Goal: Task Accomplishment & Management: Contribute content

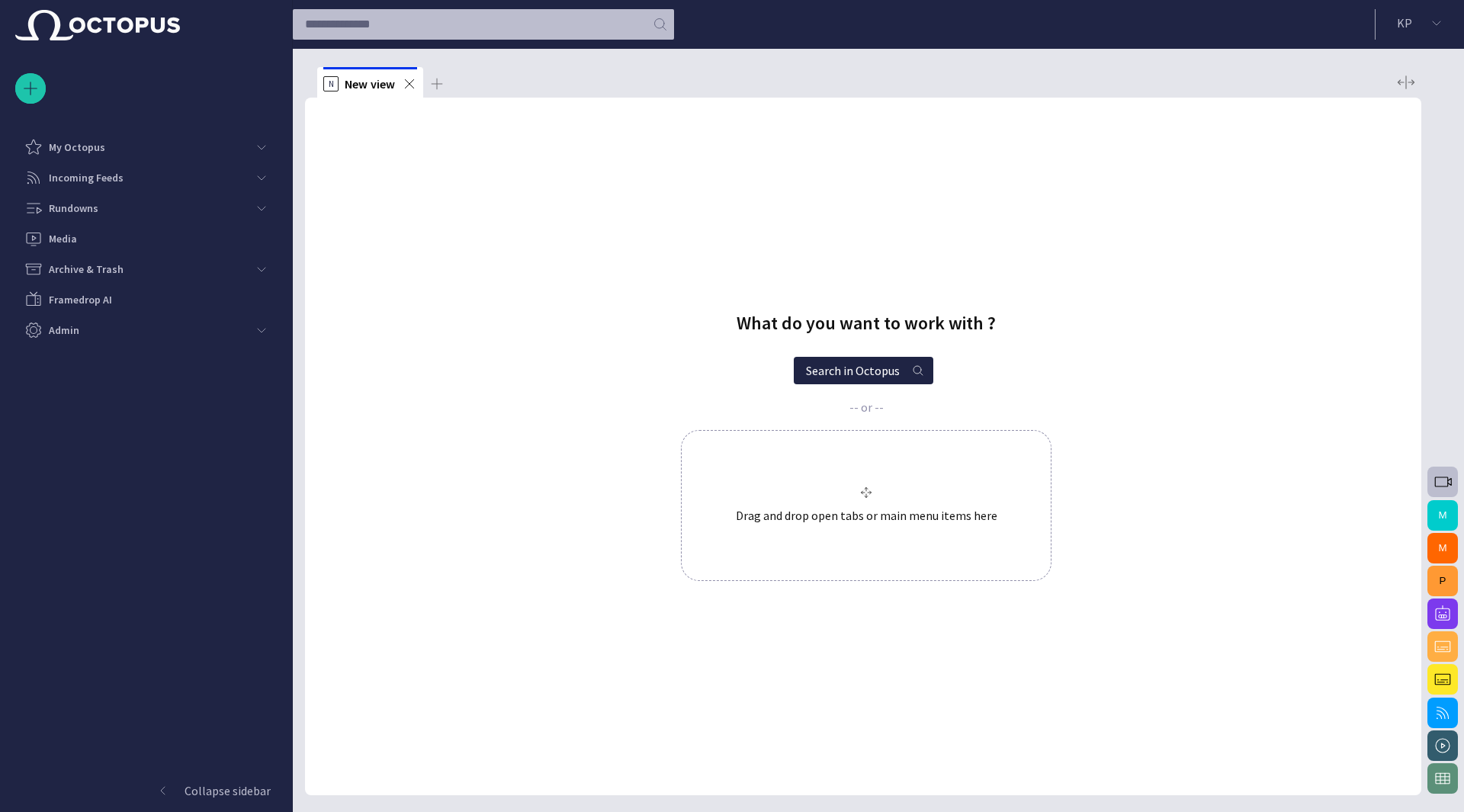
click at [104, 270] on p "Archive & Trash" at bounding box center [86, 270] width 75 height 15
click at [114, 217] on div "Rundowns" at bounding box center [135, 208] width 222 height 24
click at [125, 173] on div "Incoming Feeds" at bounding box center [135, 178] width 222 height 24
click at [134, 149] on div "My Octopus" at bounding box center [135, 147] width 222 height 24
click at [216, 205] on div "Other" at bounding box center [140, 208] width 213 height 24
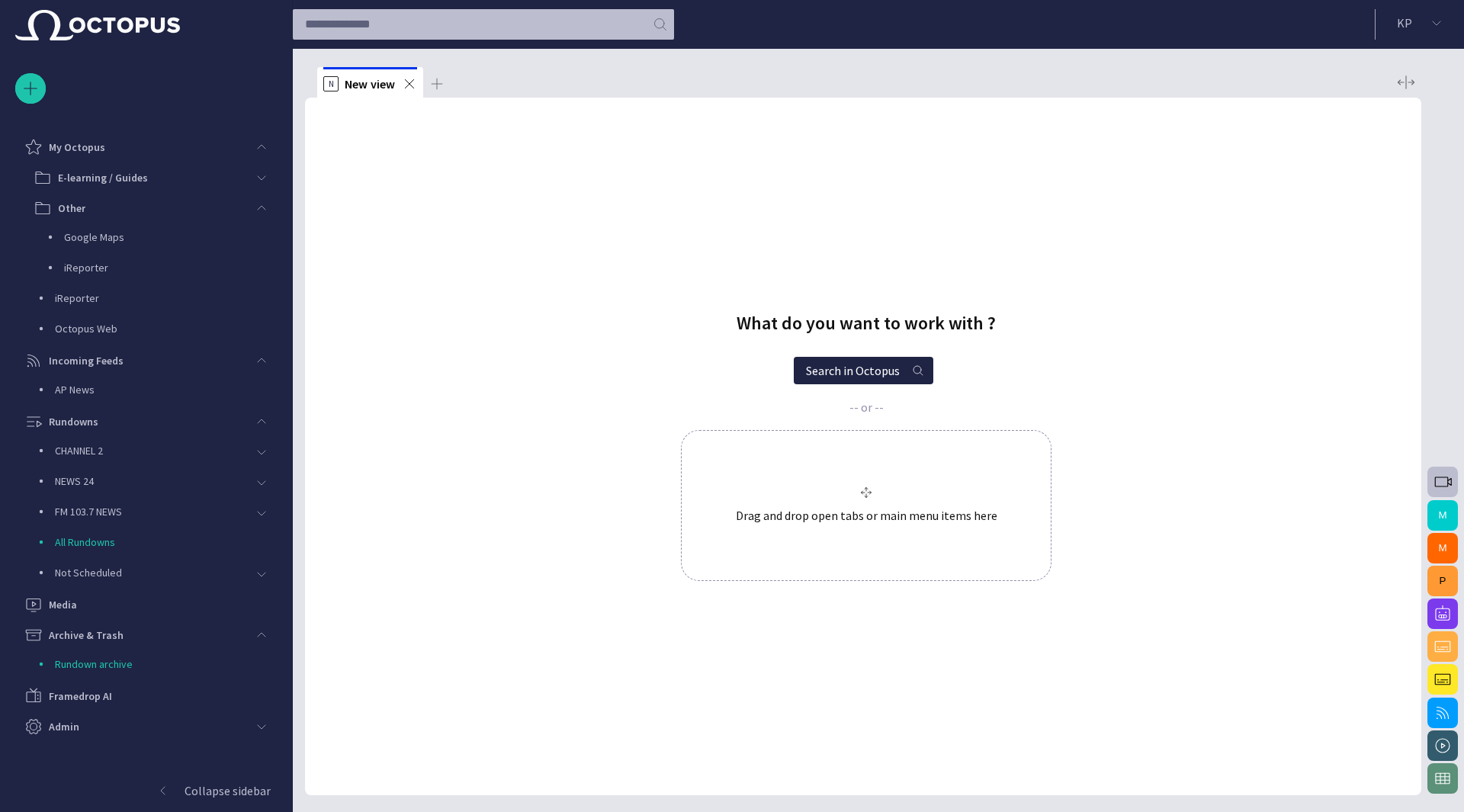
click at [248, 146] on div "main menu" at bounding box center [262, 148] width 31 height 31
click at [247, 146] on div "main menu" at bounding box center [262, 148] width 31 height 31
click at [173, 325] on p "Octopus Web" at bounding box center [166, 329] width 222 height 15
click at [152, 429] on div "Rundowns" at bounding box center [135, 421] width 222 height 24
click at [205, 573] on div "Admin" at bounding box center [135, 573] width 222 height 24
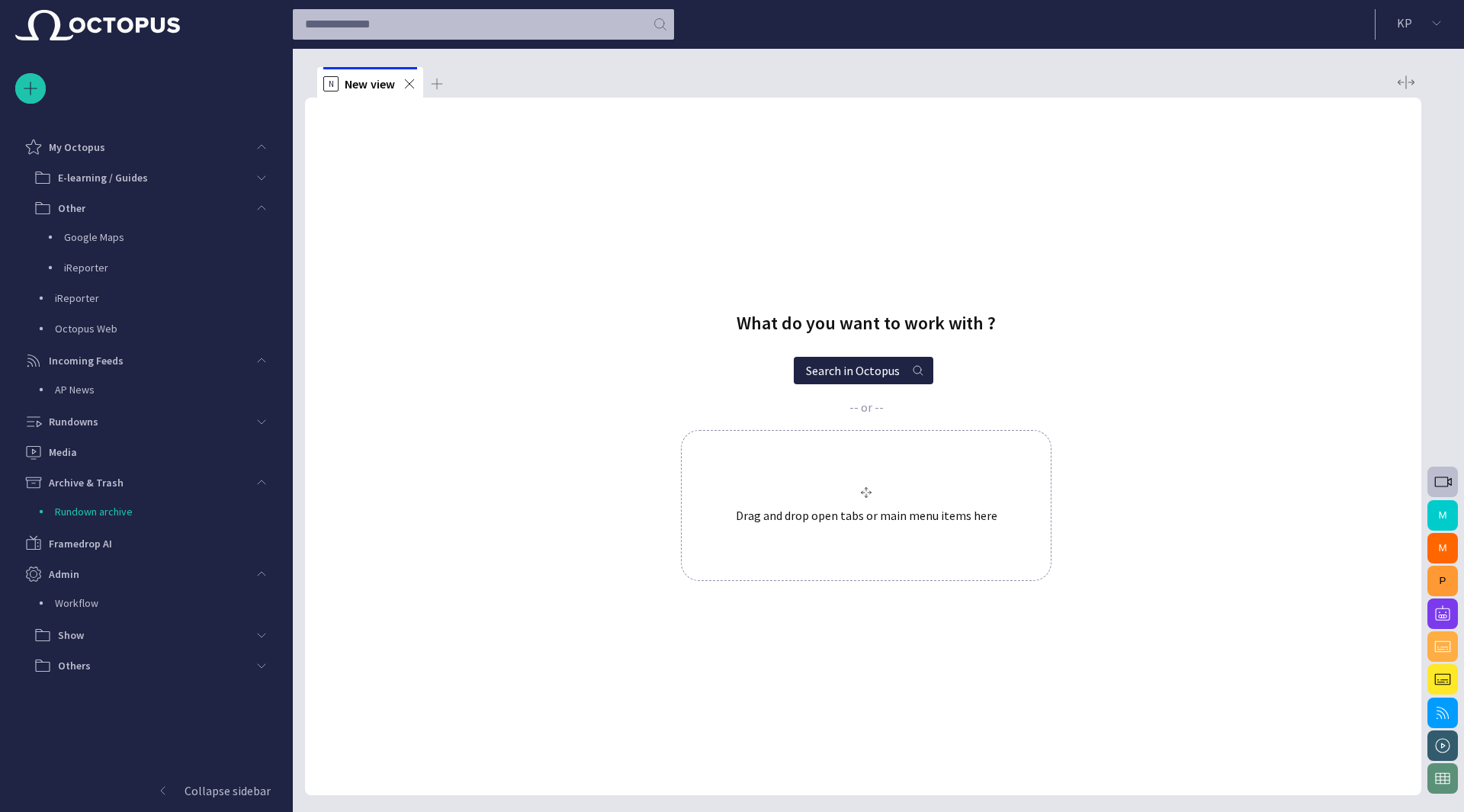
click at [187, 604] on p "Workflow" at bounding box center [166, 603] width 222 height 15
click at [368, 542] on div "What do you want to work with ? Search in Octopus -- or -- Drag and drop open t…" at bounding box center [866, 446] width 1098 height 269
click at [1416, 21] on button "K P" at bounding box center [1420, 23] width 70 height 27
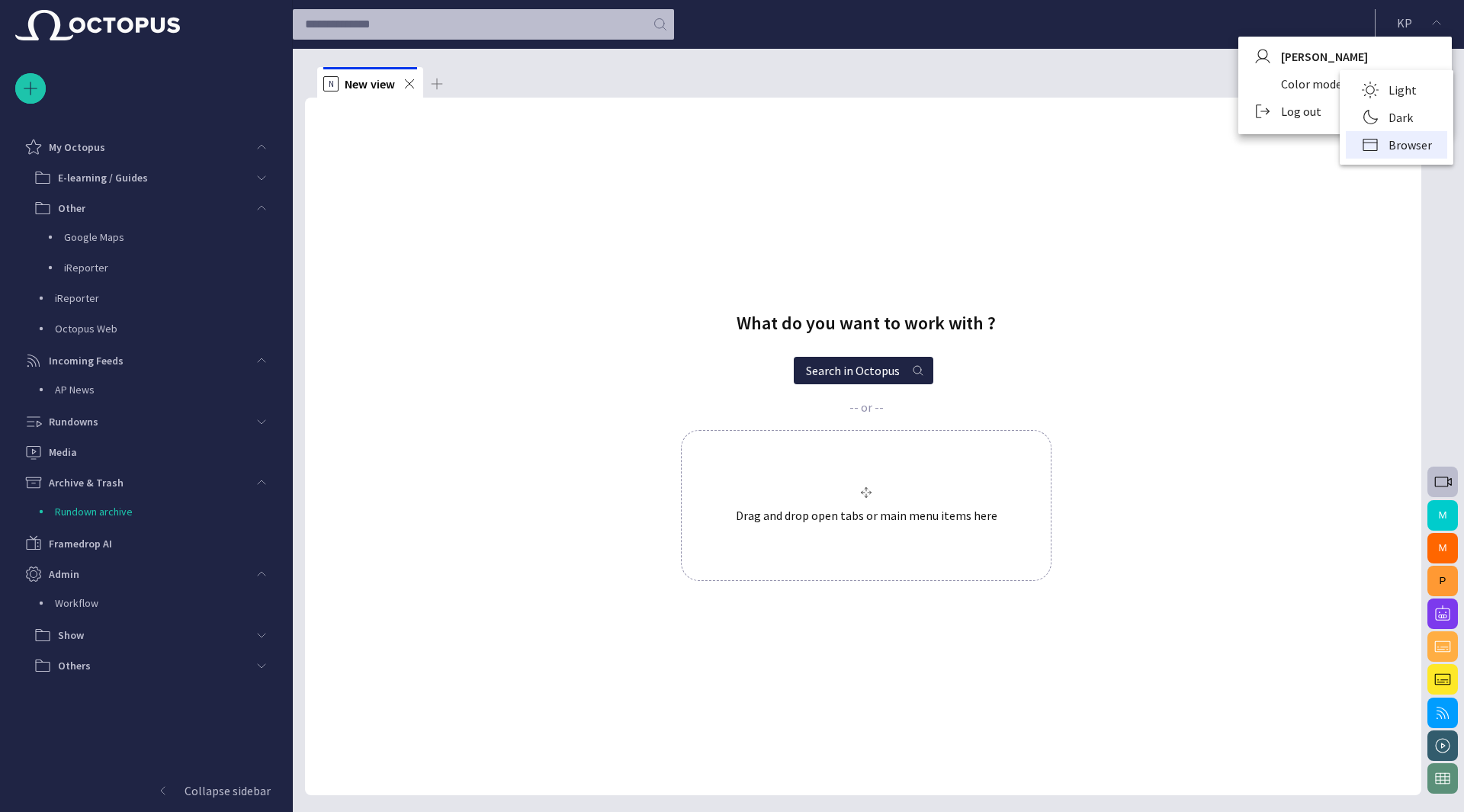
click at [1394, 109] on li "Dark" at bounding box center [1396, 118] width 101 height 27
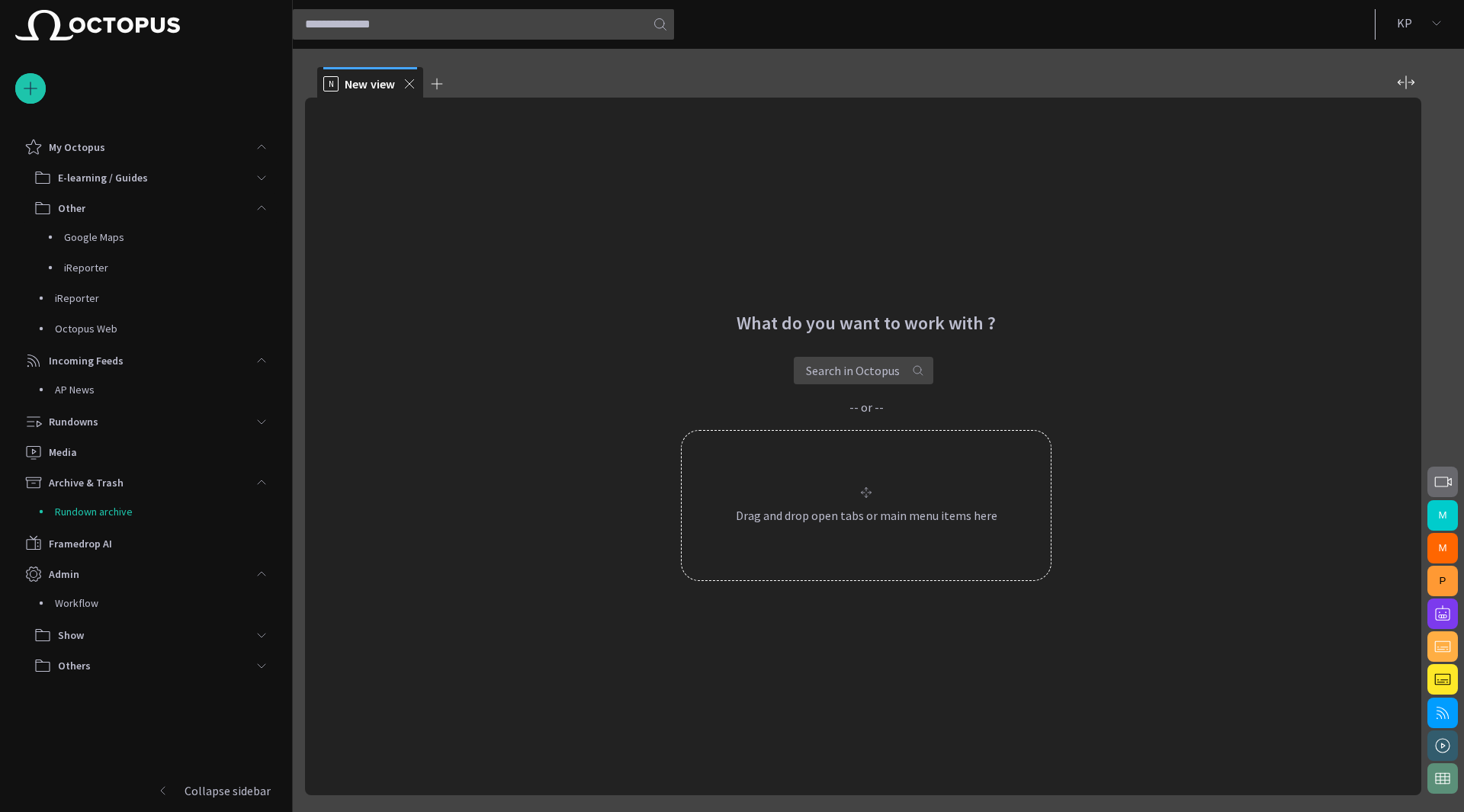
click at [95, 213] on div "Other" at bounding box center [140, 208] width 213 height 24
click at [97, 301] on p "Incoming Feeds" at bounding box center [86, 300] width 75 height 15
click at [112, 390] on p "Archive & Trash" at bounding box center [86, 391] width 75 height 15
click at [179, 215] on div "Other" at bounding box center [140, 208] width 213 height 24
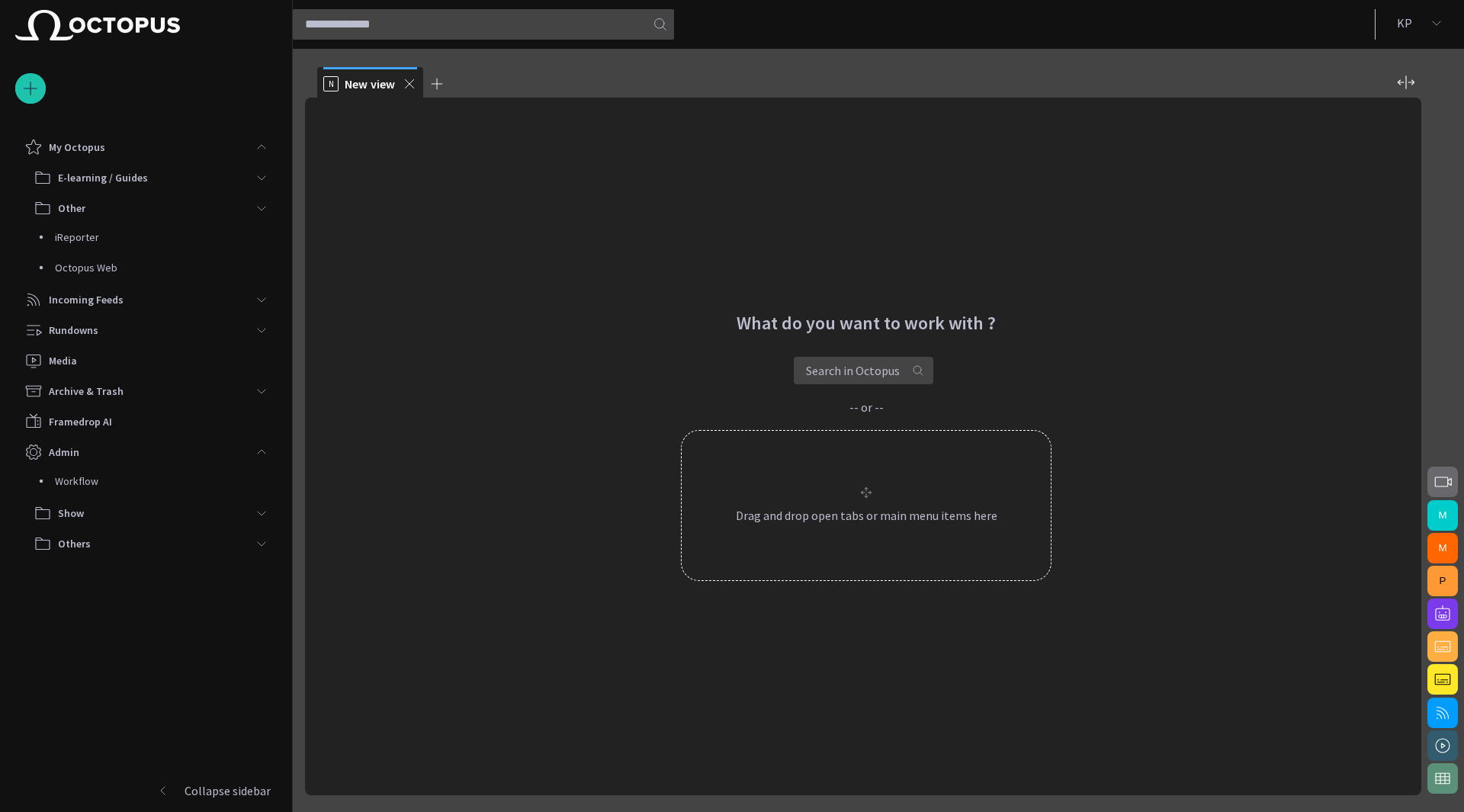
click at [1409, 30] on p "K P" at bounding box center [1405, 22] width 15 height 18
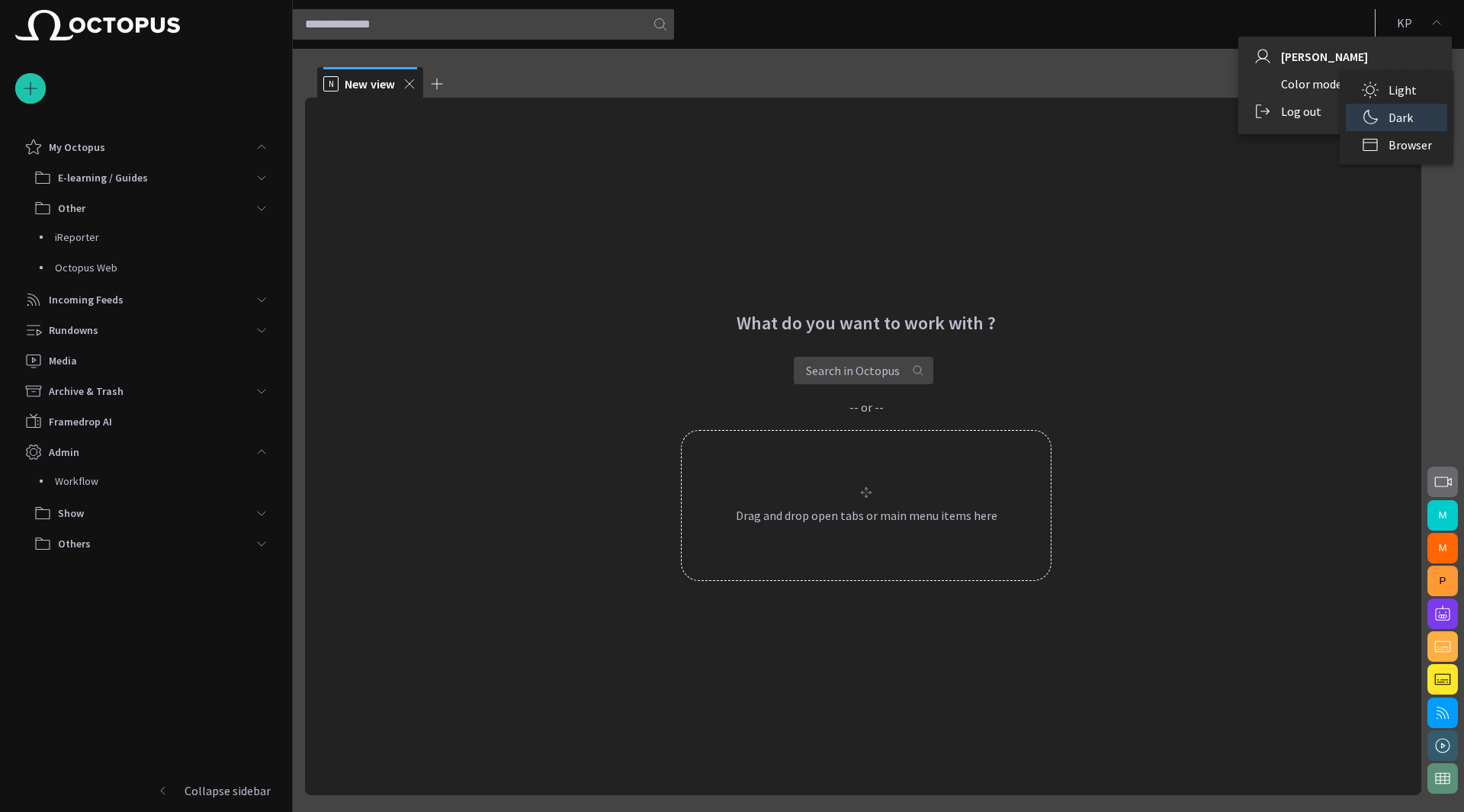
click at [1383, 88] on li "Light" at bounding box center [1396, 90] width 101 height 27
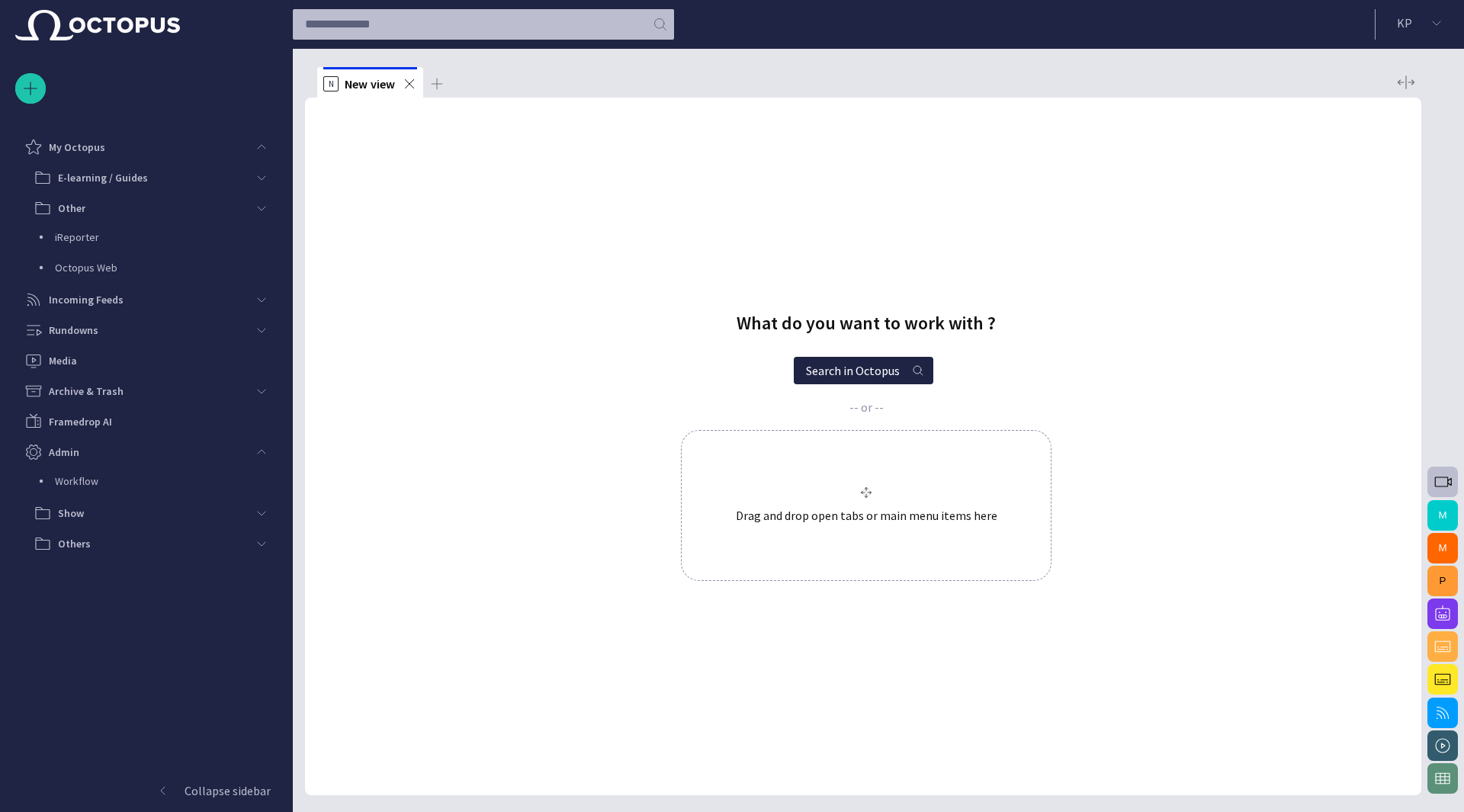
click at [504, 84] on ul "N New view" at bounding box center [853, 82] width 1073 height 31
click at [181, 296] on div "Incoming Feeds" at bounding box center [135, 300] width 222 height 24
click at [167, 325] on p "AP News" at bounding box center [166, 329] width 222 height 15
click at [238, 206] on div "Other" at bounding box center [140, 208] width 213 height 24
click at [191, 431] on div "Rundowns" at bounding box center [135, 421] width 222 height 24
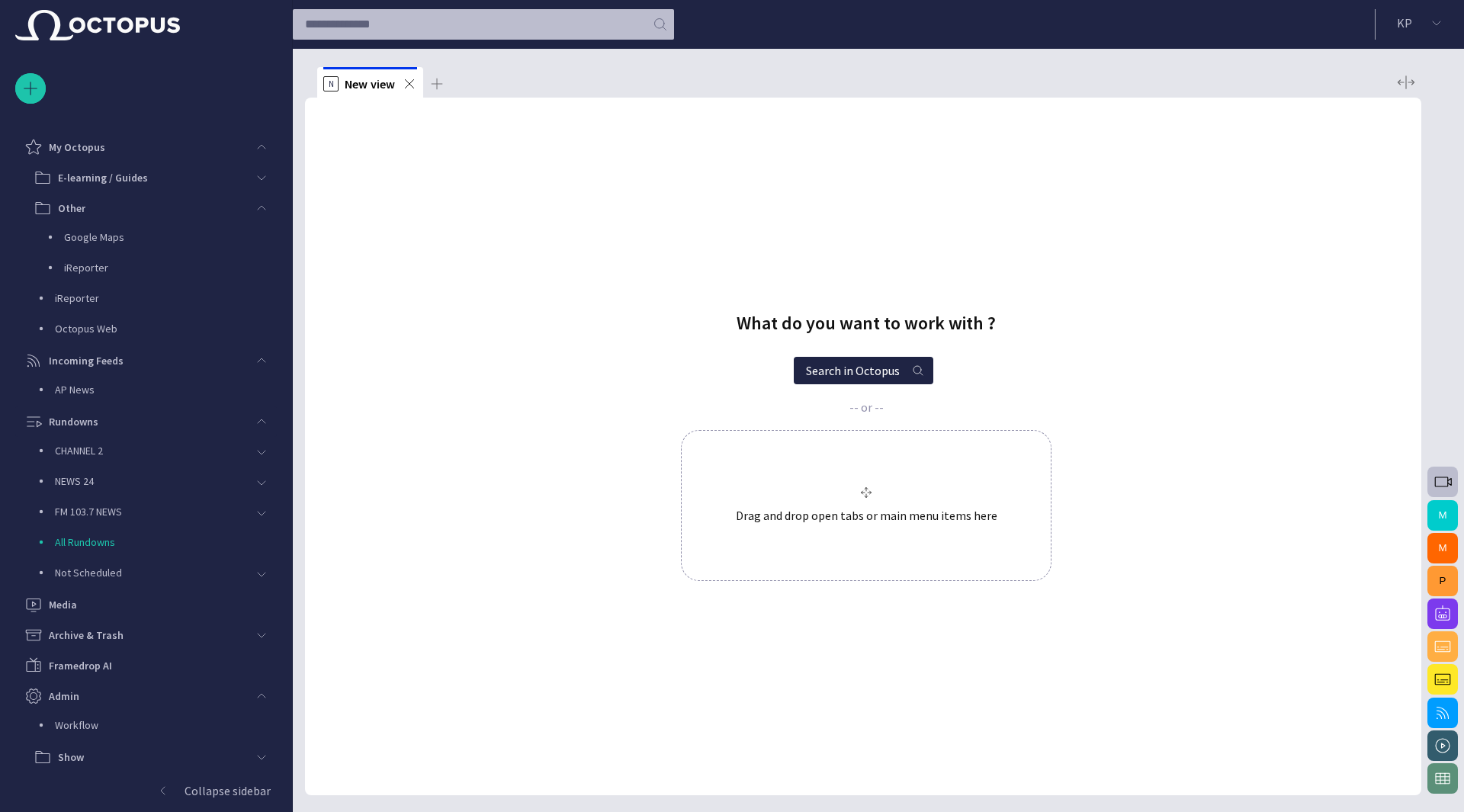
click at [173, 450] on p "CHANNEL 2" at bounding box center [150, 451] width 191 height 15
click at [161, 478] on p "US RUNDOWN 12:00" at bounding box center [171, 481] width 213 height 15
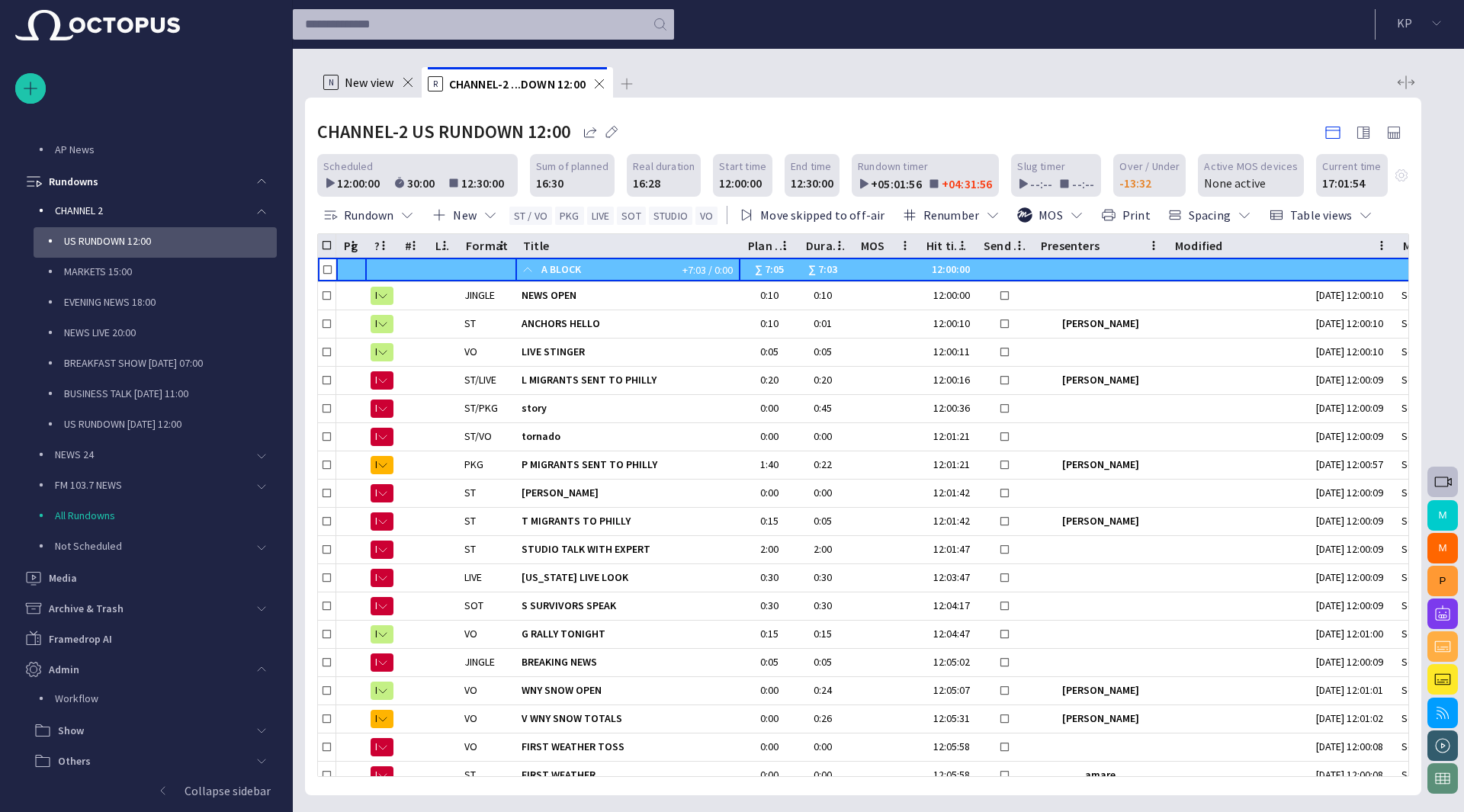
click at [526, 272] on span at bounding box center [527, 270] width 12 height 12
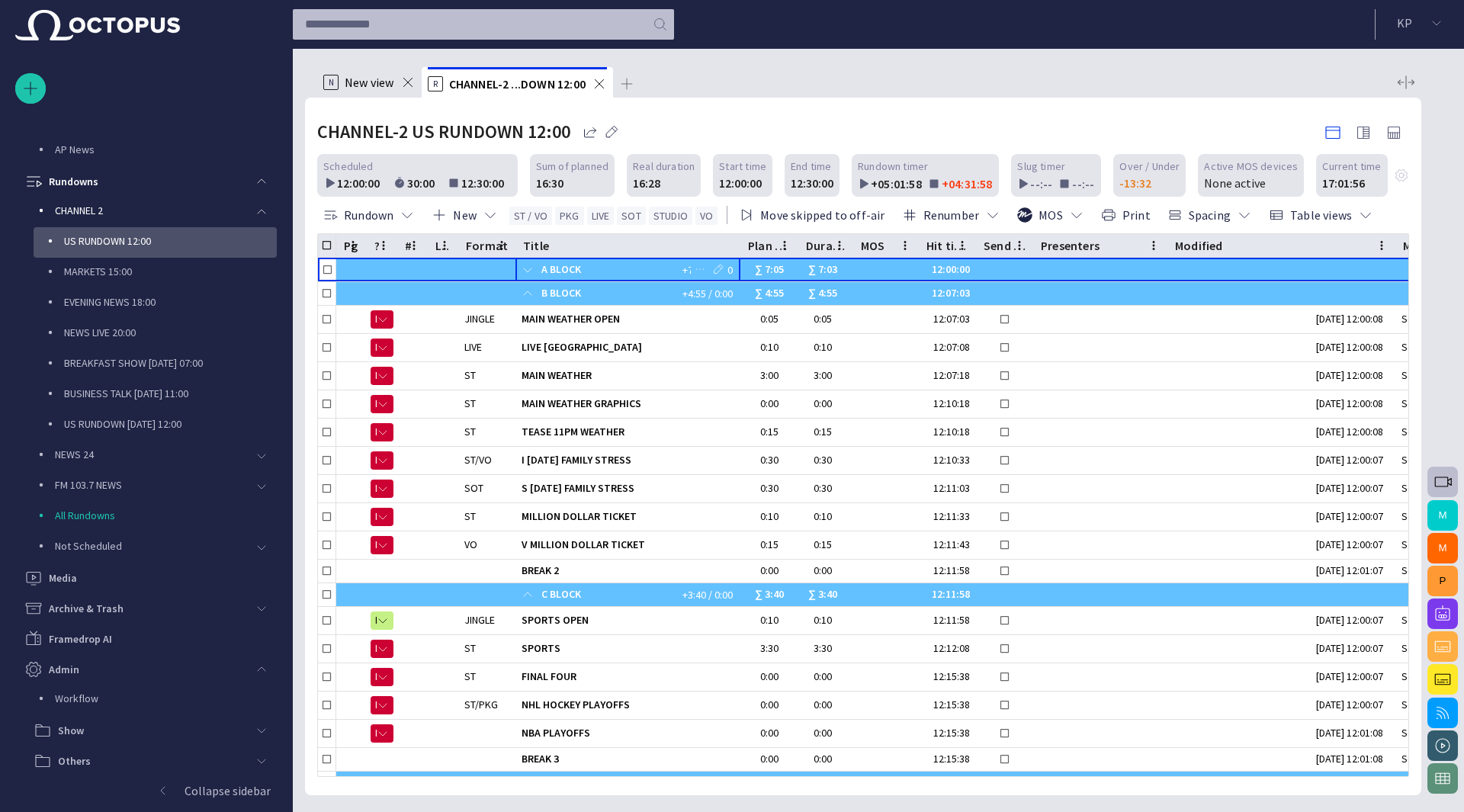
click at [526, 272] on span at bounding box center [527, 270] width 12 height 12
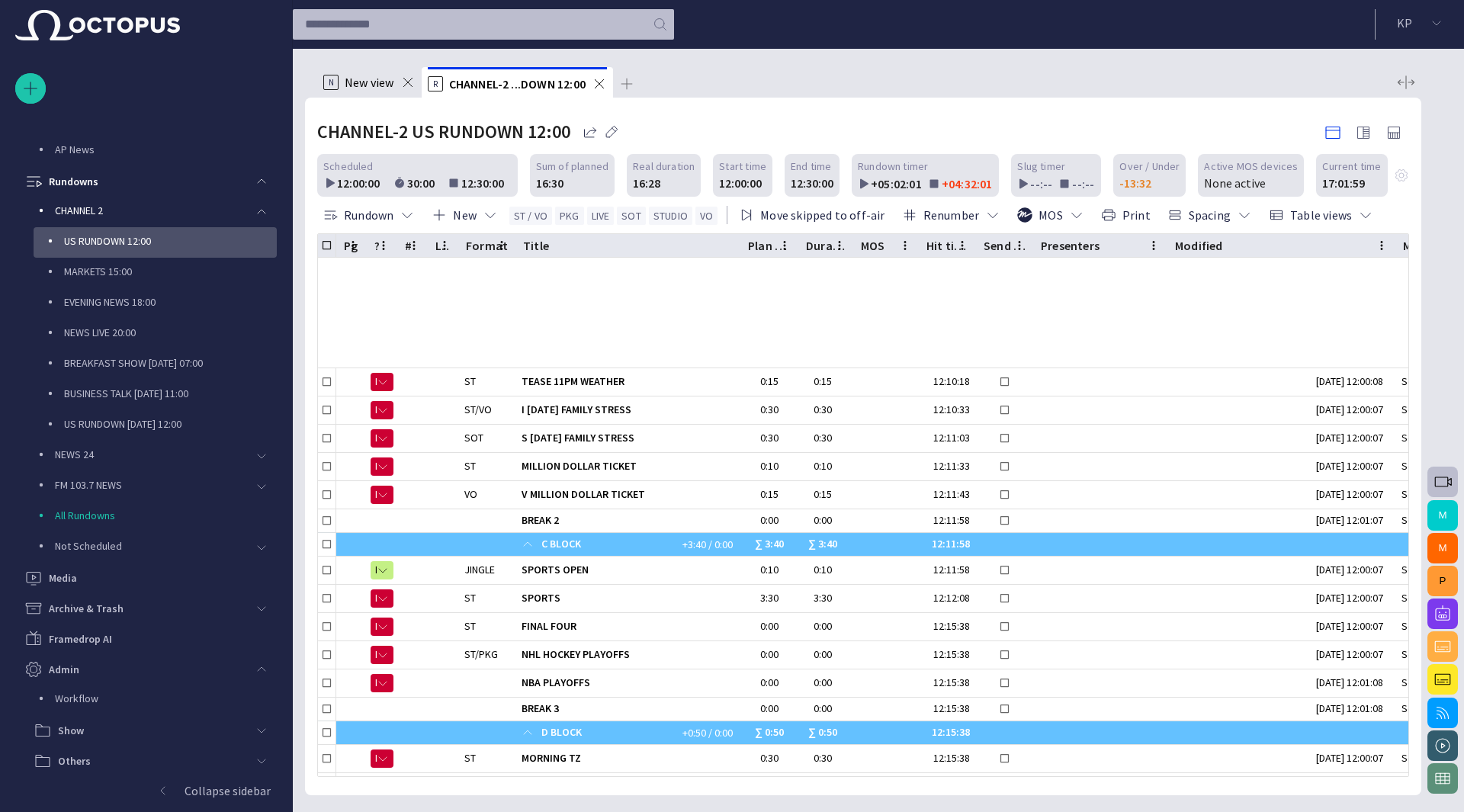
scroll to position [759, 0]
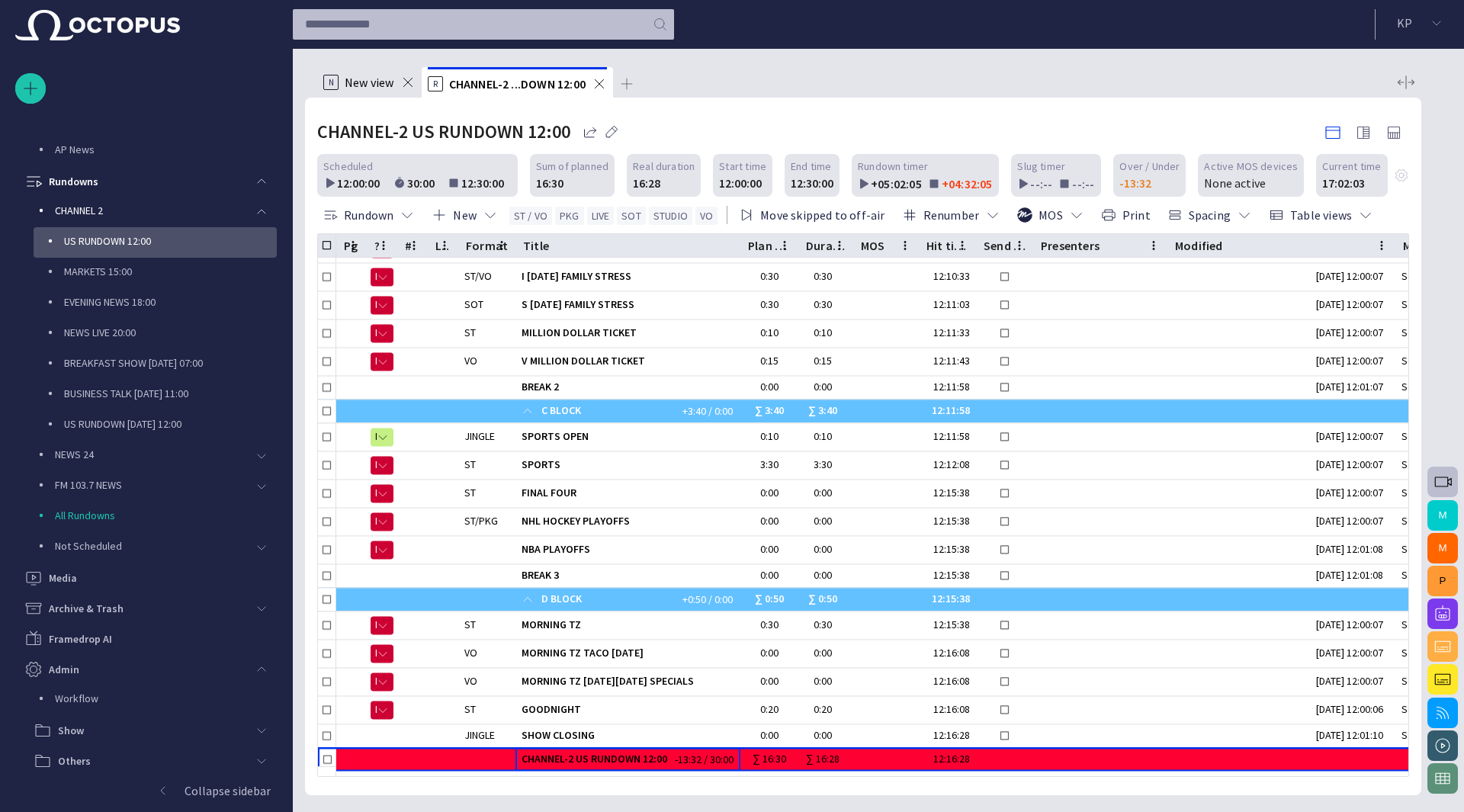
click at [0, 0] on span "button" at bounding box center [0, 0] width 0 height 0
click at [877, 130] on div at bounding box center [732, 406] width 1464 height 812
click at [1443, 21] on button "K P" at bounding box center [1420, 23] width 70 height 27
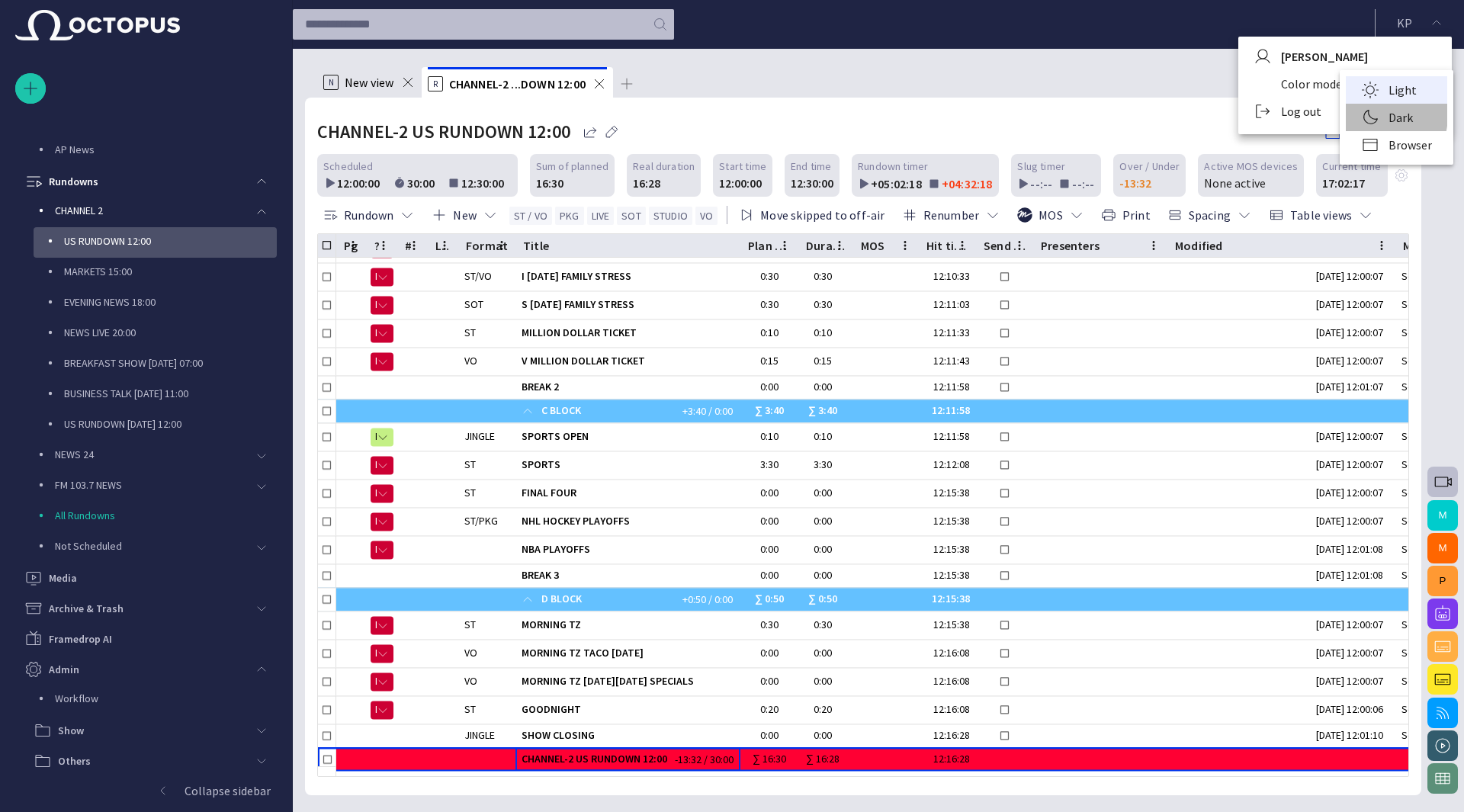
click at [1361, 114] on li "Dark" at bounding box center [1396, 118] width 101 height 27
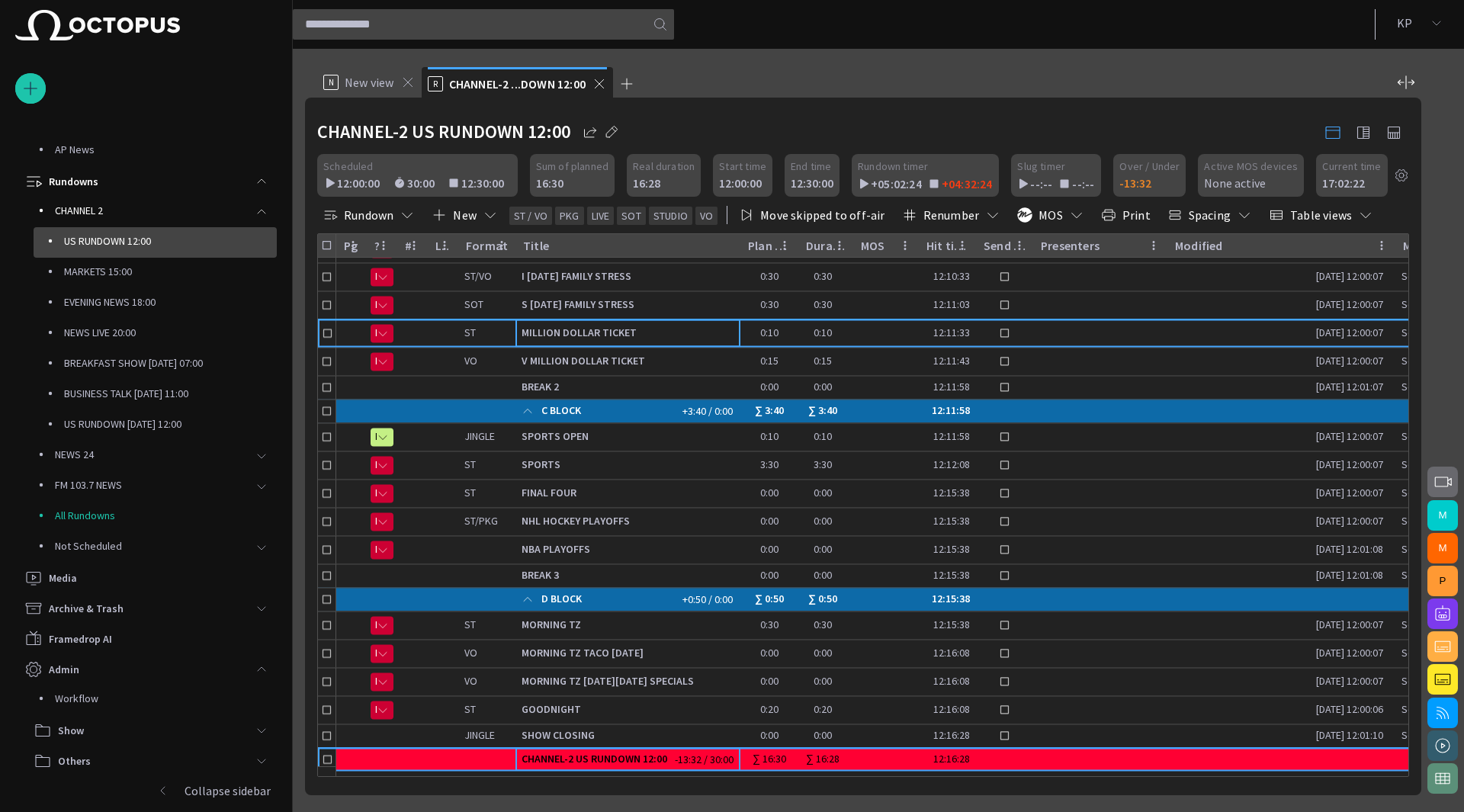
click at [577, 335] on span "MILLION DOLLAR TICKET" at bounding box center [628, 333] width 213 height 15
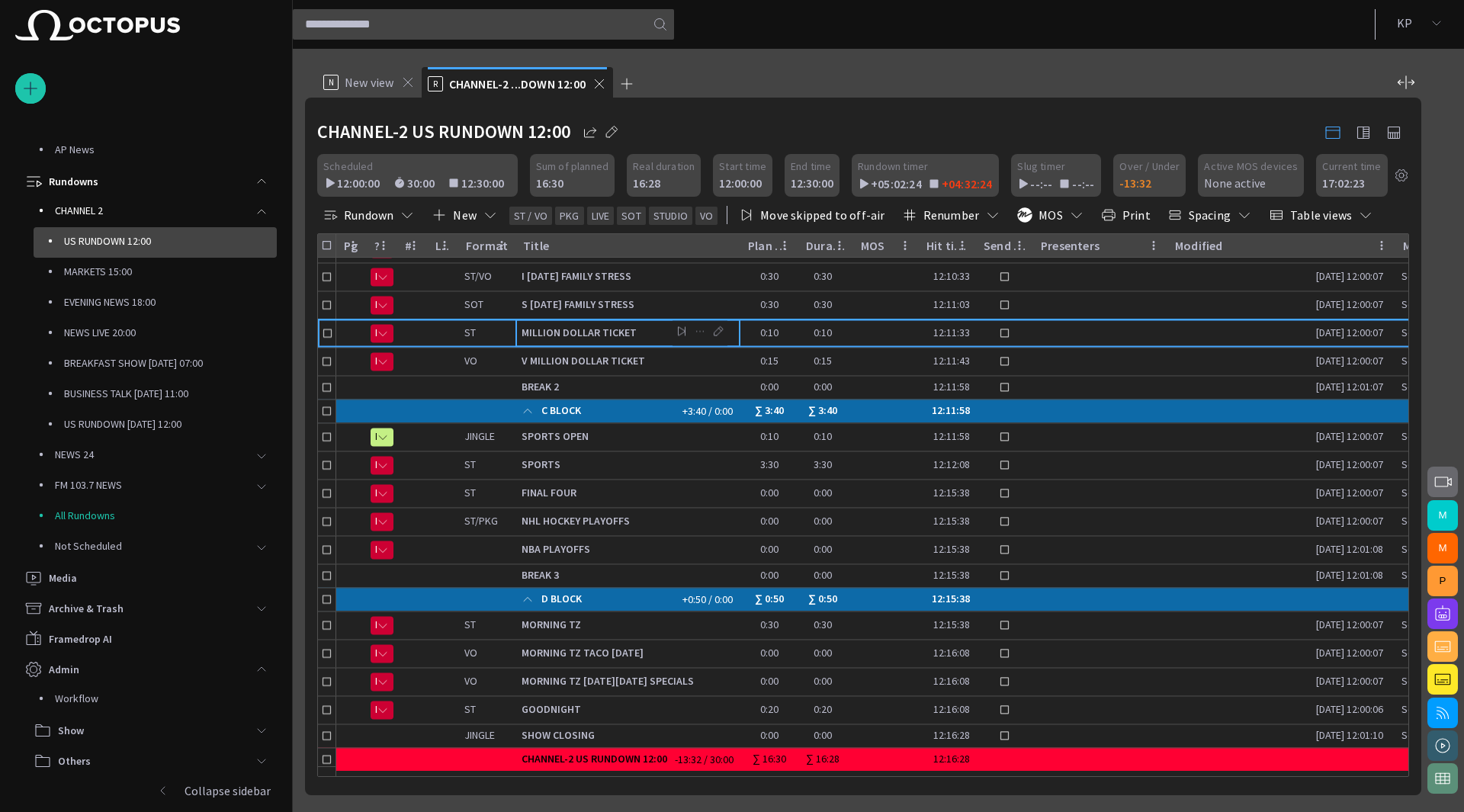
click at [492, 215] on span "button" at bounding box center [490, 215] width 15 height 15
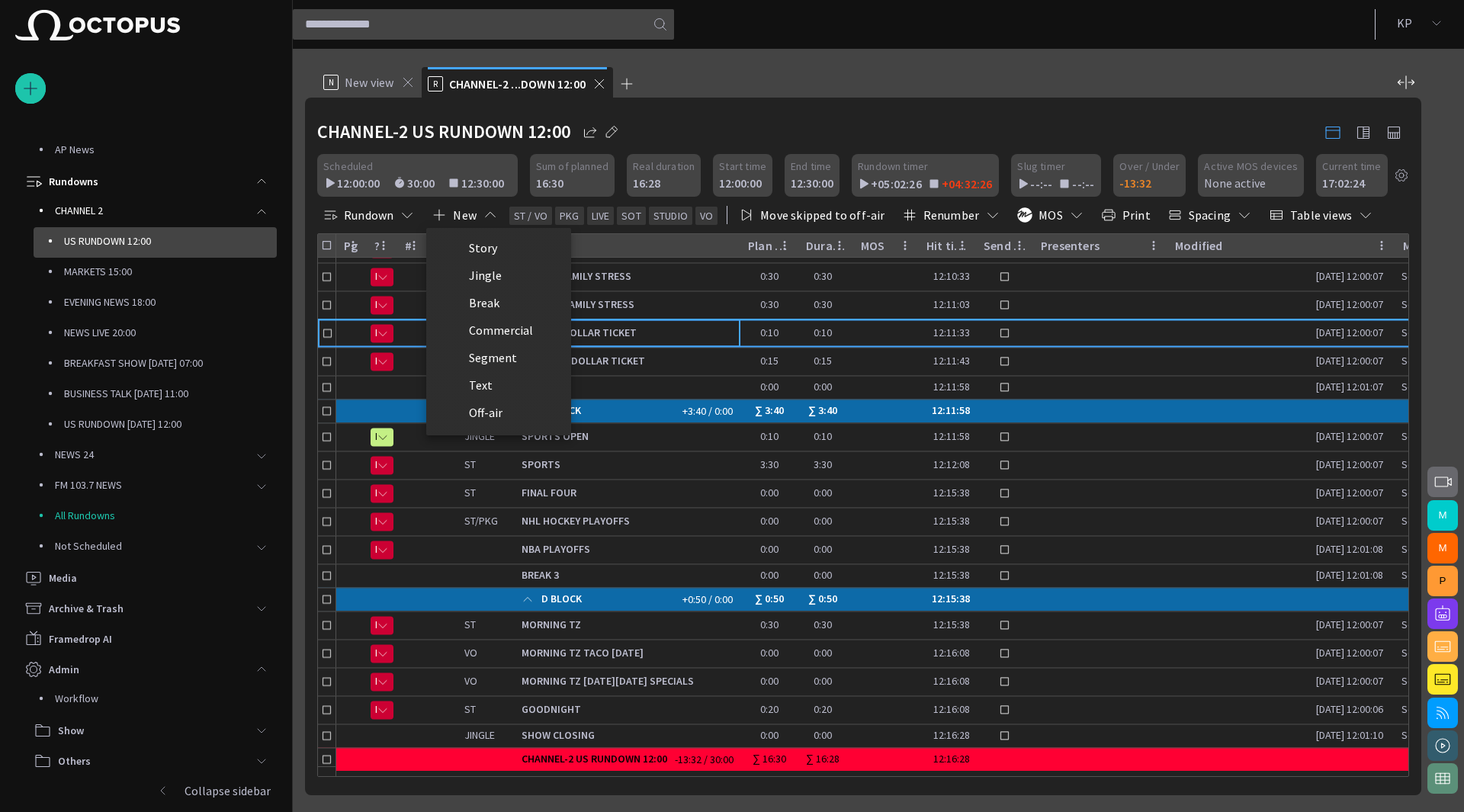
click at [505, 385] on li "Text" at bounding box center [498, 385] width 145 height 27
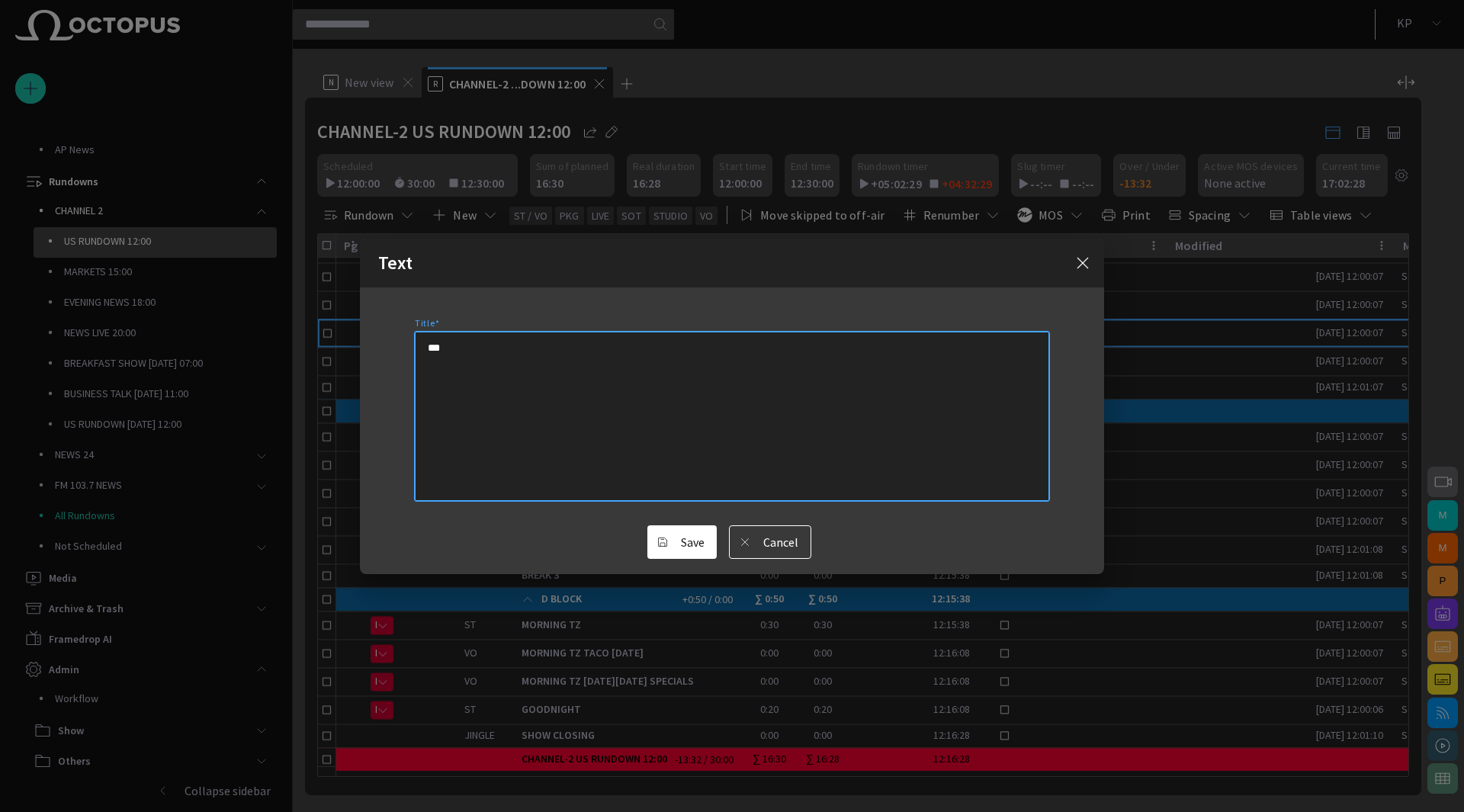
type textarea "***"
click at [680, 542] on button "Save" at bounding box center [682, 542] width 70 height 33
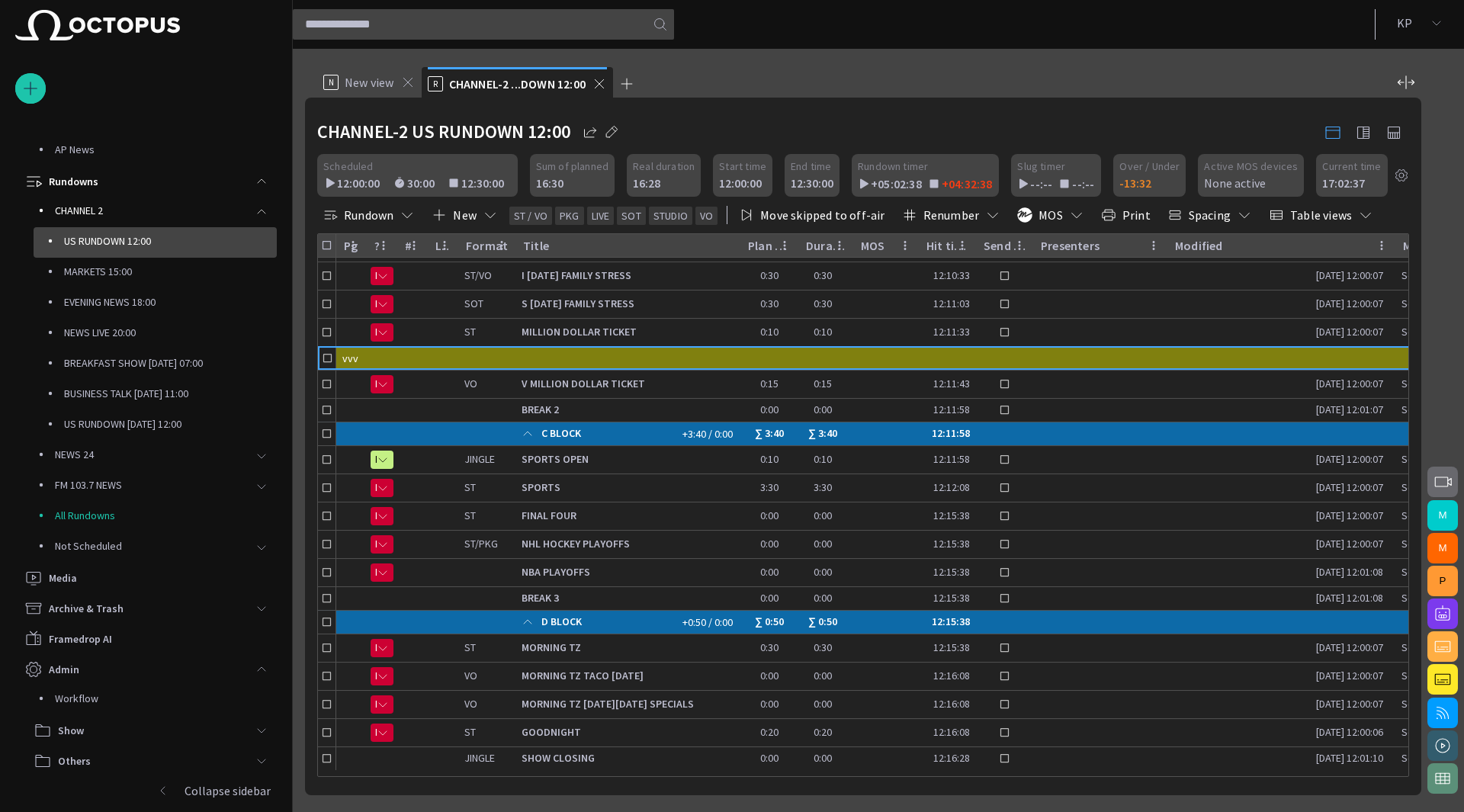
scroll to position [769, 0]
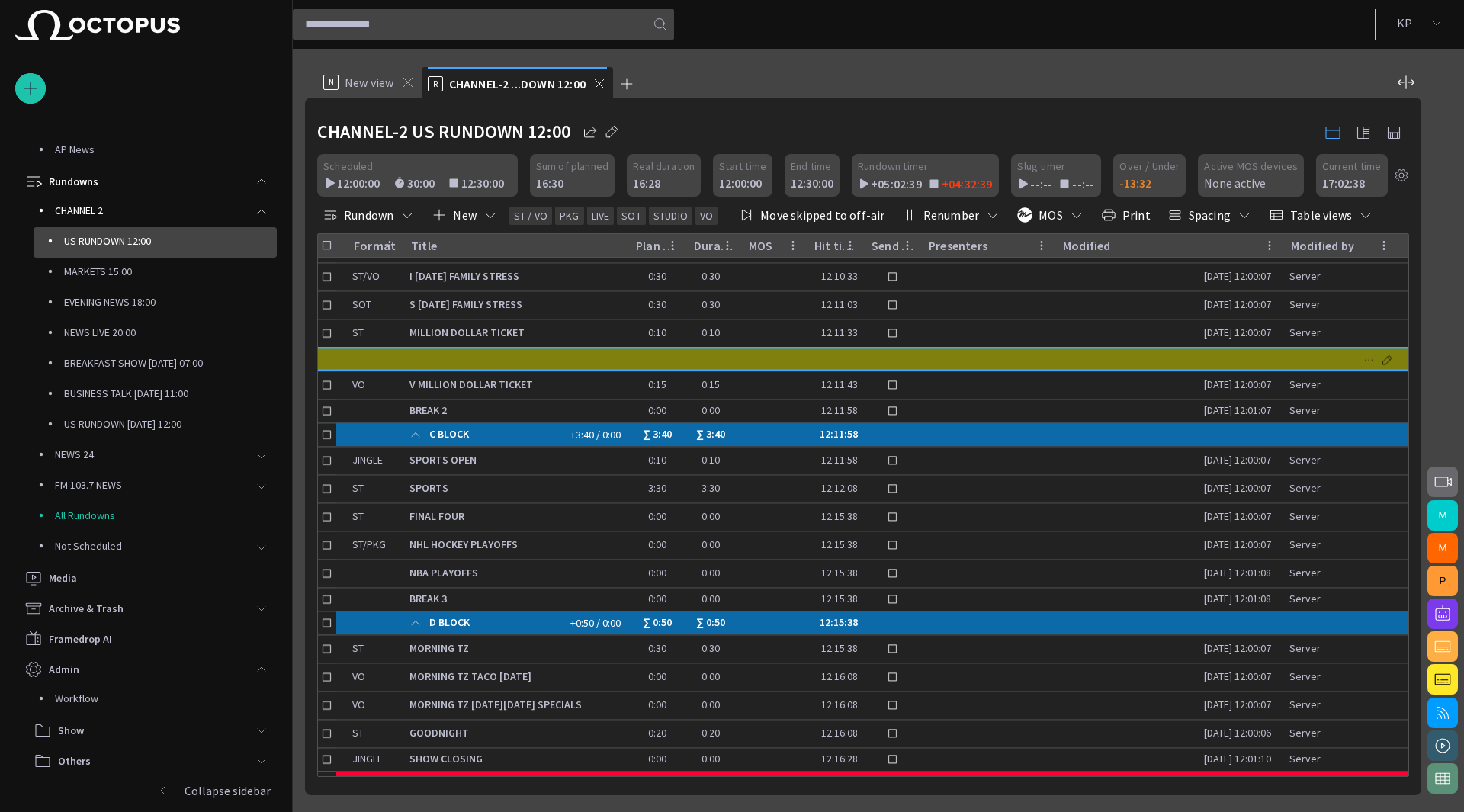
drag, startPoint x: 520, startPoint y: 351, endPoint x: 1371, endPoint y: 359, distance: 851.0
click at [1371, 359] on span "button" at bounding box center [1369, 361] width 12 height 12
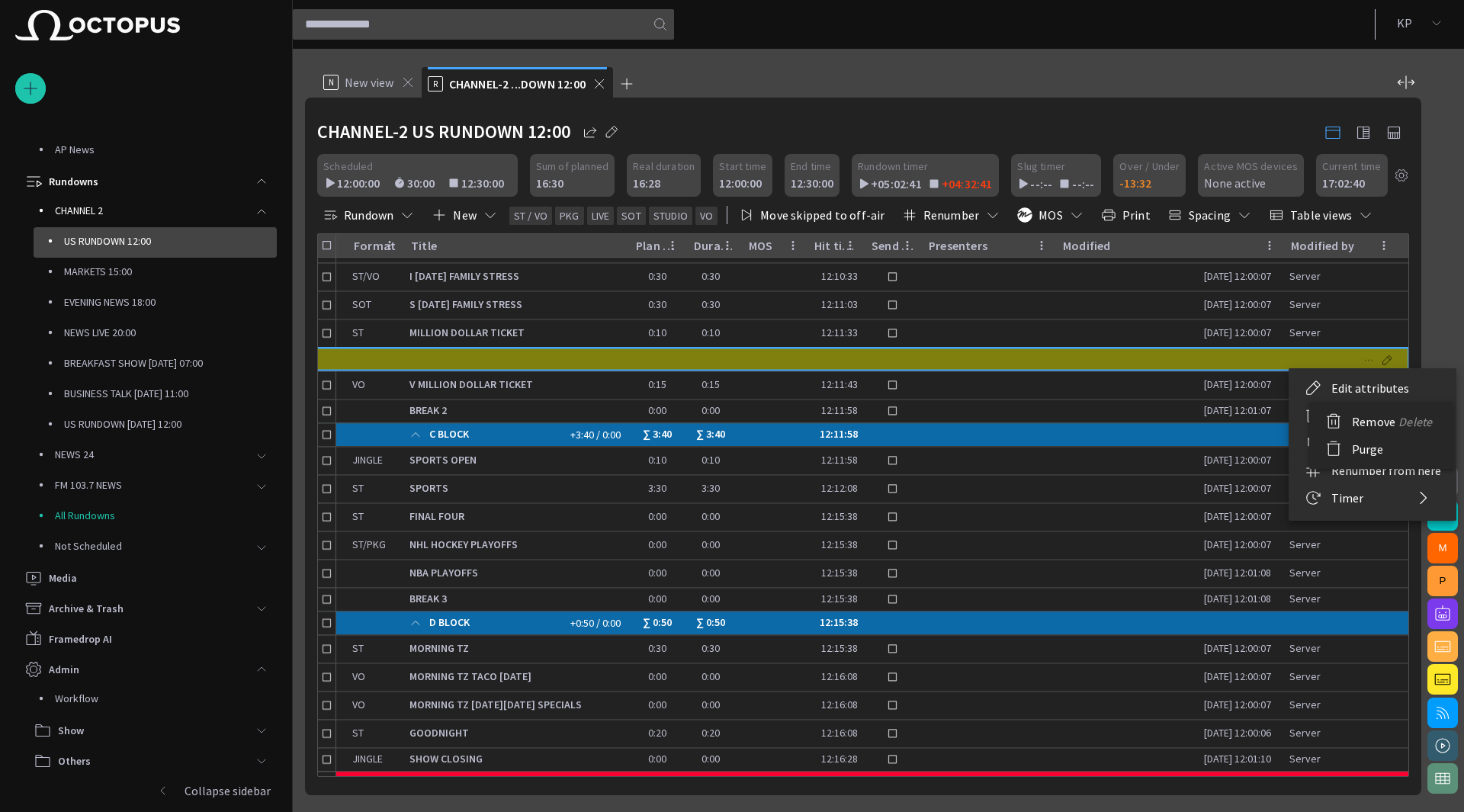
click at [1356, 415] on li "Remove Delete" at bounding box center [1378, 421] width 138 height 27
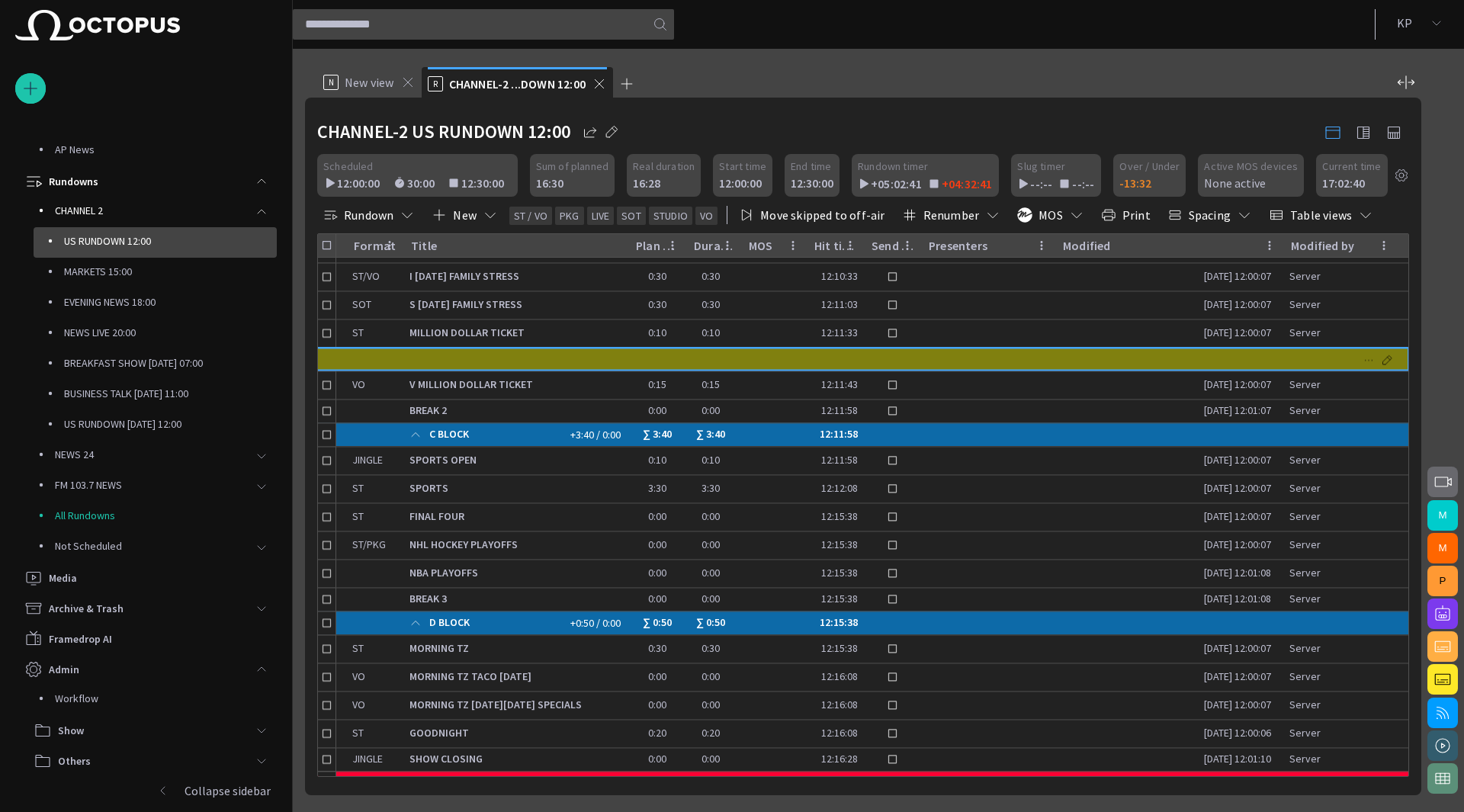
scroll to position [0, 0]
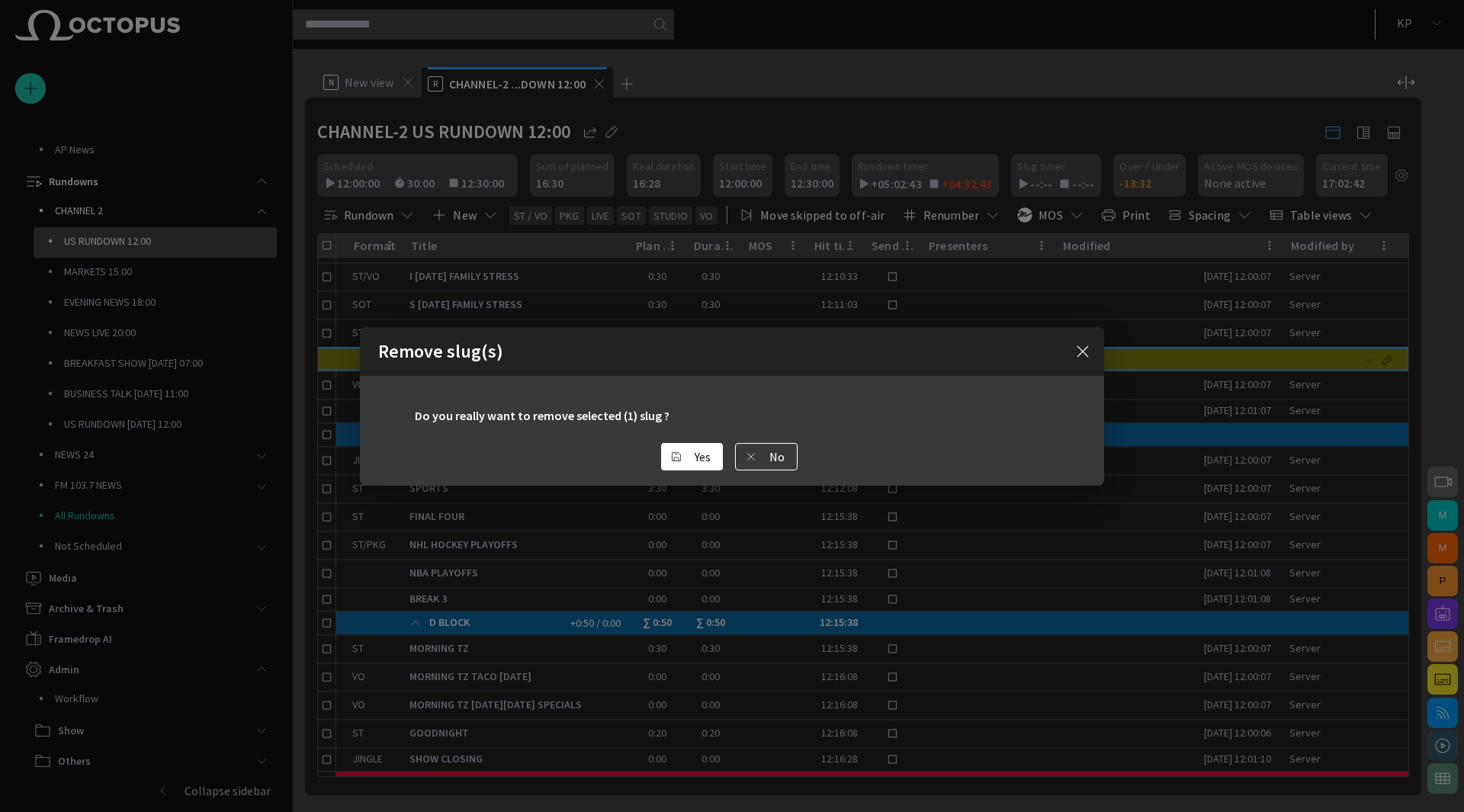
click at [677, 465] on button "Yes" at bounding box center [692, 457] width 62 height 27
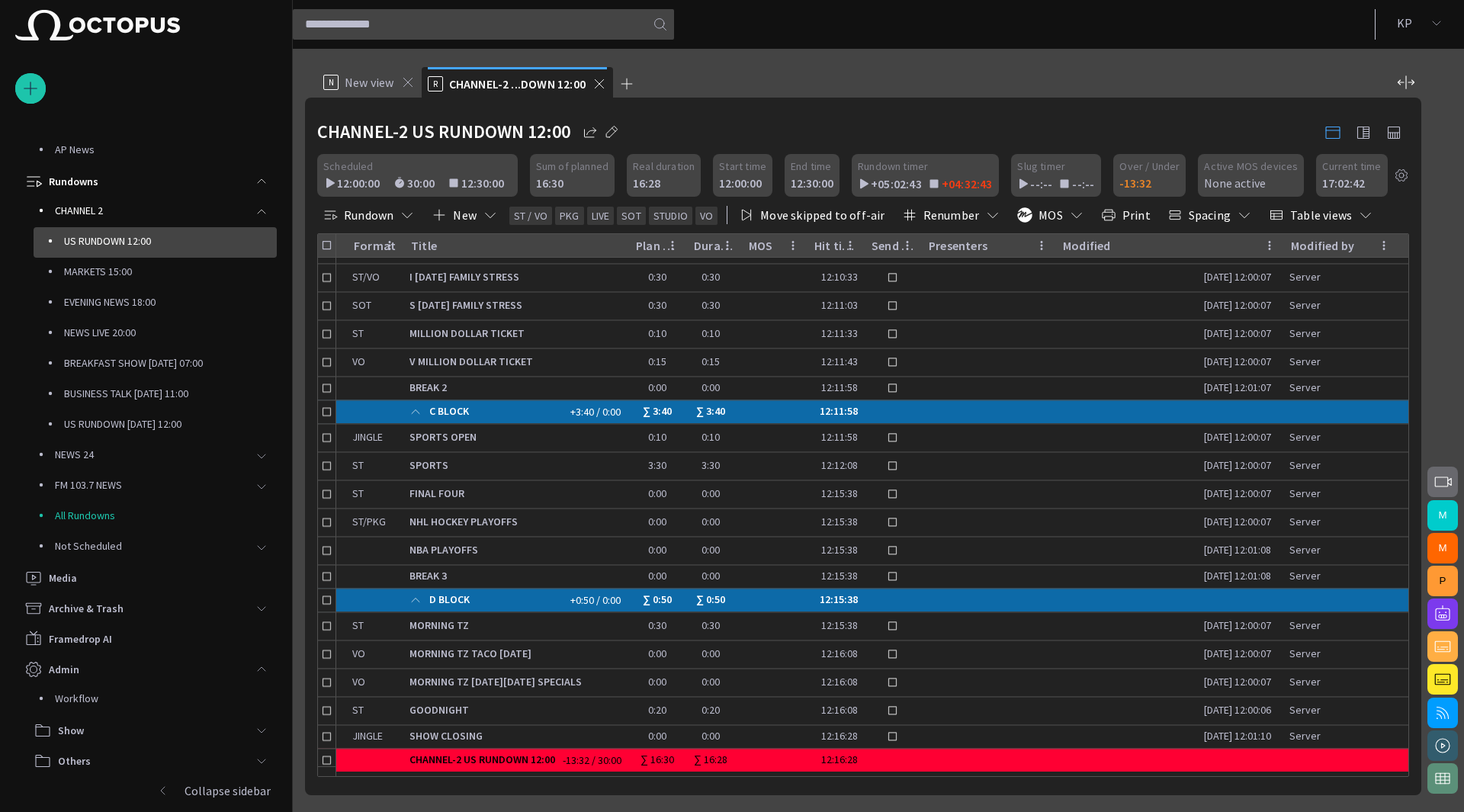
scroll to position [821, 112]
click at [255, 179] on span "main menu" at bounding box center [261, 181] width 12 height 12
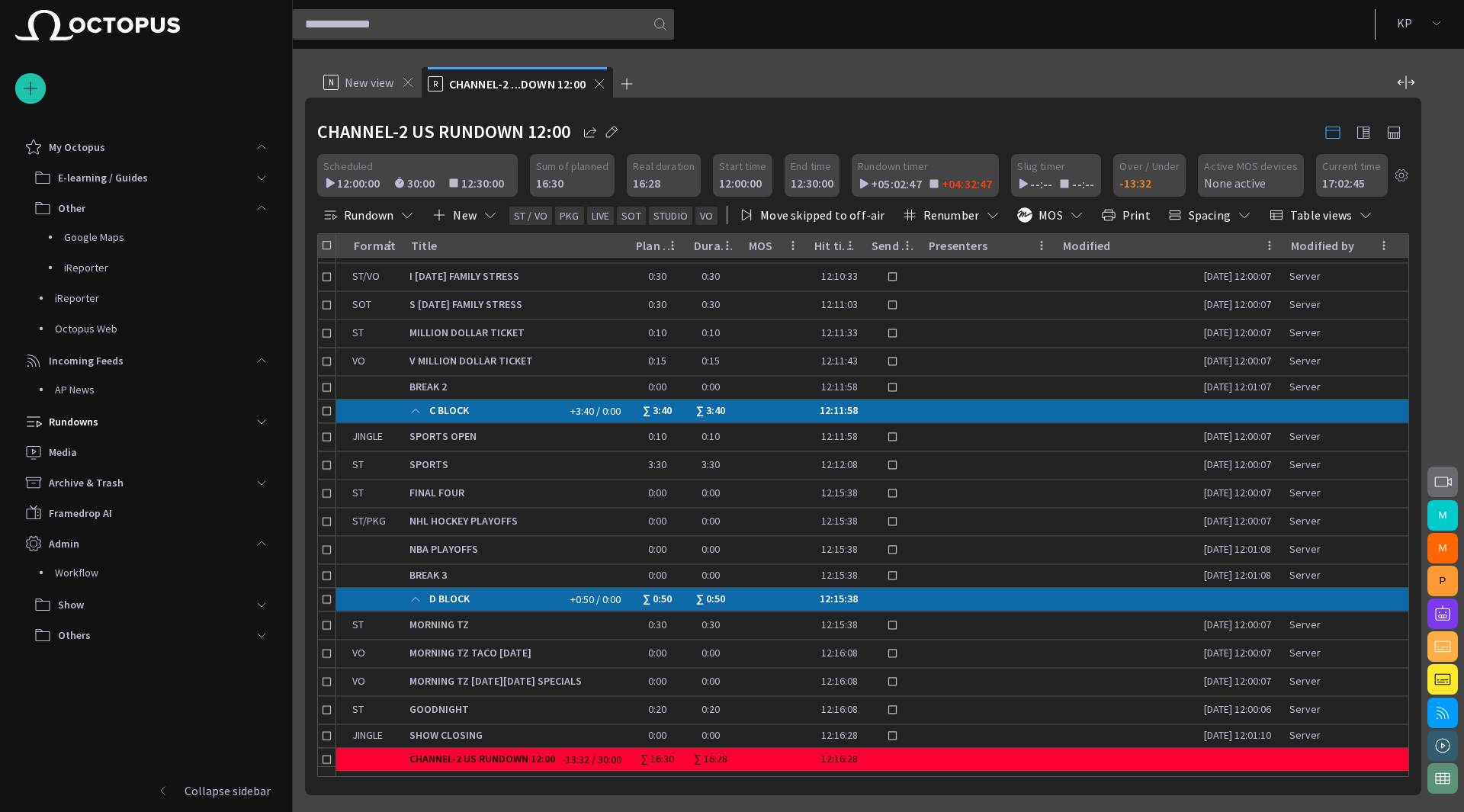
scroll to position [0, 0]
click at [1417, 24] on button "K P" at bounding box center [1420, 23] width 70 height 27
click at [1299, 116] on li "Log out" at bounding box center [1345, 112] width 214 height 27
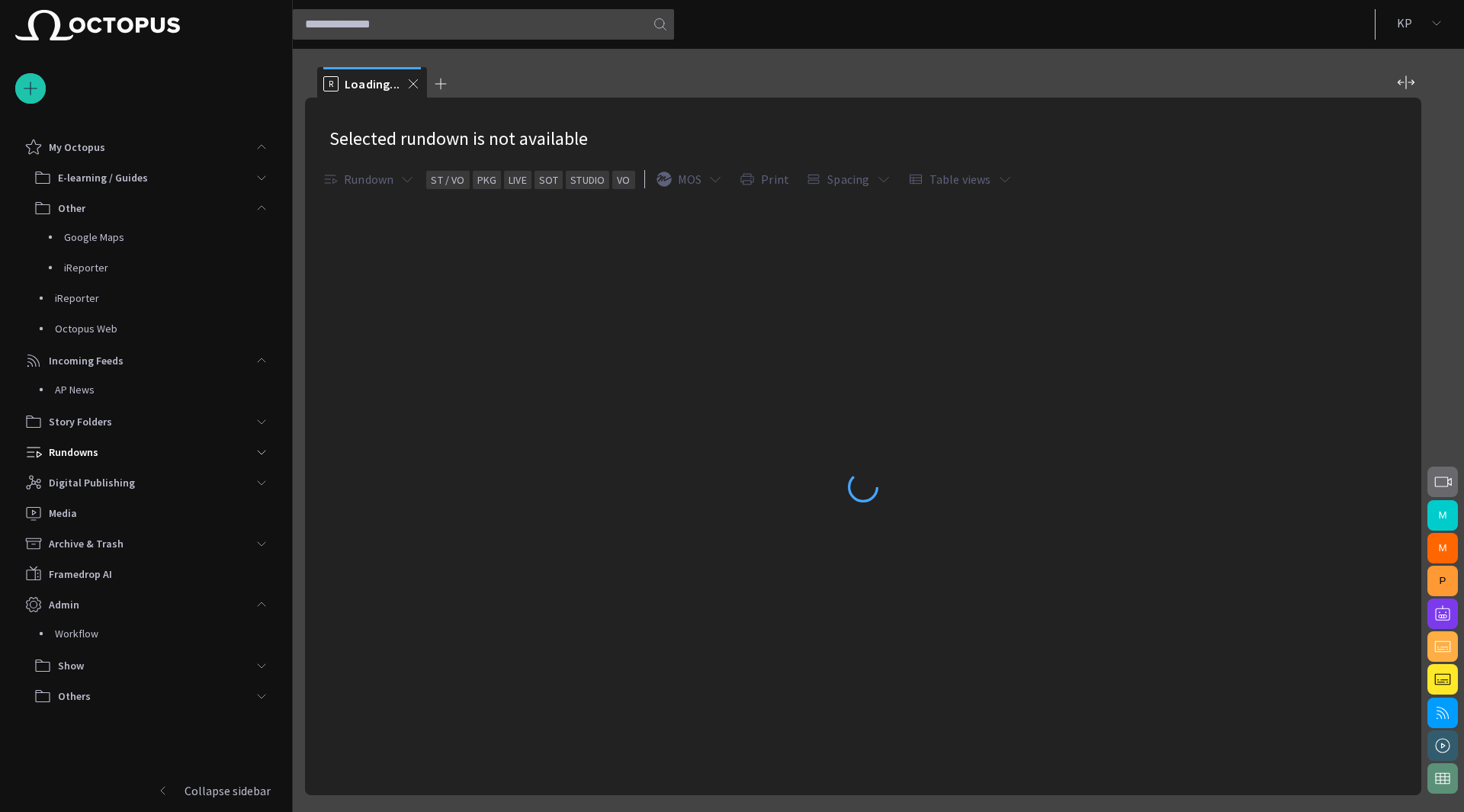
click at [251, 414] on div "main menu" at bounding box center [262, 421] width 31 height 31
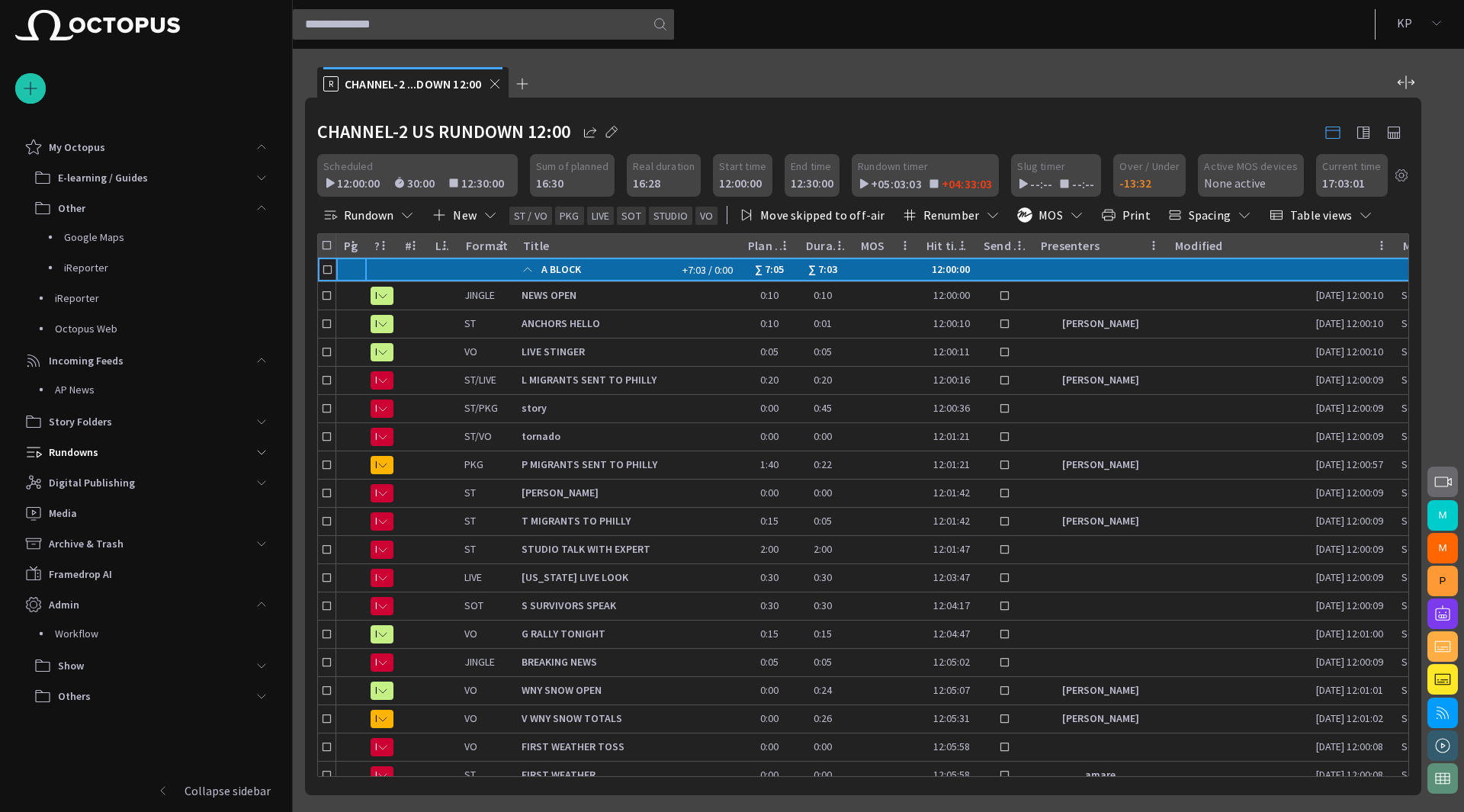
click at [261, 425] on span "main menu" at bounding box center [261, 421] width 12 height 12
click at [94, 456] on p "Overview" at bounding box center [166, 451] width 222 height 15
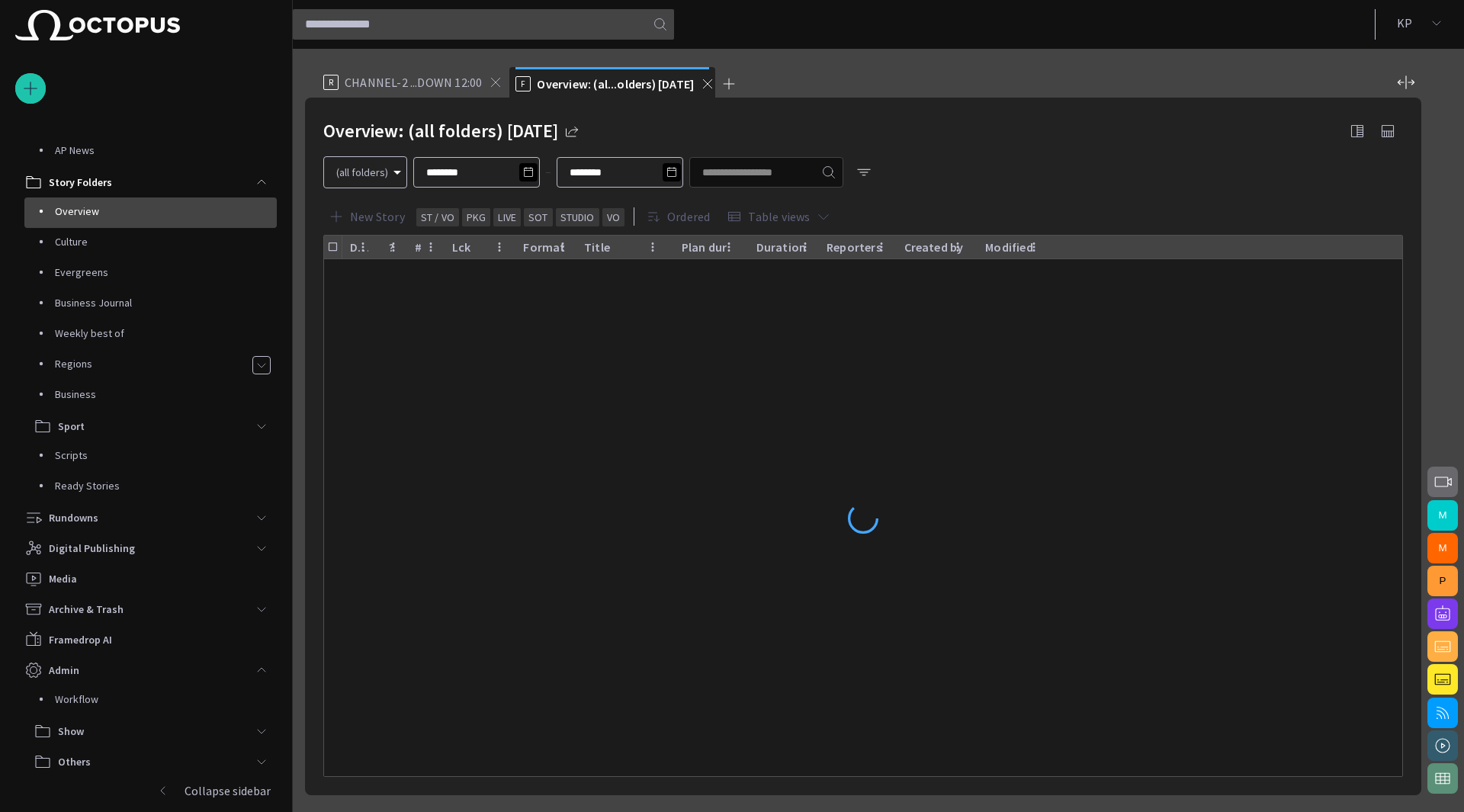
scroll to position [240, 0]
click at [97, 244] on p "Culture" at bounding box center [166, 241] width 222 height 15
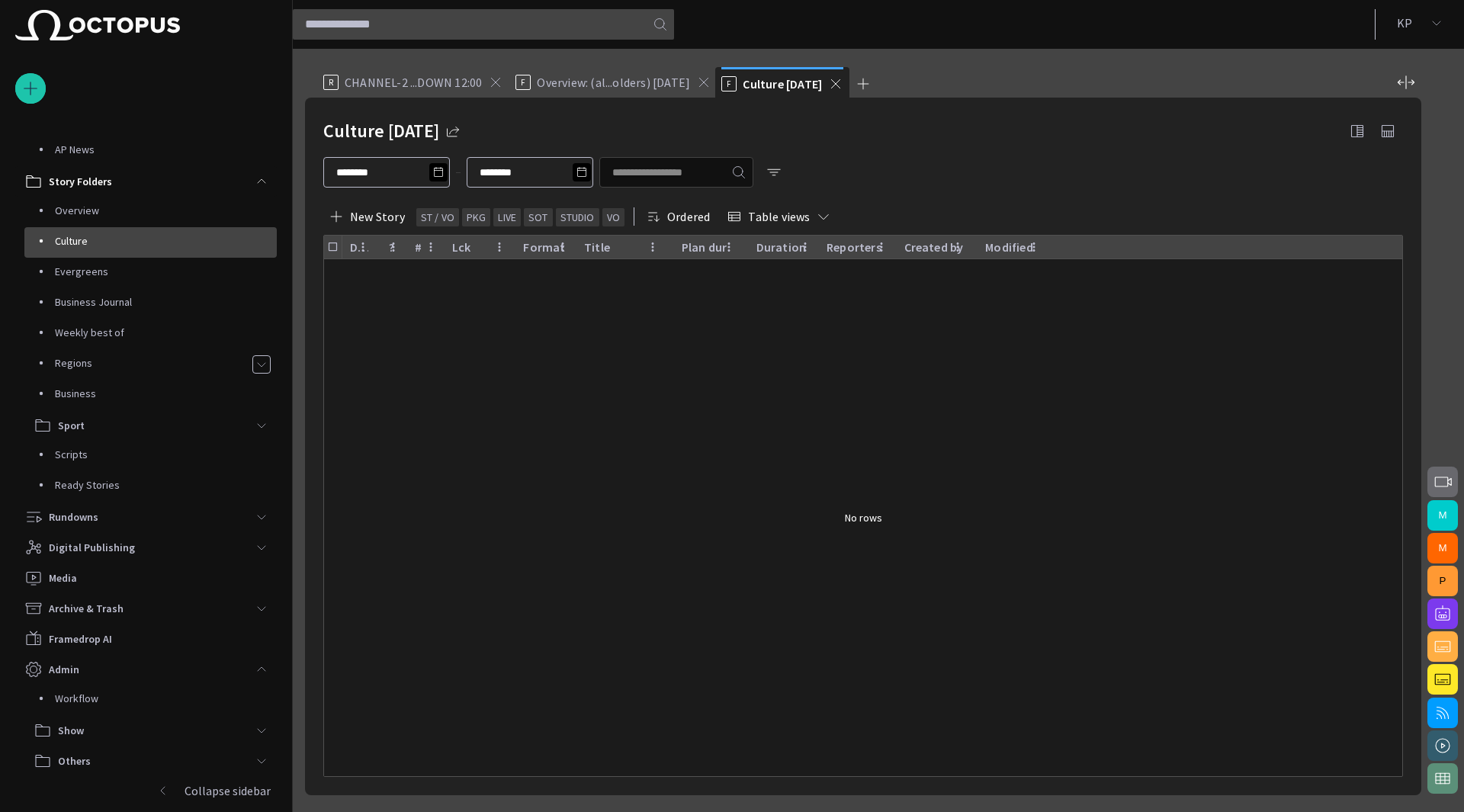
click at [90, 268] on p "Evergreens" at bounding box center [166, 271] width 222 height 15
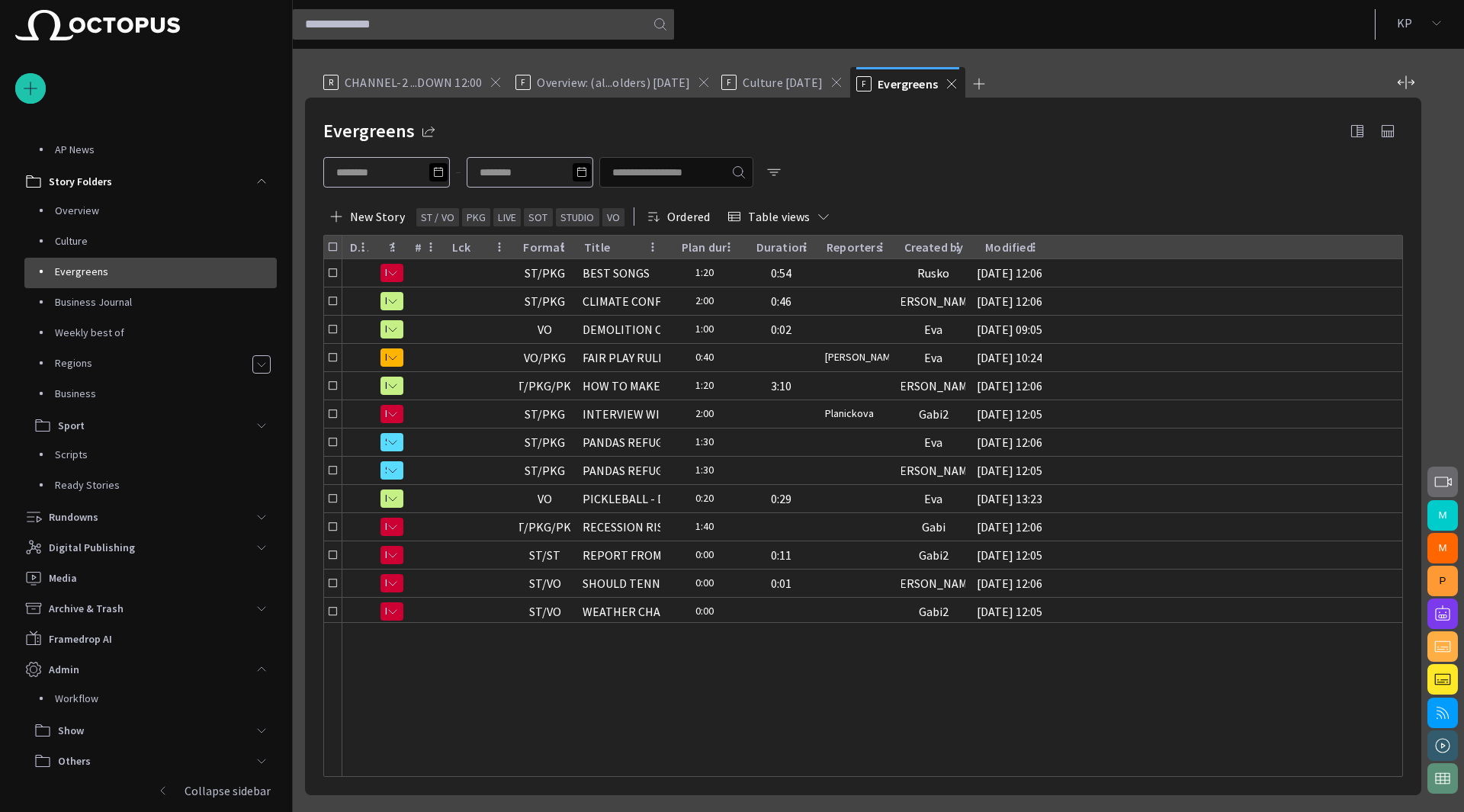
click at [93, 219] on div "Overview" at bounding box center [155, 210] width 243 height 21
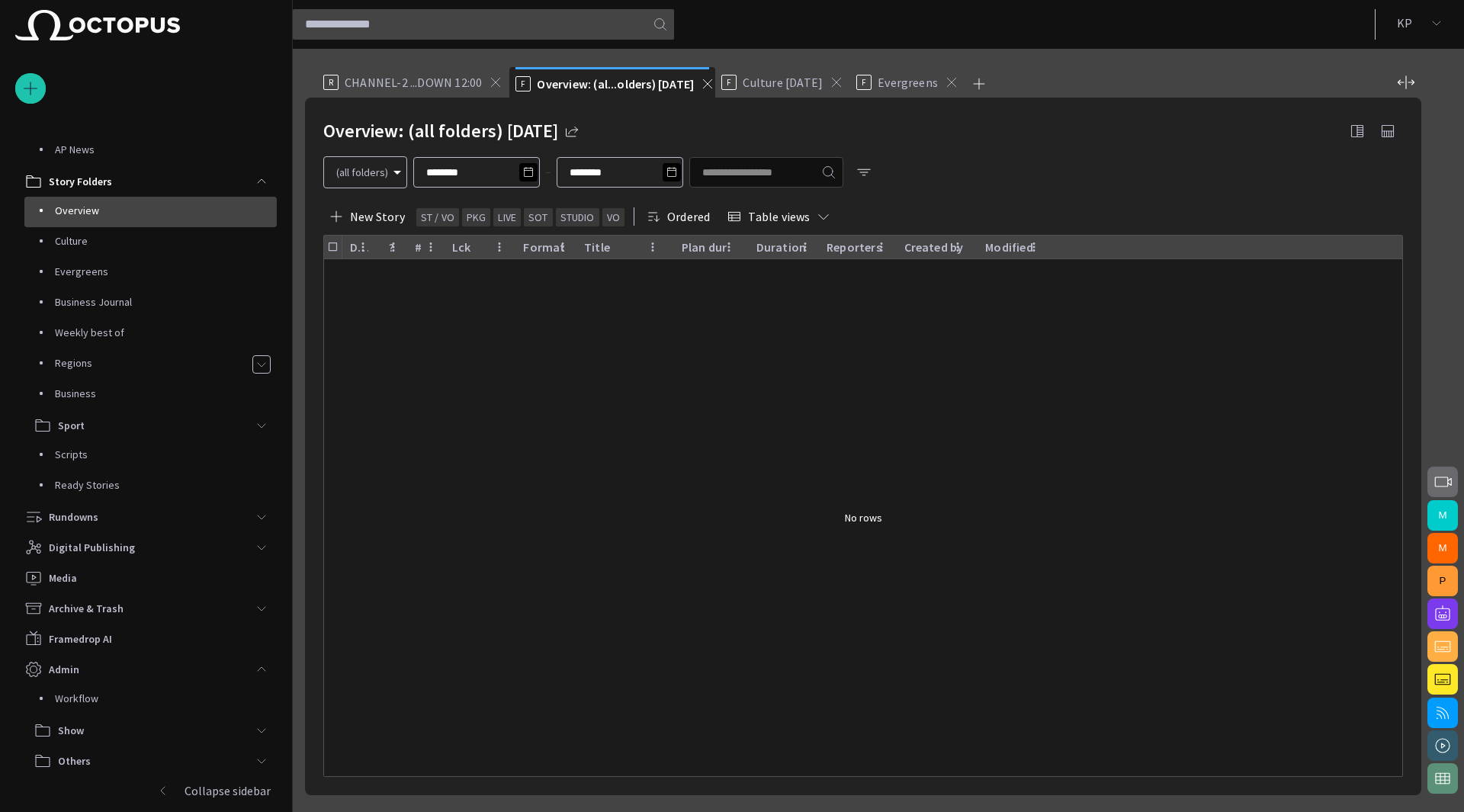
click at [85, 242] on p "Culture" at bounding box center [166, 241] width 222 height 15
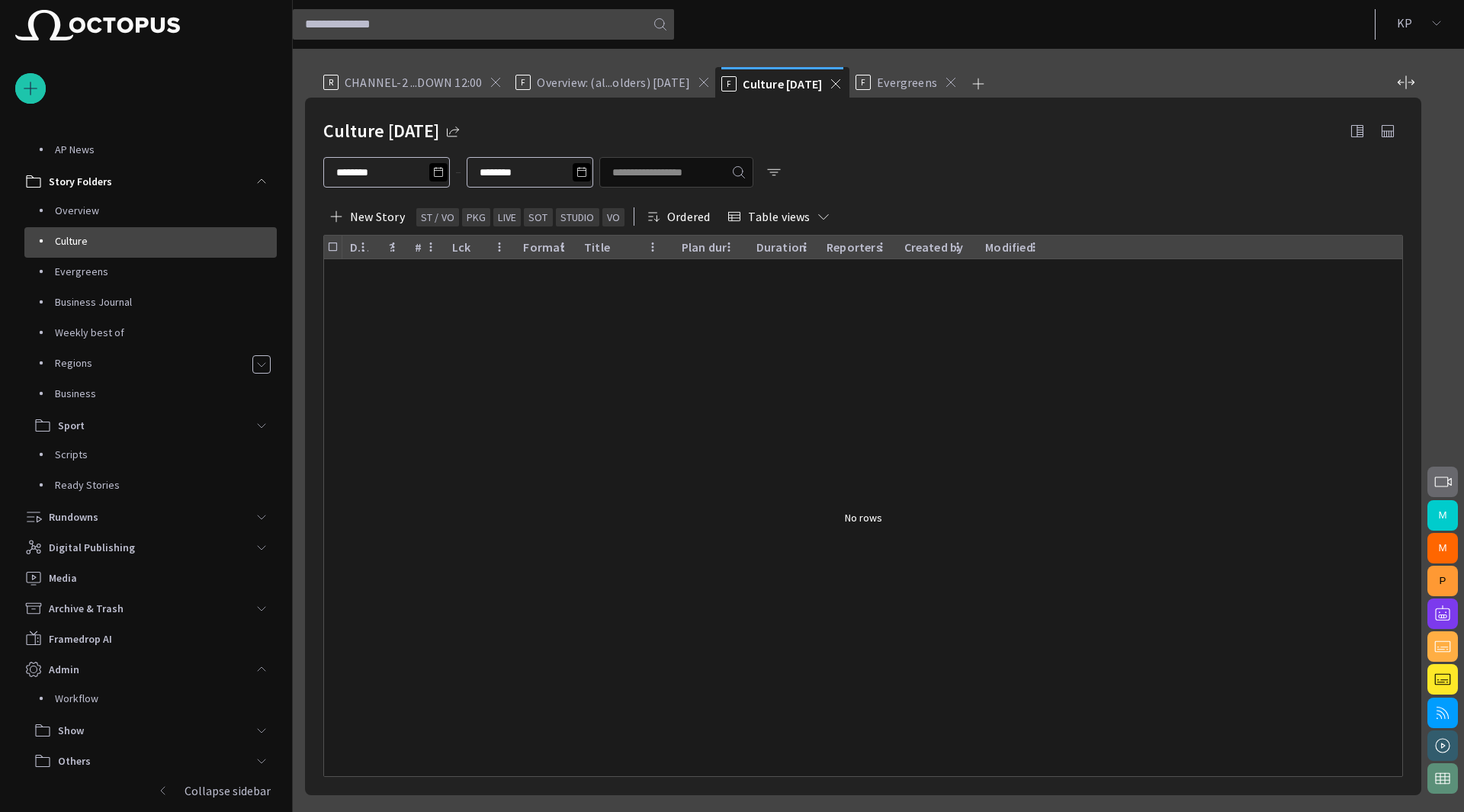
click at [94, 333] on p "Weekly best of" at bounding box center [166, 332] width 222 height 15
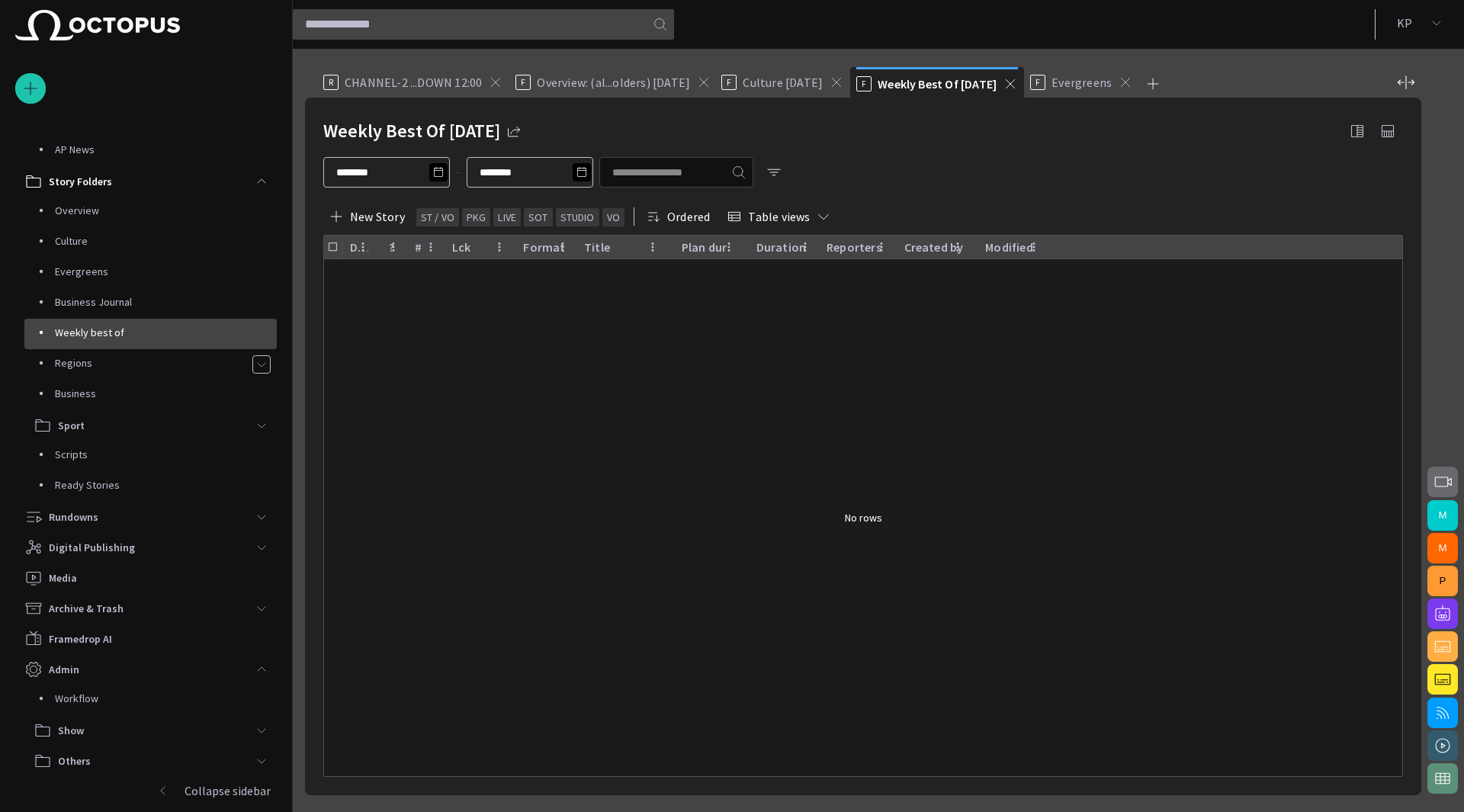
click at [87, 362] on p "Regions" at bounding box center [153, 363] width 197 height 15
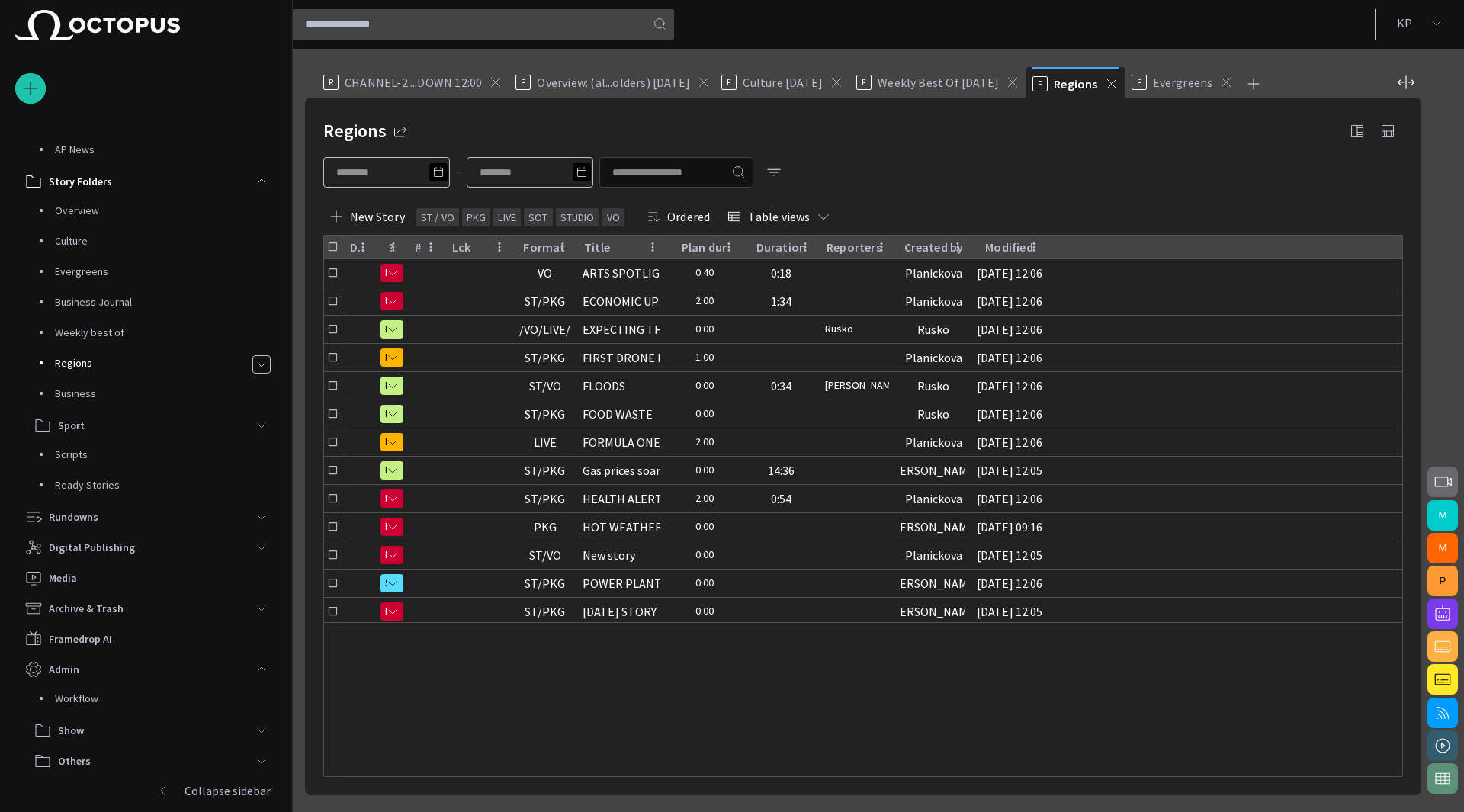
click at [84, 390] on p "Business" at bounding box center [166, 393] width 222 height 15
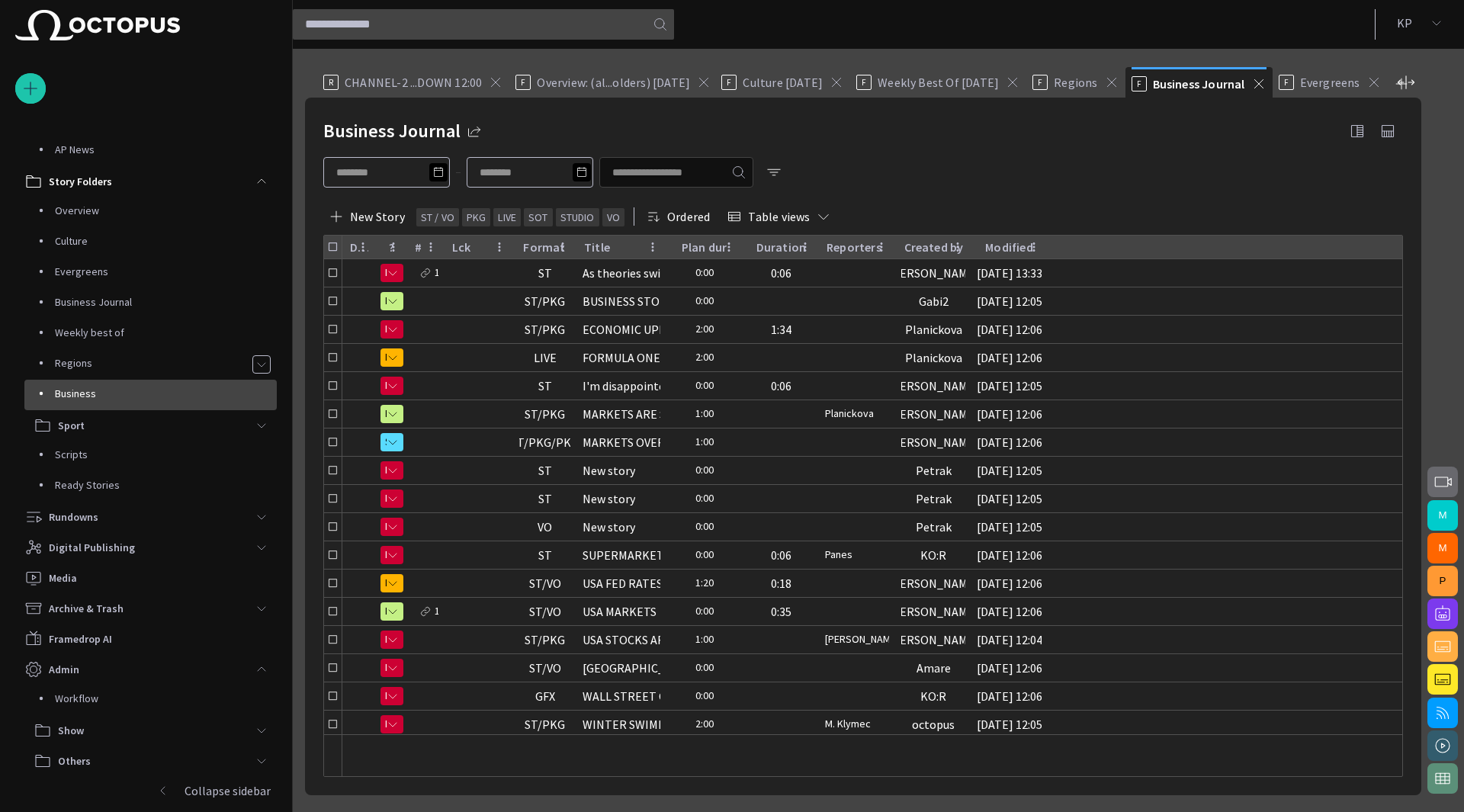
click at [258, 364] on span "main menu" at bounding box center [261, 364] width 12 height 12
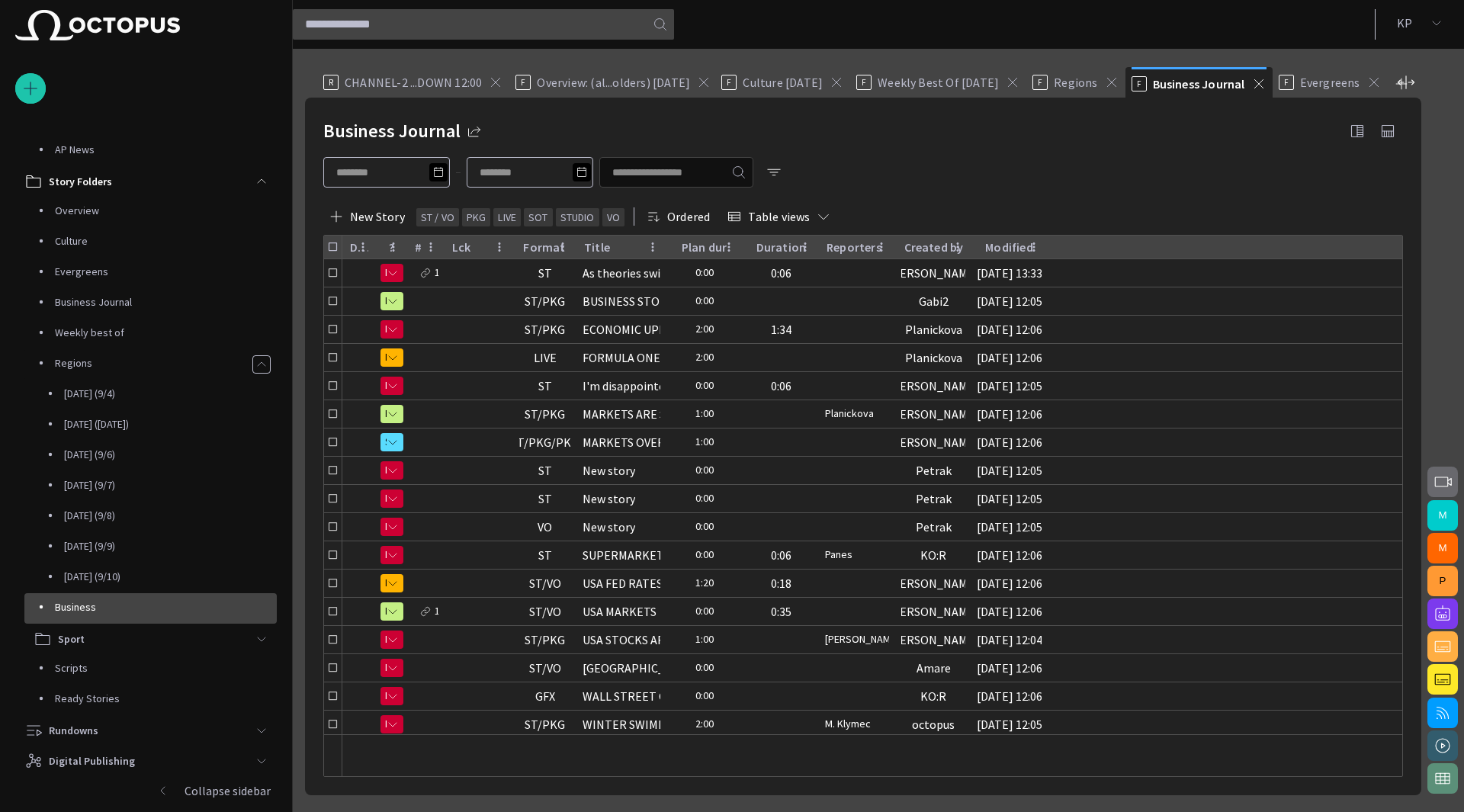
click at [142, 425] on p "[DATE] ([DATE])" at bounding box center [171, 424] width 213 height 15
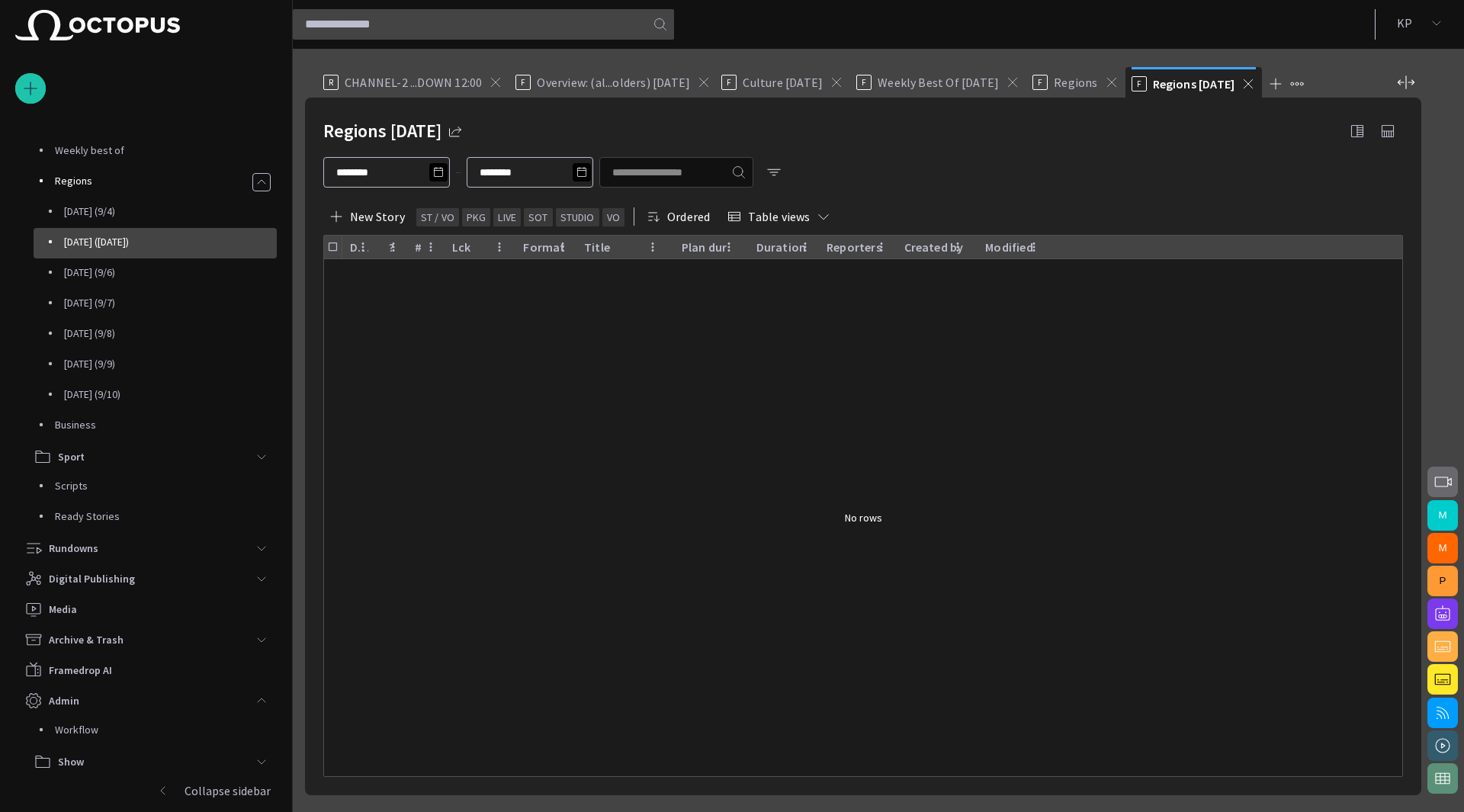
scroll to position [453, 0]
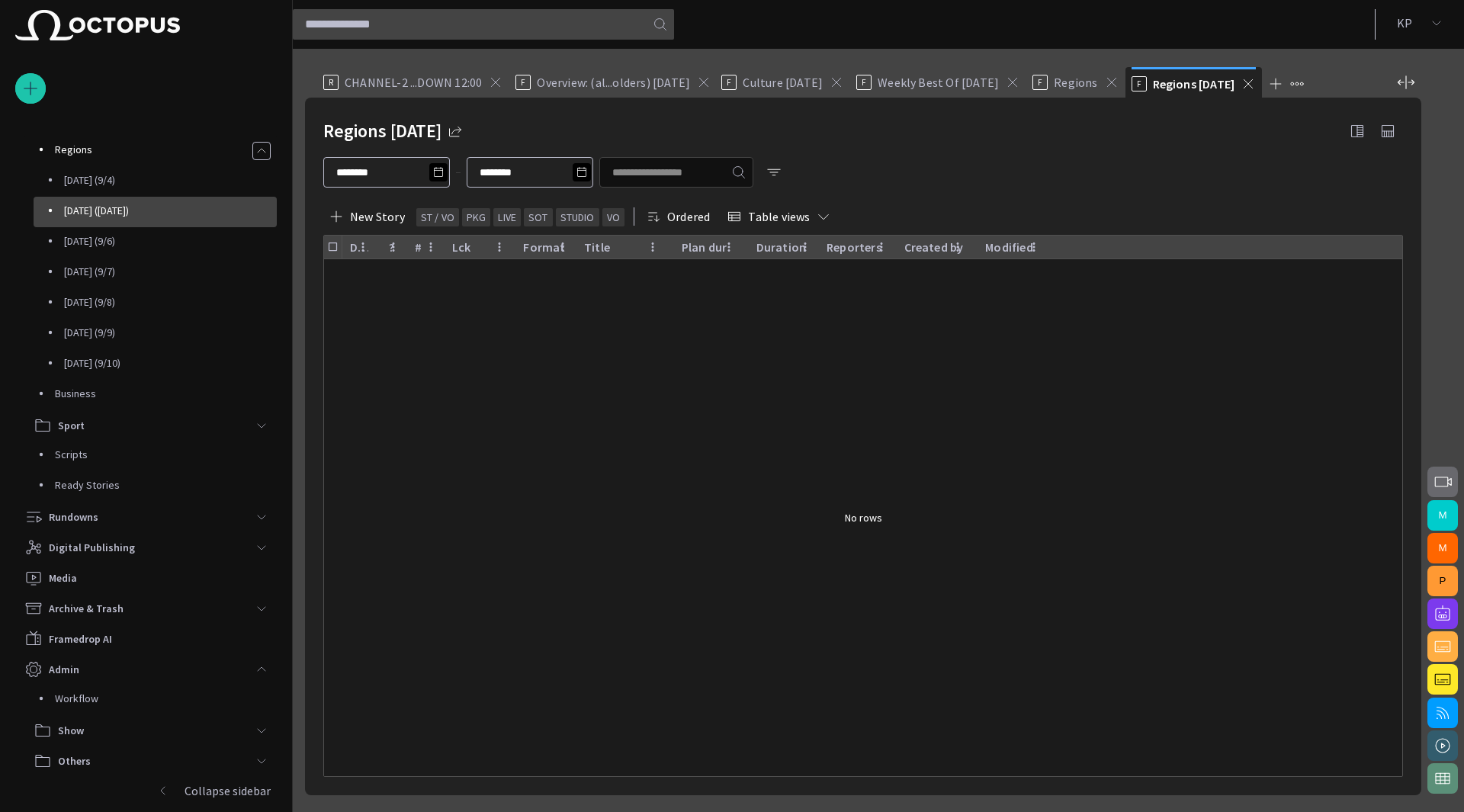
click at [121, 278] on p "[DATE] (9/7)" at bounding box center [171, 271] width 213 height 15
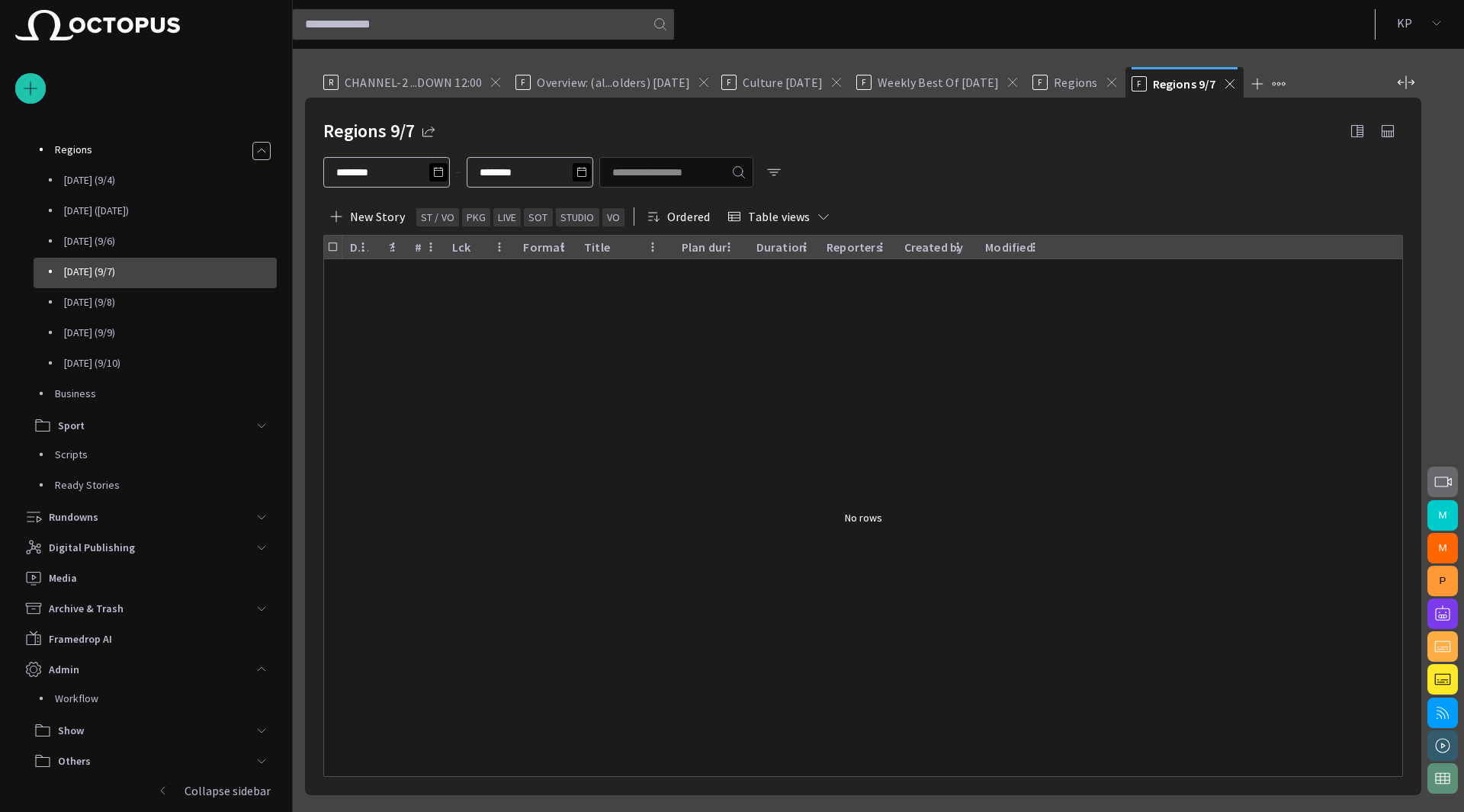
click at [143, 541] on div "Digital Publishing" at bounding box center [135, 547] width 222 height 24
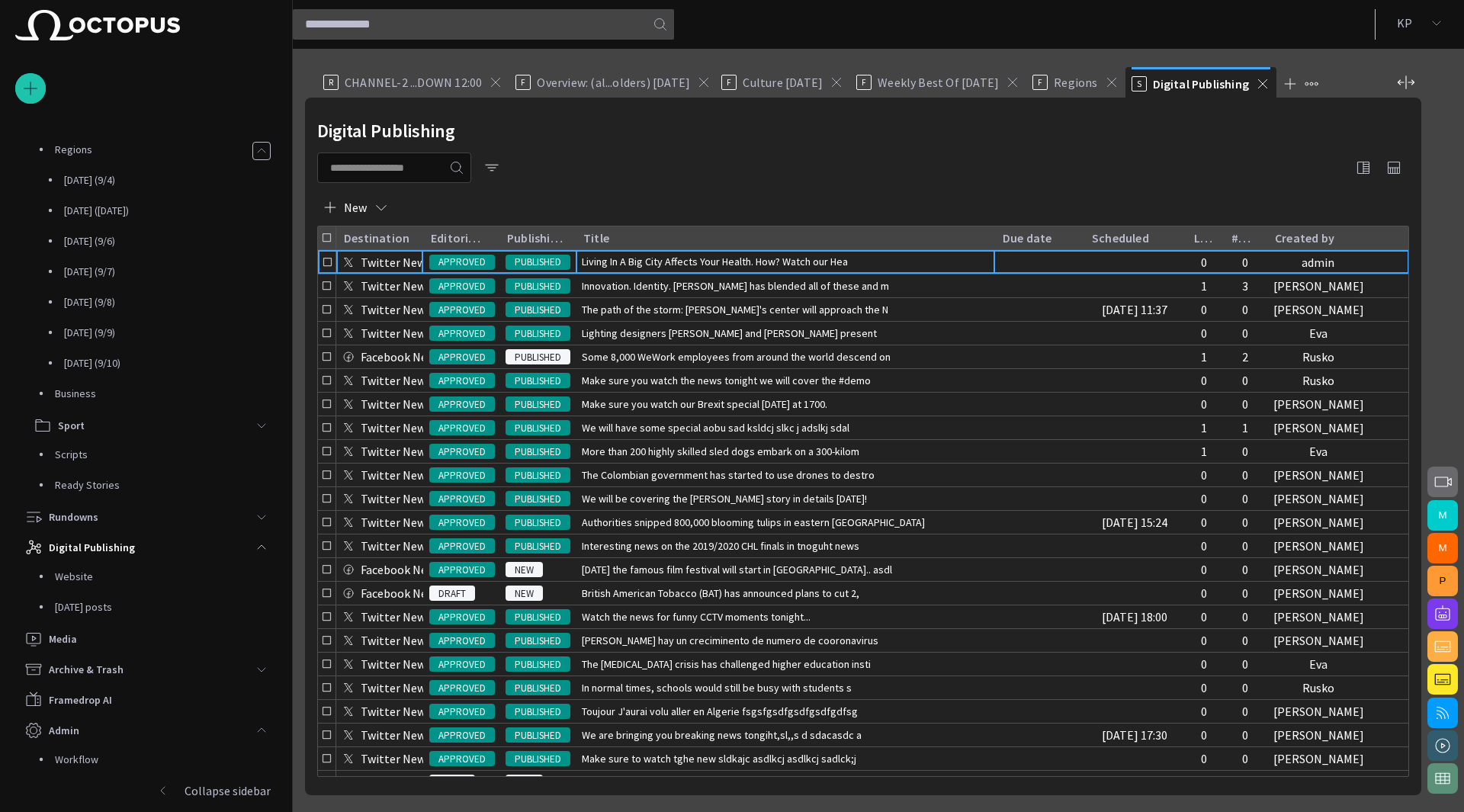
click at [616, 260] on span "Living In A Big City Affects Your Health. How? Watch our Hea" at bounding box center [715, 262] width 266 height 15
click at [1366, 167] on span "button" at bounding box center [1363, 167] width 18 height 18
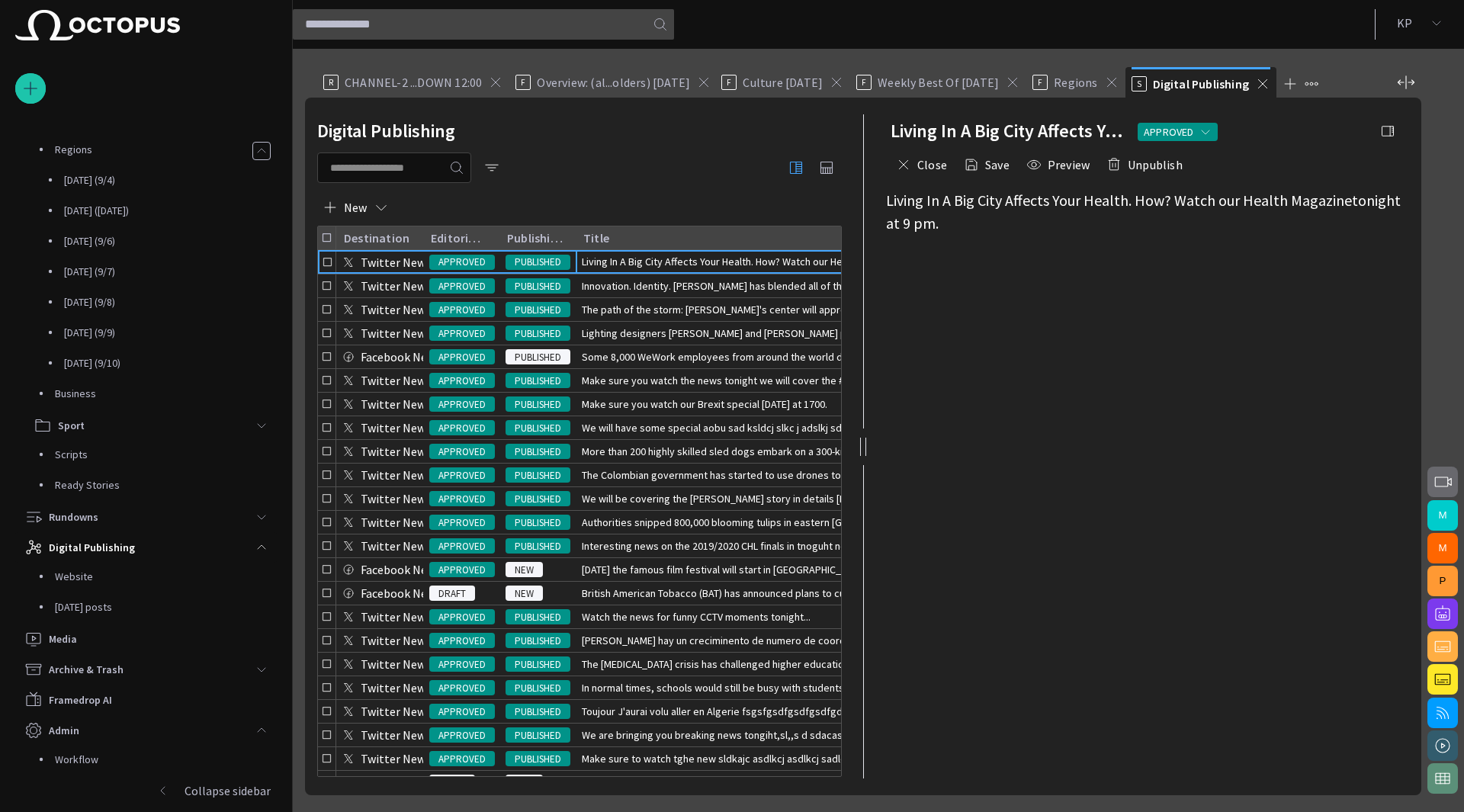
click at [507, 185] on div "Digital Publishing New Destination Editorial status Publishing status Title Due…" at bounding box center [579, 446] width 549 height 698
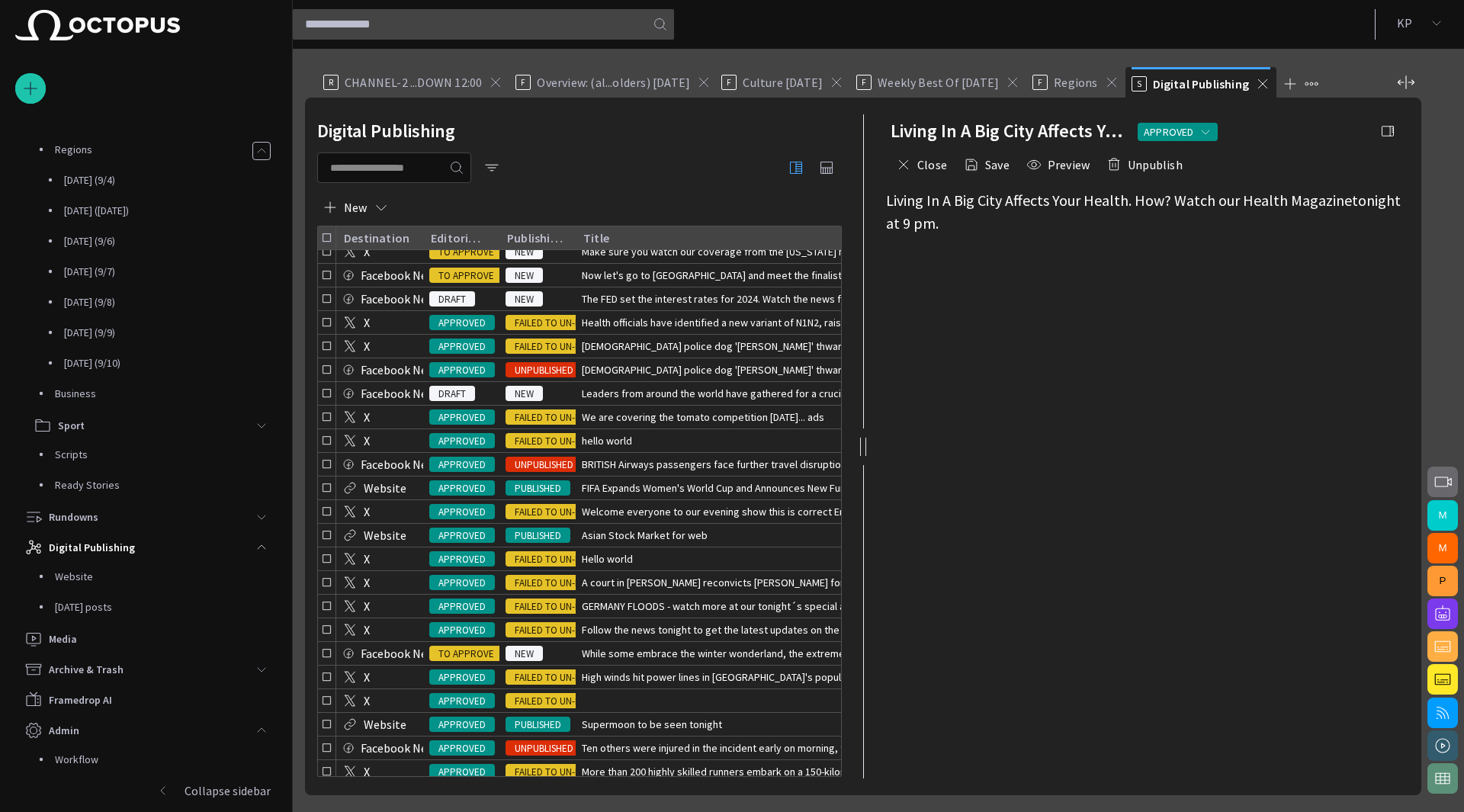
scroll to position [756, 0]
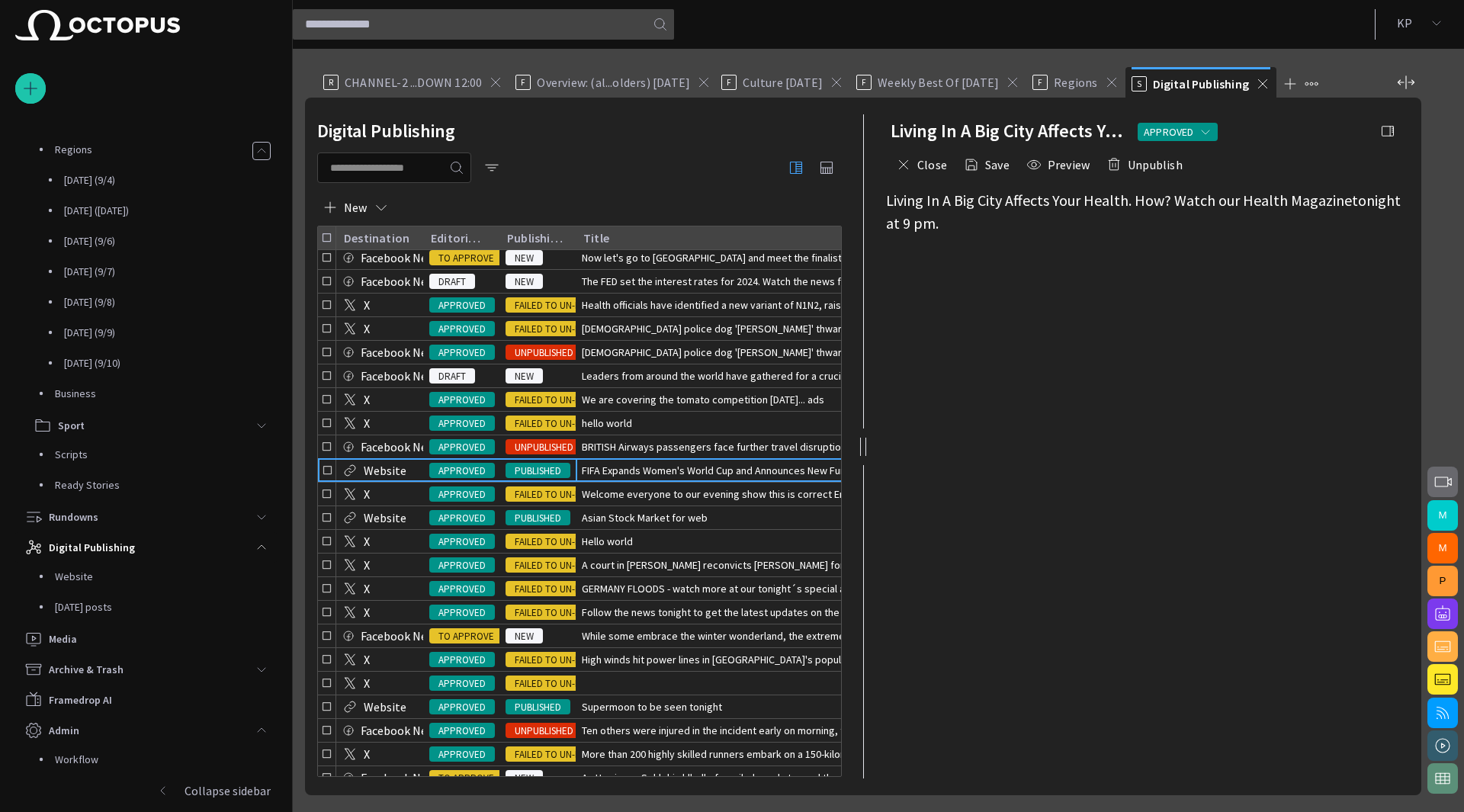
click at [610, 472] on span "FIFA Expands Women's World Cup and Announces New Funding Ini" at bounding box center [730, 470] width 296 height 15
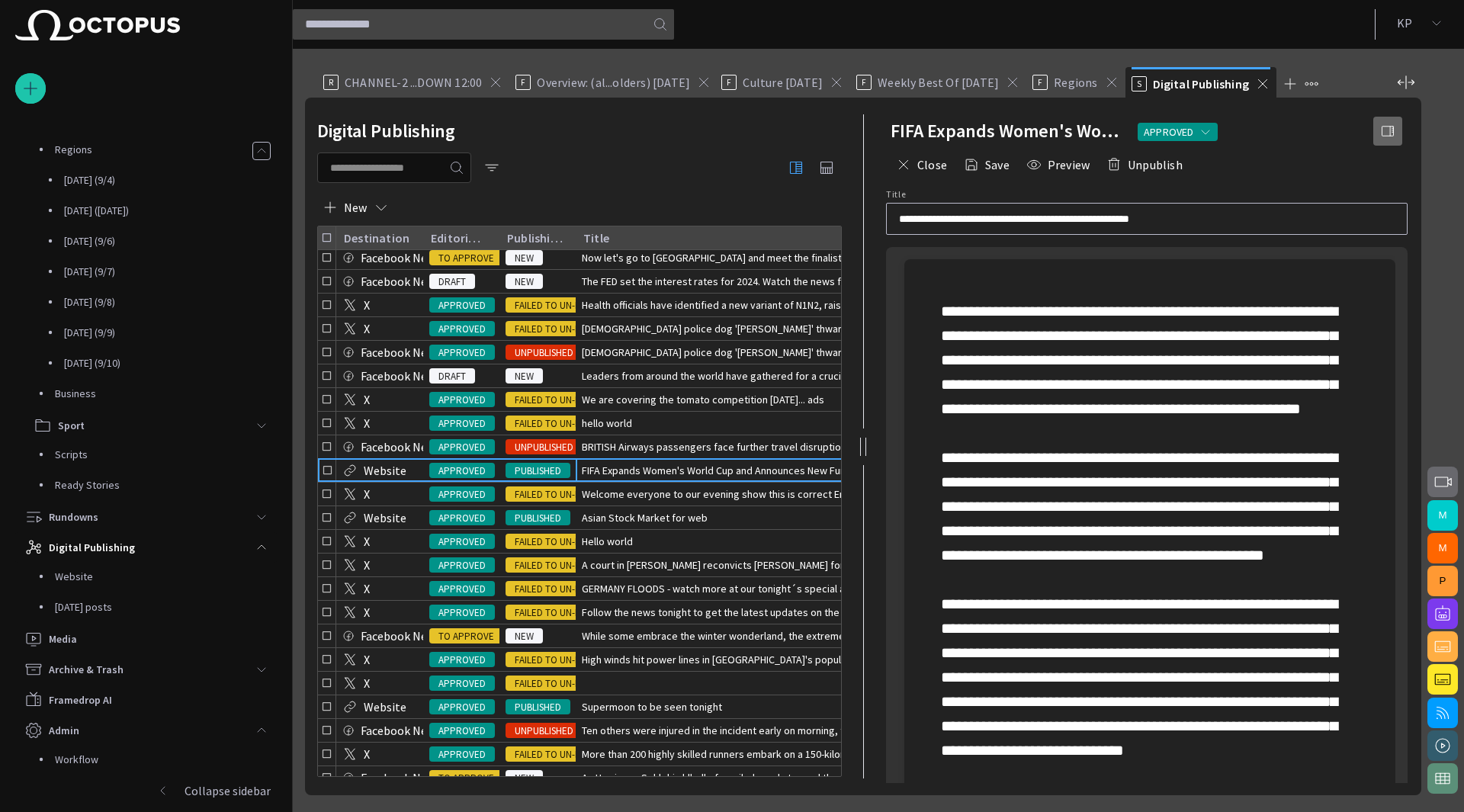
click at [1389, 138] on span "button" at bounding box center [1388, 131] width 15 height 15
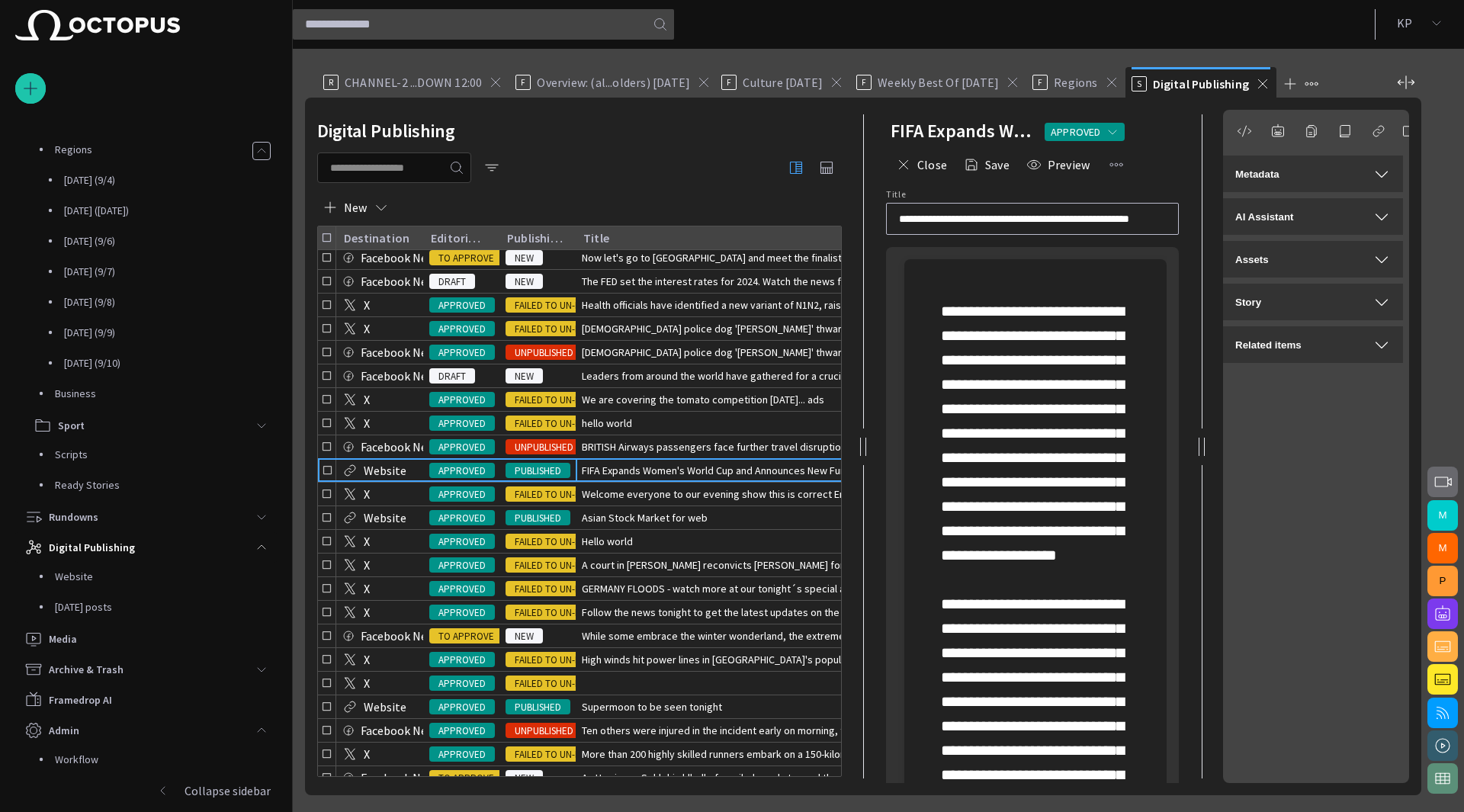
click at [1343, 170] on div "Metadata" at bounding box center [1313, 173] width 155 height 18
click at [1383, 174] on span "button" at bounding box center [1381, 173] width 18 height 18
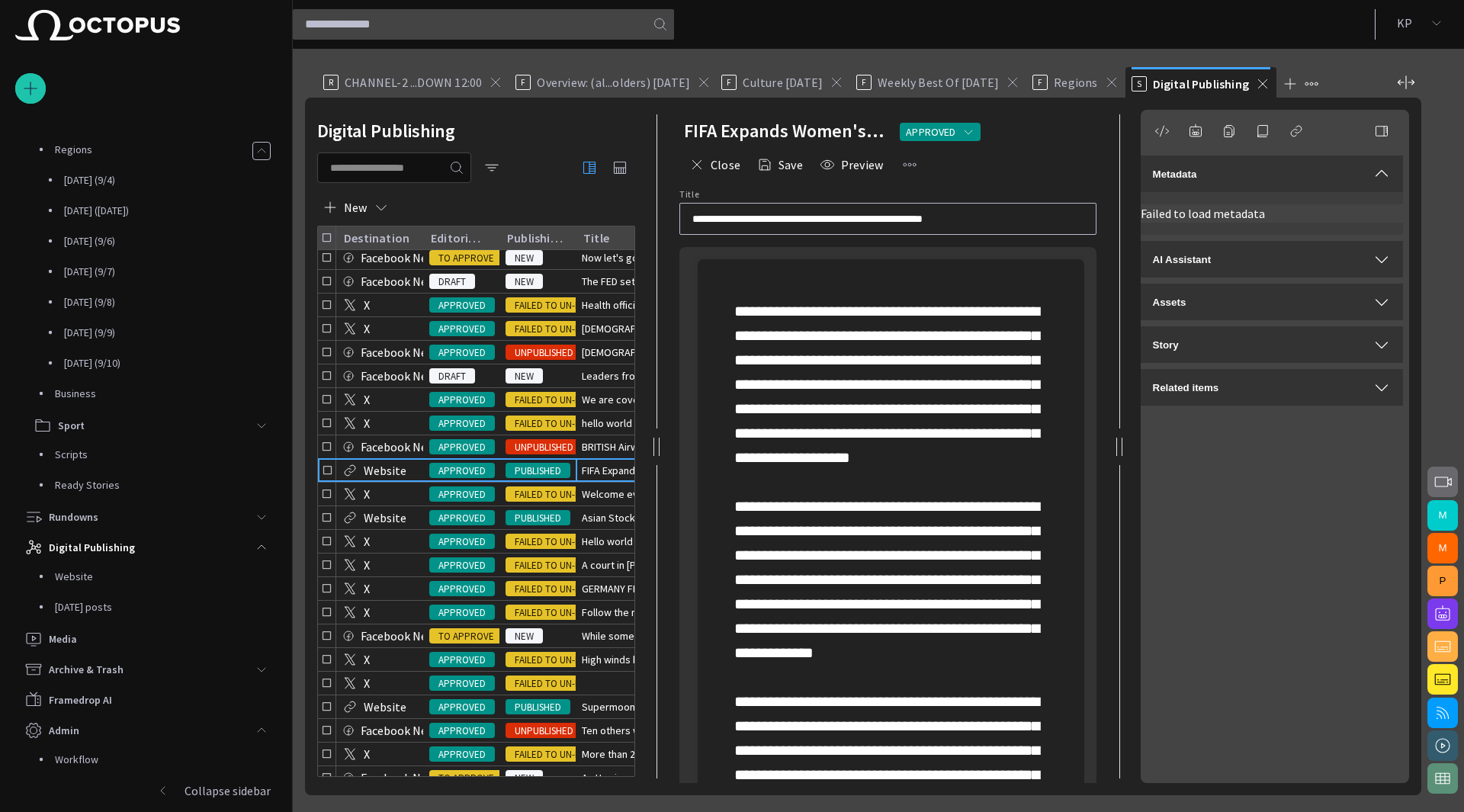
drag, startPoint x: 860, startPoint y: 445, endPoint x: 638, endPoint y: 445, distance: 222.0
click at [653, 445] on div at bounding box center [656, 446] width 6 height 18
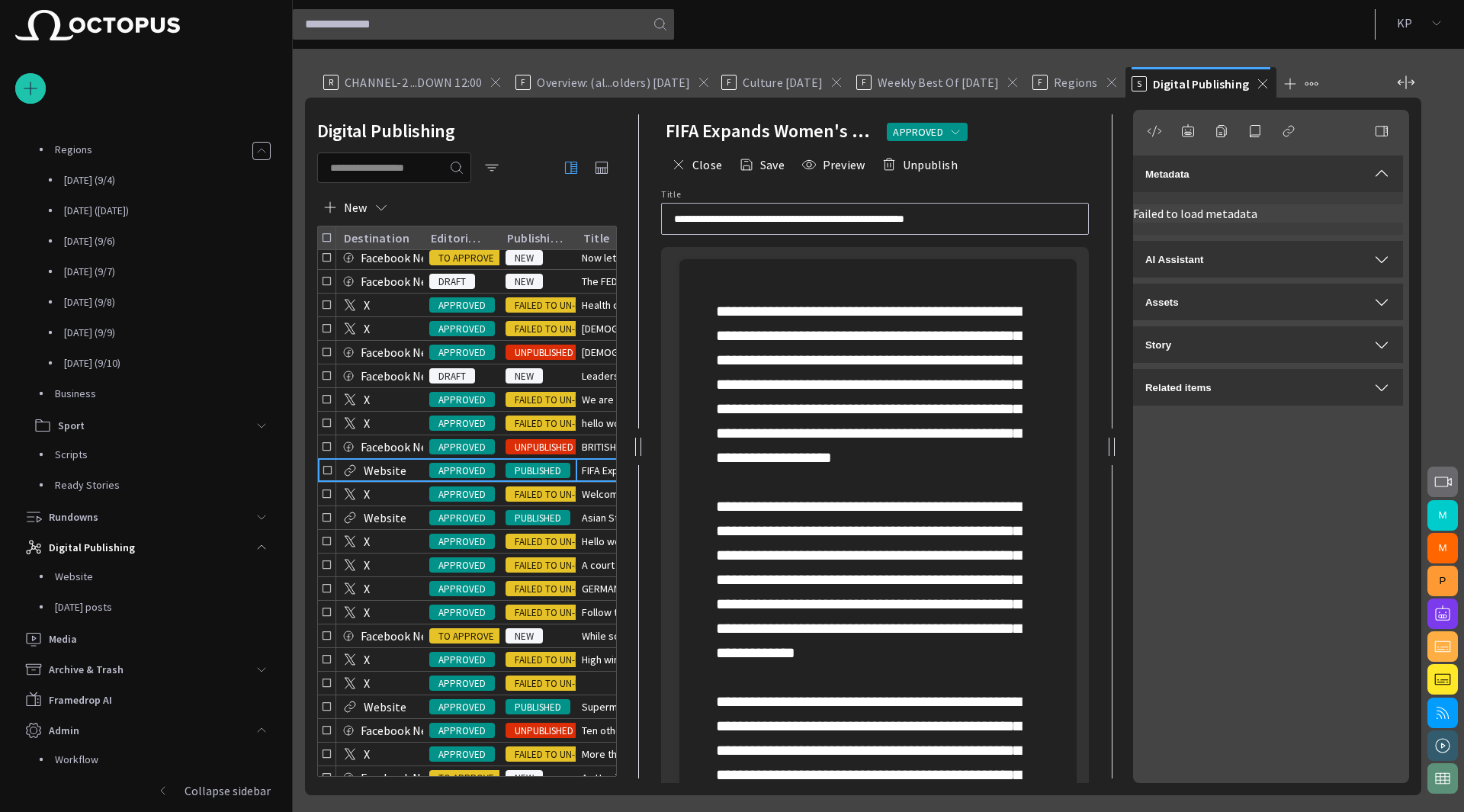
click at [1387, 171] on span "button" at bounding box center [1381, 173] width 18 height 18
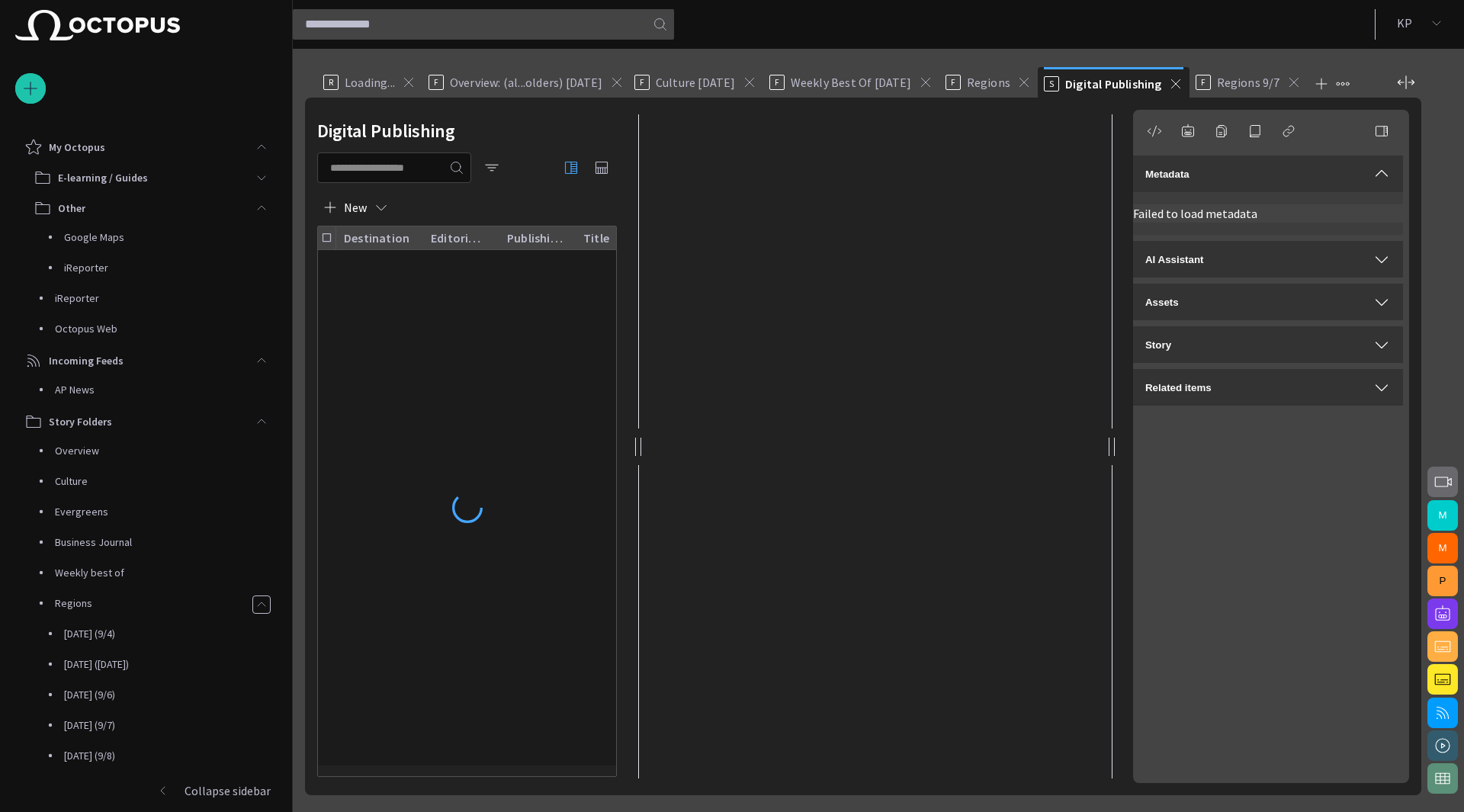
scroll to position [514, 0]
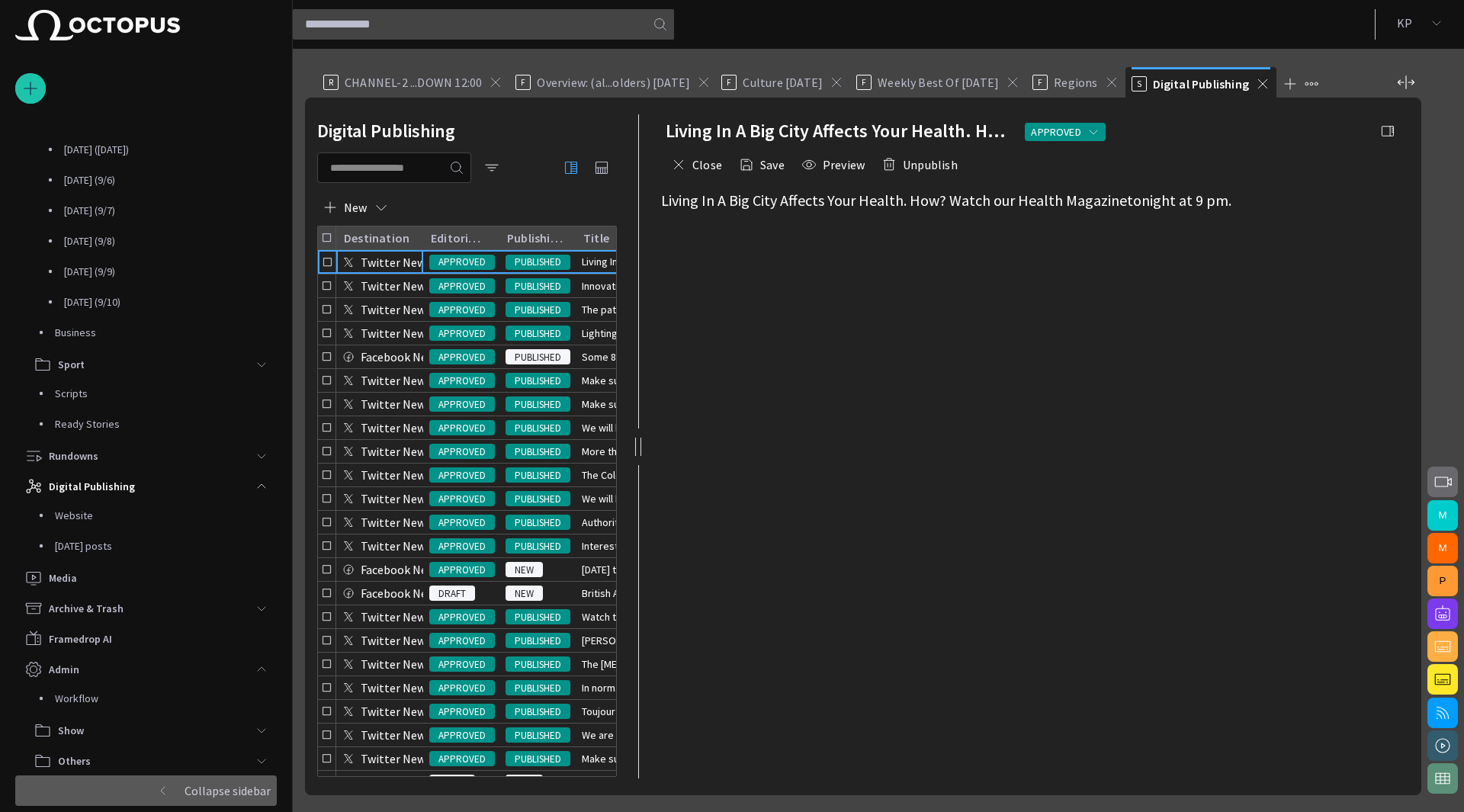
click at [222, 785] on p "Collapse sidebar" at bounding box center [228, 790] width 86 height 18
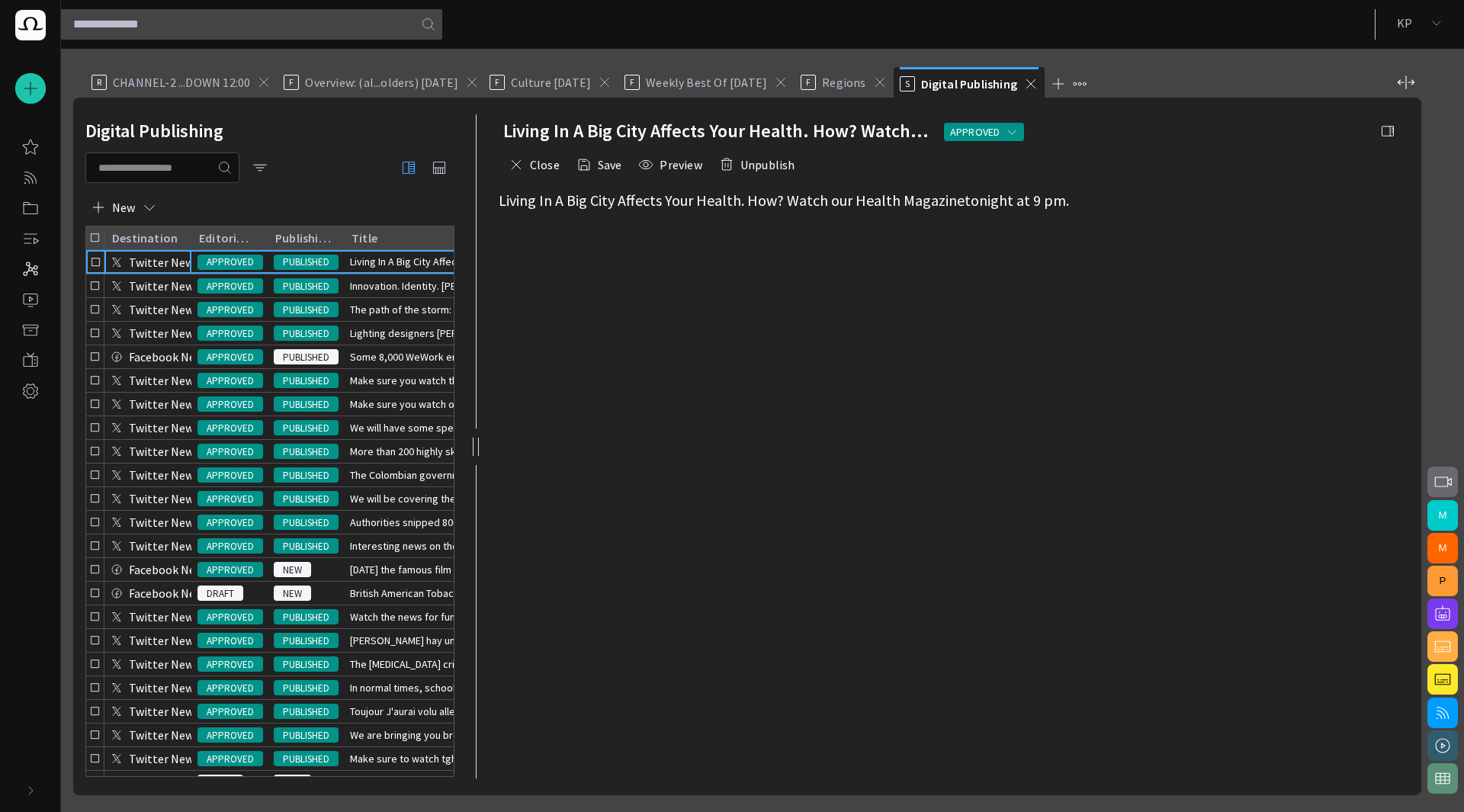
scroll to position [0, 0]
click at [268, 168] on span "button" at bounding box center [260, 167] width 15 height 15
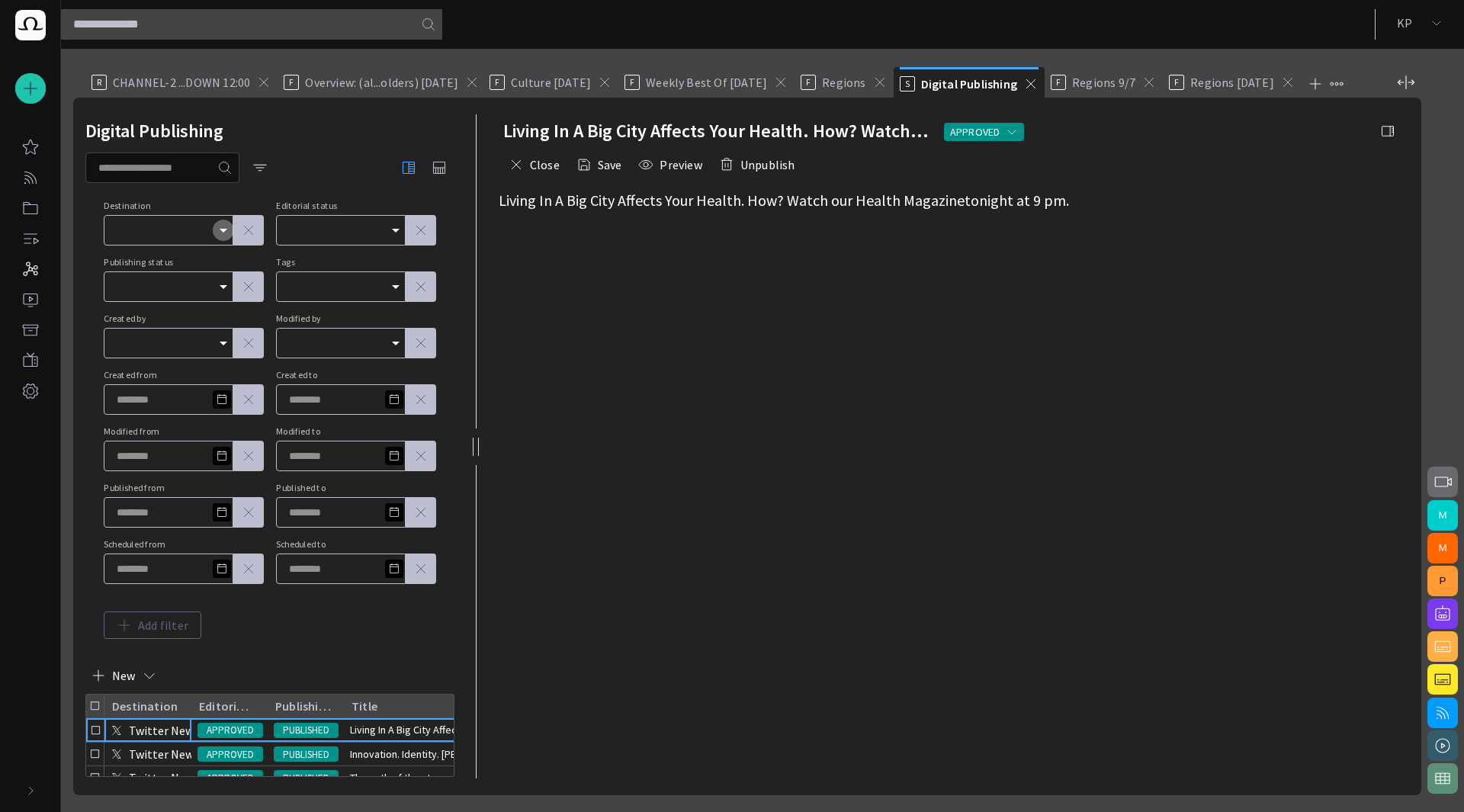
click at [227, 233] on icon "Open" at bounding box center [223, 230] width 18 height 18
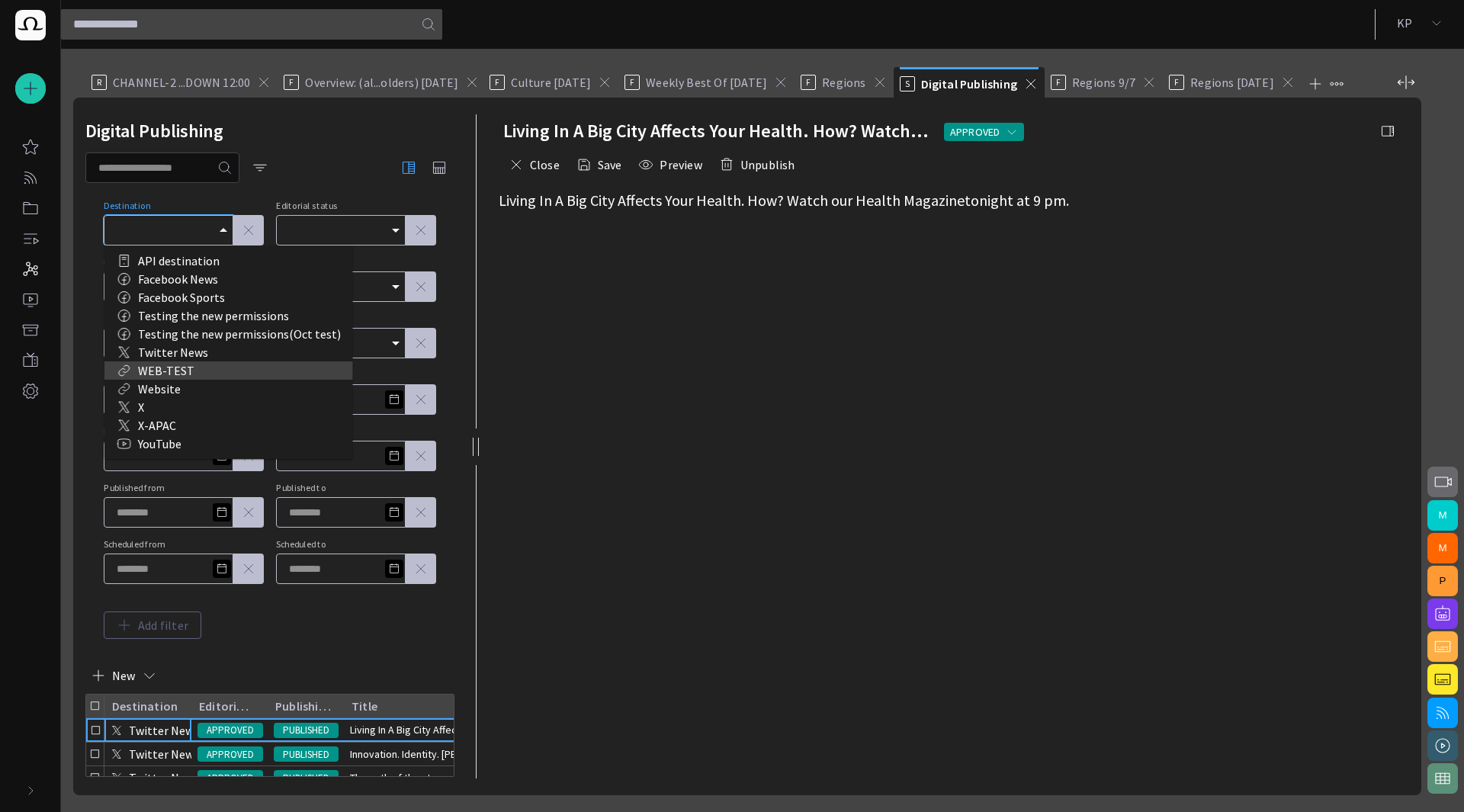
click at [191, 369] on div "WEB-TEST" at bounding box center [228, 370] width 224 height 18
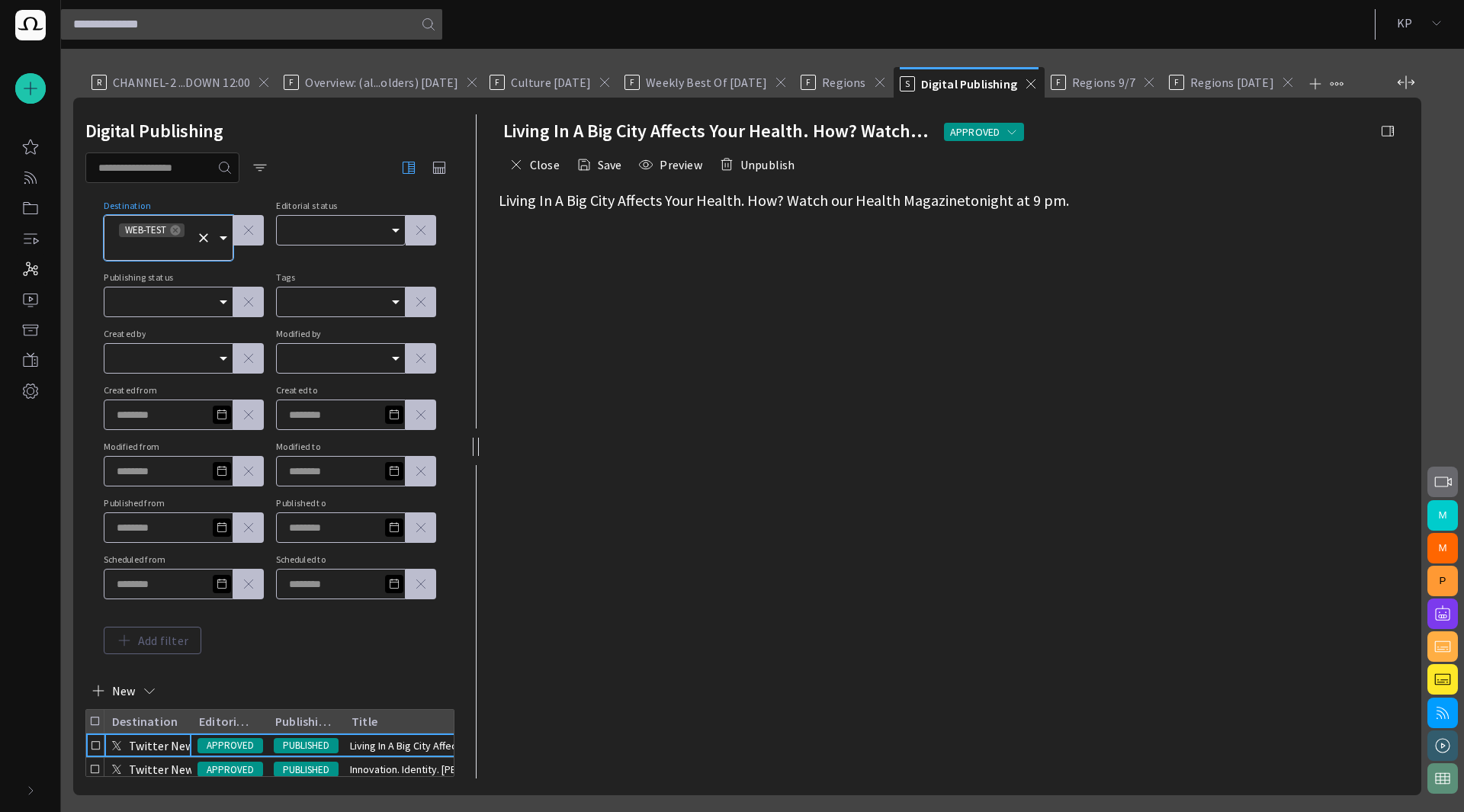
click at [222, 241] on icon "Open" at bounding box center [223, 237] width 18 height 18
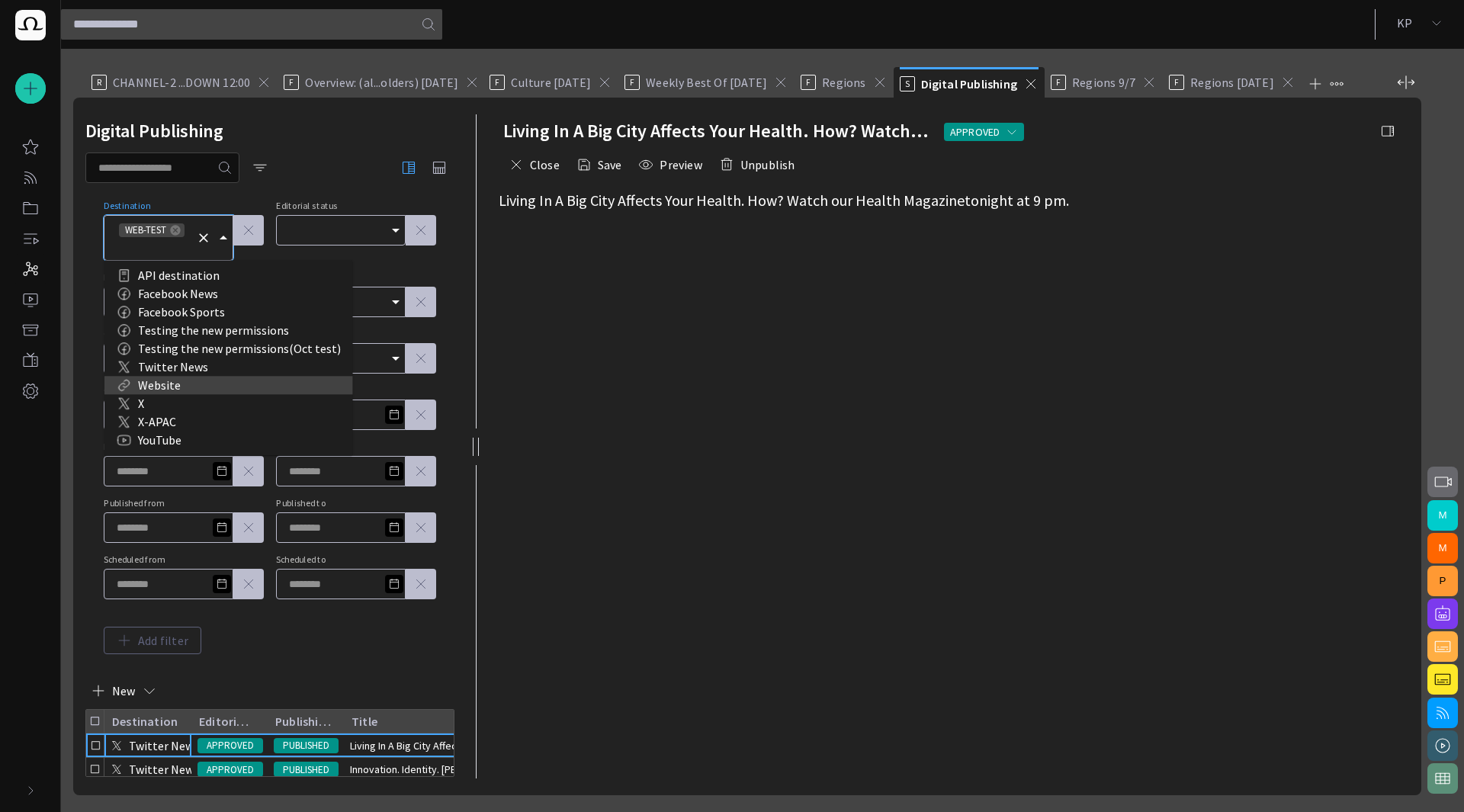
click at [169, 385] on div "Website" at bounding box center [228, 385] width 224 height 18
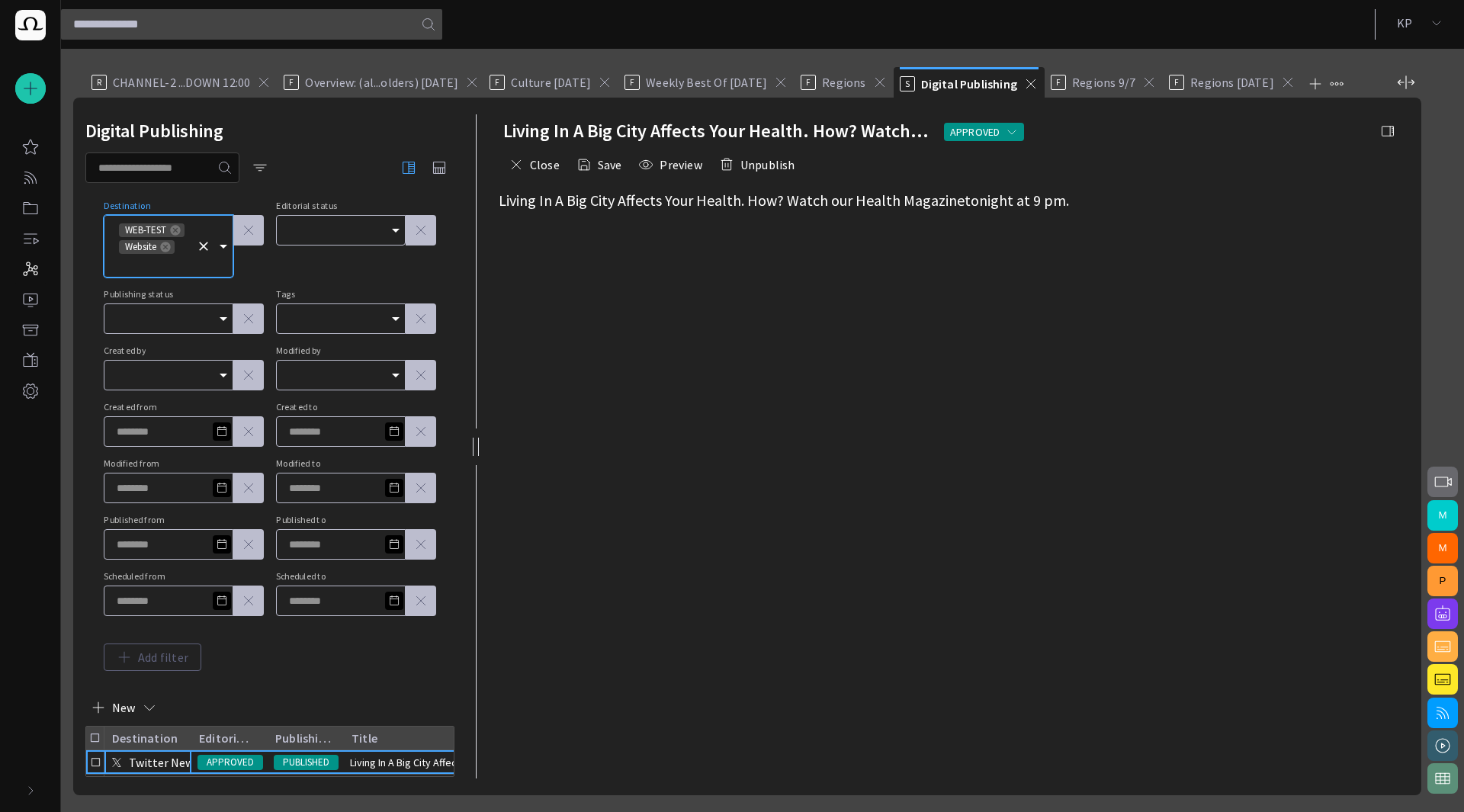
click at [313, 164] on div at bounding box center [270, 168] width 369 height 31
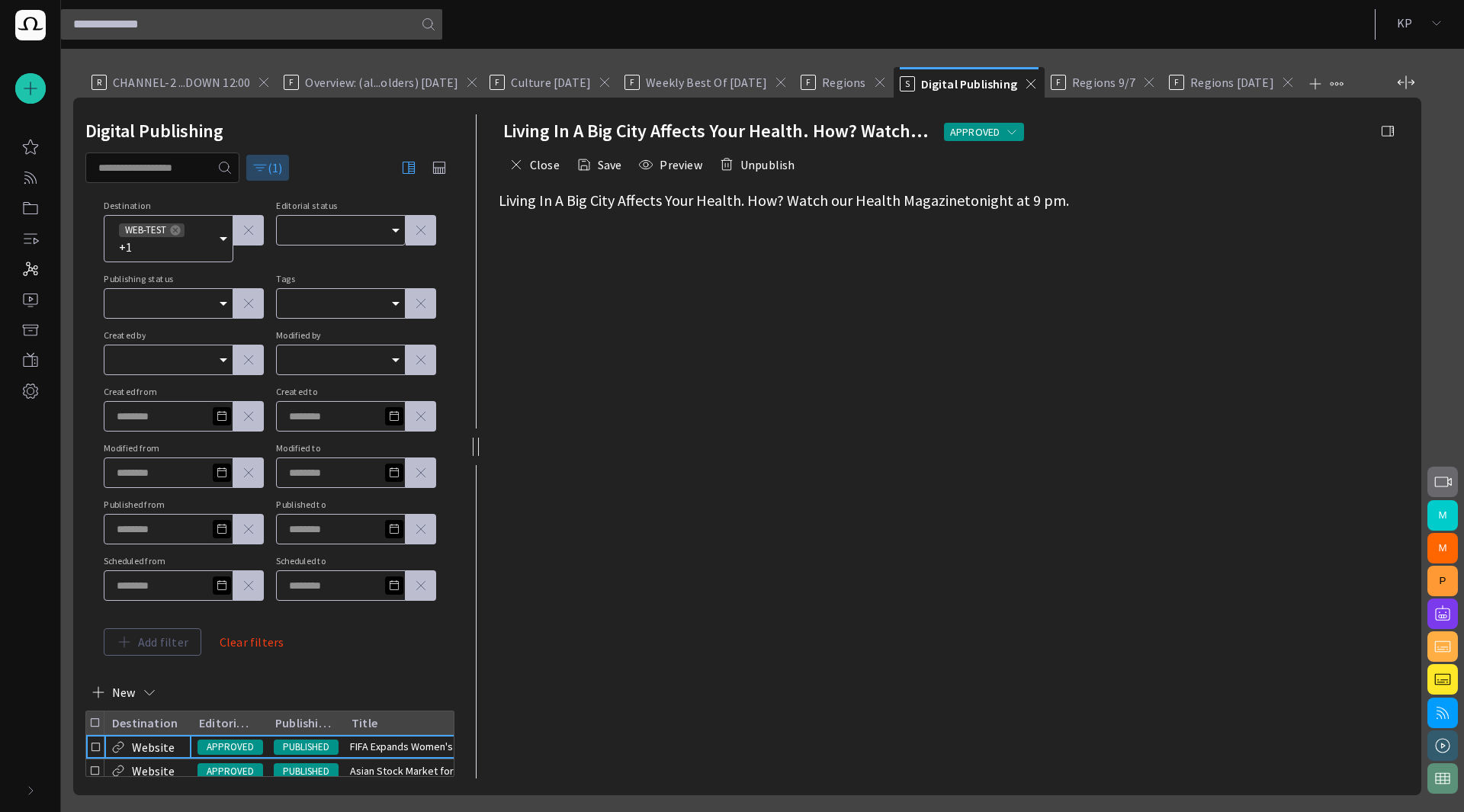
click at [265, 166] on span "button" at bounding box center [260, 167] width 15 height 15
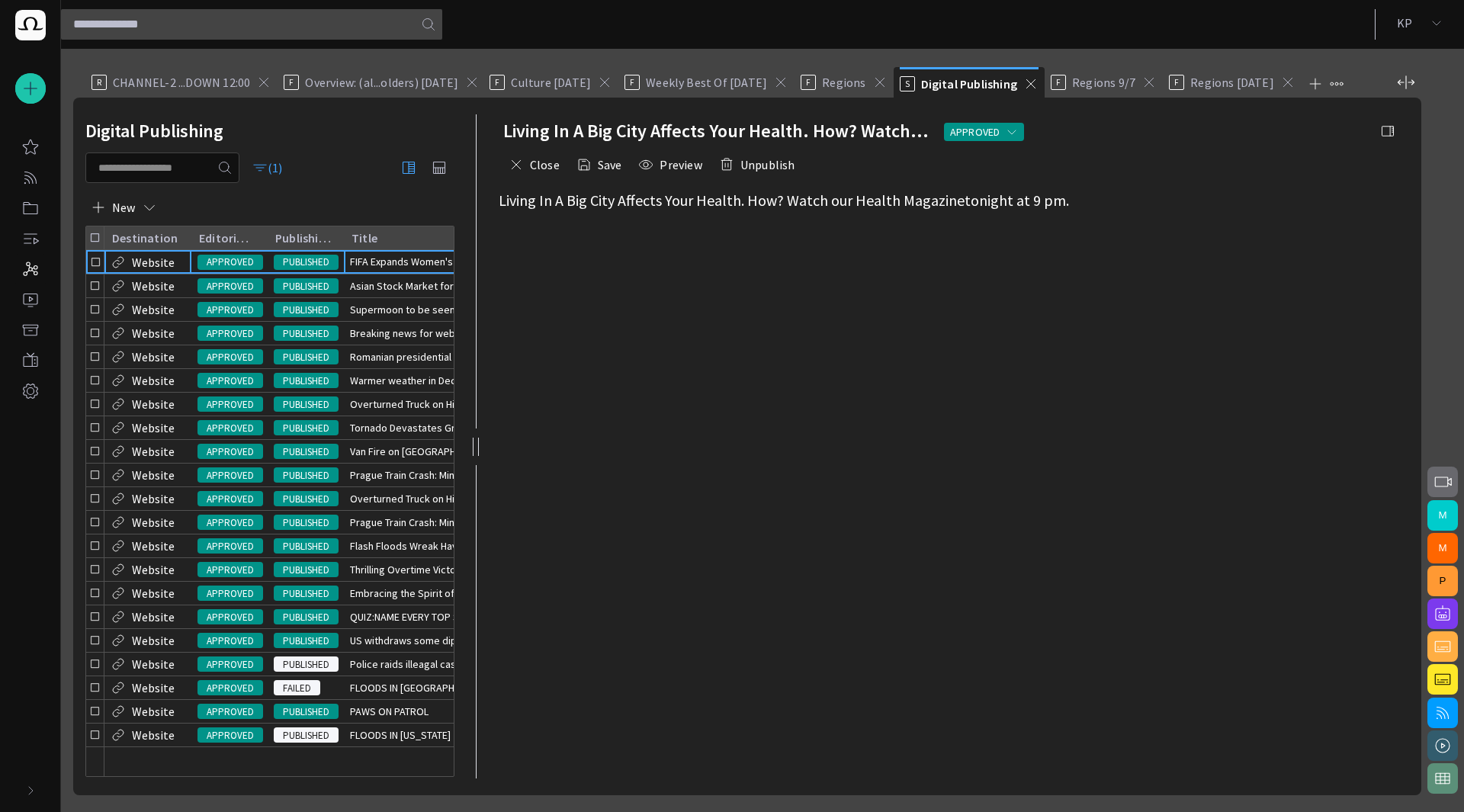
click at [392, 268] on span "FIFA Expands Women's World Cup and Announces New Funding Ini" at bounding box center [498, 262] width 296 height 15
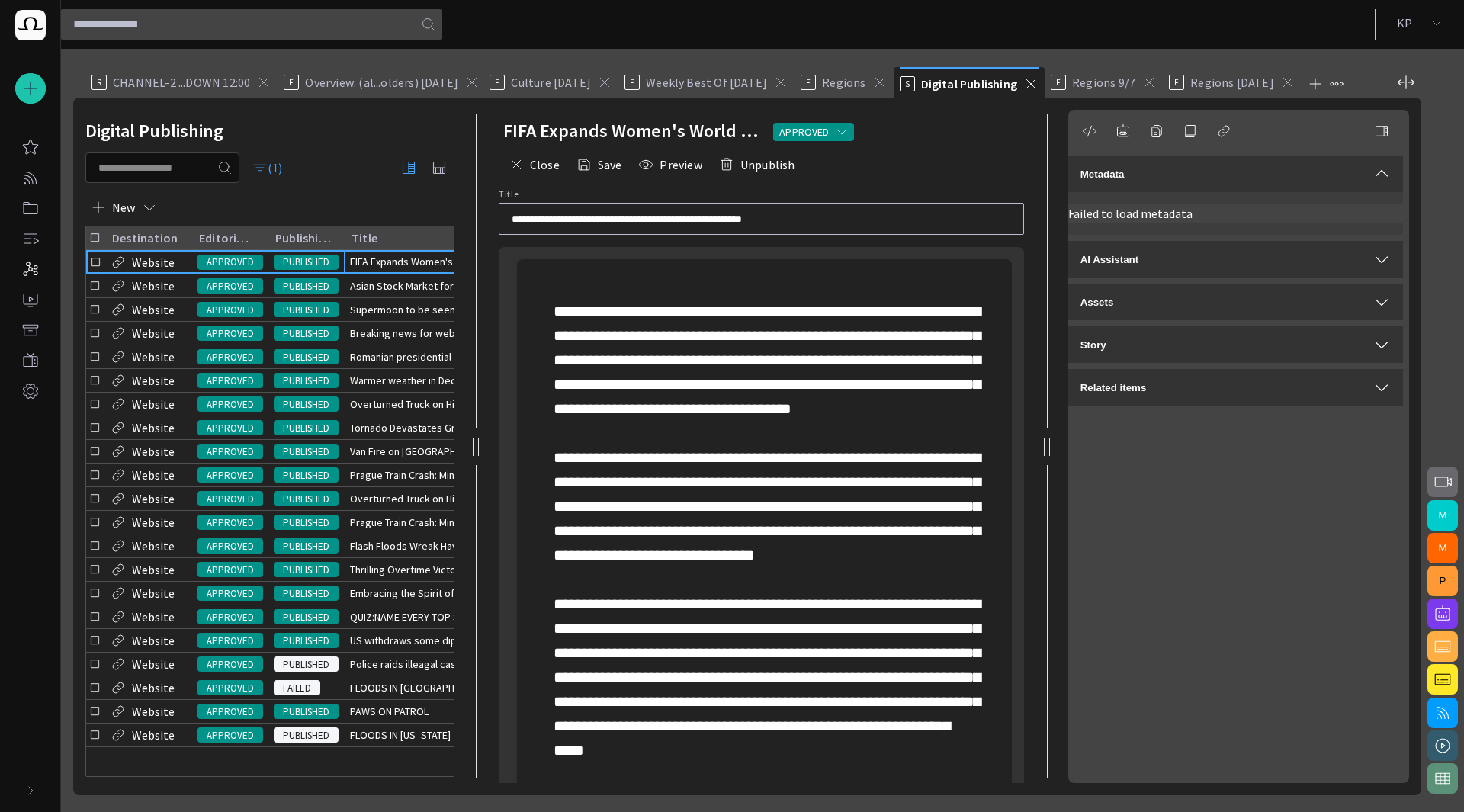
click at [1132, 263] on span "AI Assistant" at bounding box center [1109, 259] width 58 height 11
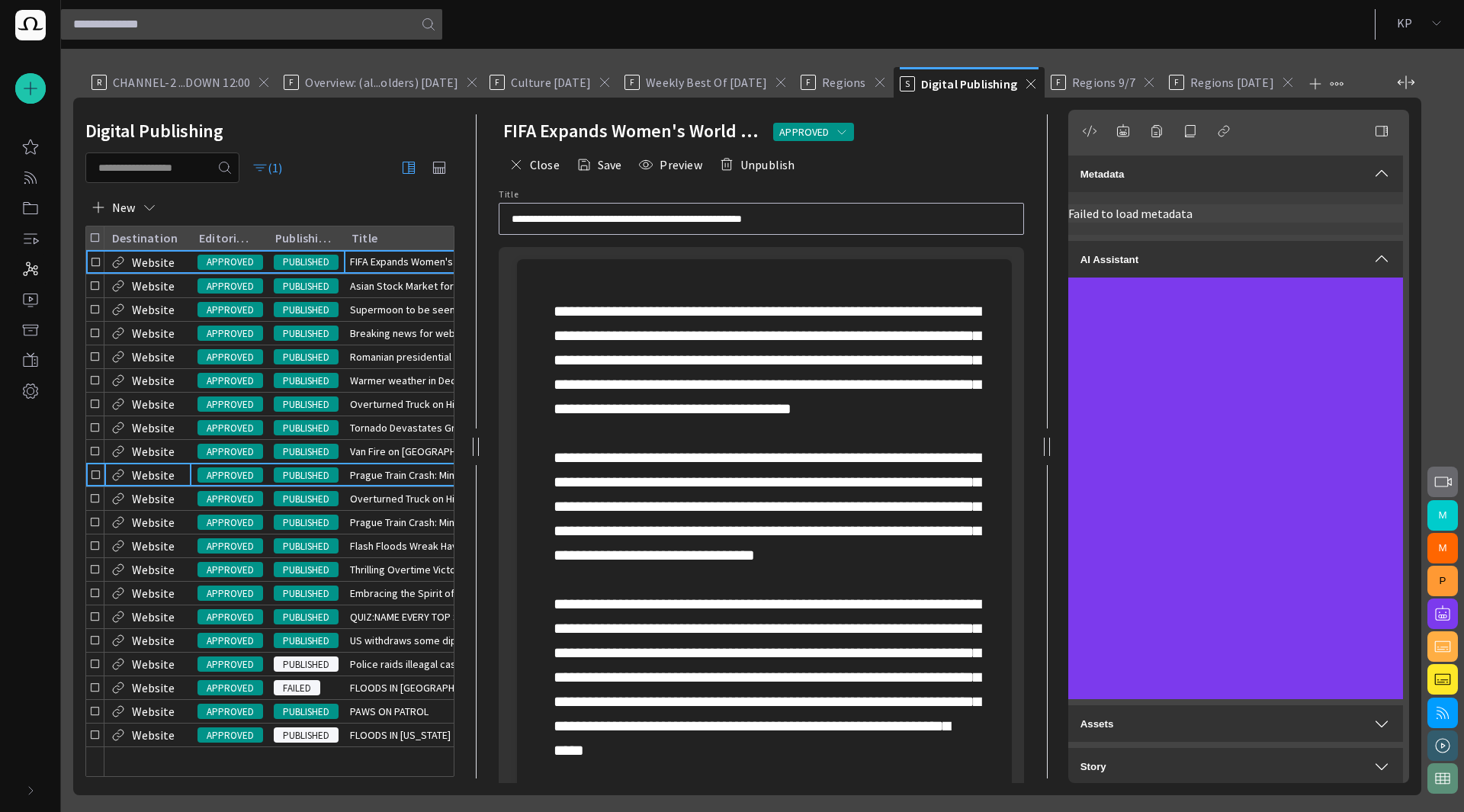
click at [161, 479] on p "Website" at bounding box center [154, 475] width 43 height 18
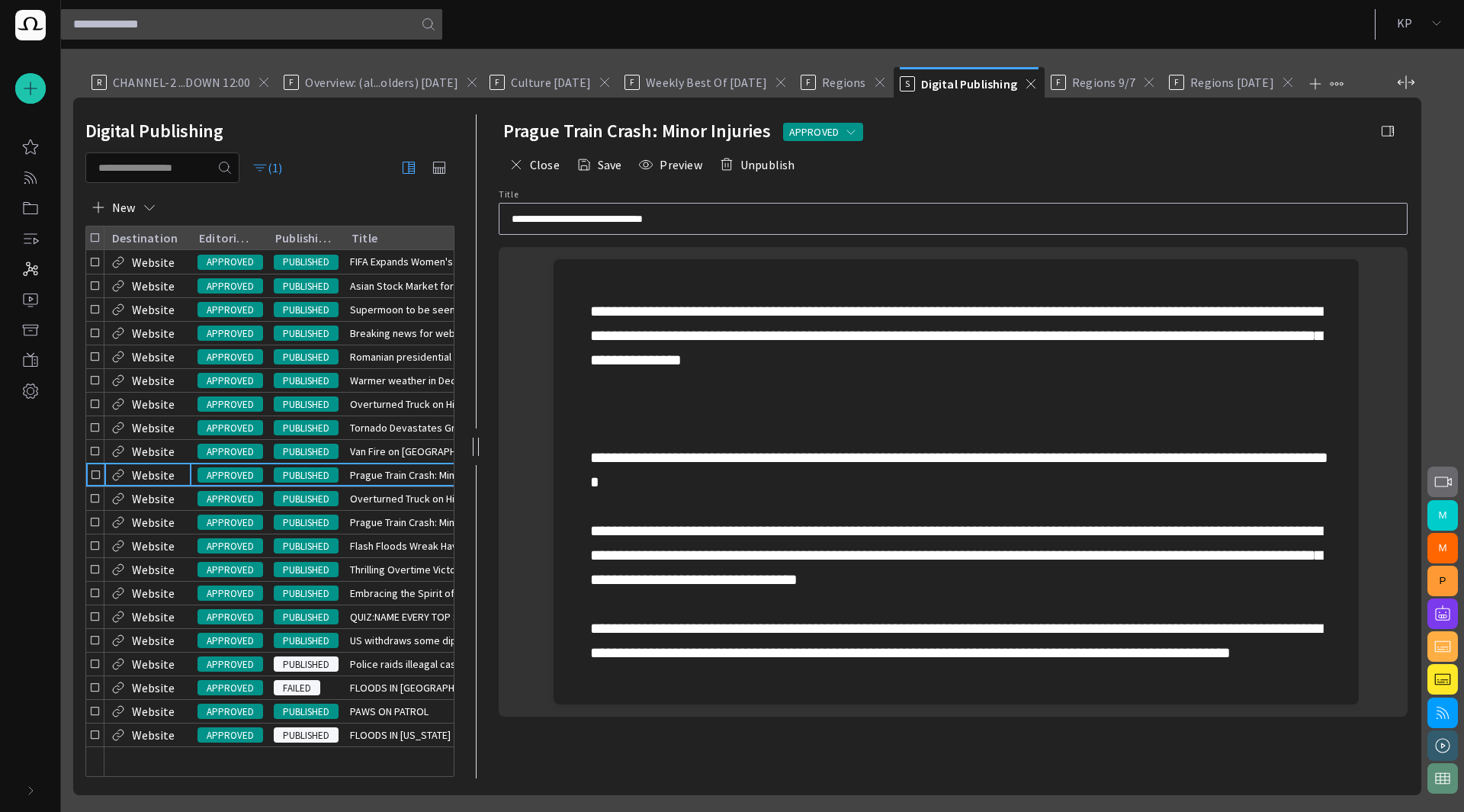
click at [1394, 133] on span "button" at bounding box center [1388, 131] width 15 height 15
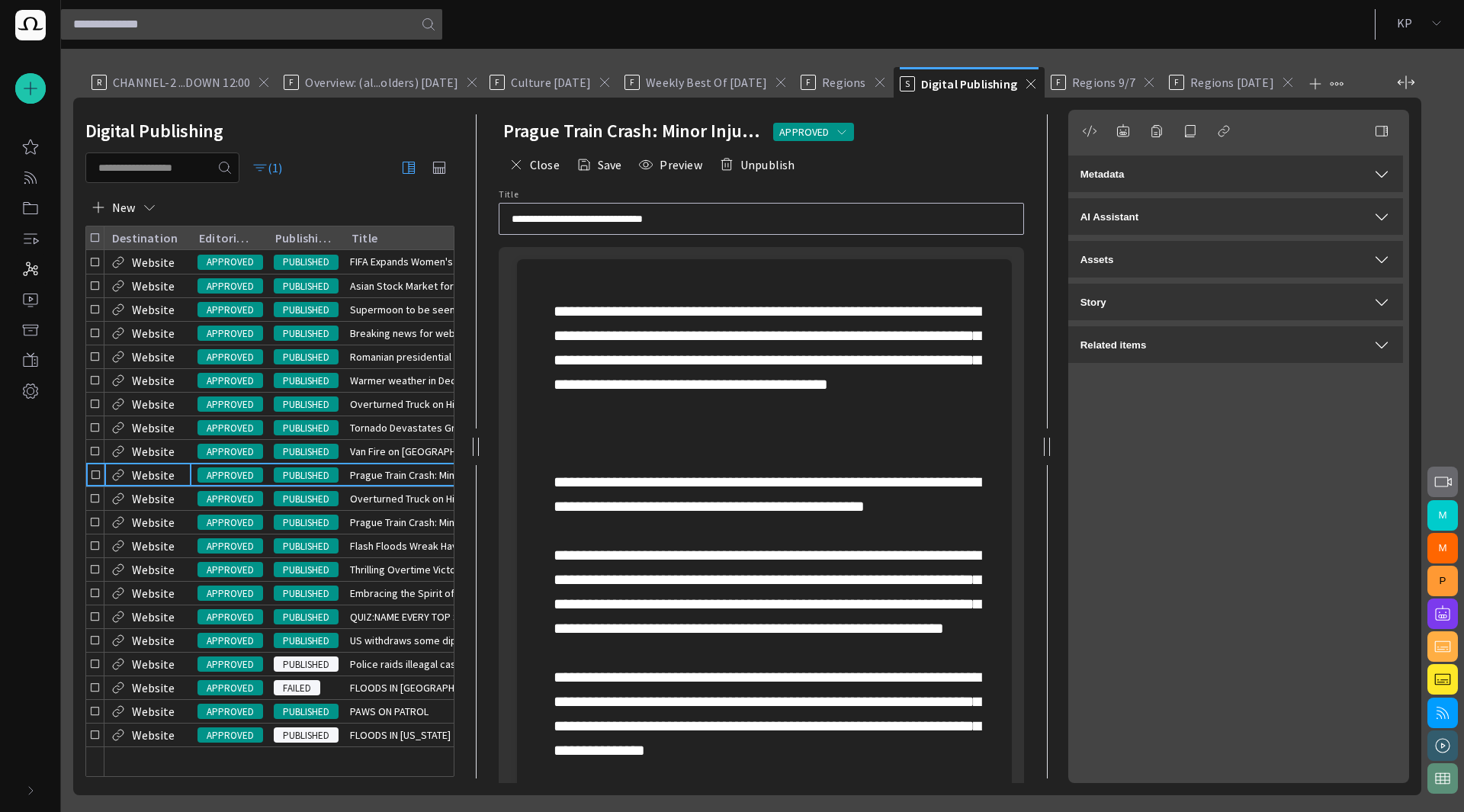
click at [1291, 174] on div "Metadata" at bounding box center [1235, 173] width 310 height 18
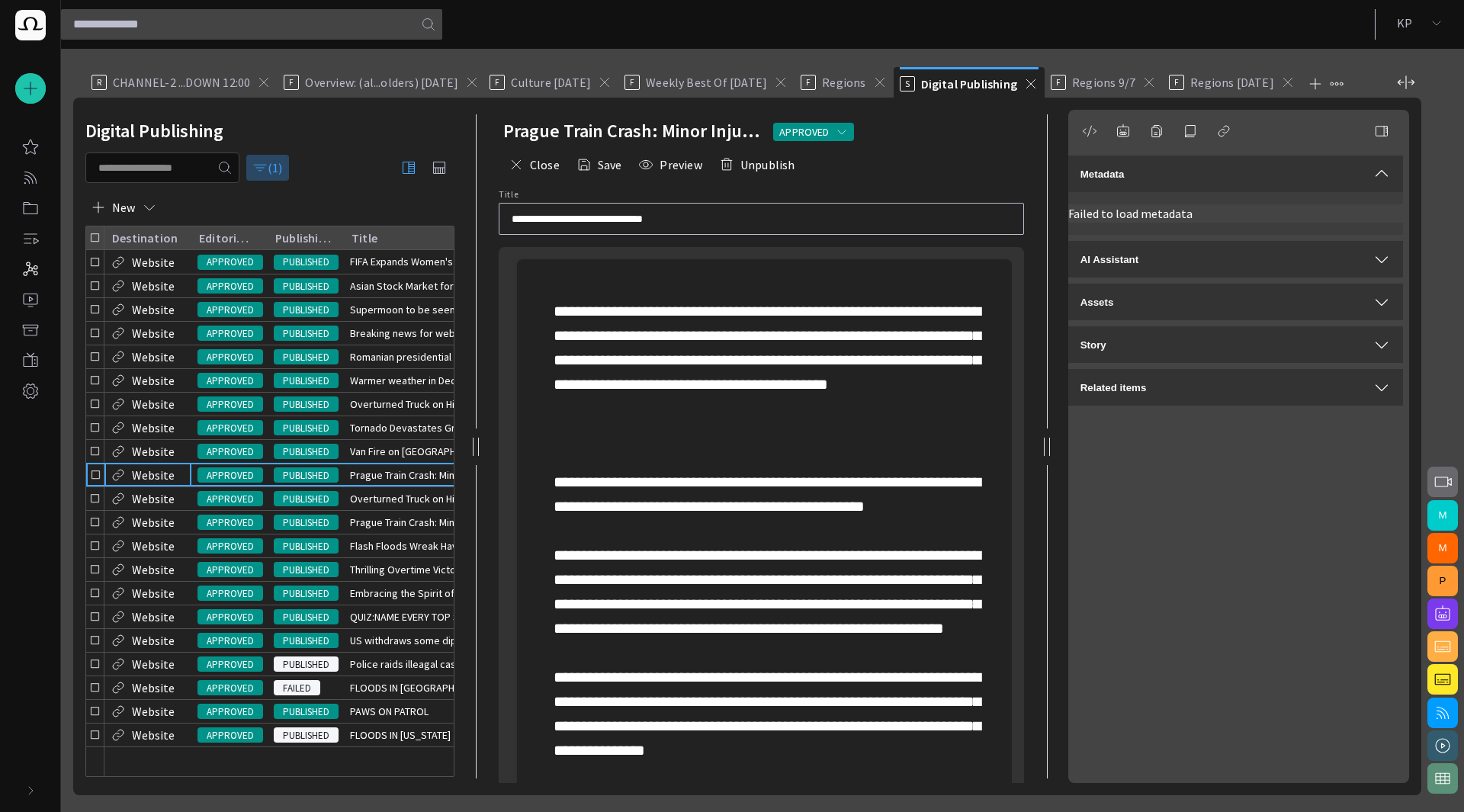
click at [268, 167] on span "button" at bounding box center [260, 167] width 15 height 15
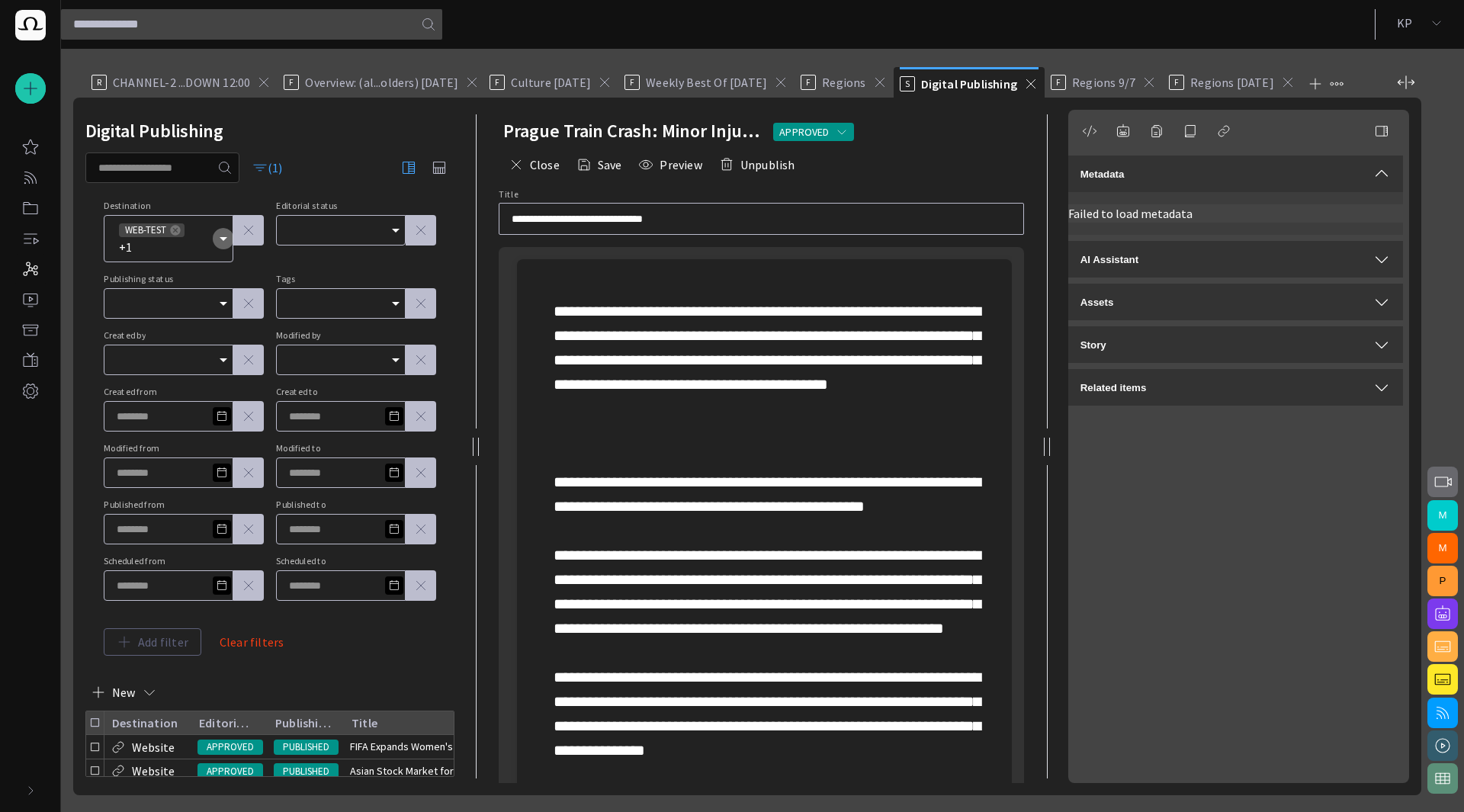
click at [224, 239] on icon "Open" at bounding box center [223, 239] width 8 height 3
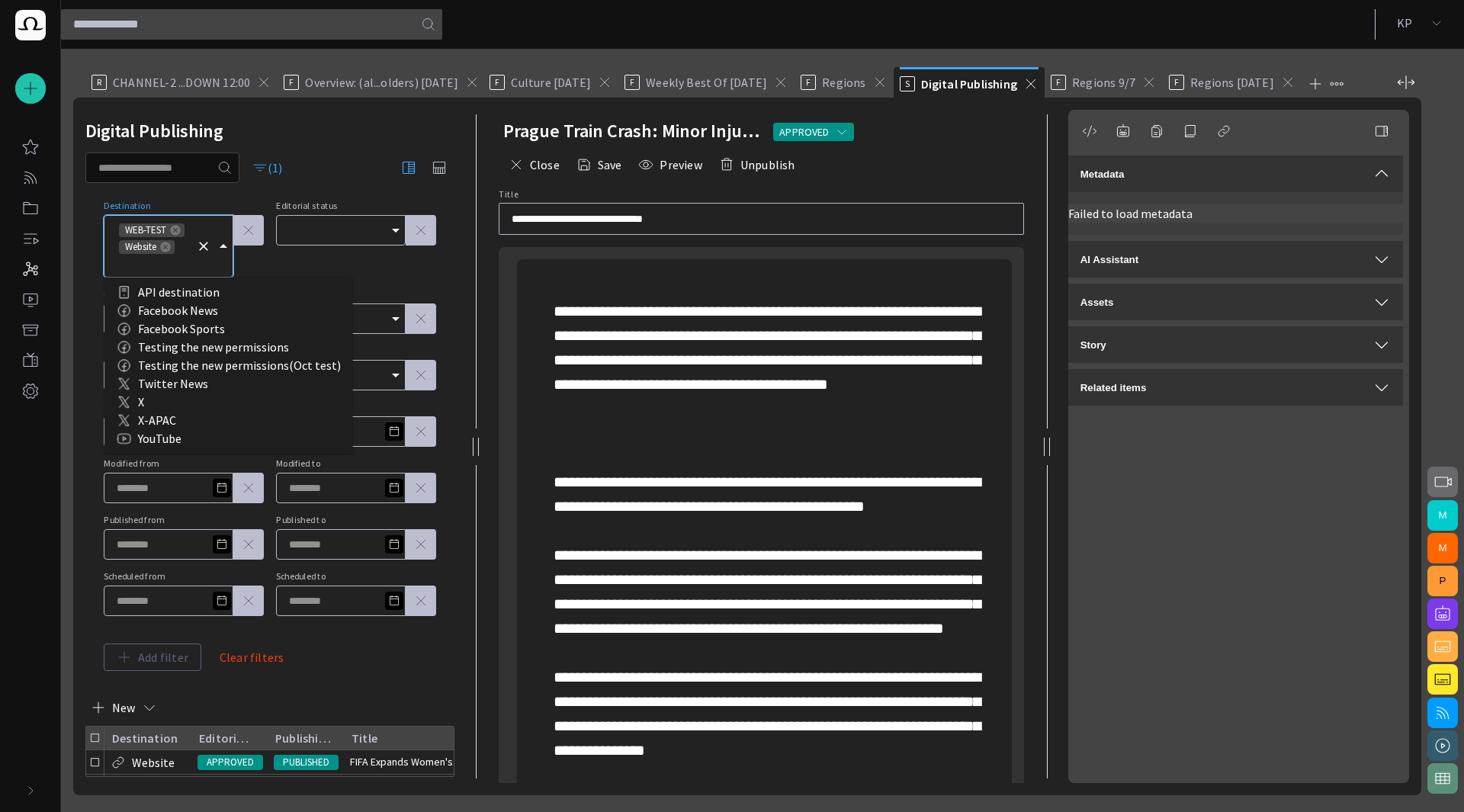
click at [208, 242] on icon "Clear" at bounding box center [204, 246] width 9 height 9
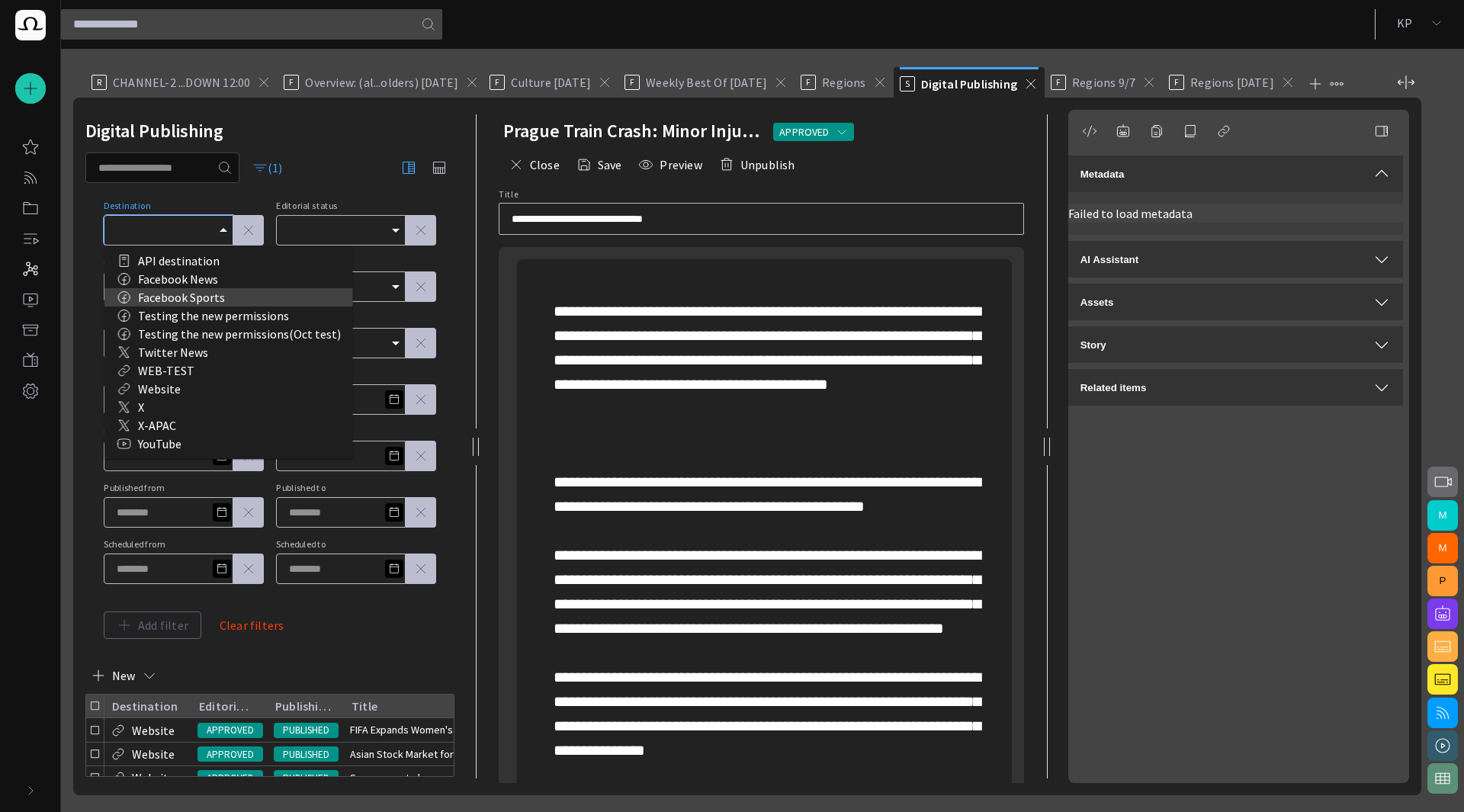
click at [194, 295] on div "Facebook Sports" at bounding box center [228, 297] width 224 height 18
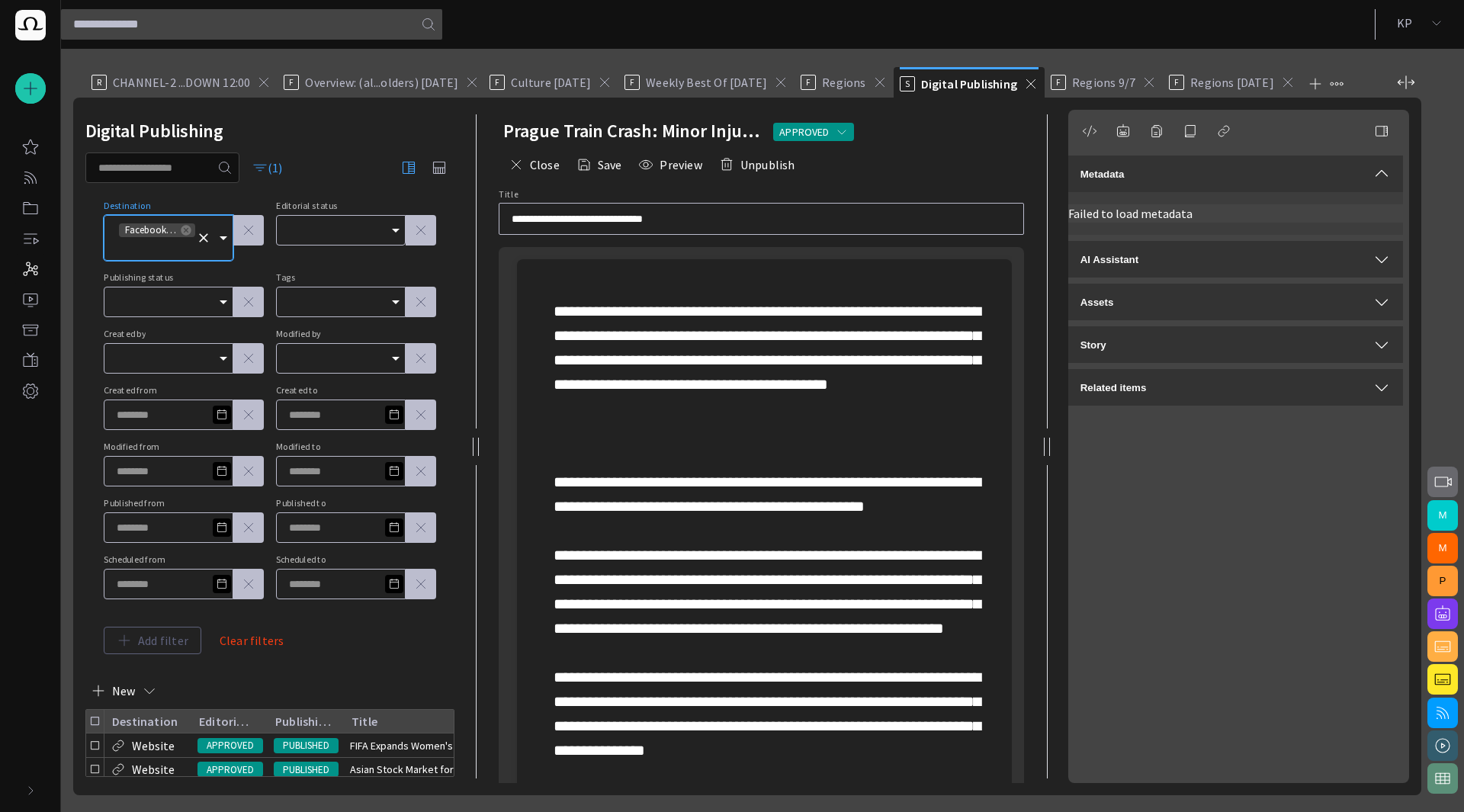
click at [354, 179] on div "(1)" at bounding box center [270, 168] width 369 height 31
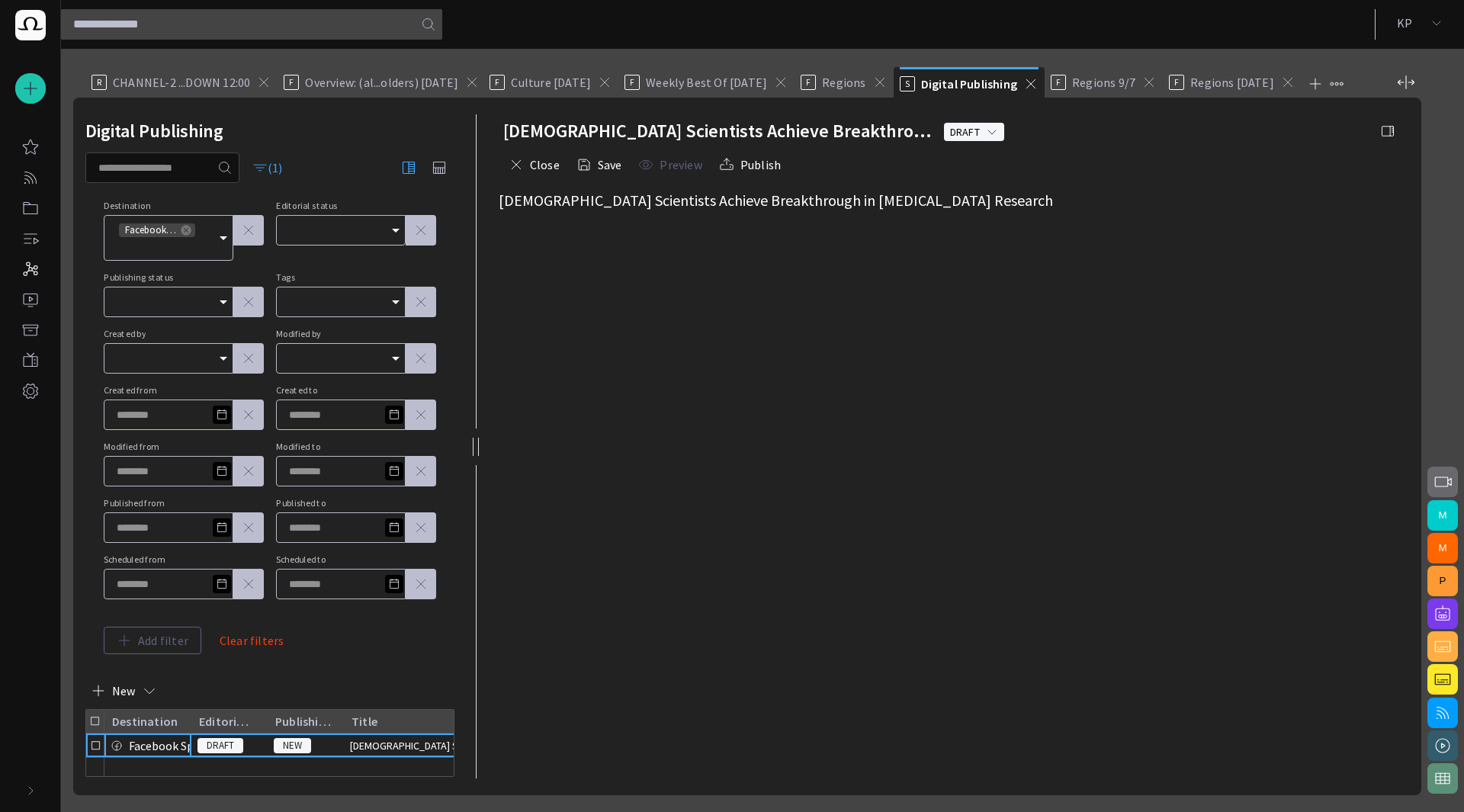
click at [1386, 127] on span "button" at bounding box center [1388, 131] width 15 height 15
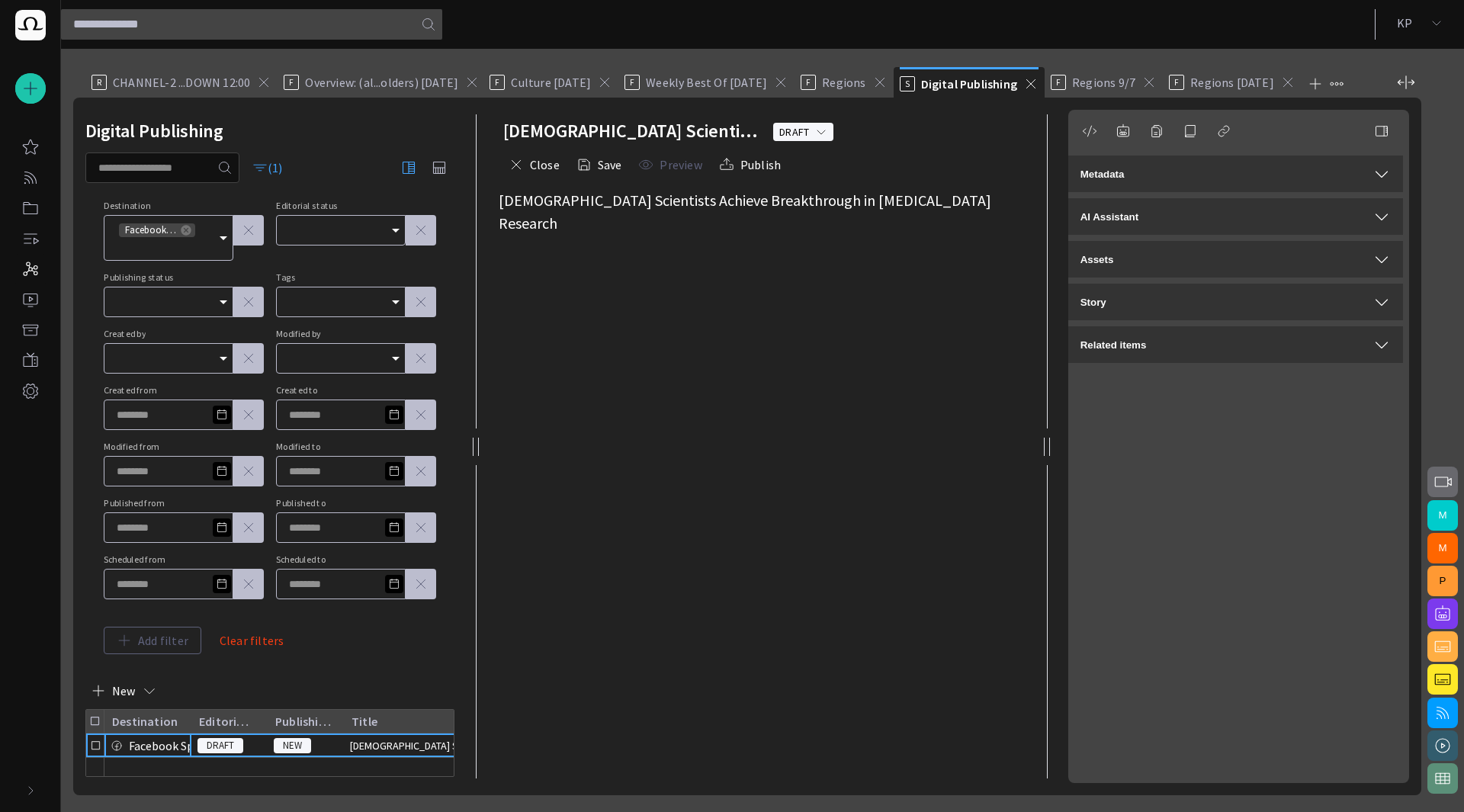
click at [1210, 175] on div "Metadata" at bounding box center [1235, 173] width 310 height 18
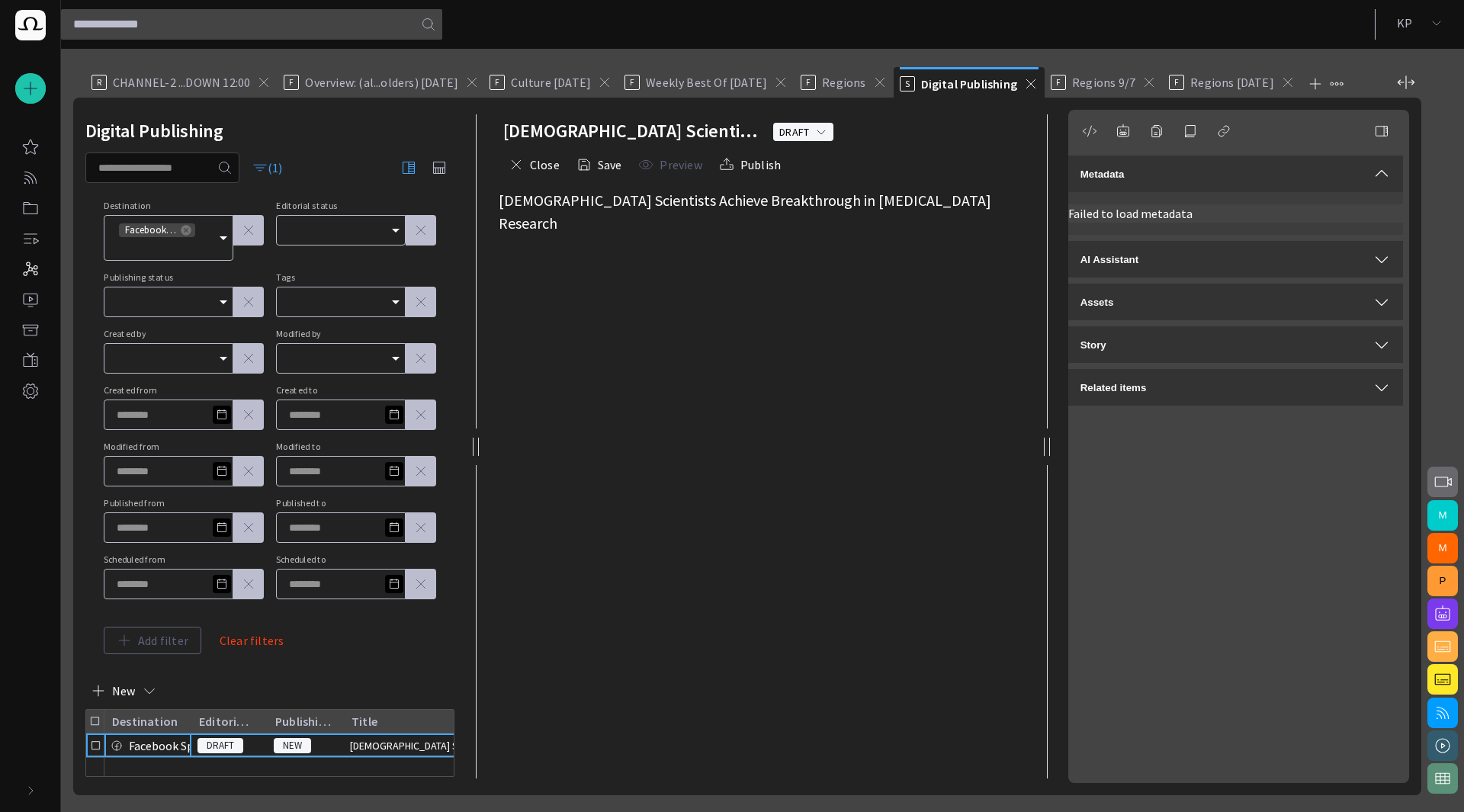
click at [268, 169] on span "button" at bounding box center [260, 167] width 15 height 15
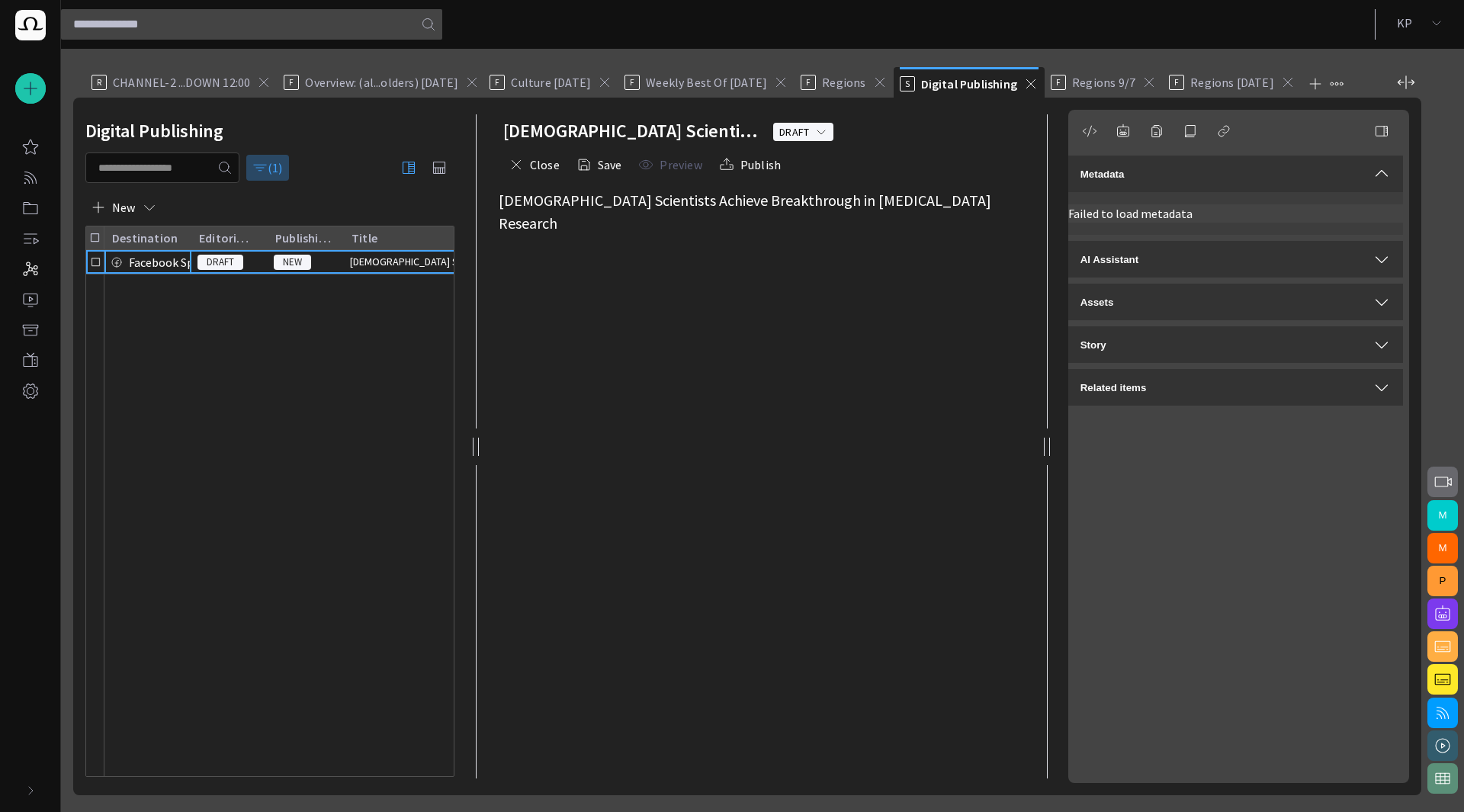
click at [279, 166] on button "(1)" at bounding box center [268, 167] width 45 height 27
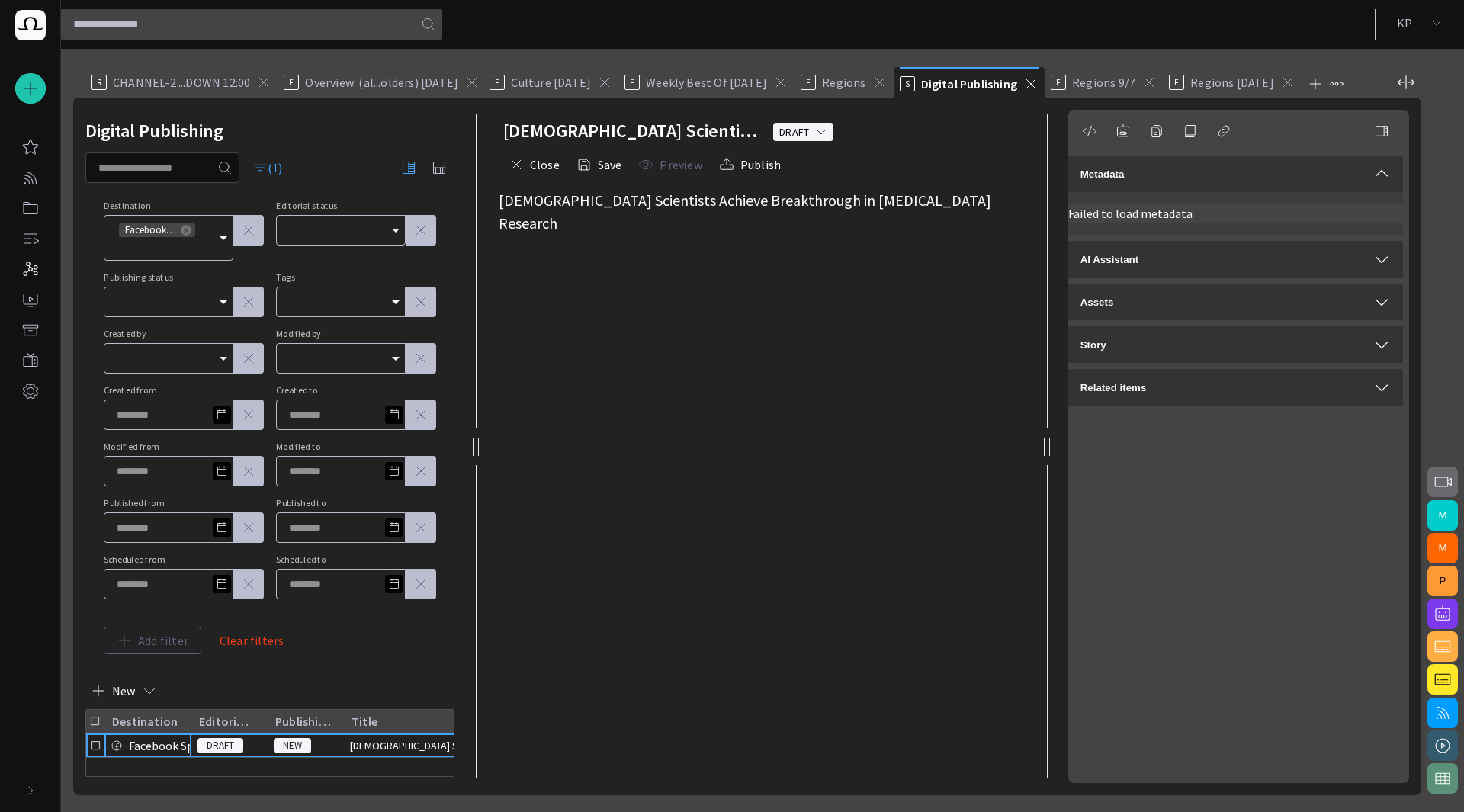
click at [186, 230] on icon at bounding box center [186, 230] width 12 height 12
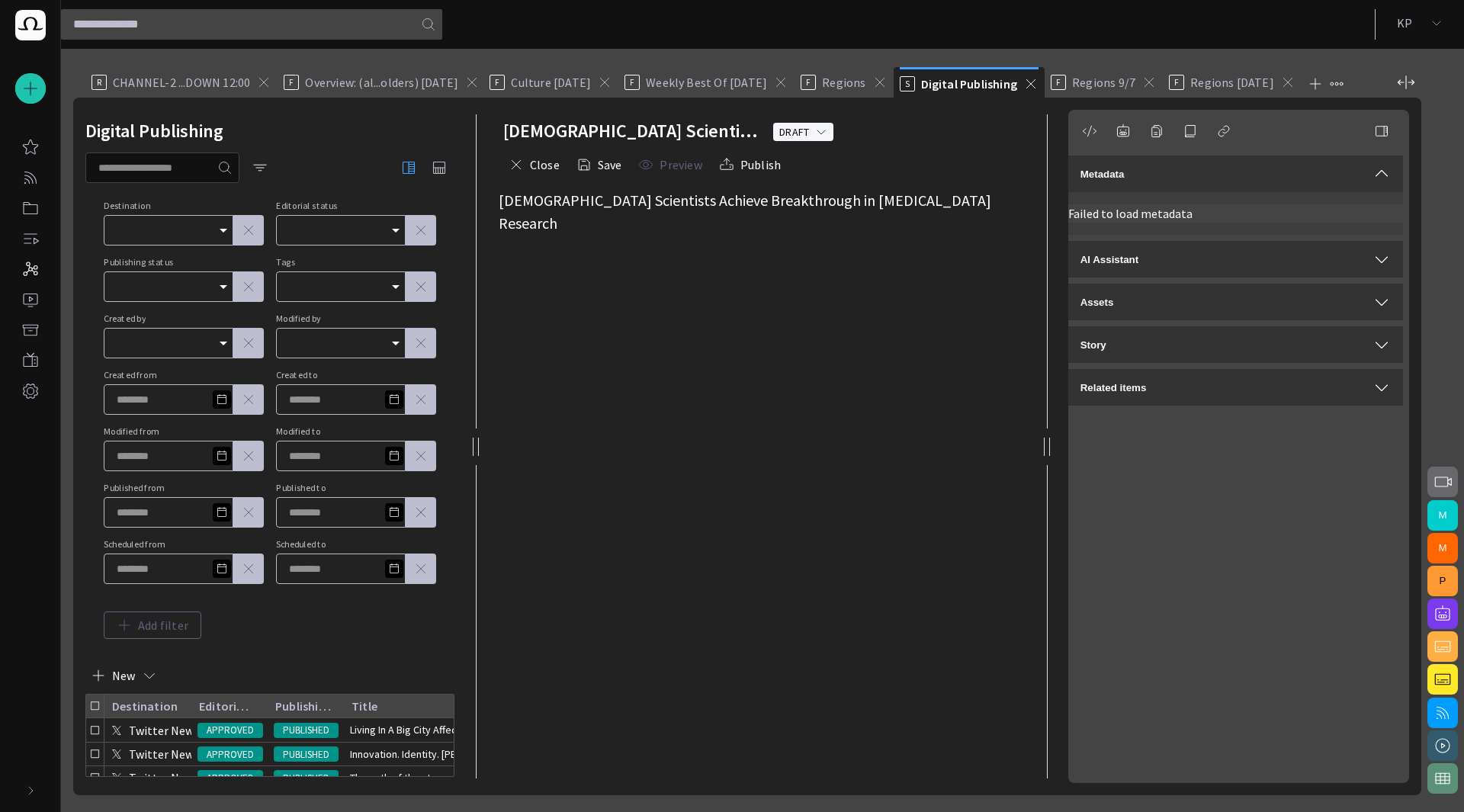
click at [310, 636] on div "Destination Editorial status Publishing status Tags Created by Modified by Crea…" at bounding box center [270, 420] width 332 height 438
click at [268, 163] on span "button" at bounding box center [260, 167] width 15 height 15
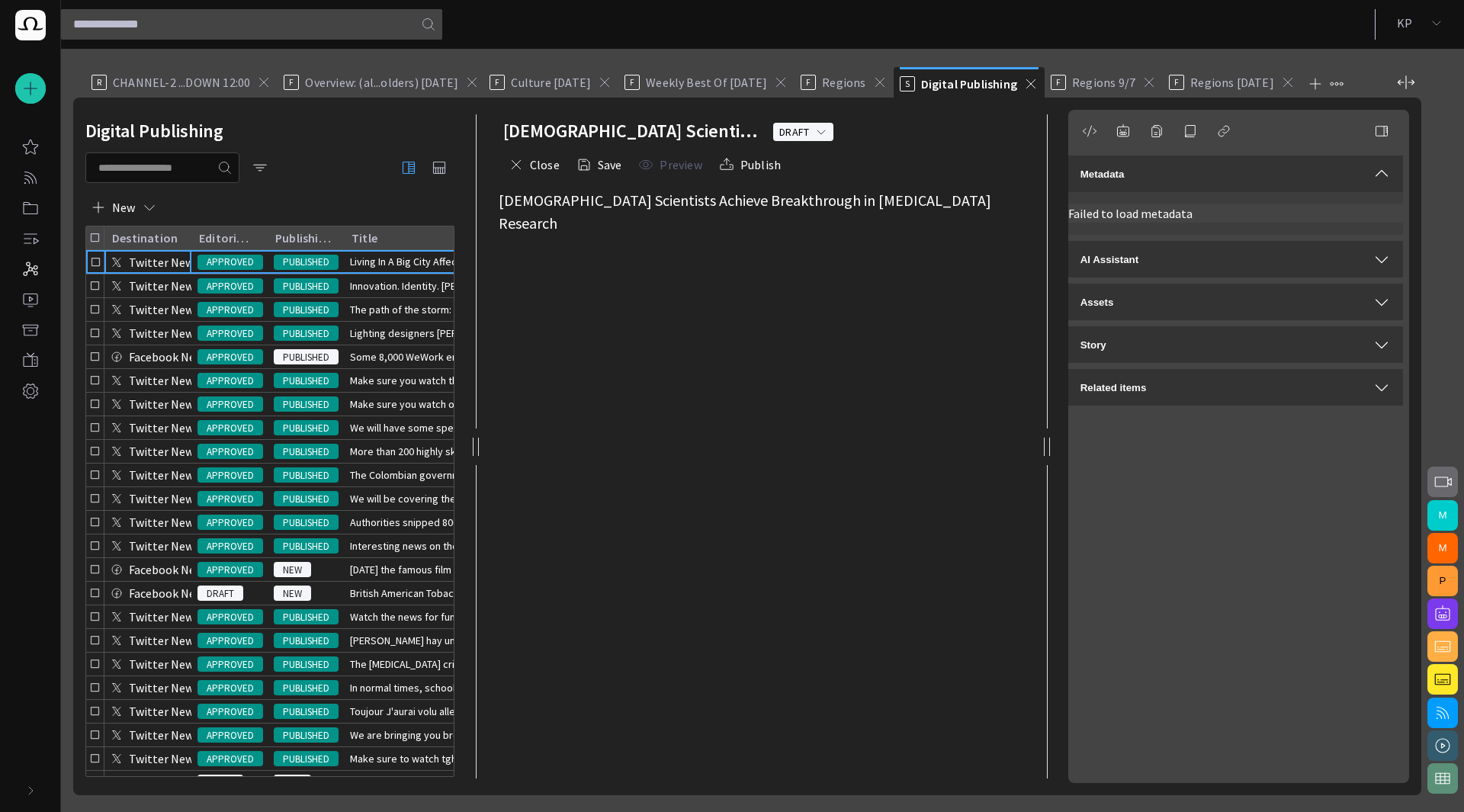
click at [151, 264] on p "Twitter News" at bounding box center [164, 262] width 70 height 18
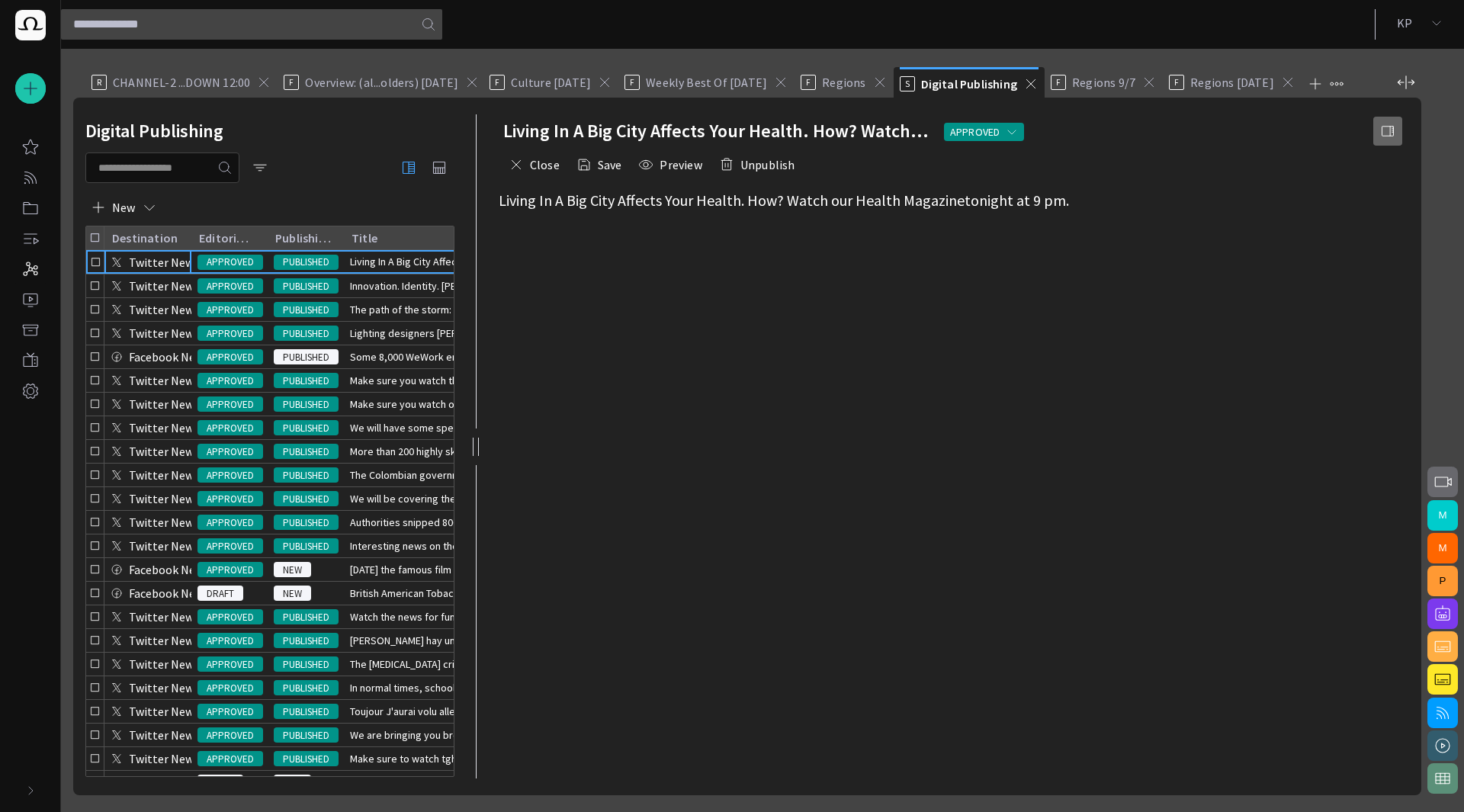
click at [1386, 135] on span "button" at bounding box center [1388, 131] width 15 height 15
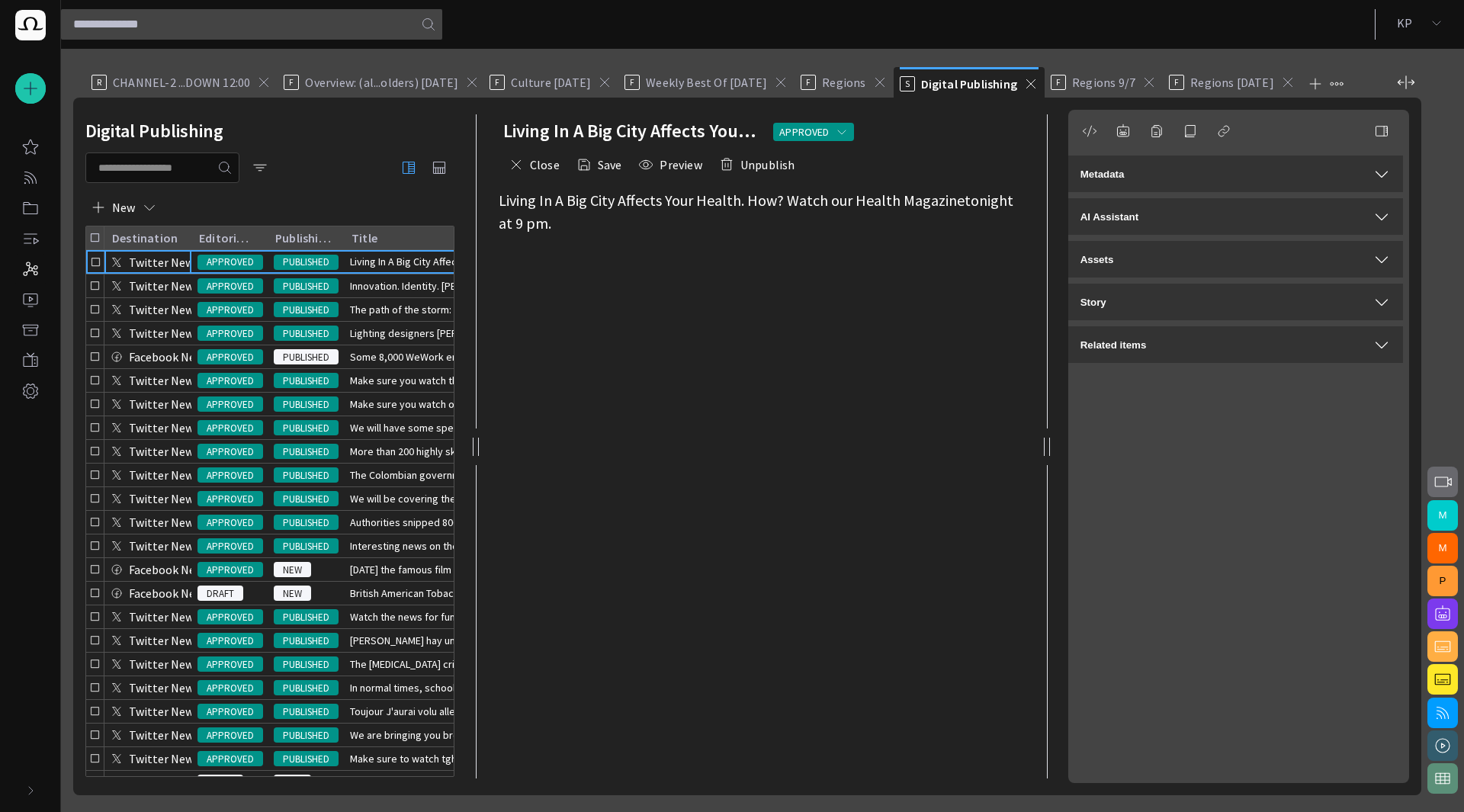
click at [1355, 168] on div "Metadata" at bounding box center [1235, 173] width 310 height 18
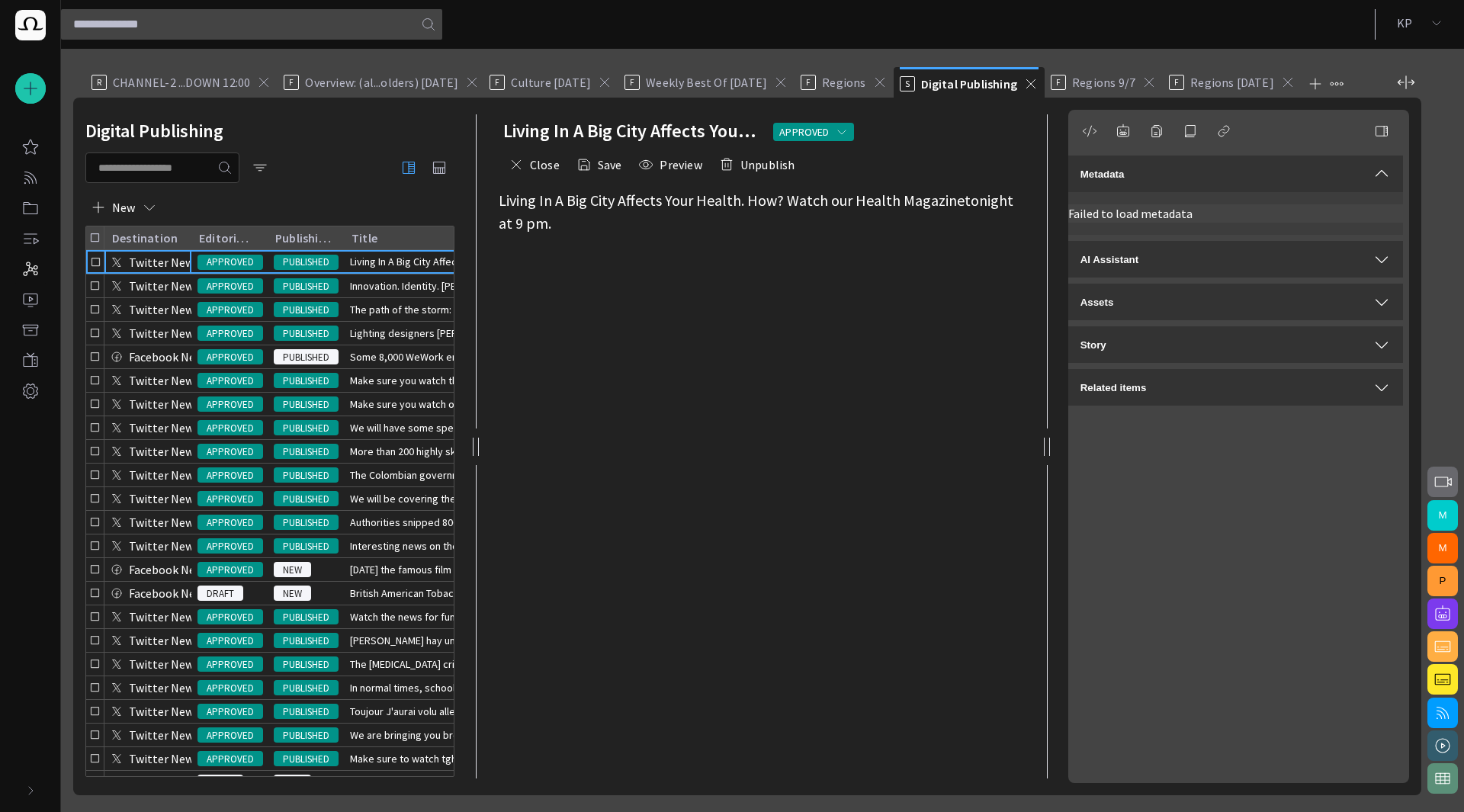
click at [1220, 288] on button "Assets" at bounding box center [1236, 301] width 335 height 37
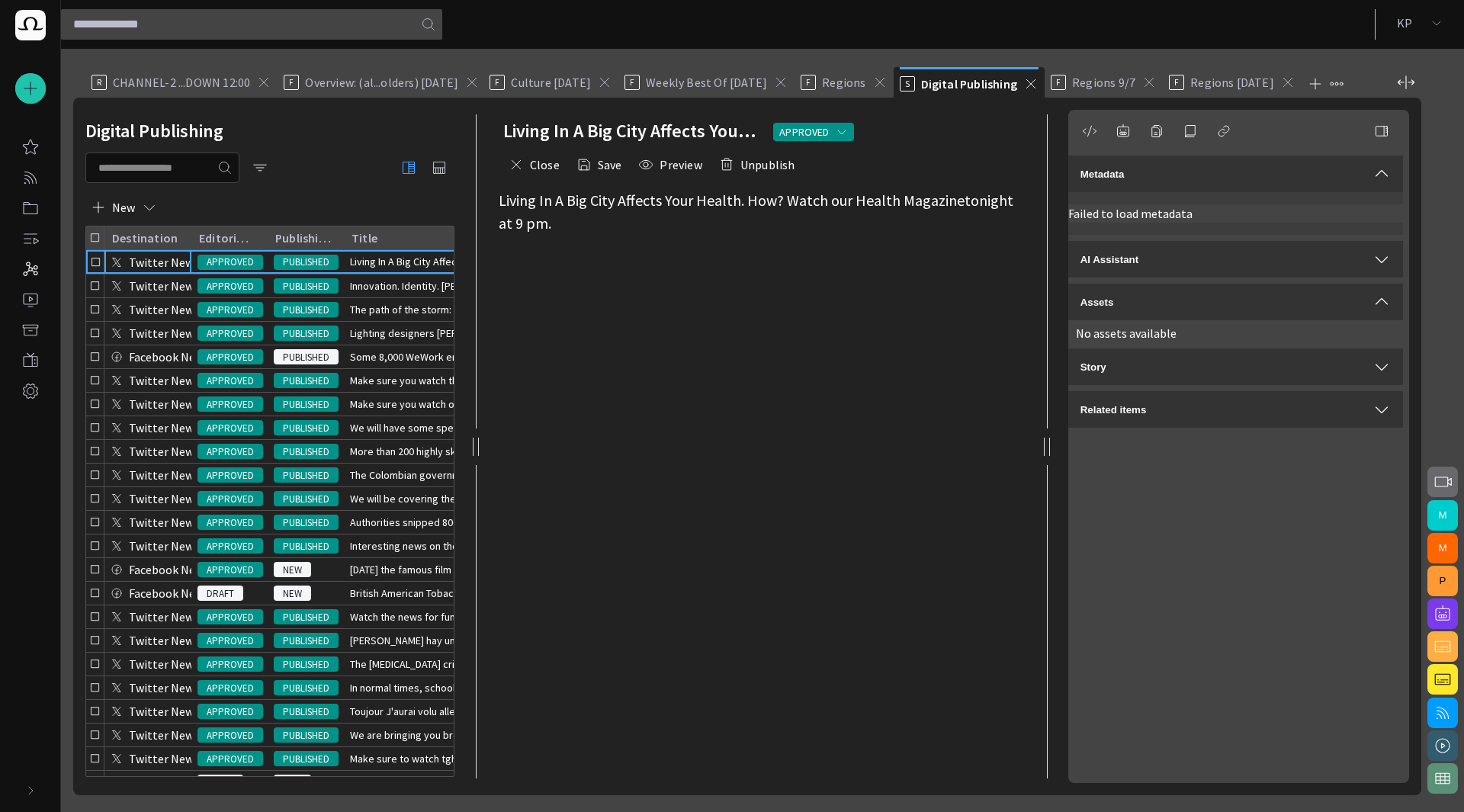
click at [1223, 178] on div "Metadata" at bounding box center [1235, 173] width 310 height 18
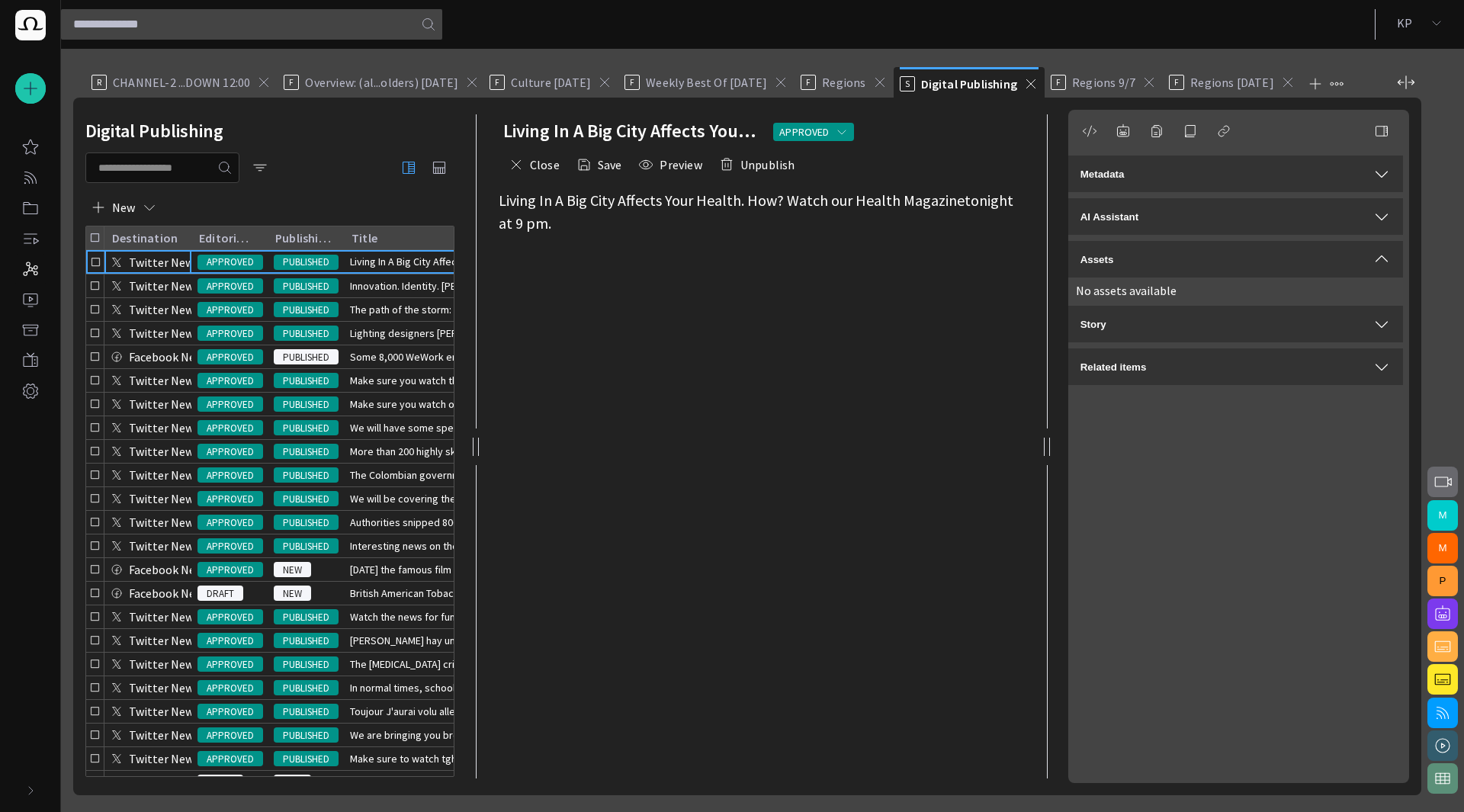
click at [1223, 178] on div "Metadata" at bounding box center [1235, 173] width 310 height 18
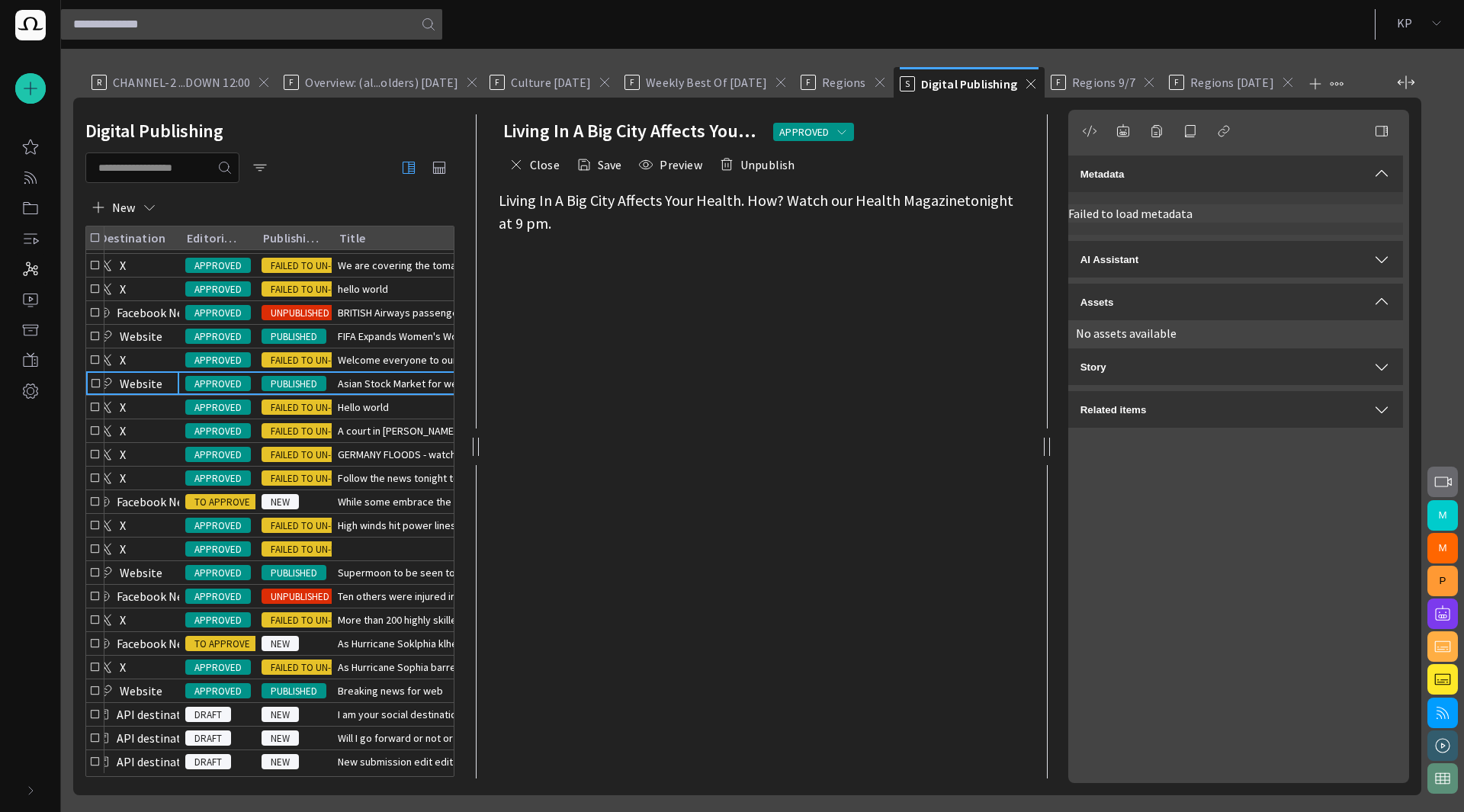
click at [140, 388] on p "Website" at bounding box center [141, 383] width 43 height 18
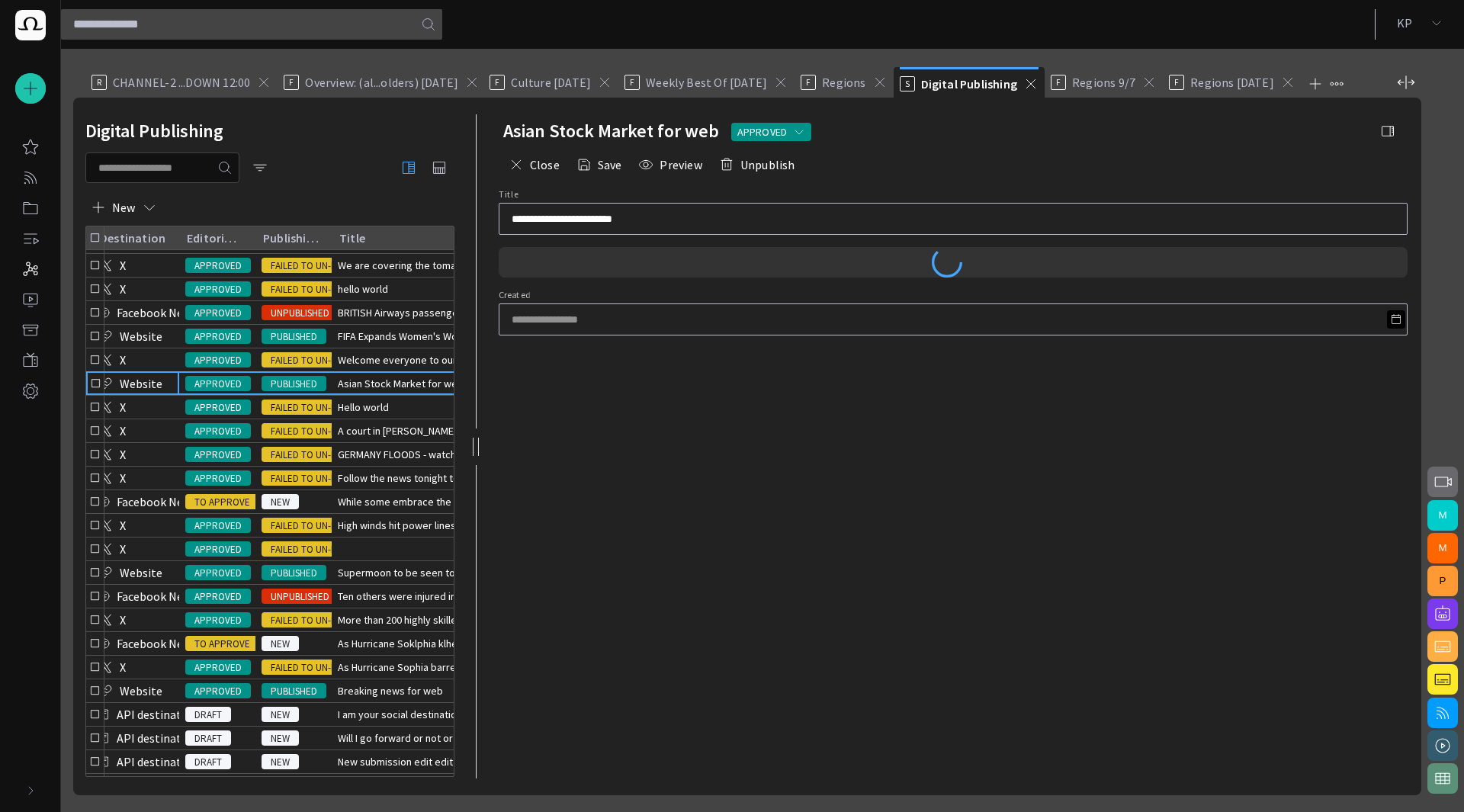
type input "**********"
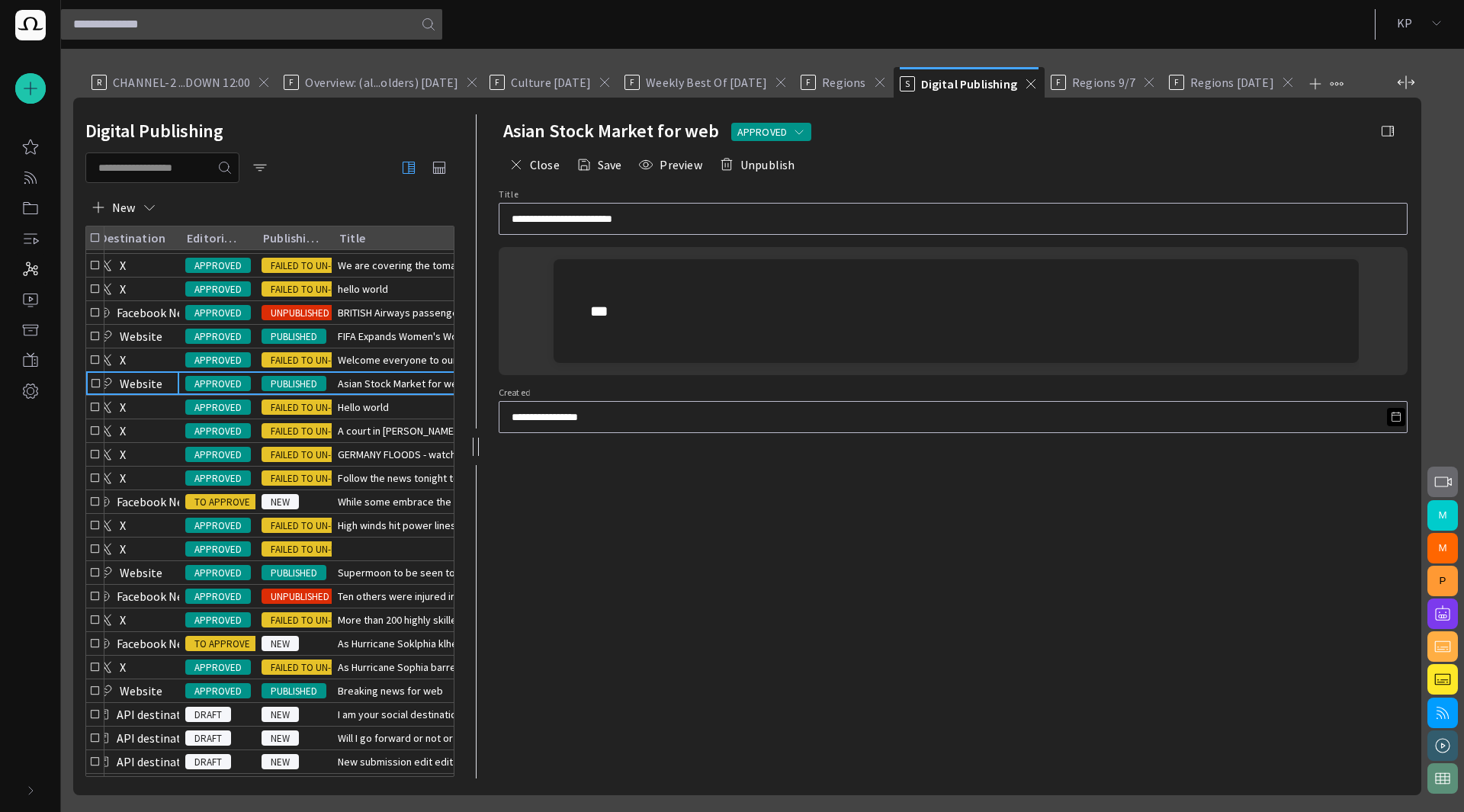
click at [1388, 131] on span "button" at bounding box center [1388, 131] width 15 height 15
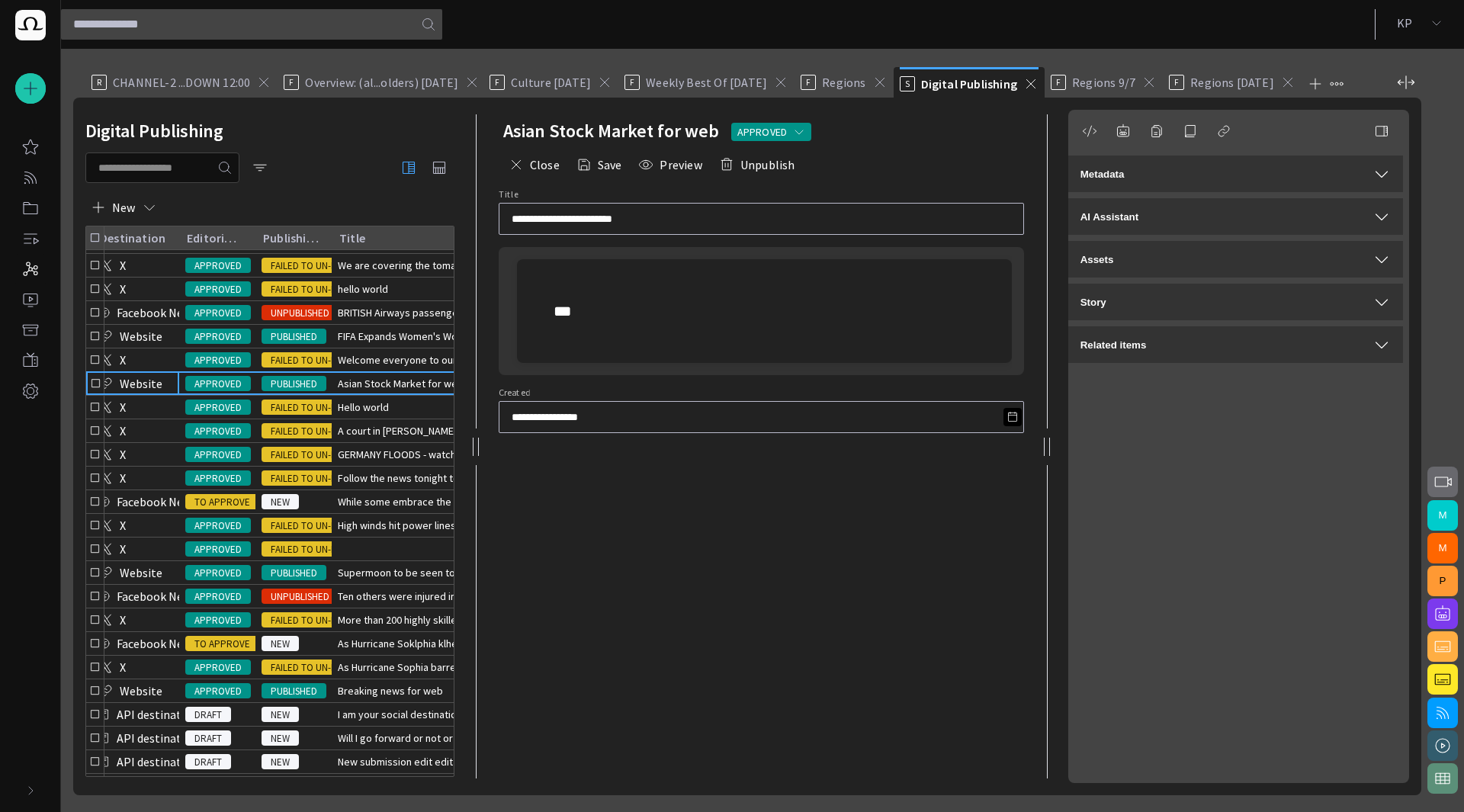
click at [1273, 175] on div "Metadata" at bounding box center [1235, 173] width 310 height 18
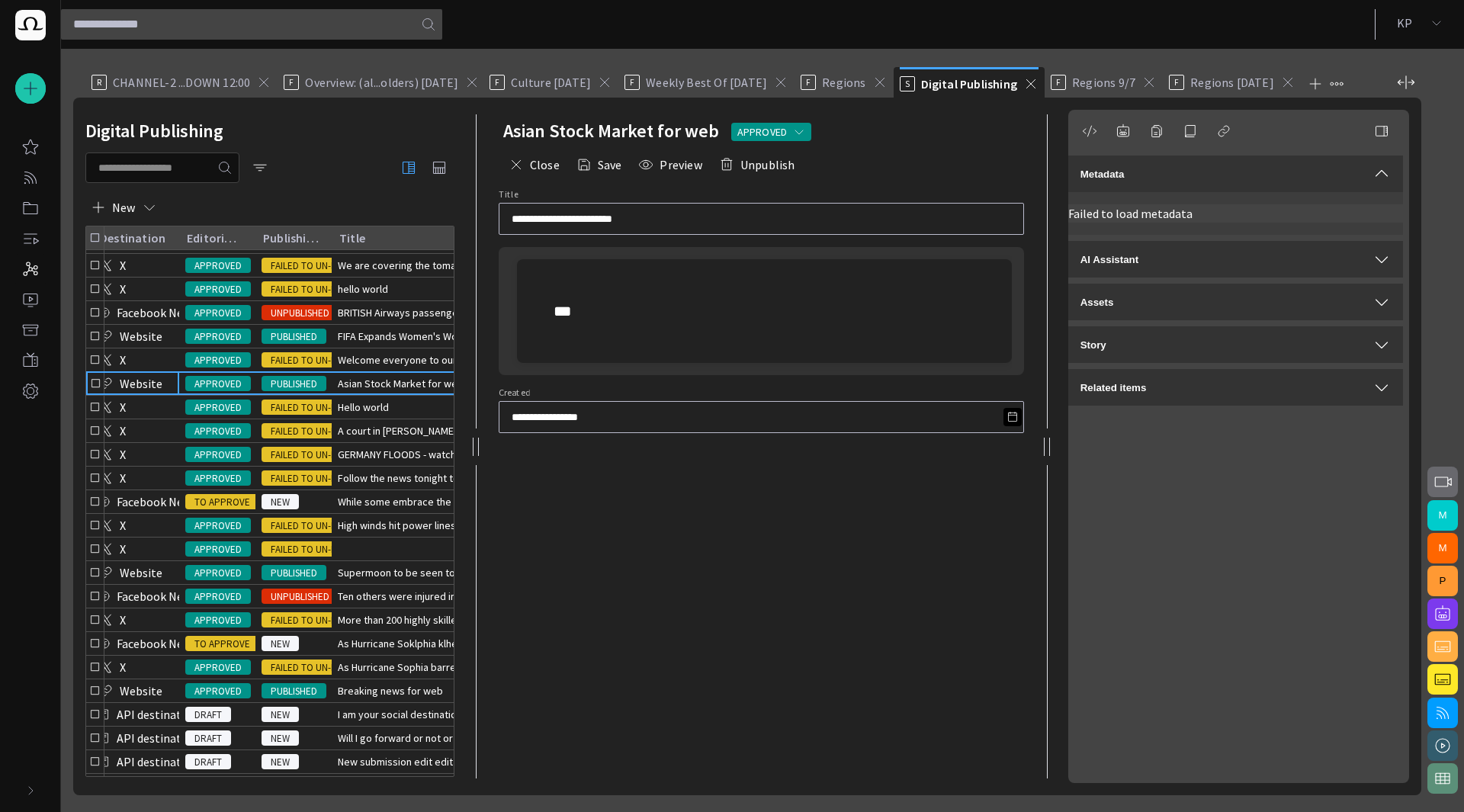
click at [1325, 481] on div "Metadata Failed to load metadata AI Assistant Assets Story Related items" at bounding box center [1238, 446] width 341 height 673
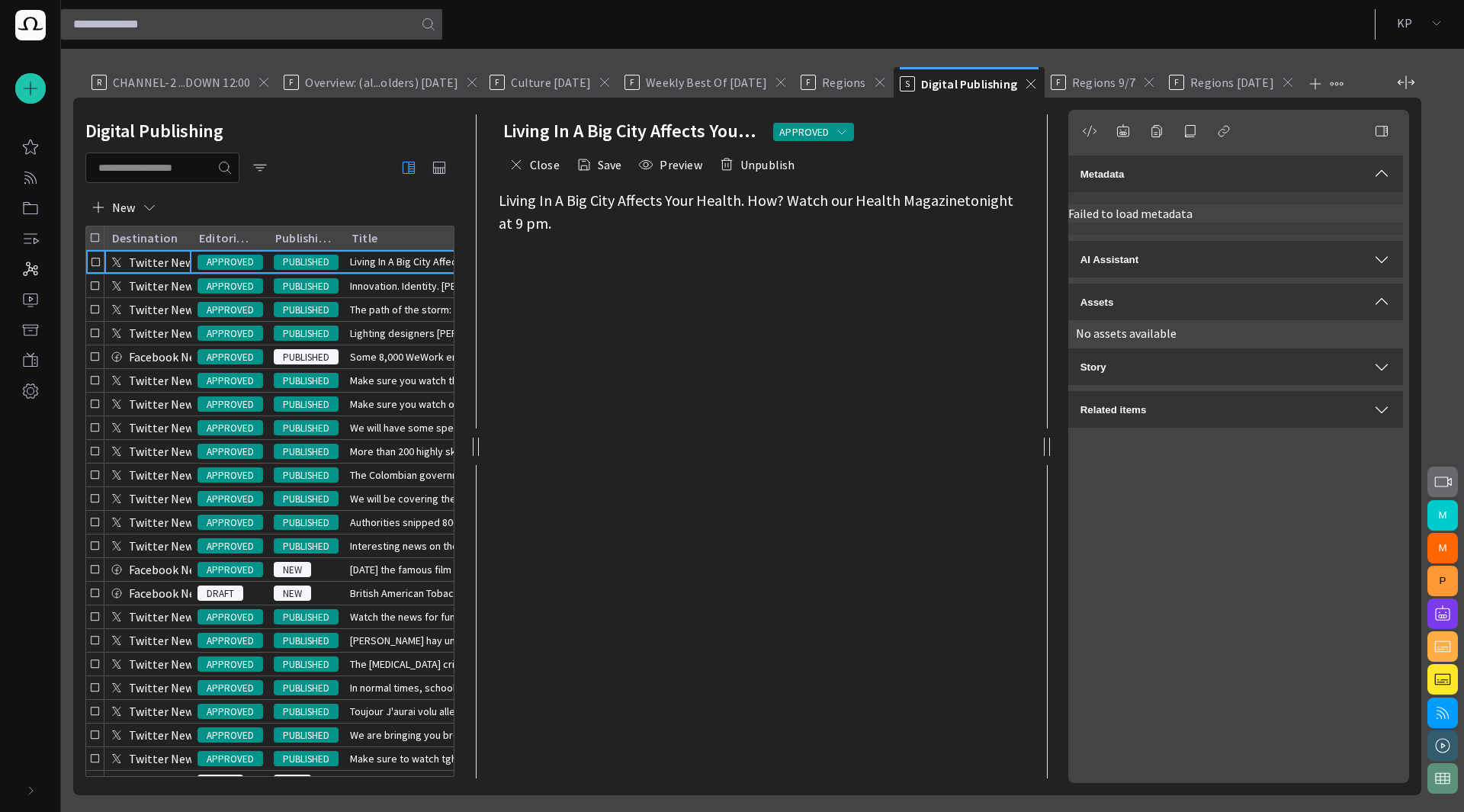
click at [37, 185] on span "Incoming Feeds" at bounding box center [30, 177] width 18 height 18
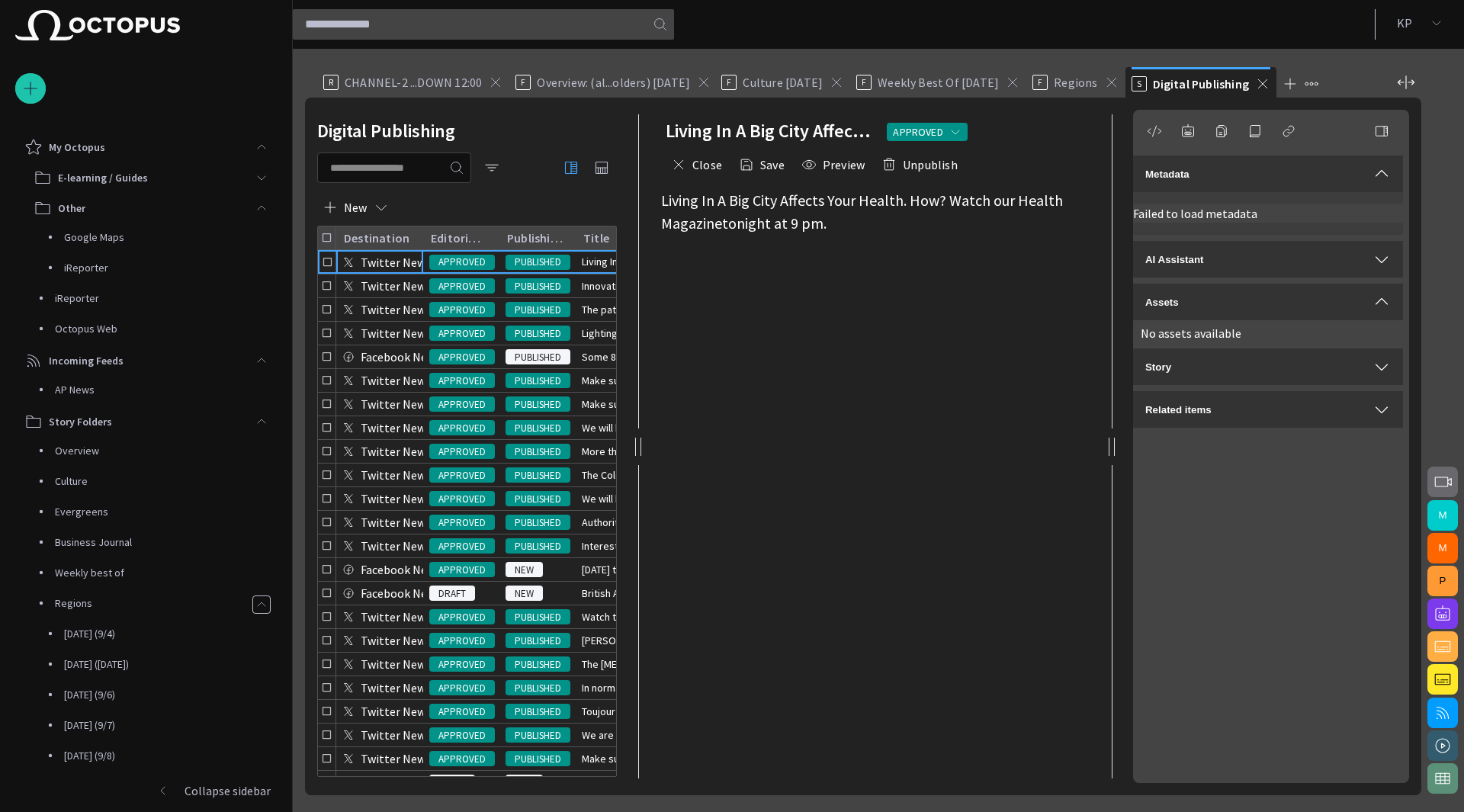
click at [265, 150] on div "main menu" at bounding box center [262, 148] width 31 height 31
click at [250, 180] on div "main menu" at bounding box center [262, 178] width 31 height 31
click at [126, 271] on div "Culture" at bounding box center [155, 267] width 243 height 21
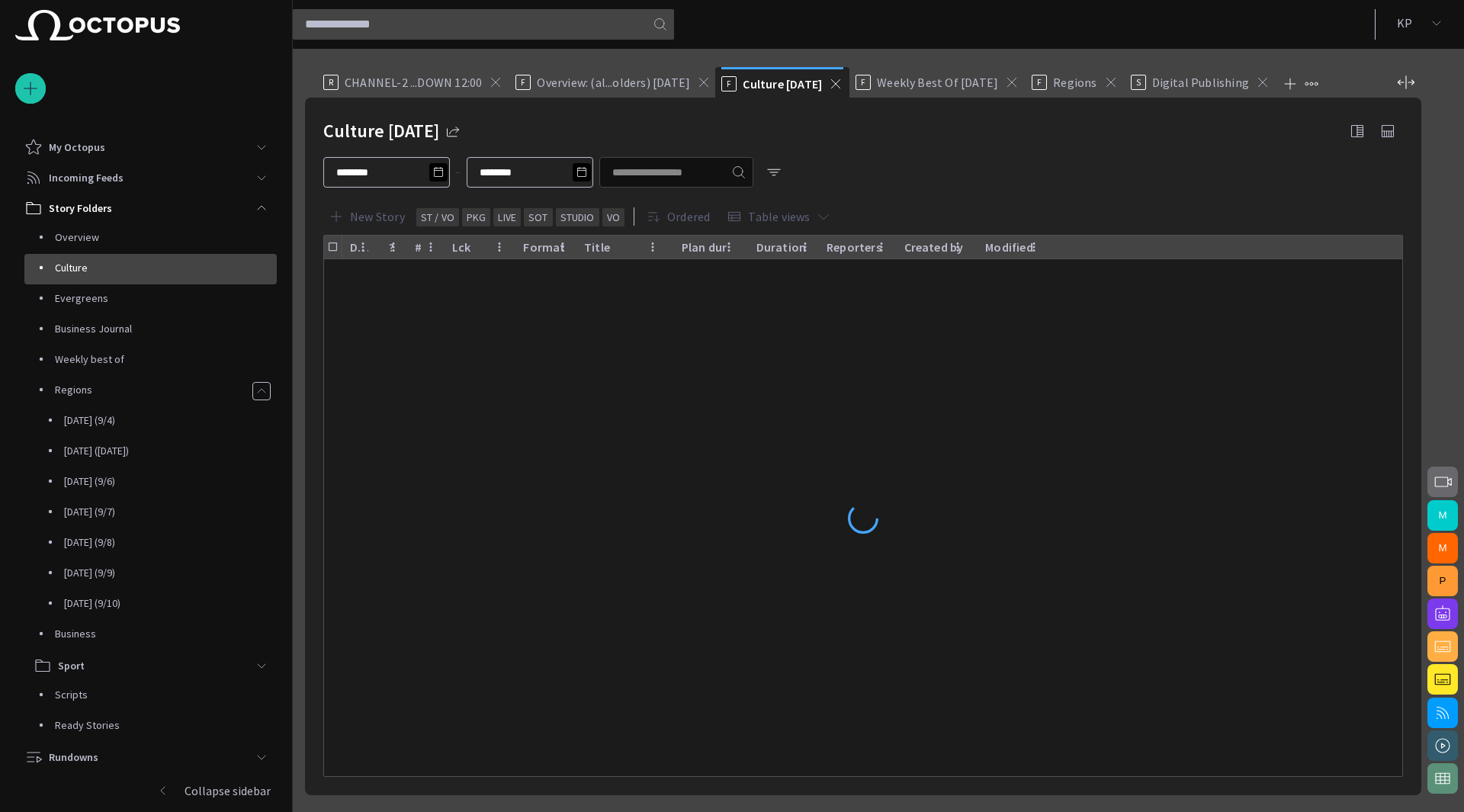
scroll to position [61, 0]
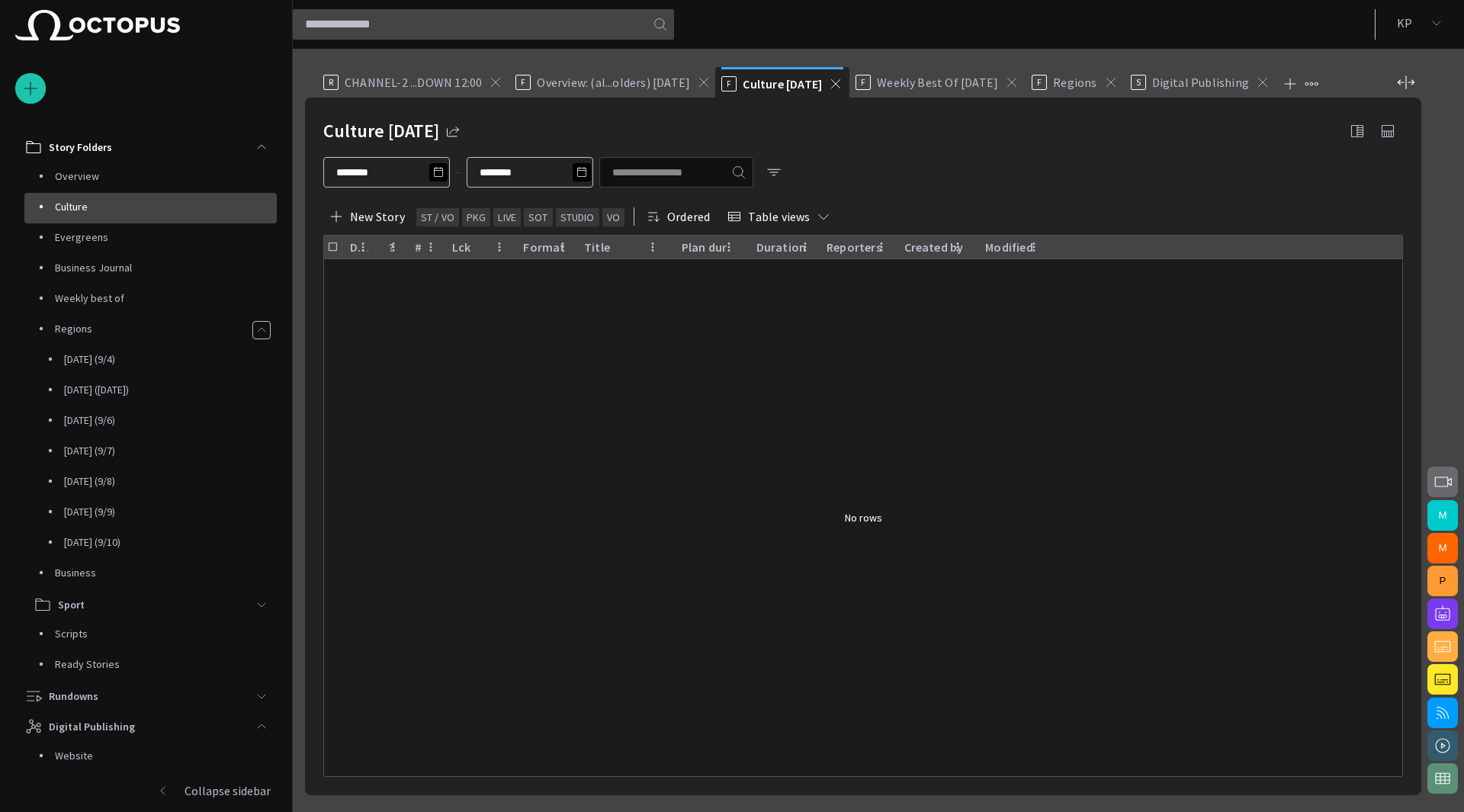
click at [828, 86] on span at bounding box center [835, 84] width 15 height 15
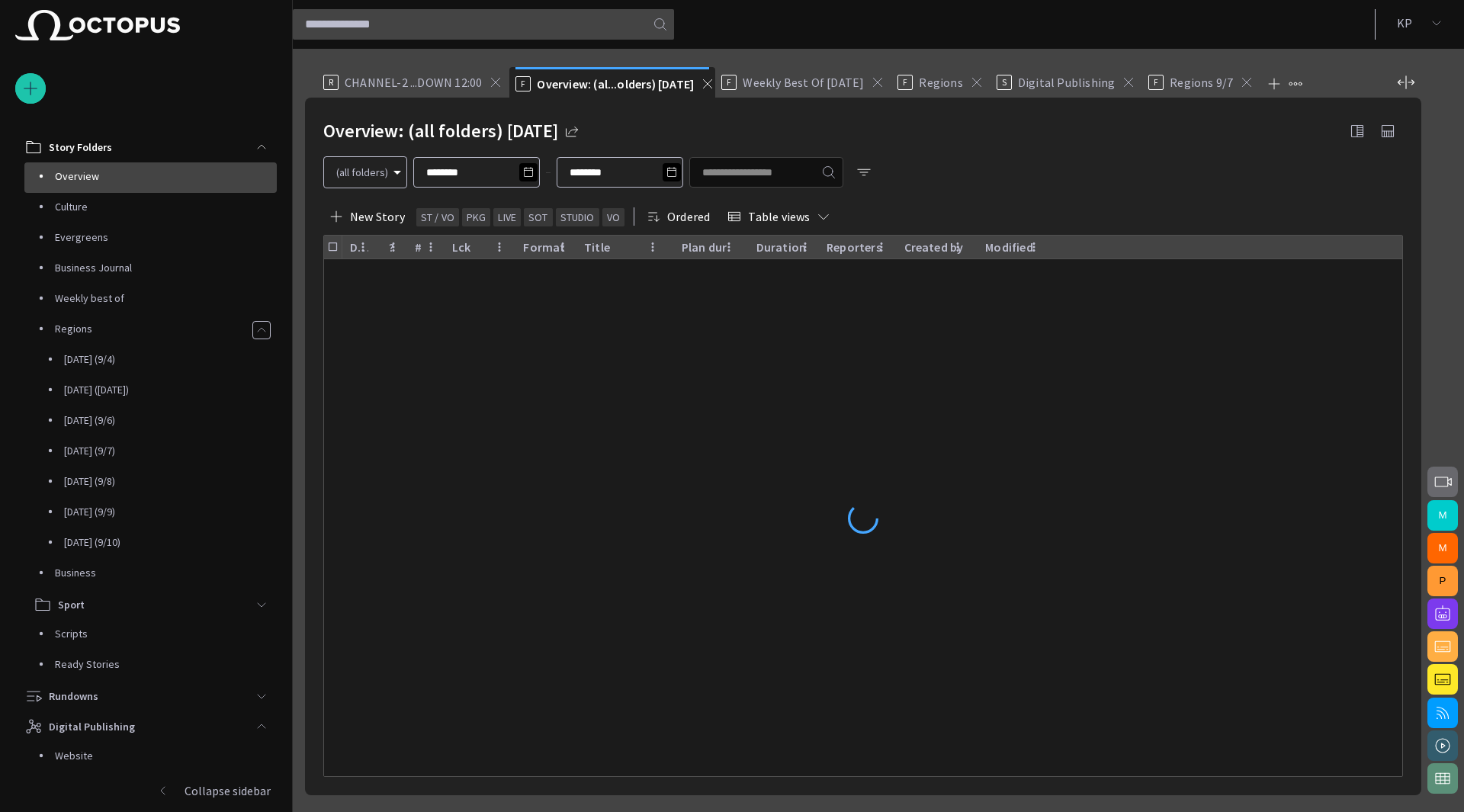
scroll to position [92, 0]
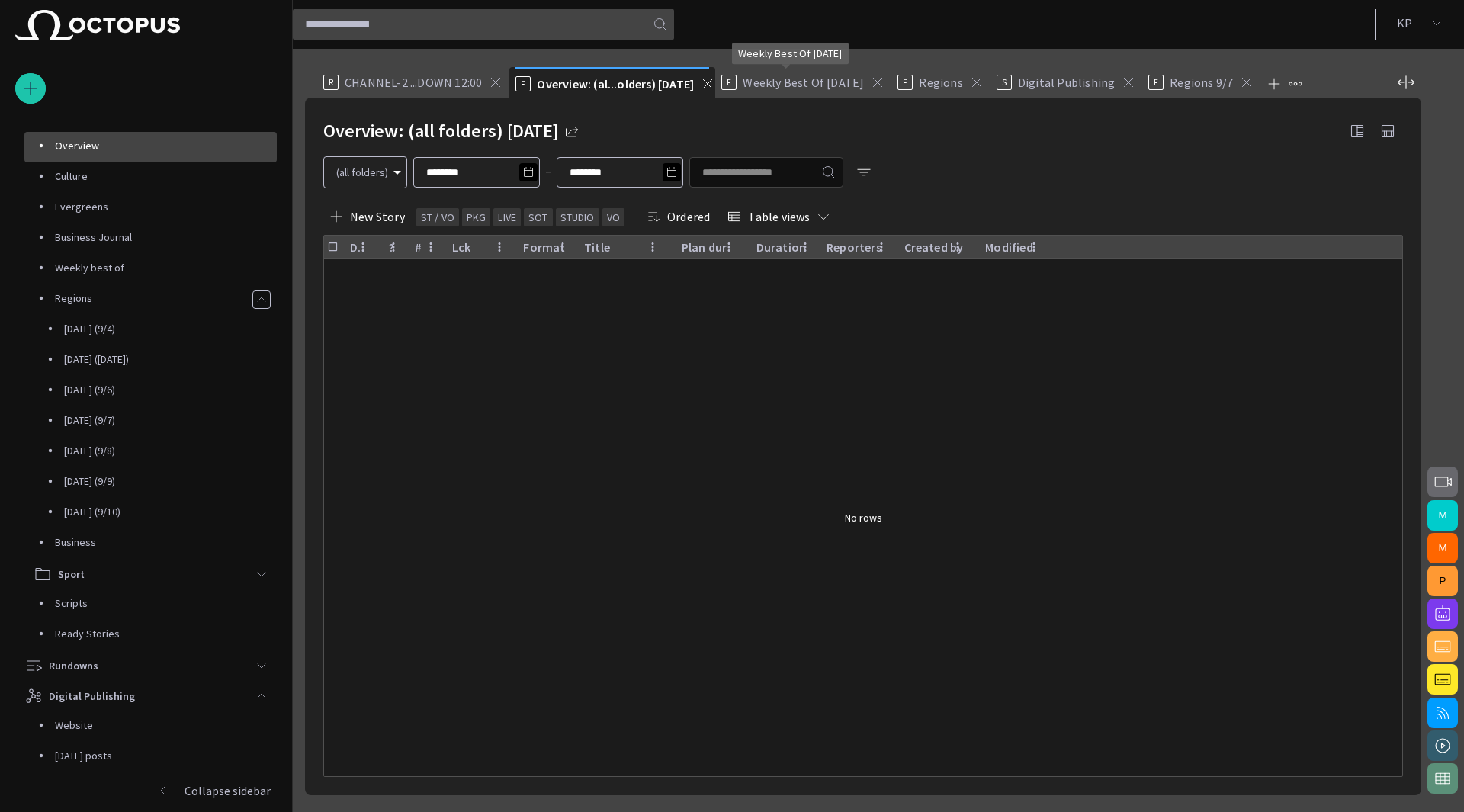
click at [788, 82] on span "Weekly Best Of [DATE]" at bounding box center [803, 82] width 121 height 15
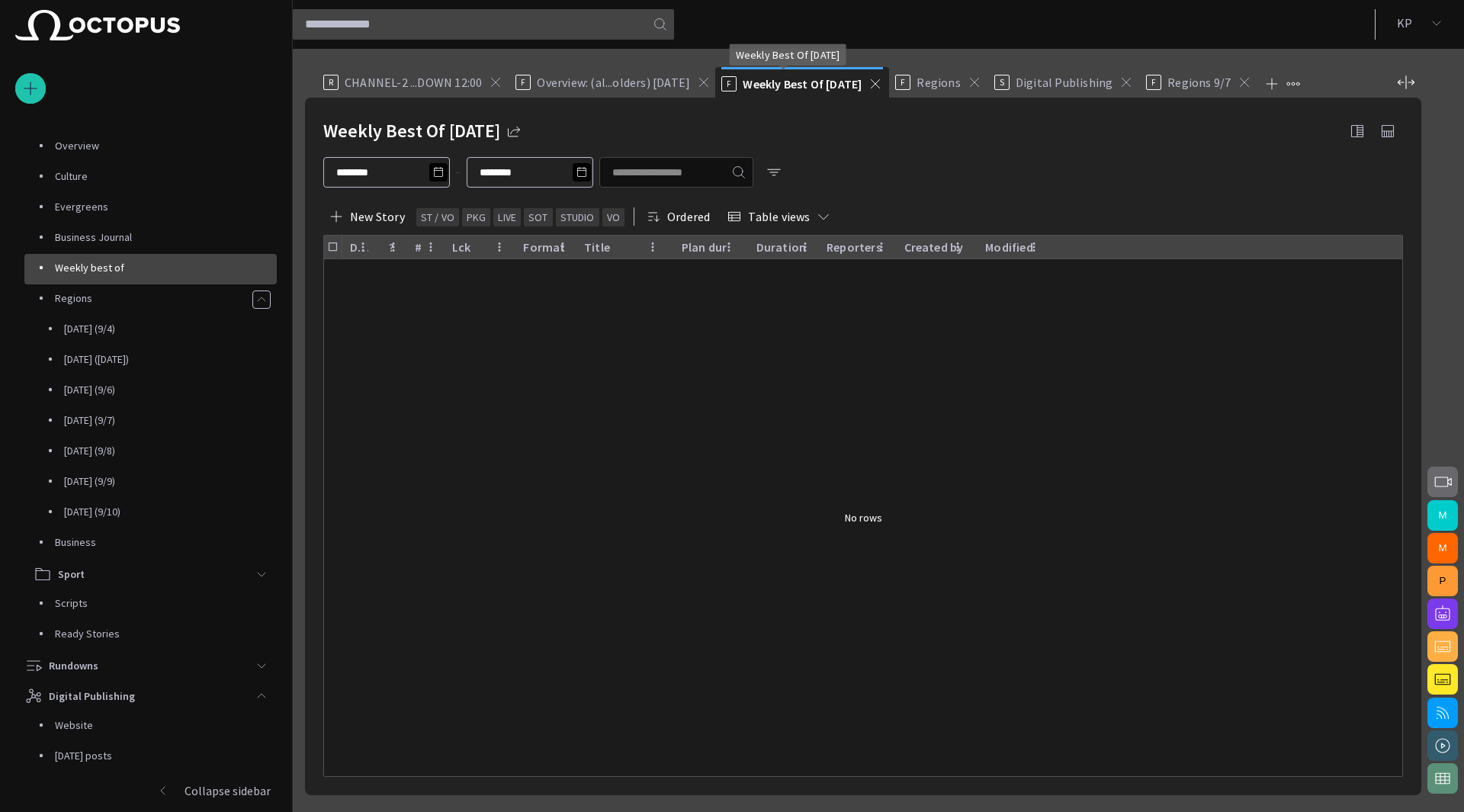
scroll to position [214, 0]
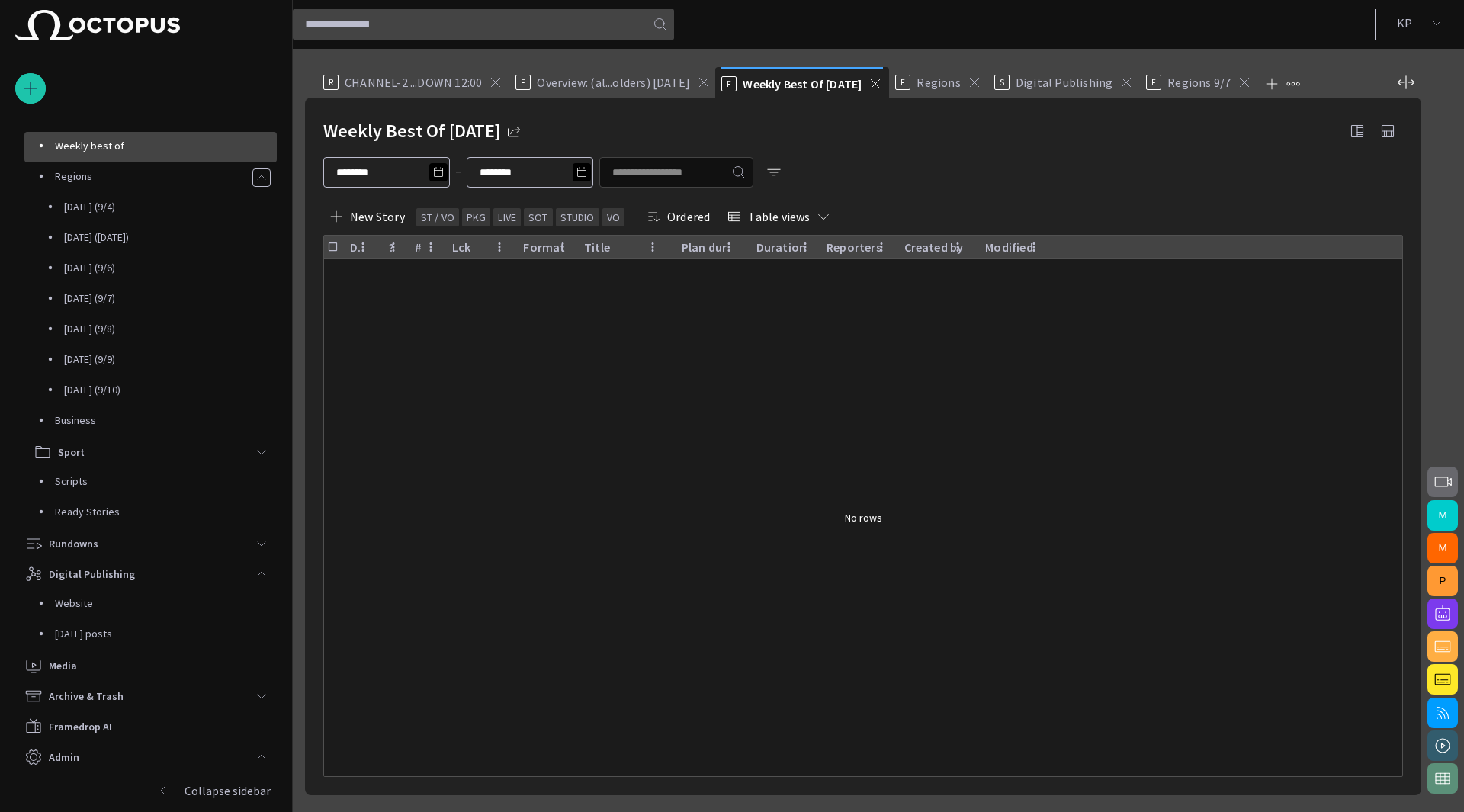
click at [868, 86] on span at bounding box center [876, 84] width 15 height 15
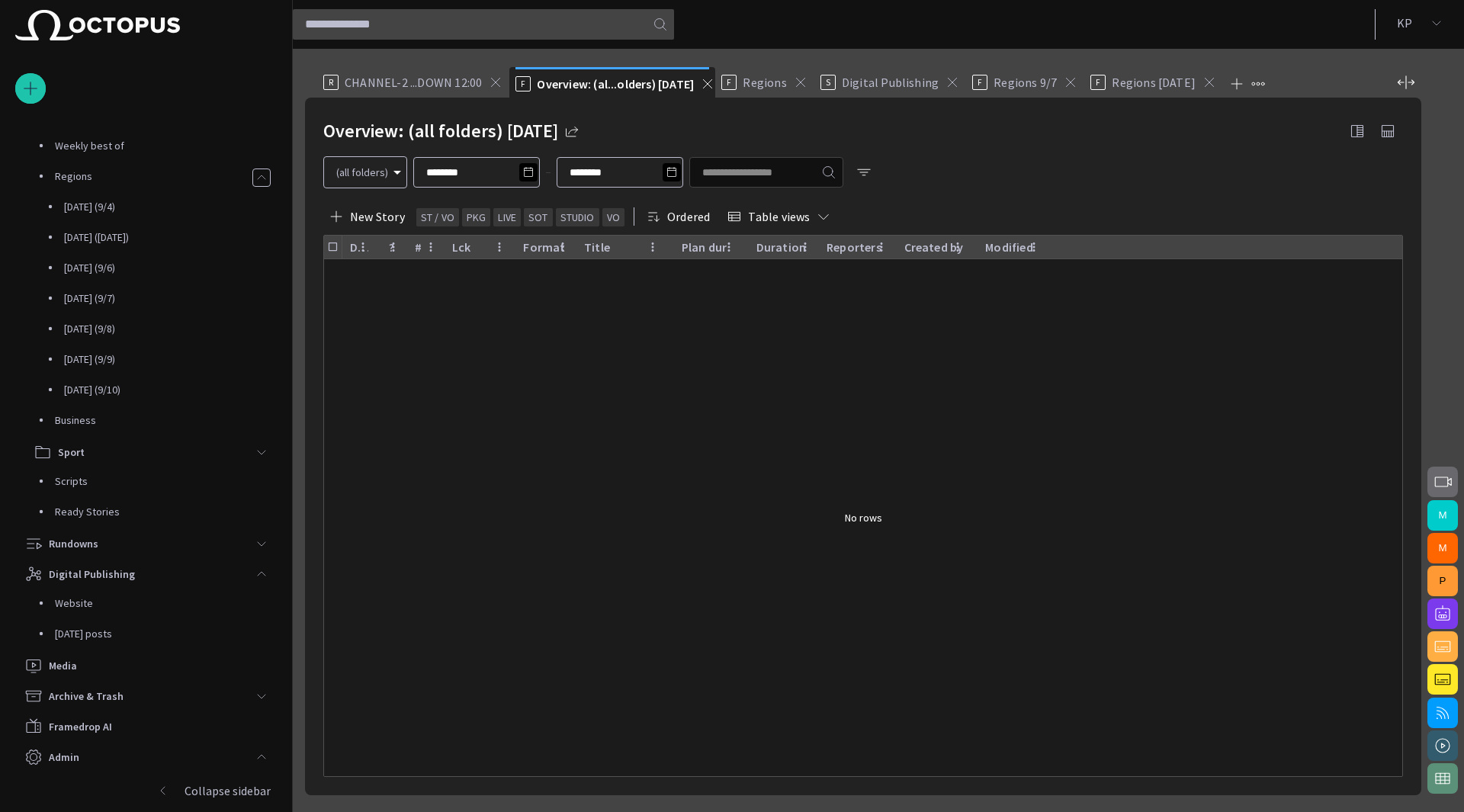
scroll to position [92, 0]
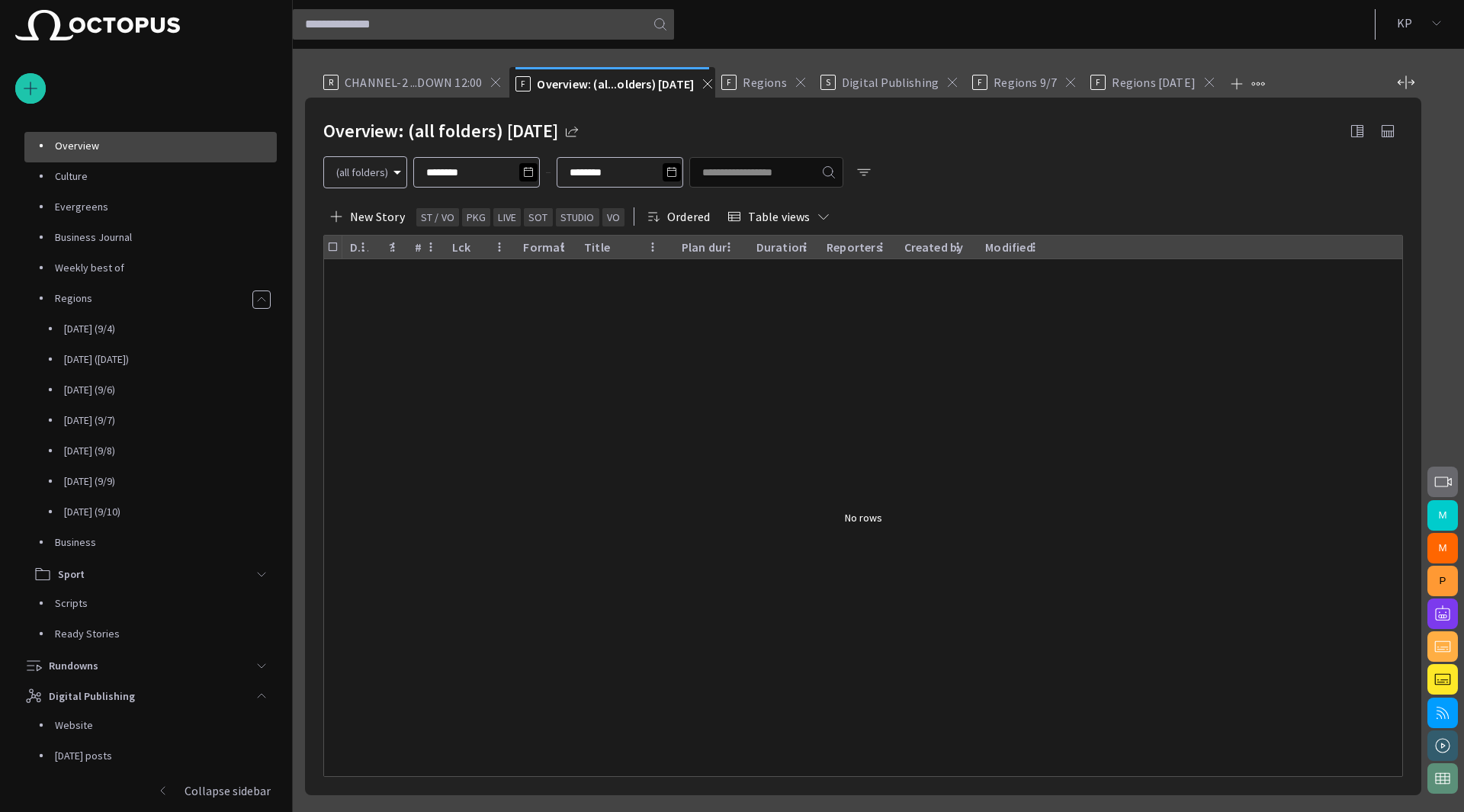
click at [797, 86] on span at bounding box center [801, 82] width 15 height 15
click at [797, 86] on span "Digital Publishing" at bounding box center [791, 82] width 97 height 15
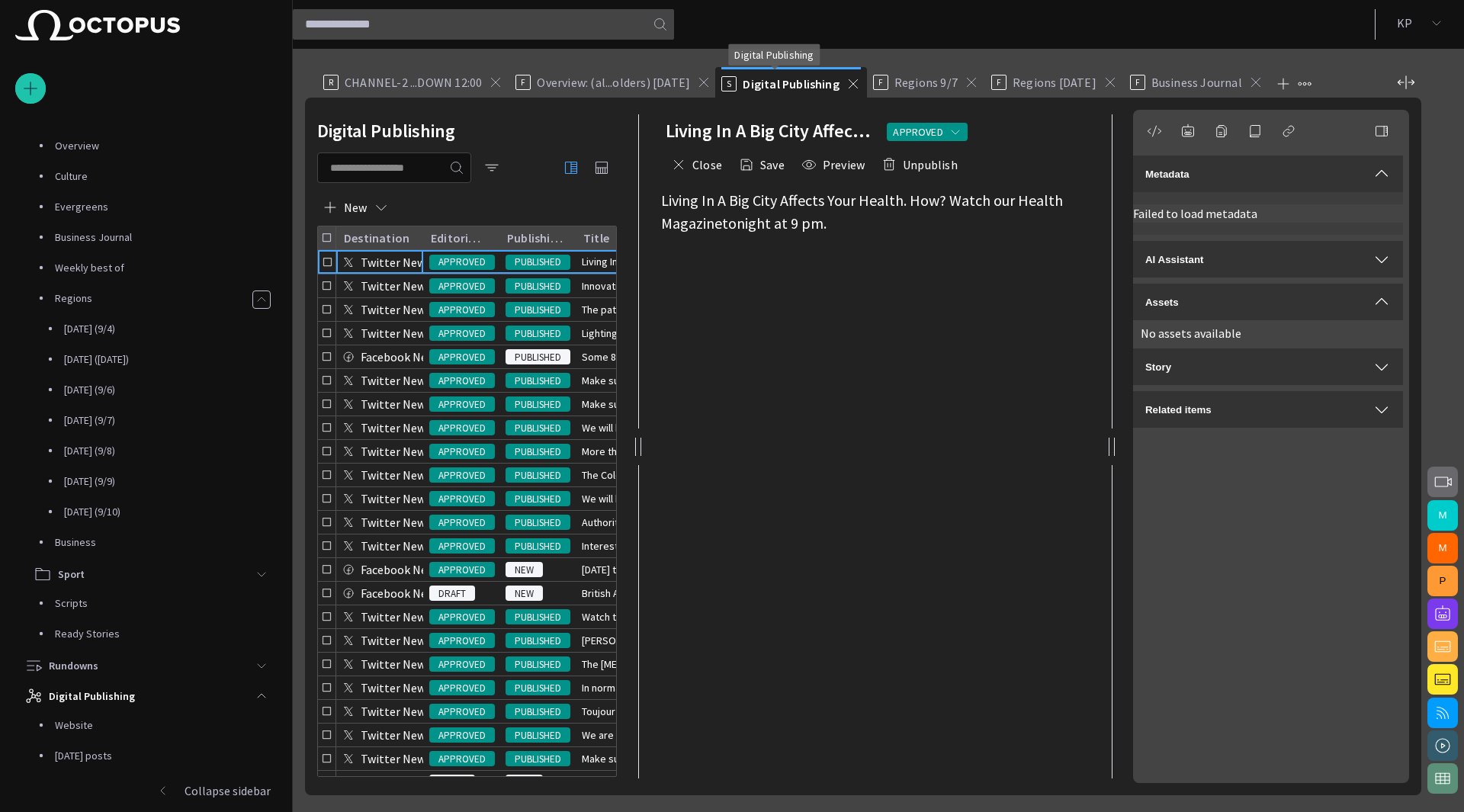
scroll to position [301, 0]
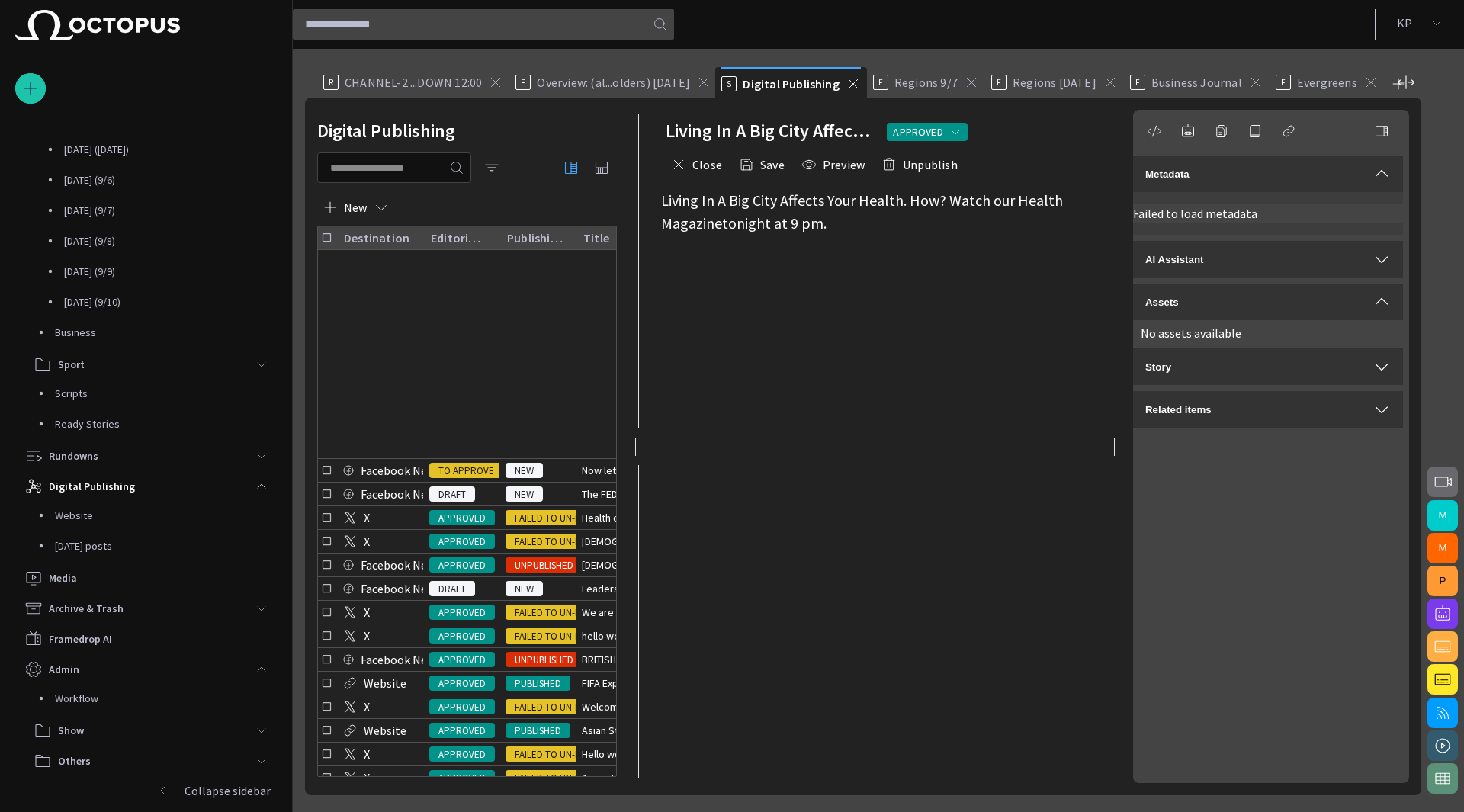
scroll to position [767, 0]
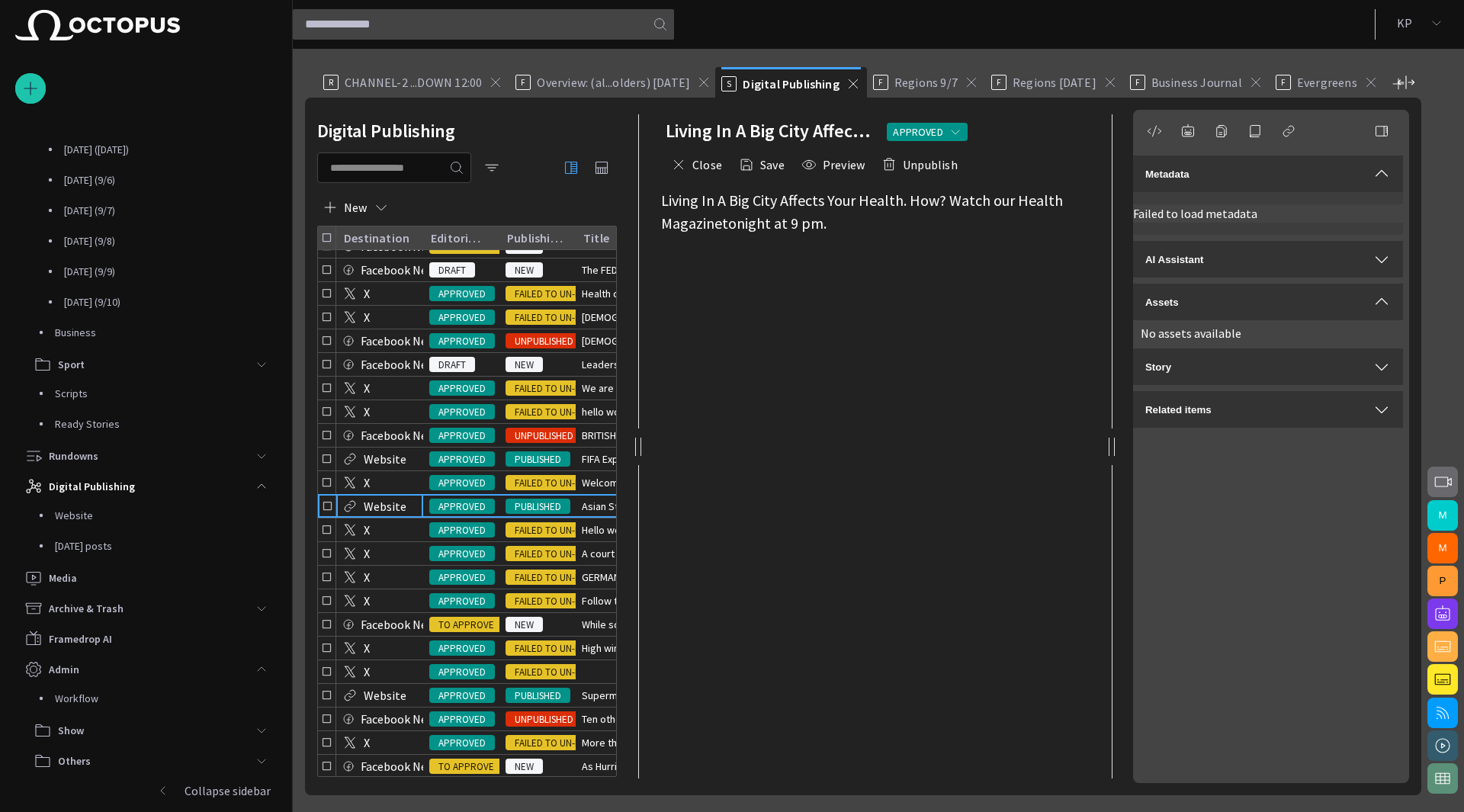
click at [392, 512] on p "Website" at bounding box center [386, 506] width 43 height 18
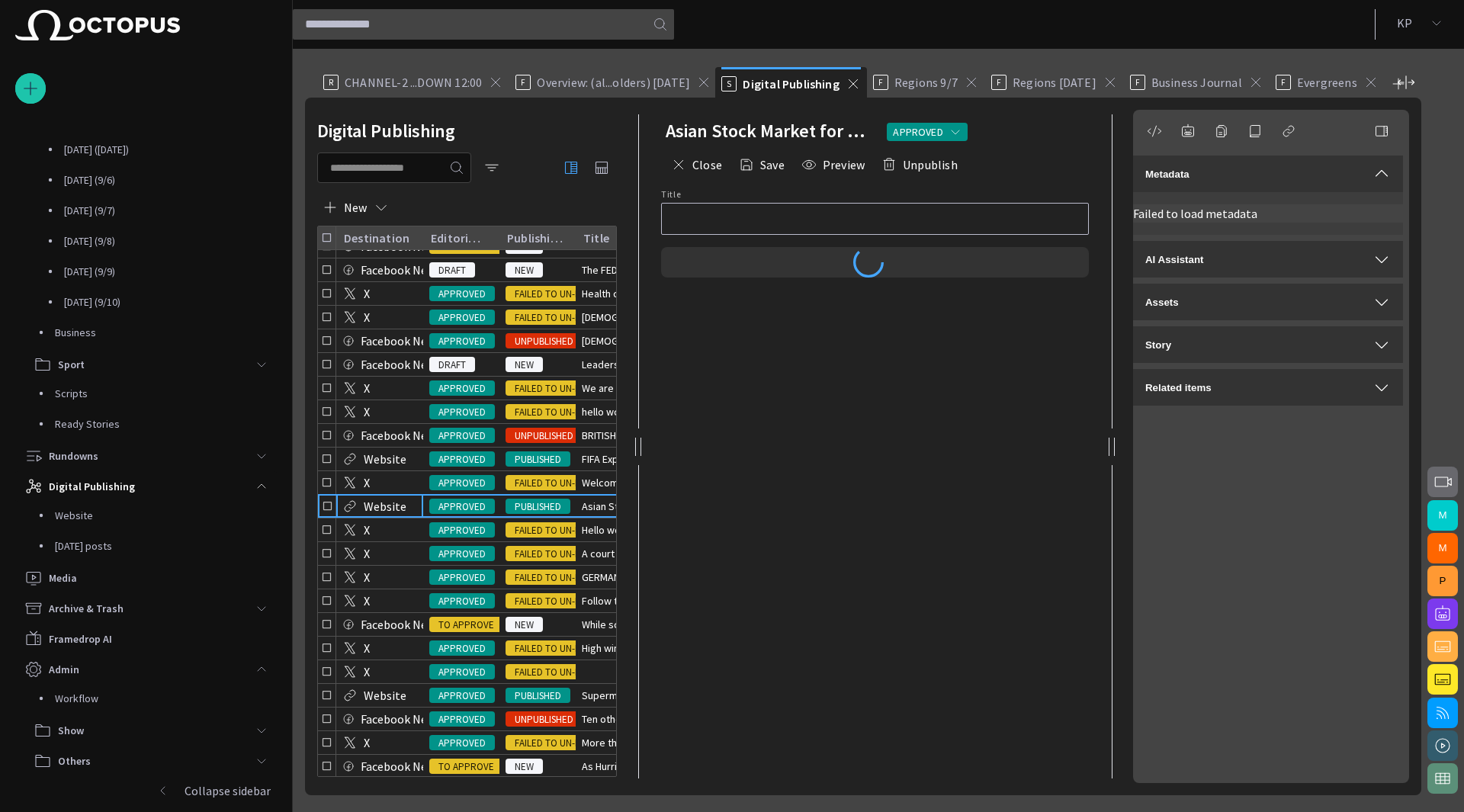
type input "**********"
click at [1372, 173] on span "button" at bounding box center [1381, 173] width 18 height 18
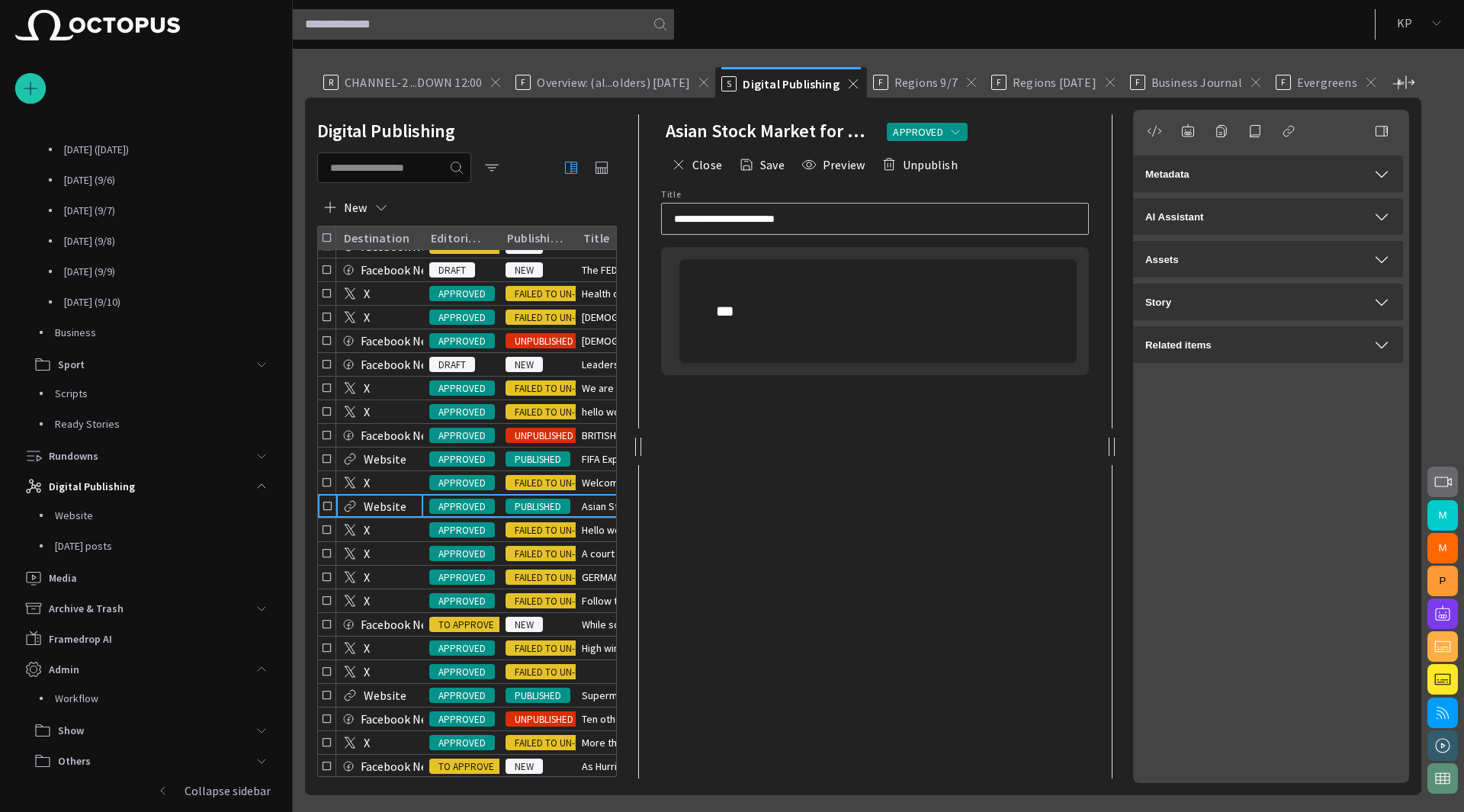
click at [1372, 173] on span "button" at bounding box center [1381, 173] width 18 height 18
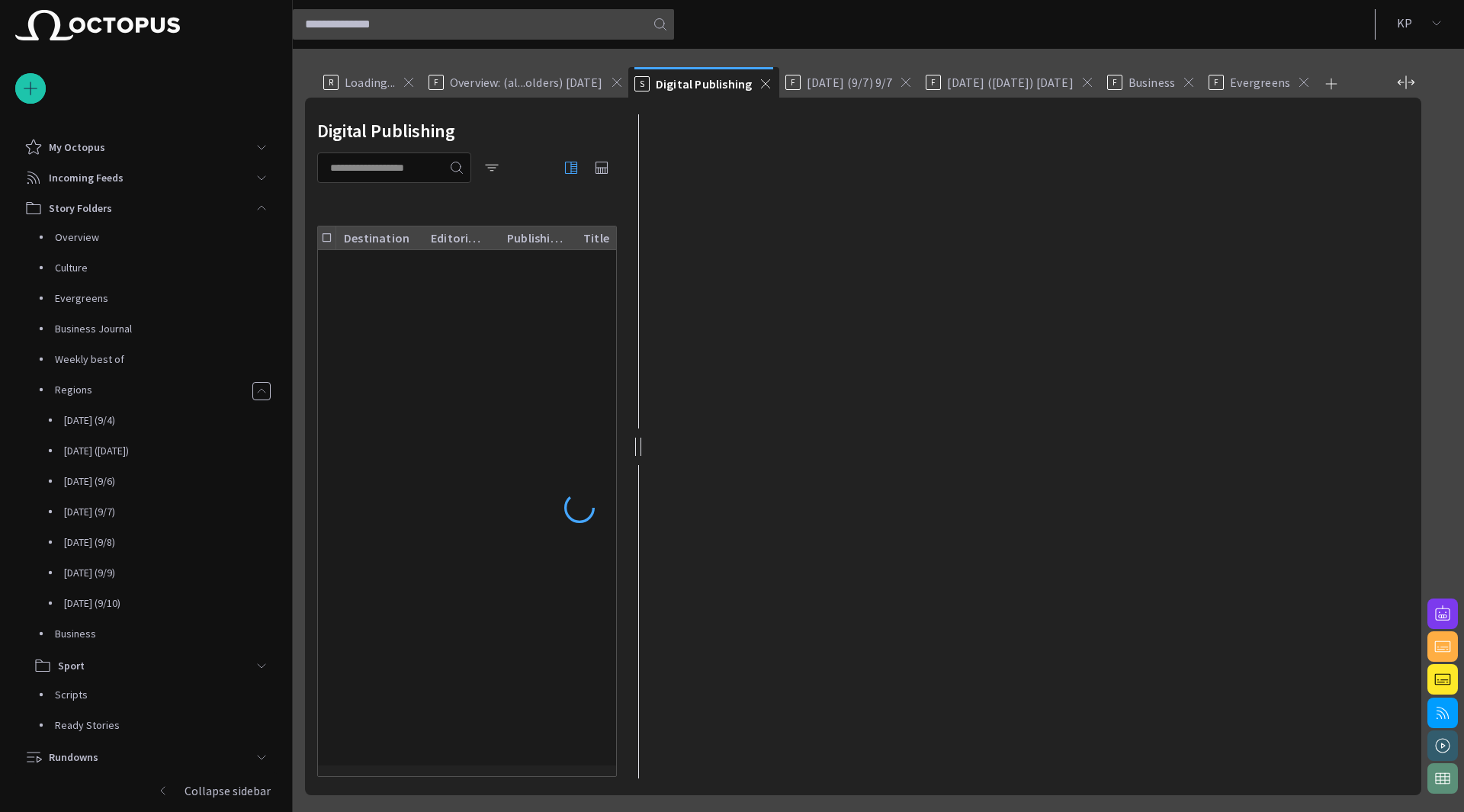
scroll to position [301, 0]
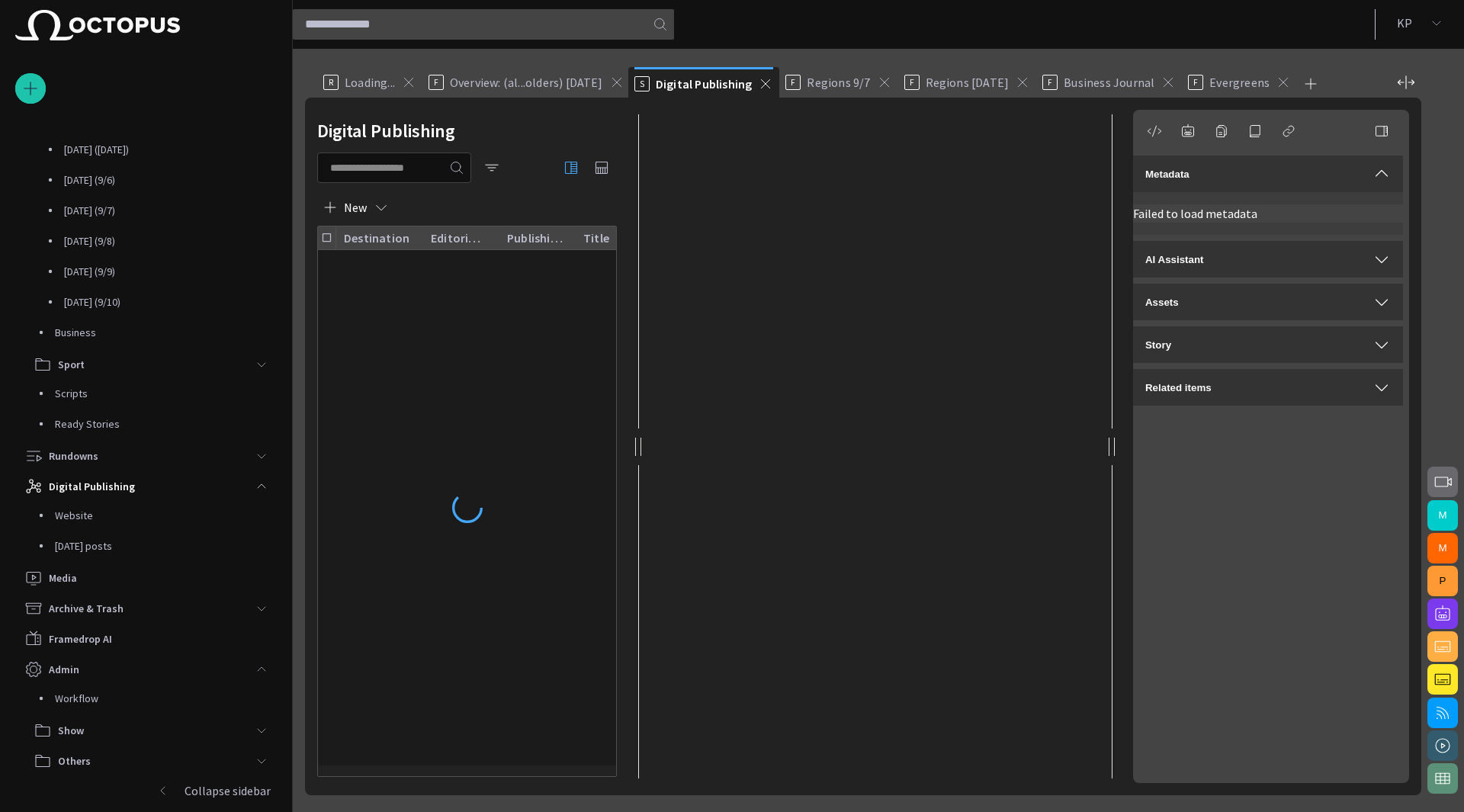
click at [1224, 173] on div "Metadata" at bounding box center [1268, 173] width 246 height 18
click at [1226, 180] on div "Metadata" at bounding box center [1268, 173] width 246 height 18
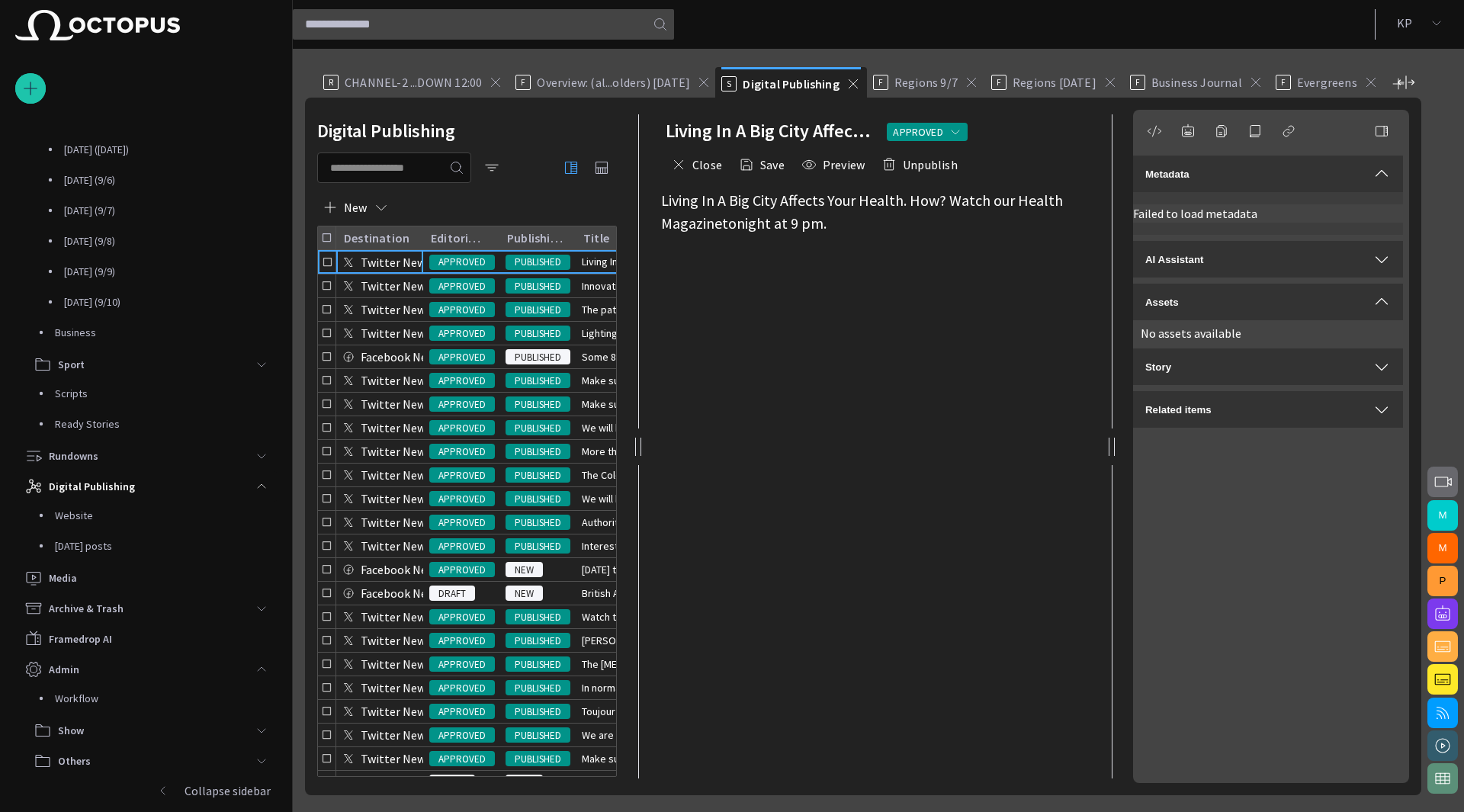
click at [1420, 28] on button "K P" at bounding box center [1420, 23] width 70 height 27
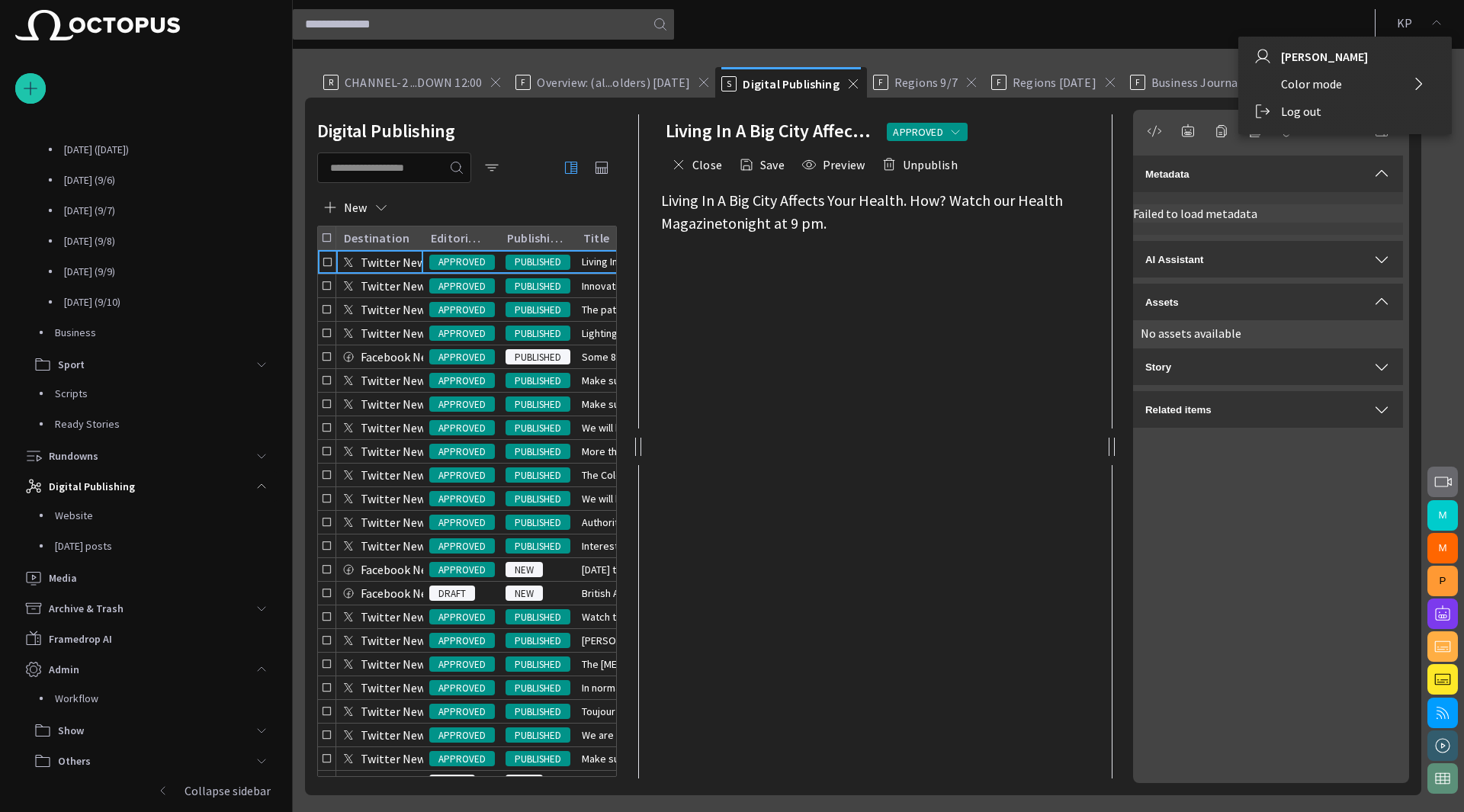
click at [1327, 123] on li "Log out" at bounding box center [1345, 112] width 214 height 27
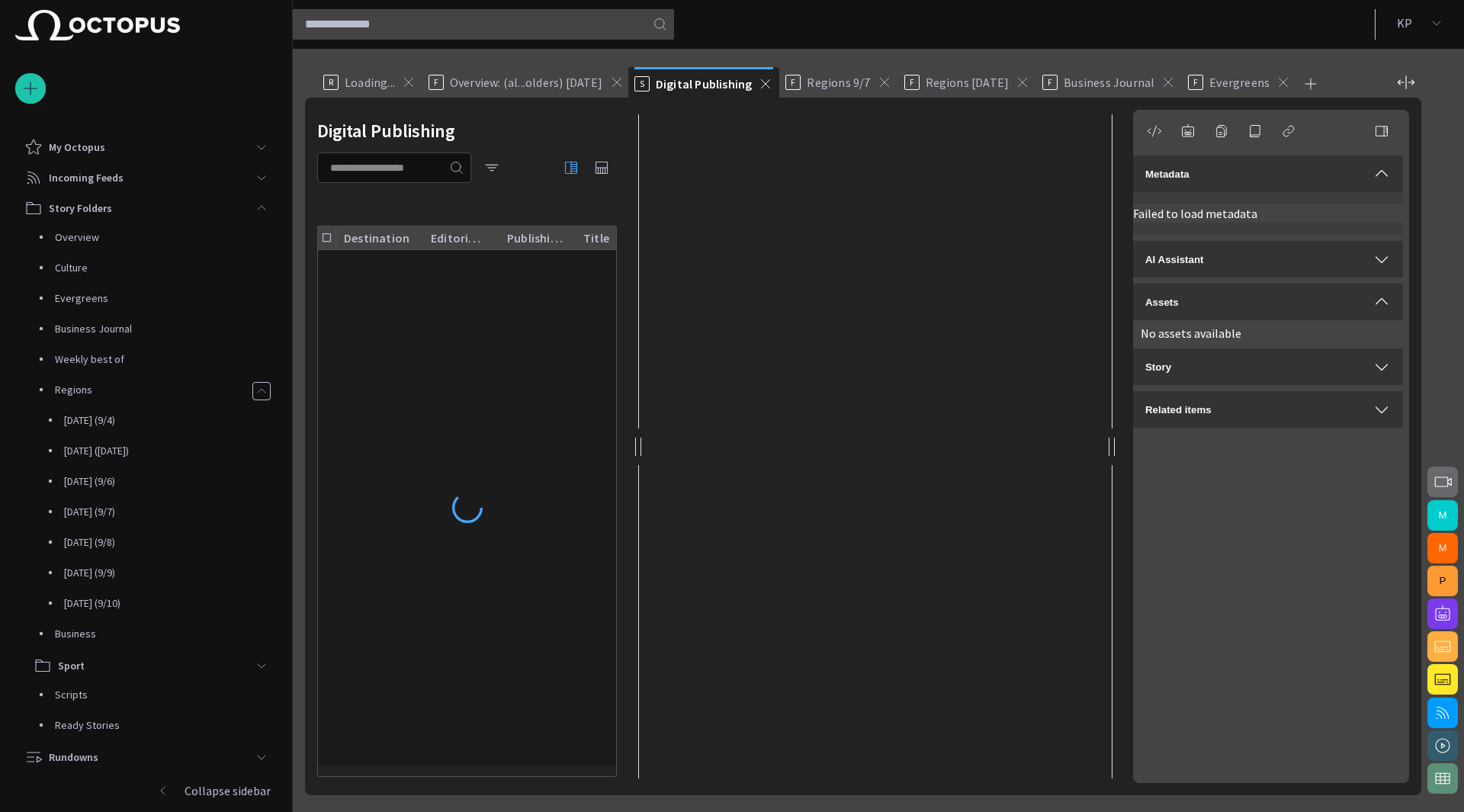
scroll to position [301, 0]
click at [759, 82] on span at bounding box center [766, 84] width 15 height 15
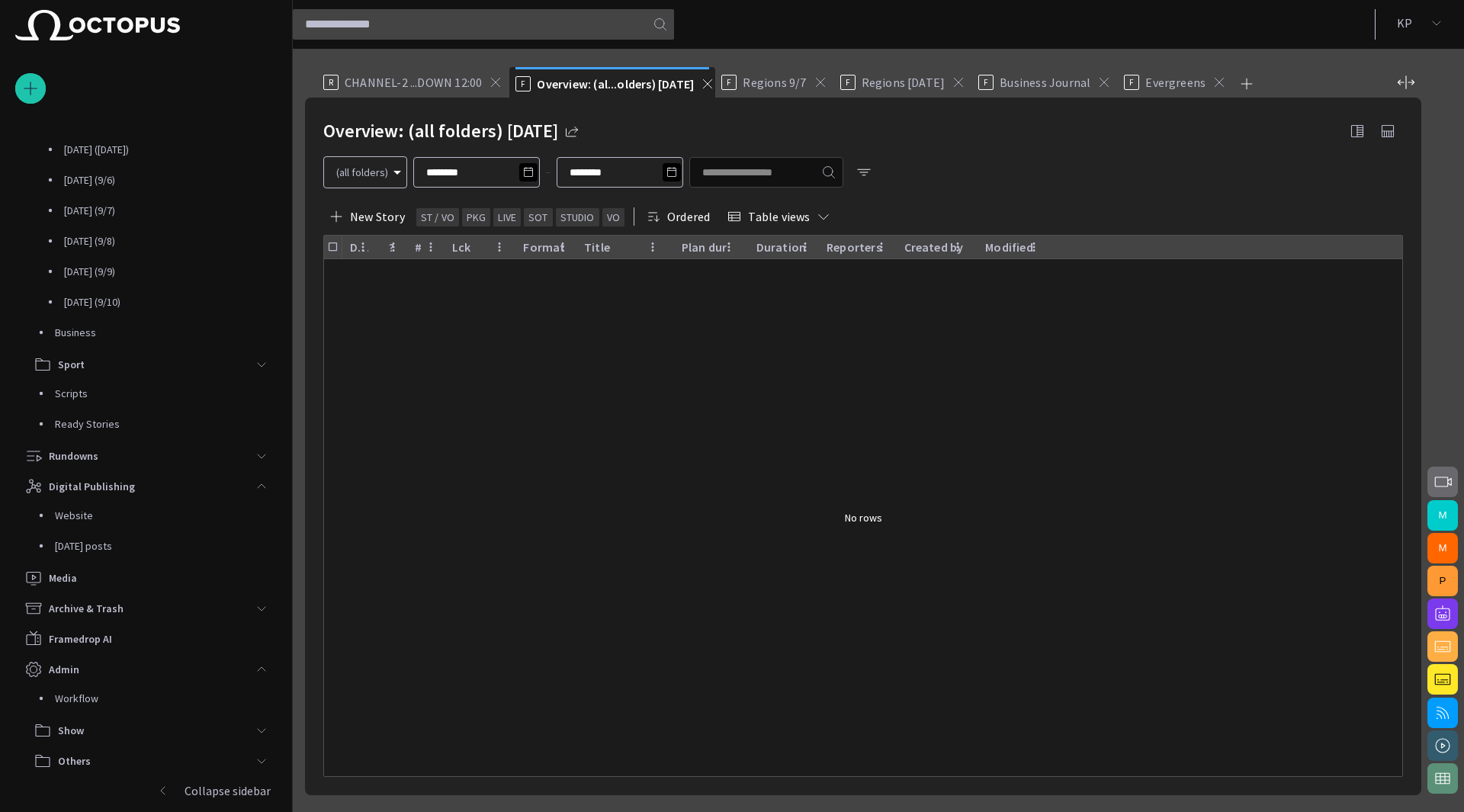
scroll to position [61, 0]
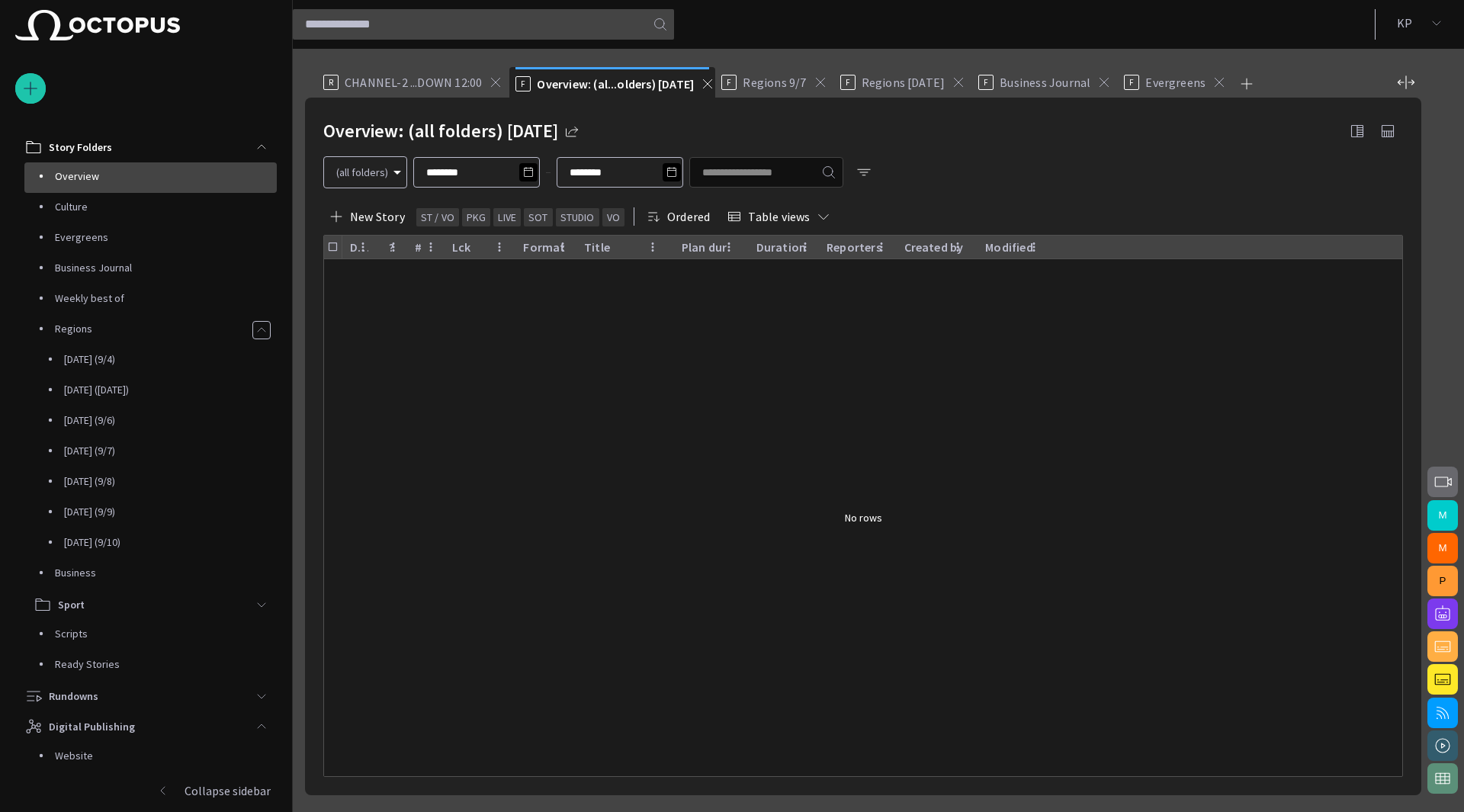
click at [703, 91] on div "F Overview: (al...olders) [DATE]" at bounding box center [612, 82] width 194 height 31
click at [702, 88] on span at bounding box center [708, 84] width 15 height 15
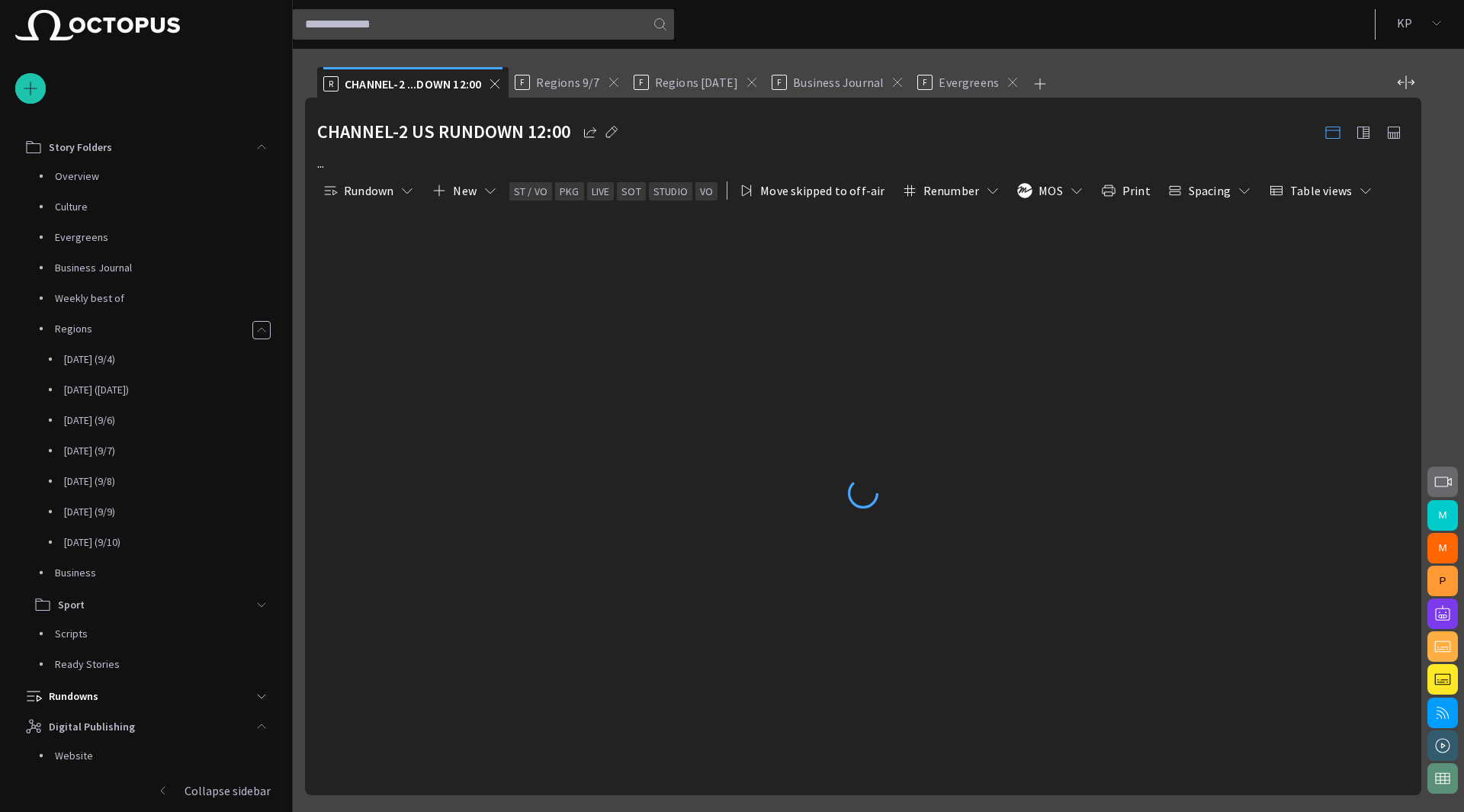
click at [497, 79] on span at bounding box center [495, 84] width 15 height 15
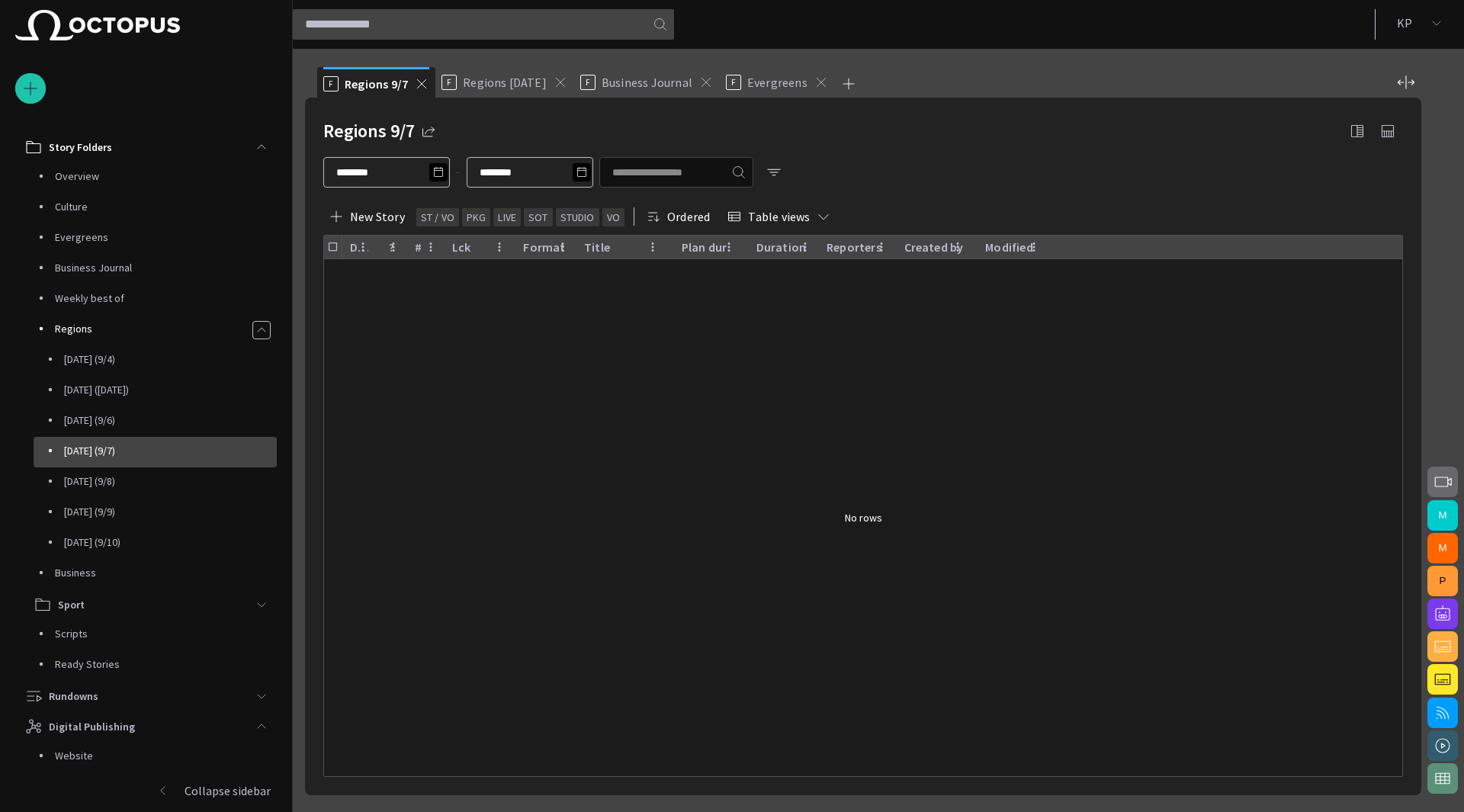
click at [422, 85] on span at bounding box center [422, 84] width 15 height 15
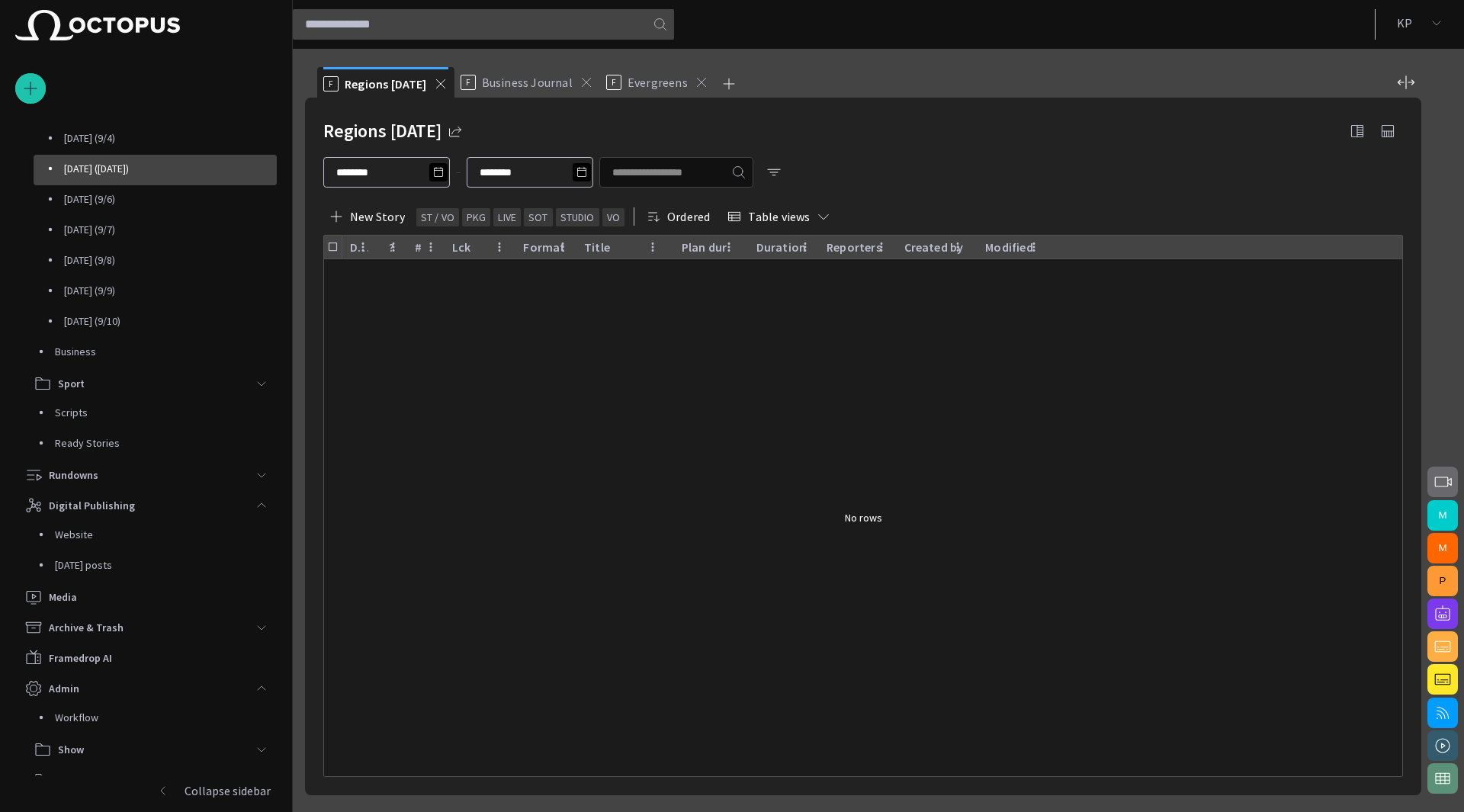
scroll to position [301, 0]
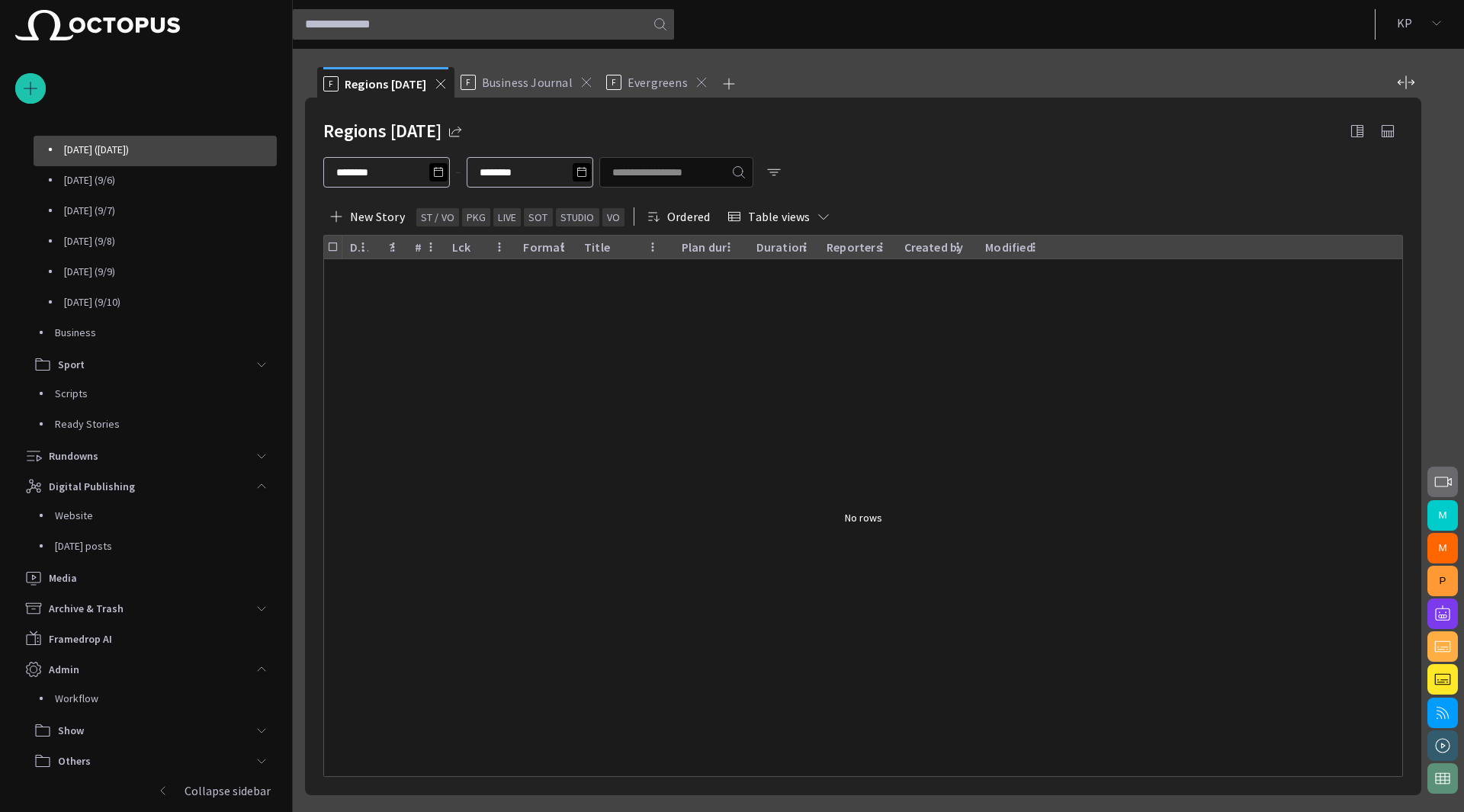
click at [434, 88] on span at bounding box center [440, 84] width 15 height 15
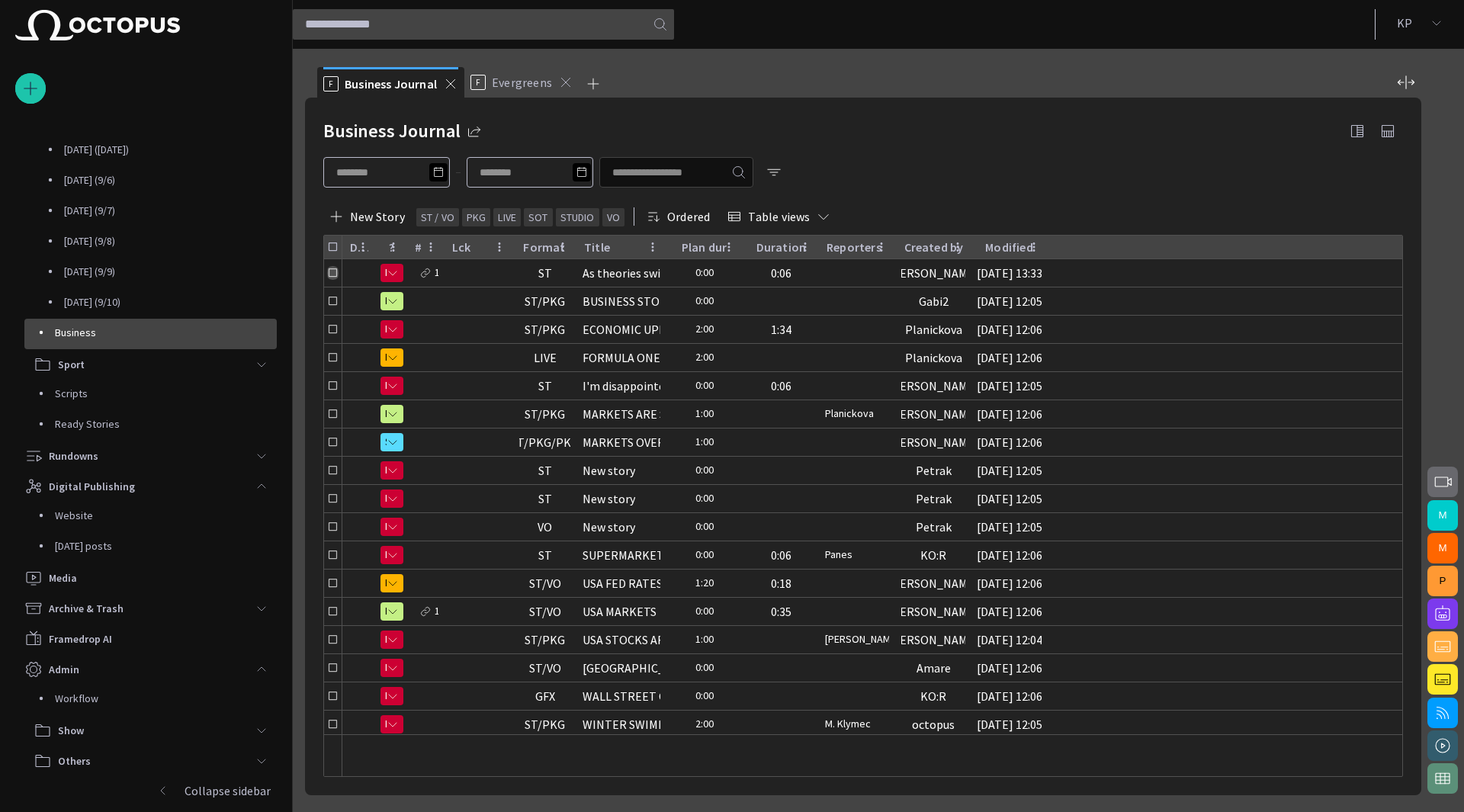
click at [452, 84] on span at bounding box center [451, 84] width 15 height 15
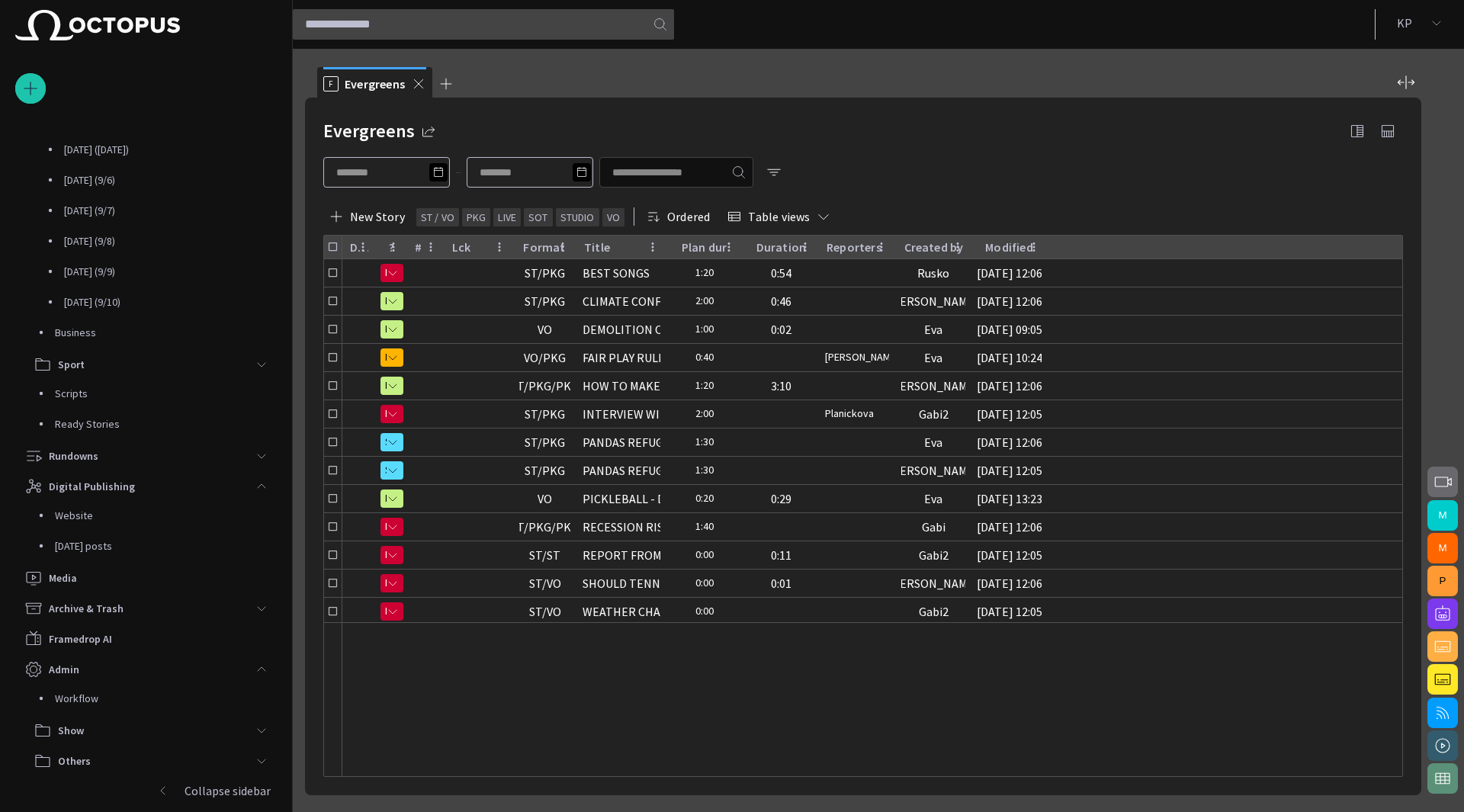
scroll to position [153, 0]
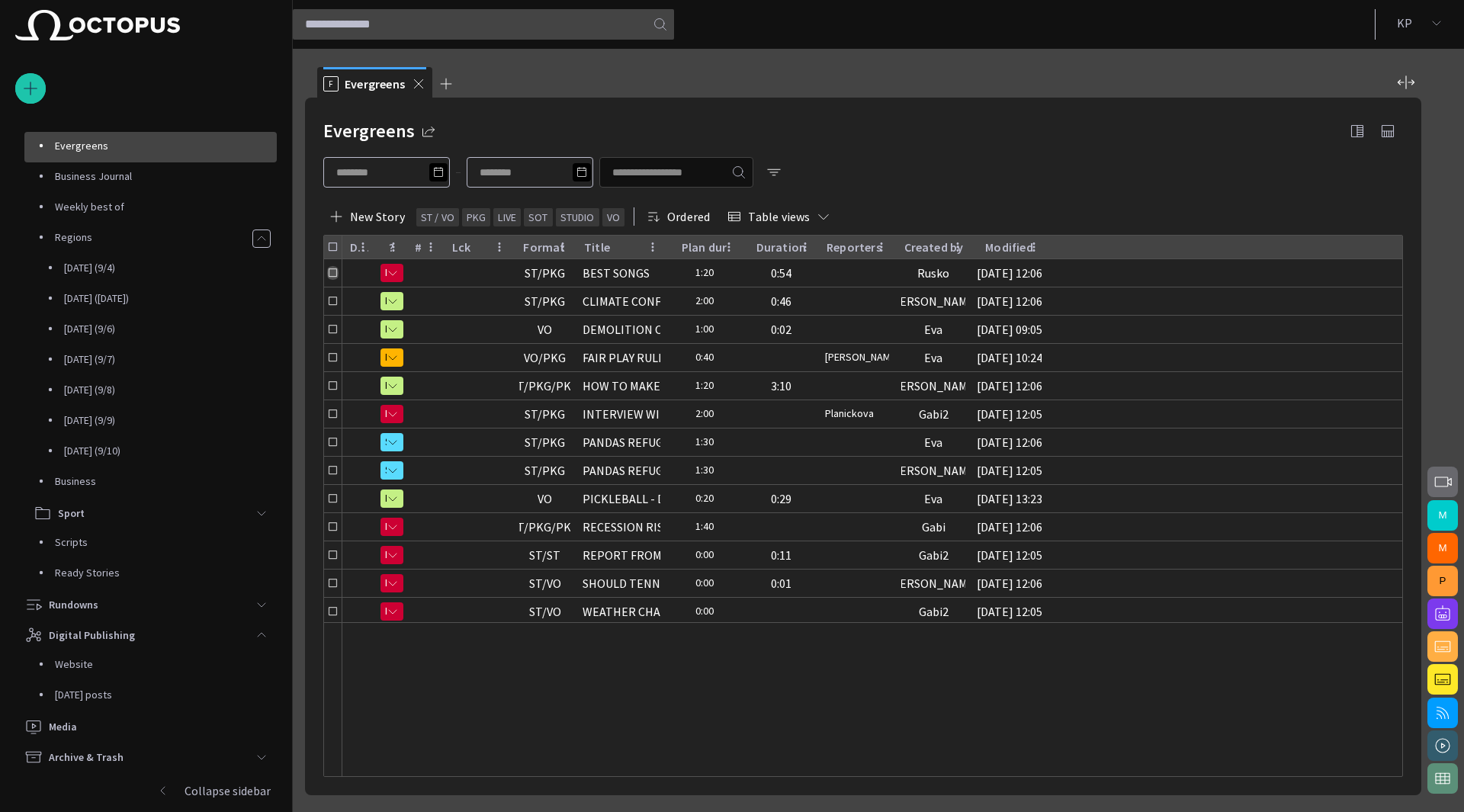
click at [415, 84] on span at bounding box center [419, 84] width 15 height 15
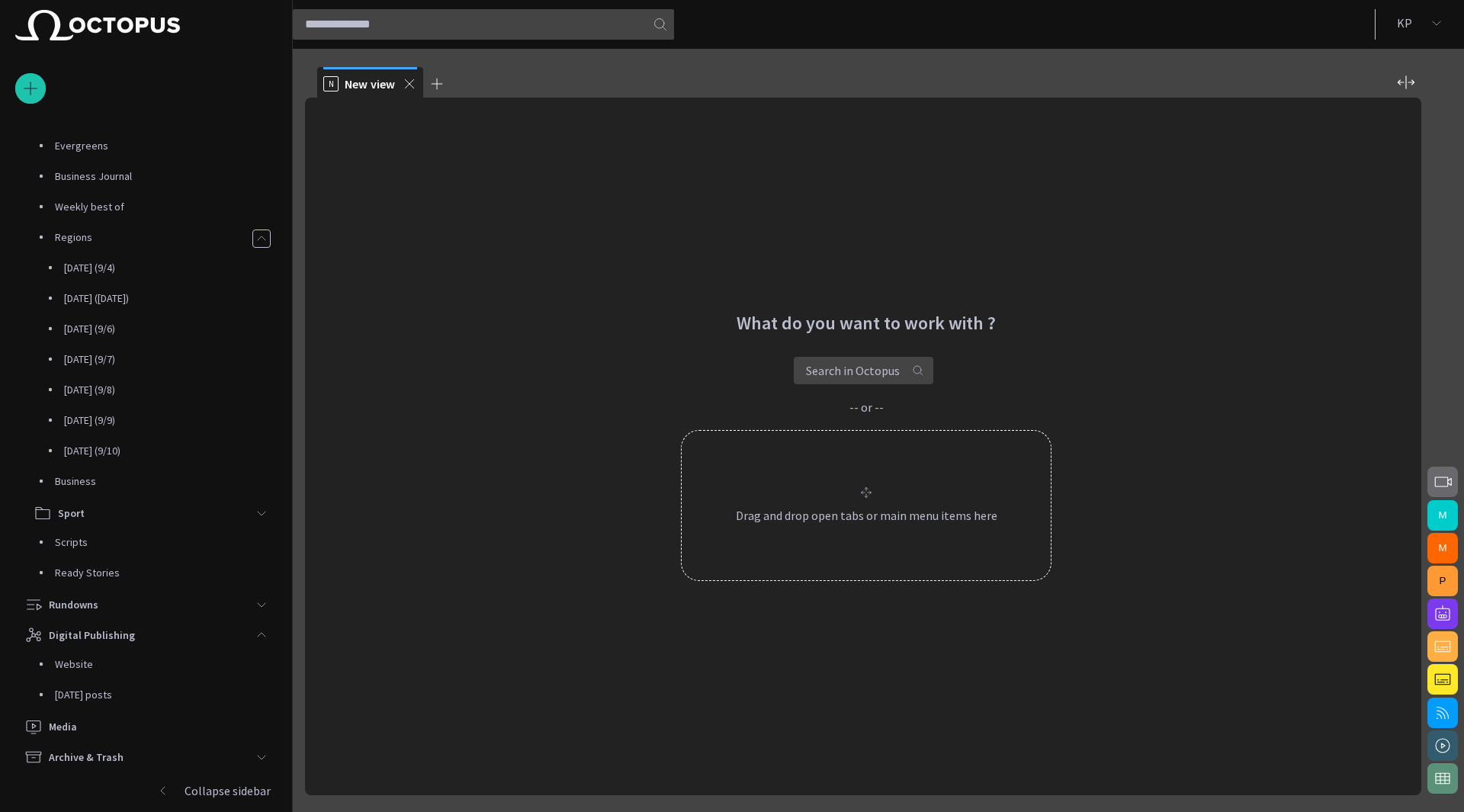
click at [98, 666] on p "Website" at bounding box center [166, 664] width 222 height 15
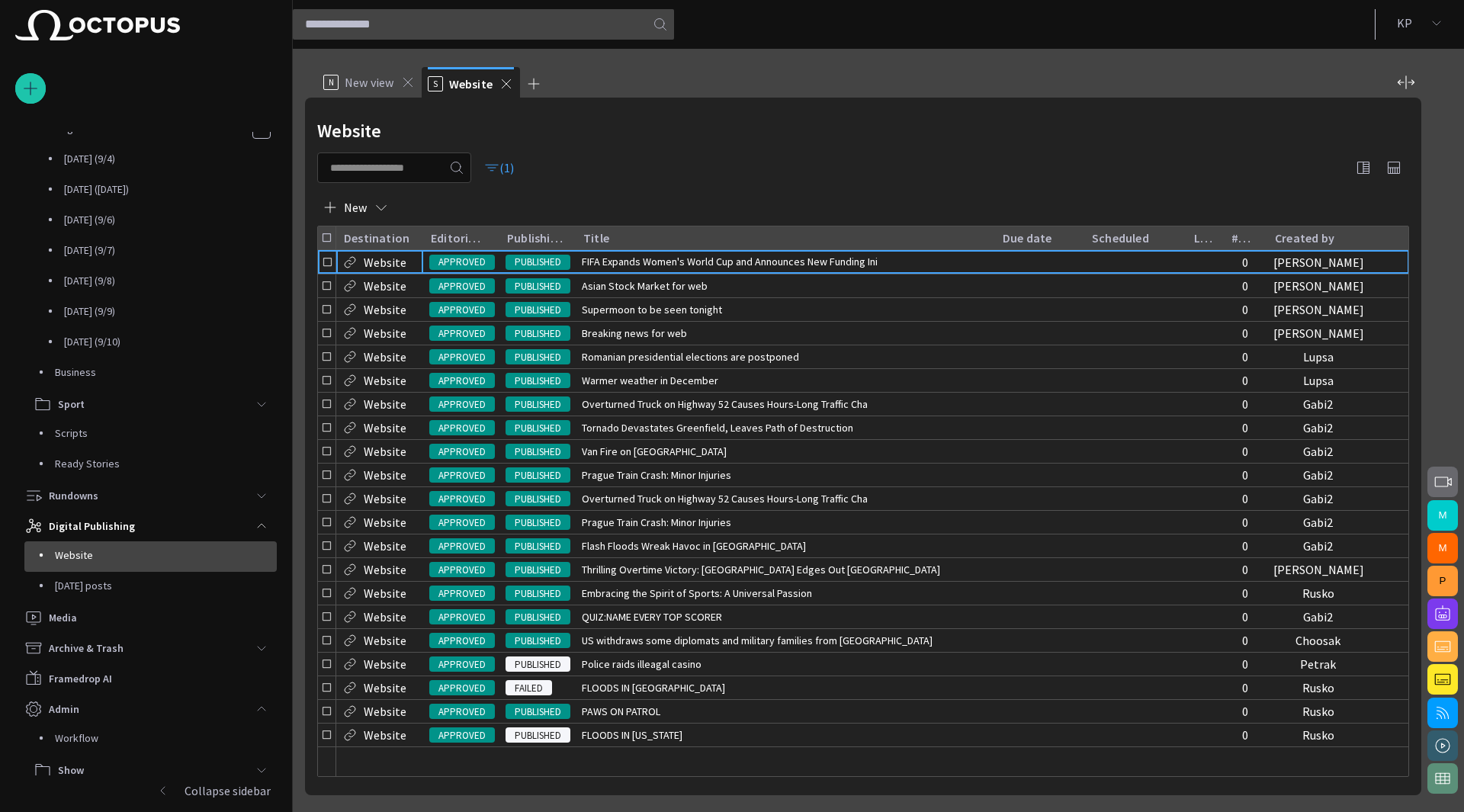
scroll to position [301, 0]
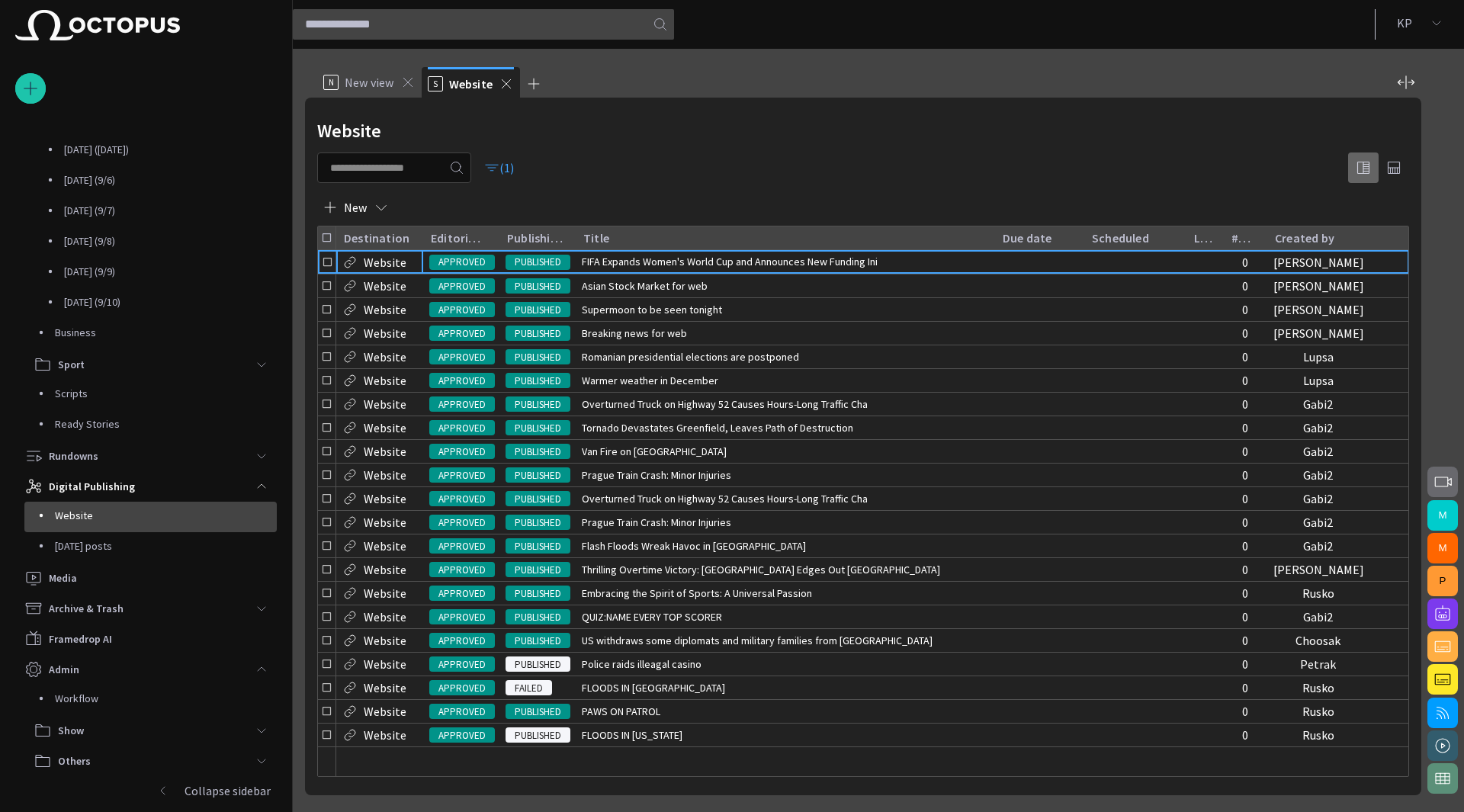
click at [1358, 167] on span "button" at bounding box center [1363, 167] width 18 height 18
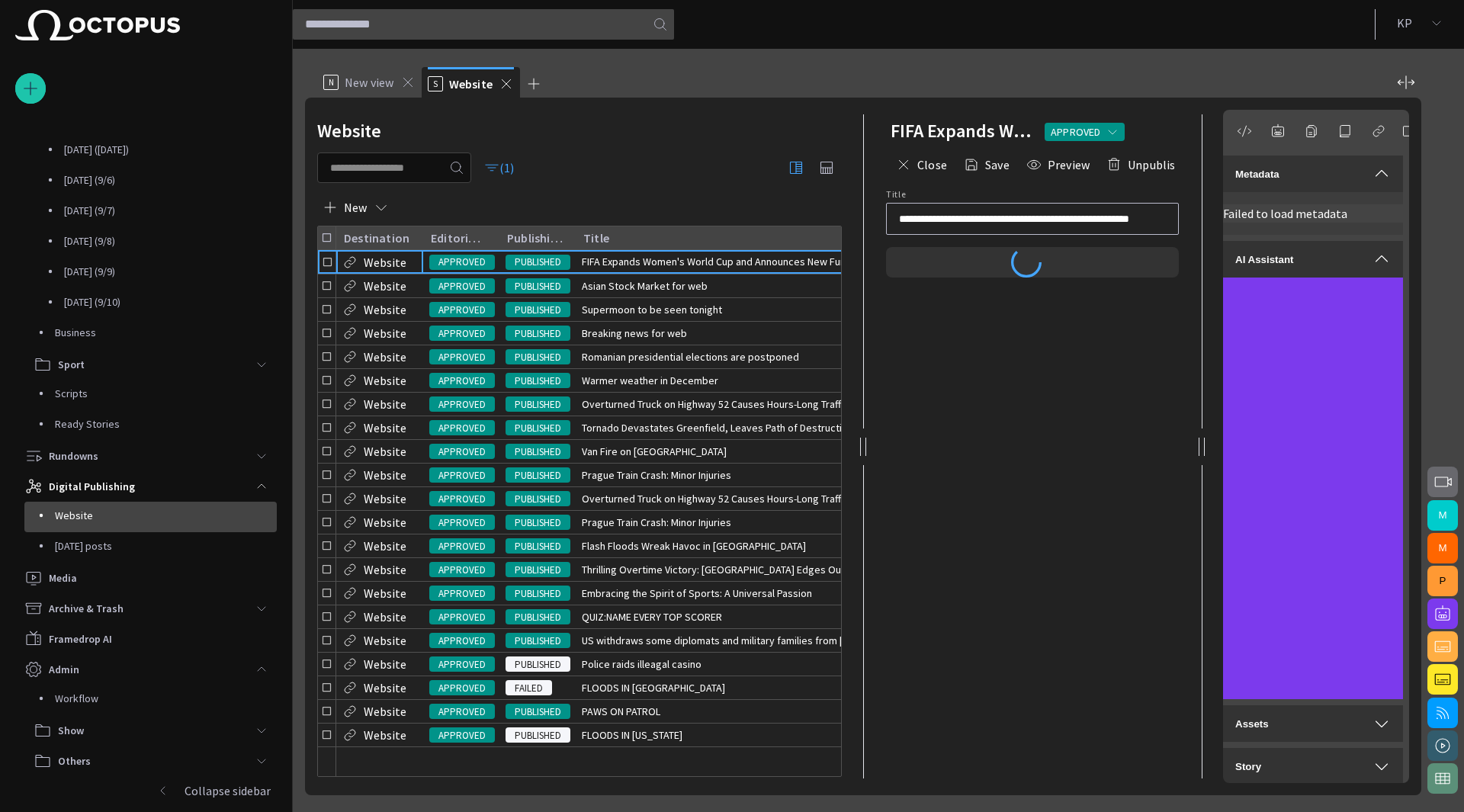
type input "**********"
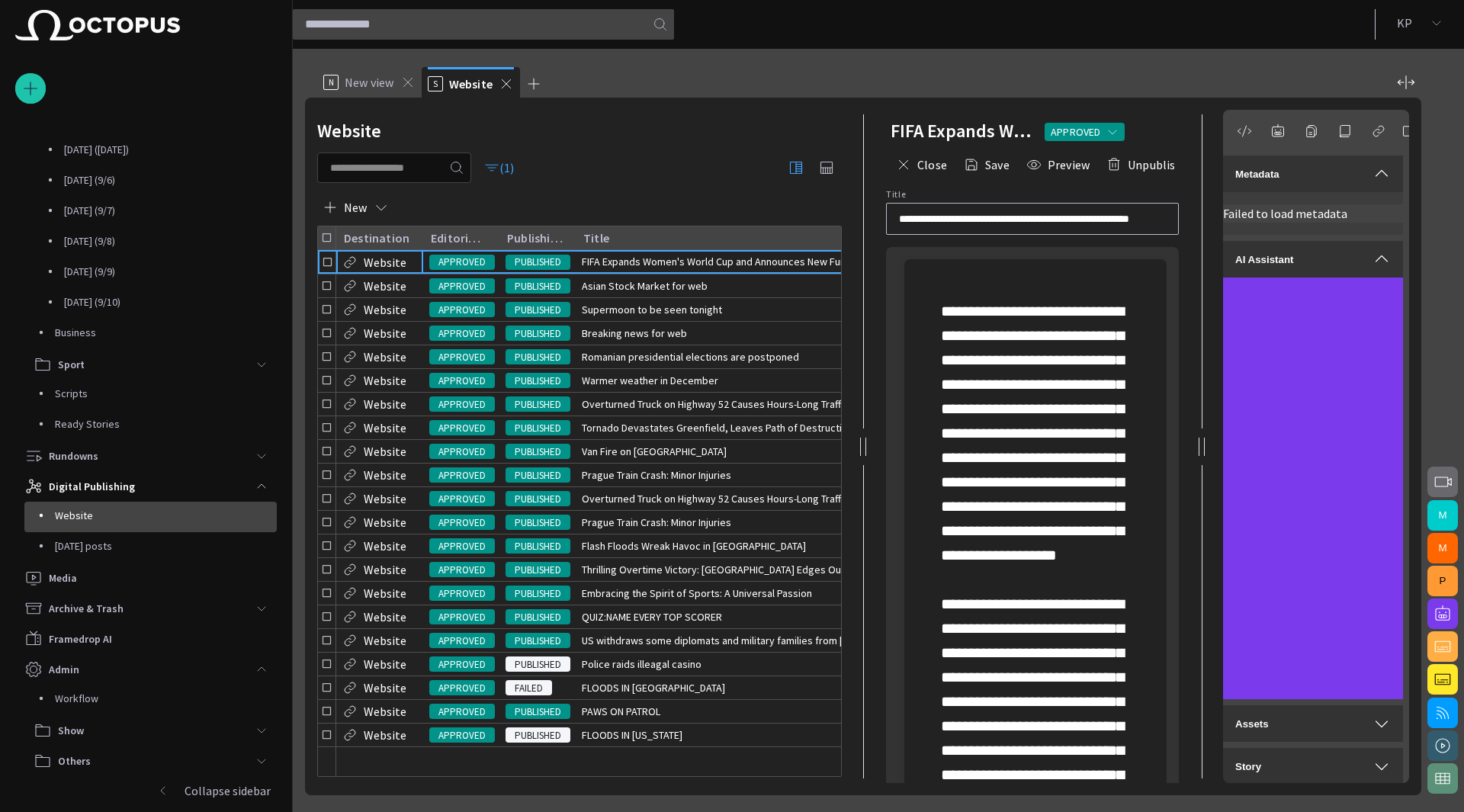
scroll to position [45, 0]
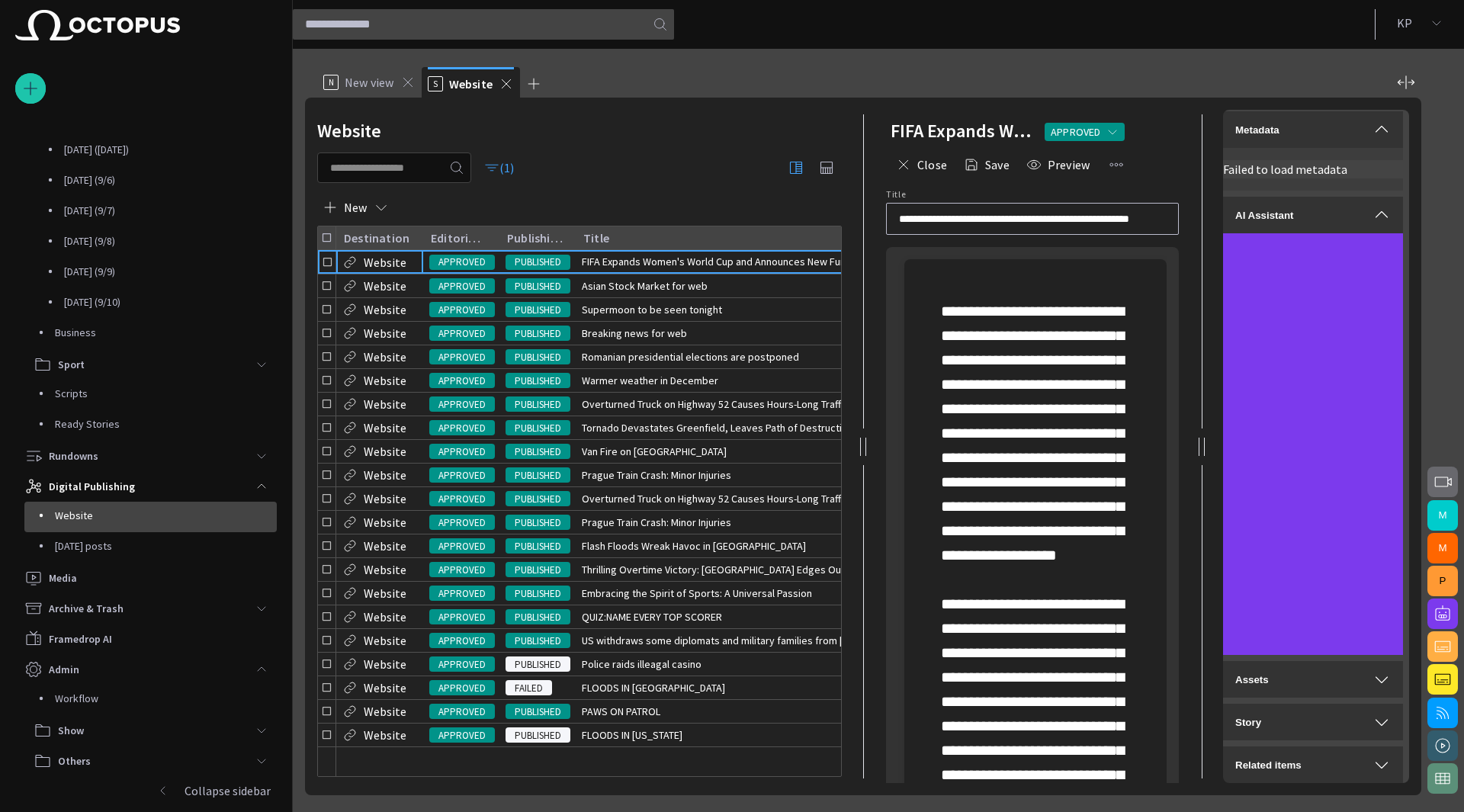
click at [1280, 171] on p "Failed to load metadata" at bounding box center [1313, 168] width 180 height 18
click at [1304, 129] on div "Metadata" at bounding box center [1313, 129] width 155 height 18
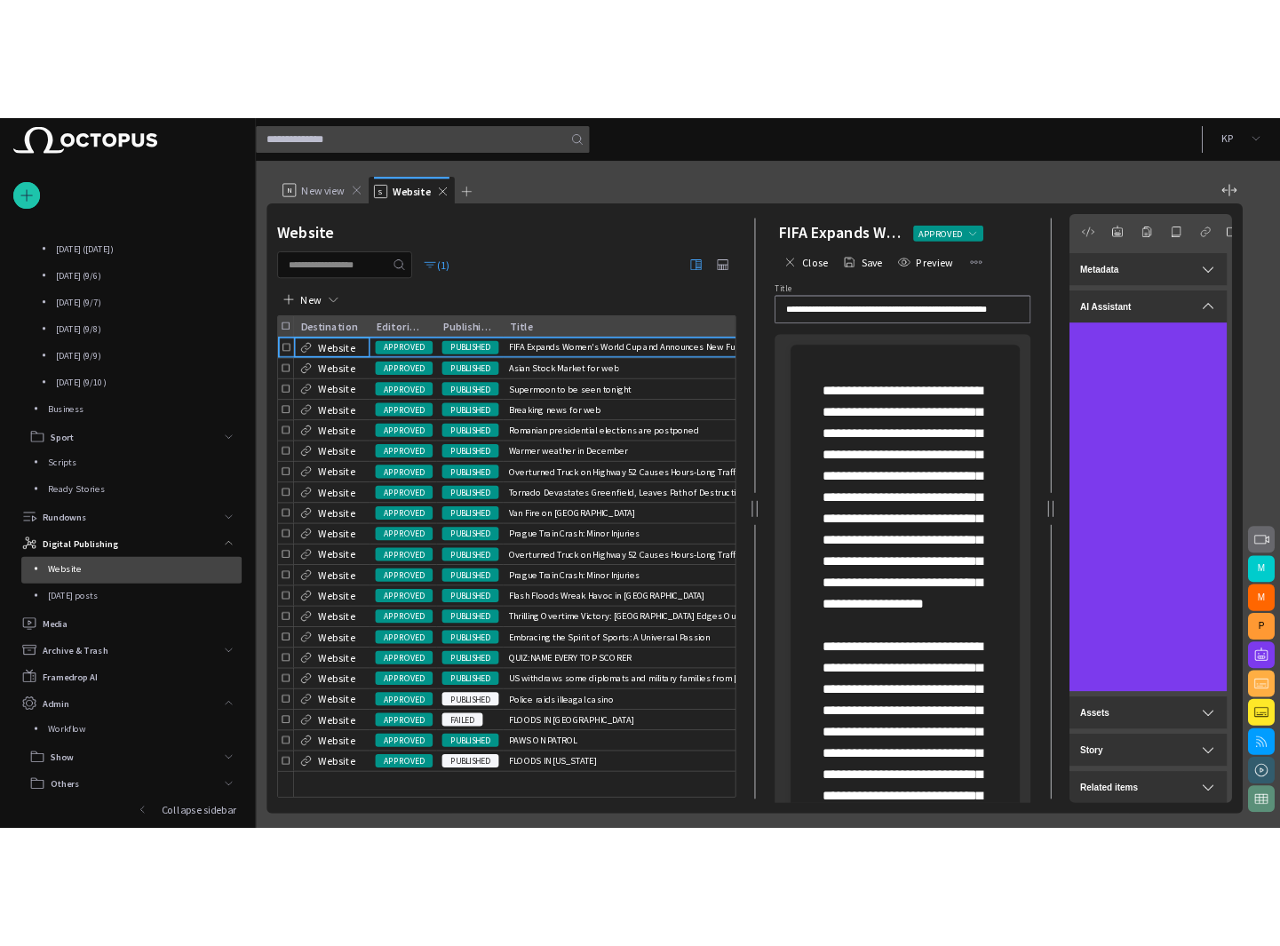
scroll to position [7, 0]
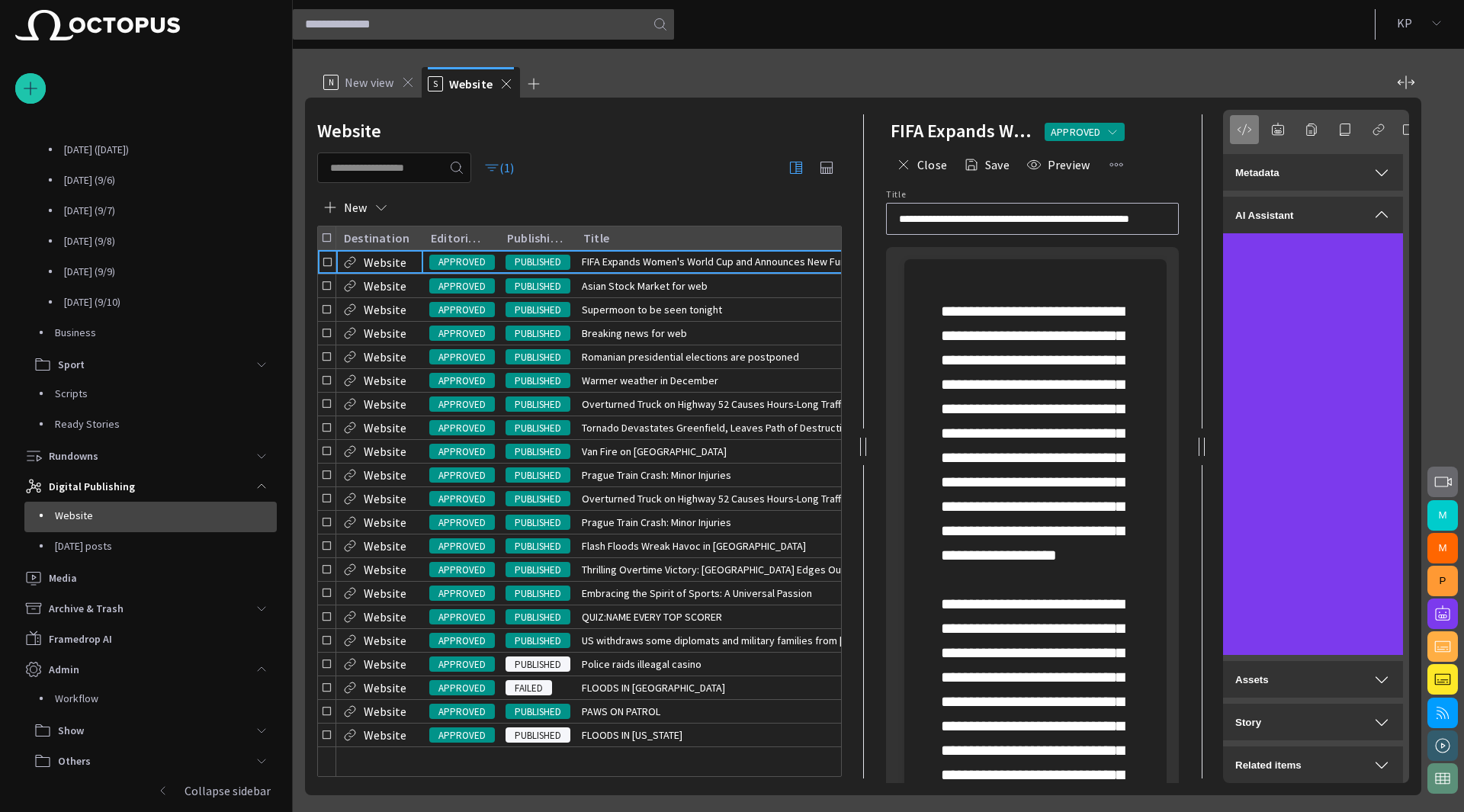
click at [1248, 127] on span "button" at bounding box center [1244, 130] width 15 height 15
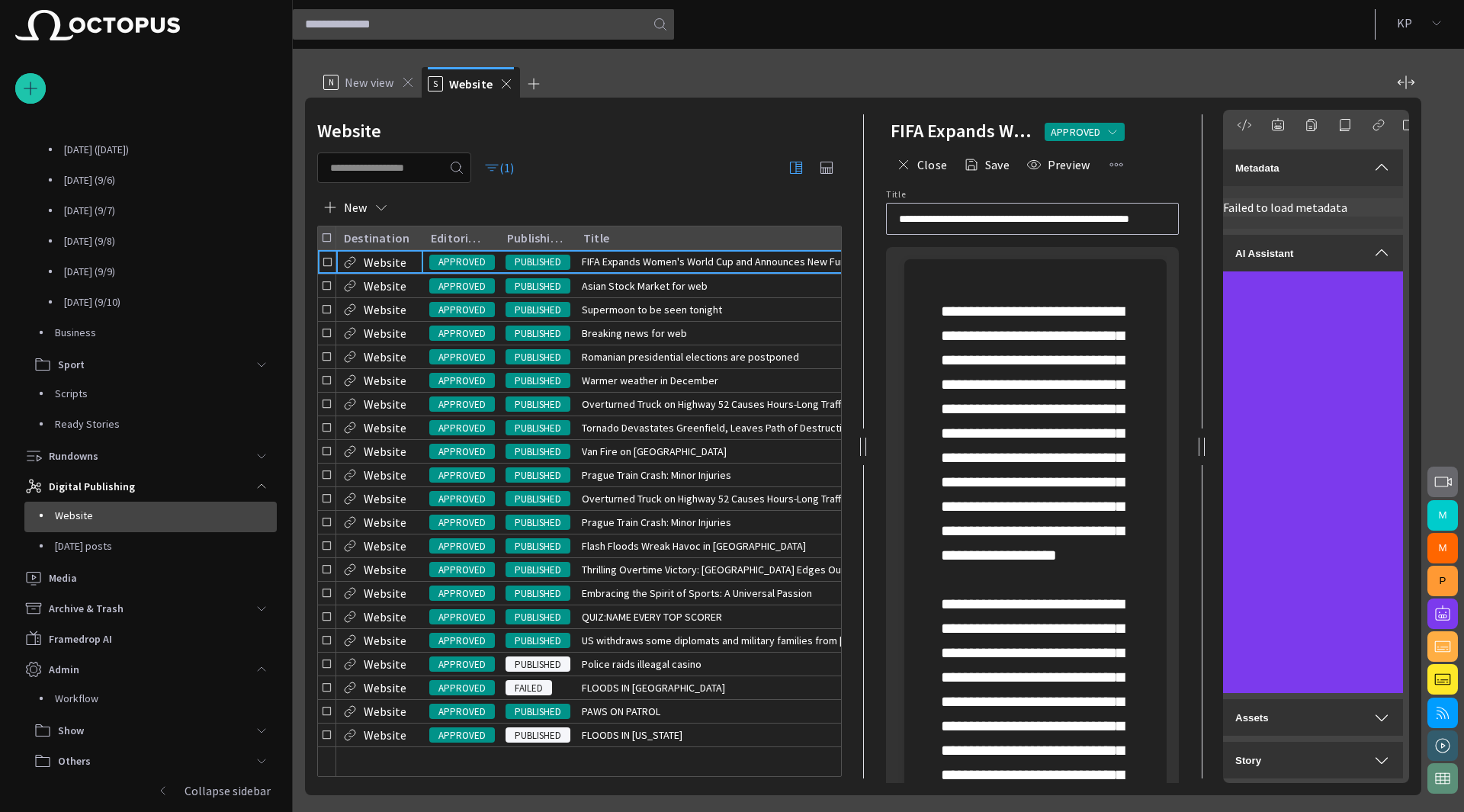
click at [1413, 25] on button "K P" at bounding box center [1420, 23] width 70 height 27
click at [843, 512] on div at bounding box center [732, 406] width 1464 height 812
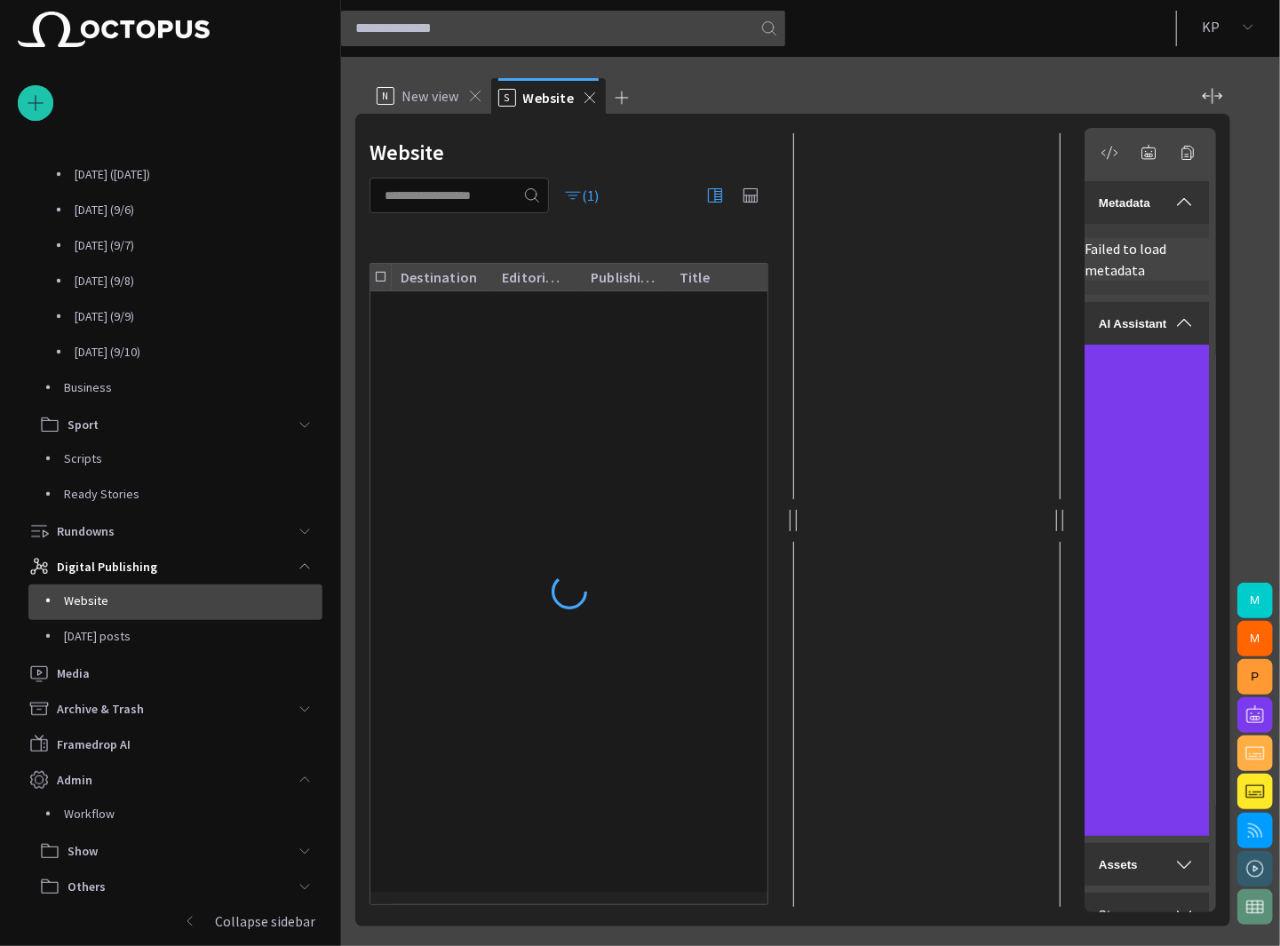
scroll to position [52, 0]
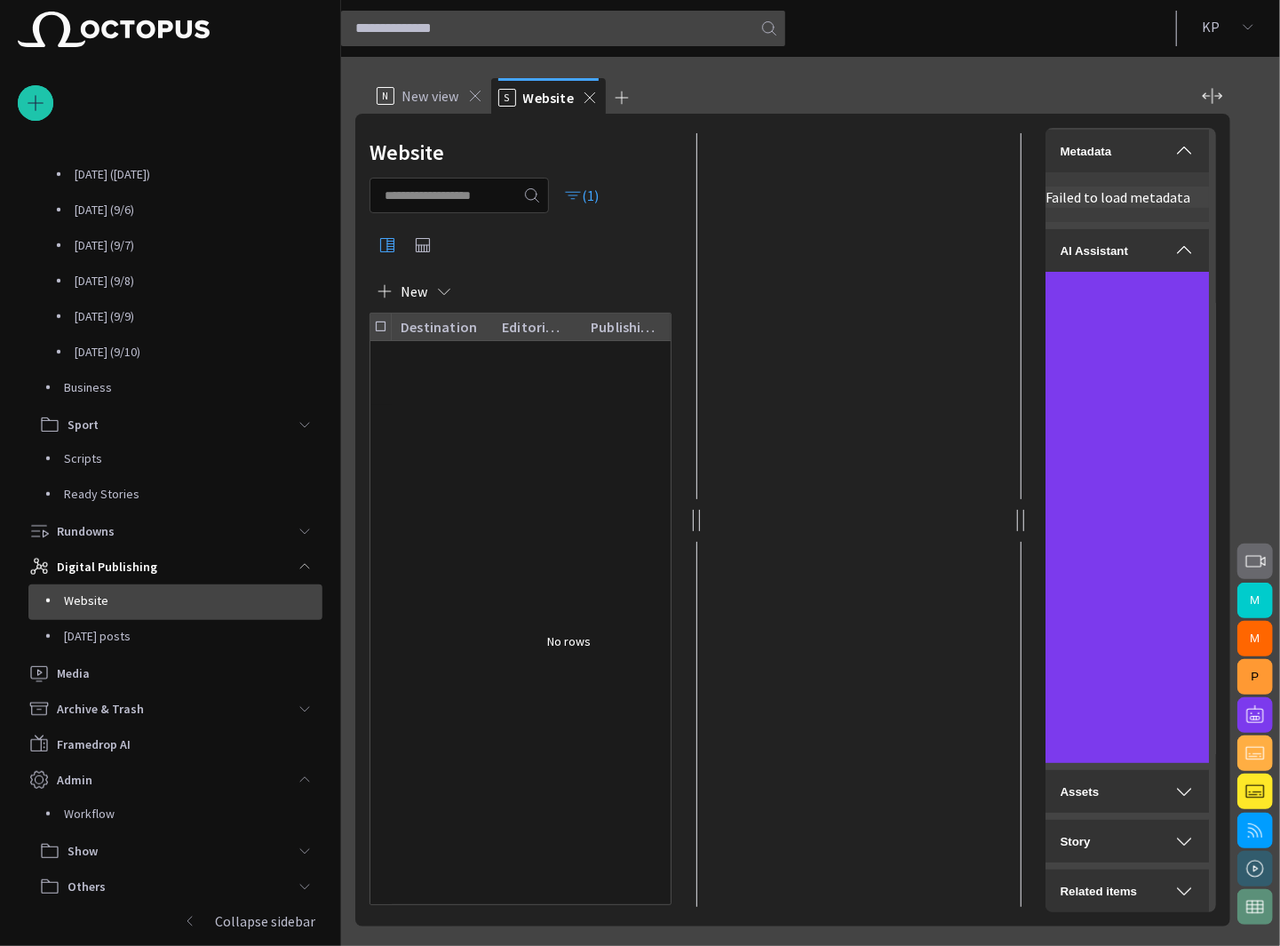
drag, startPoint x: 793, startPoint y: 484, endPoint x: 574, endPoint y: 503, distance: 220.1
click at [574, 503] on div "Website (1) New Destination Editorial status Publishing status Title Due date S…" at bounding box center [792, 520] width 875 height 813
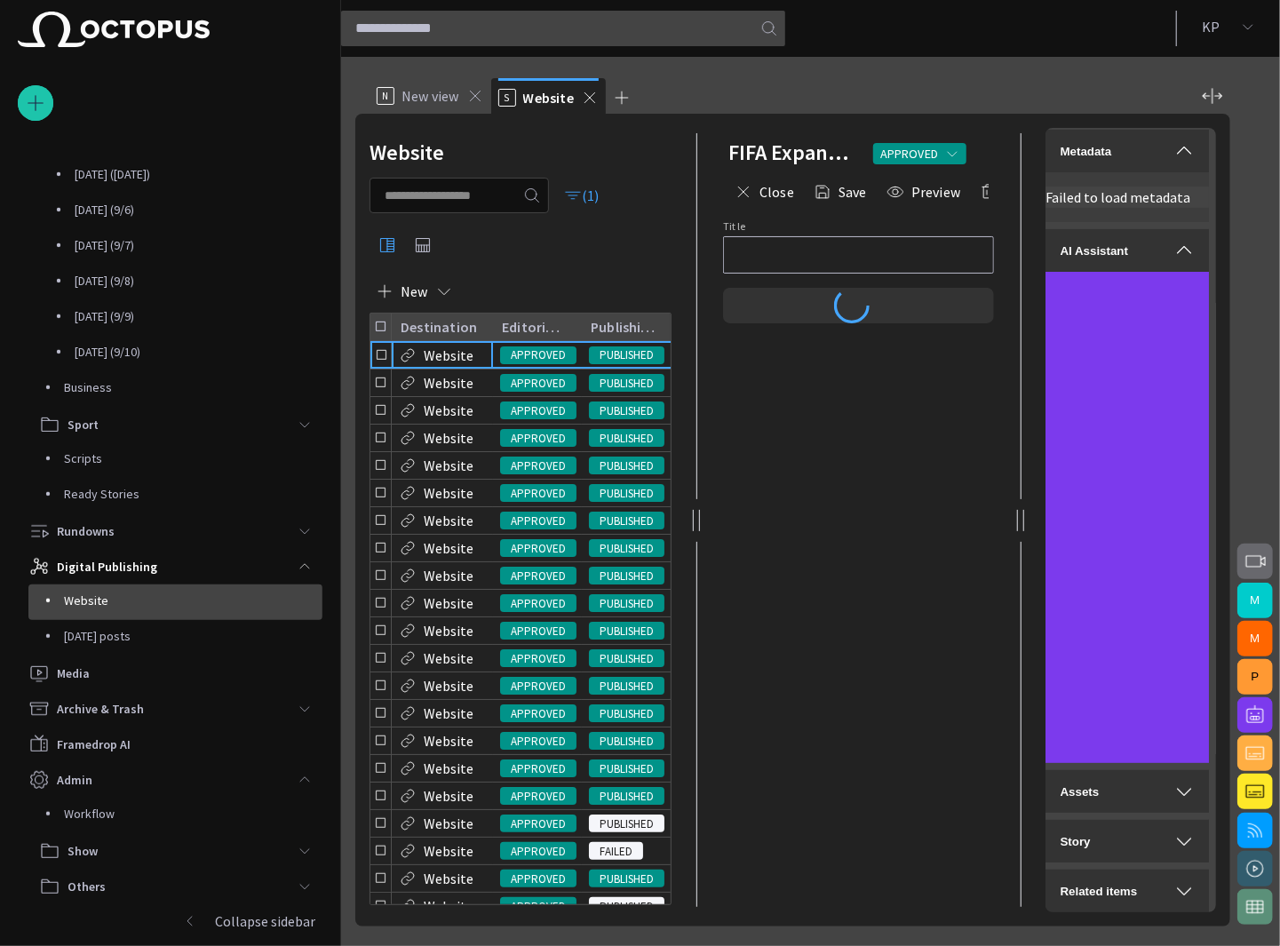
type input "**********"
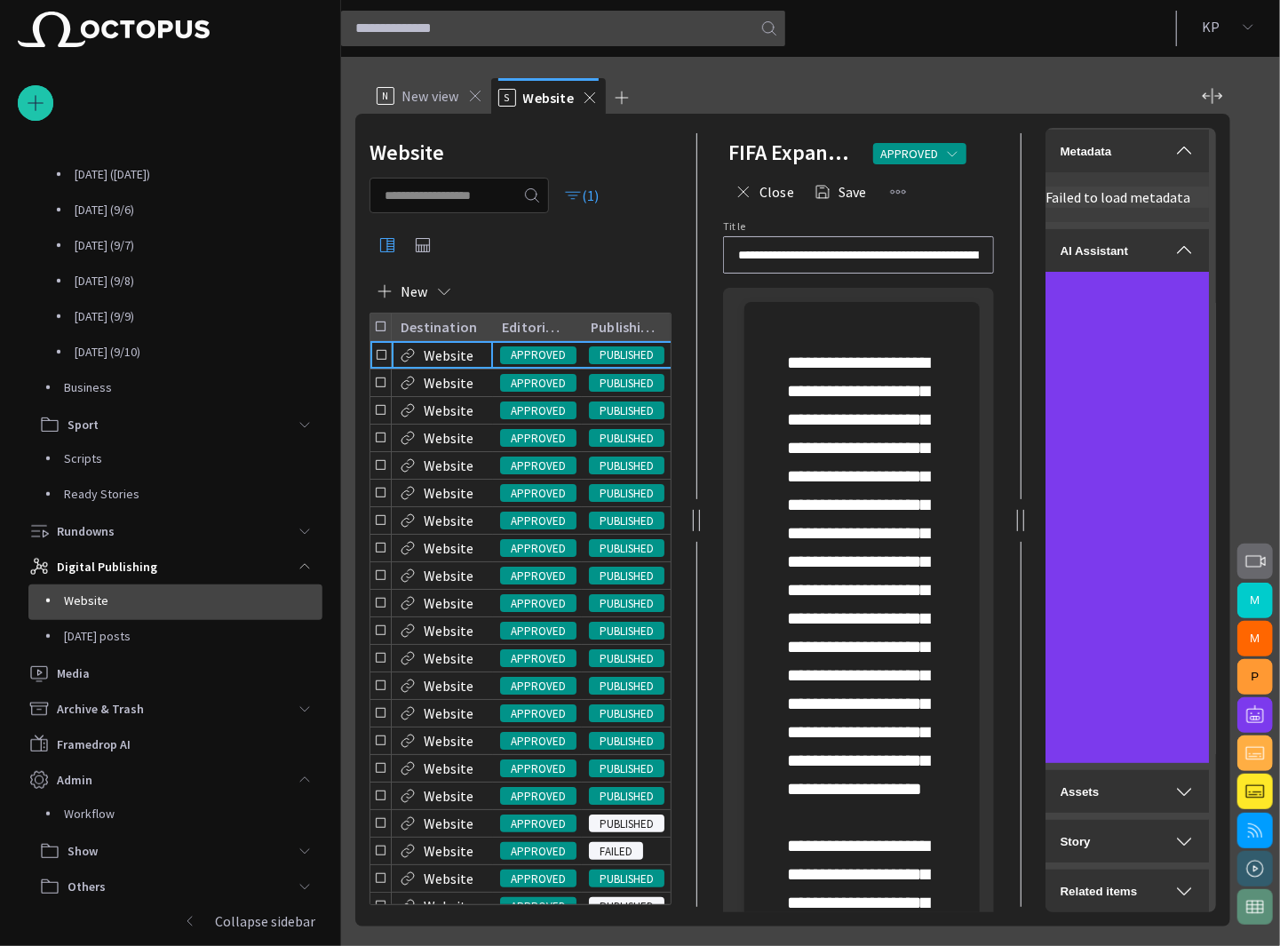
click at [536, 139] on div "Website" at bounding box center [520, 153] width 302 height 36
click at [1135, 161] on div "Metadata" at bounding box center [1126, 150] width 135 height 21
click at [1073, 150] on span "button" at bounding box center [1070, 151] width 18 height 18
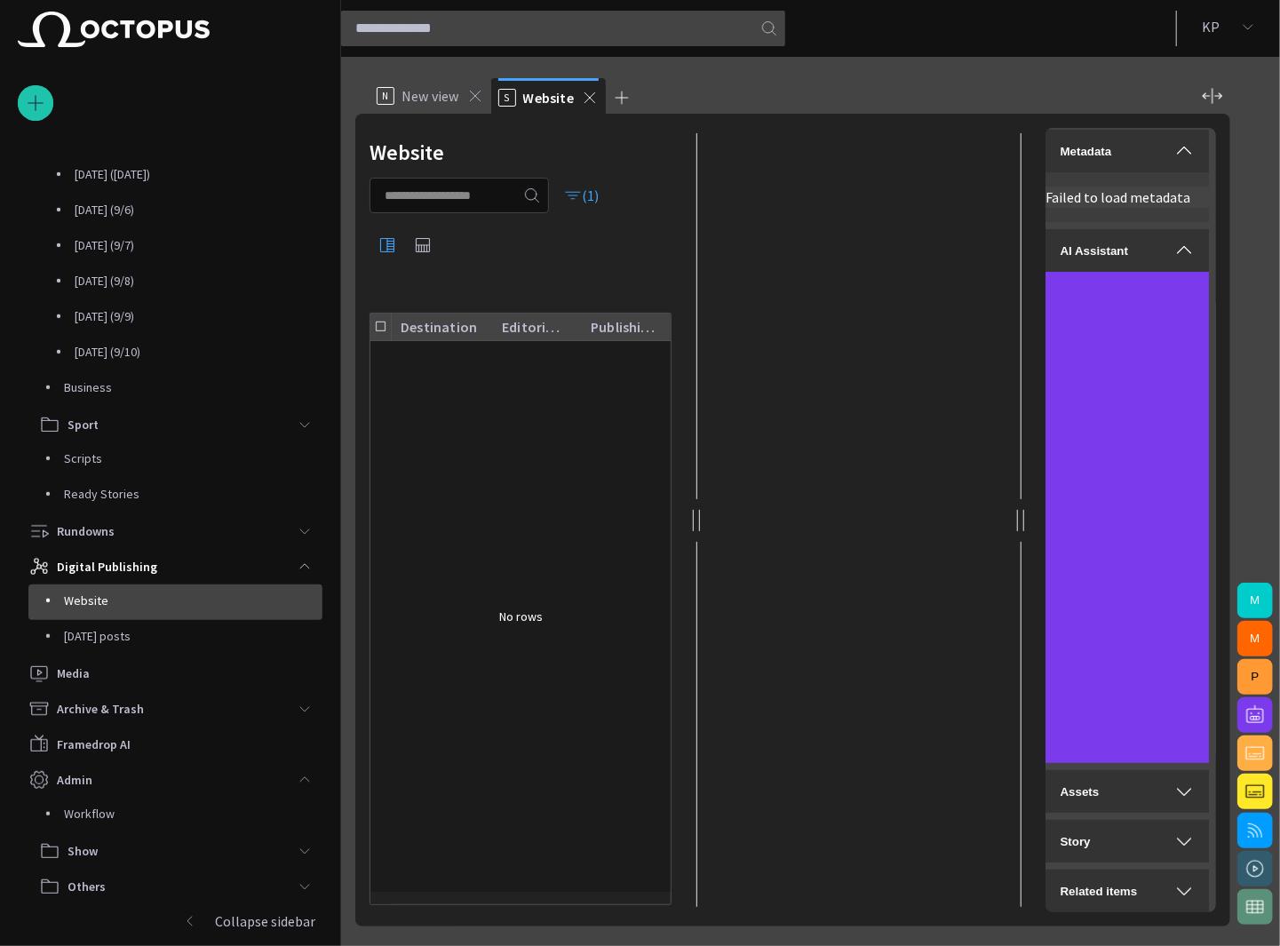
scroll to position [351, 0]
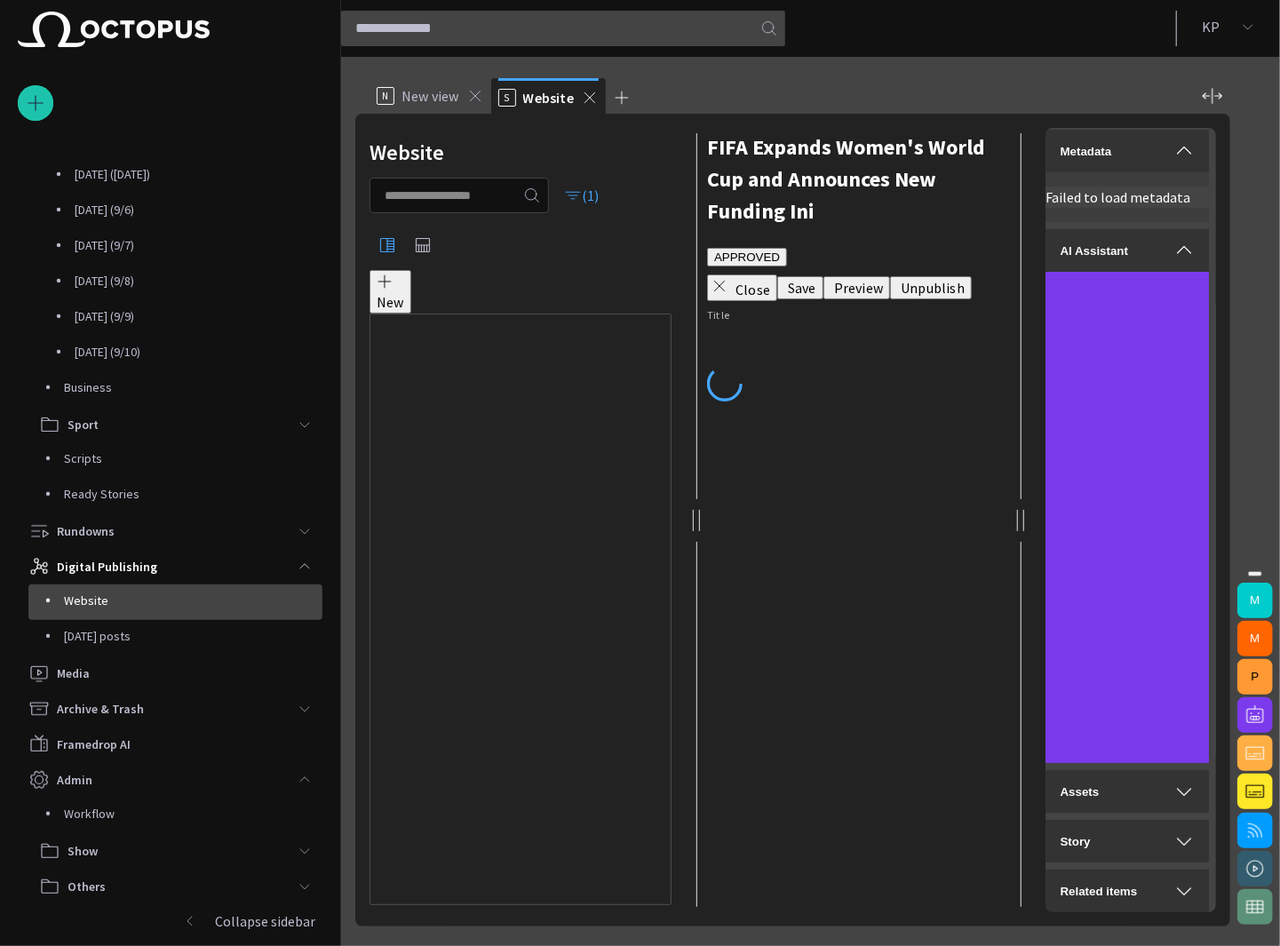
type input "**********"
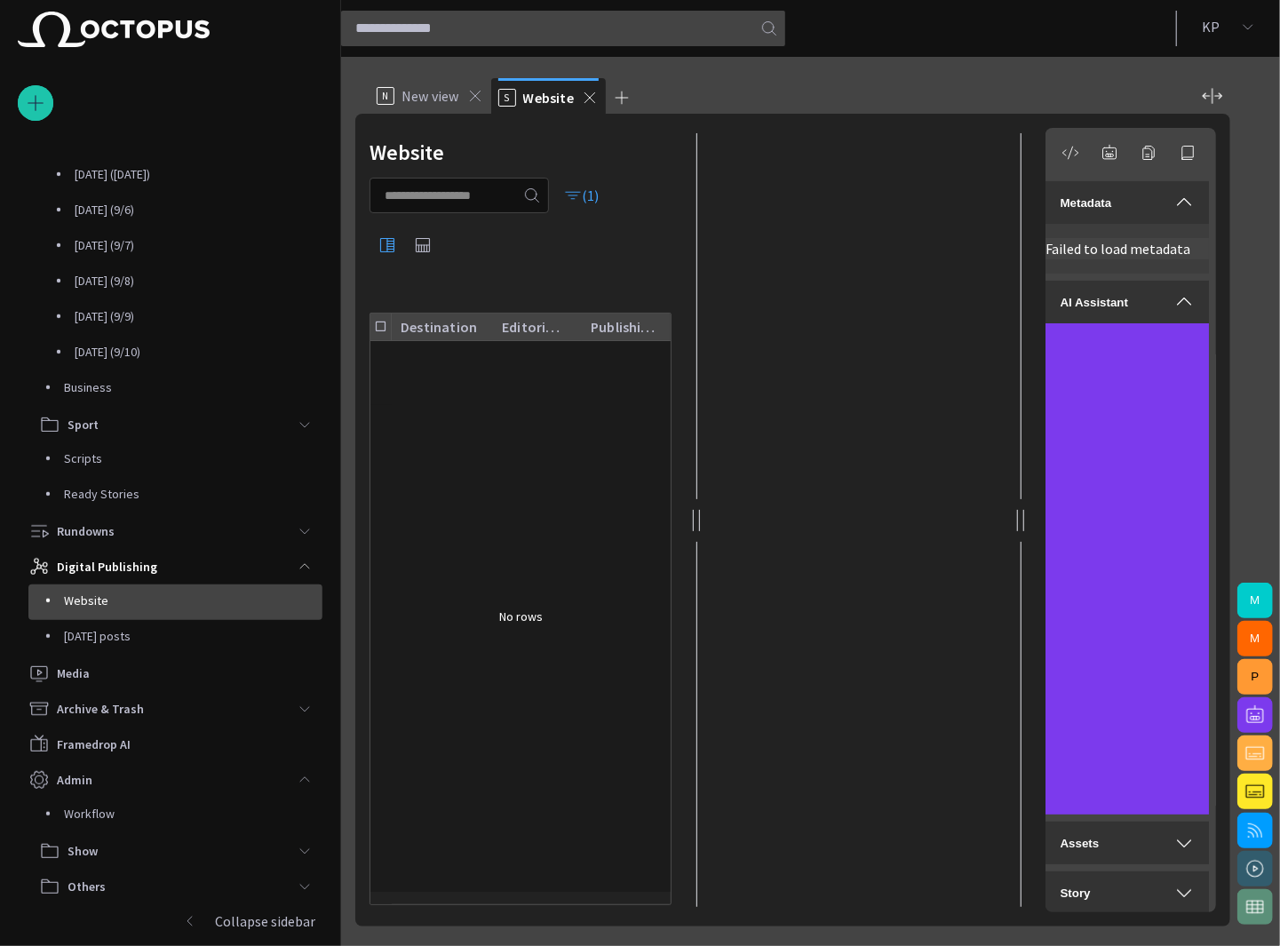
scroll to position [351, 0]
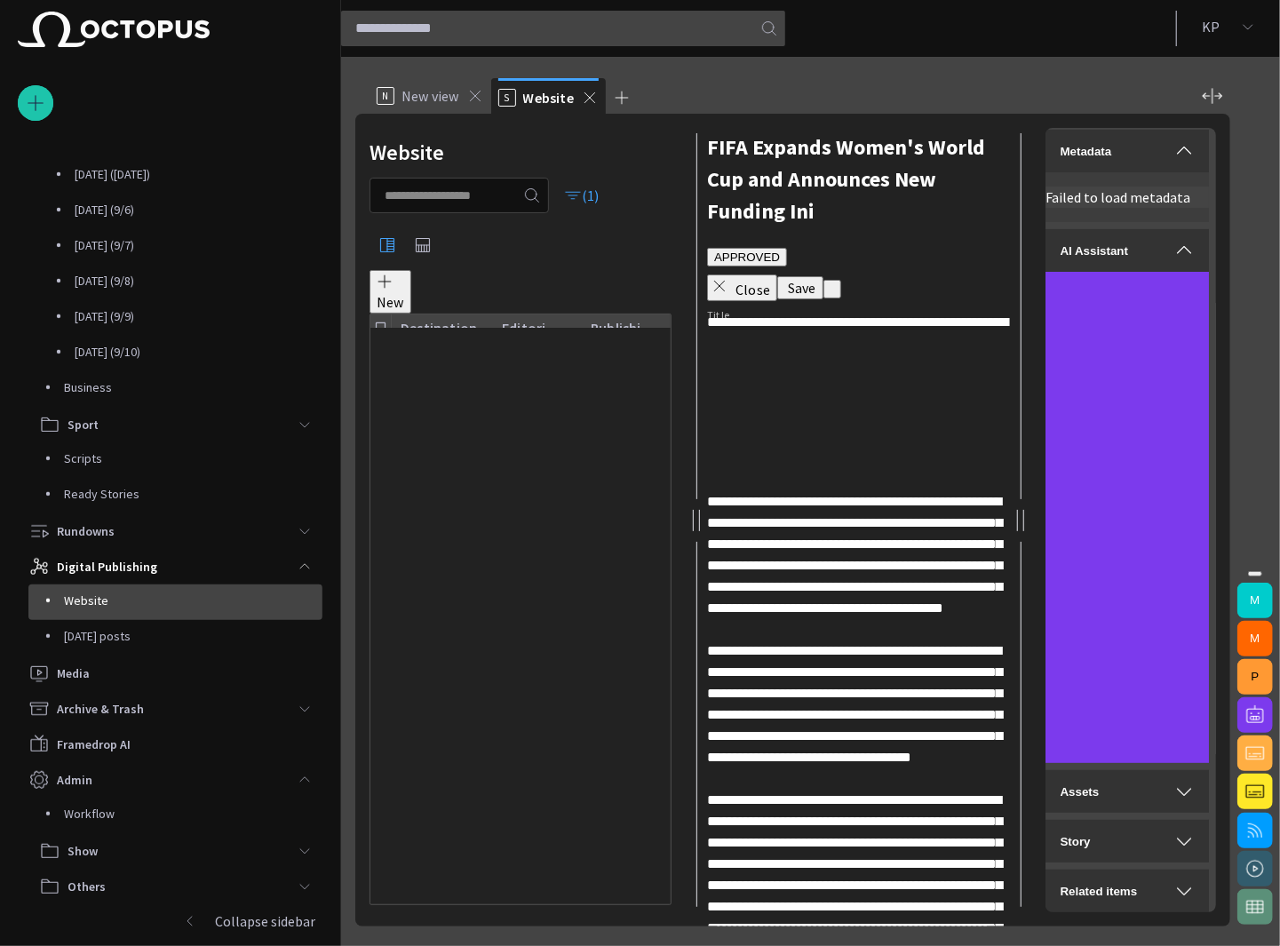
click at [441, 497] on p "Website" at bounding box center [417, 507] width 50 height 21
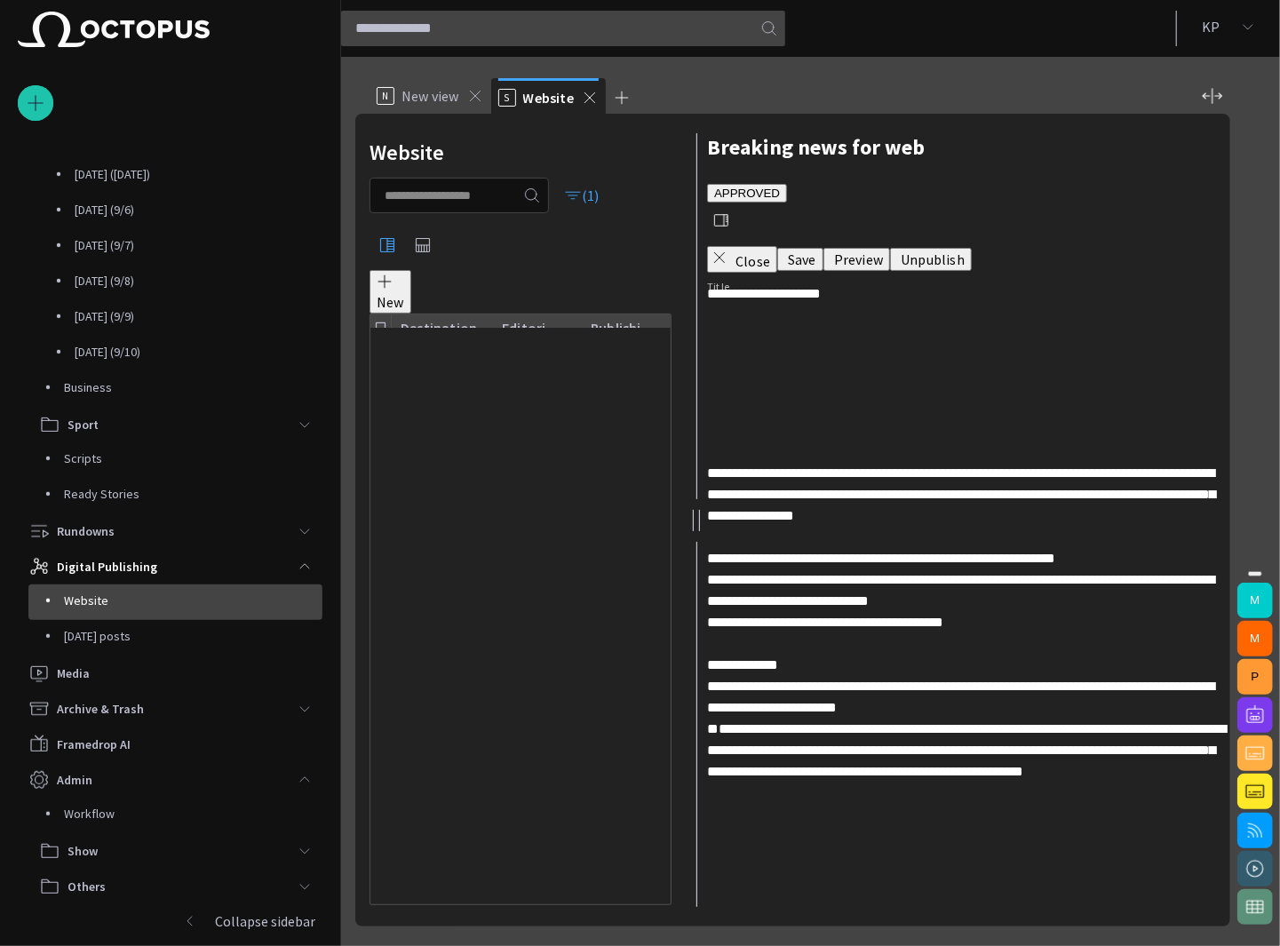
click at [730, 211] on span "button" at bounding box center [721, 220] width 18 height 18
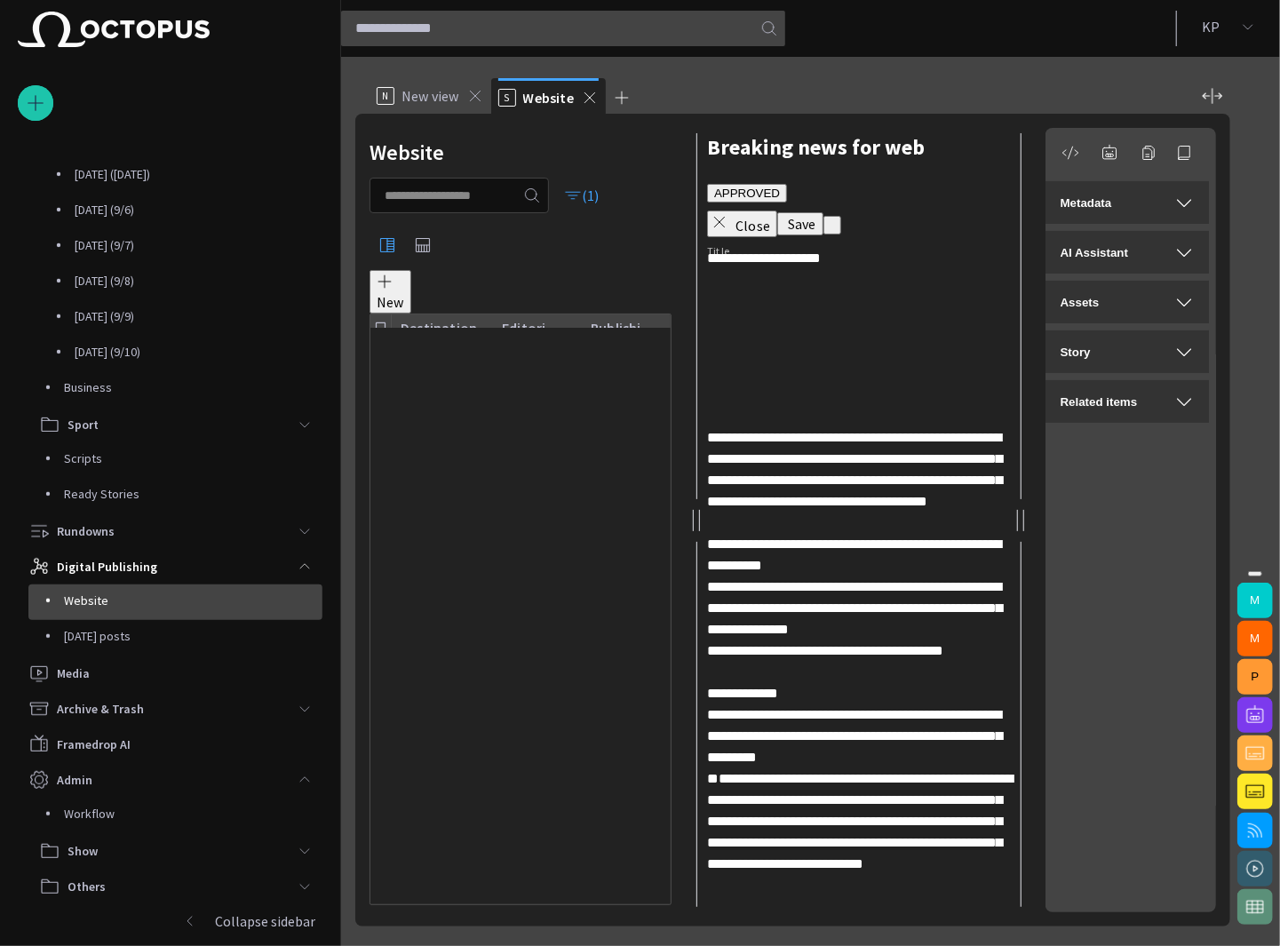
click at [1187, 196] on span "button" at bounding box center [1183, 202] width 21 height 21
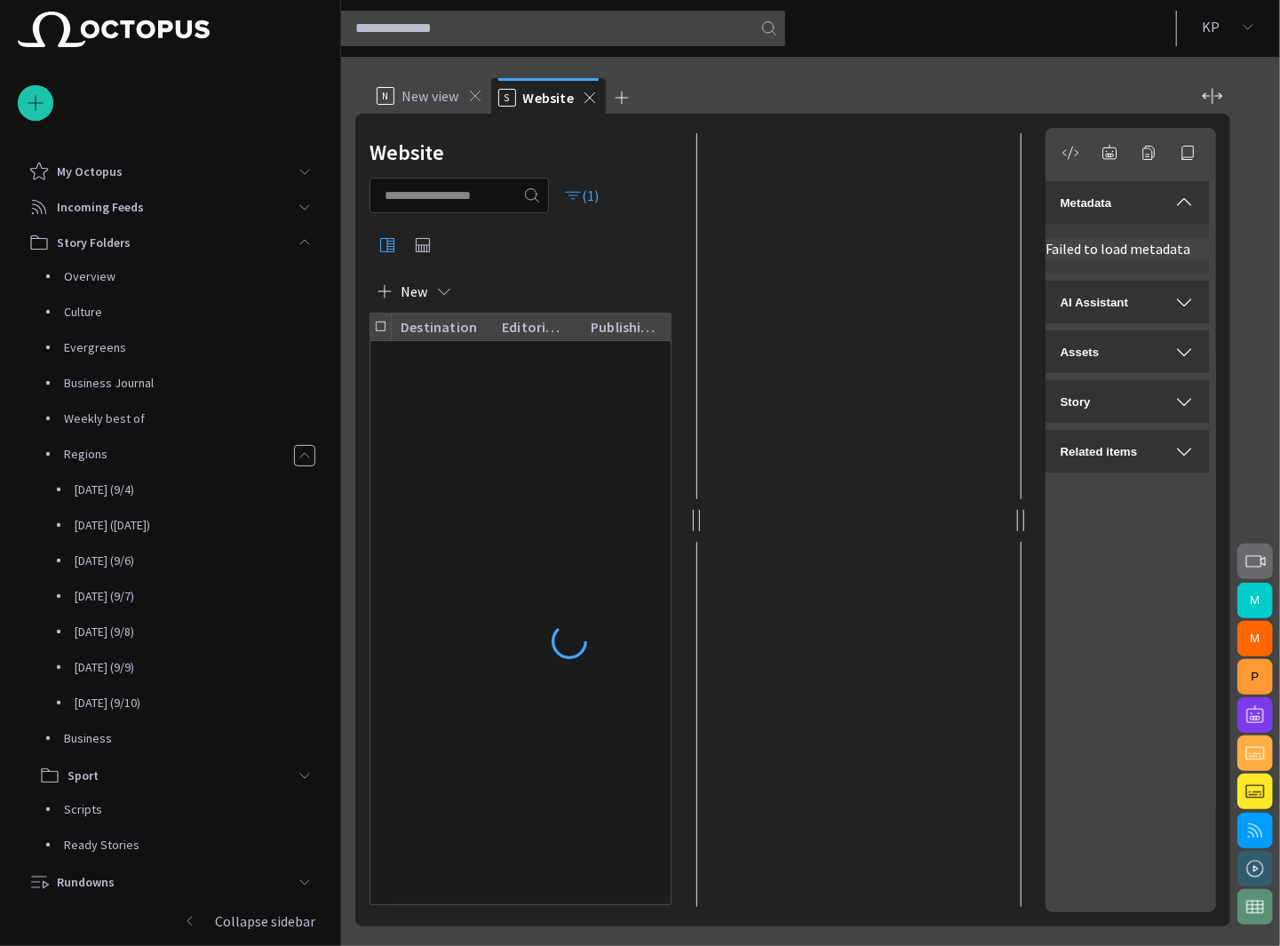
scroll to position [351, 0]
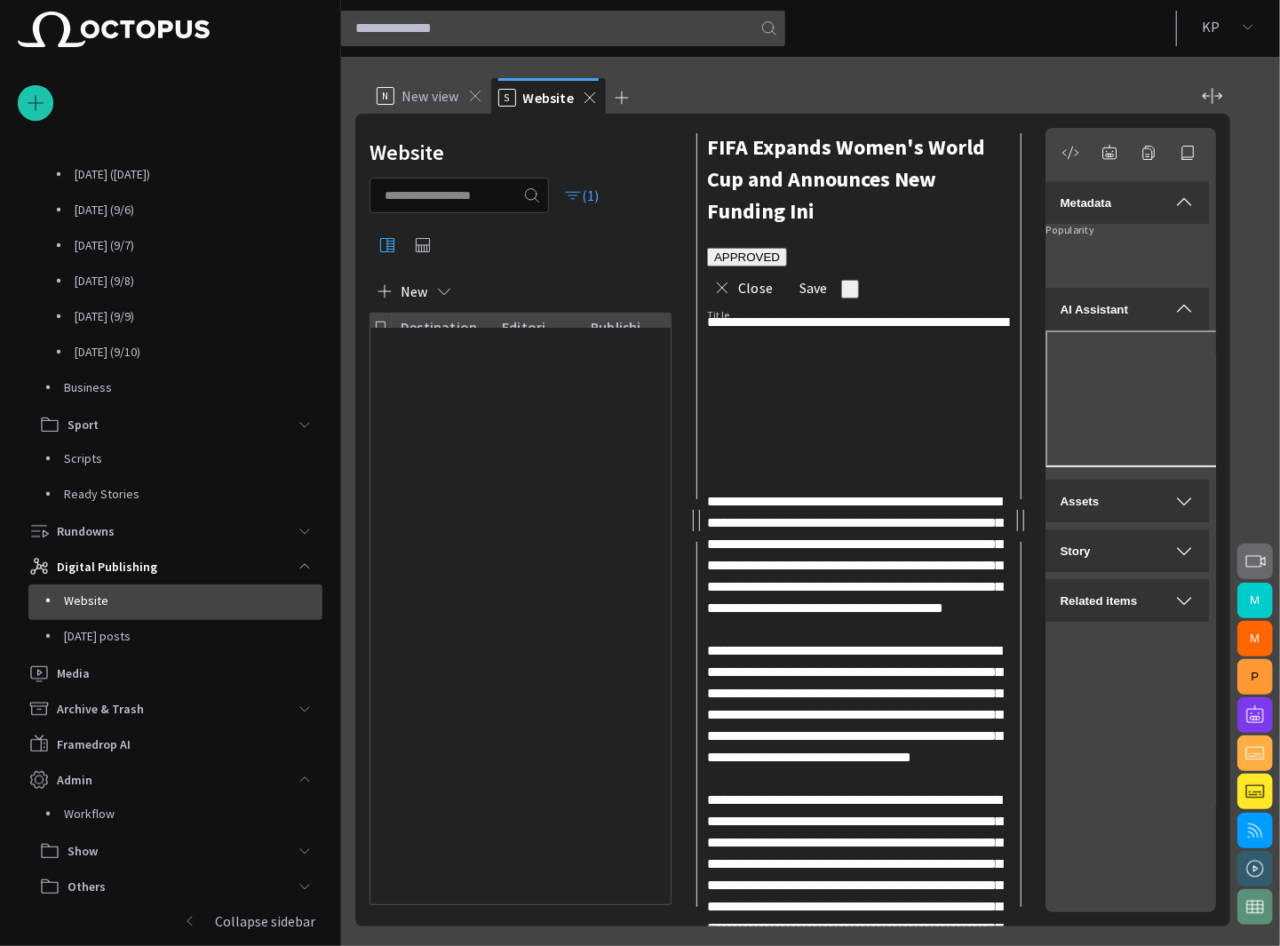
click at [581, 282] on div "New" at bounding box center [520, 291] width 302 height 43
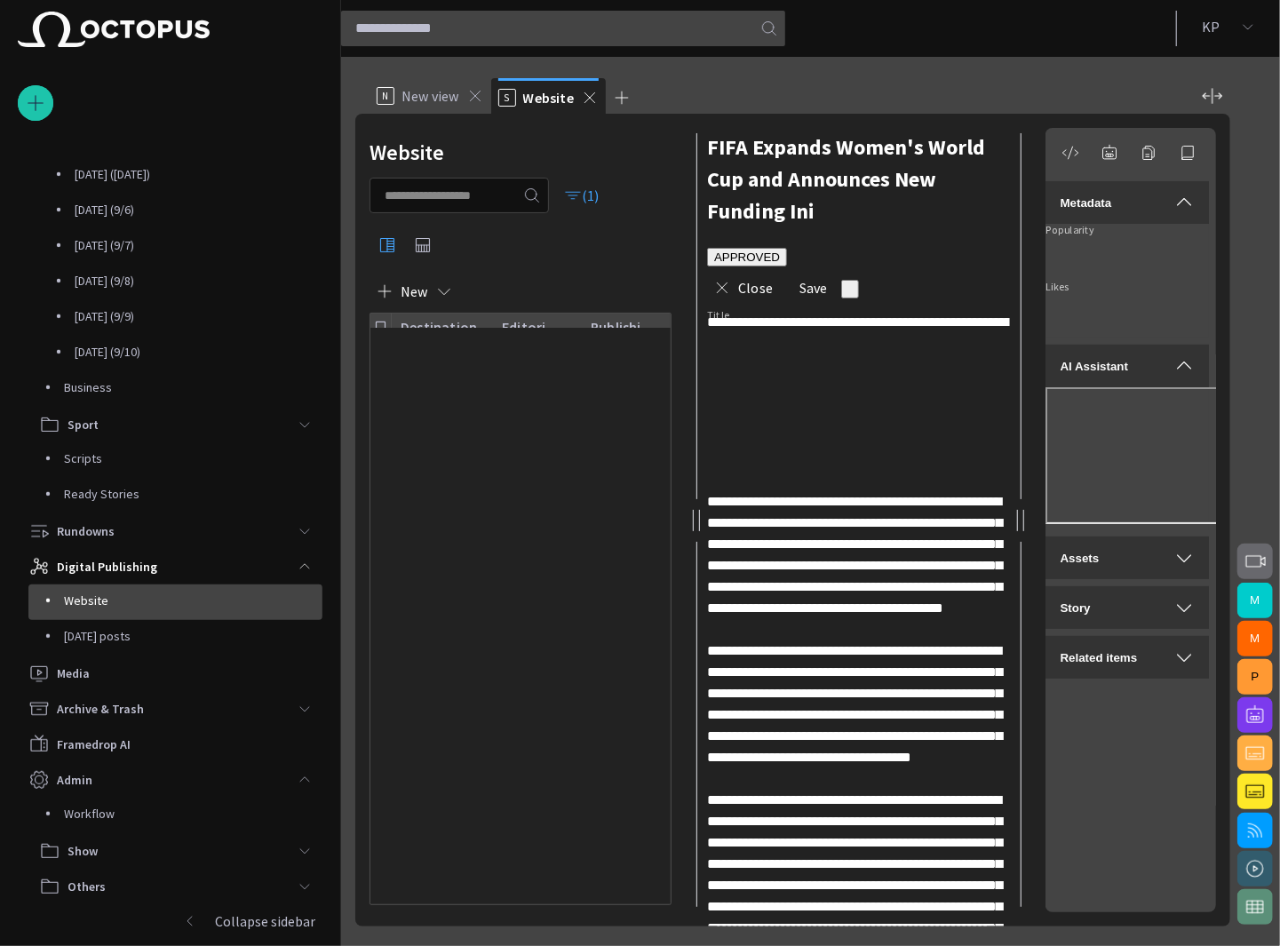
click at [441, 408] on p "Website" at bounding box center [417, 418] width 50 height 21
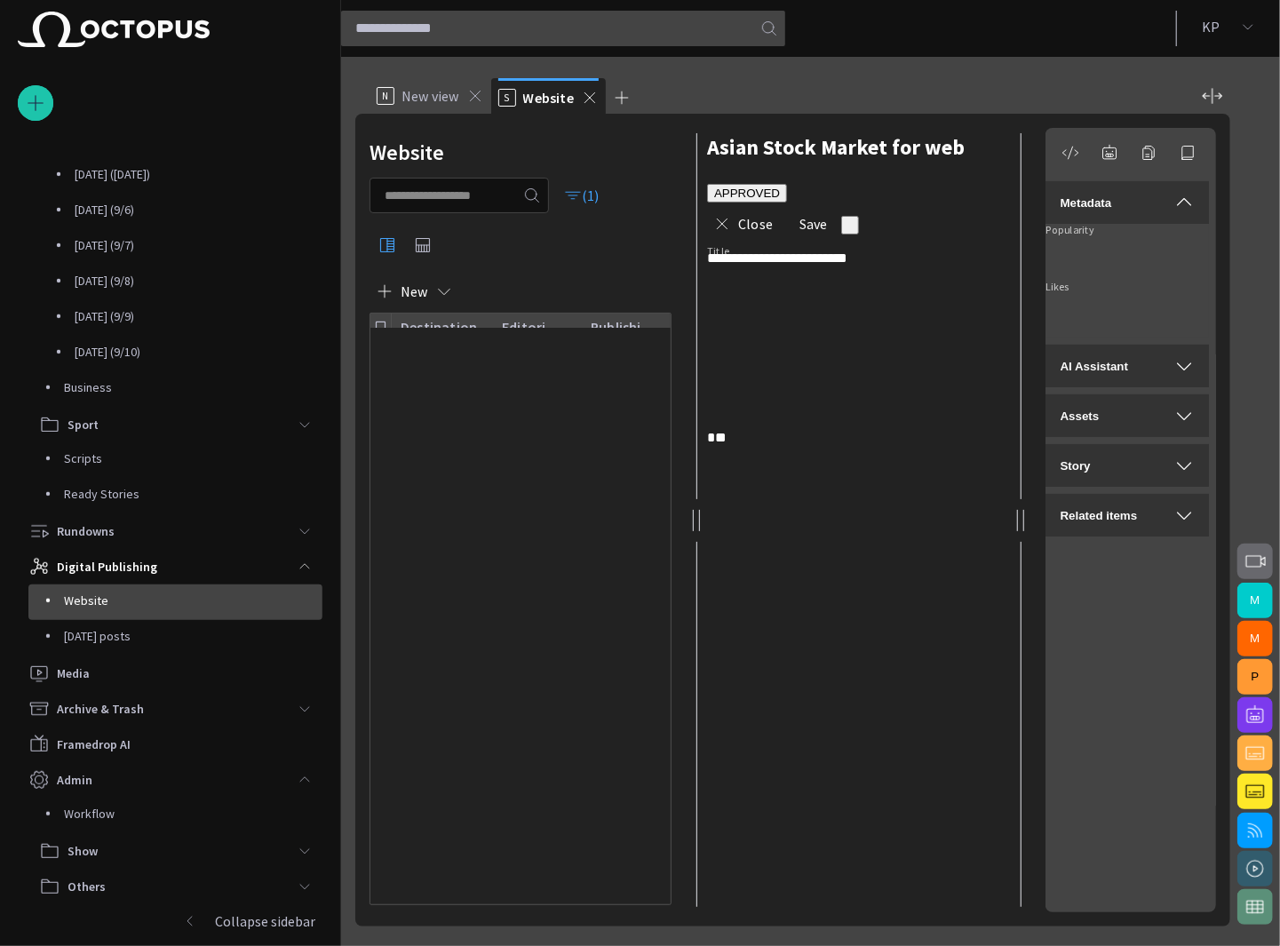
scroll to position [12, 0]
click at [582, 196] on span "button" at bounding box center [573, 195] width 18 height 18
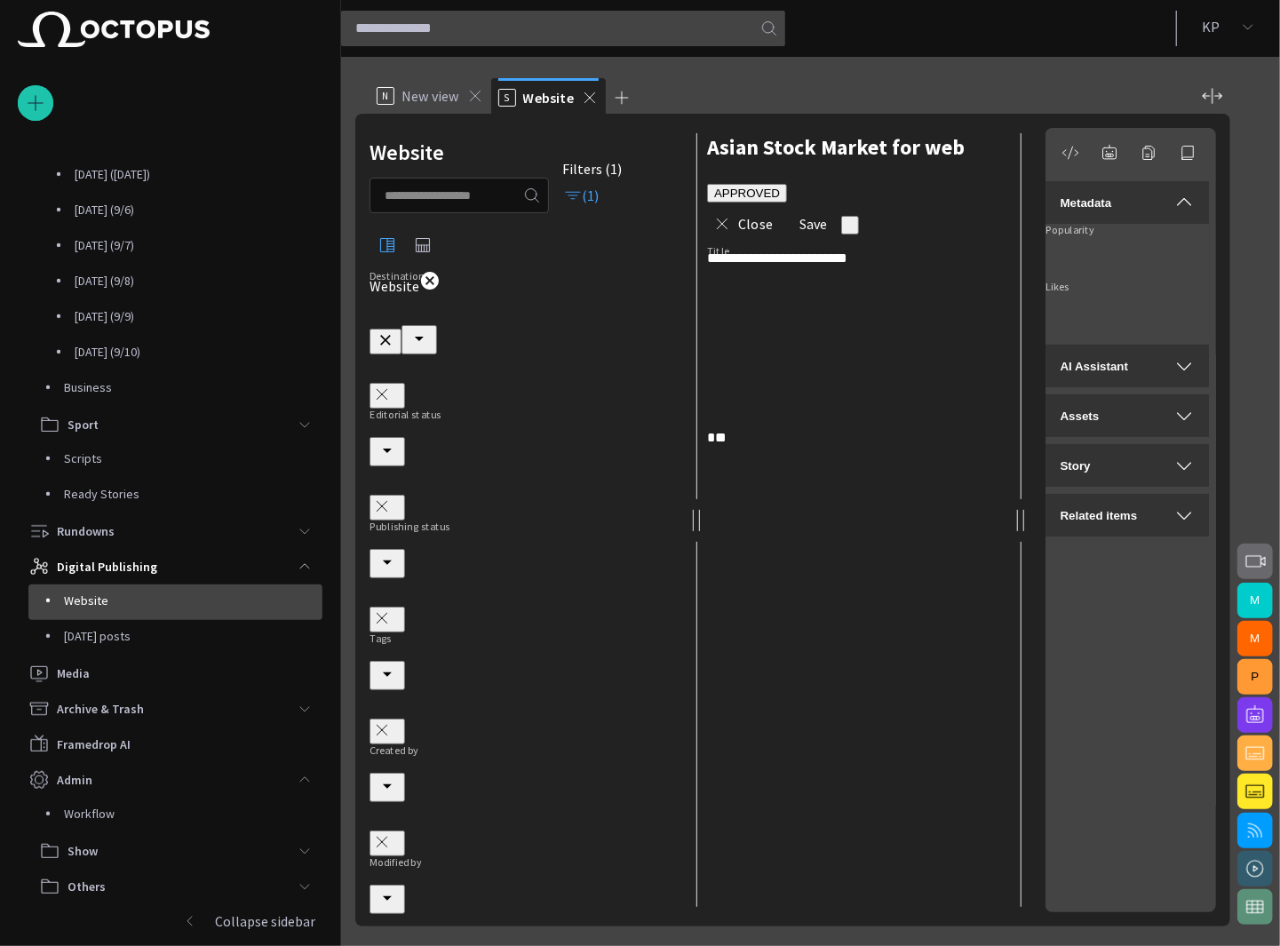
scroll to position [0, 0]
click at [439, 290] on icon at bounding box center [430, 281] width 18 height 18
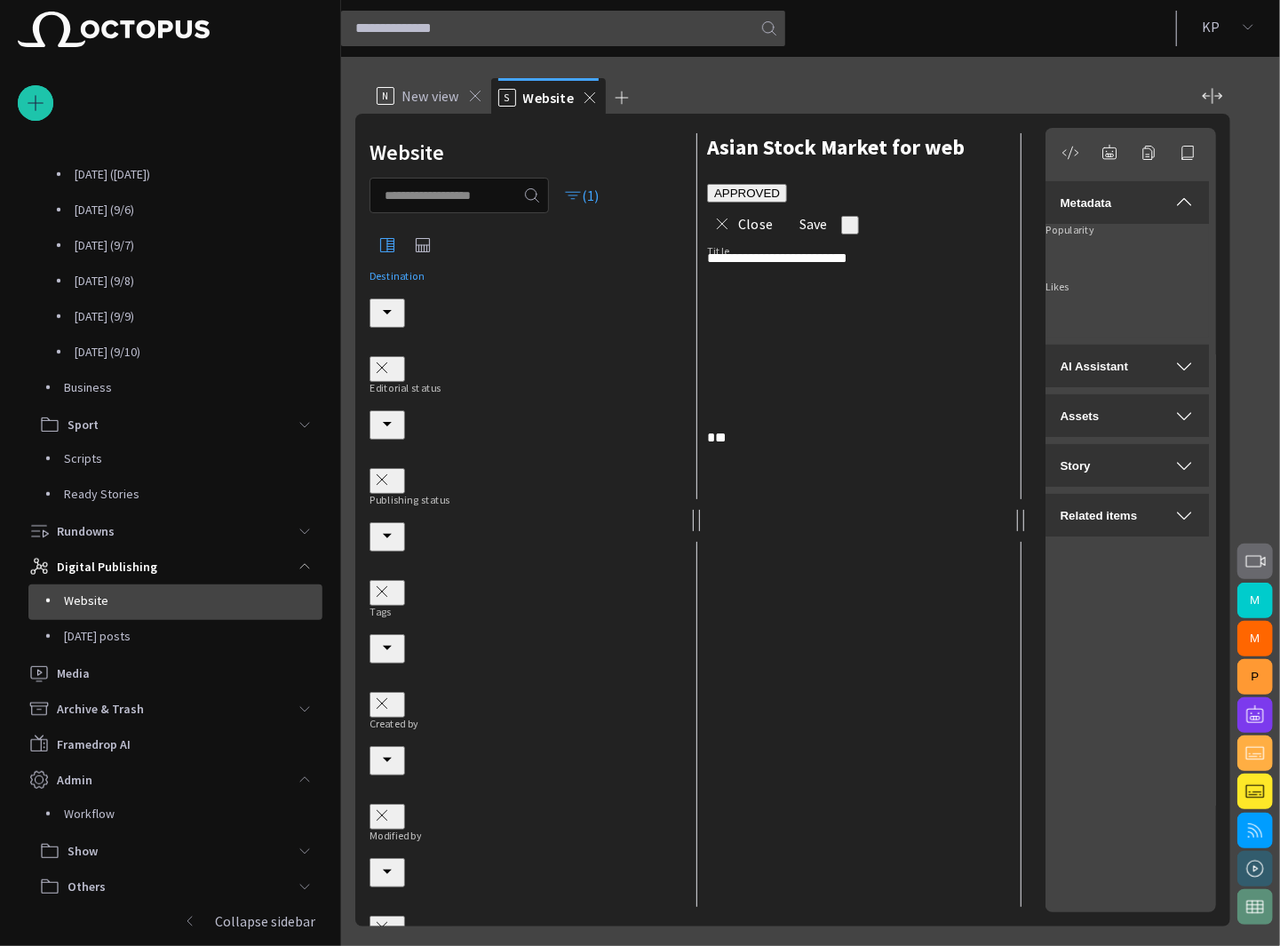
click at [619, 234] on div "(1)" at bounding box center [520, 220] width 302 height 85
click at [577, 199] on span "button" at bounding box center [568, 195] width 18 height 18
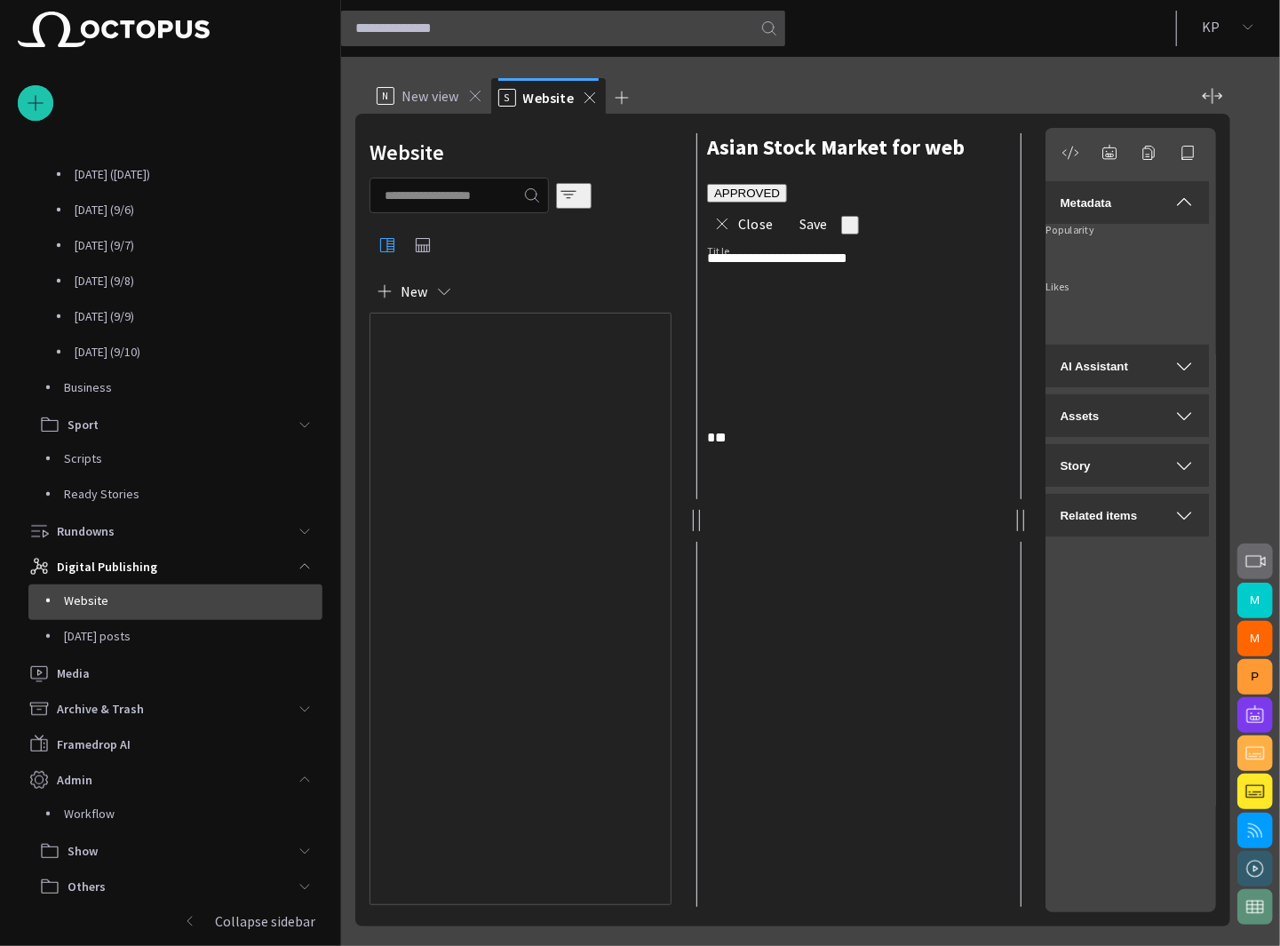
click at [464, 362] on p "Twitter News" at bounding box center [433, 358] width 82 height 21
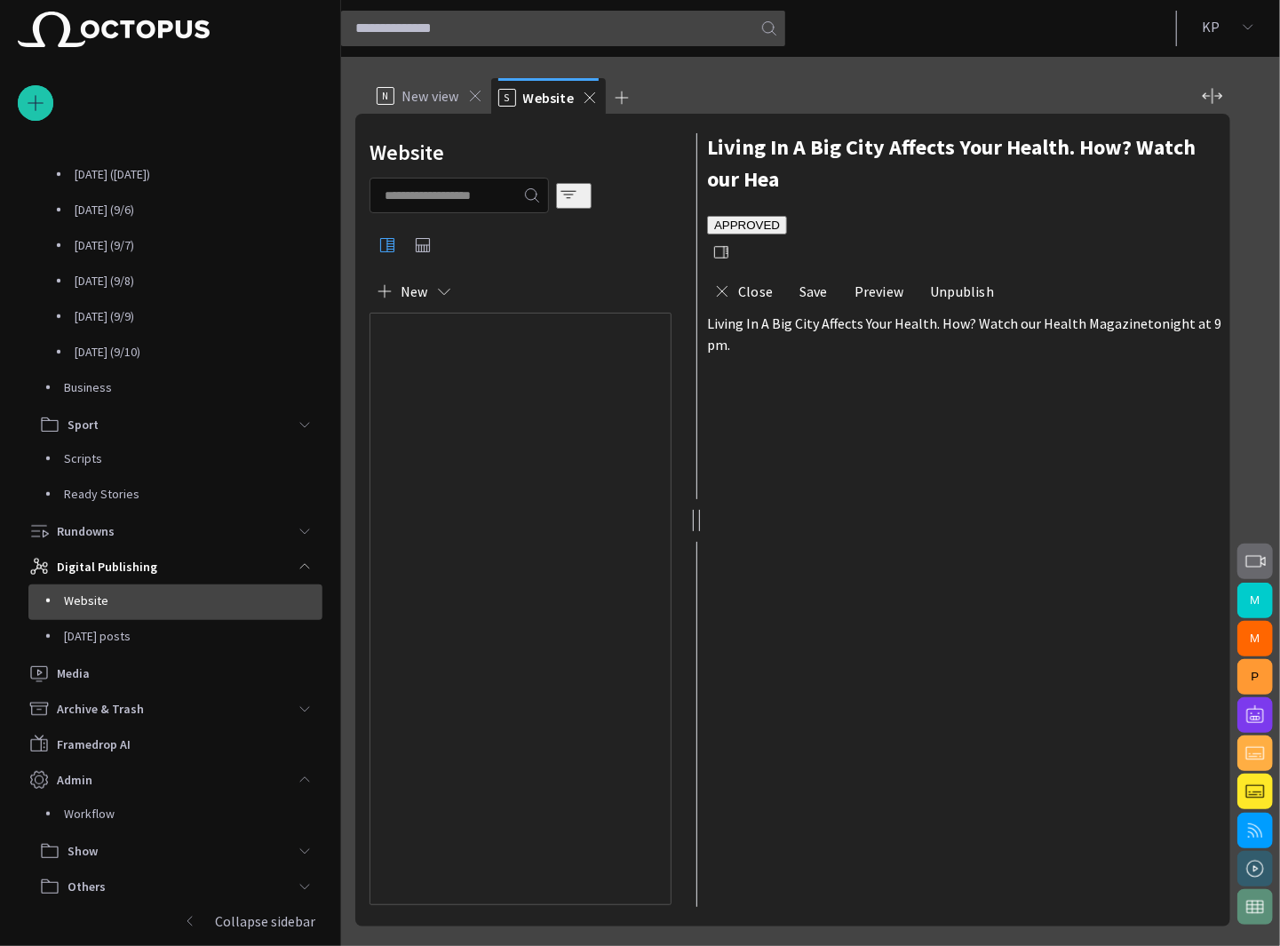
click at [730, 243] on span "button" at bounding box center [721, 252] width 18 height 18
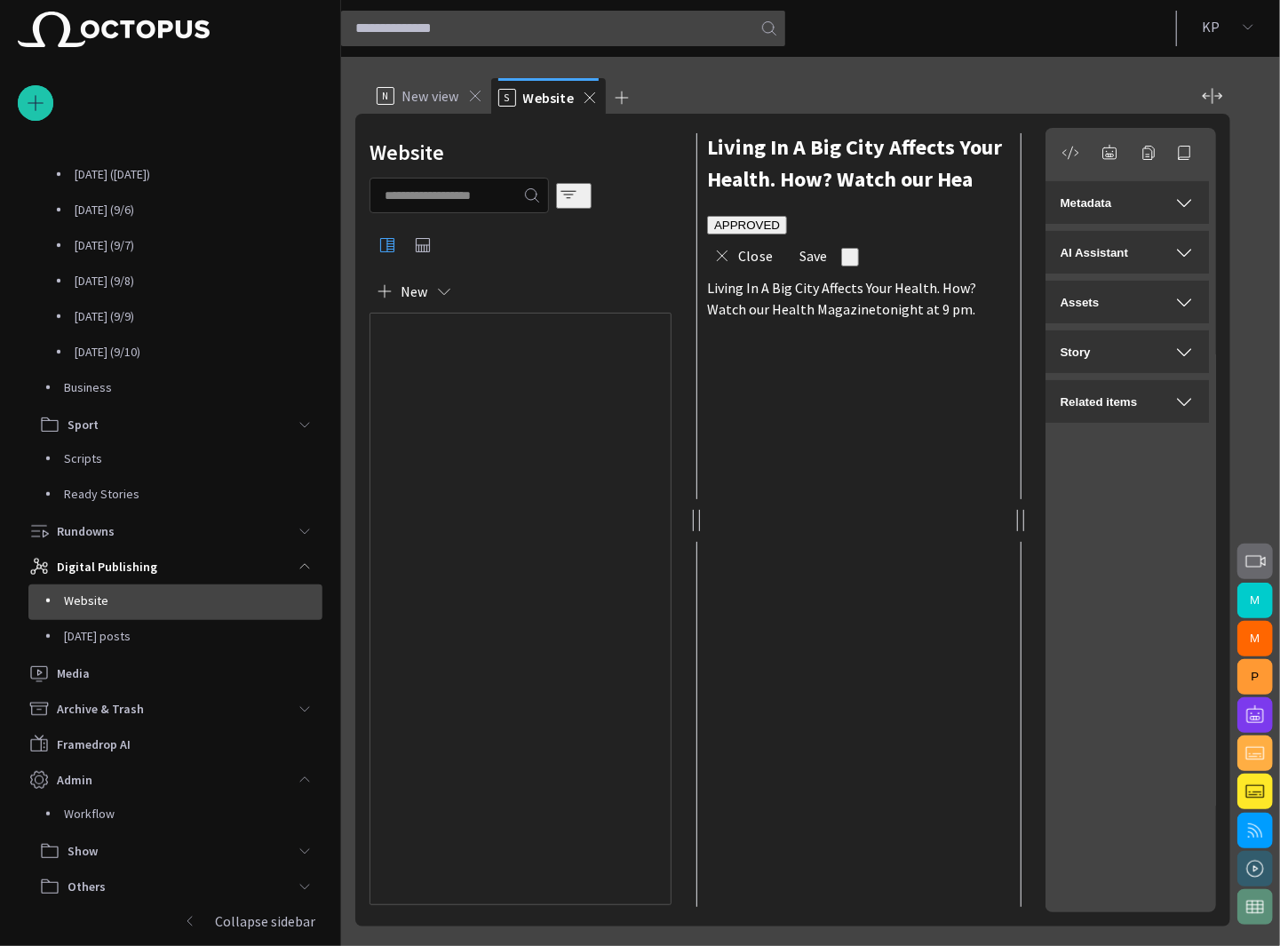
click at [1183, 207] on span "button" at bounding box center [1183, 202] width 21 height 21
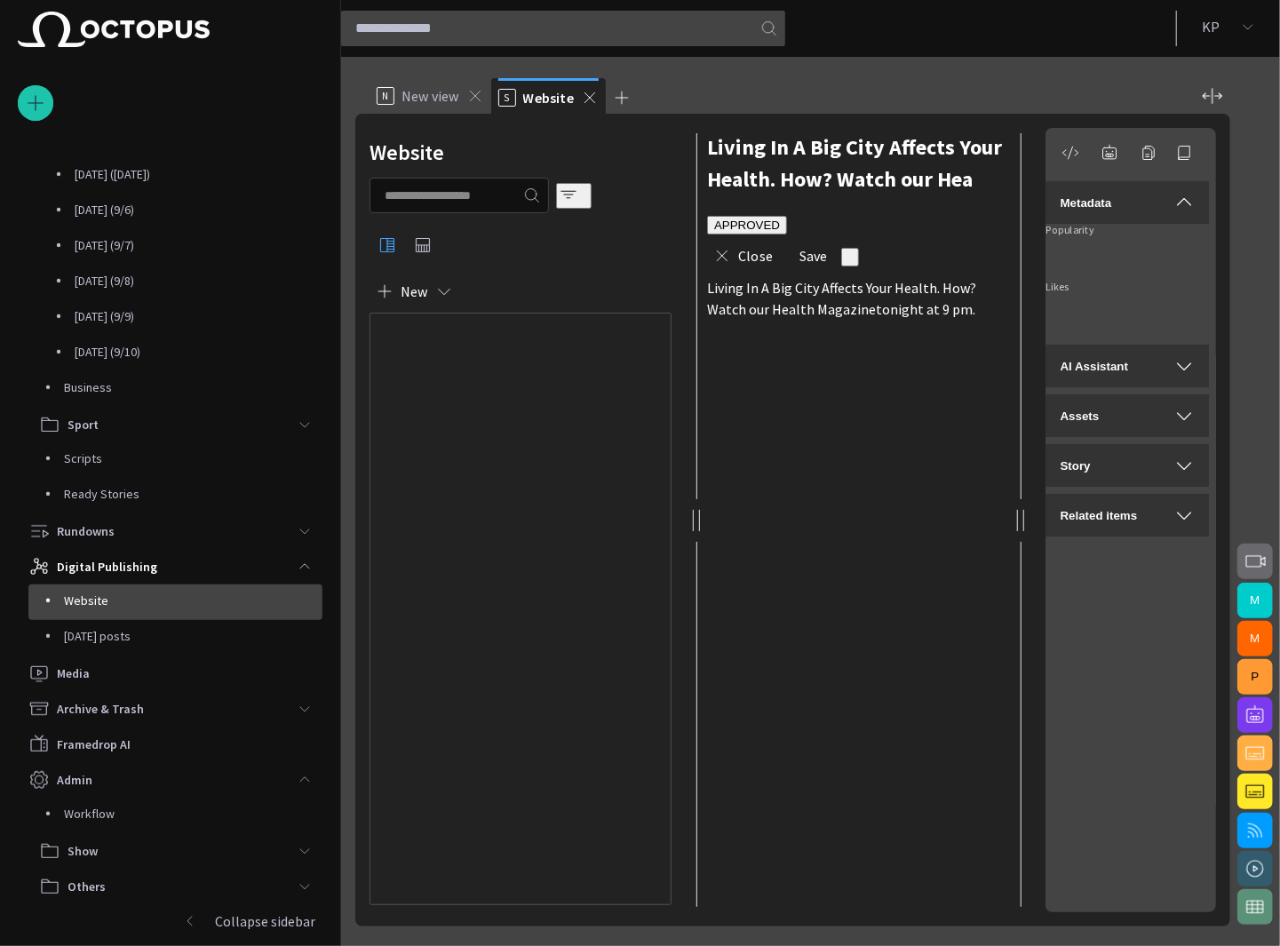
click at [460, 494] on p "Facebook News" at bounding box center [438, 504] width 93 height 21
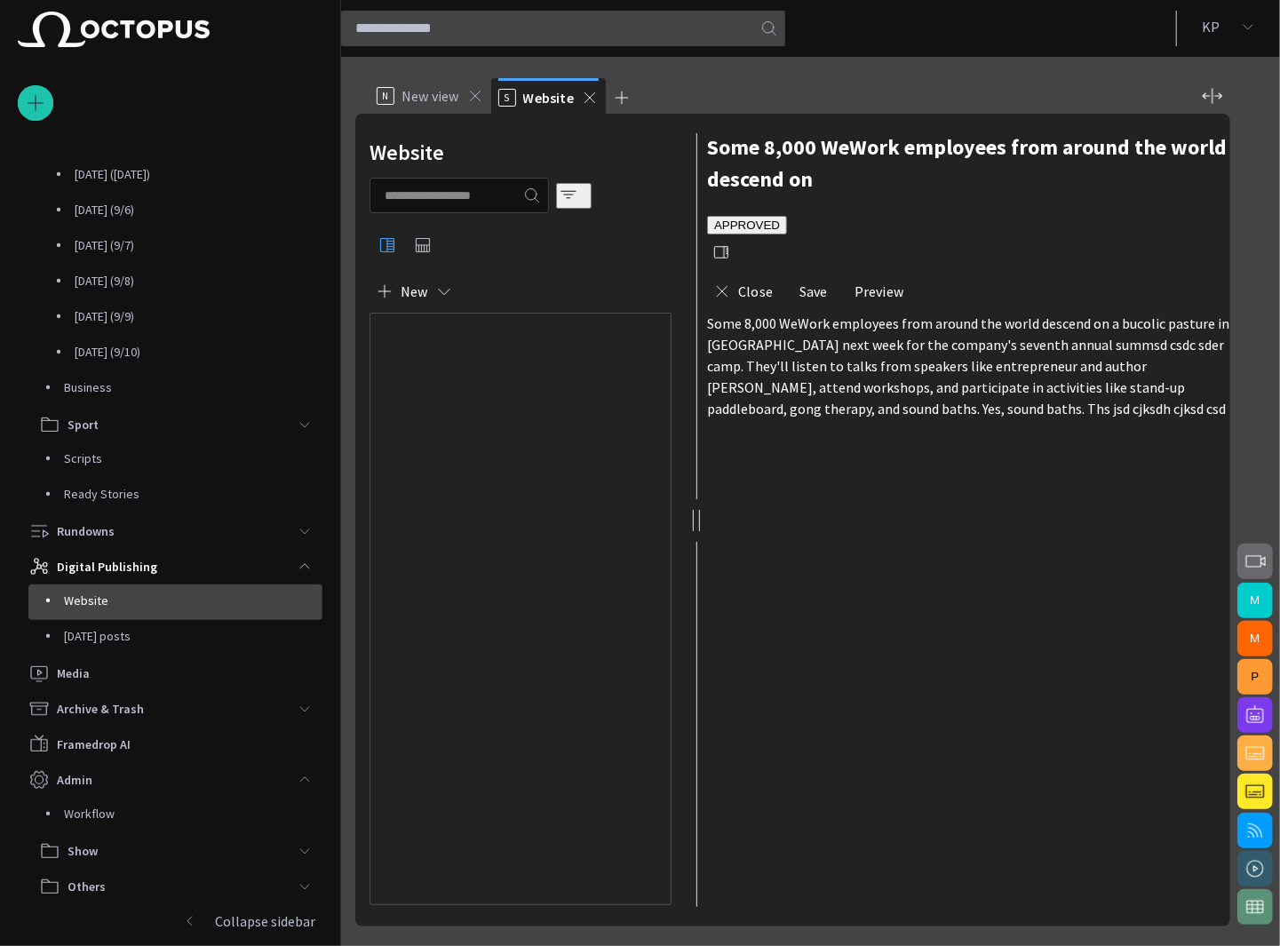
click at [730, 243] on span "button" at bounding box center [721, 252] width 18 height 18
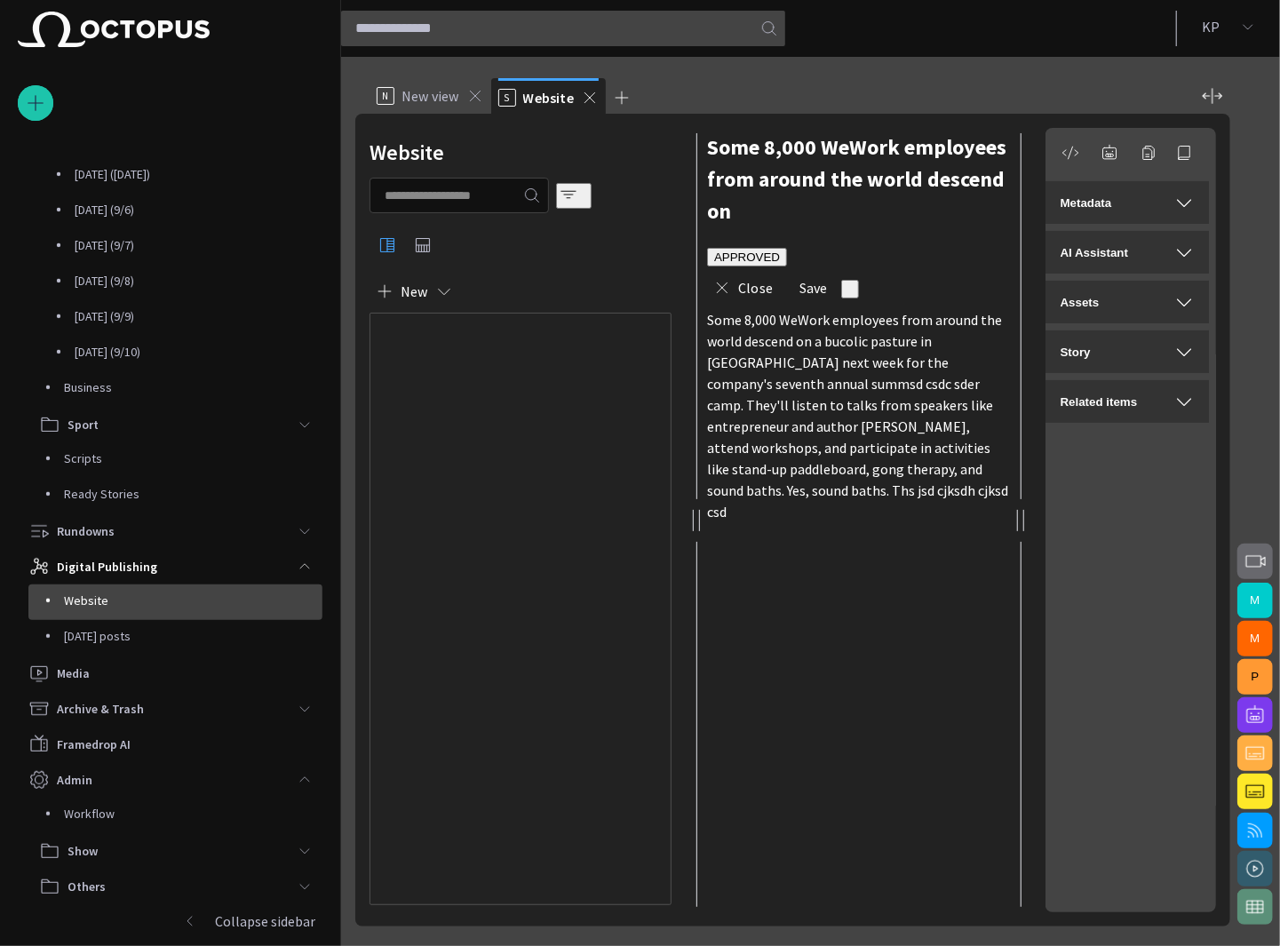
click at [1130, 207] on div "Metadata" at bounding box center [1126, 202] width 135 height 21
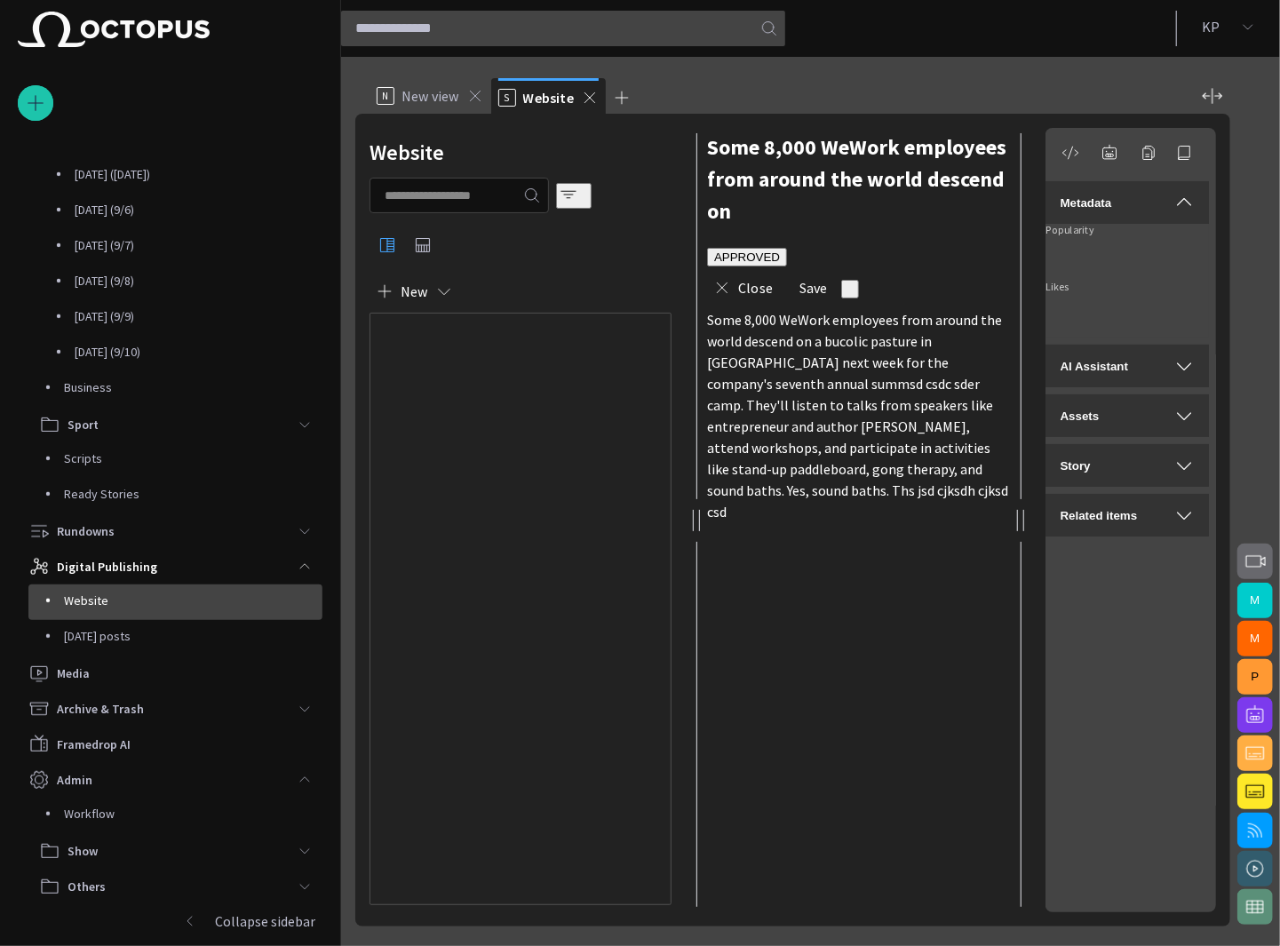
click at [577, 194] on span "button" at bounding box center [568, 195] width 18 height 18
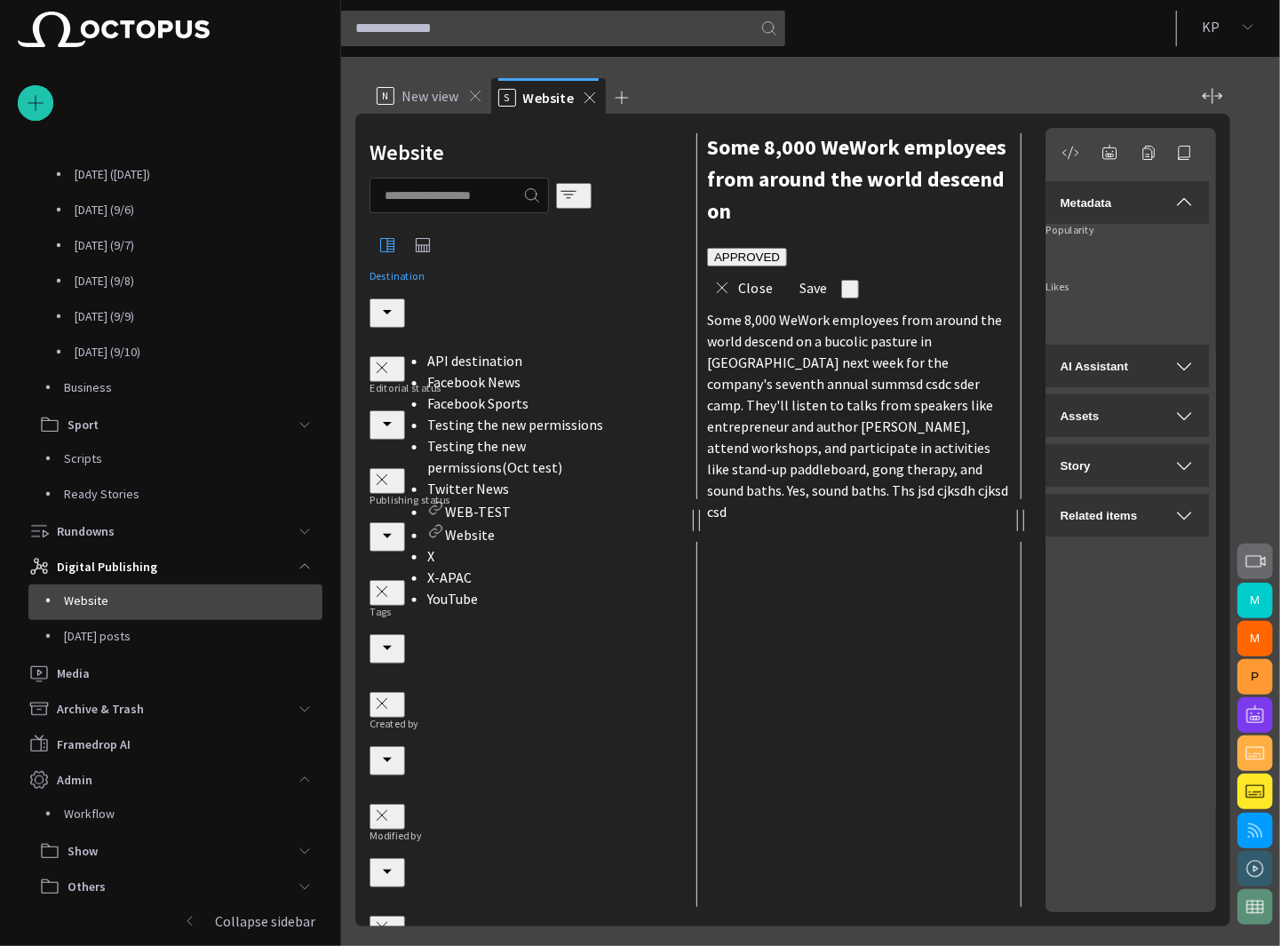
click at [481, 298] on input "Destination" at bounding box center [520, 284] width 302 height 28
click at [467, 588] on div "YouTube" at bounding box center [520, 598] width 187 height 21
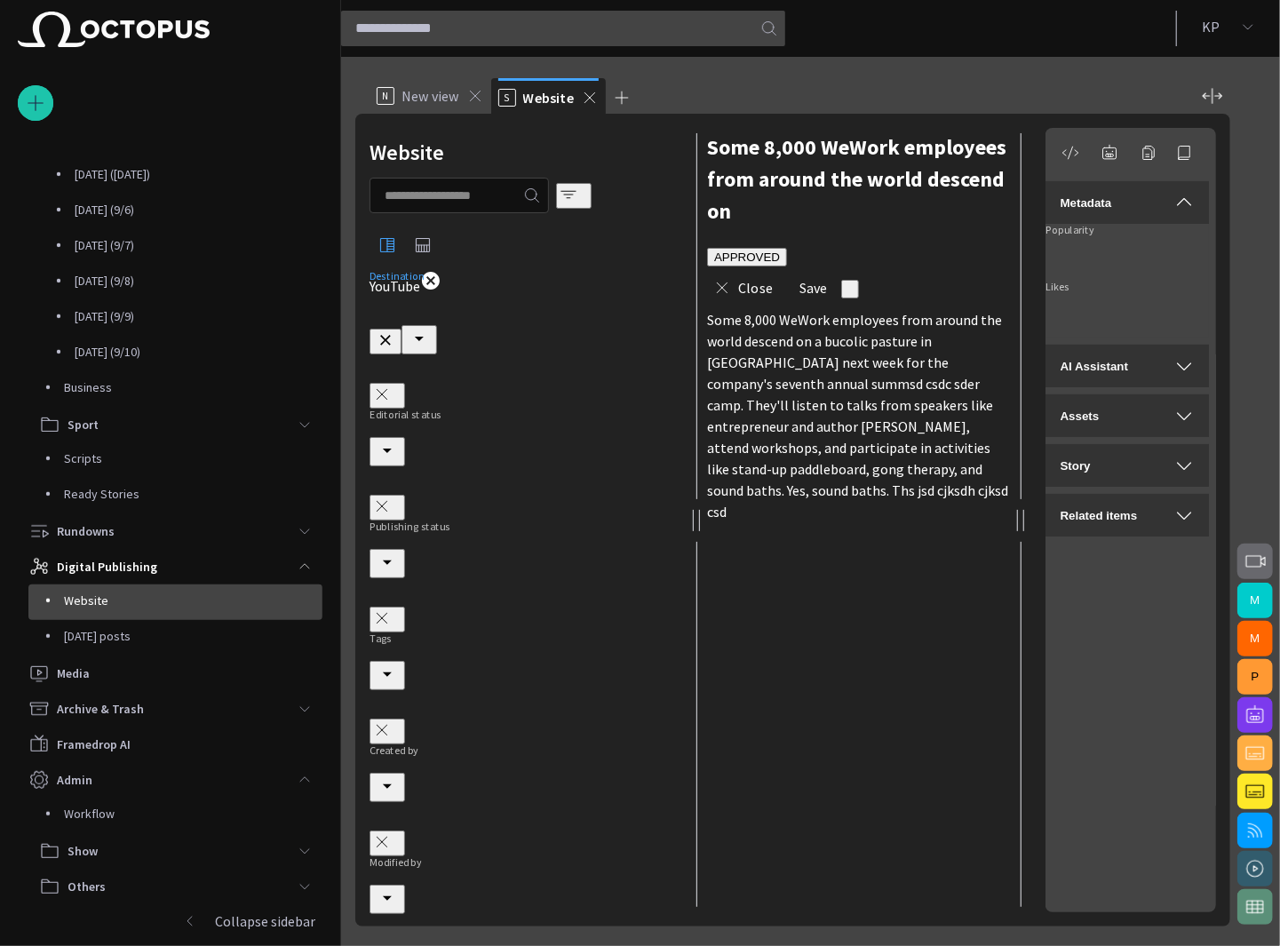
click at [638, 243] on div at bounding box center [520, 220] width 302 height 85
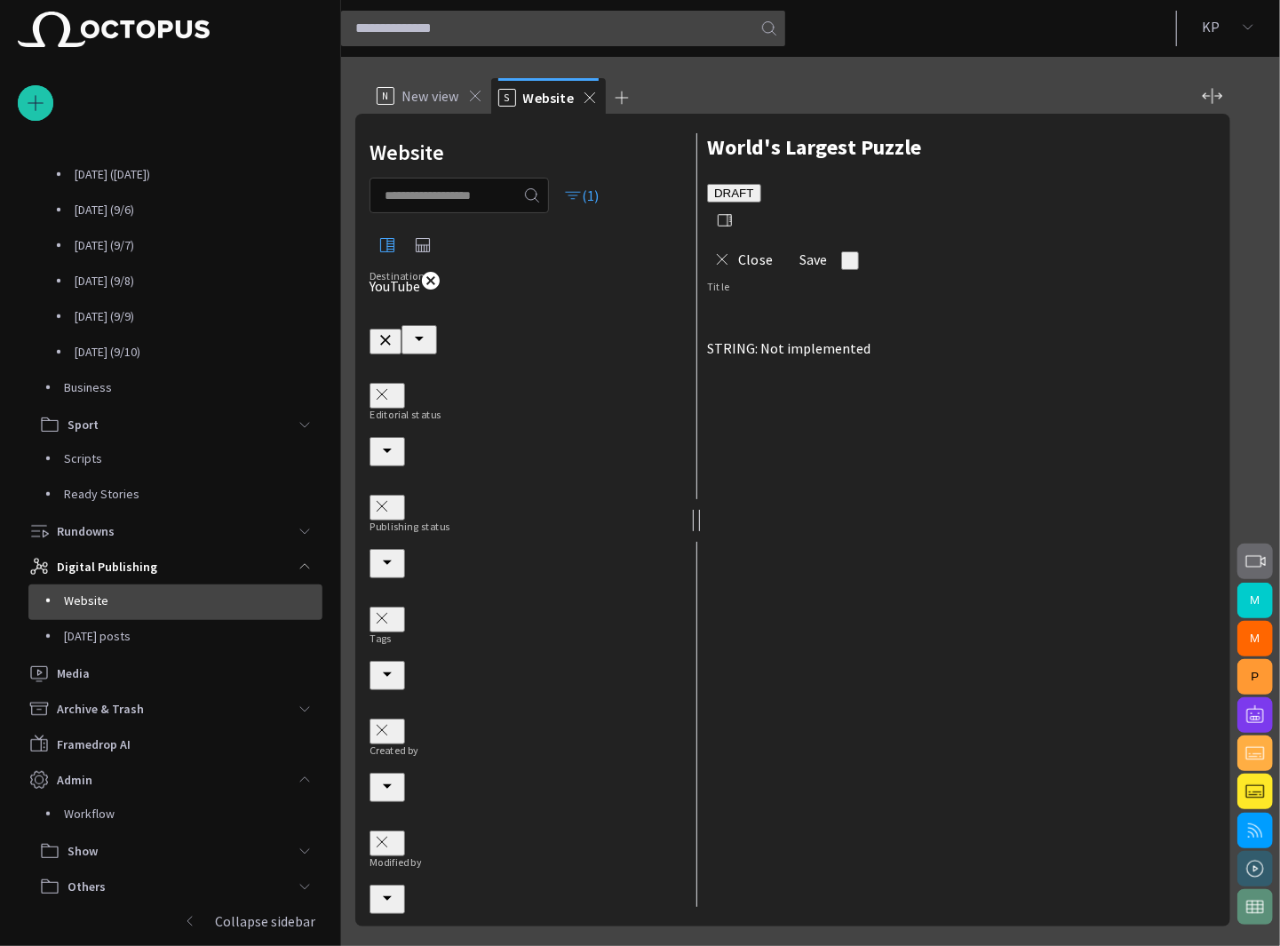
type input "**********"
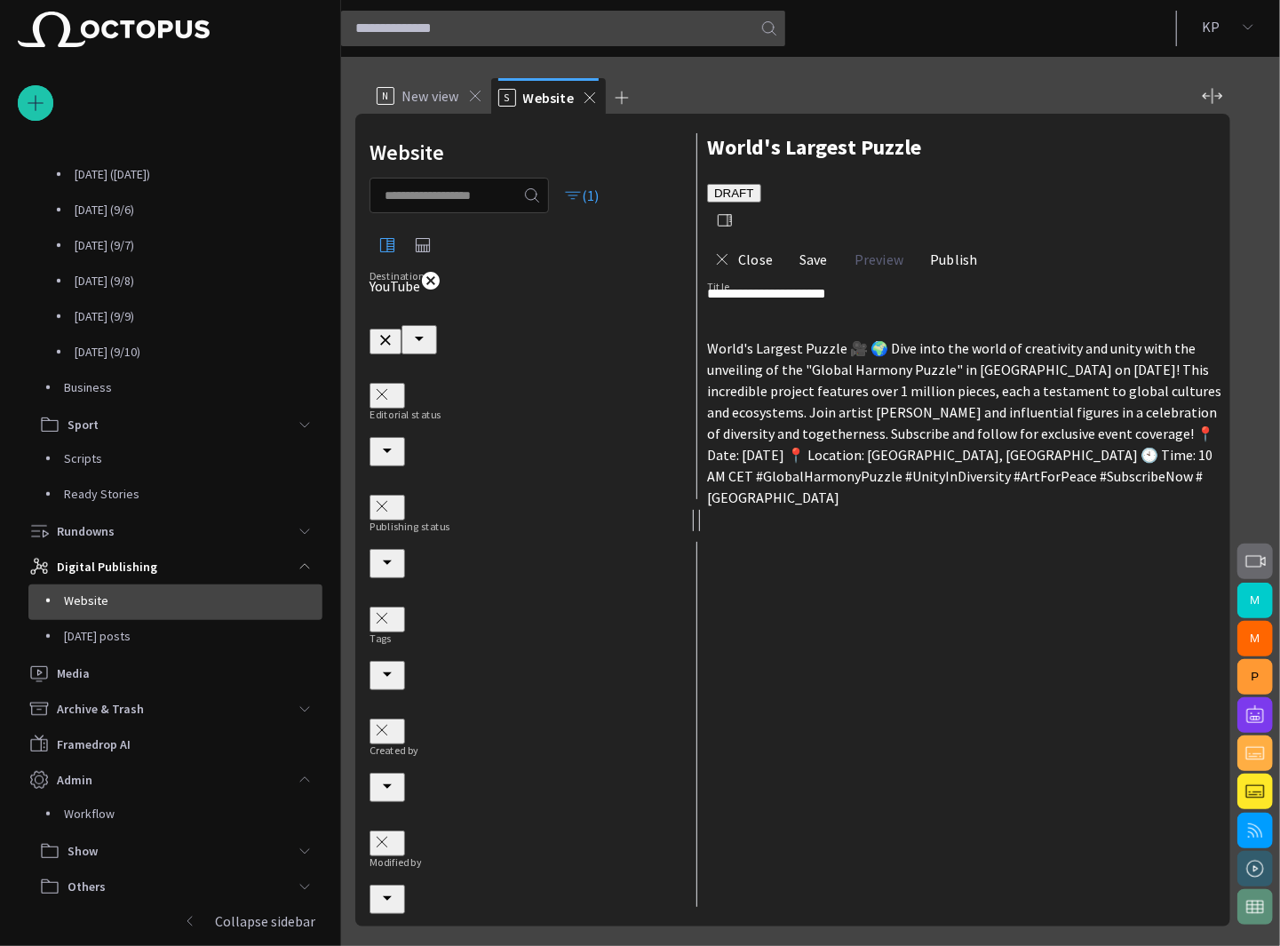
click at [595, 192] on button "(1)" at bounding box center [582, 195] width 52 height 32
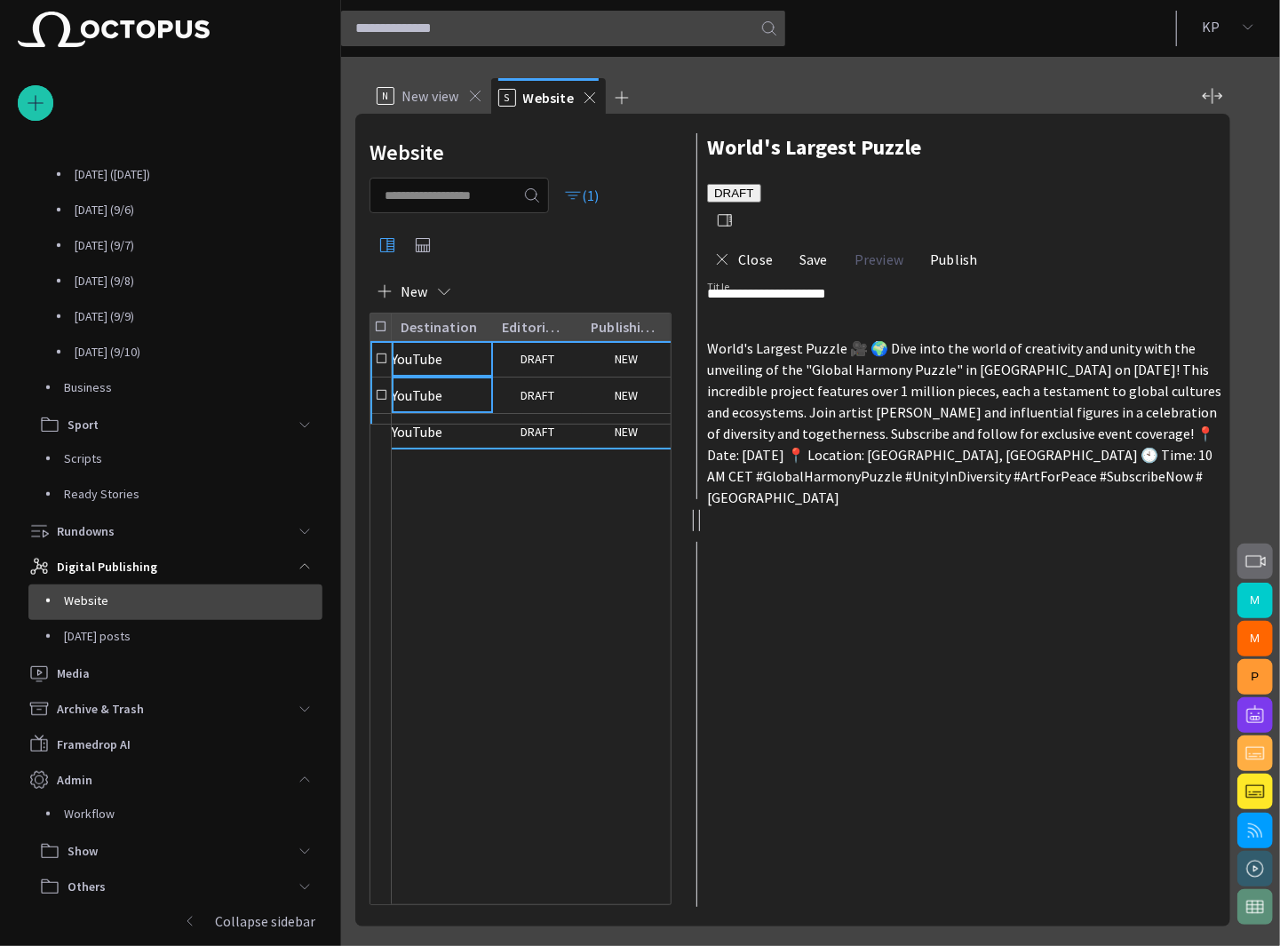
click at [442, 386] on p "YouTube" at bounding box center [417, 395] width 51 height 21
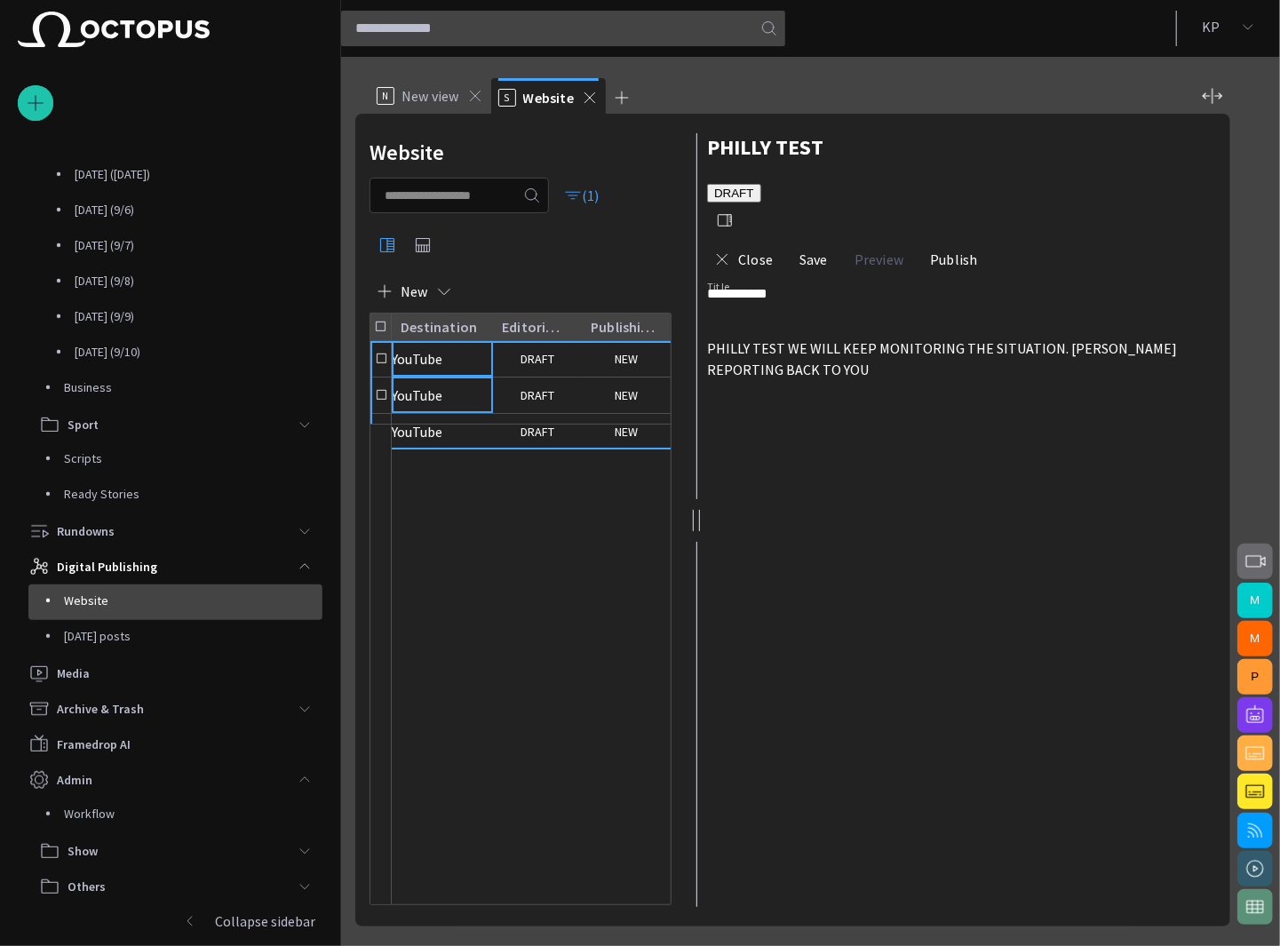
click at [439, 358] on p "YouTube" at bounding box center [417, 358] width 51 height 21
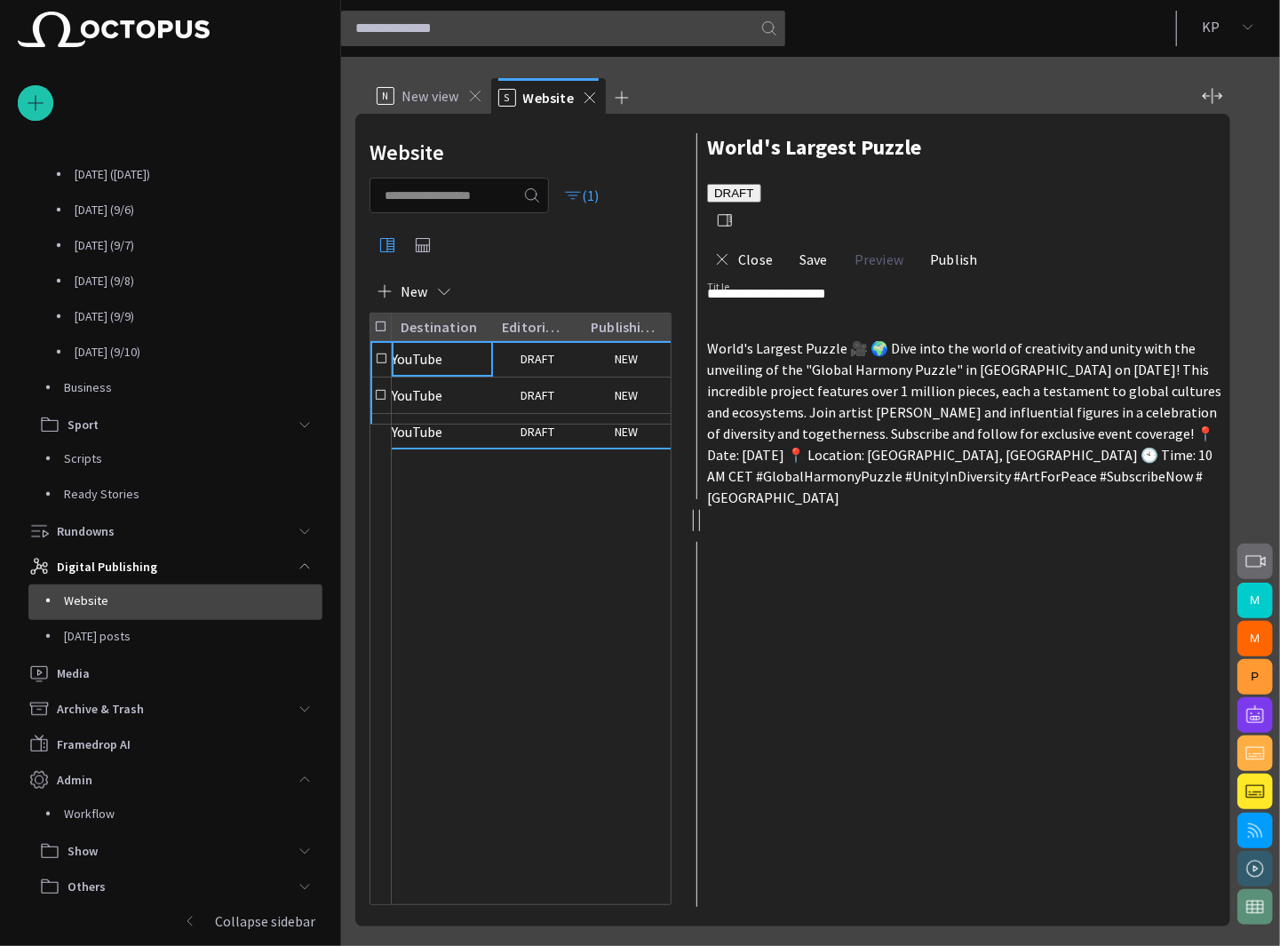
type input "**********"
click at [734, 211] on span "button" at bounding box center [725, 220] width 18 height 18
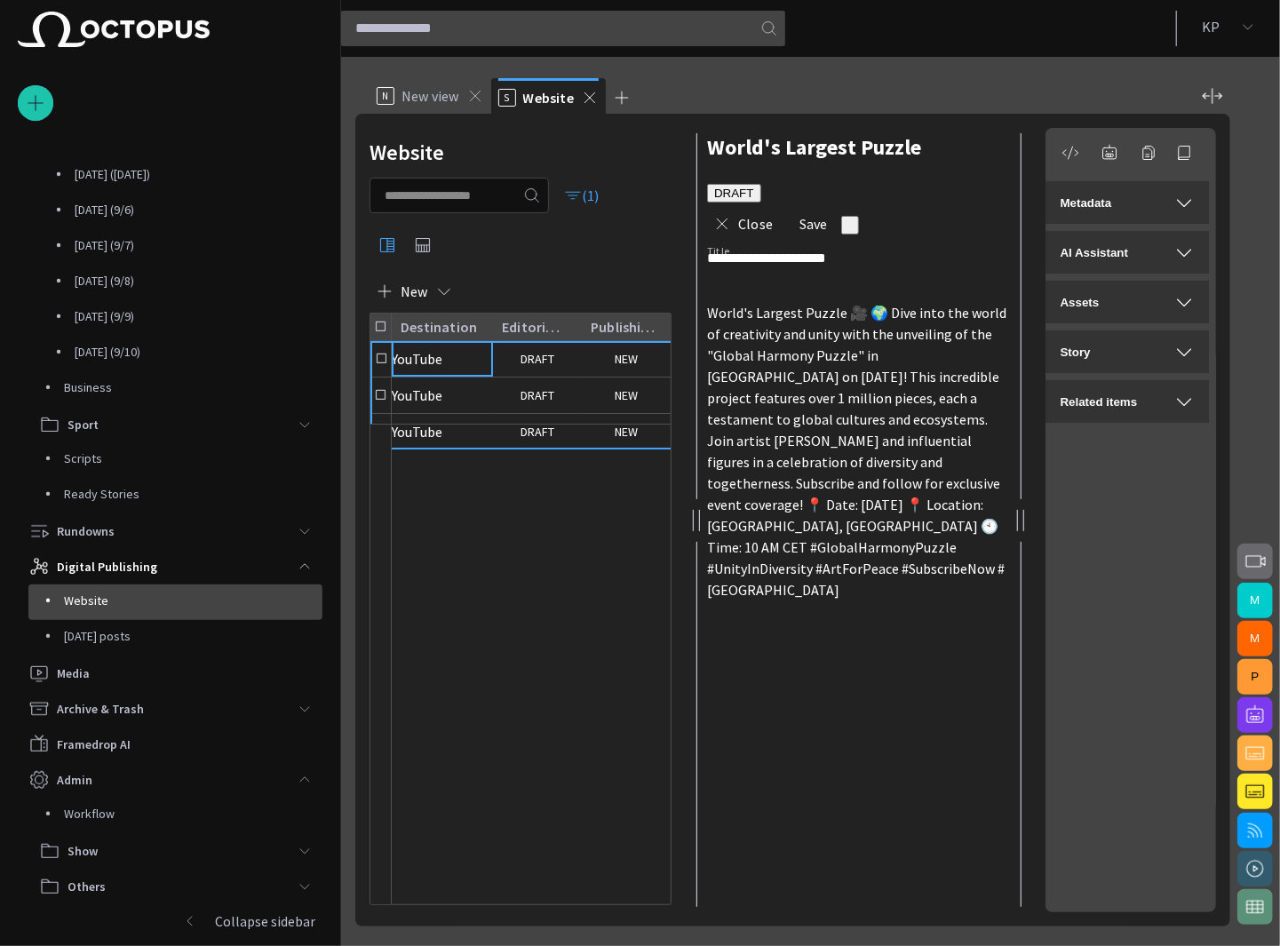
click at [1162, 192] on div "Metadata" at bounding box center [1126, 202] width 135 height 21
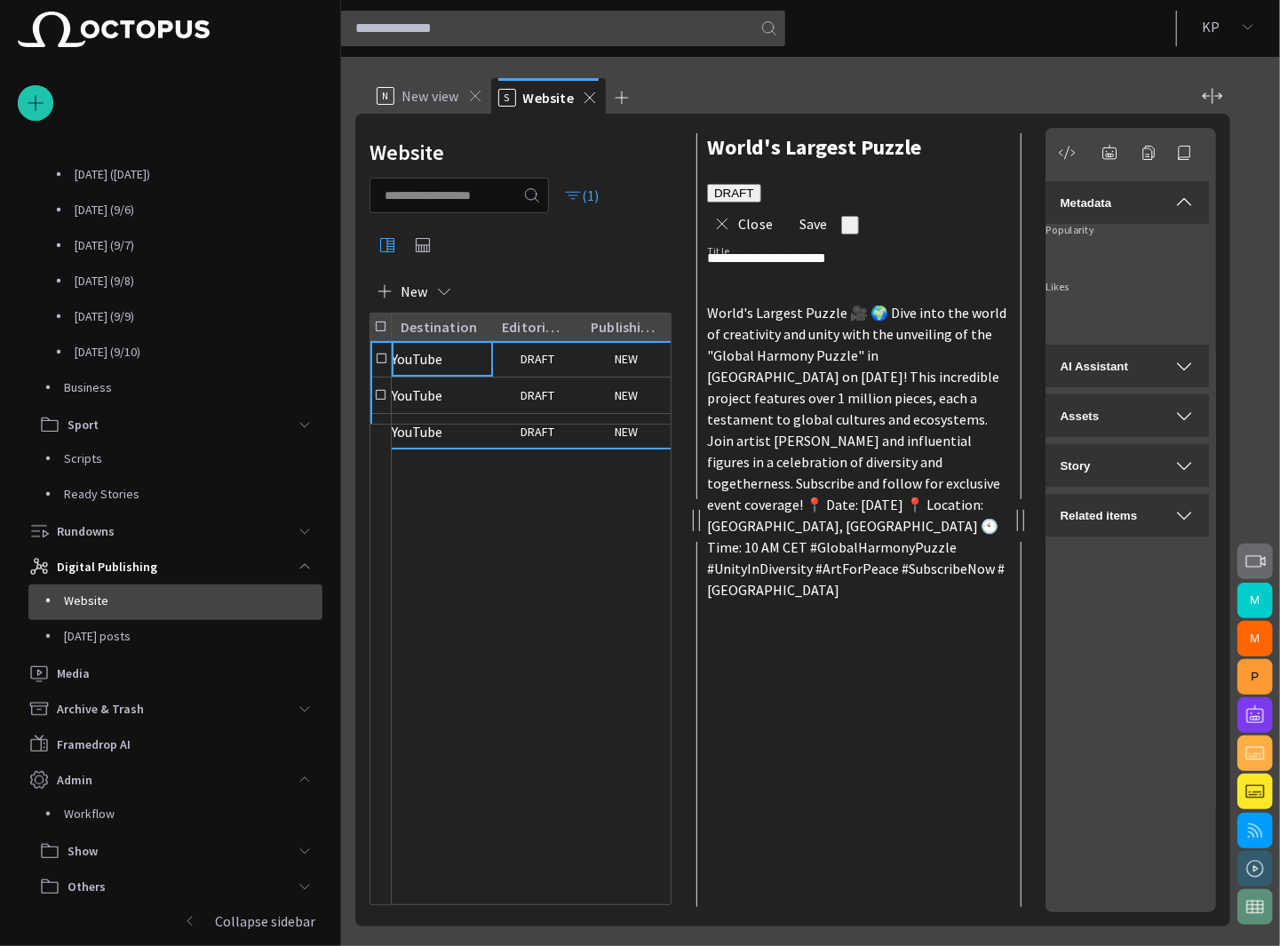
click at [1099, 373] on span "AI Assistant" at bounding box center [1093, 366] width 68 height 13
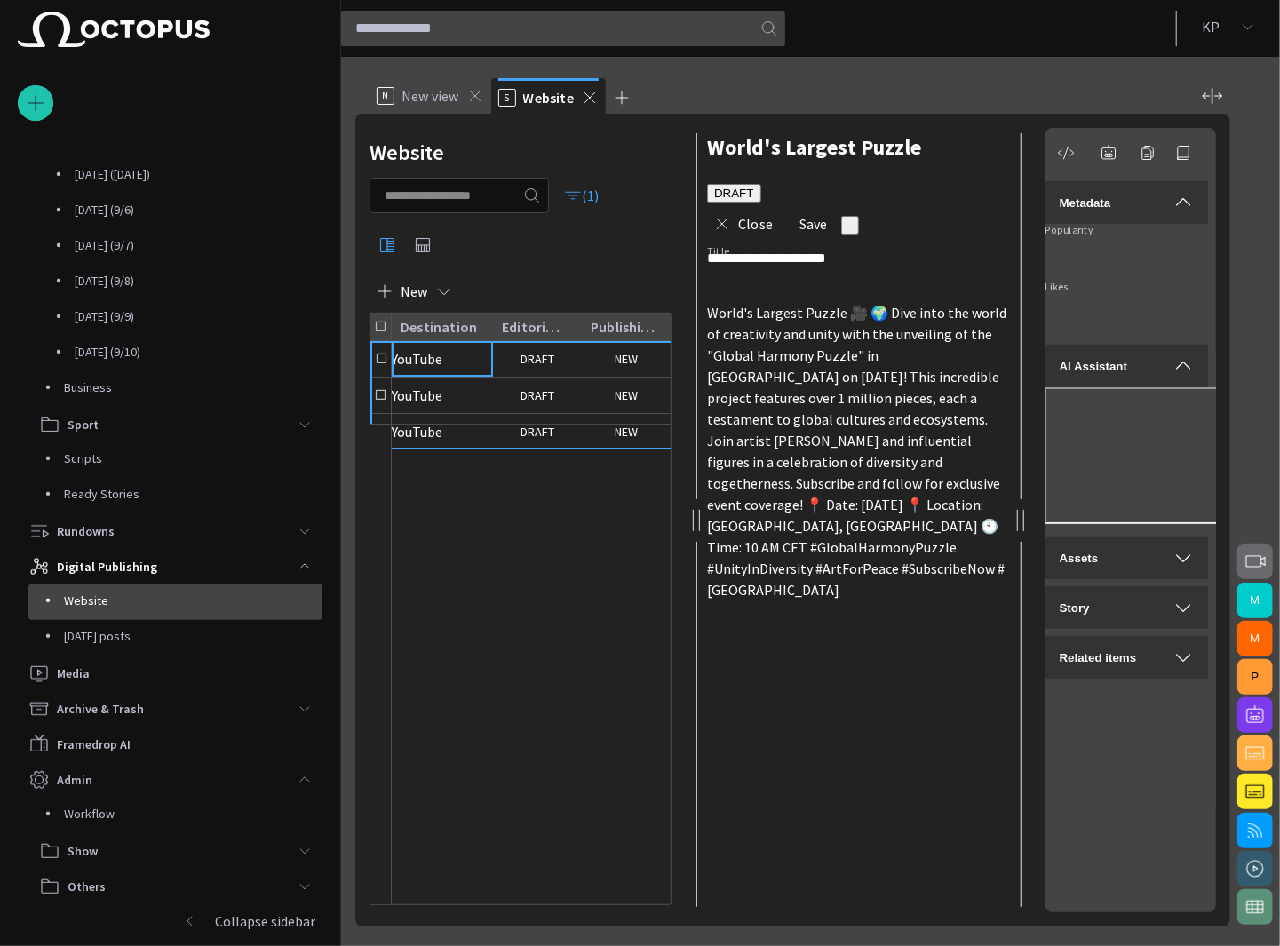
scroll to position [169, 4]
click at [1131, 568] on div "Assets" at bounding box center [1123, 557] width 135 height 21
click at [1136, 644] on div "Story" at bounding box center [1126, 633] width 135 height 21
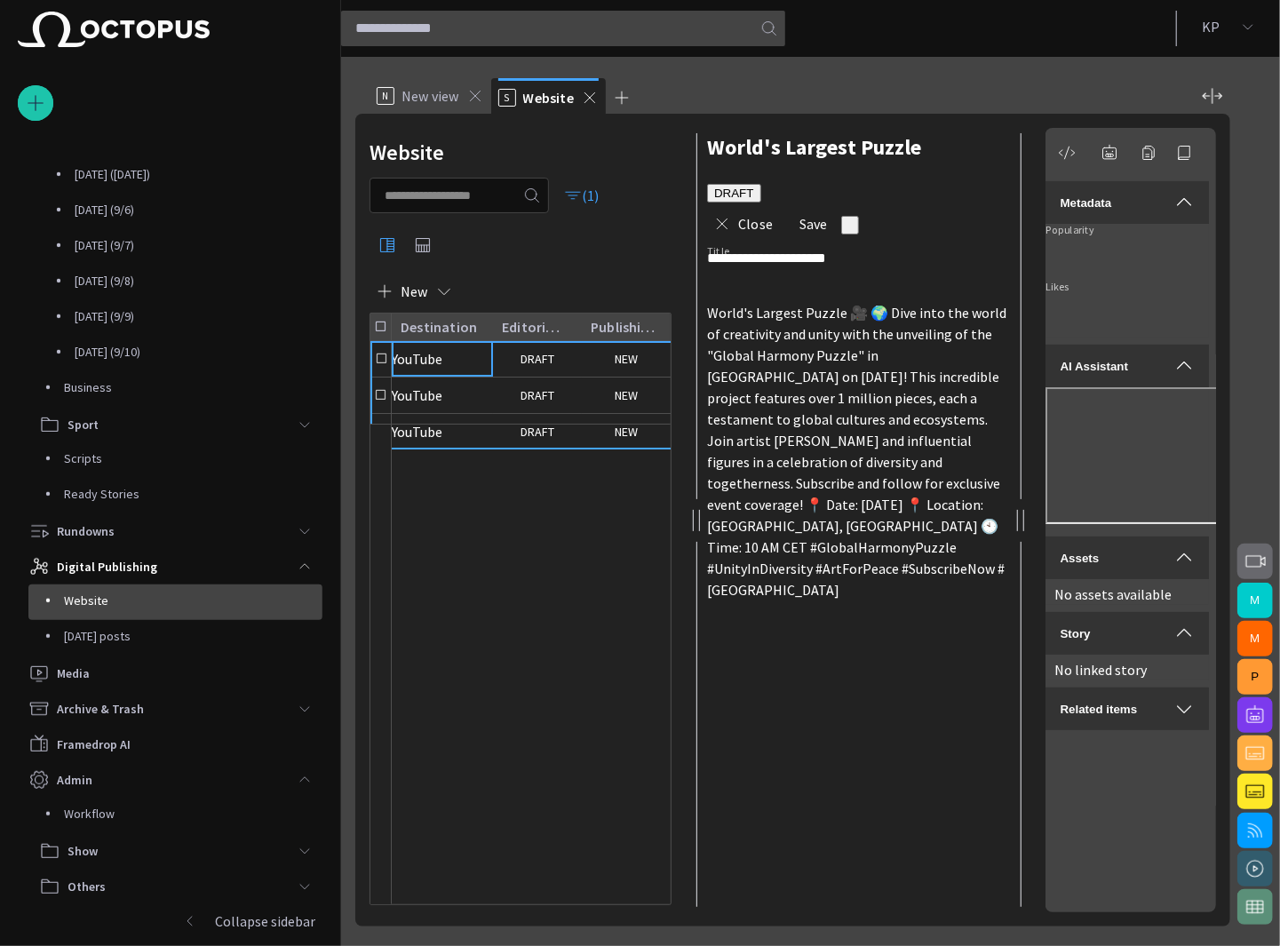
click at [1136, 719] on div "Related items" at bounding box center [1126, 708] width 135 height 21
click at [1179, 568] on span "button" at bounding box center [1183, 557] width 21 height 21
click at [1183, 629] on button "Story" at bounding box center [1126, 607] width 163 height 43
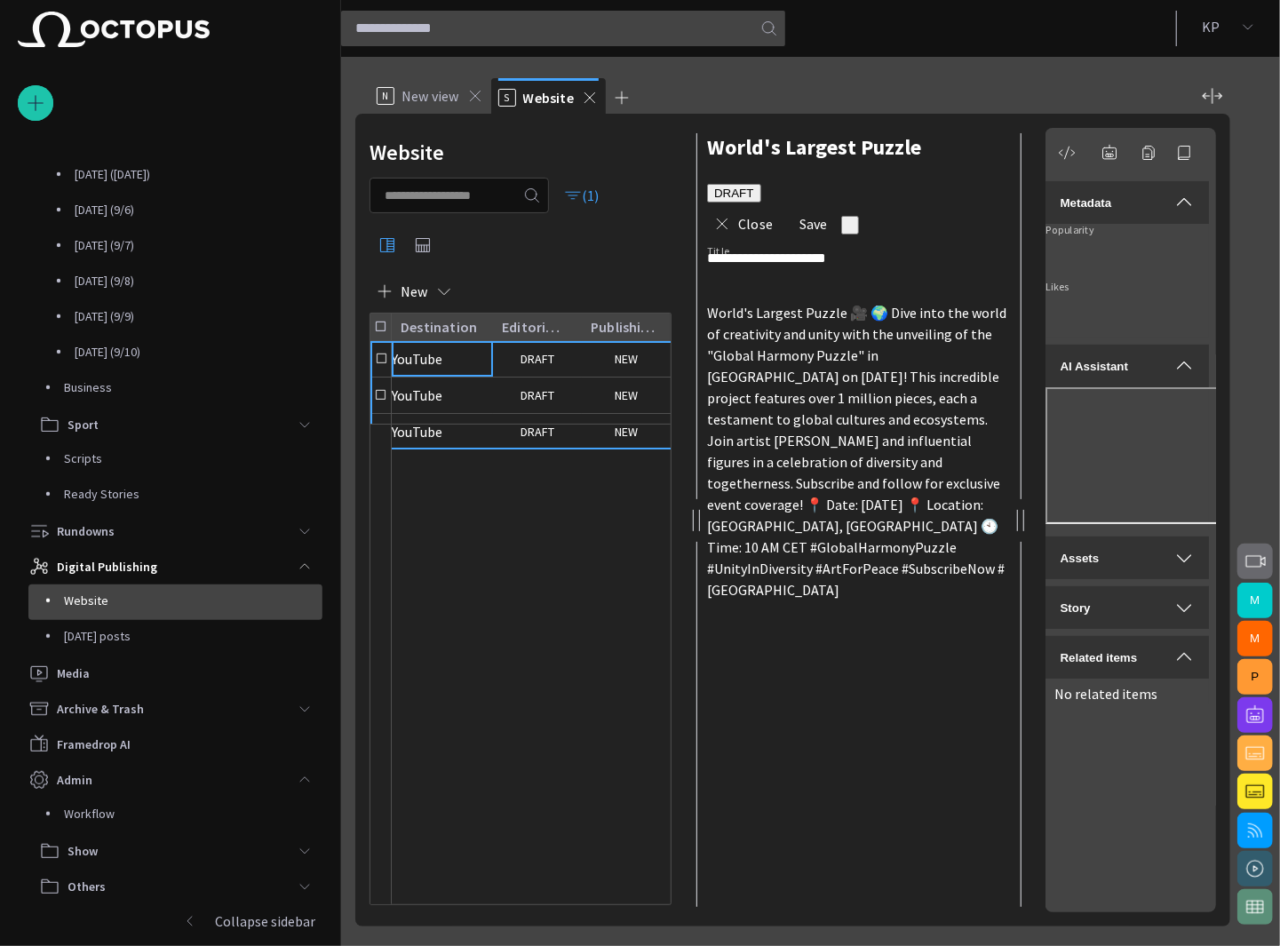
click at [1180, 668] on span "button" at bounding box center [1183, 657] width 21 height 21
click at [845, 229] on span "button" at bounding box center [845, 229] width 0 height 0
click at [977, 945] on div at bounding box center [640, 960] width 1280 height 0
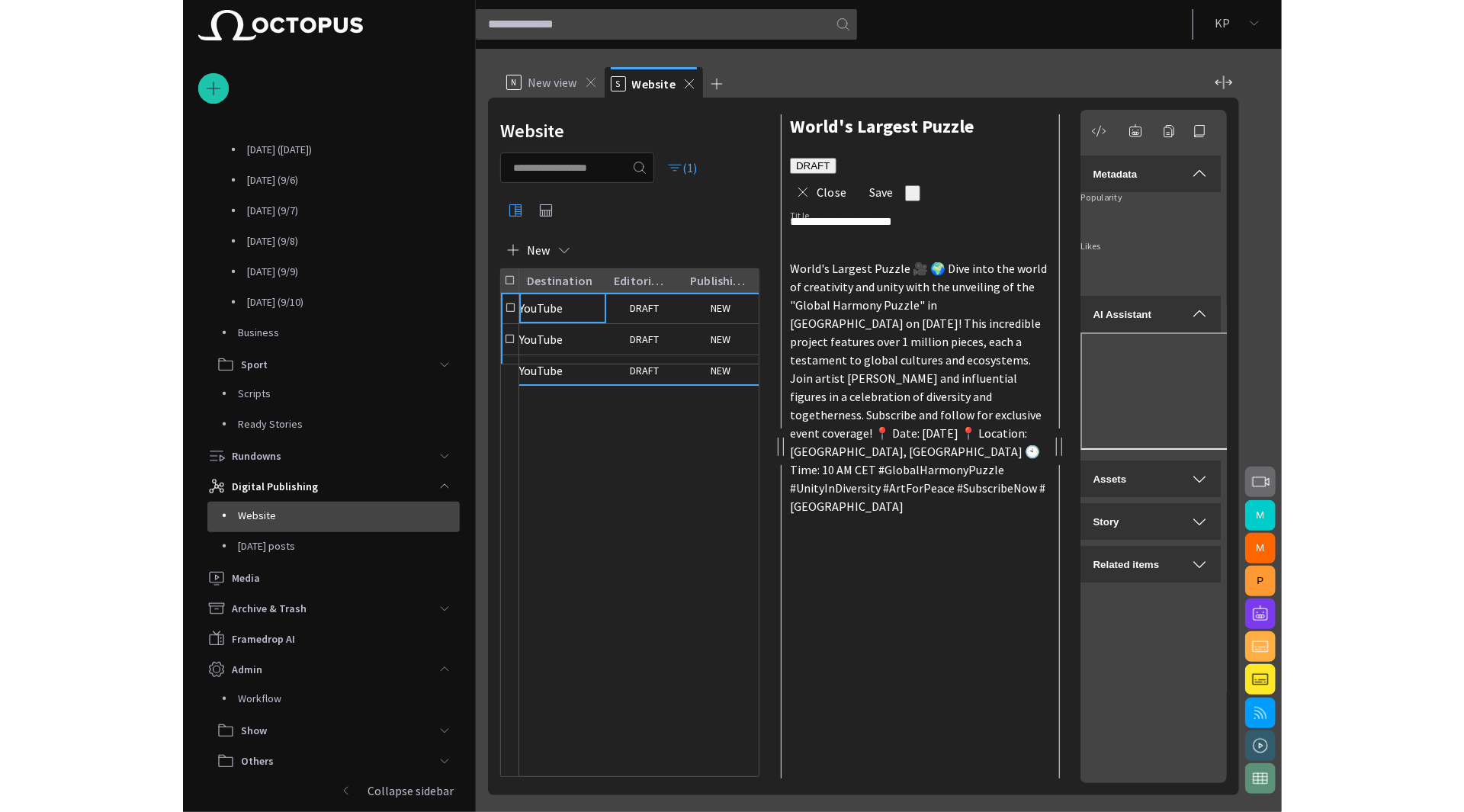
scroll to position [0, 0]
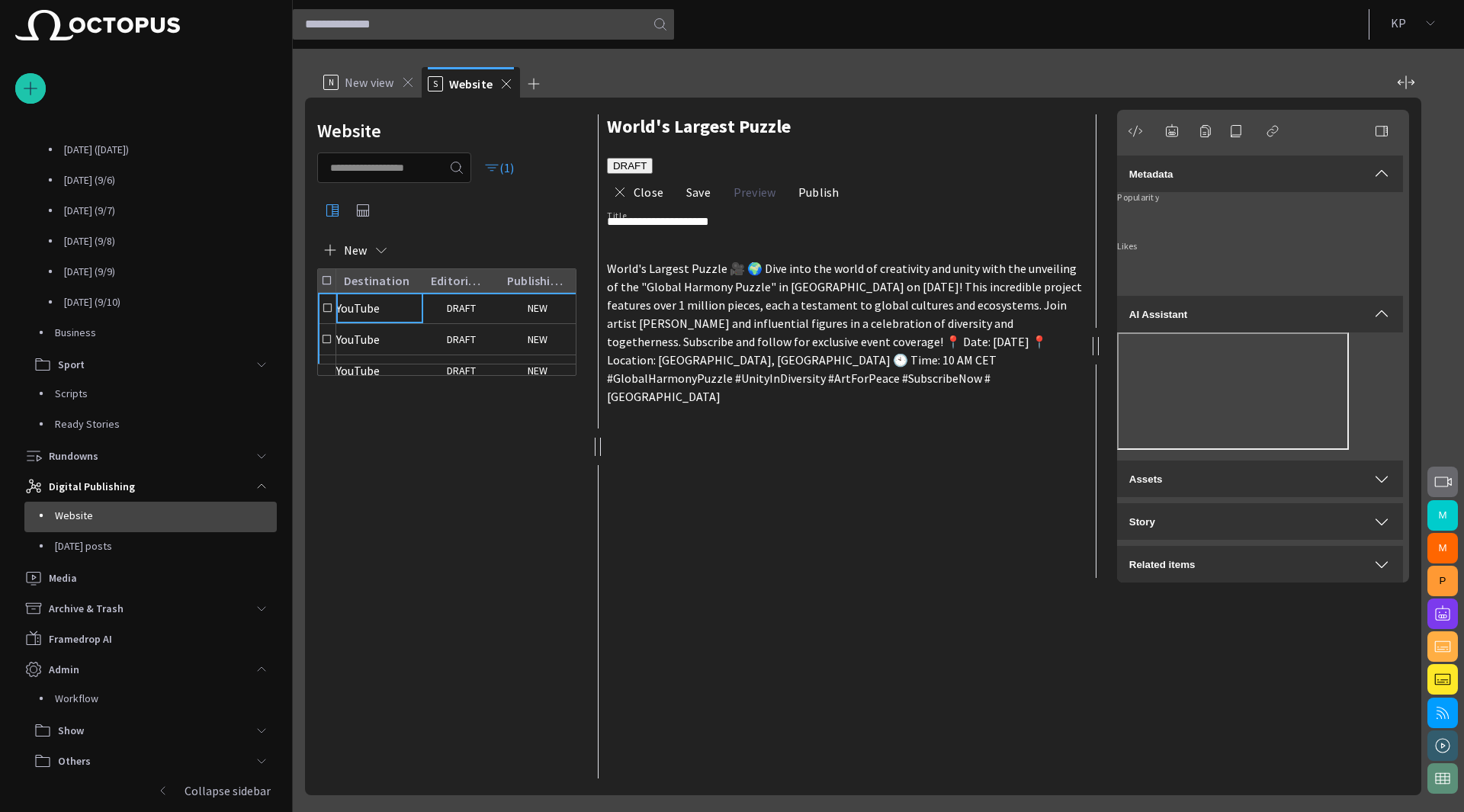
drag, startPoint x: 736, startPoint y: 447, endPoint x: 534, endPoint y: 463, distance: 202.6
click at [534, 463] on div "**********" at bounding box center [863, 446] width 1116 height 698
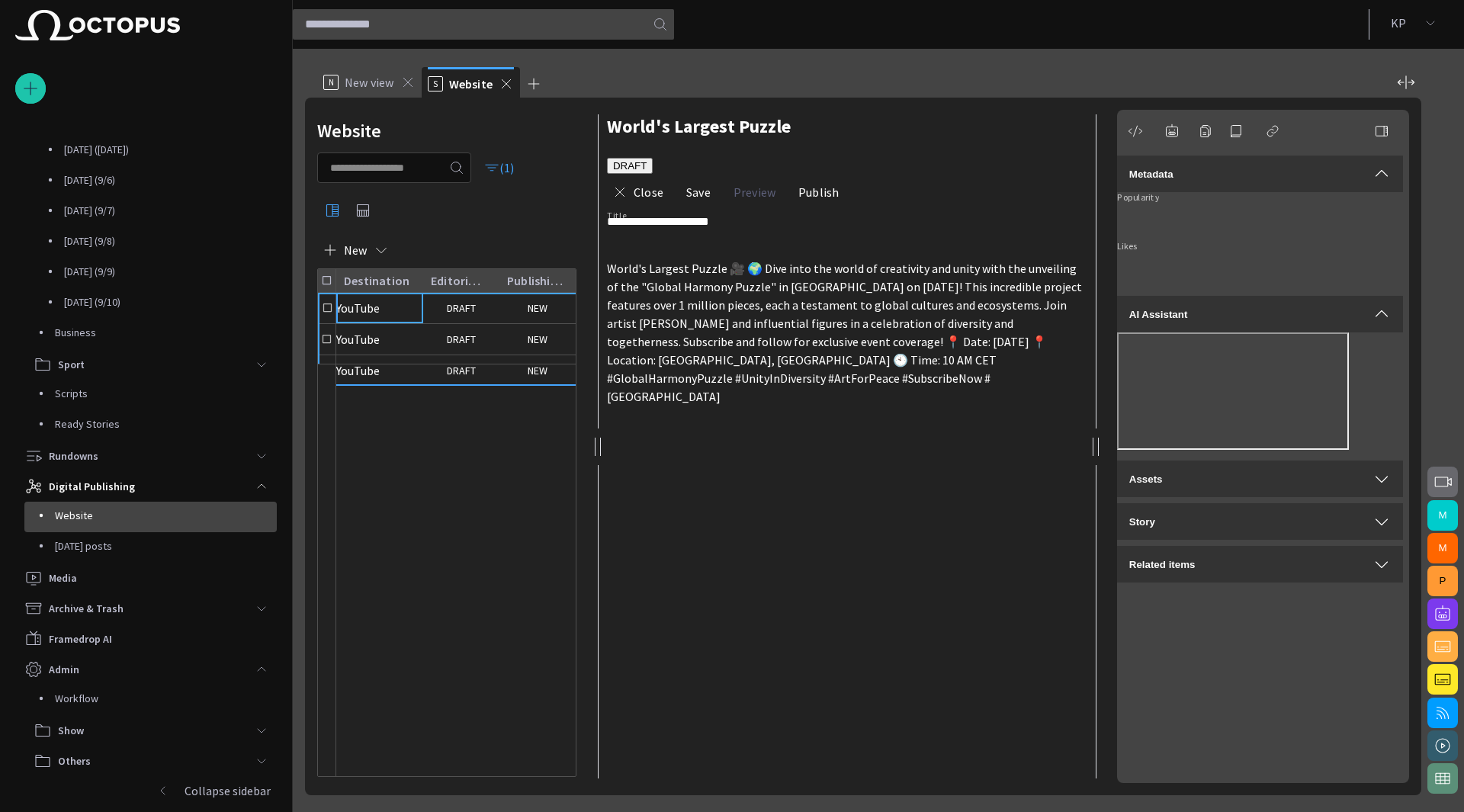
click at [370, 251] on button "New" at bounding box center [358, 250] width 83 height 27
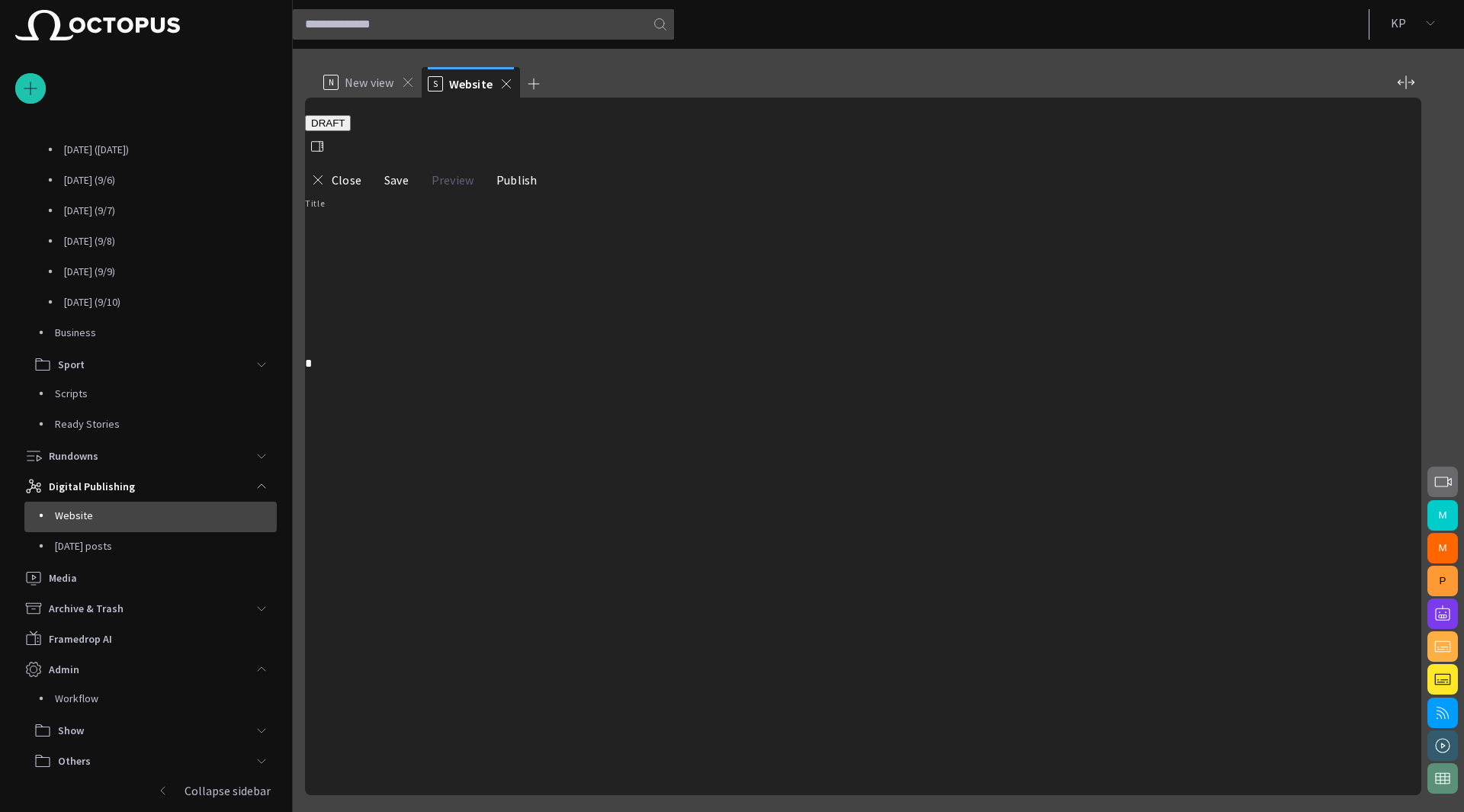
click at [336, 131] on button "button" at bounding box center [320, 147] width 31 height 31
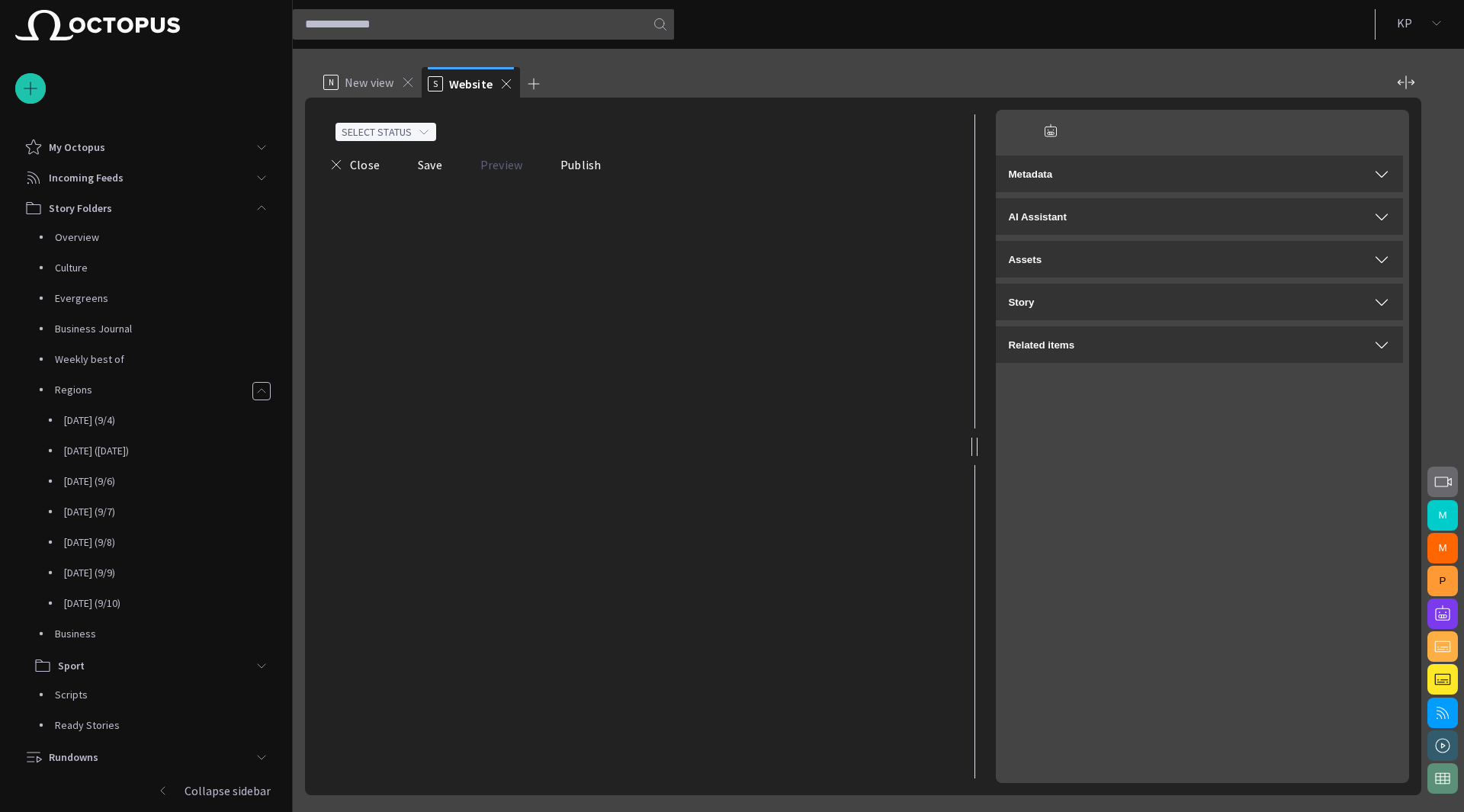
scroll to position [301, 0]
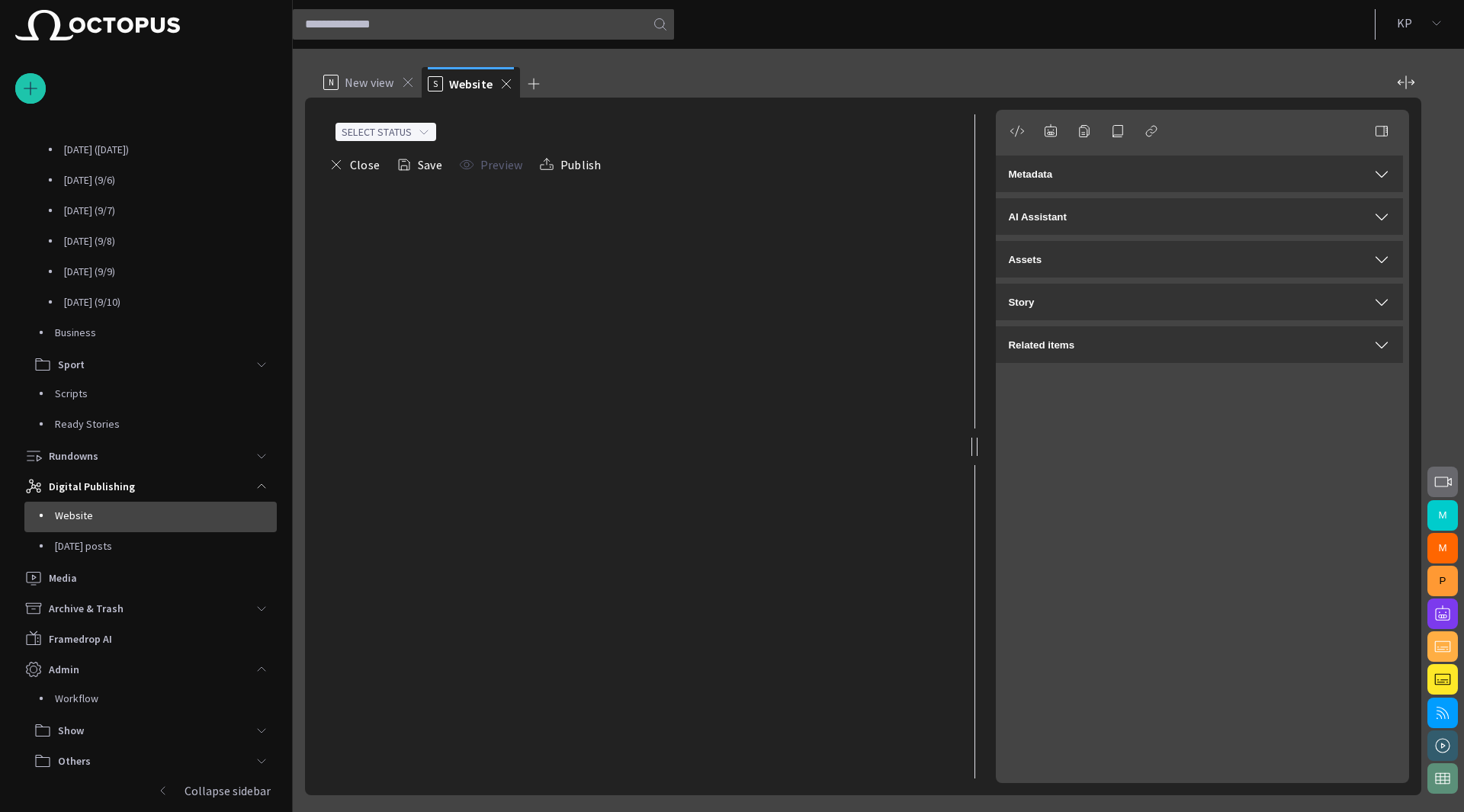
click at [1046, 173] on span "Metadata" at bounding box center [1030, 173] width 45 height 11
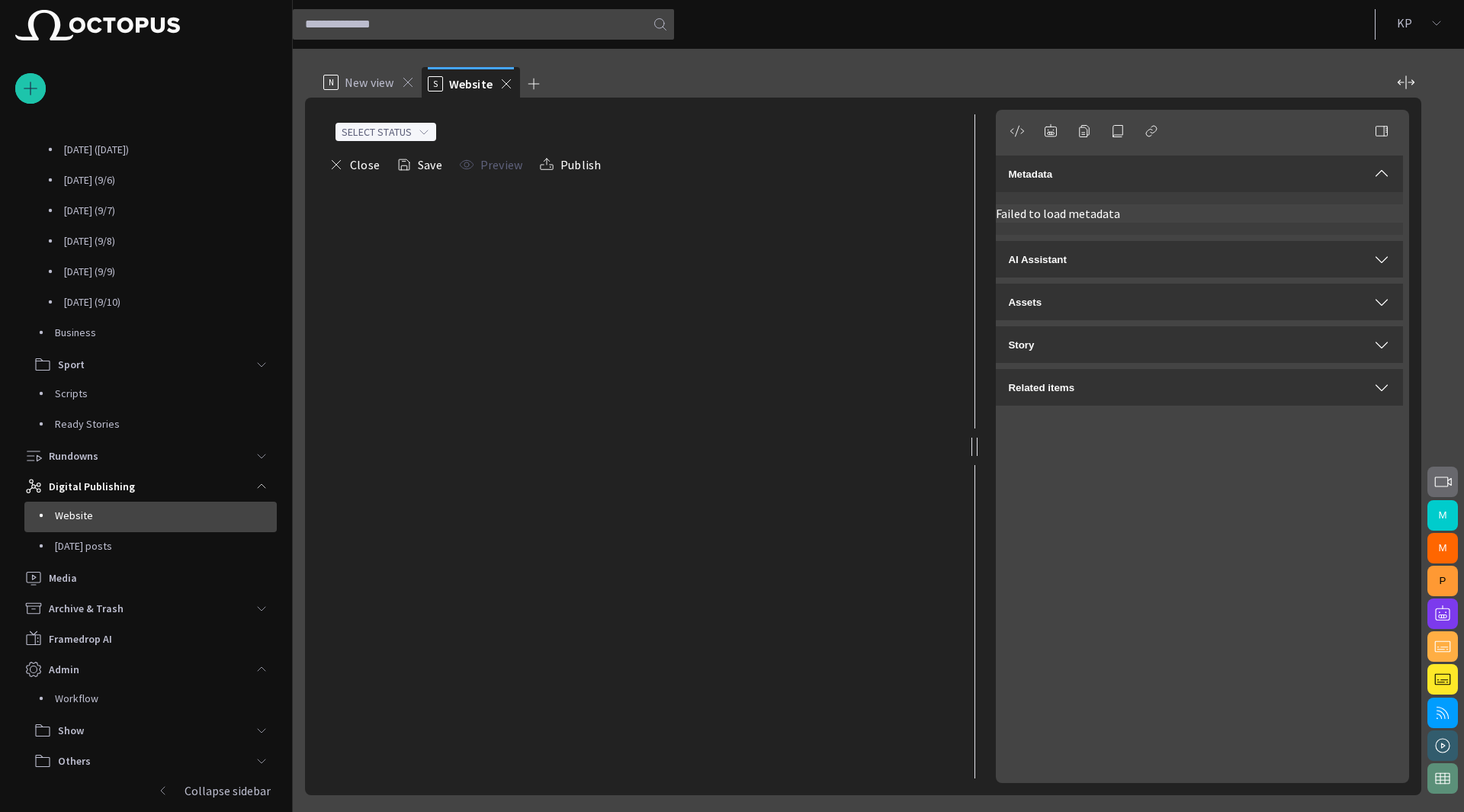
click at [359, 168] on button "Close" at bounding box center [355, 165] width 62 height 27
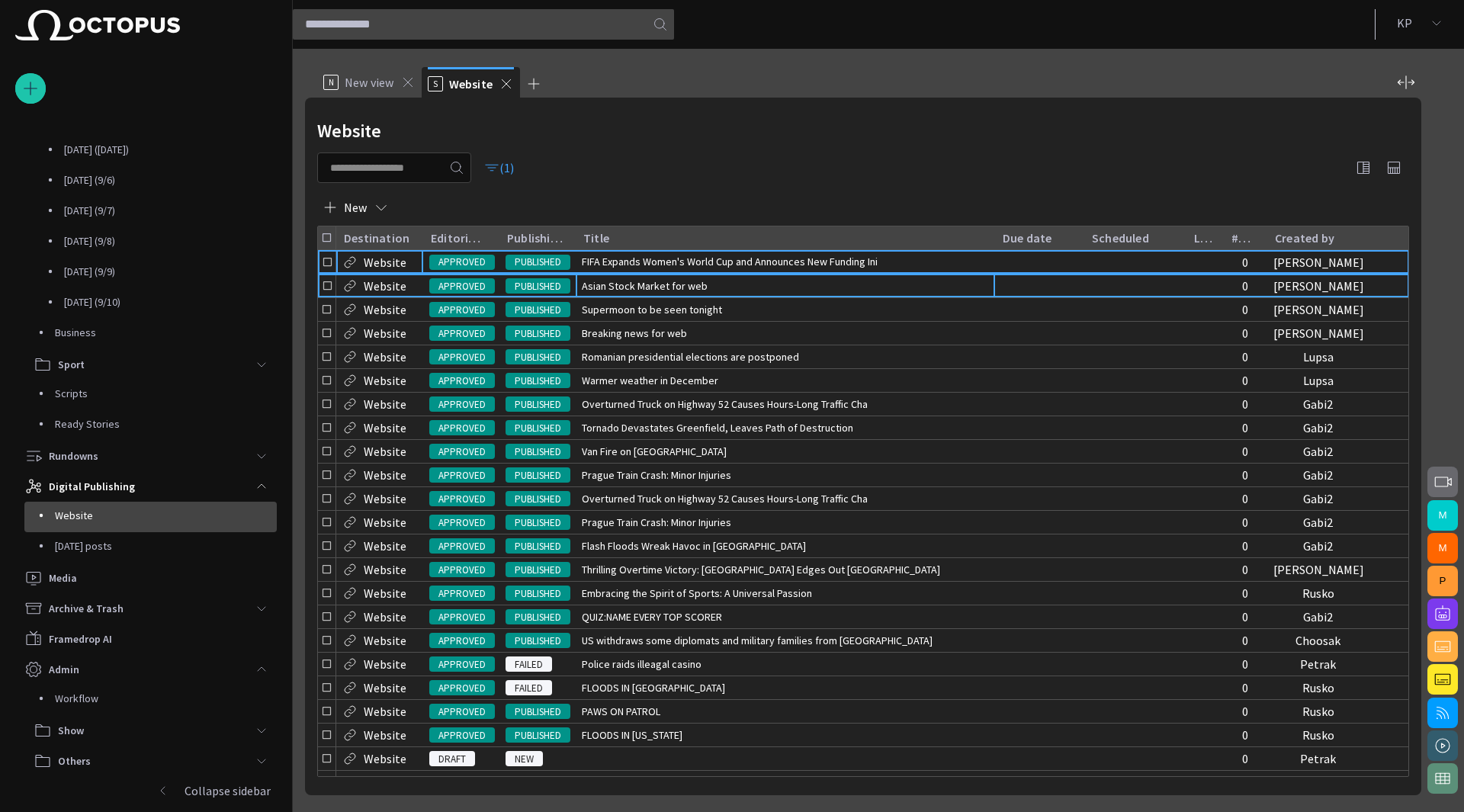
click at [623, 290] on span "Asian Stock Market for web" at bounding box center [645, 286] width 126 height 15
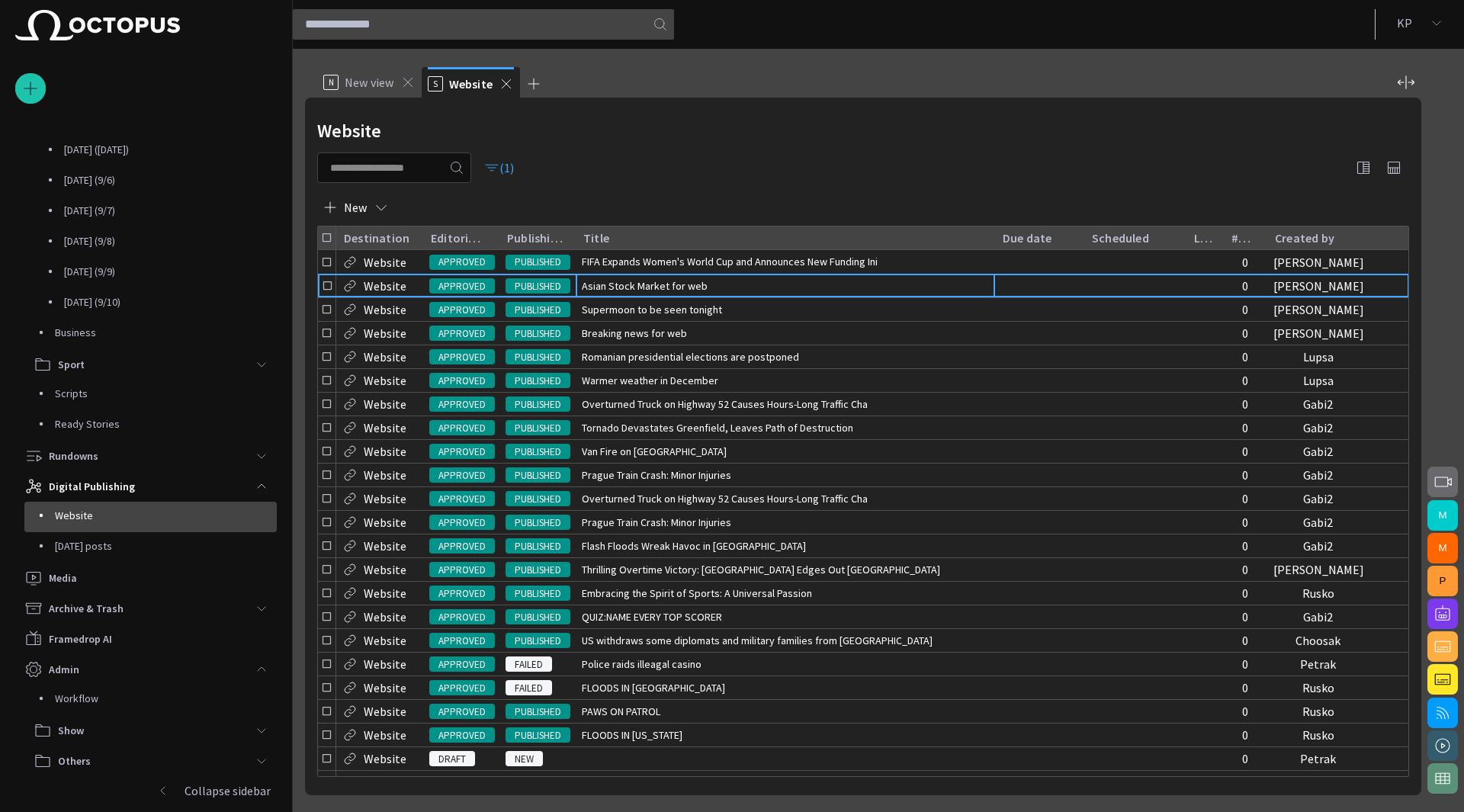
click at [1366, 158] on button "button" at bounding box center [1364, 168] width 31 height 31
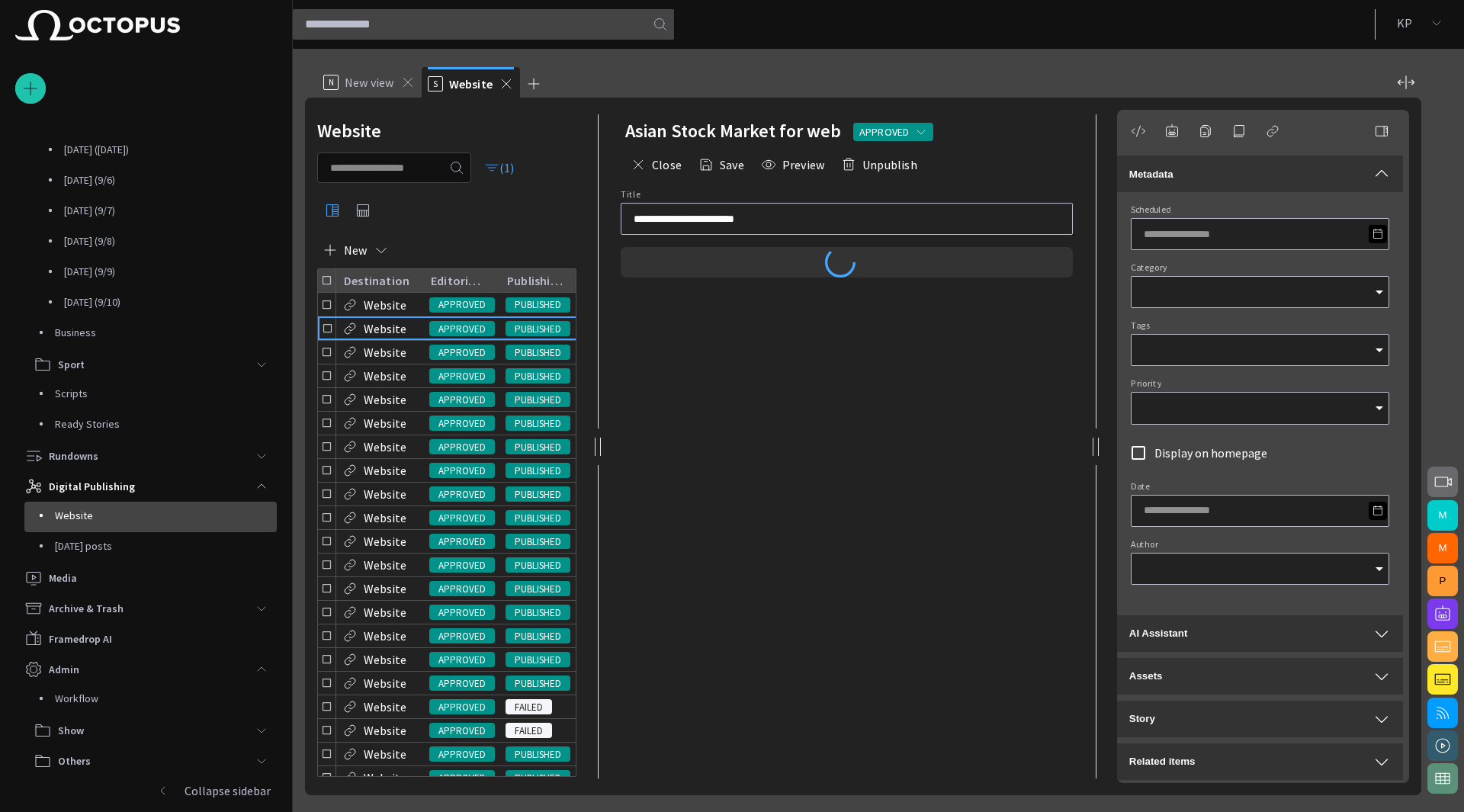
type input "*"
click at [1209, 347] on input "Tags" at bounding box center [1254, 352] width 222 height 15
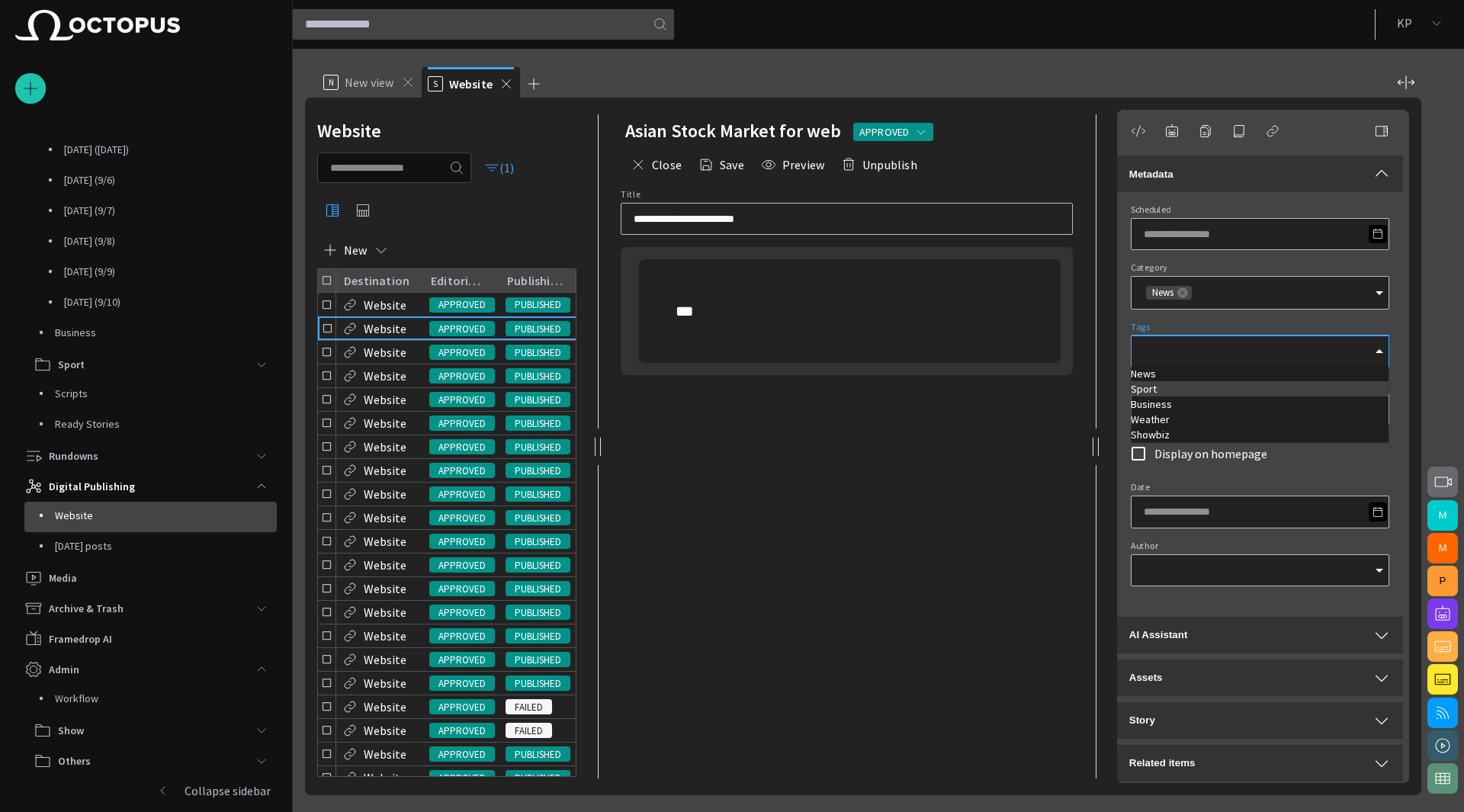
click at [1201, 388] on td "Sport" at bounding box center [1260, 389] width 258 height 15
click at [1201, 397] on td "Business" at bounding box center [1260, 404] width 258 height 15
click at [1194, 417] on td "Showbiz" at bounding box center [1260, 421] width 258 height 15
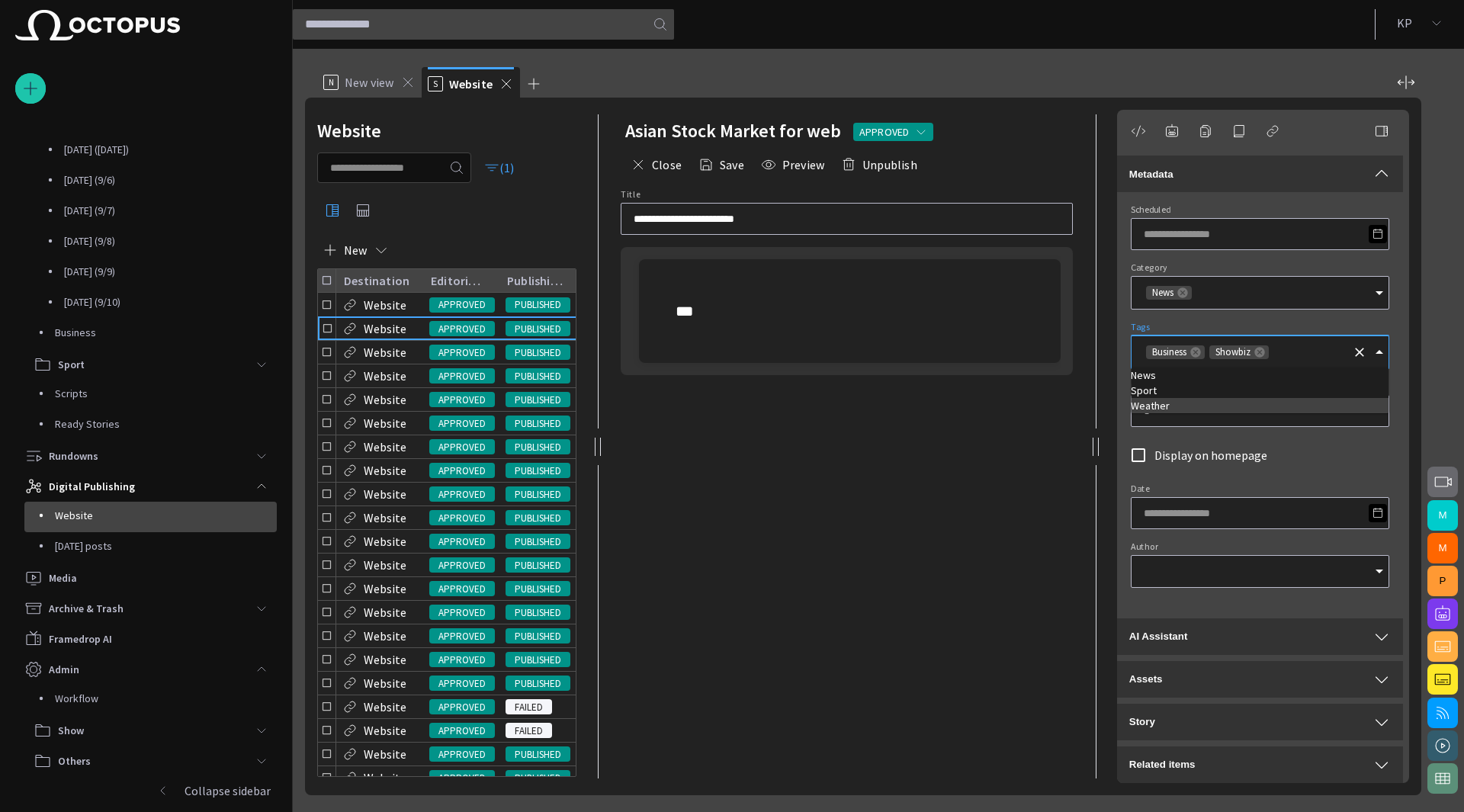
click at [1179, 398] on td "Weather" at bounding box center [1260, 406] width 258 height 15
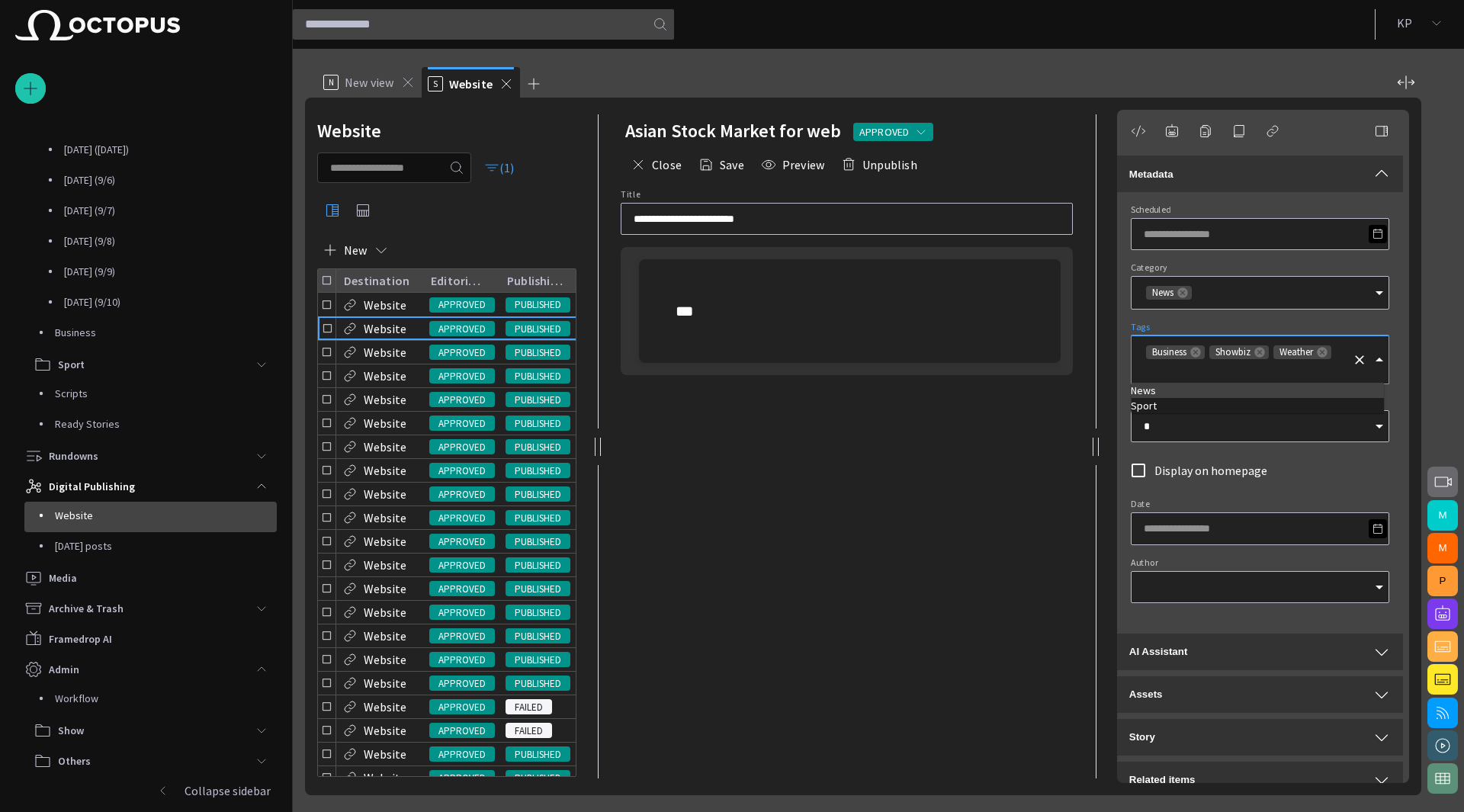
click at [1179, 395] on td "News" at bounding box center [1257, 391] width 253 height 15
click at [1218, 456] on label "Display on homepage" at bounding box center [1194, 471] width 145 height 32
click at [1235, 574] on div at bounding box center [1260, 586] width 258 height 32
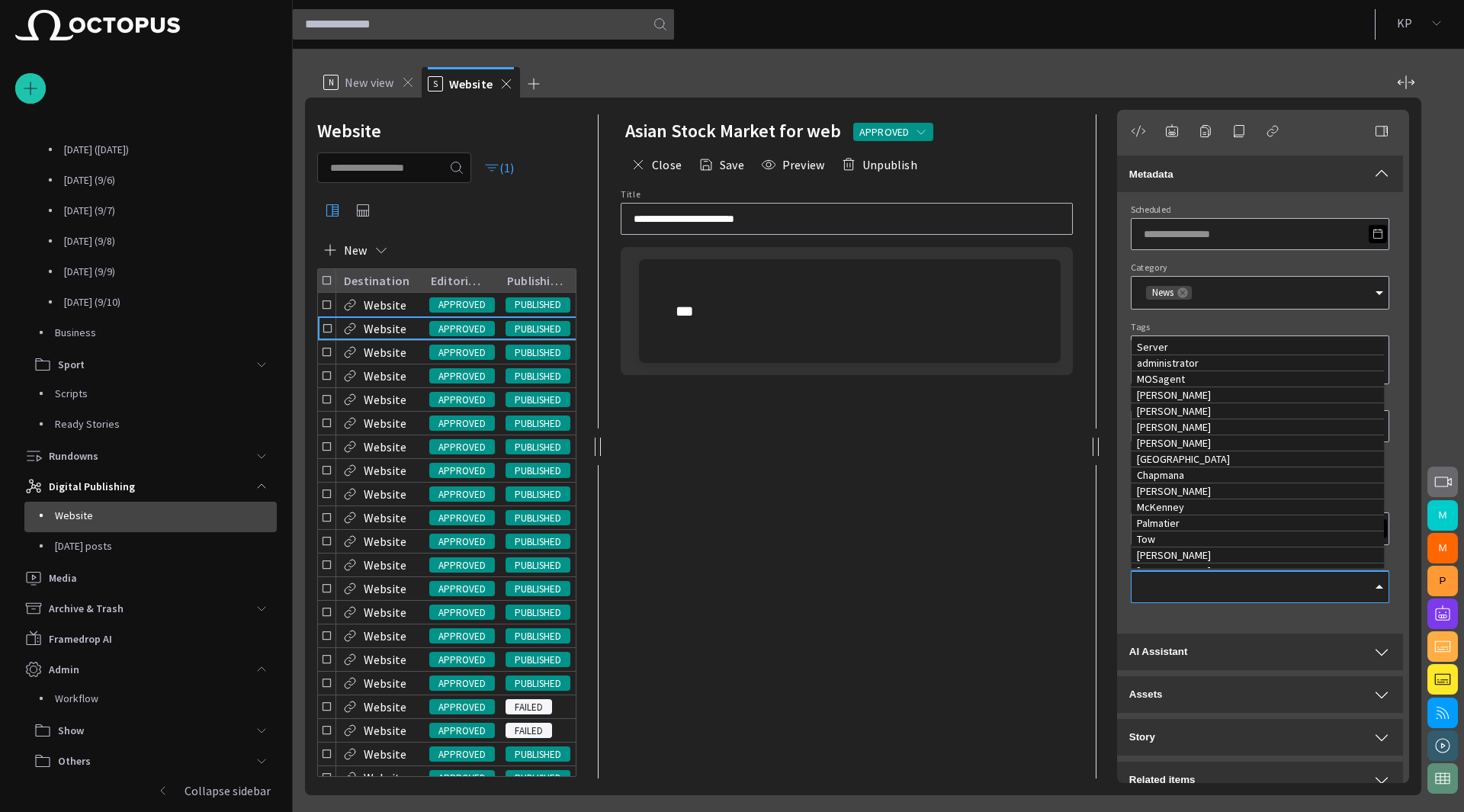
click at [1226, 515] on td "Palmatier" at bounding box center [1257, 523] width 253 height 16
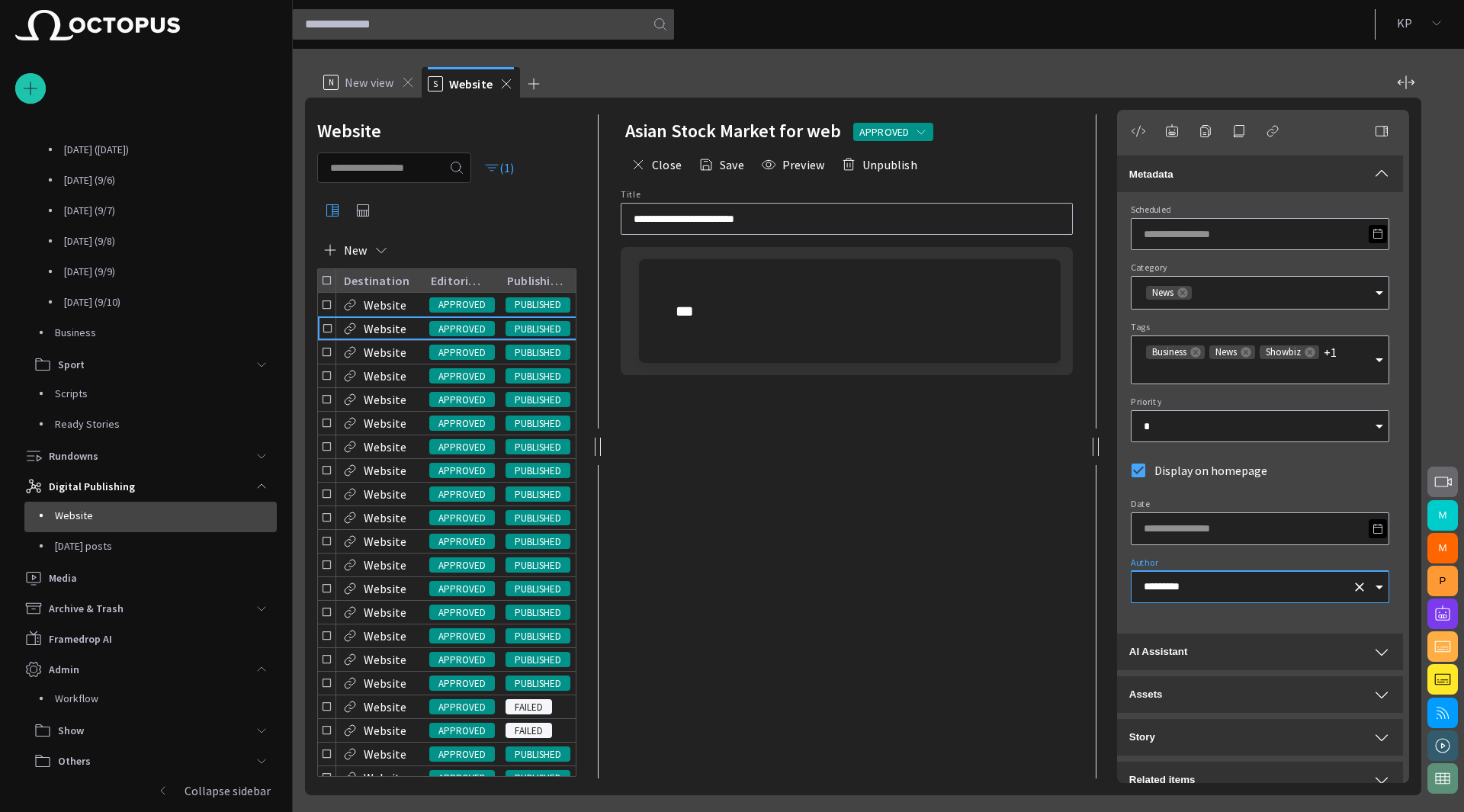
type input "*********"
click at [395, 498] on p "Website" at bounding box center [386, 494] width 43 height 18
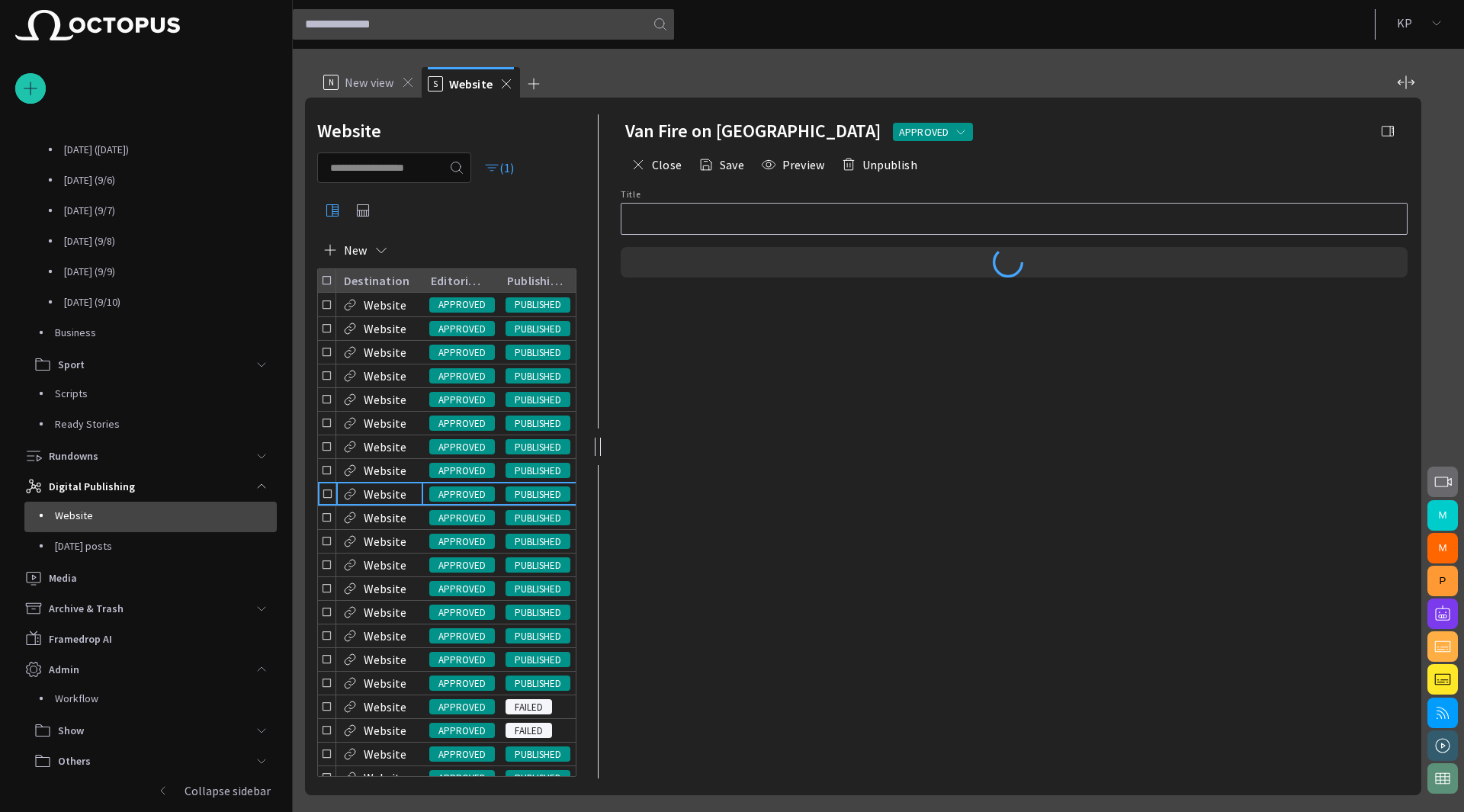
type input "**********"
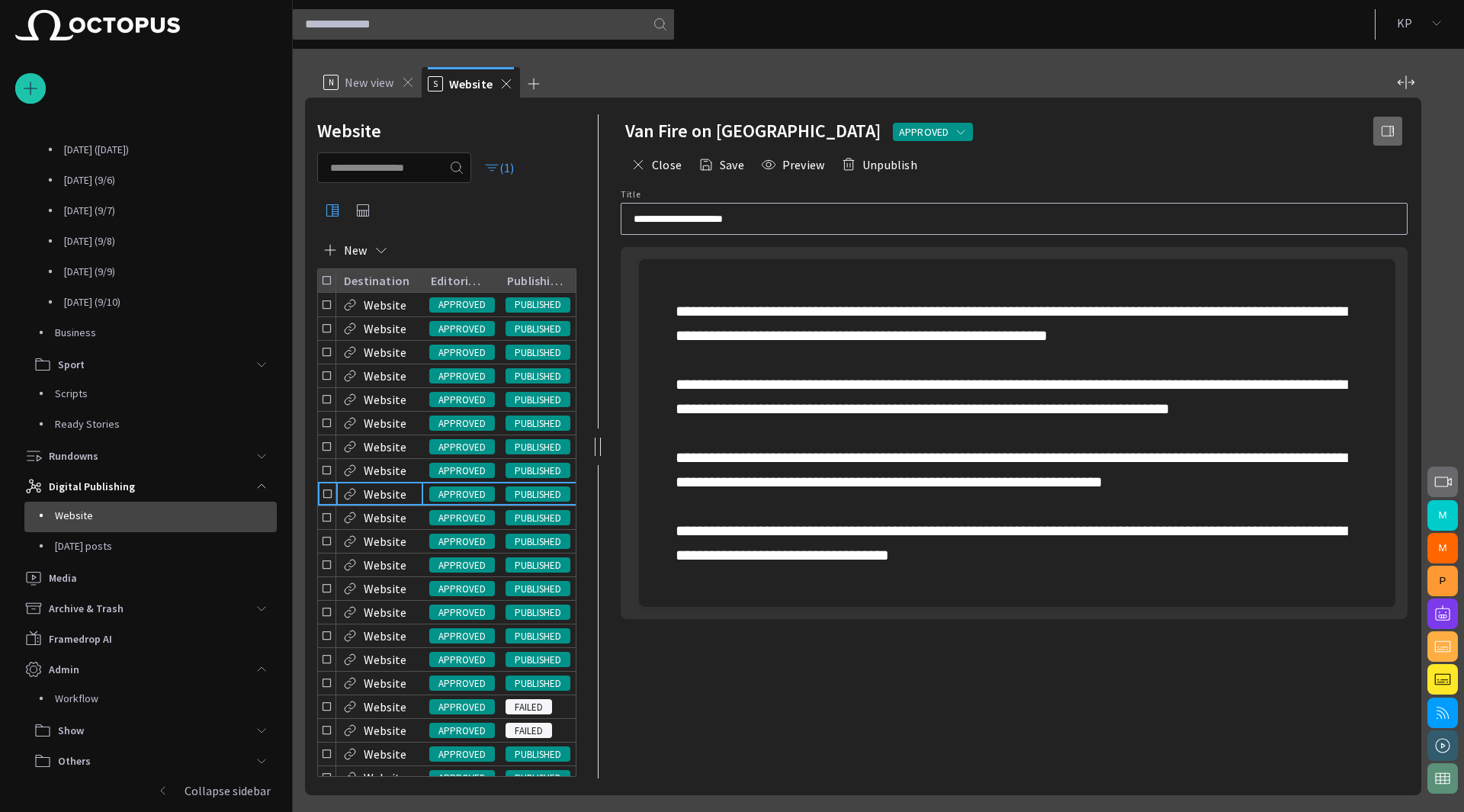
click at [1386, 128] on span "button" at bounding box center [1388, 131] width 15 height 15
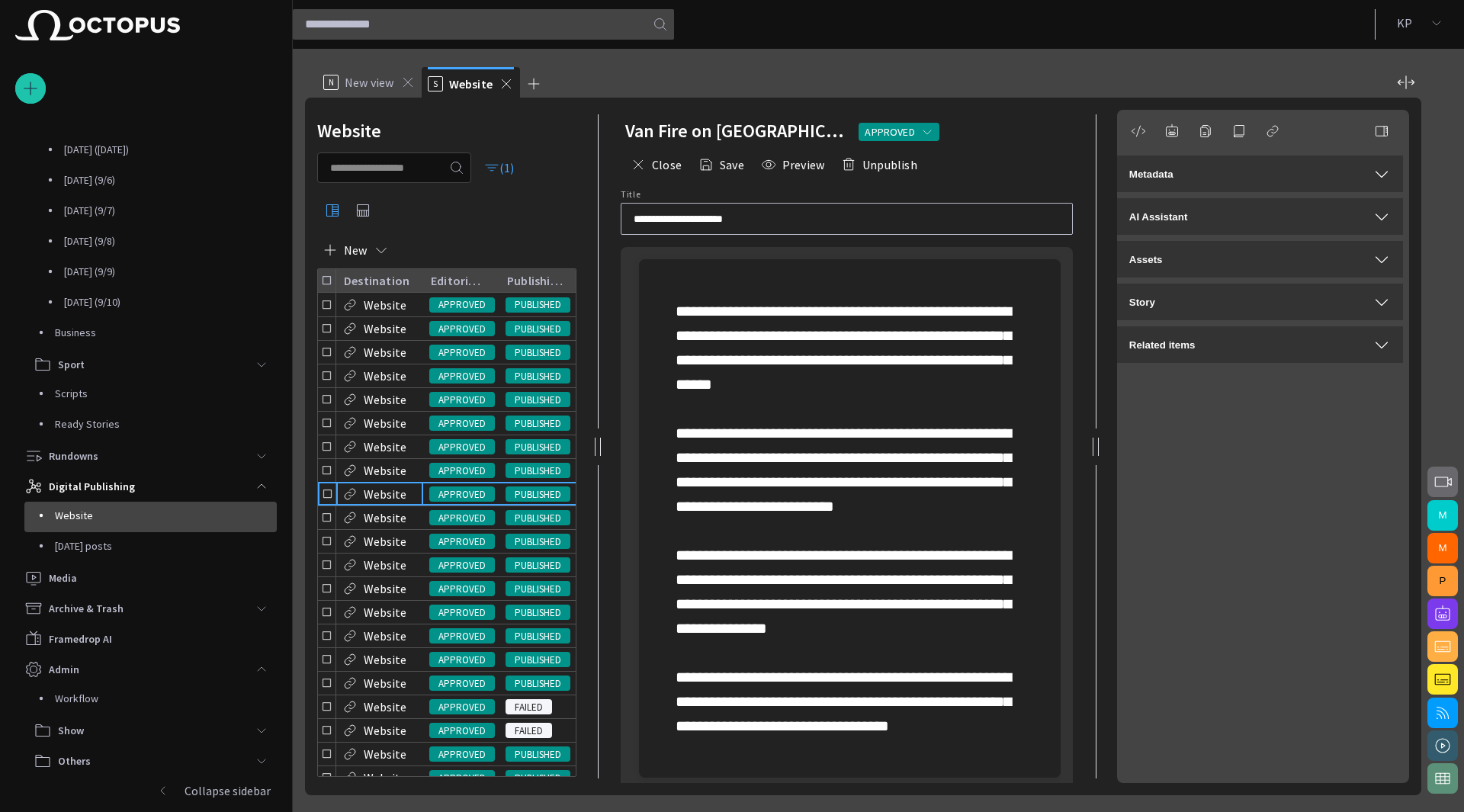
click at [1238, 221] on div "AI Assistant" at bounding box center [1260, 216] width 262 height 18
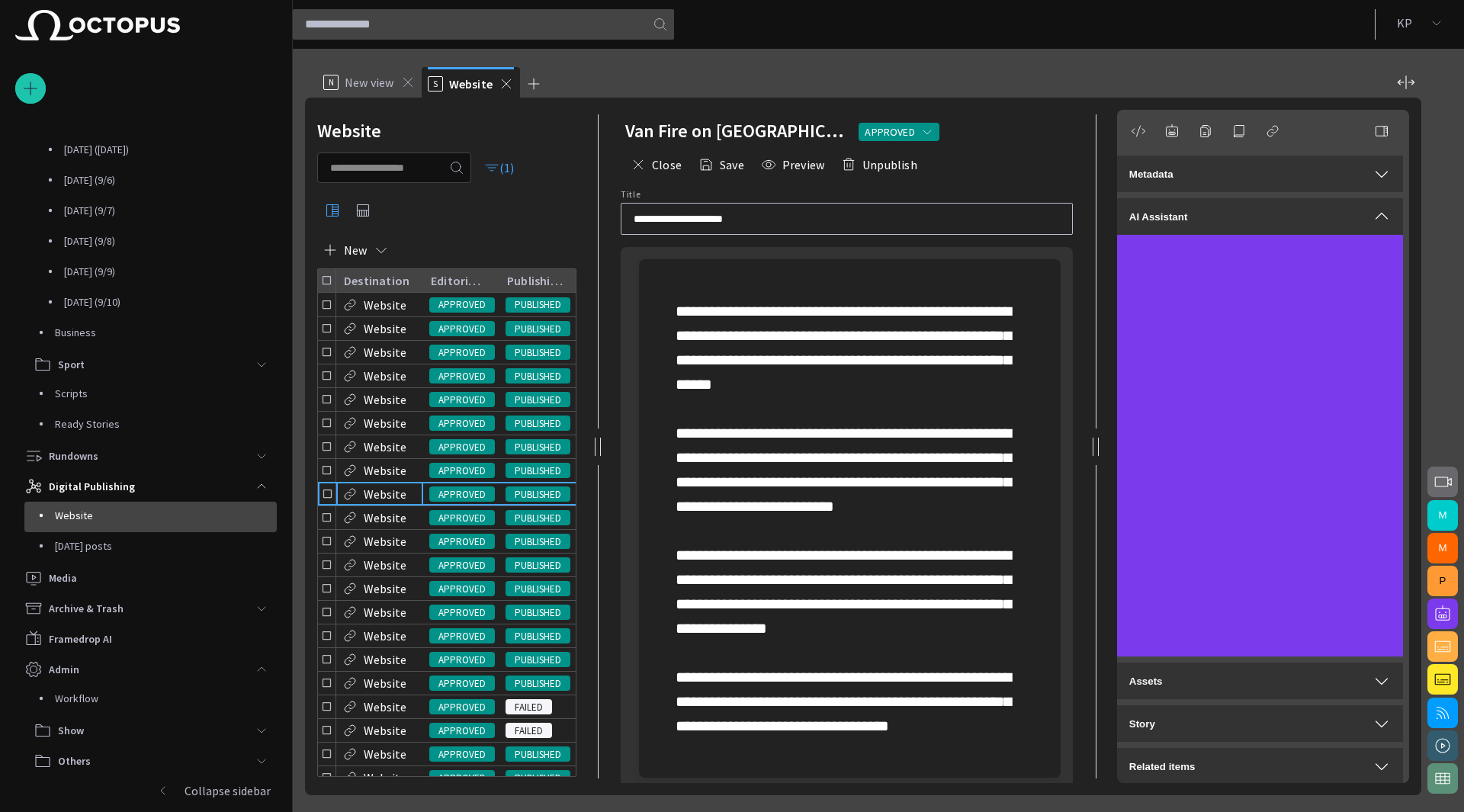
click at [1238, 179] on div "Metadata" at bounding box center [1260, 173] width 262 height 18
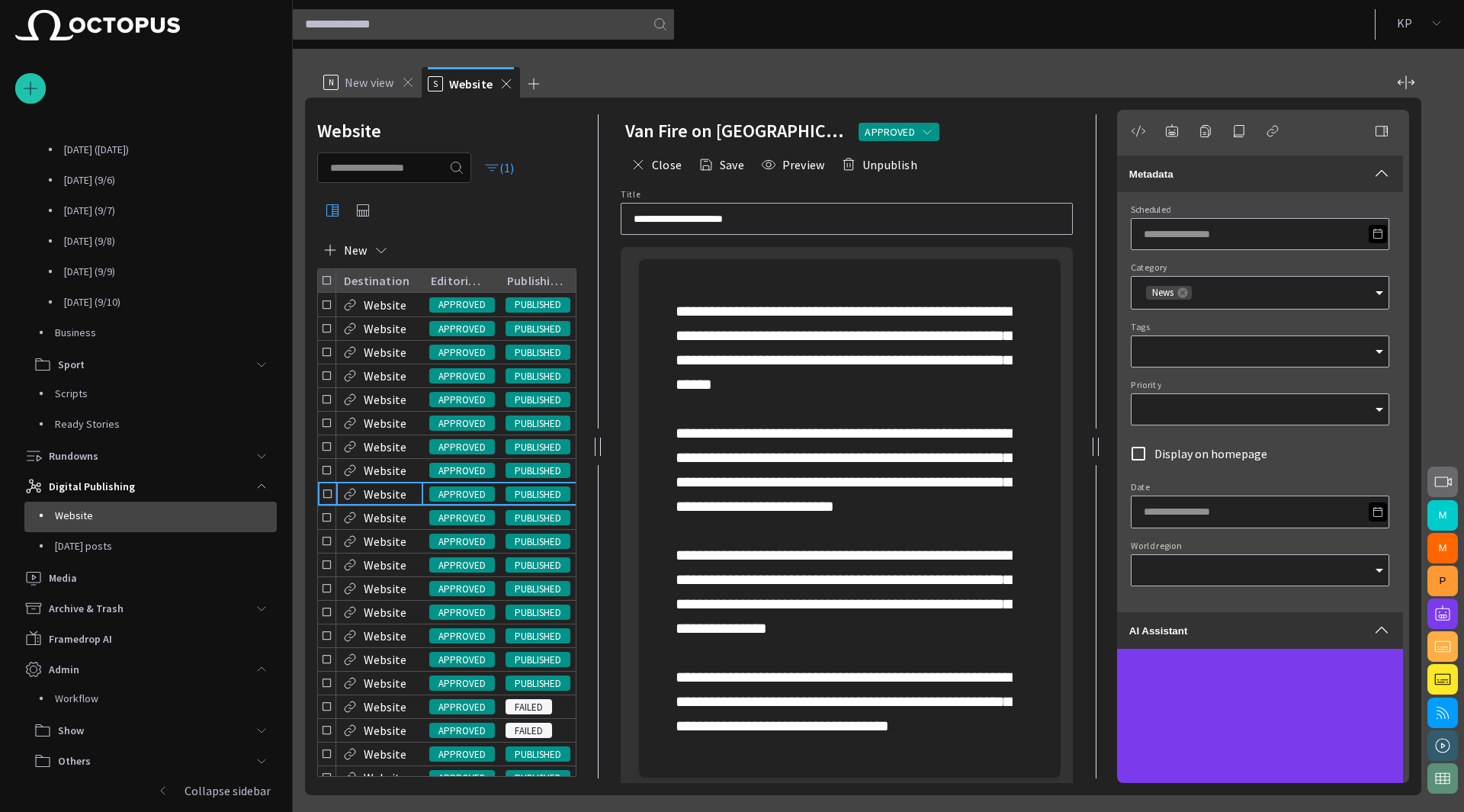
type input "*"
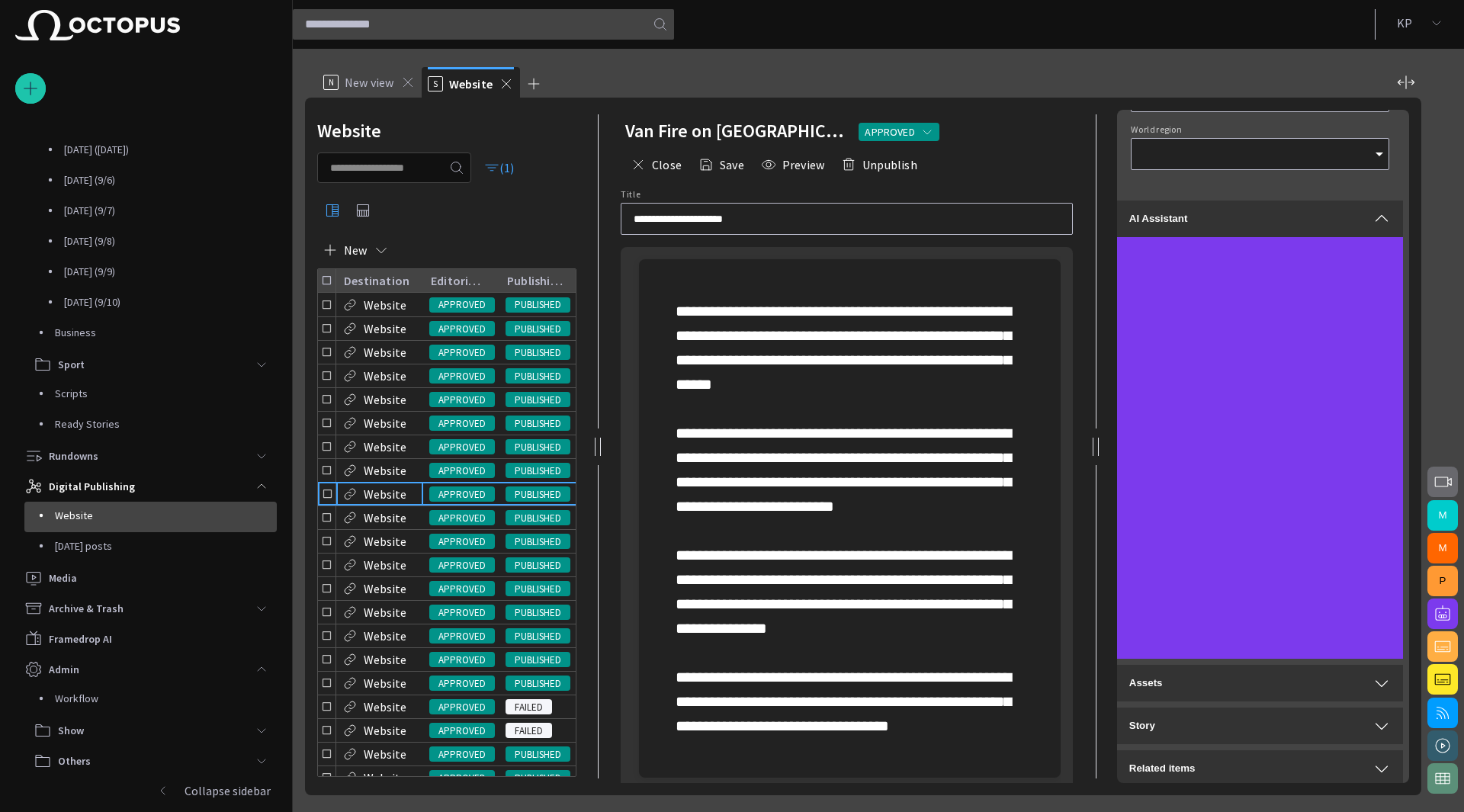
scroll to position [0, 0]
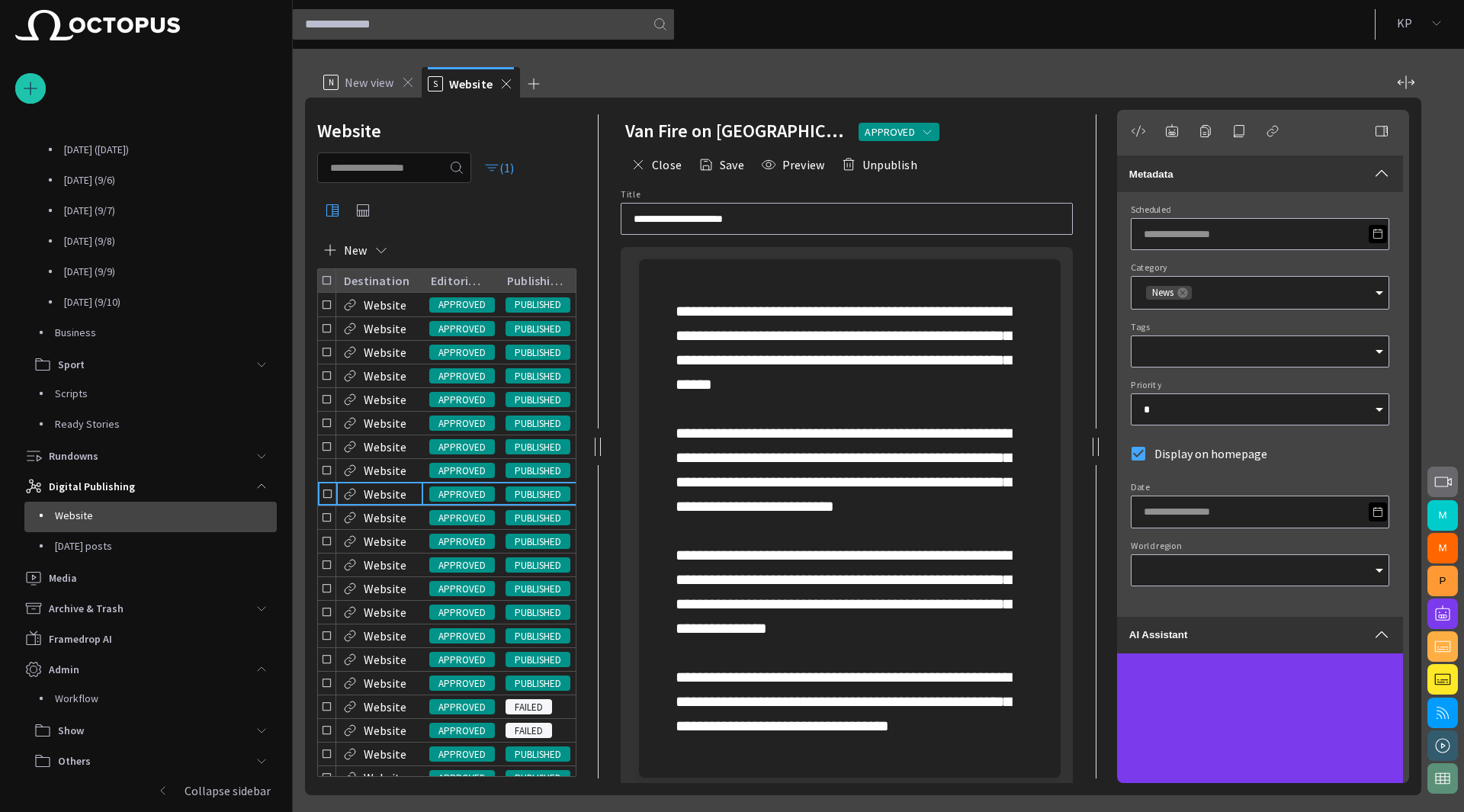
click at [1177, 473] on form "Scheduled Category News Tags Priority * Display on homepage Date World region" at bounding box center [1260, 401] width 258 height 394
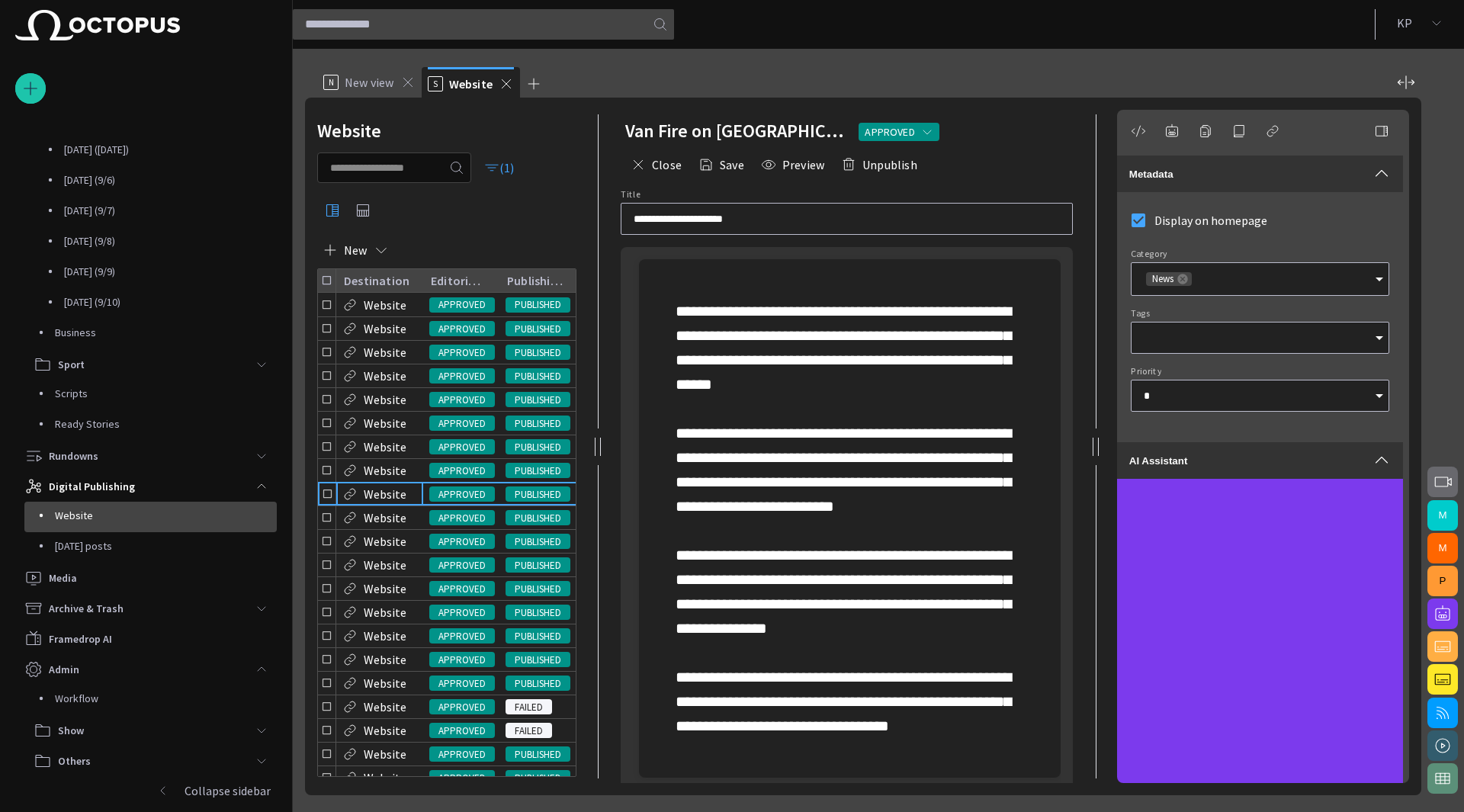
click at [1201, 330] on input "Tags" at bounding box center [1254, 338] width 222 height 15
click at [1170, 379] on td "Sport" at bounding box center [1257, 376] width 253 height 15
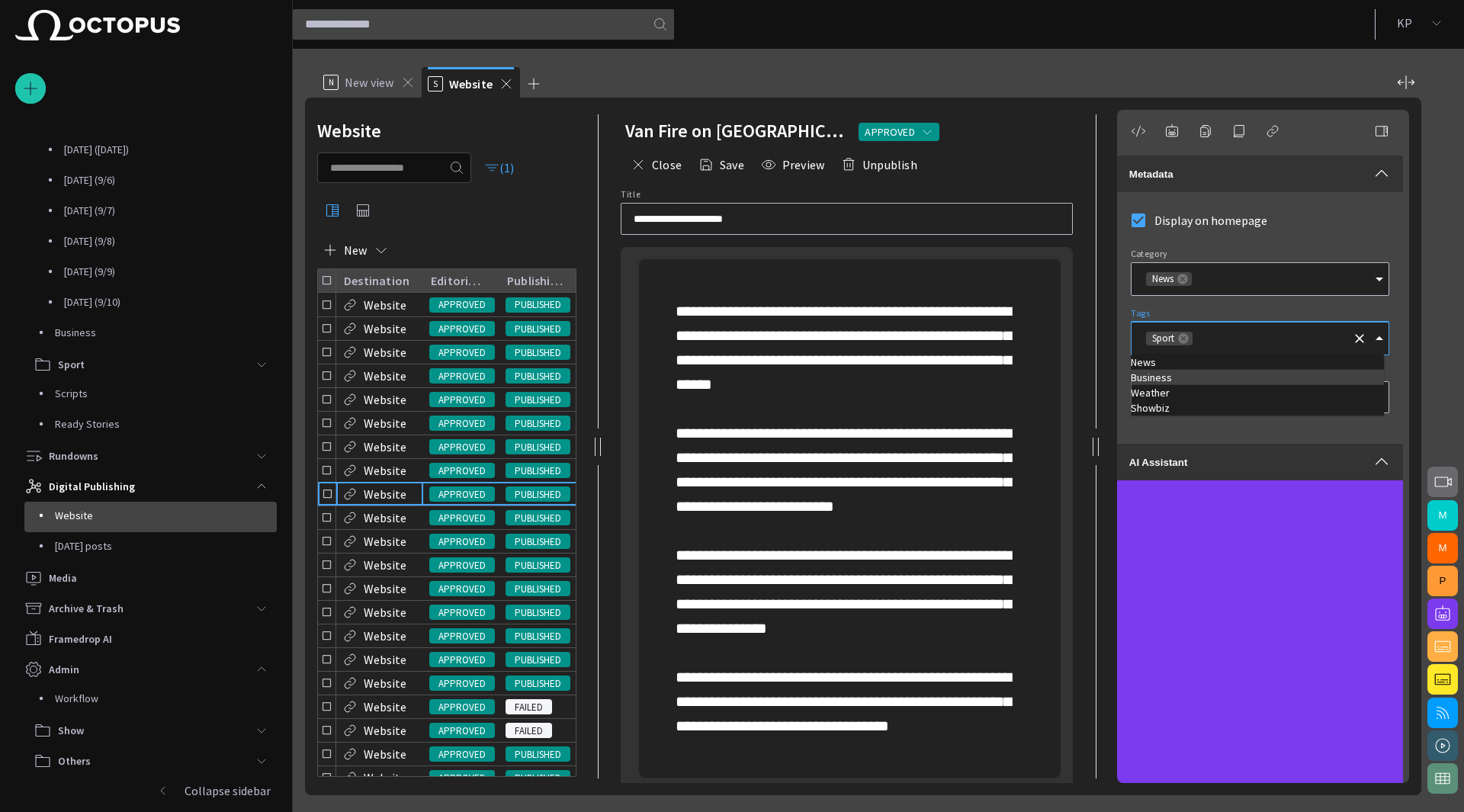
click at [1169, 383] on td "Business" at bounding box center [1257, 378] width 253 height 15
click at [1168, 390] on td "Weather" at bounding box center [1257, 392] width 253 height 15
click at [1189, 305] on form "Display on homepage Category News Tags Business Weather Priority *" at bounding box center [1260, 315] width 258 height 221
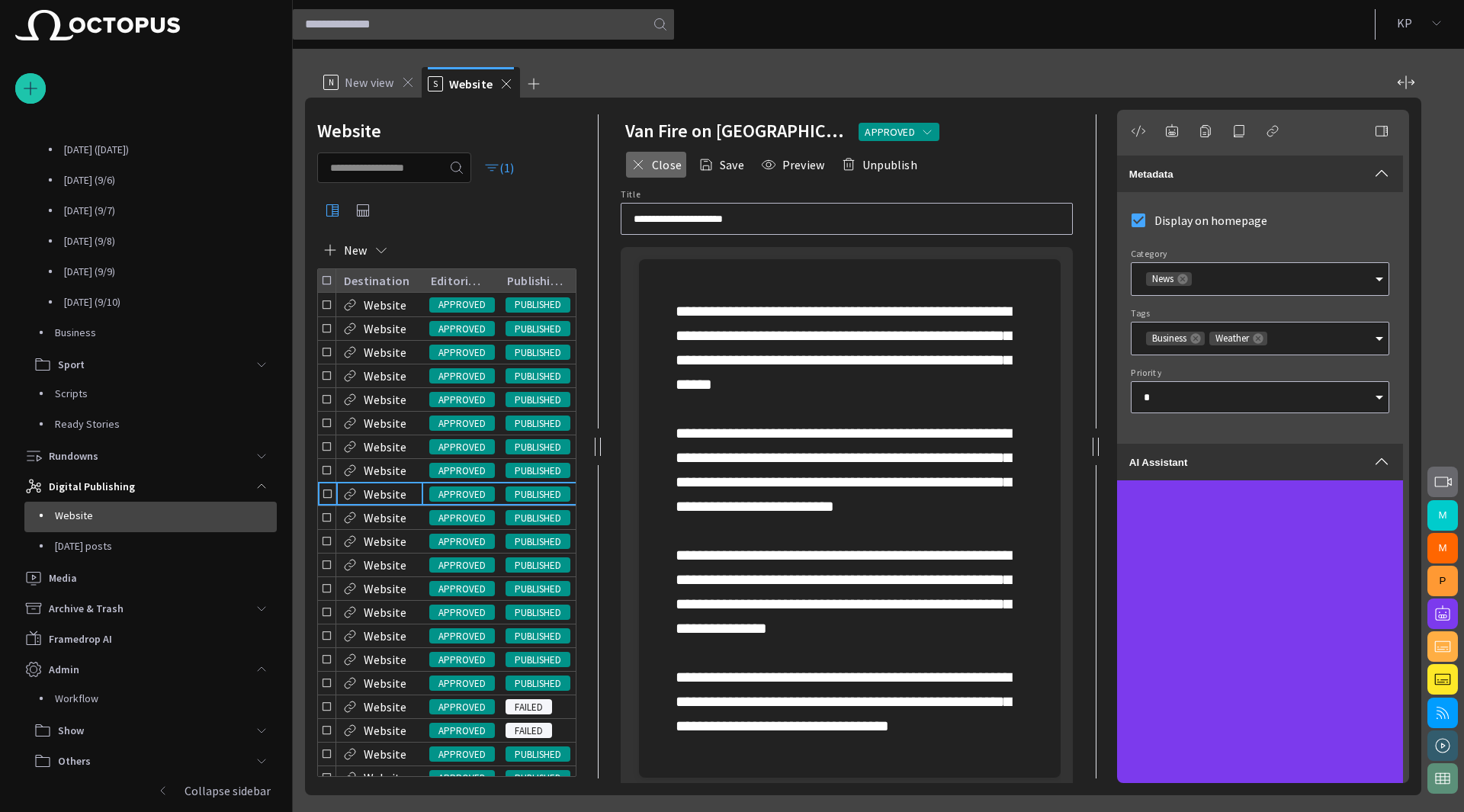
click at [642, 161] on span "button" at bounding box center [638, 165] width 15 height 15
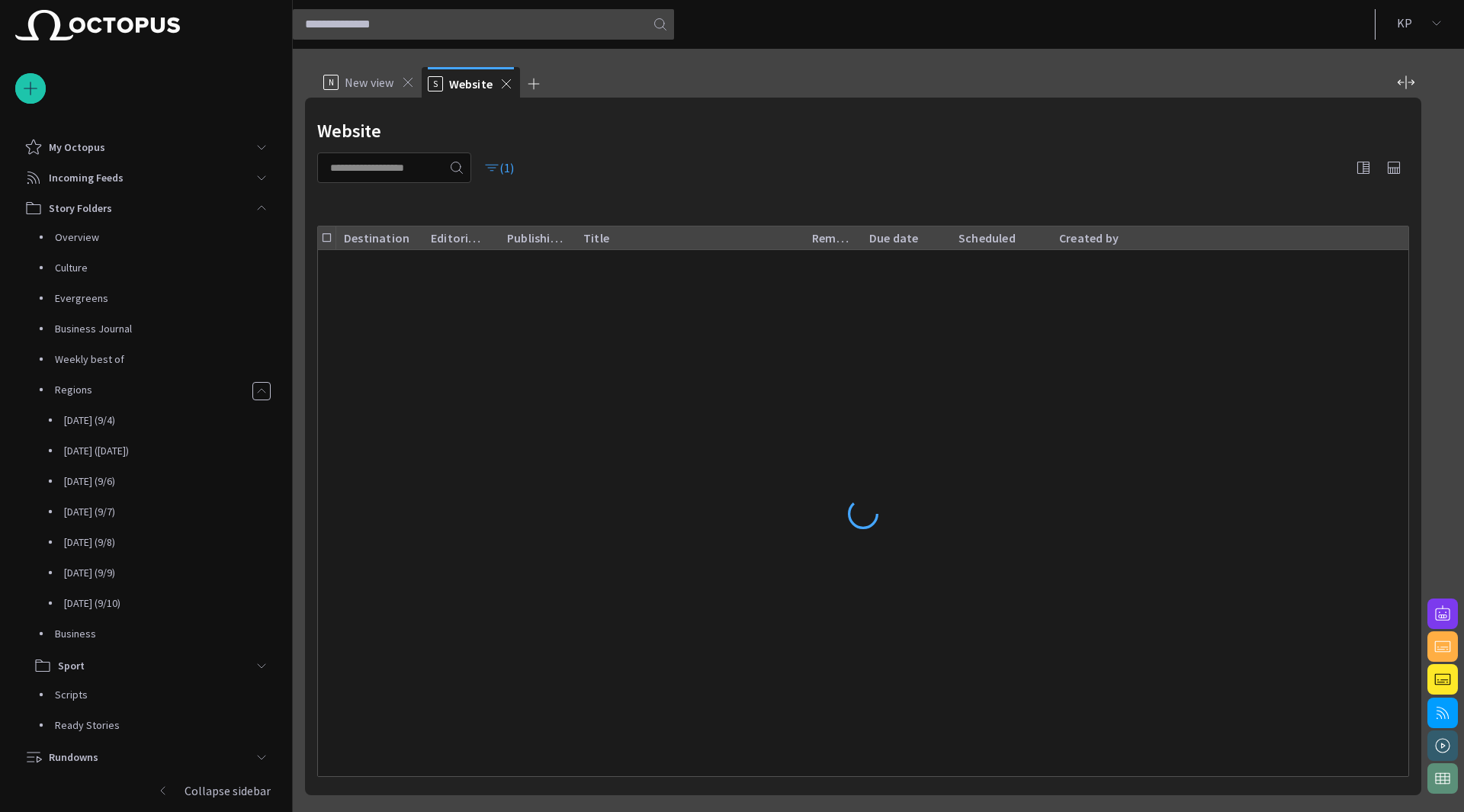
scroll to position [301, 0]
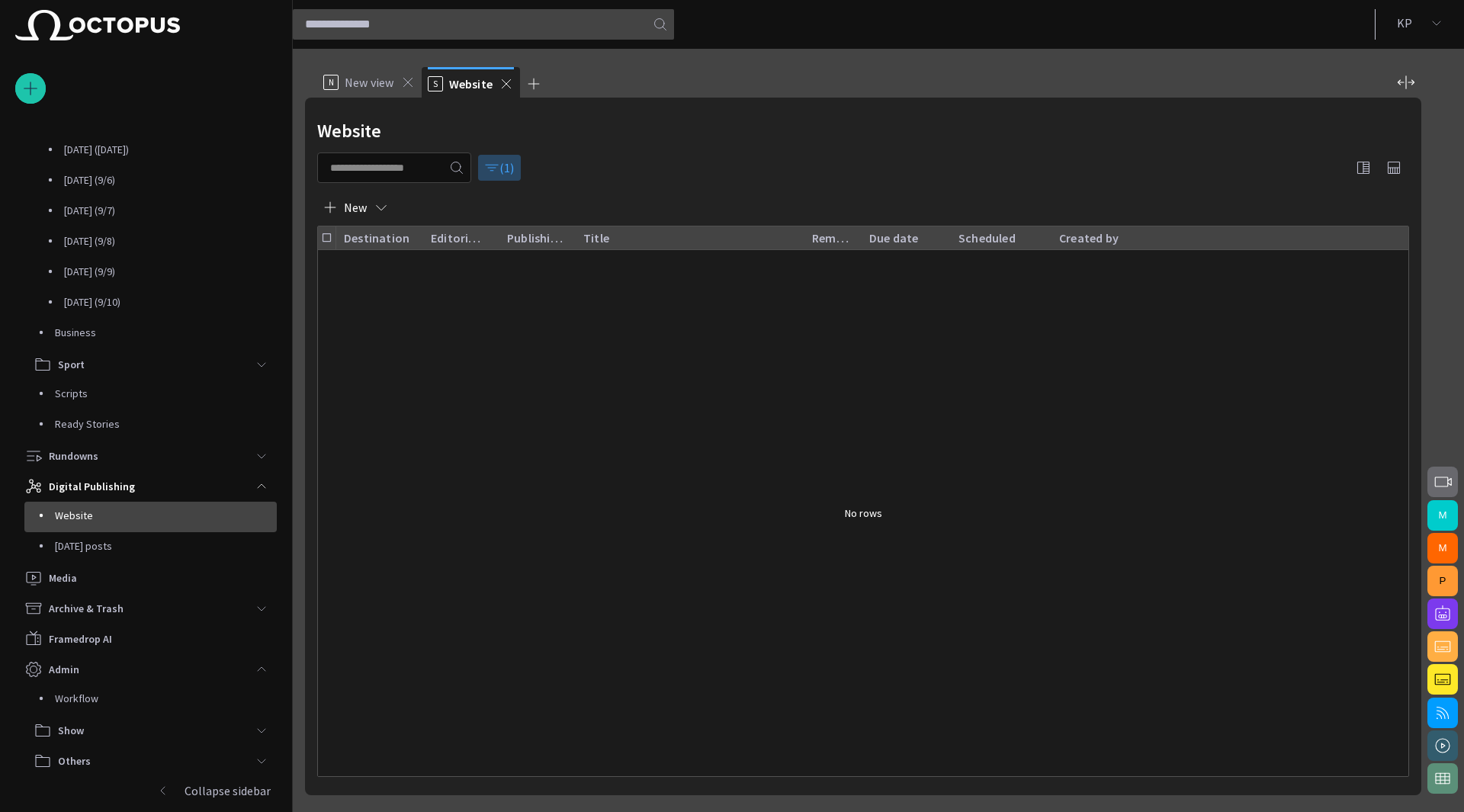
click at [500, 174] on span "button" at bounding box center [492, 167] width 15 height 15
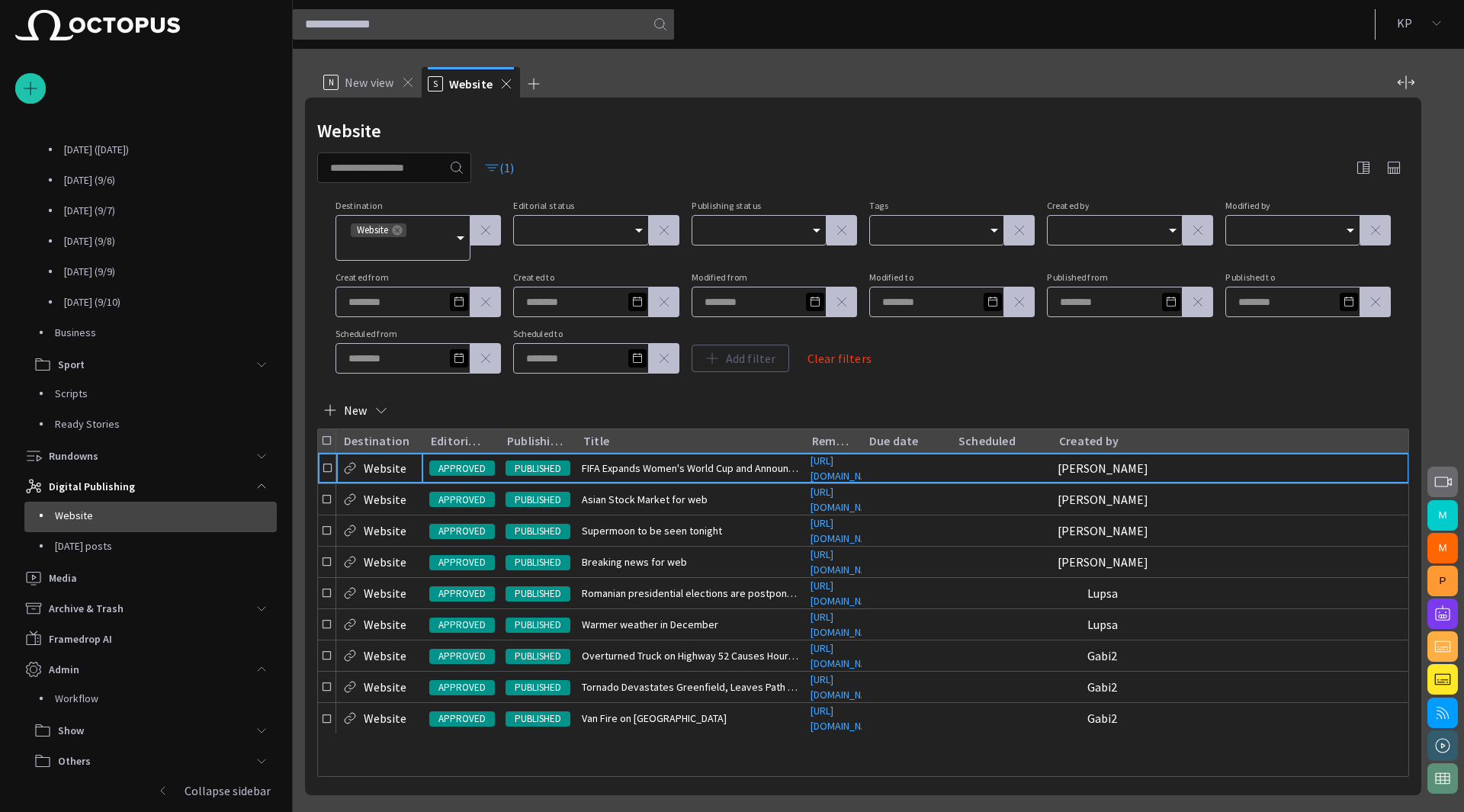
click at [398, 231] on icon at bounding box center [397, 230] width 10 height 10
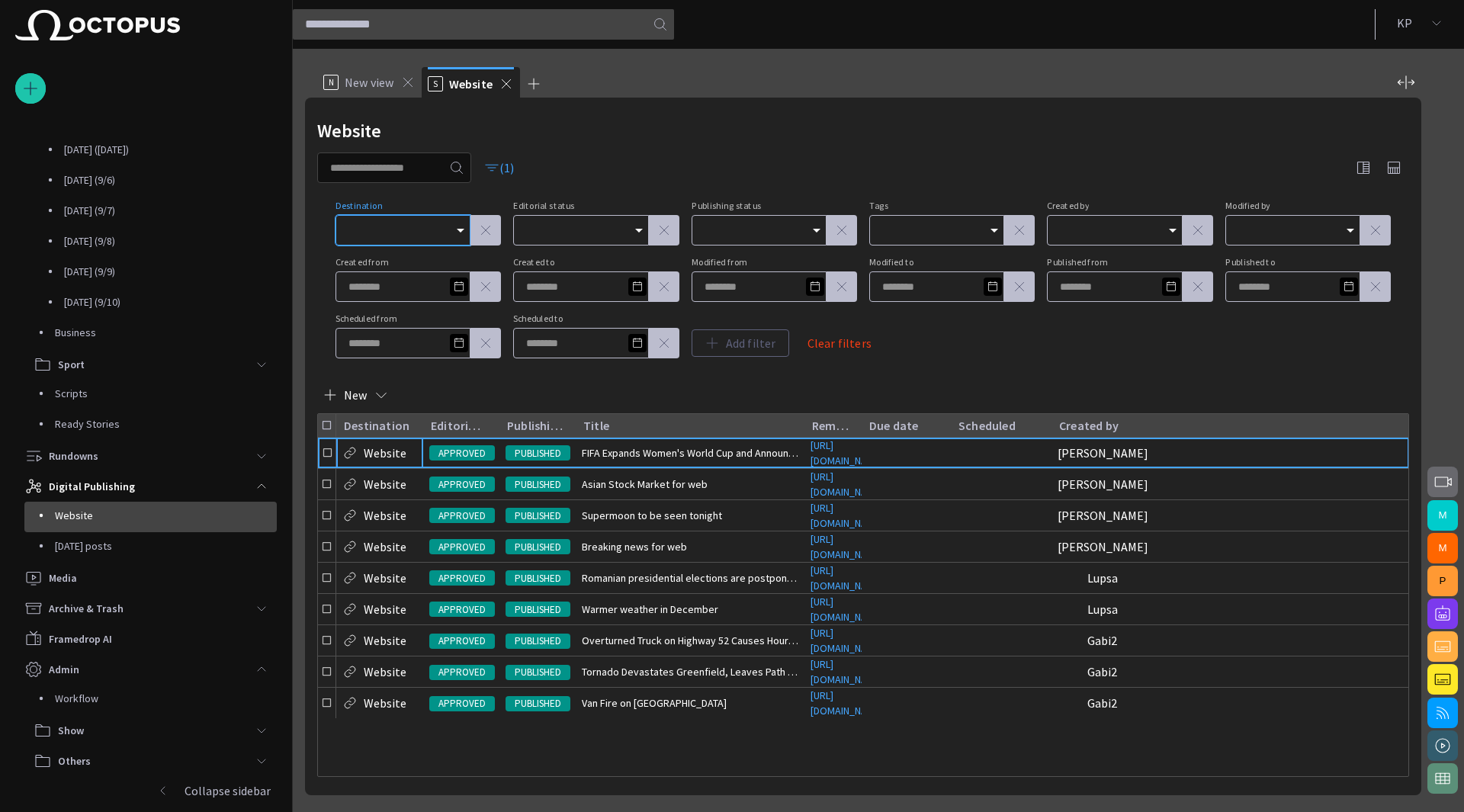
click at [692, 138] on div "Website" at bounding box center [863, 131] width 1092 height 31
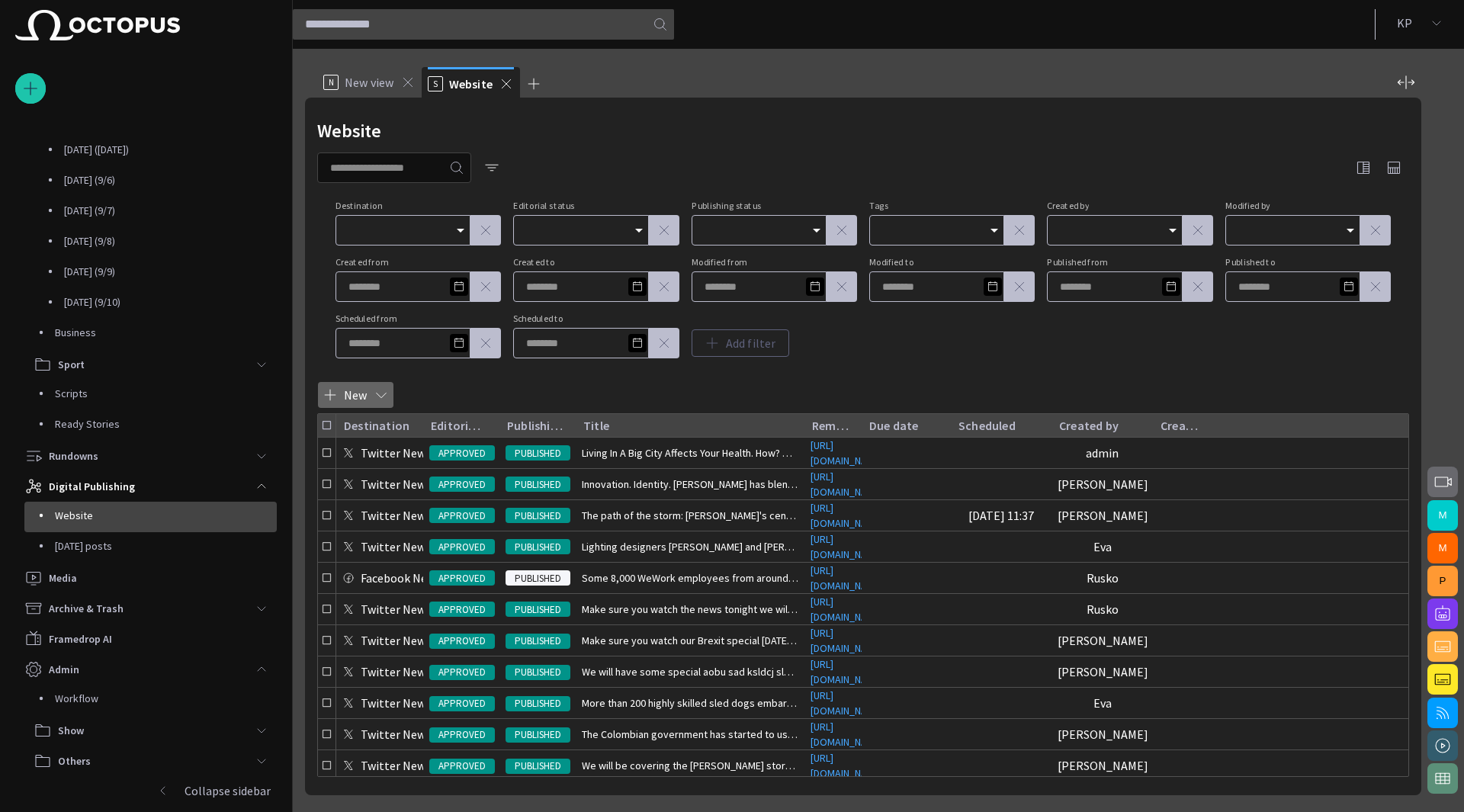
click at [379, 396] on span "button" at bounding box center [381, 395] width 15 height 15
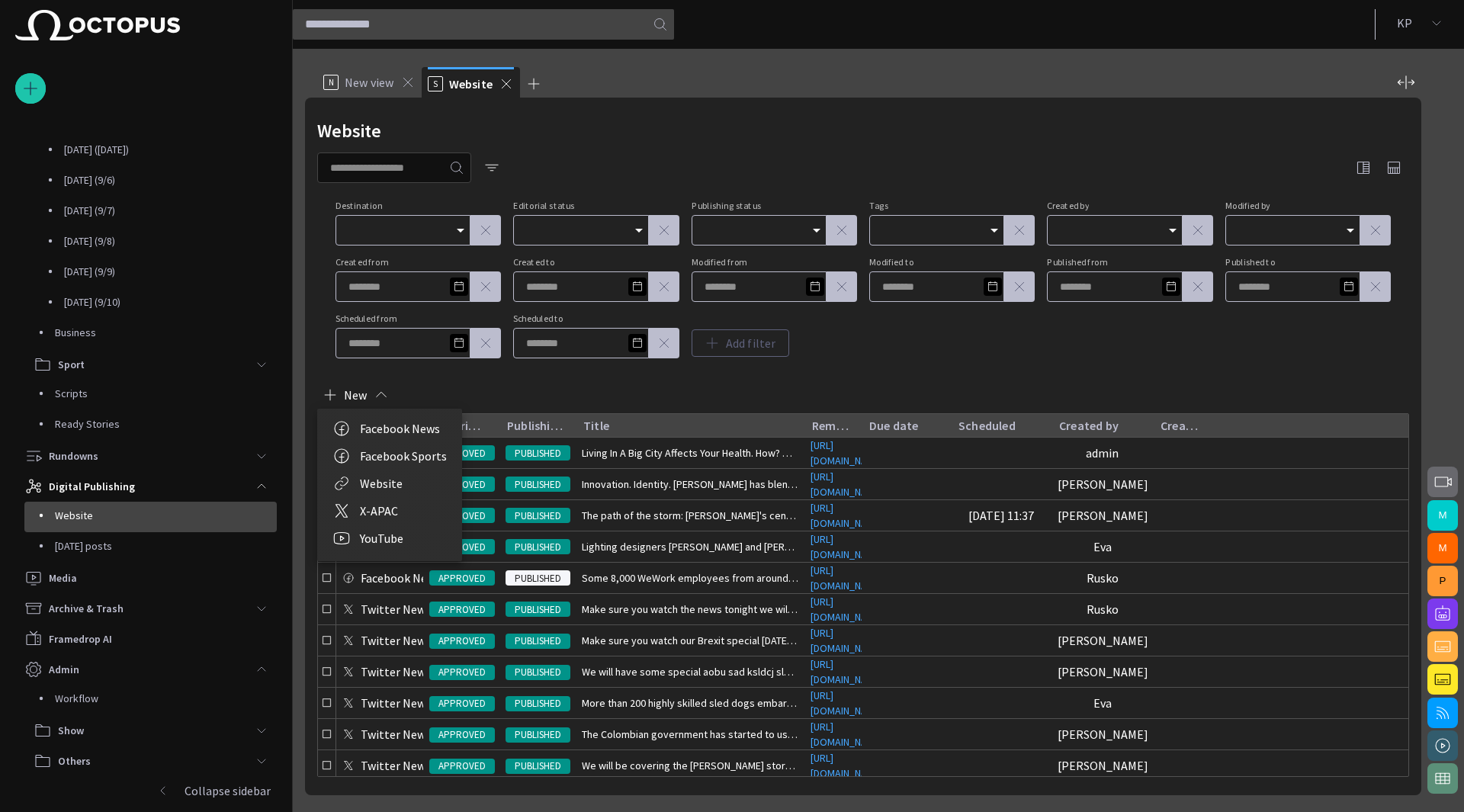
click at [385, 482] on li "Website" at bounding box center [389, 483] width 145 height 27
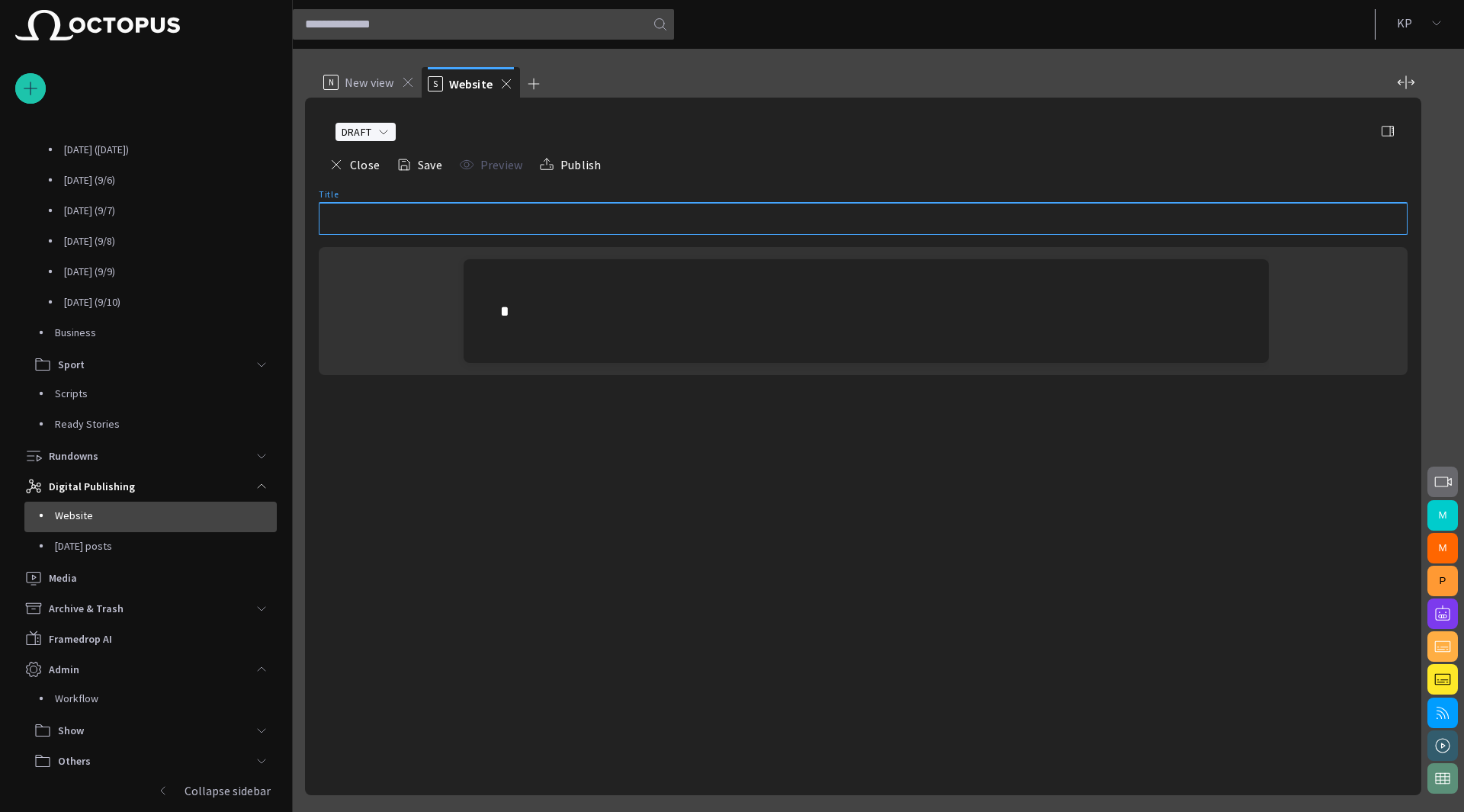
click at [399, 221] on input "Title" at bounding box center [863, 219] width 1063 height 15
type input "**********"
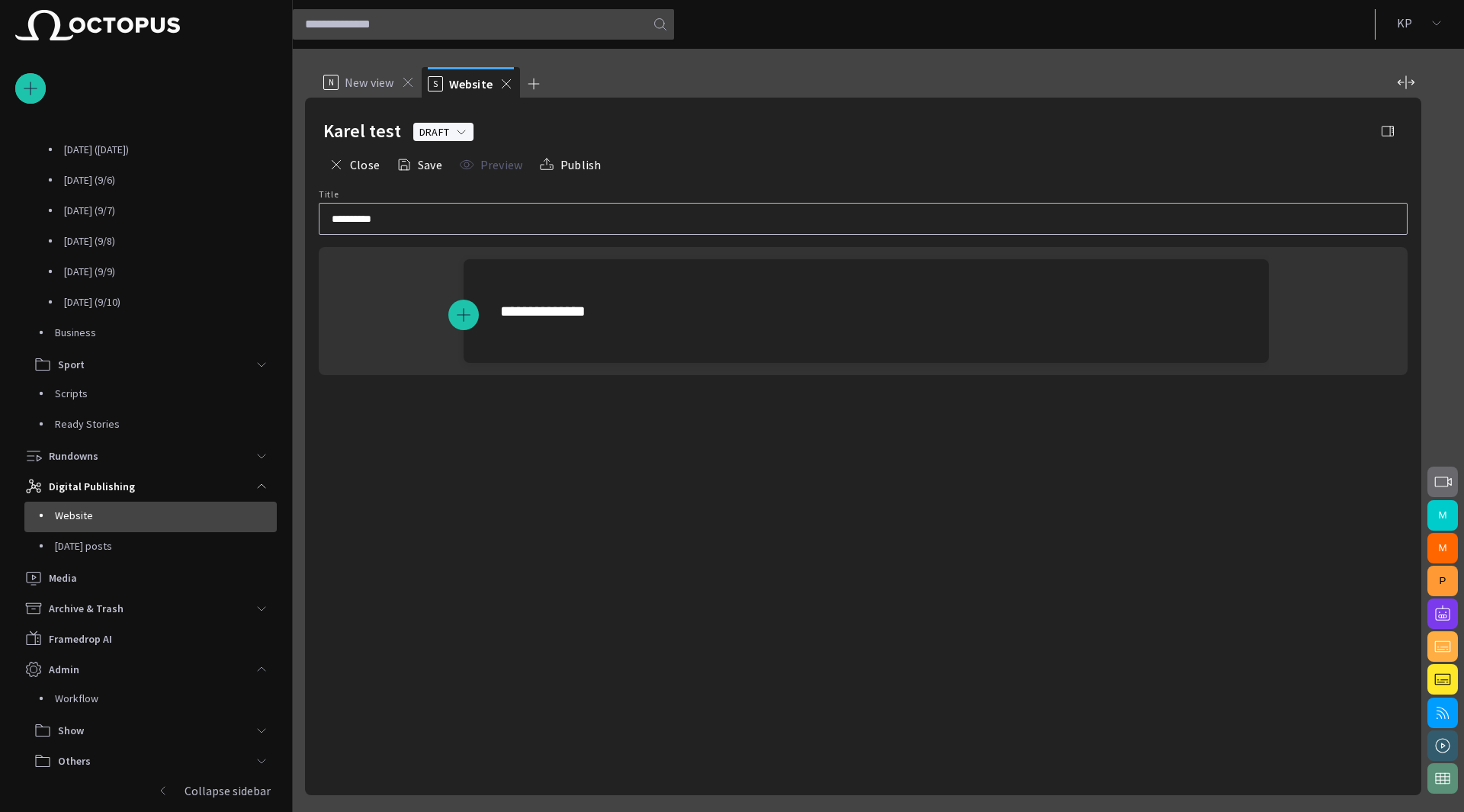
click at [658, 162] on div "Close Save Preview Publish" at bounding box center [863, 165] width 1079 height 37
click at [422, 162] on button "Save" at bounding box center [420, 165] width 57 height 27
click at [1386, 134] on span "button" at bounding box center [1388, 131] width 15 height 15
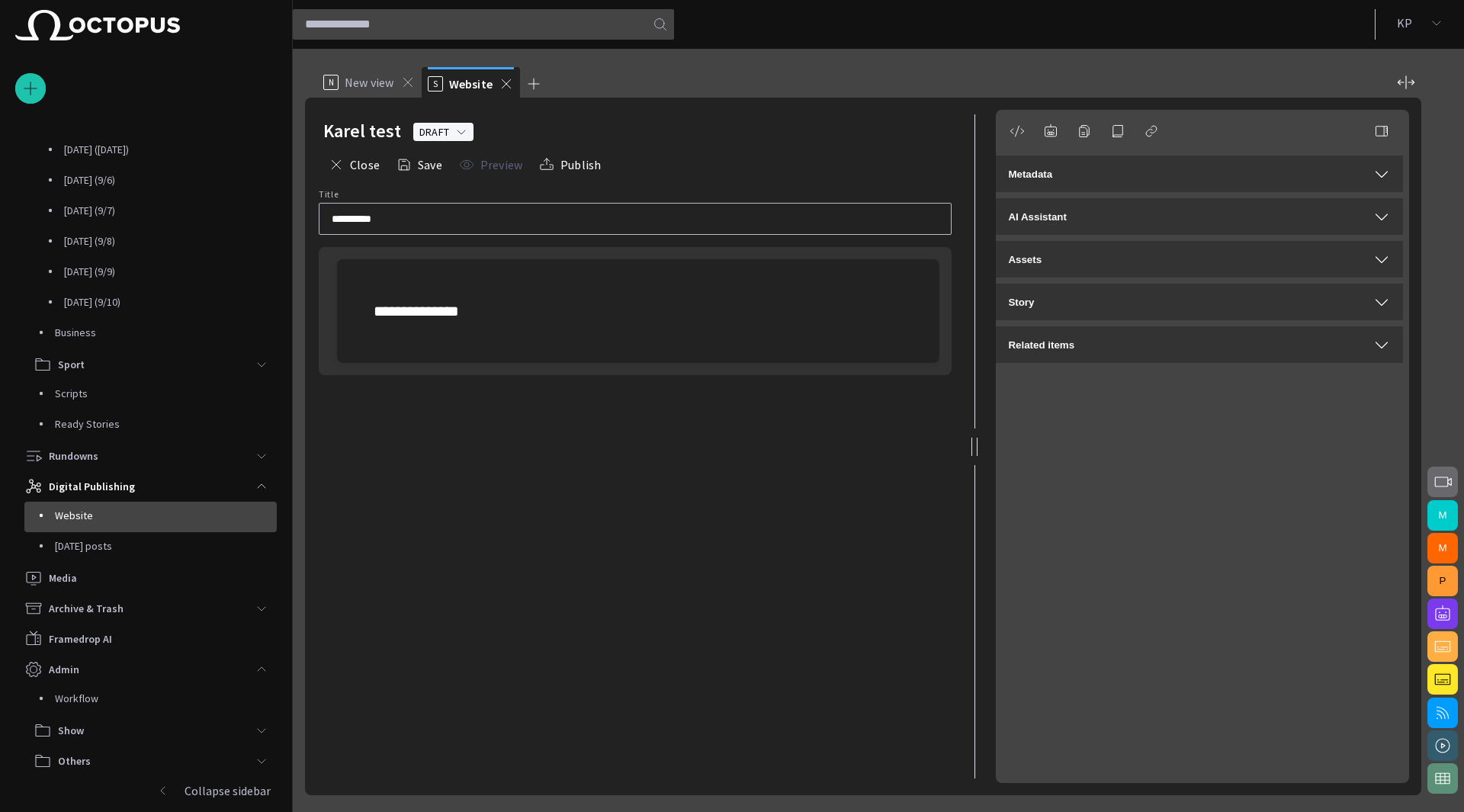
click at [1188, 181] on div "Metadata" at bounding box center [1200, 173] width 383 height 18
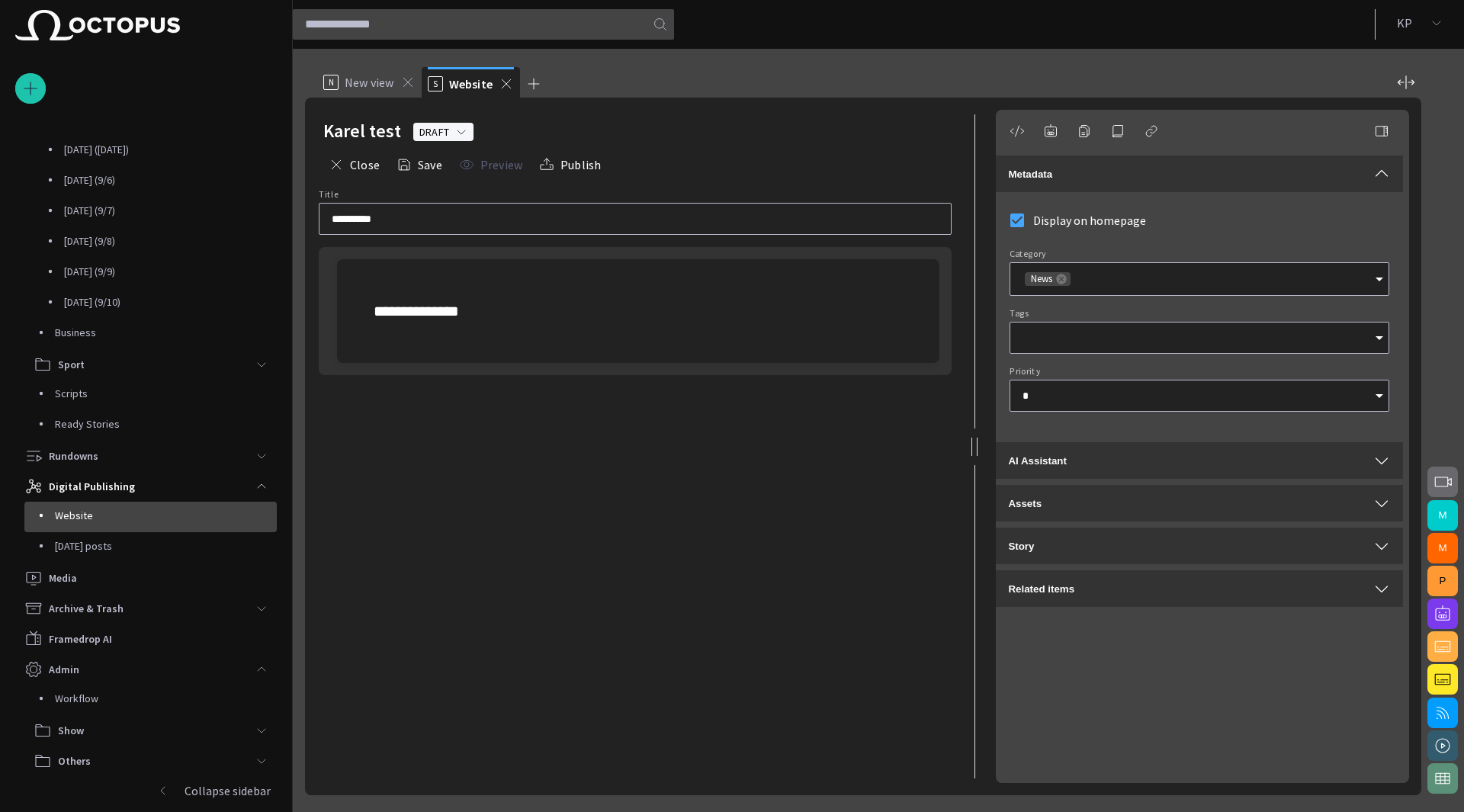
click at [738, 490] on div "**********" at bounding box center [635, 486] width 636 height 594
click at [136, 545] on p "[DATE] posts" at bounding box center [166, 546] width 222 height 15
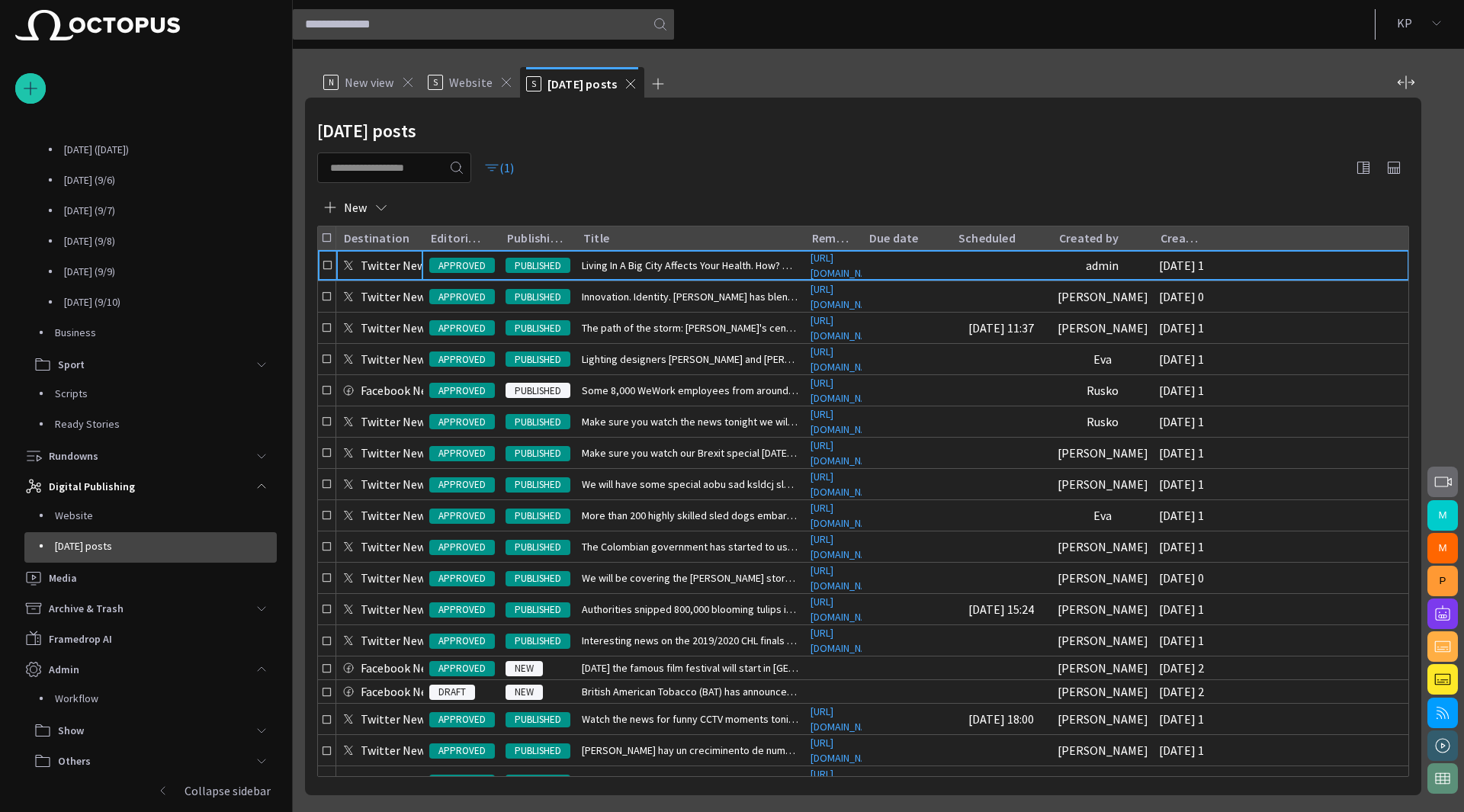
click at [500, 168] on span "button" at bounding box center [492, 167] width 15 height 15
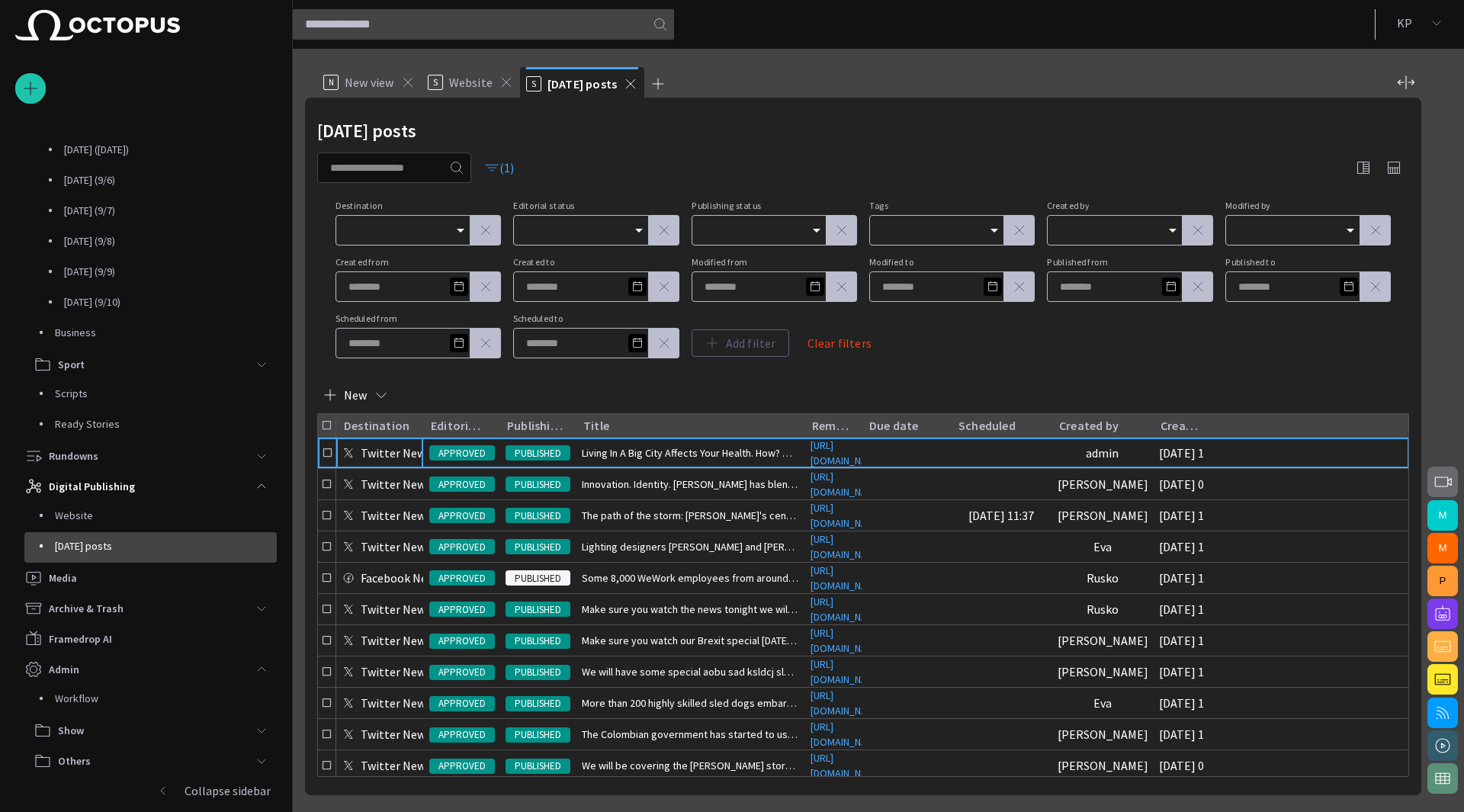
click at [847, 343] on button "Clear filters" at bounding box center [840, 343] width 89 height 27
click at [135, 512] on p "Website" at bounding box center [166, 515] width 222 height 15
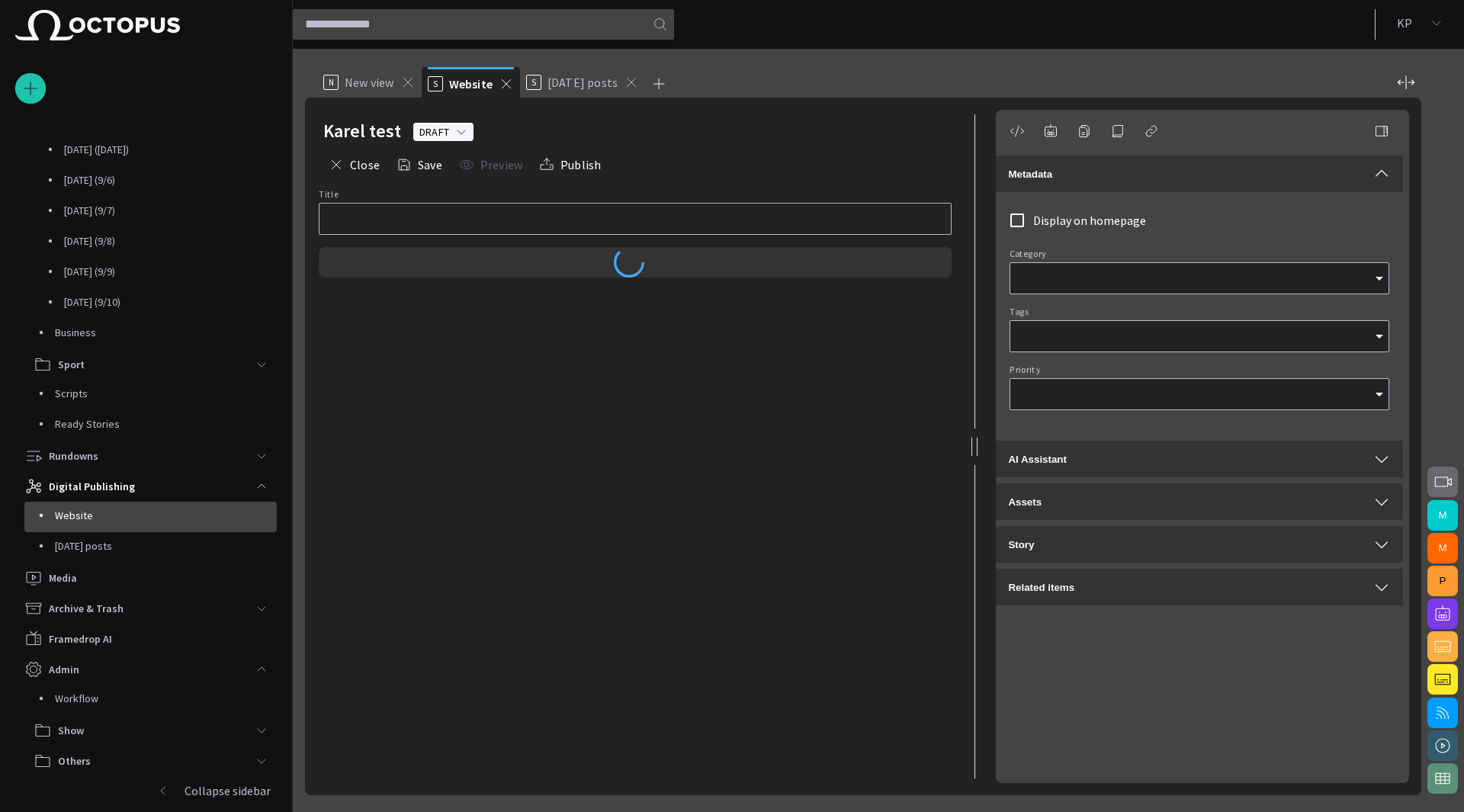
type input "**********"
type input "*"
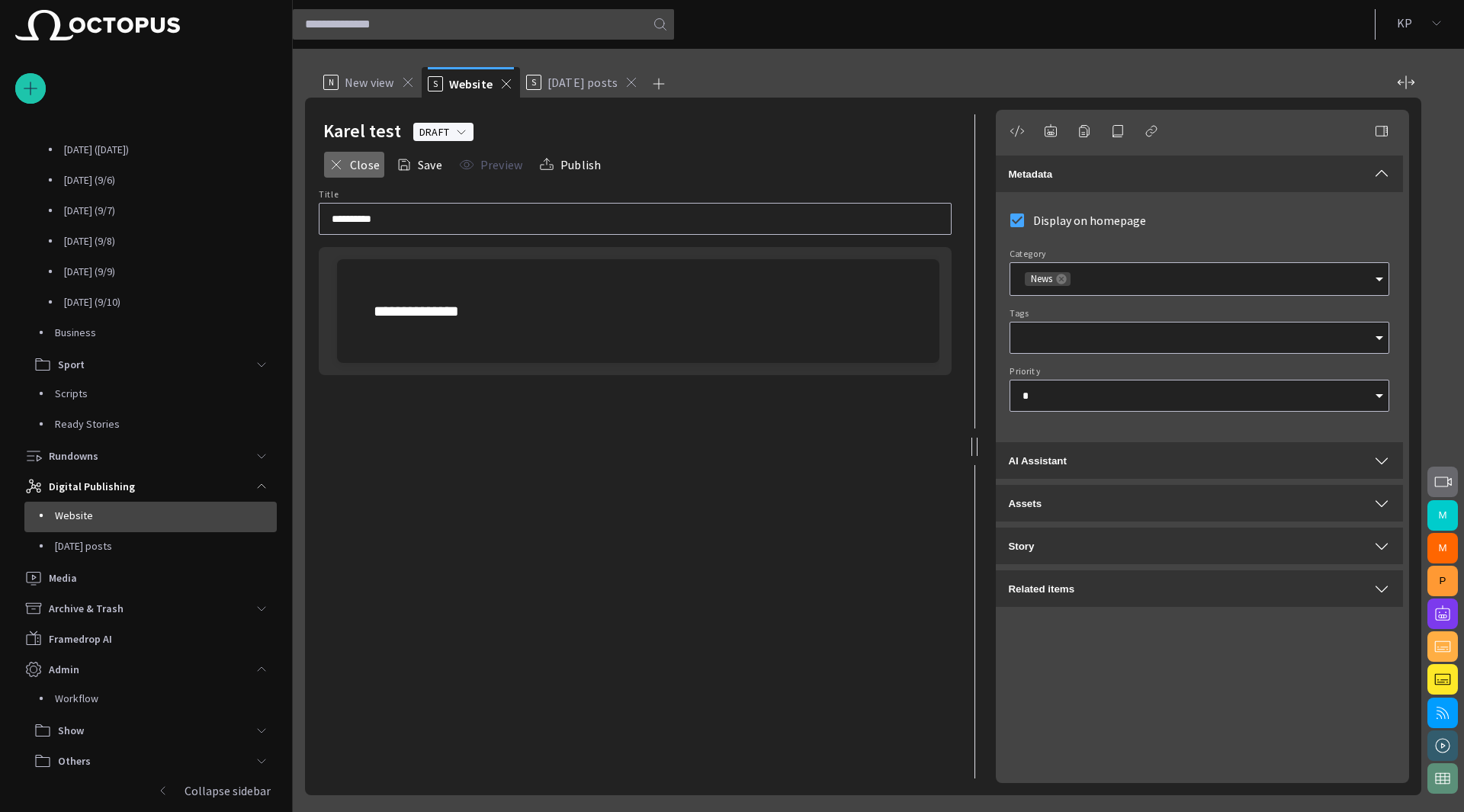
click at [358, 173] on button "Close" at bounding box center [355, 165] width 62 height 27
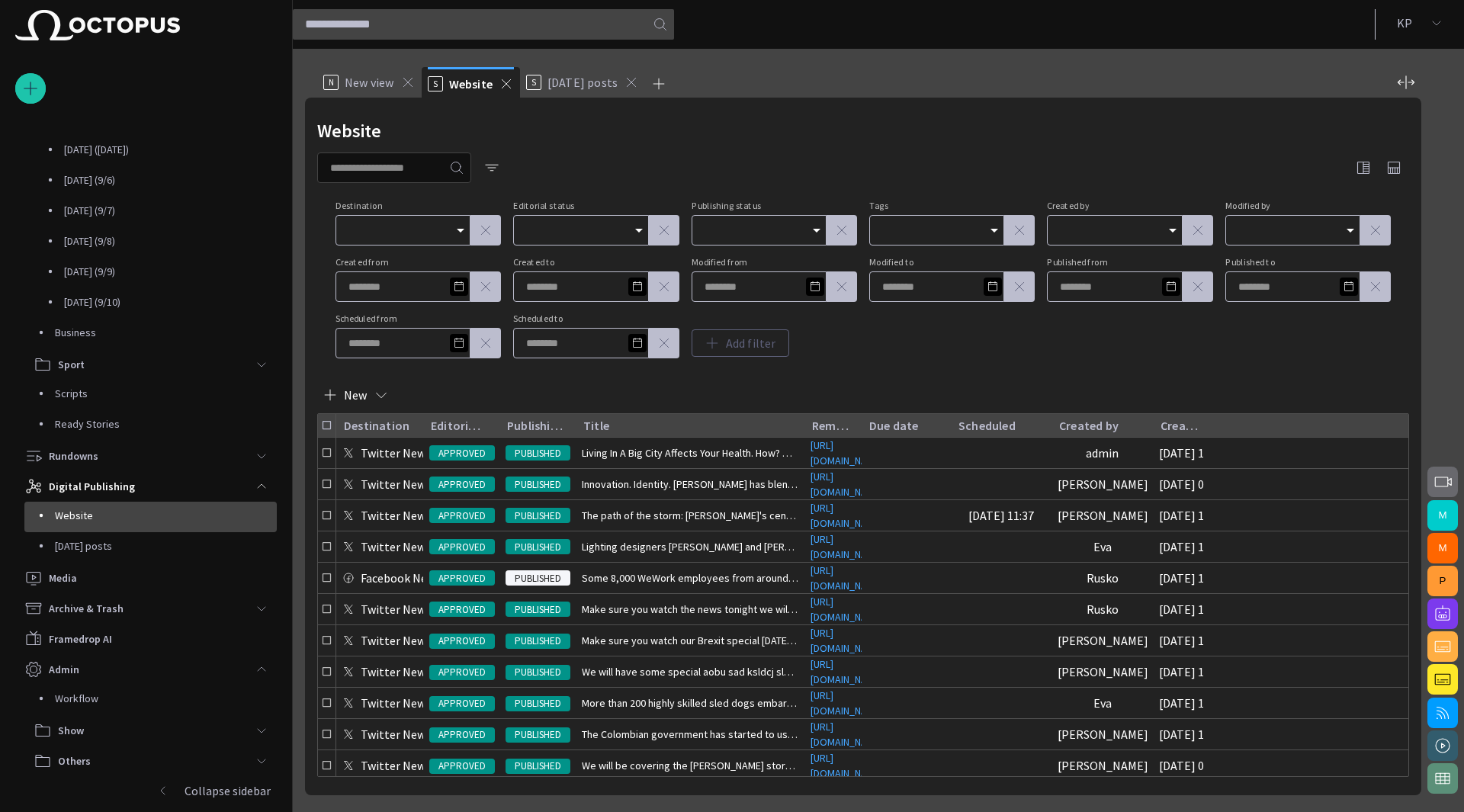
scroll to position [0, 0]
click at [499, 167] on span "button" at bounding box center [492, 167] width 15 height 15
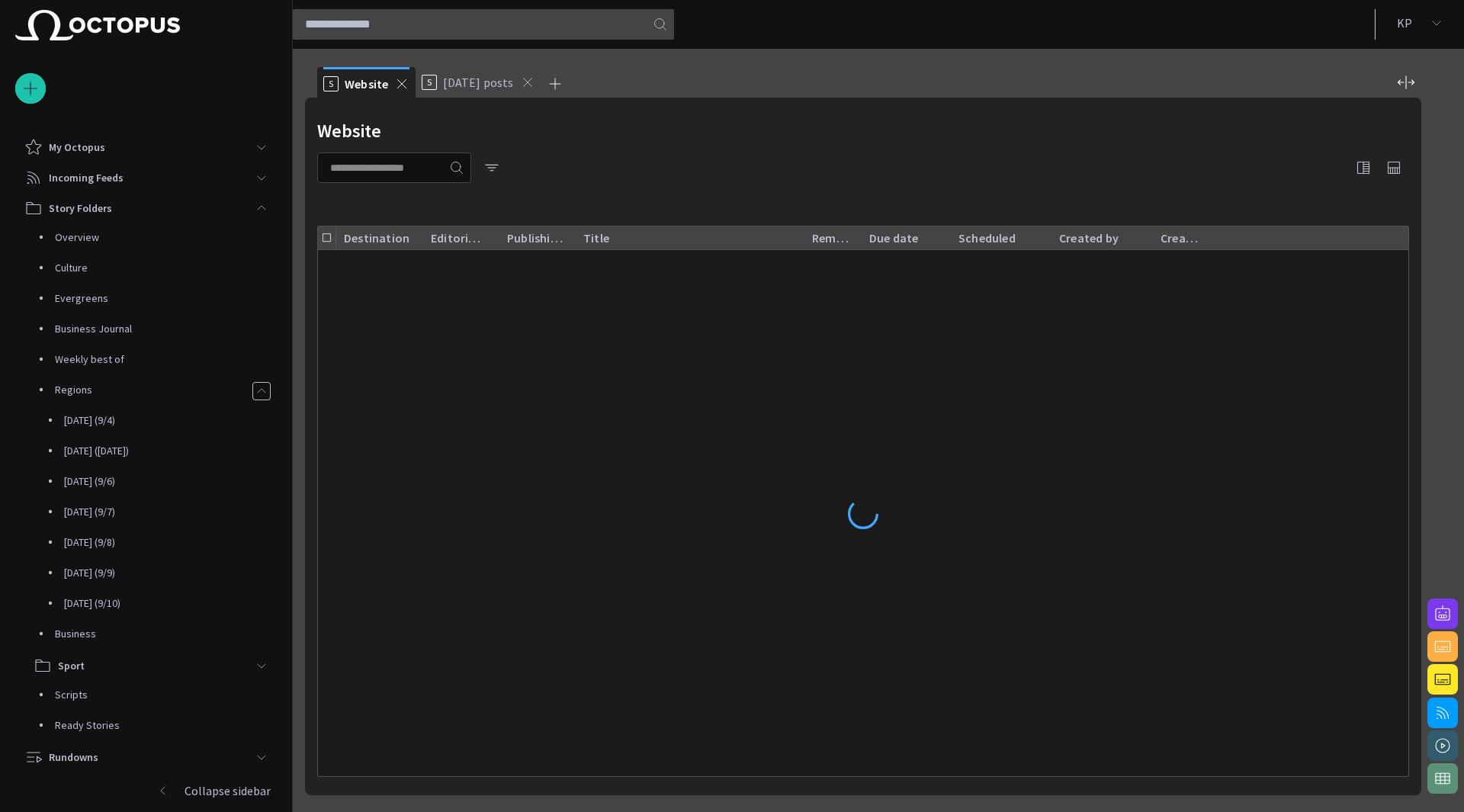
scroll to position [301, 0]
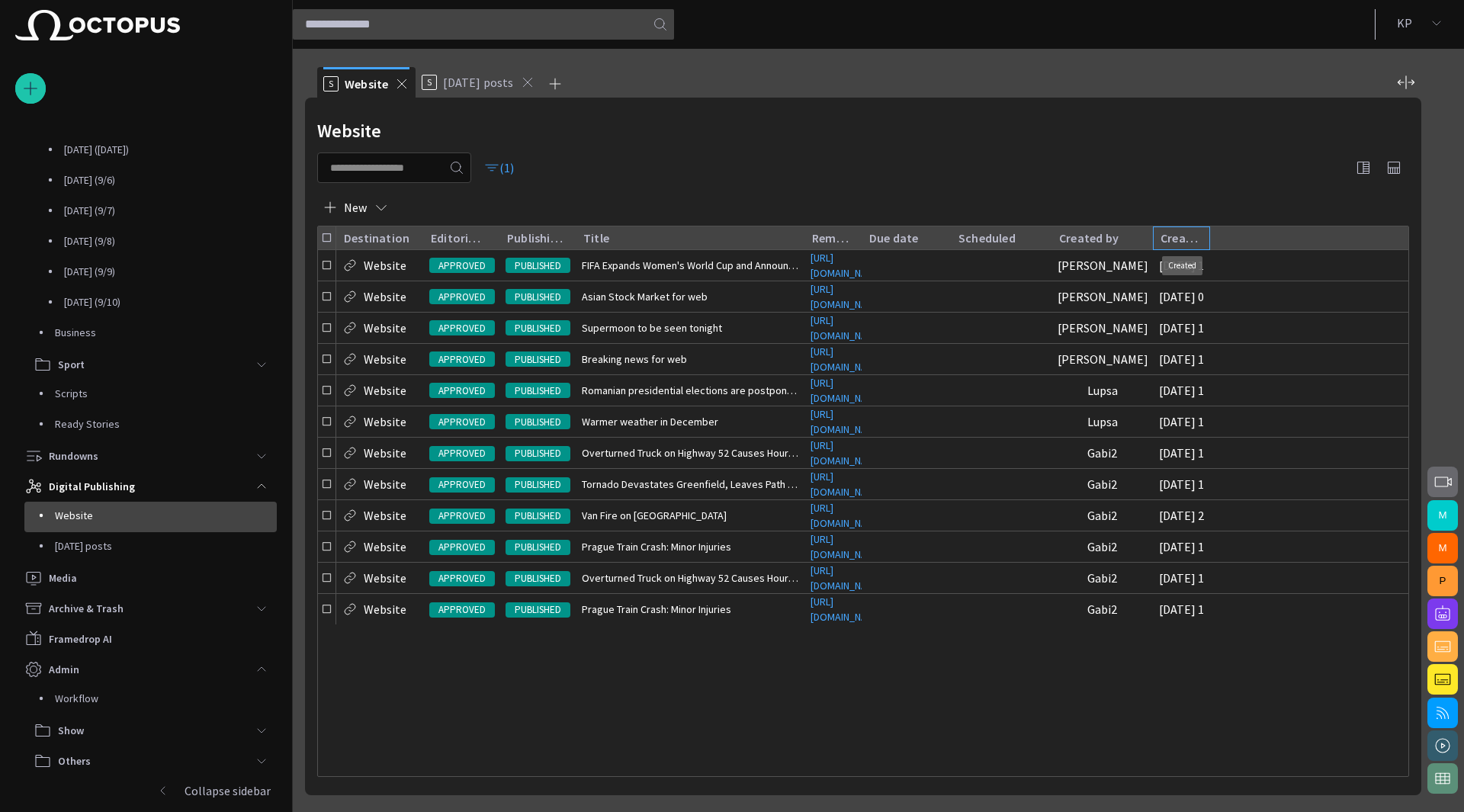
click at [1181, 235] on div "Created" at bounding box center [1180, 238] width 38 height 15
click at [1182, 238] on icon "Sort" at bounding box center [1188, 238] width 14 height 14
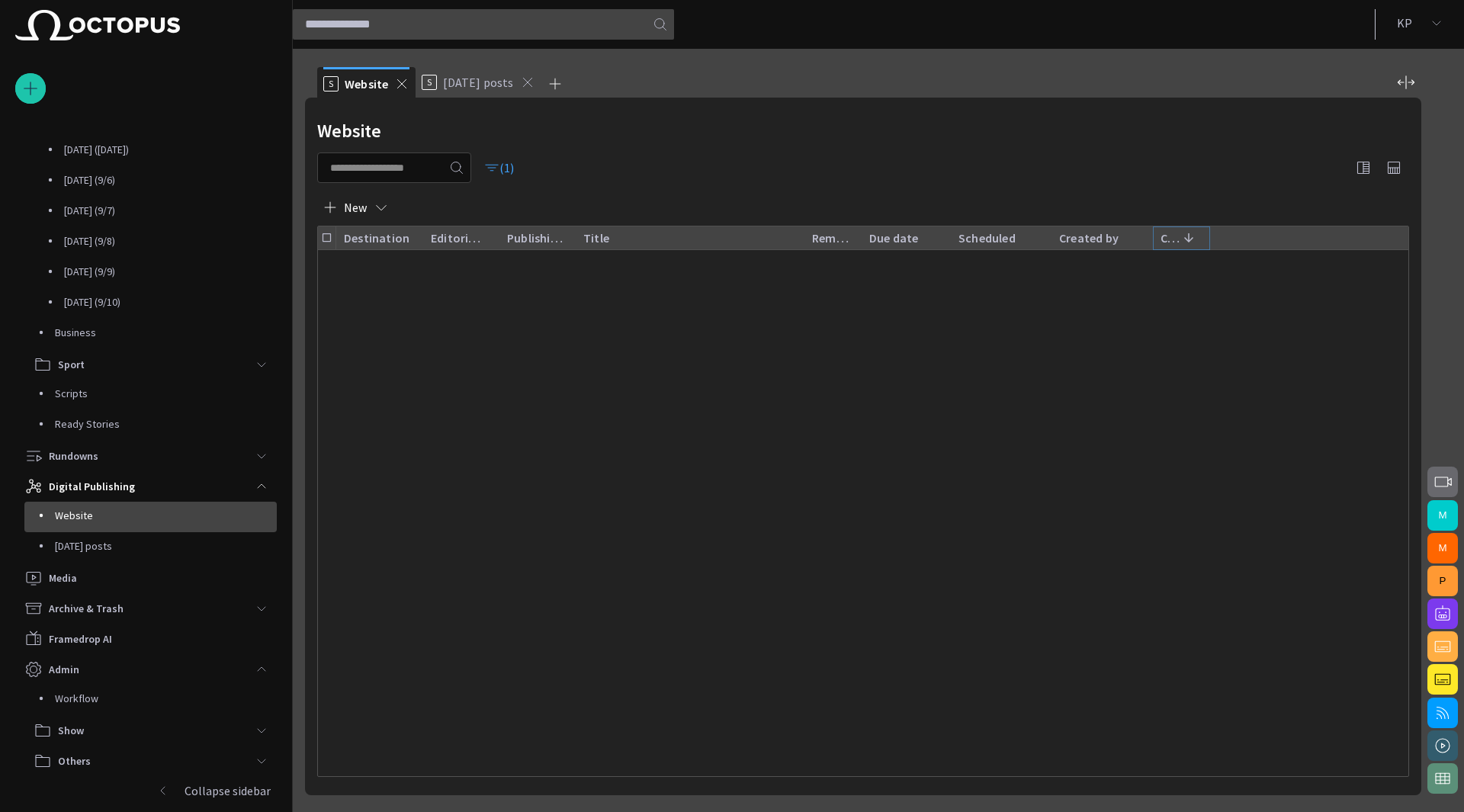
scroll to position [0, 0]
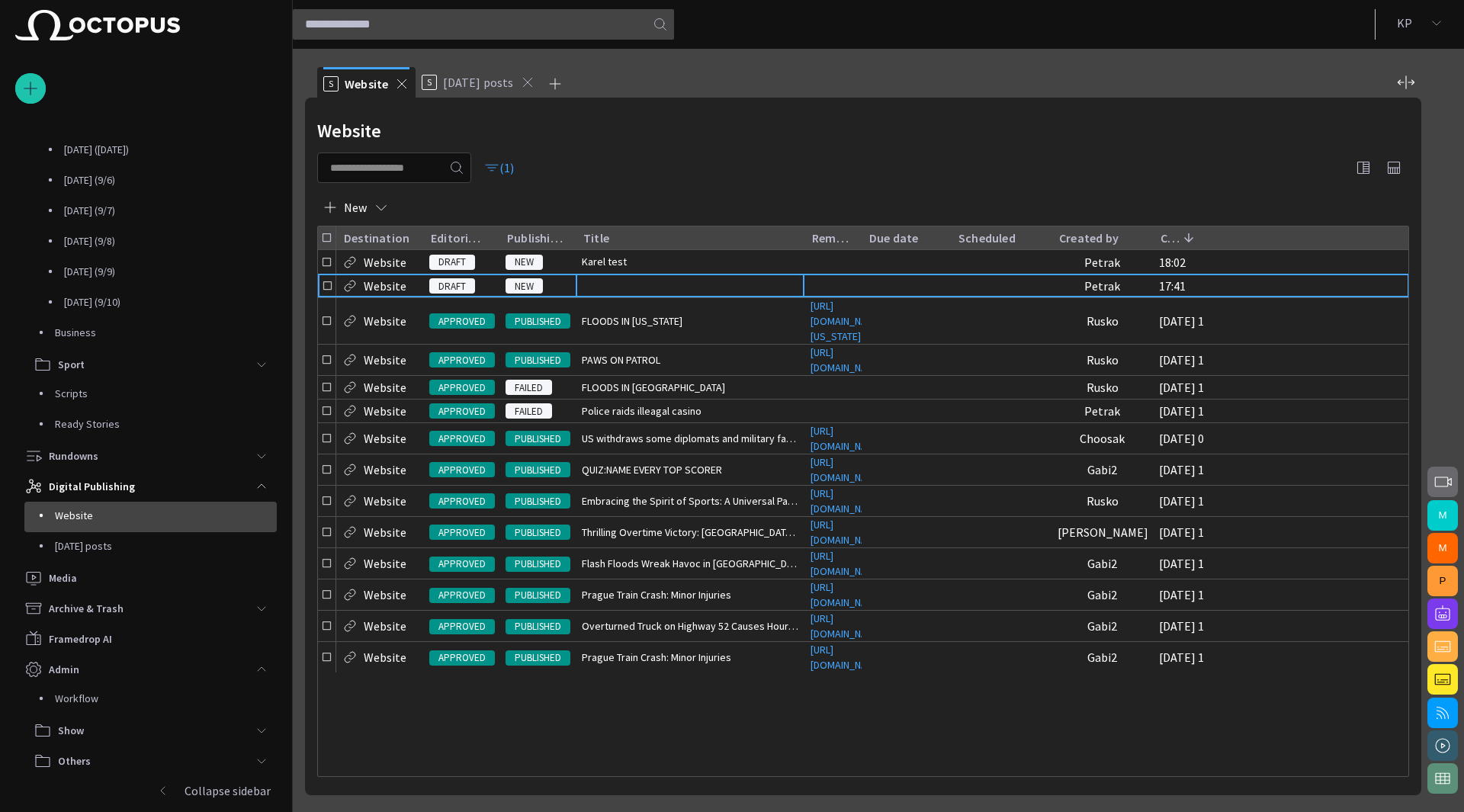
click at [0, 0] on span "button" at bounding box center [0, 0] width 0 height 0
click at [767, 304] on li "Delete" at bounding box center [757, 310] width 88 height 30
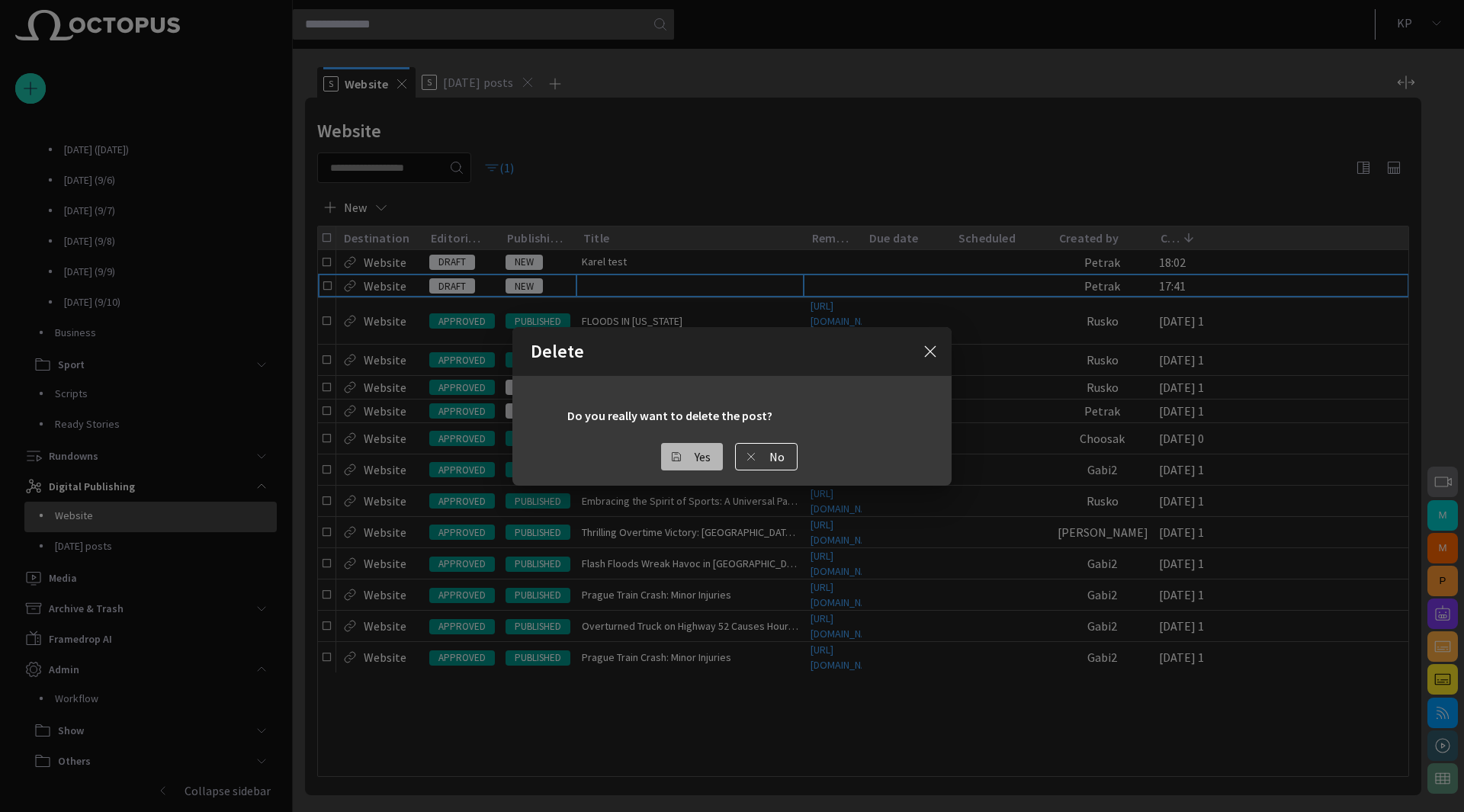
click at [686, 458] on button "Yes" at bounding box center [692, 457] width 62 height 27
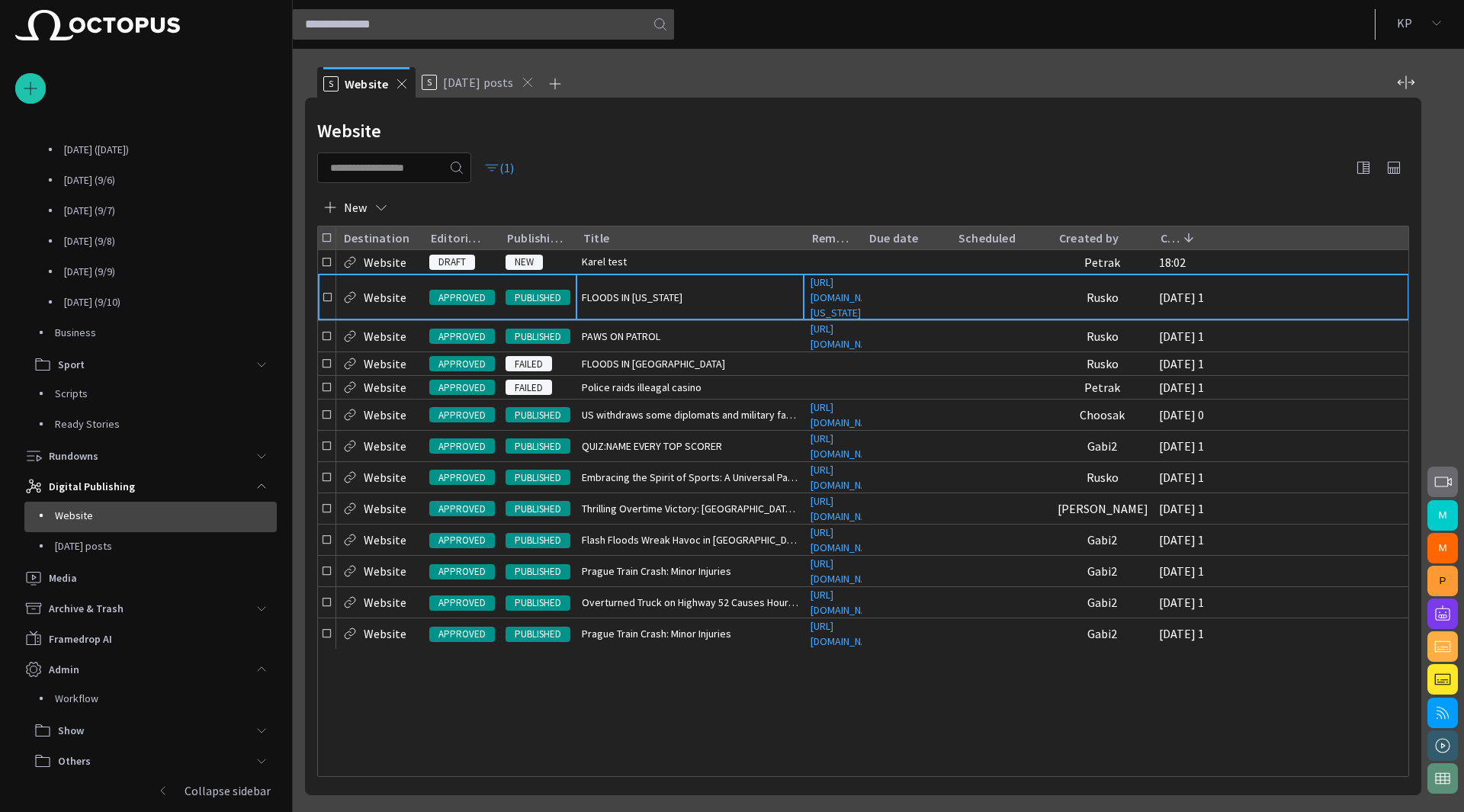
click at [719, 189] on div "New" at bounding box center [863, 207] width 1092 height 37
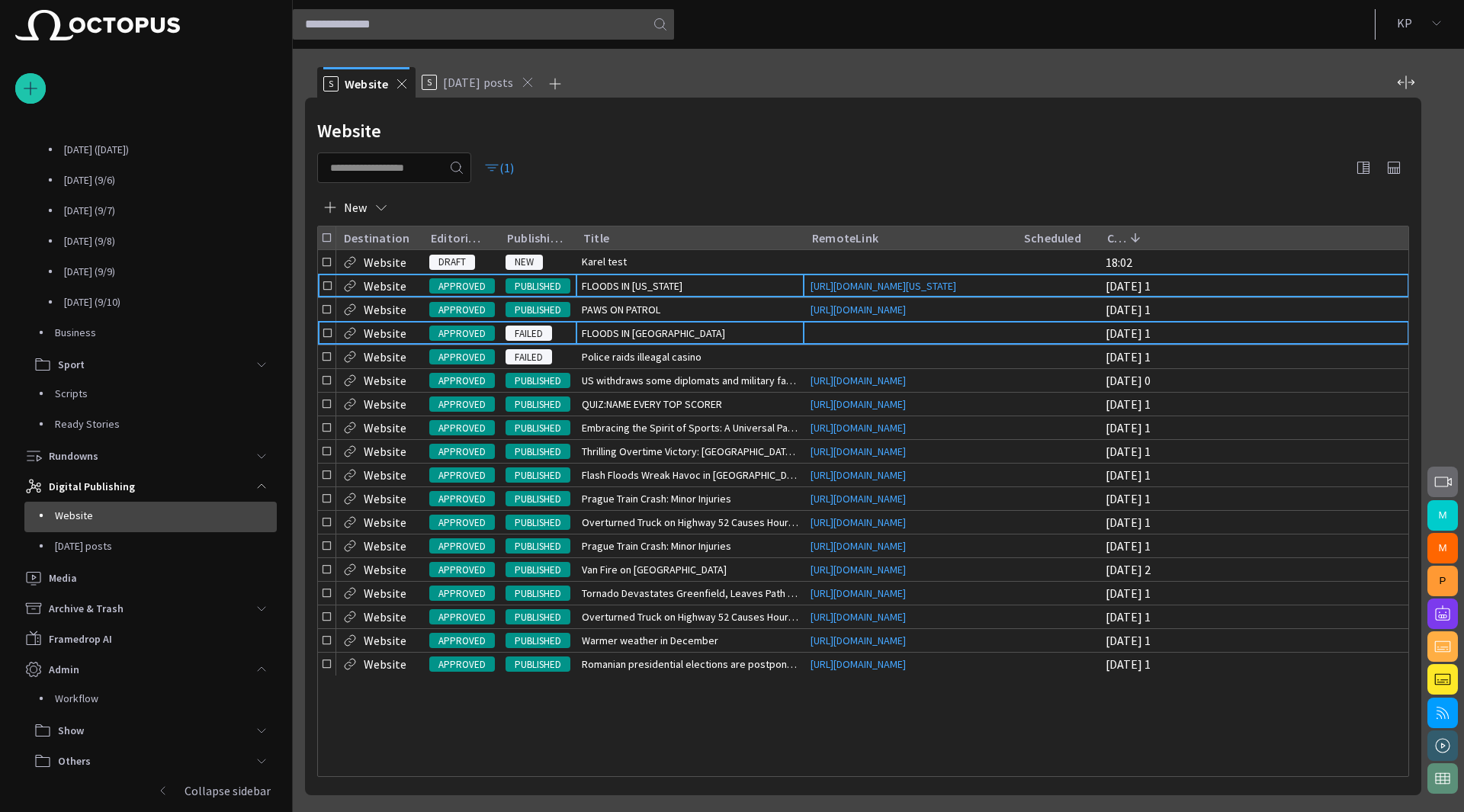
click at [683, 344] on div "FLOODS IN [GEOGRAPHIC_DATA]" at bounding box center [689, 333] width 228 height 23
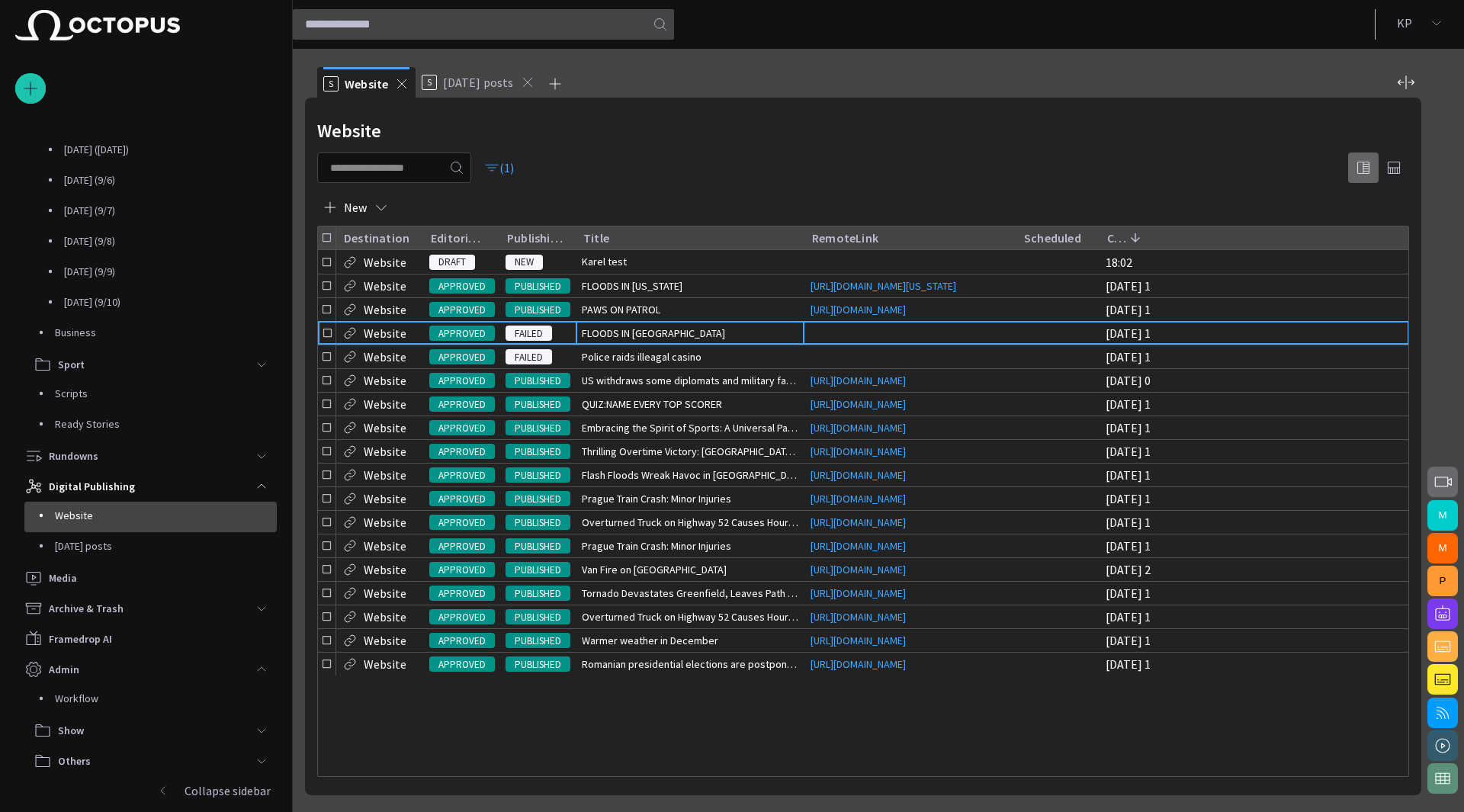
click at [1362, 173] on span "button" at bounding box center [1363, 167] width 18 height 18
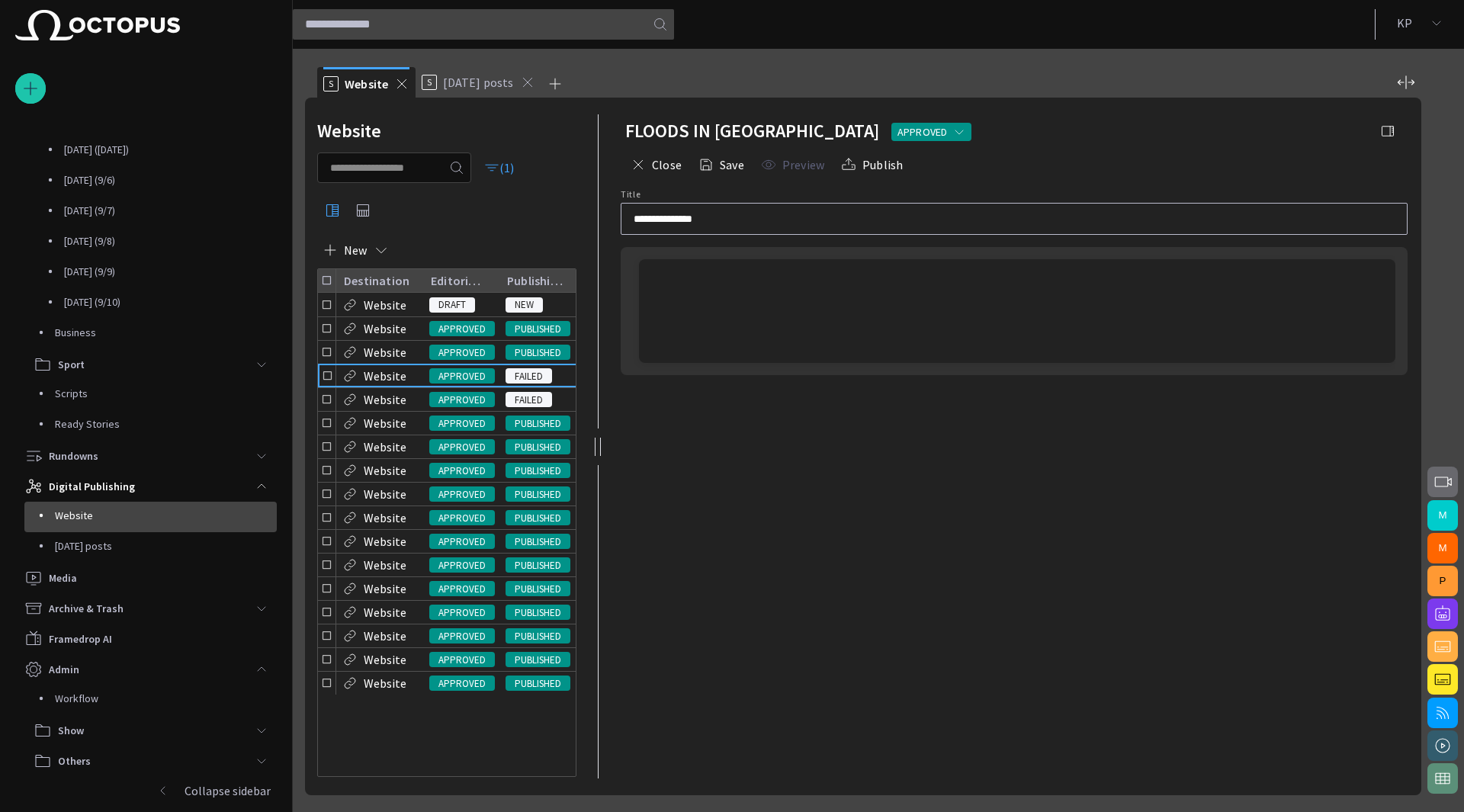
drag, startPoint x: 215, startPoint y: 796, endPoint x: 163, endPoint y: 786, distance: 53.0
click at [163, 786] on span "button" at bounding box center [163, 791] width 12 height 12
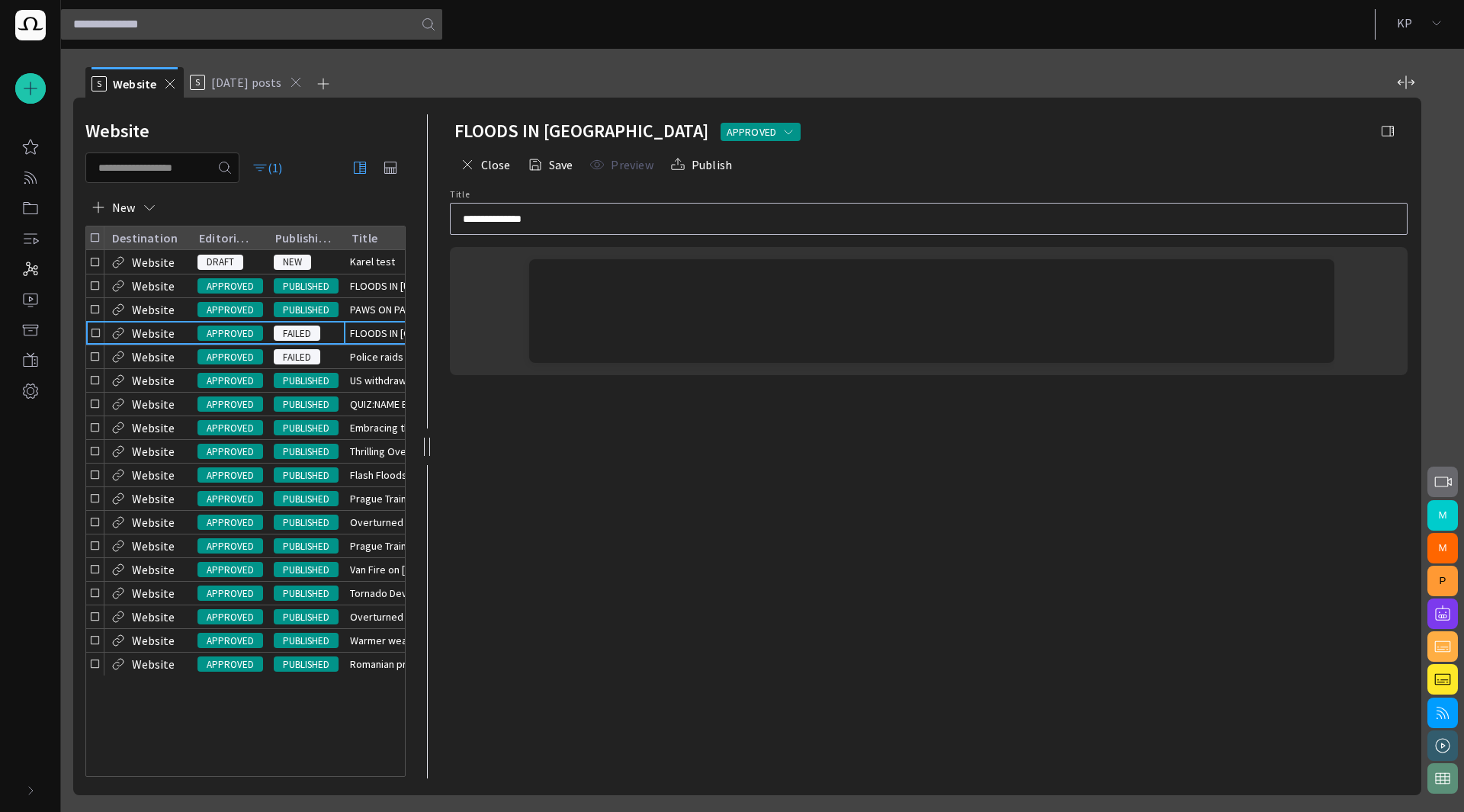
click at [1388, 136] on span "button" at bounding box center [1388, 131] width 15 height 15
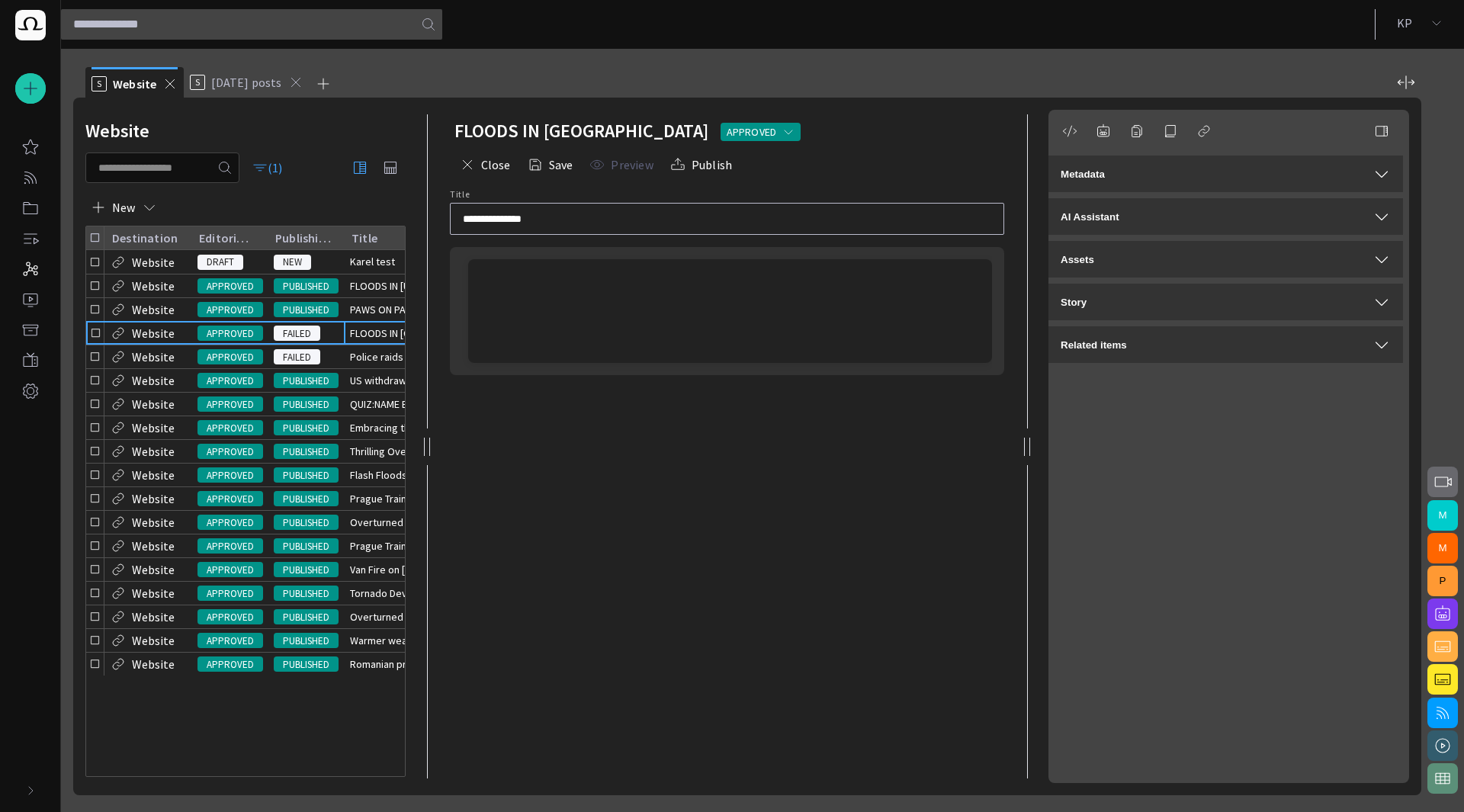
click at [1294, 182] on div "Metadata" at bounding box center [1225, 173] width 331 height 18
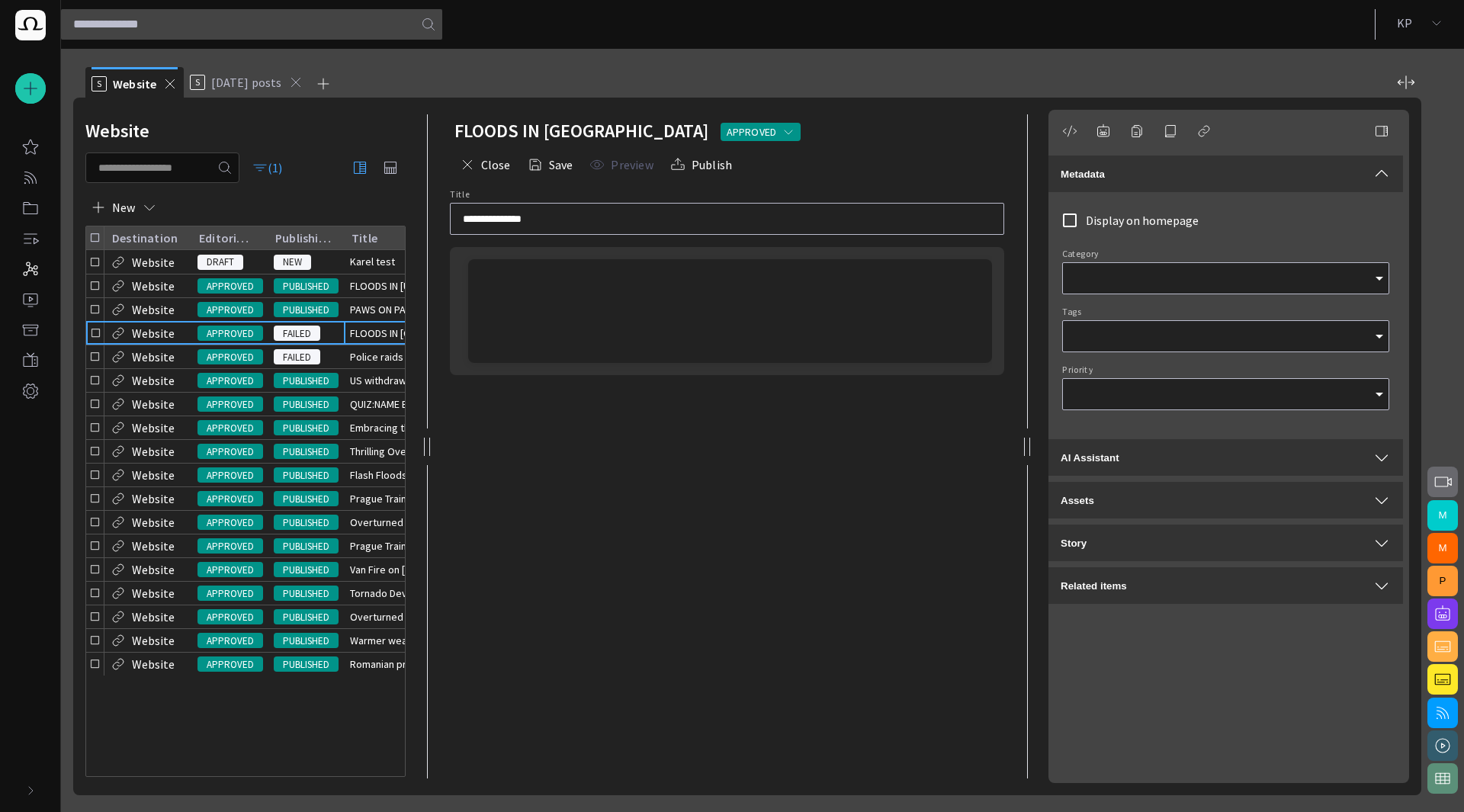
type input "*"
click at [370, 388] on span "US withdraws some diplomats and military families from [GEOGRAPHIC_DATA]" at bounding box center [459, 380] width 216 height 15
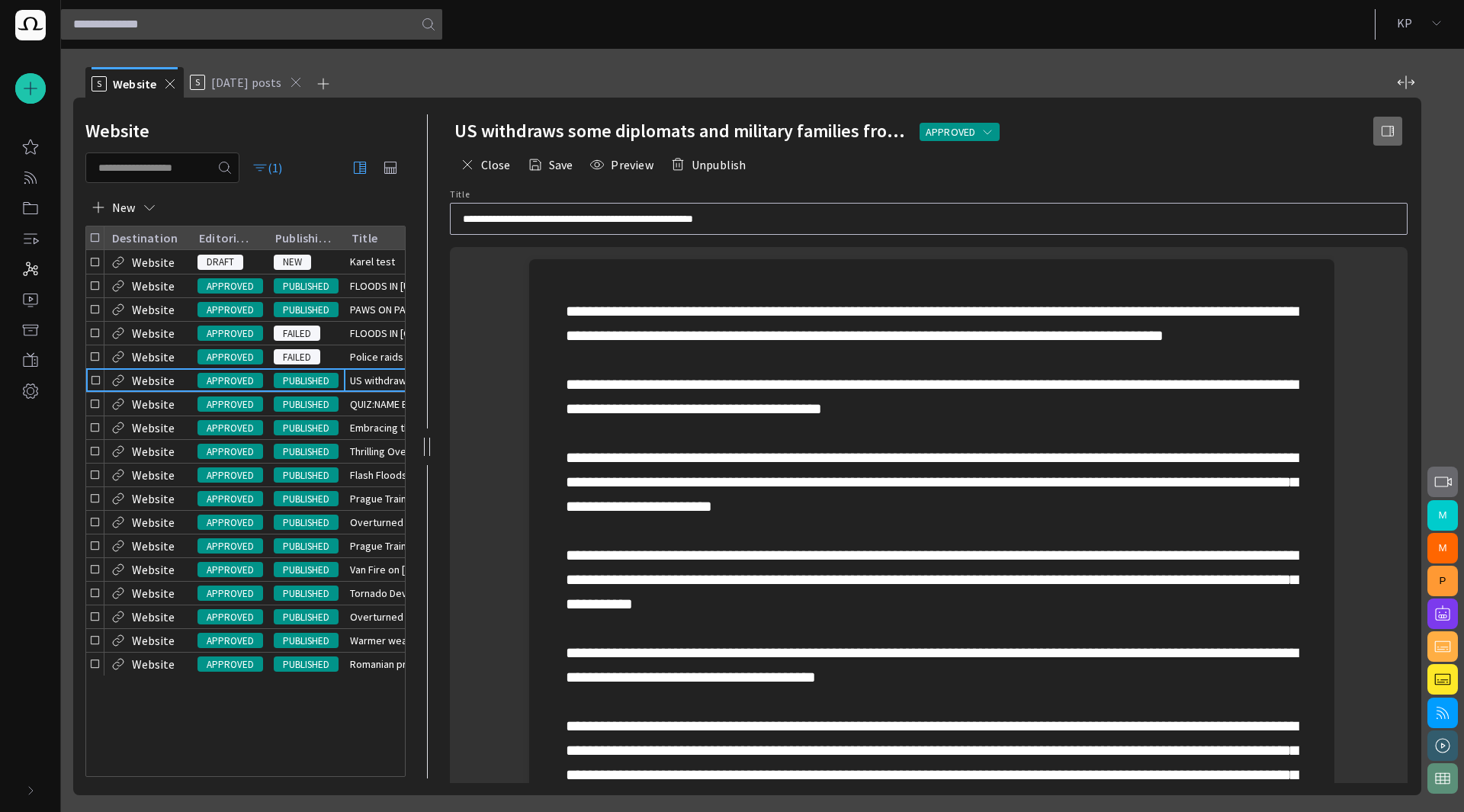
click at [1392, 130] on span "button" at bounding box center [1388, 131] width 15 height 15
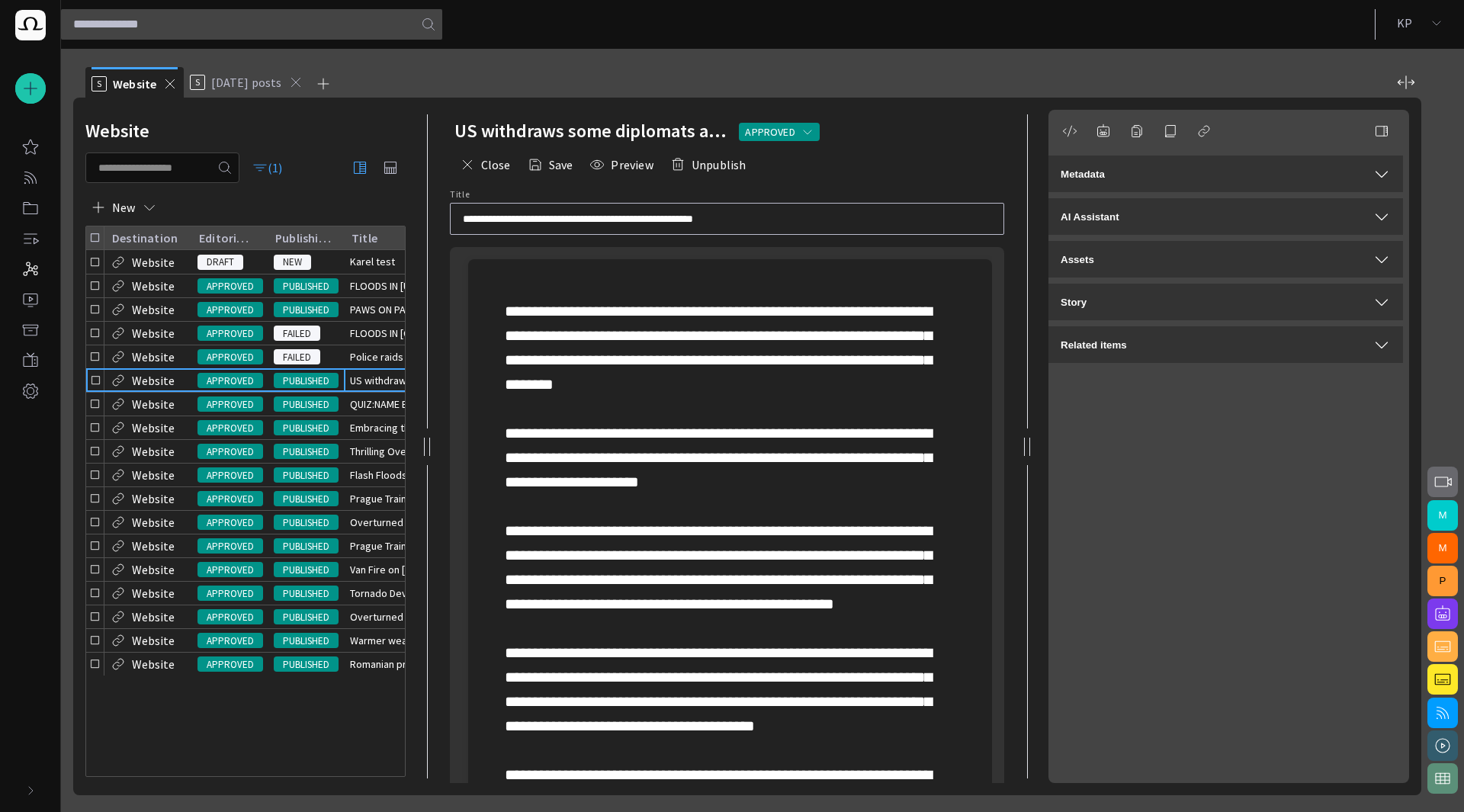
click at [1388, 180] on span "button" at bounding box center [1381, 173] width 18 height 18
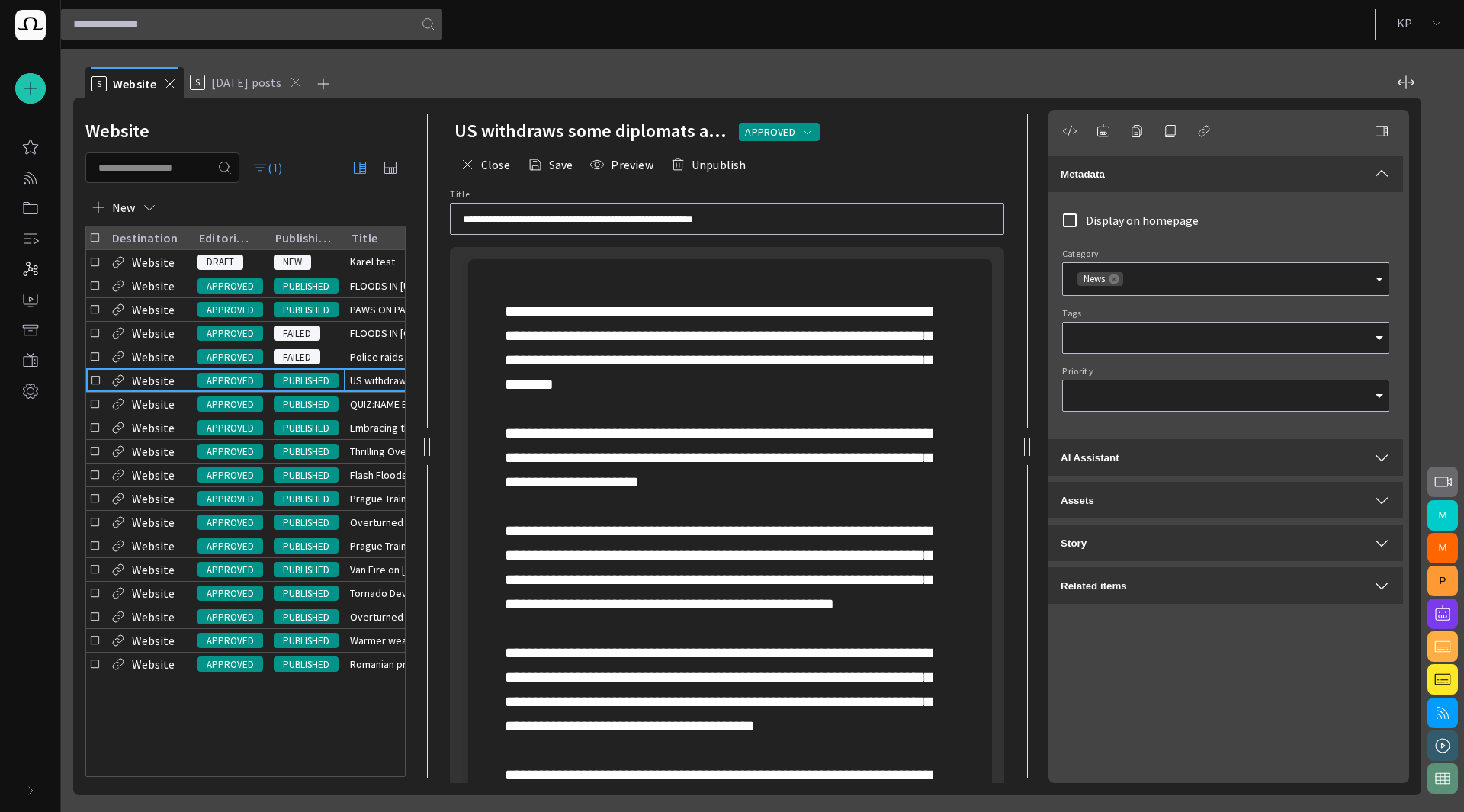
type input "*"
click at [1372, 456] on span "button" at bounding box center [1381, 460] width 18 height 18
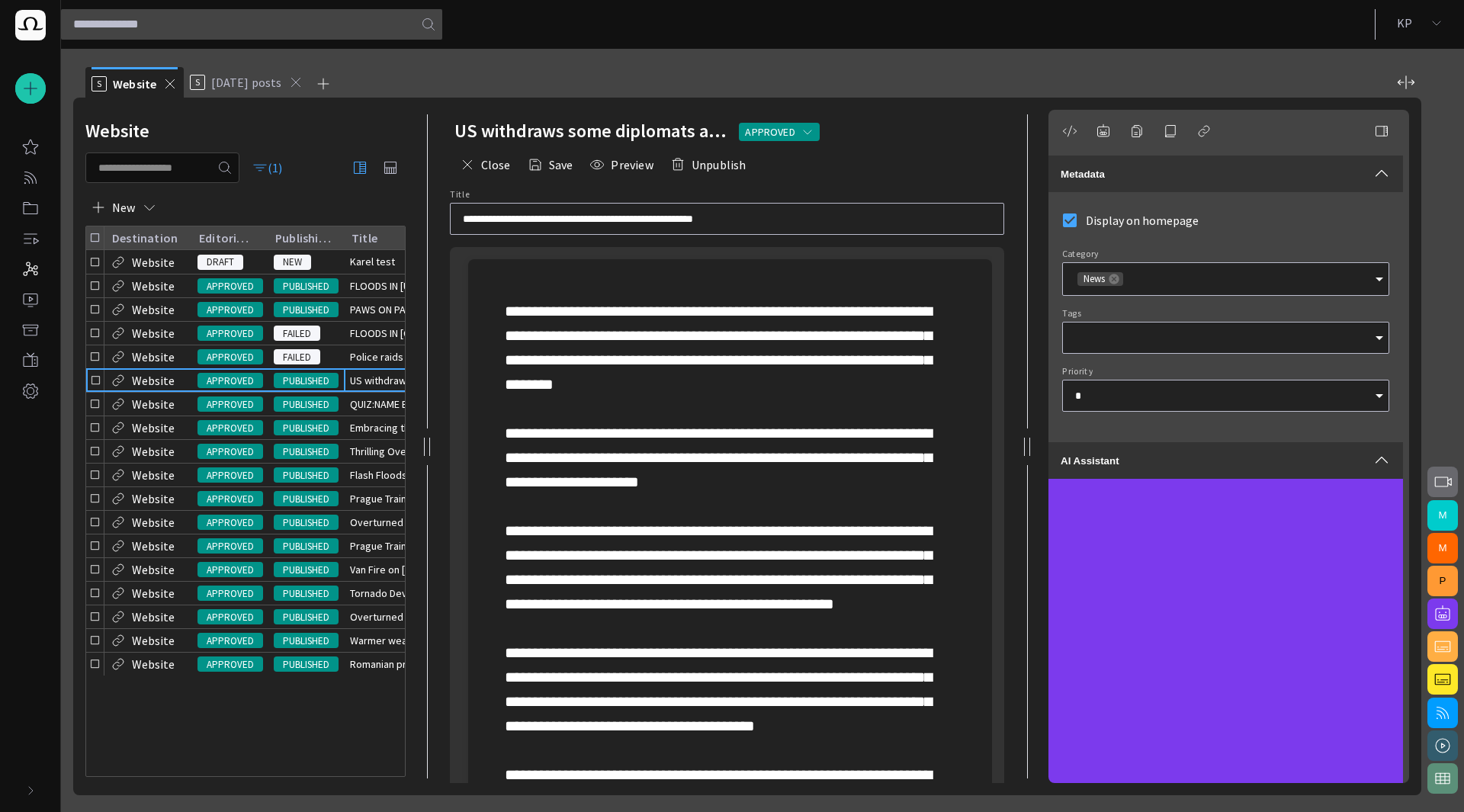
click at [1193, 351] on div at bounding box center [1225, 337] width 327 height 32
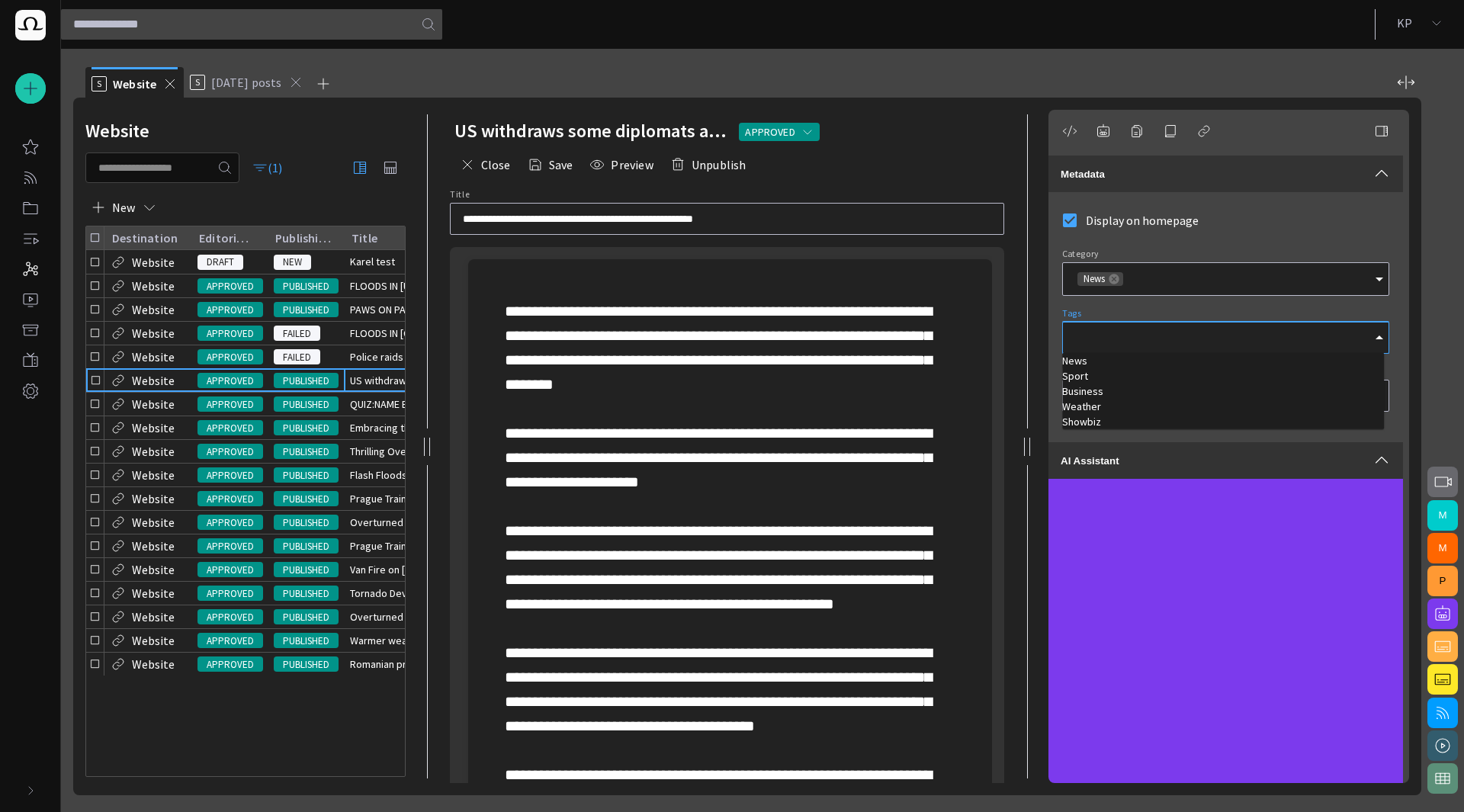
click at [1122, 385] on td "Business" at bounding box center [1223, 391] width 322 height 15
click at [1245, 341] on input "Tags" at bounding box center [1220, 338] width 290 height 15
click at [1103, 342] on input "Tags" at bounding box center [1220, 338] width 290 height 15
click at [1086, 378] on td "Sport" at bounding box center [1223, 376] width 322 height 15
click at [1093, 382] on td "Business" at bounding box center [1223, 378] width 322 height 15
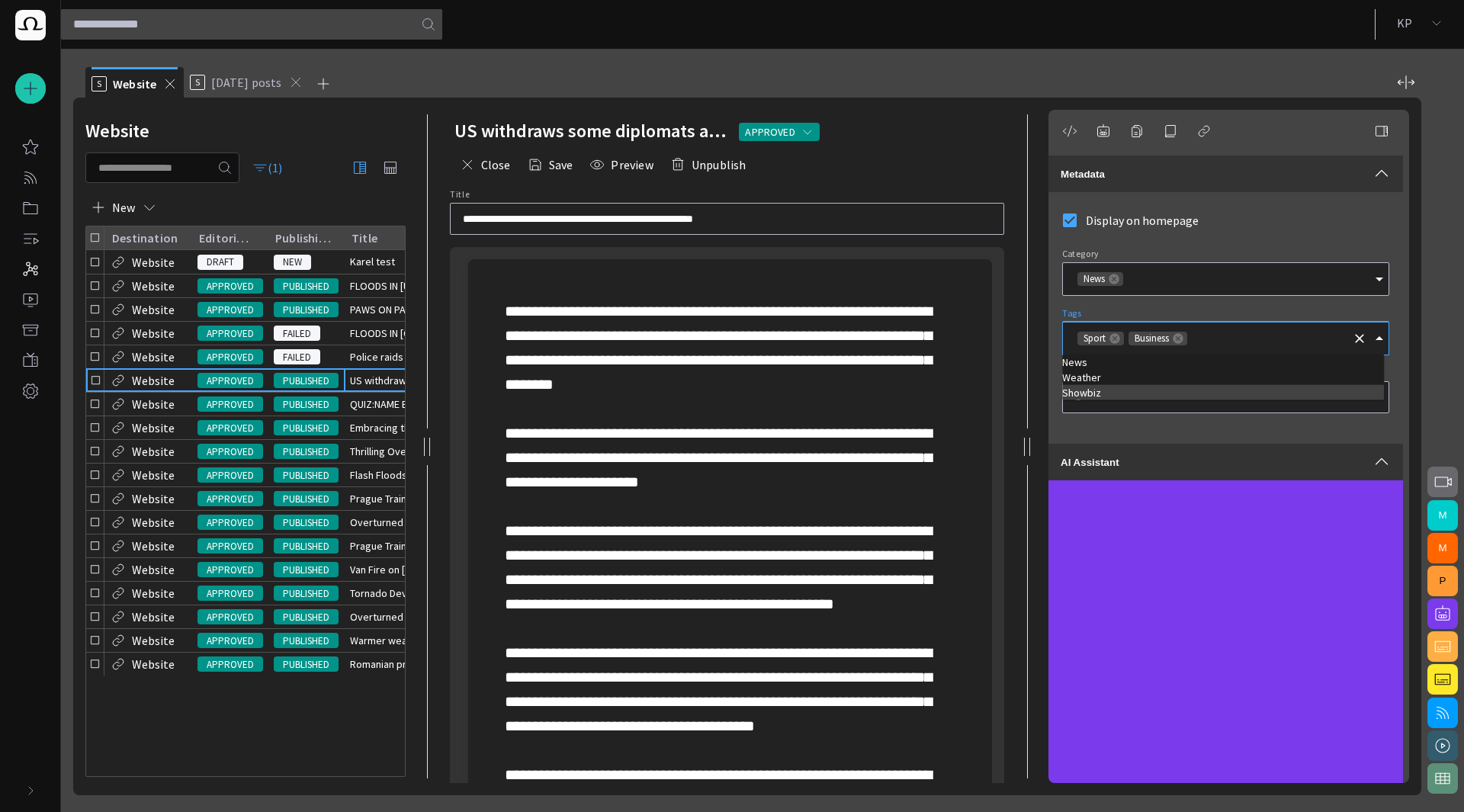
click at [1092, 385] on td "Showbiz" at bounding box center [1223, 392] width 322 height 15
click at [1092, 373] on td "Weather" at bounding box center [1223, 378] width 322 height 15
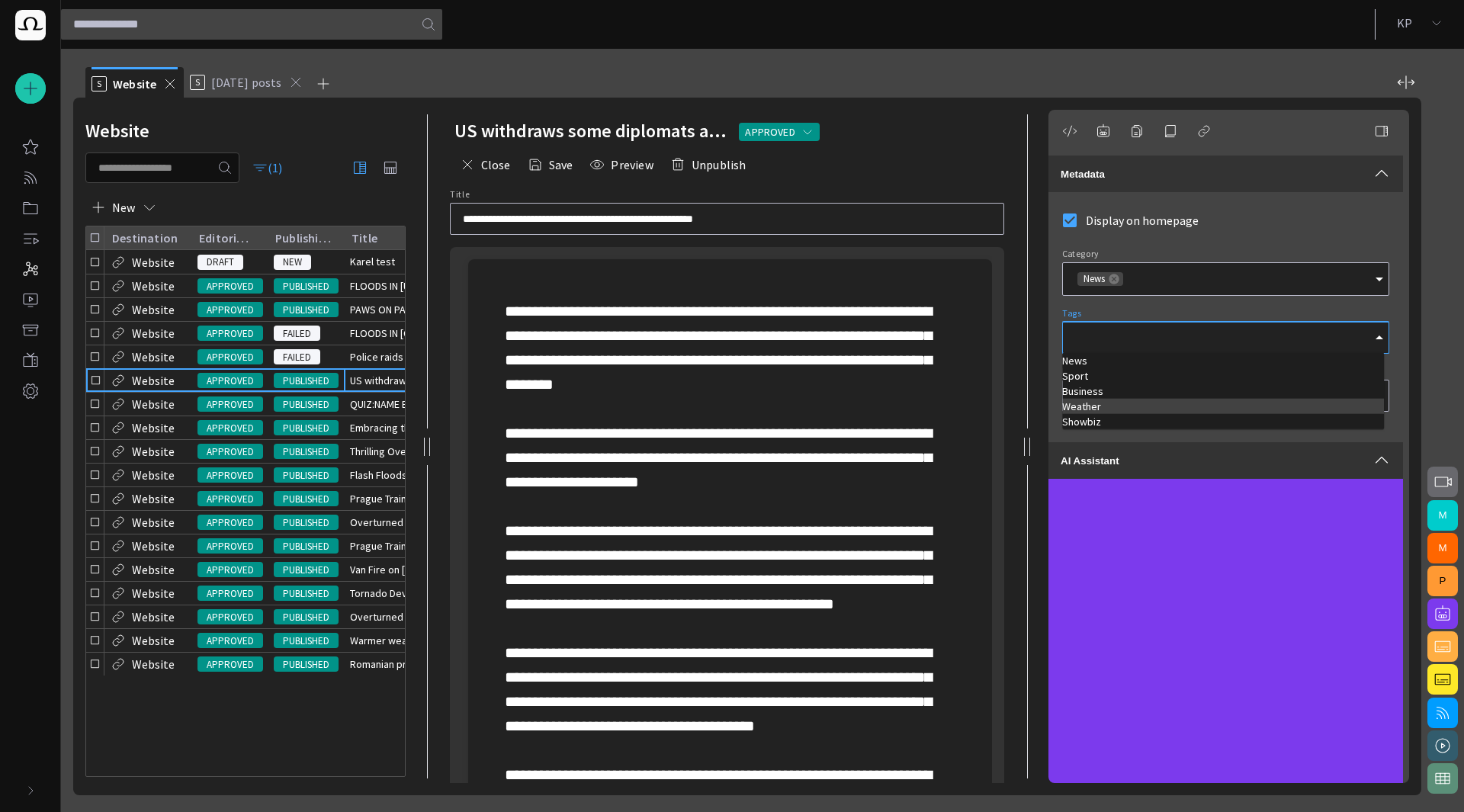
click at [1097, 398] on td "Weather" at bounding box center [1223, 406] width 322 height 15
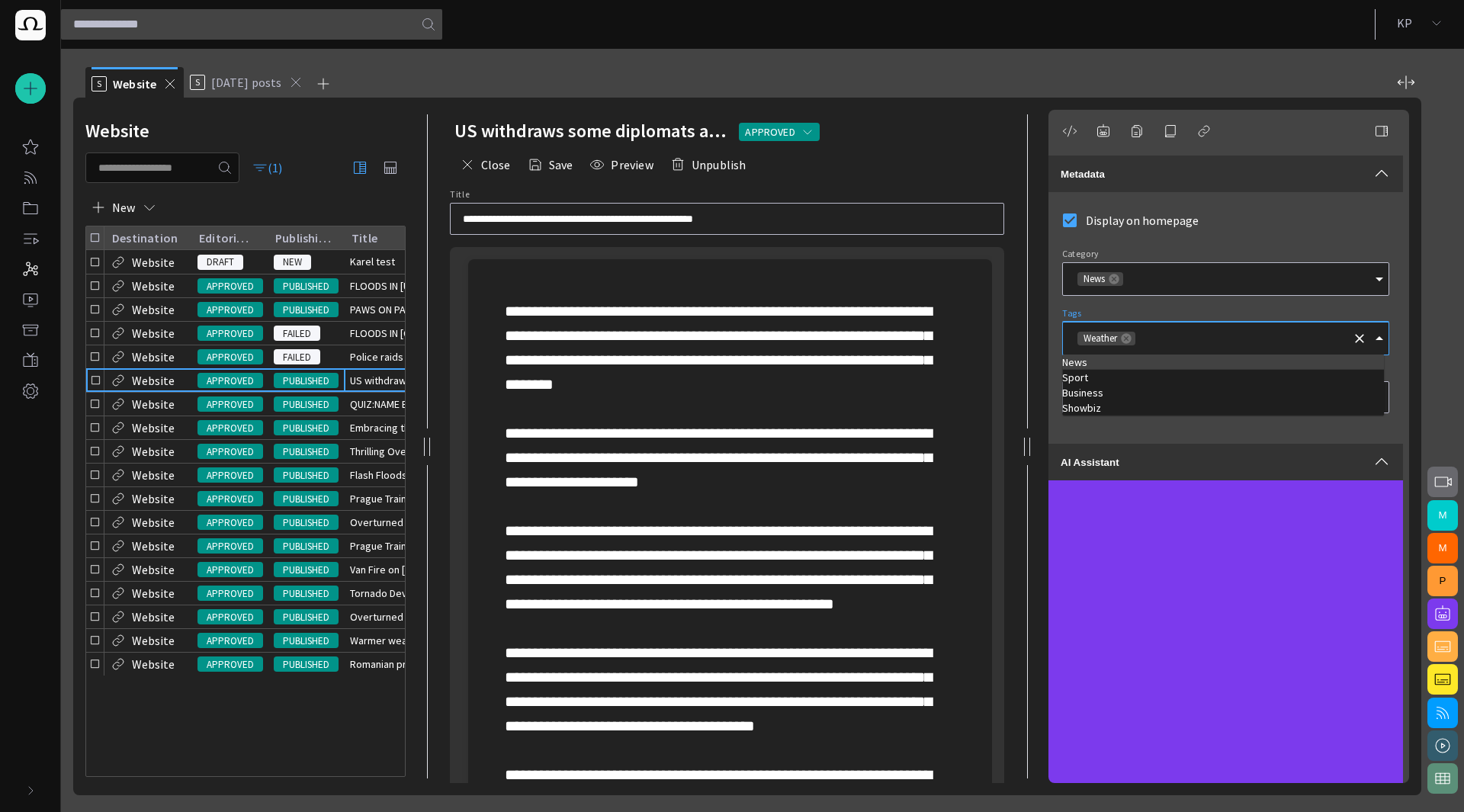
click at [1168, 306] on form "Display on homepage Category News Tags Weather Priority *" at bounding box center [1225, 315] width 327 height 221
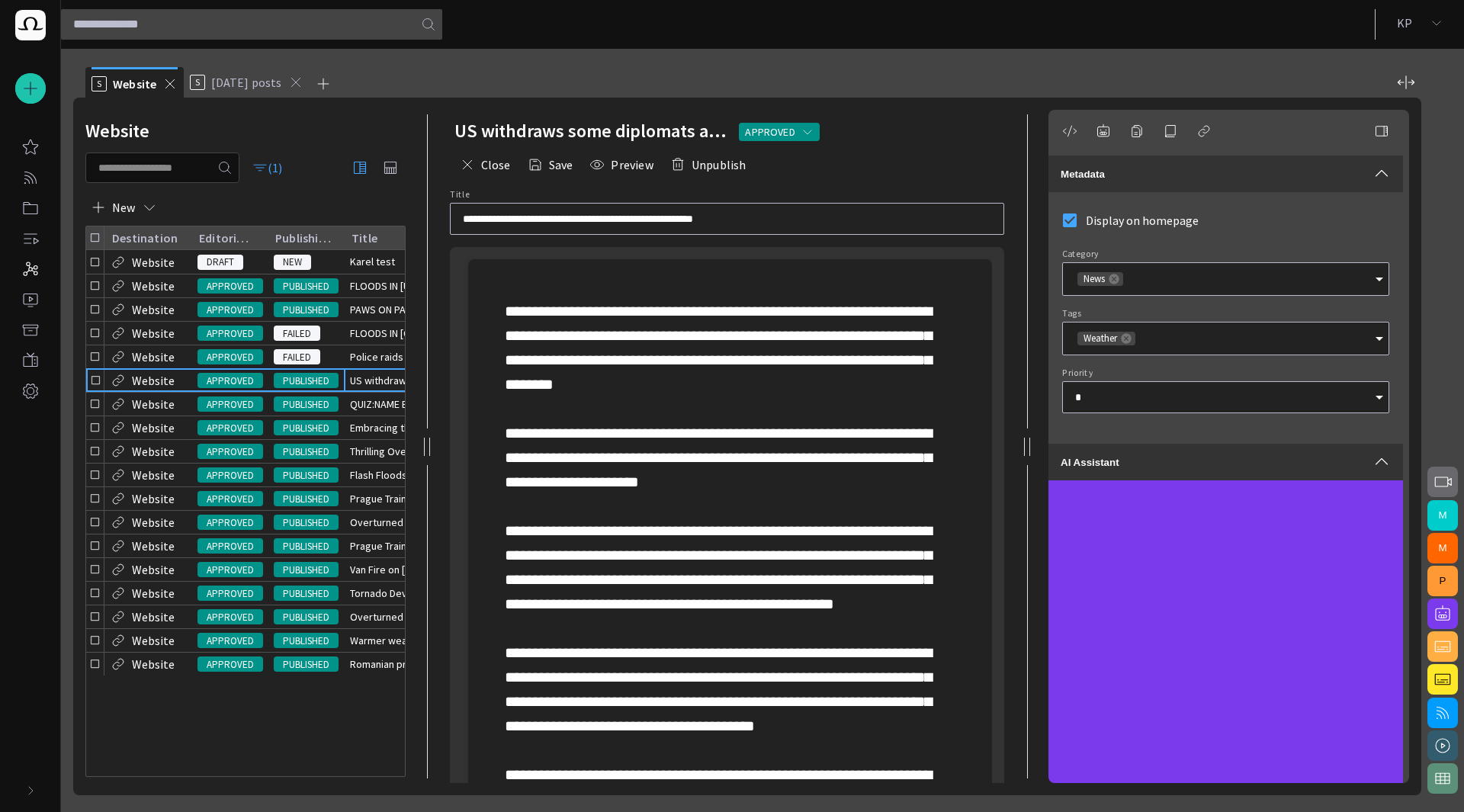
click at [1188, 336] on input "Tags" at bounding box center [1242, 338] width 208 height 15
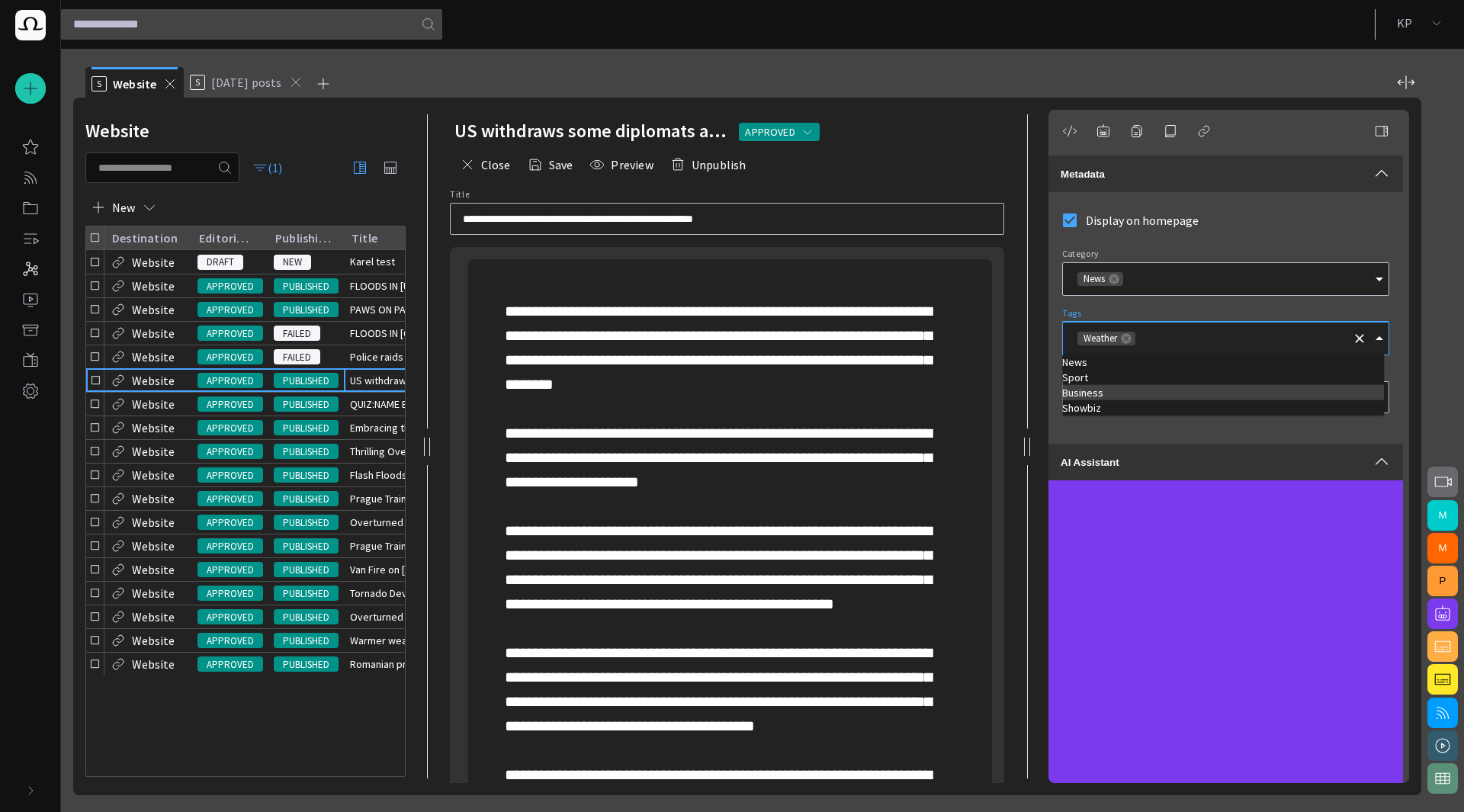
click at [1096, 391] on td "Business" at bounding box center [1223, 392] width 322 height 15
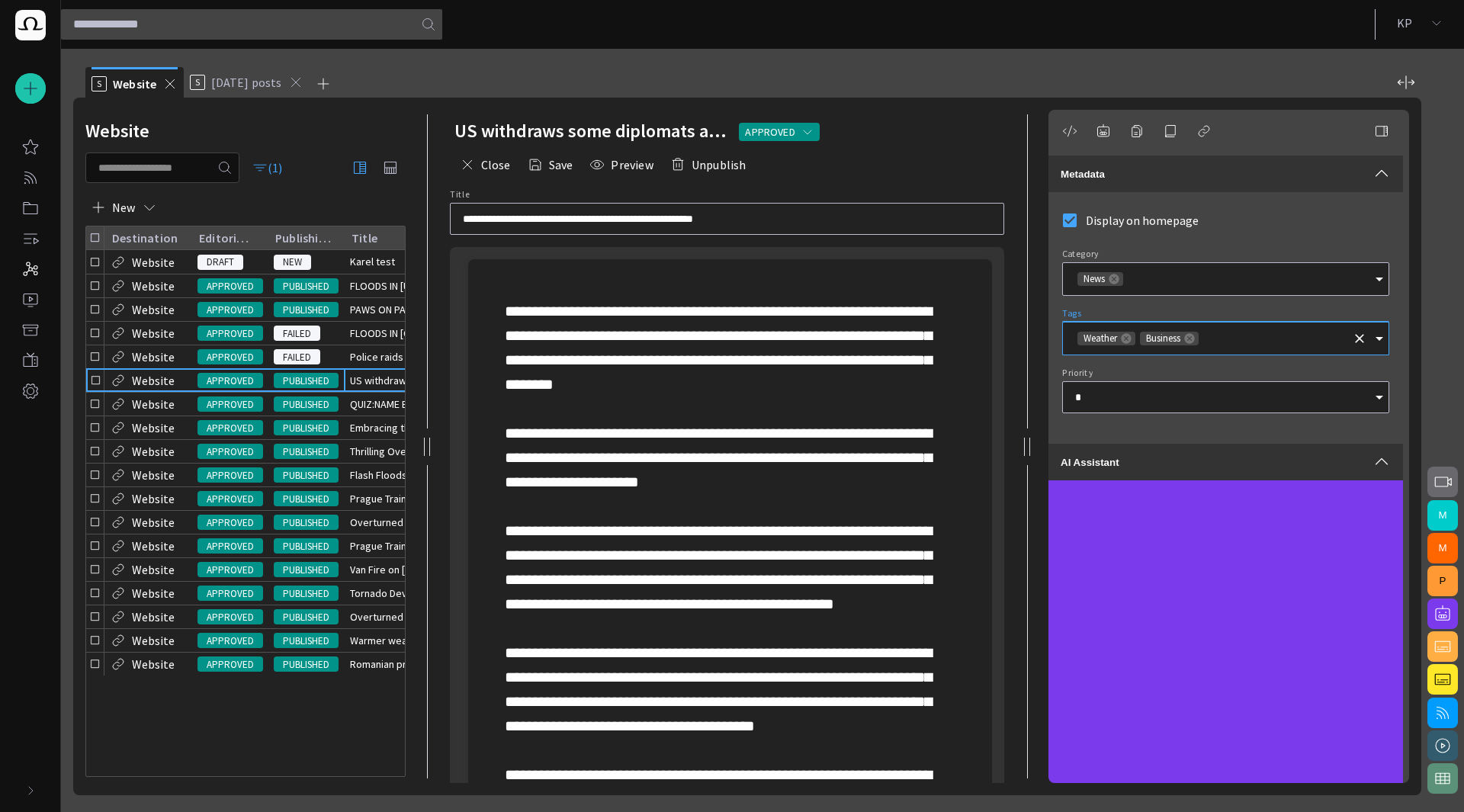
click at [1302, 339] on input "Tags" at bounding box center [1273, 338] width 145 height 15
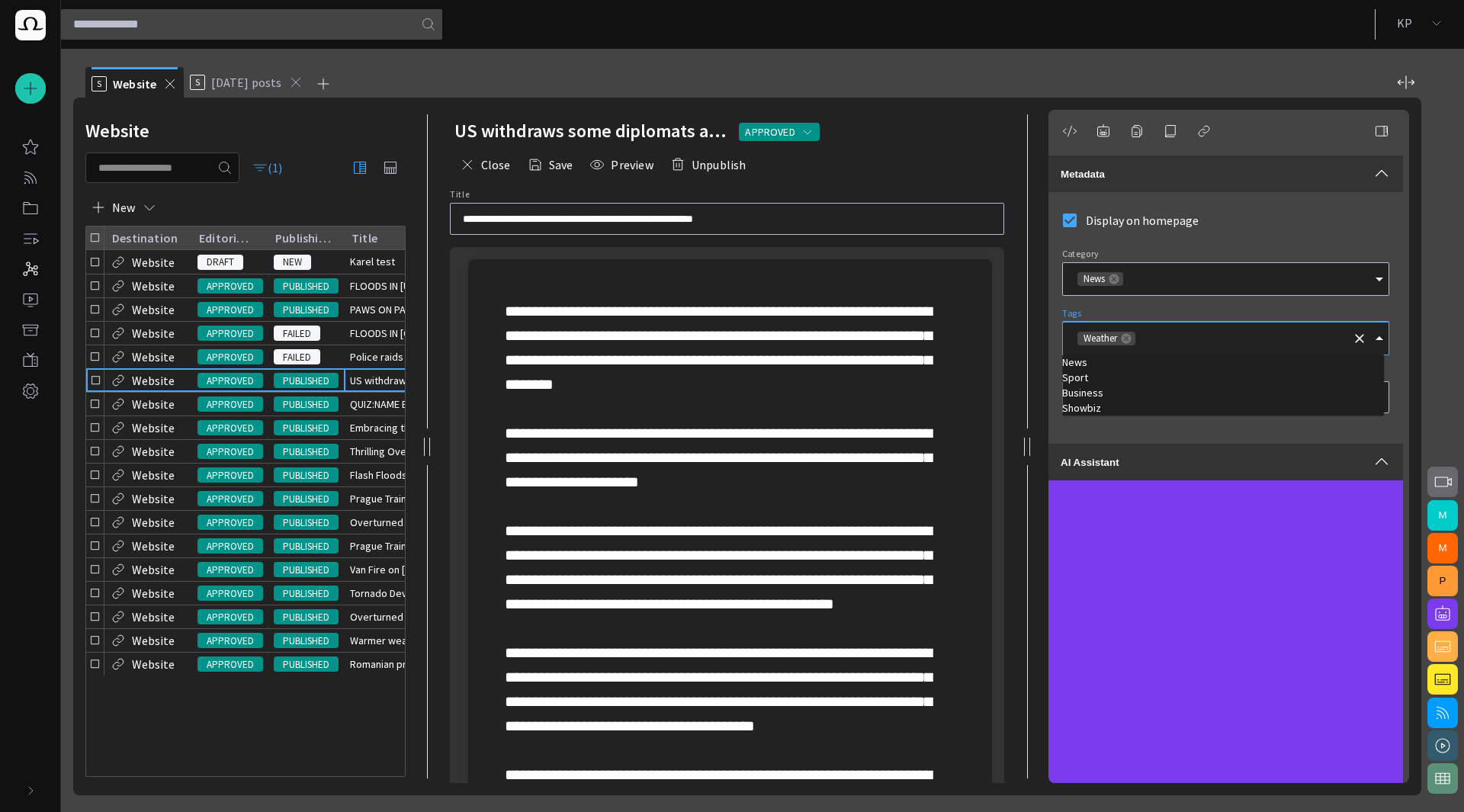
click at [1254, 338] on input "Tags" at bounding box center [1242, 338] width 208 height 15
click at [1257, 305] on form "Display on homepage Category News Tags Weather Priority *" at bounding box center [1225, 315] width 327 height 221
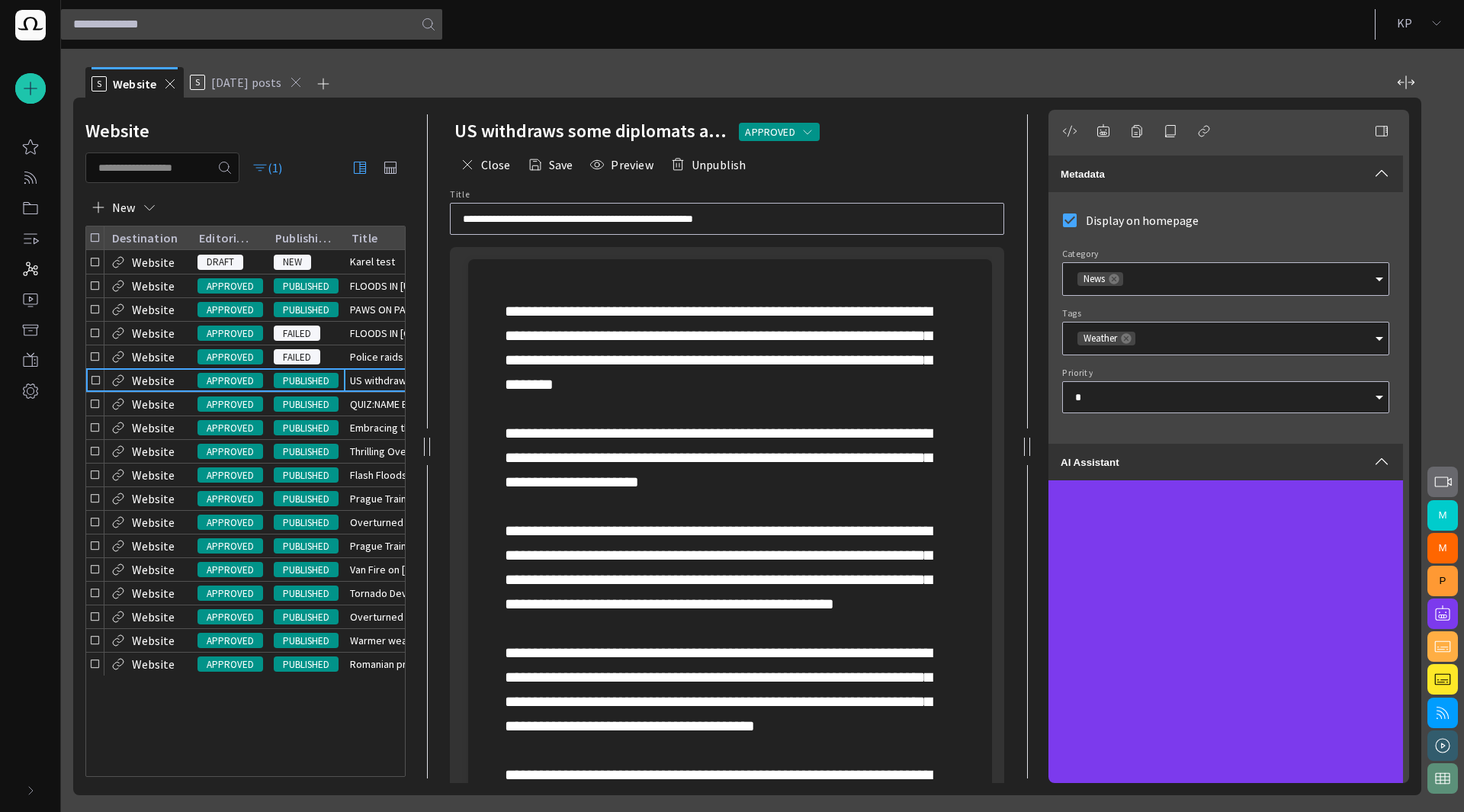
click at [1130, 347] on div "Weather" at bounding box center [1225, 338] width 327 height 33
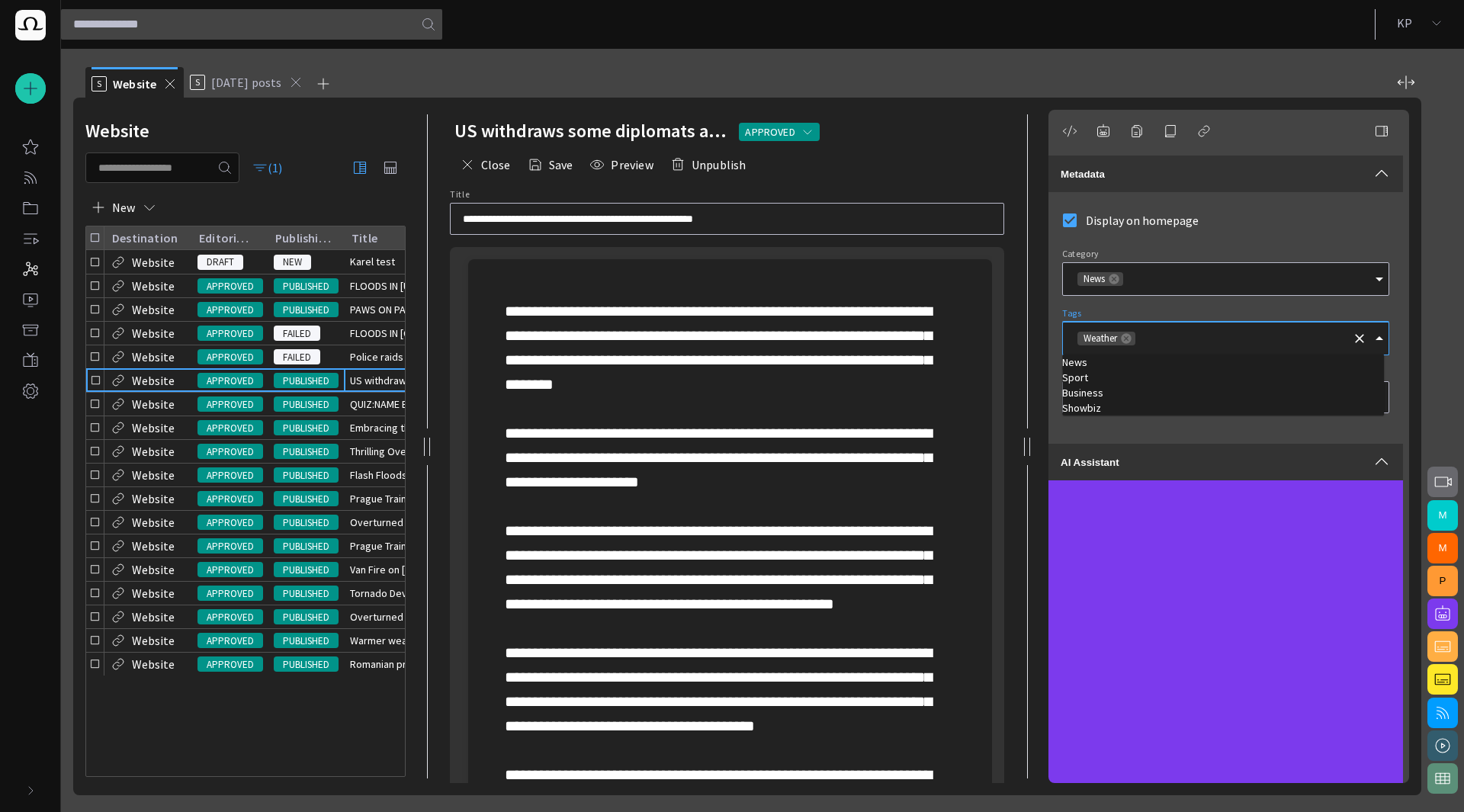
click at [1123, 340] on icon at bounding box center [1126, 338] width 10 height 10
click at [1089, 405] on td "Showbiz" at bounding box center [1223, 408] width 322 height 15
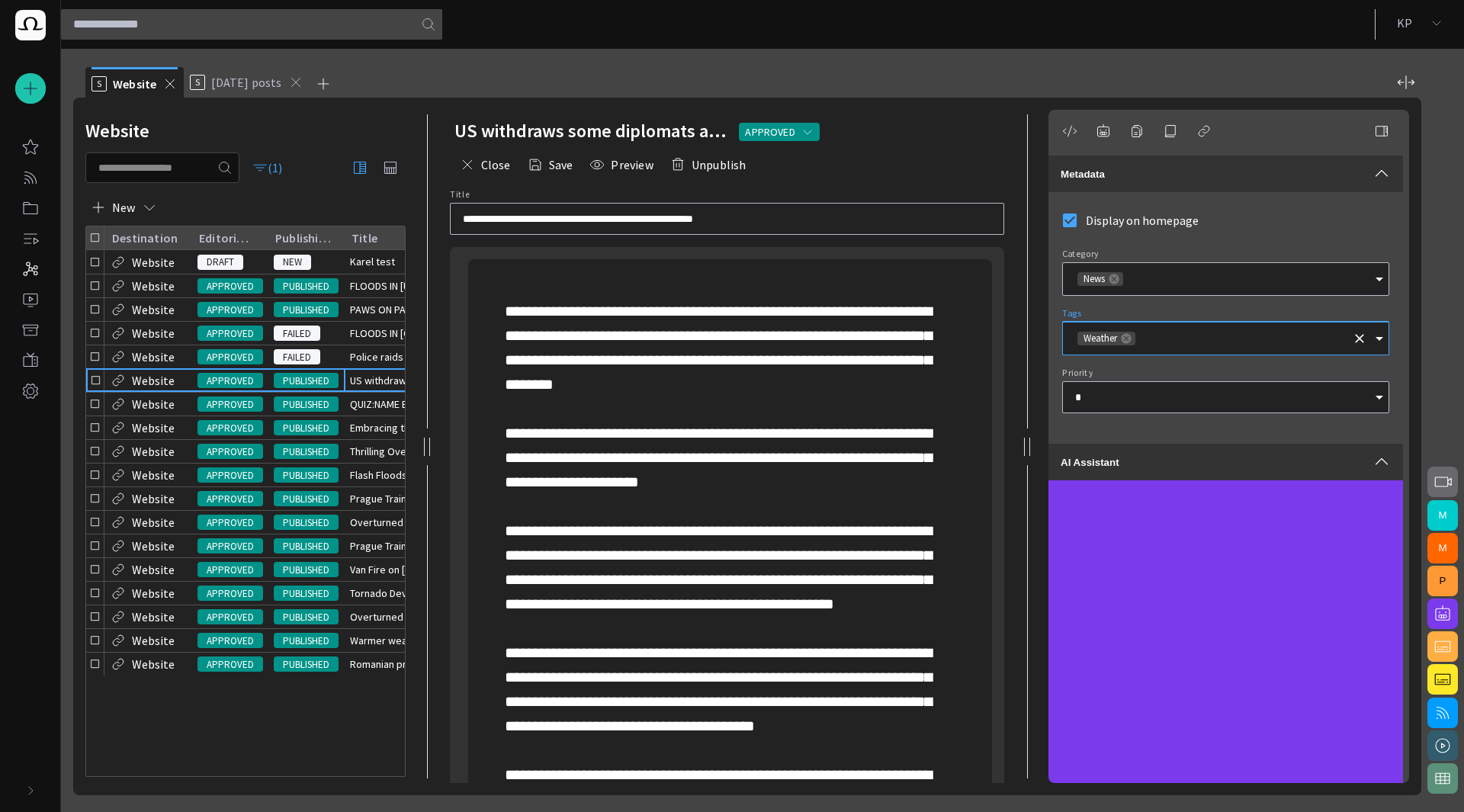
click at [148, 208] on span "button" at bounding box center [149, 208] width 15 height 15
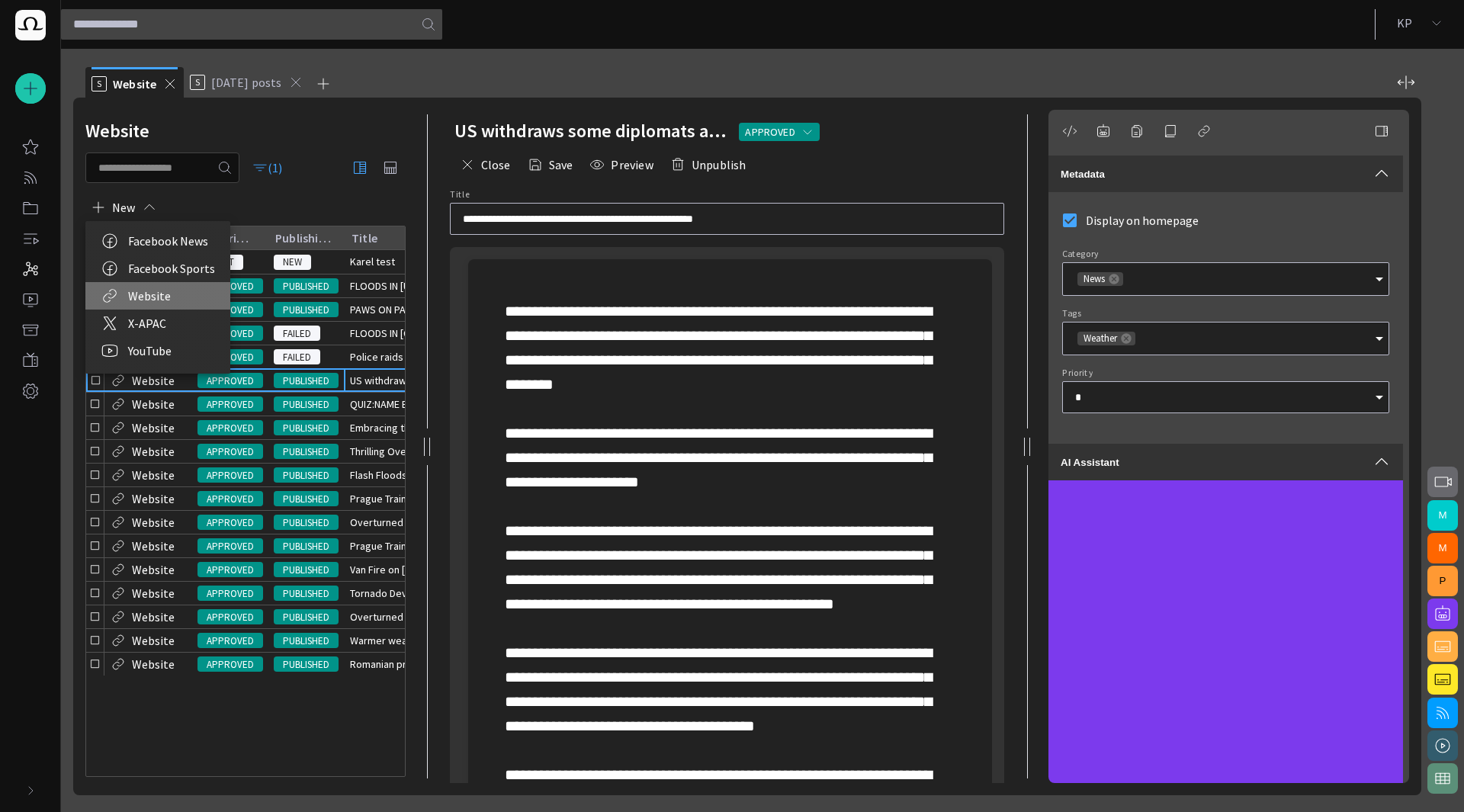
click at [167, 292] on li "Website" at bounding box center [157, 296] width 145 height 27
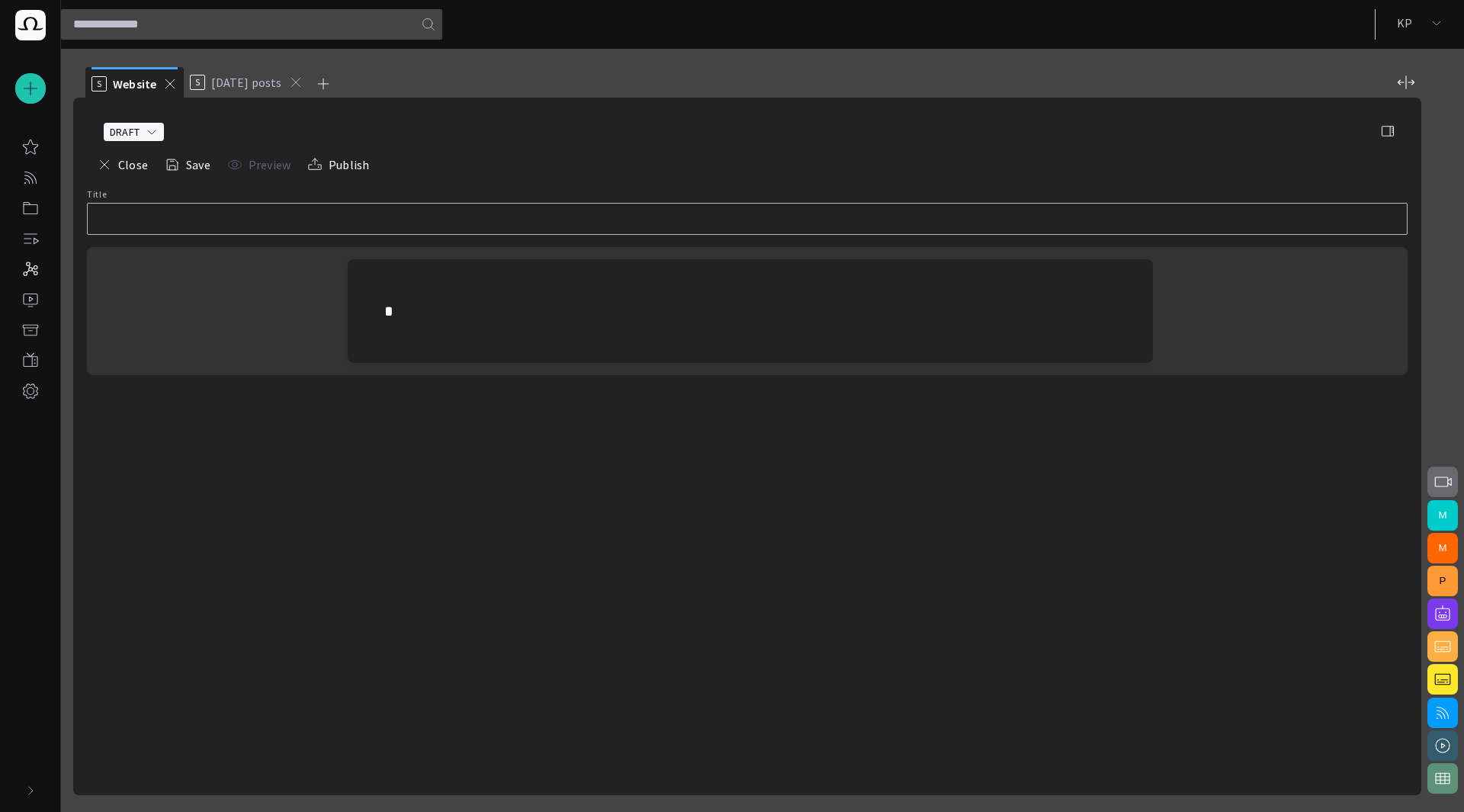
click at [1386, 136] on span "button" at bounding box center [1388, 131] width 15 height 15
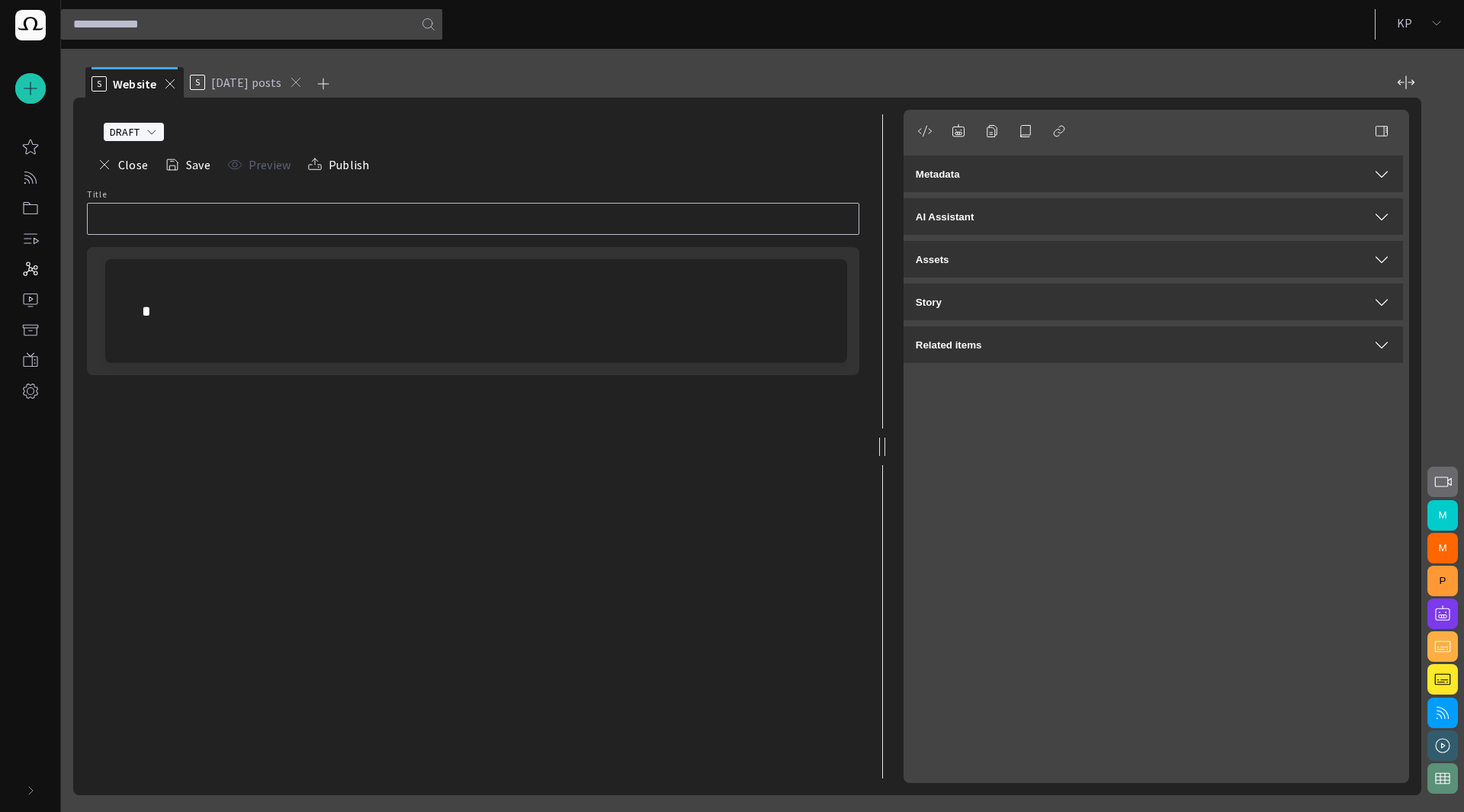
click at [1131, 175] on div "Metadata" at bounding box center [1153, 173] width 475 height 18
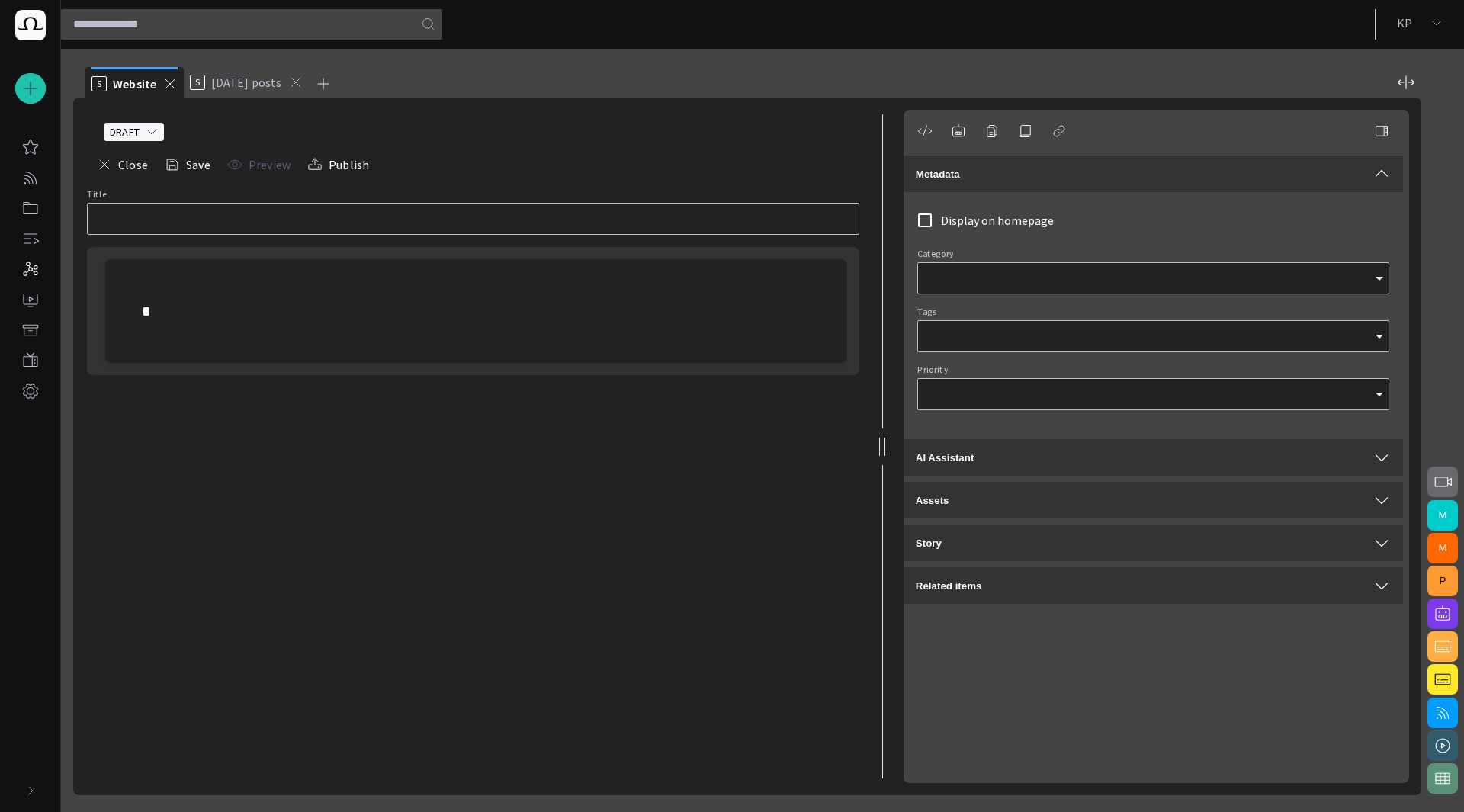
type input "*"
click at [1389, 130] on button "button" at bounding box center [1382, 131] width 31 height 31
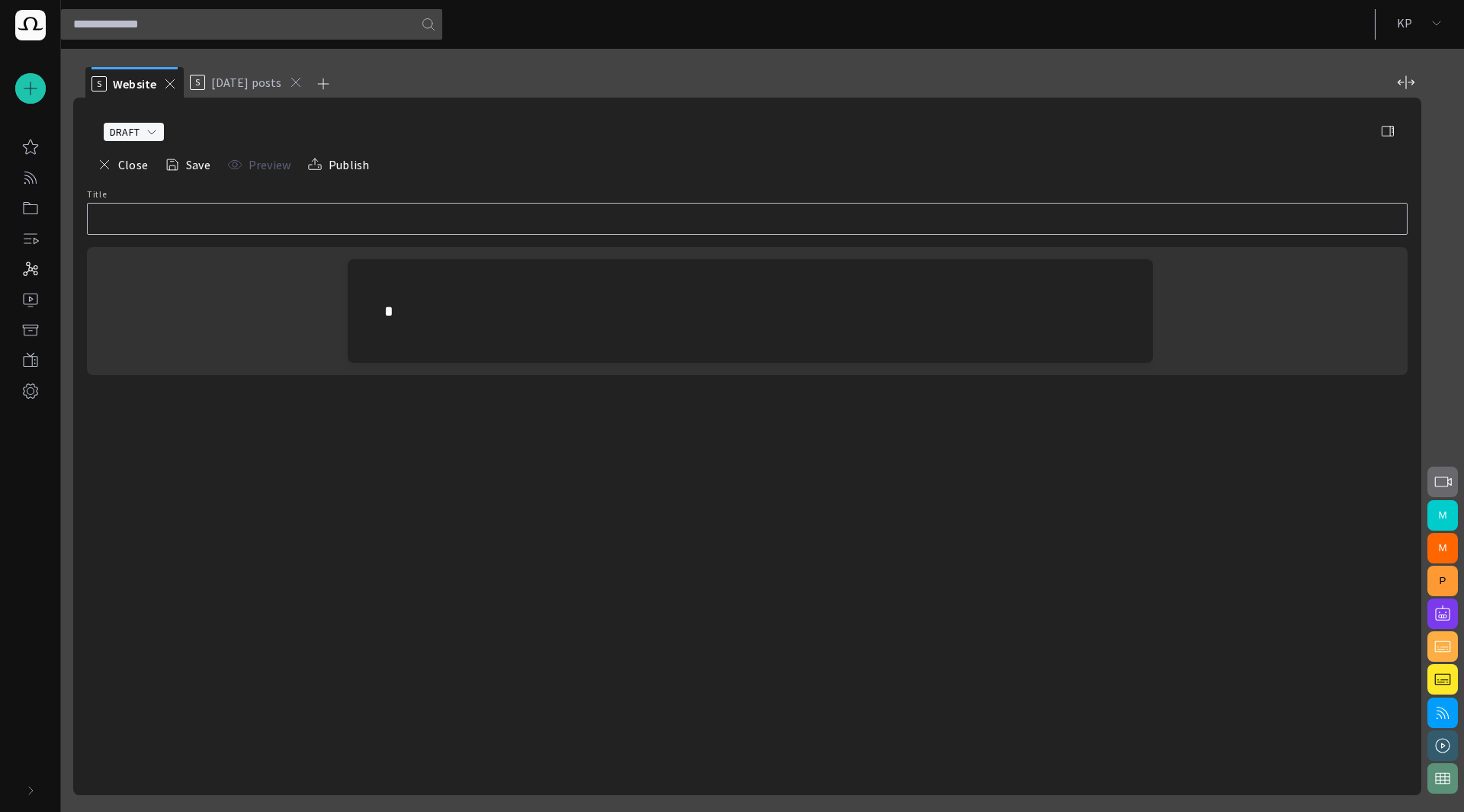
click at [538, 227] on div at bounding box center [747, 218] width 1321 height 32
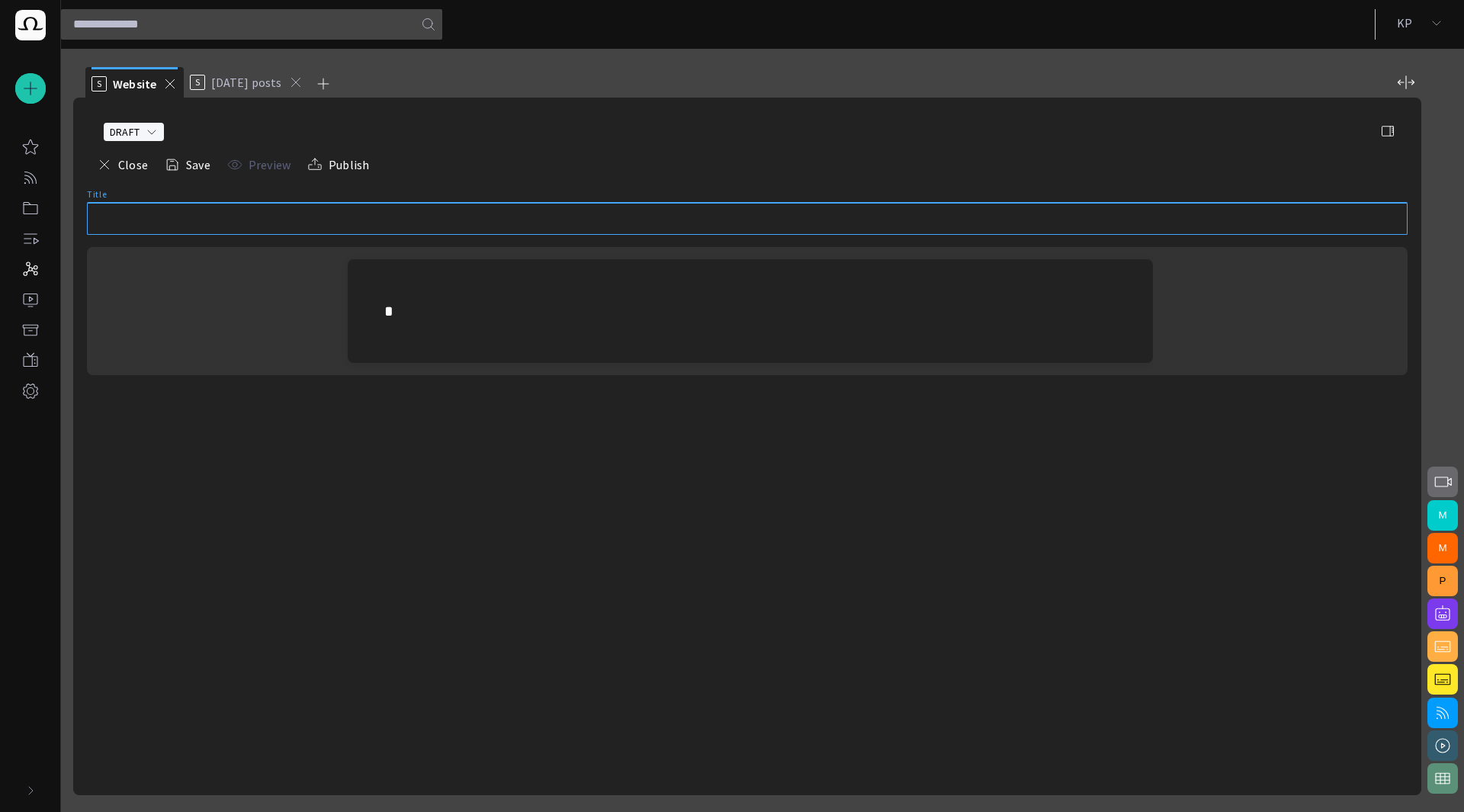
click at [132, 158] on button "Close" at bounding box center [123, 165] width 62 height 27
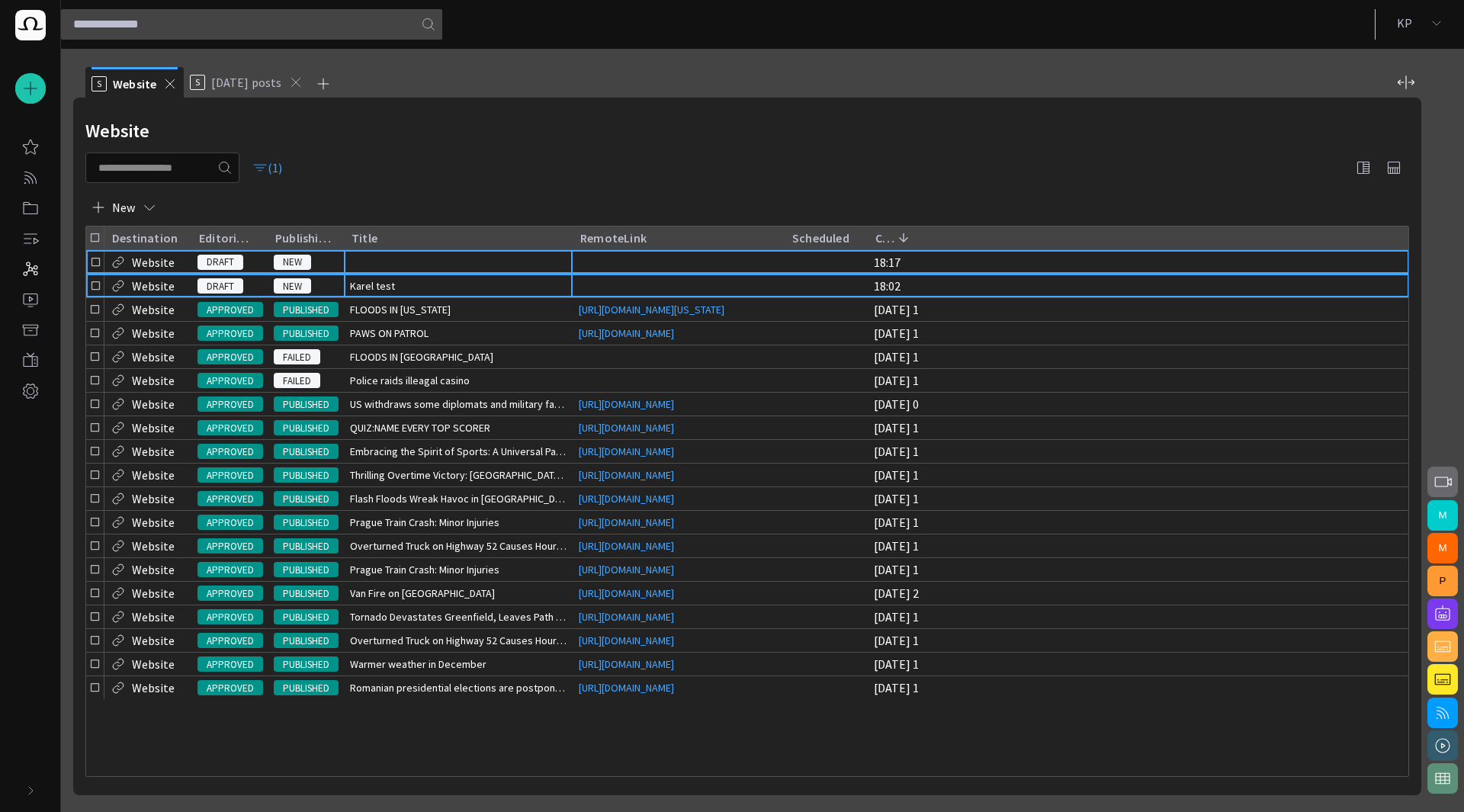
click at [513, 282] on div "Karel test" at bounding box center [459, 286] width 228 height 23
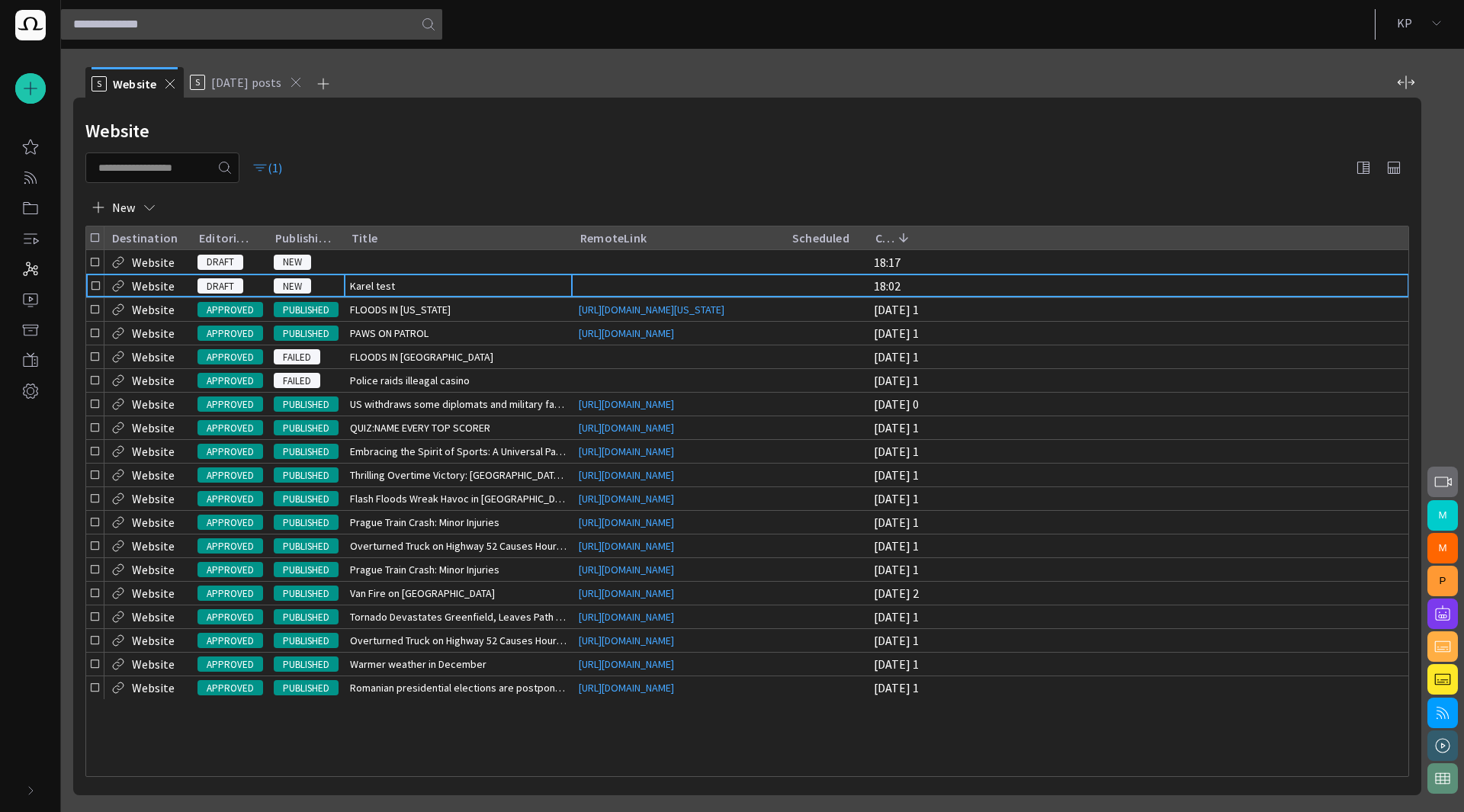
click at [513, 282] on div "Karel test" at bounding box center [459, 286] width 228 height 23
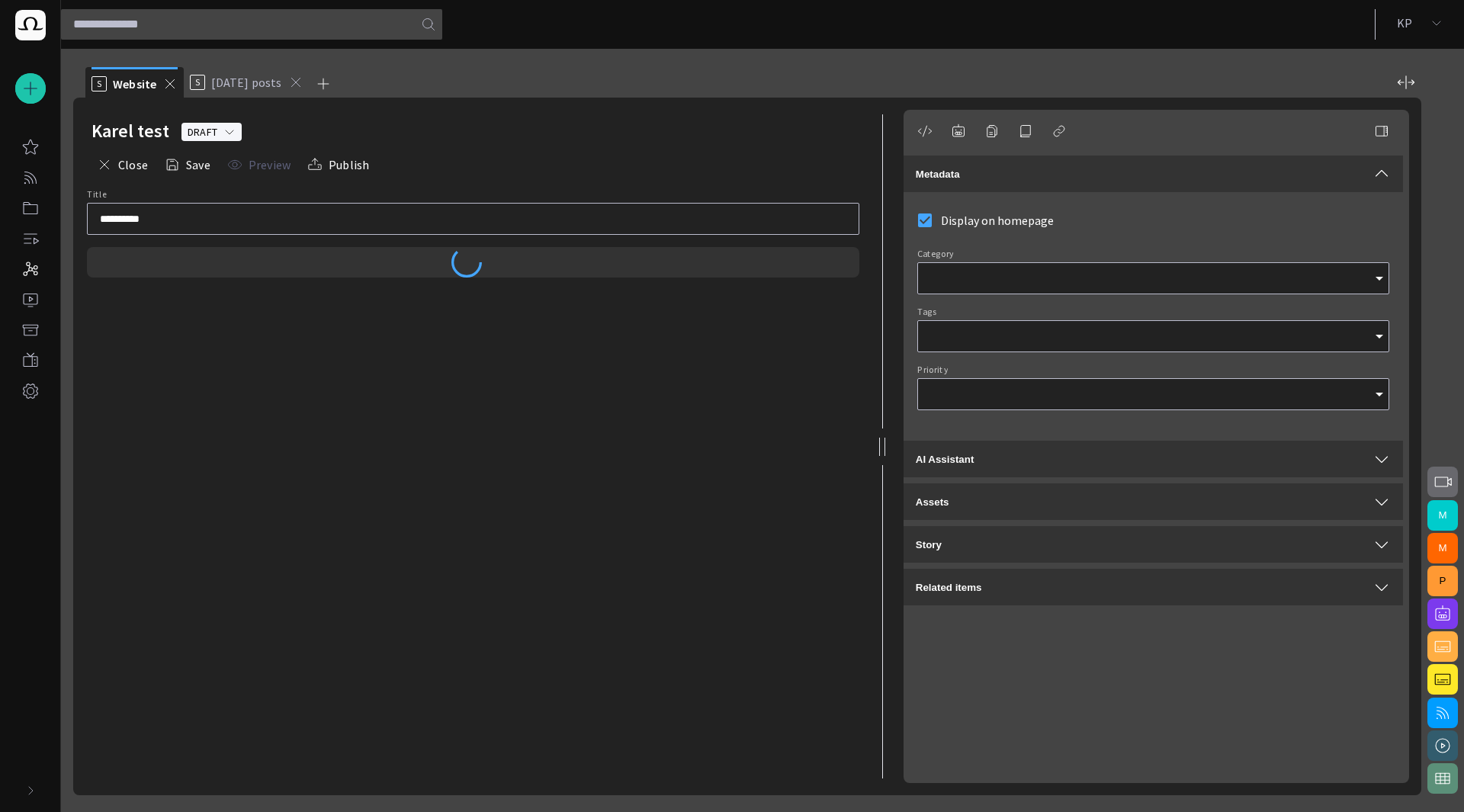
type input "*"
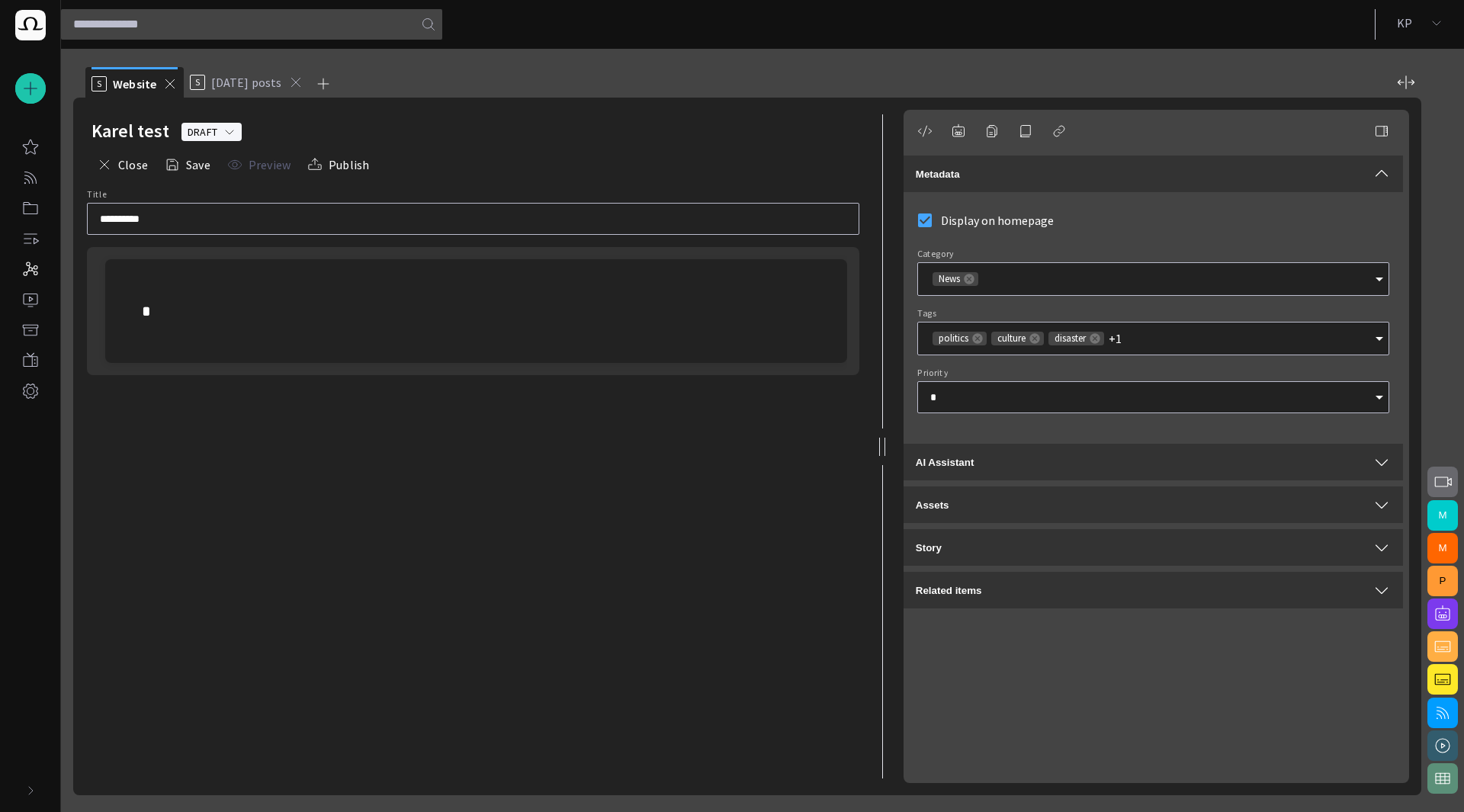
click at [499, 313] on p at bounding box center [476, 311] width 669 height 24
click at [800, 179] on div "Close Save Preview Publish" at bounding box center [473, 165] width 763 height 37
click at [133, 164] on button "Close" at bounding box center [123, 165] width 62 height 27
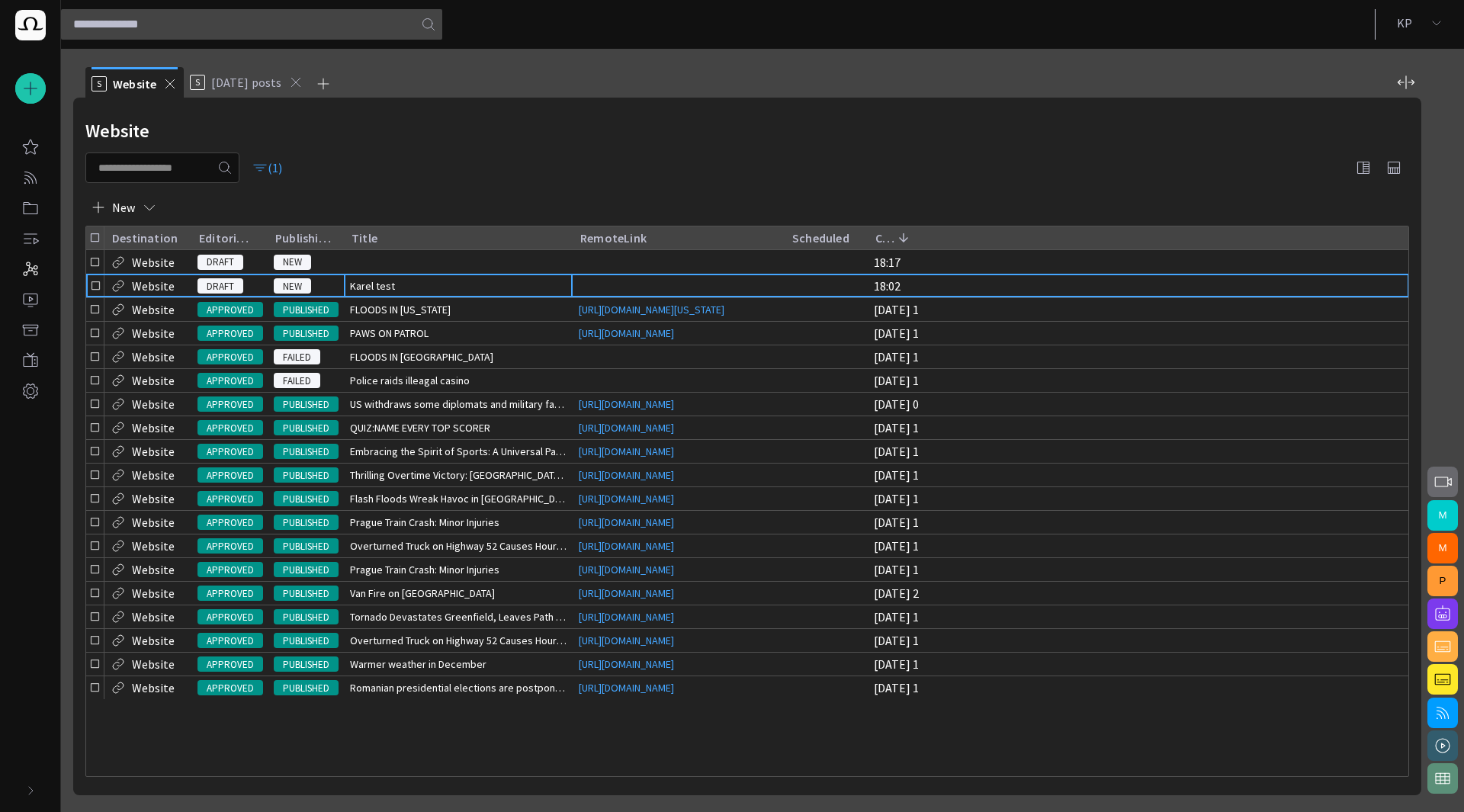
click at [1359, 161] on span "button" at bounding box center [1363, 167] width 18 height 18
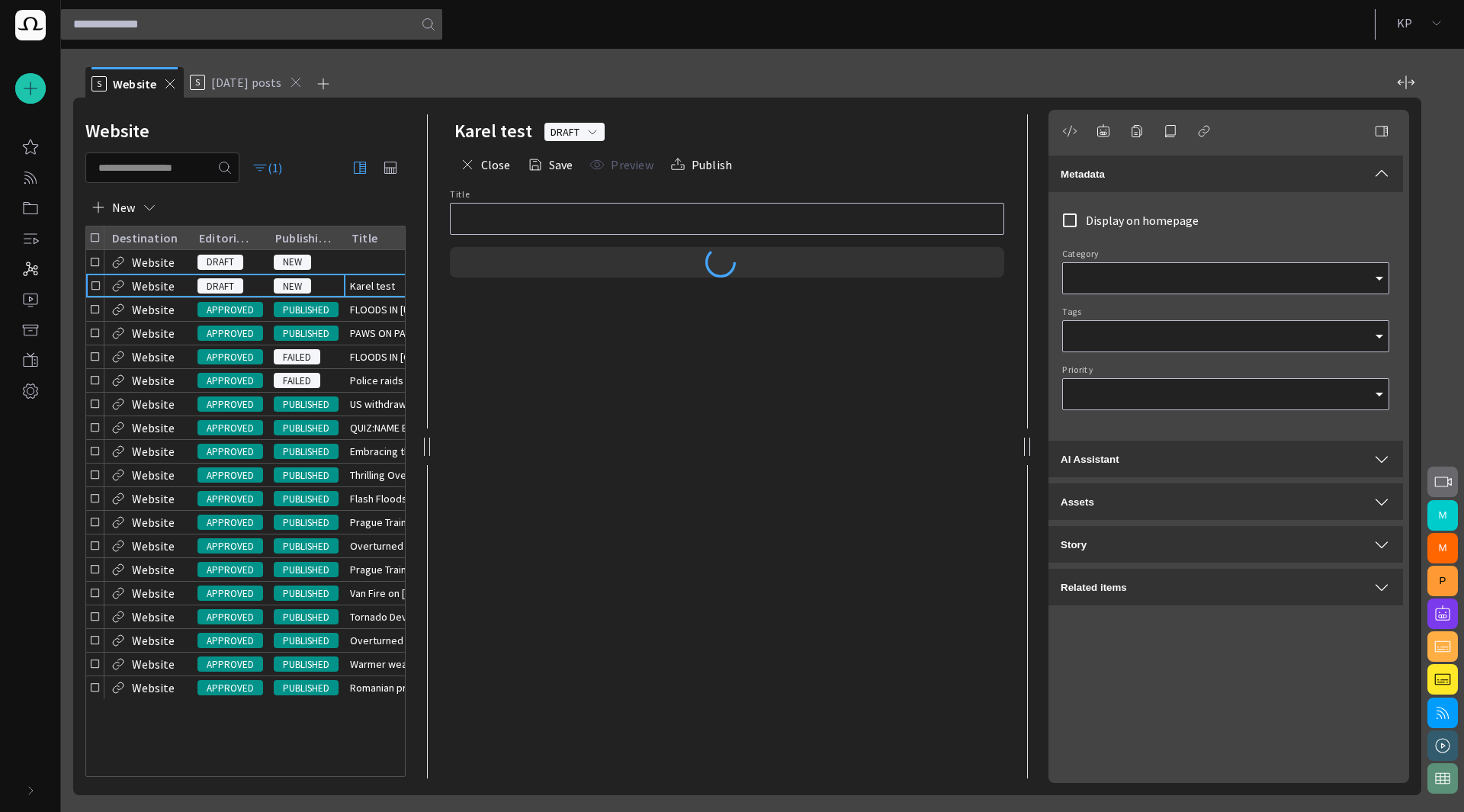
type input "**********"
type input "*"
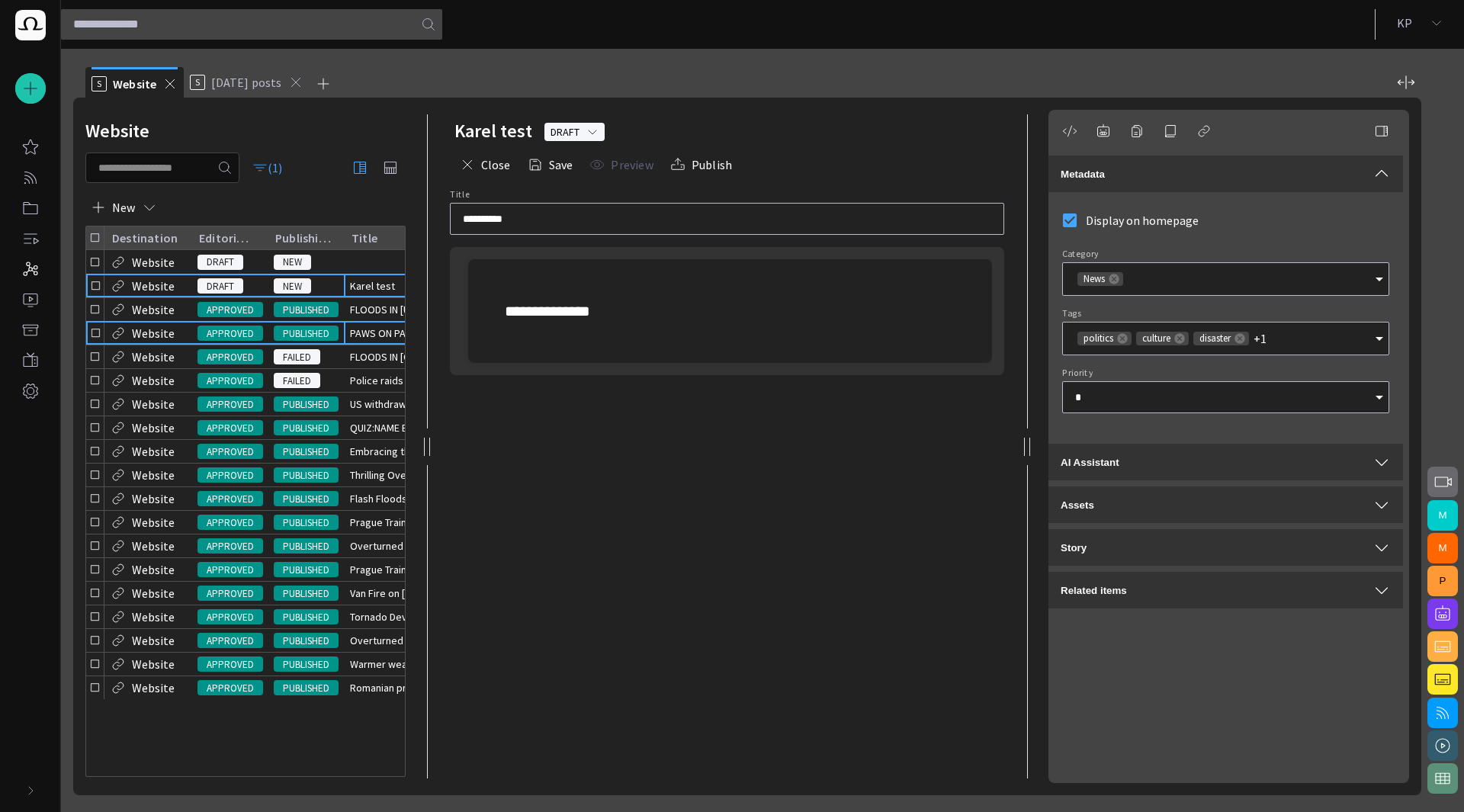
click at [357, 341] on span "PAWS ON PATROL" at bounding box center [389, 333] width 78 height 15
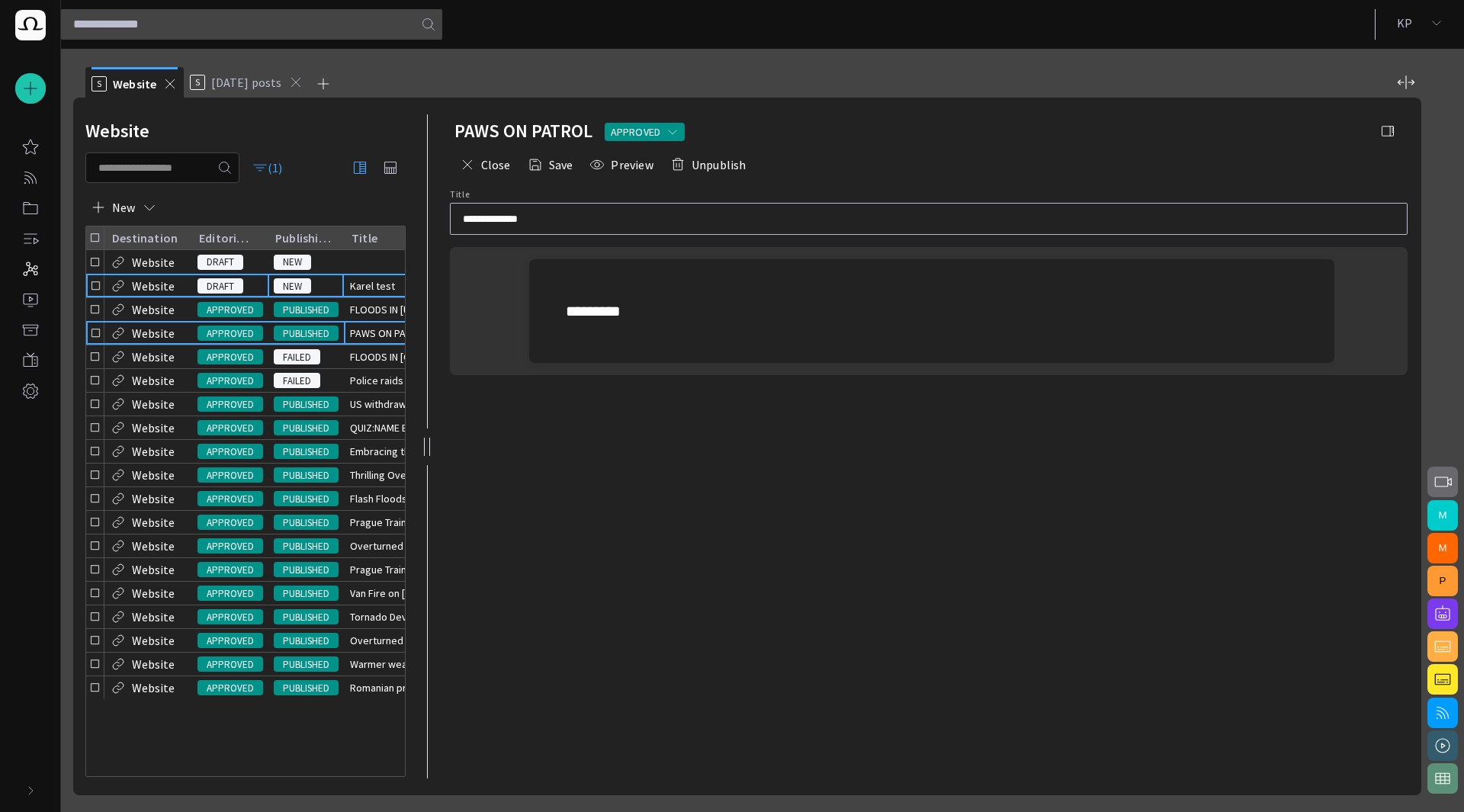
click at [337, 288] on div "NEW" at bounding box center [306, 286] width 76 height 23
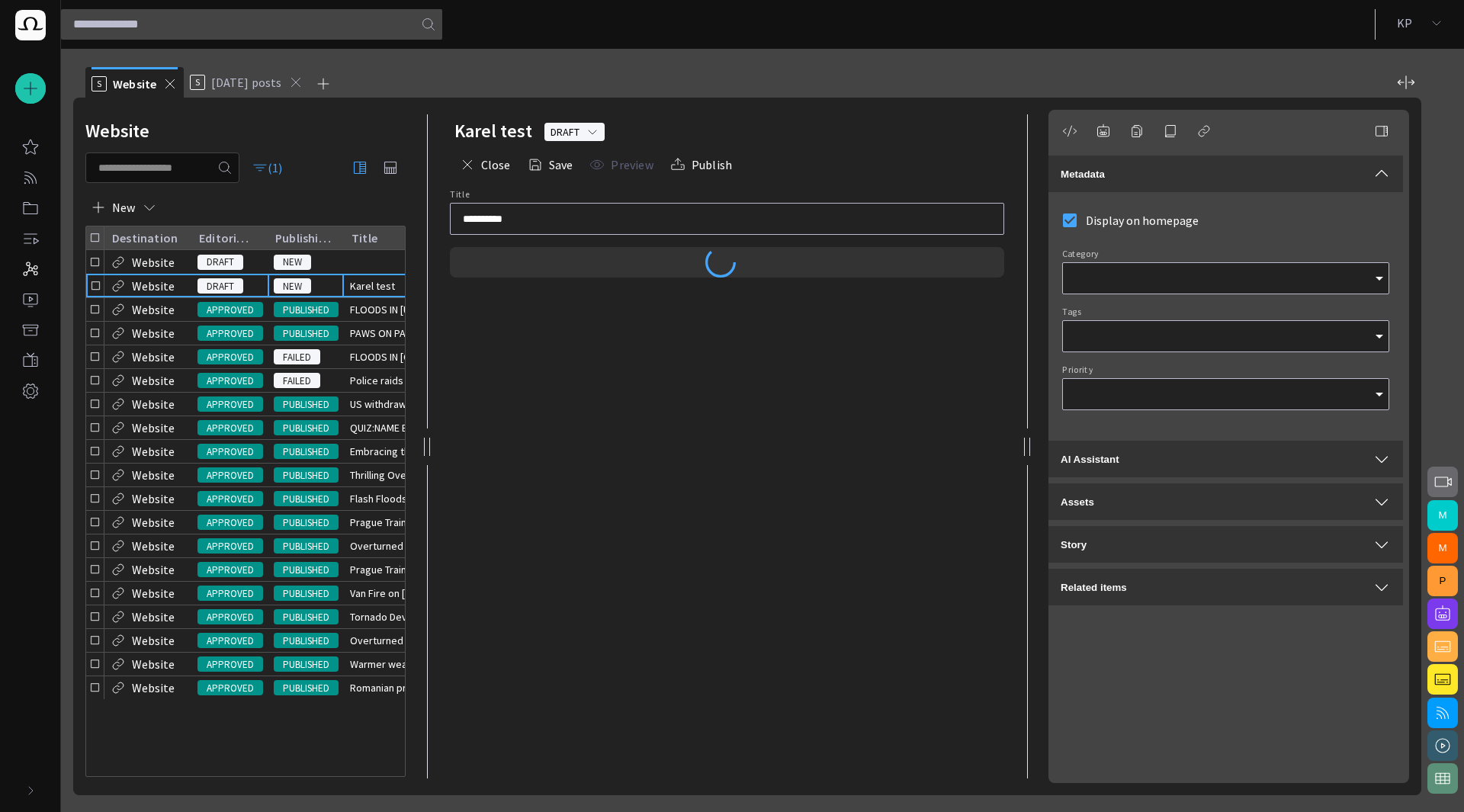
type input "**********"
type input "*"
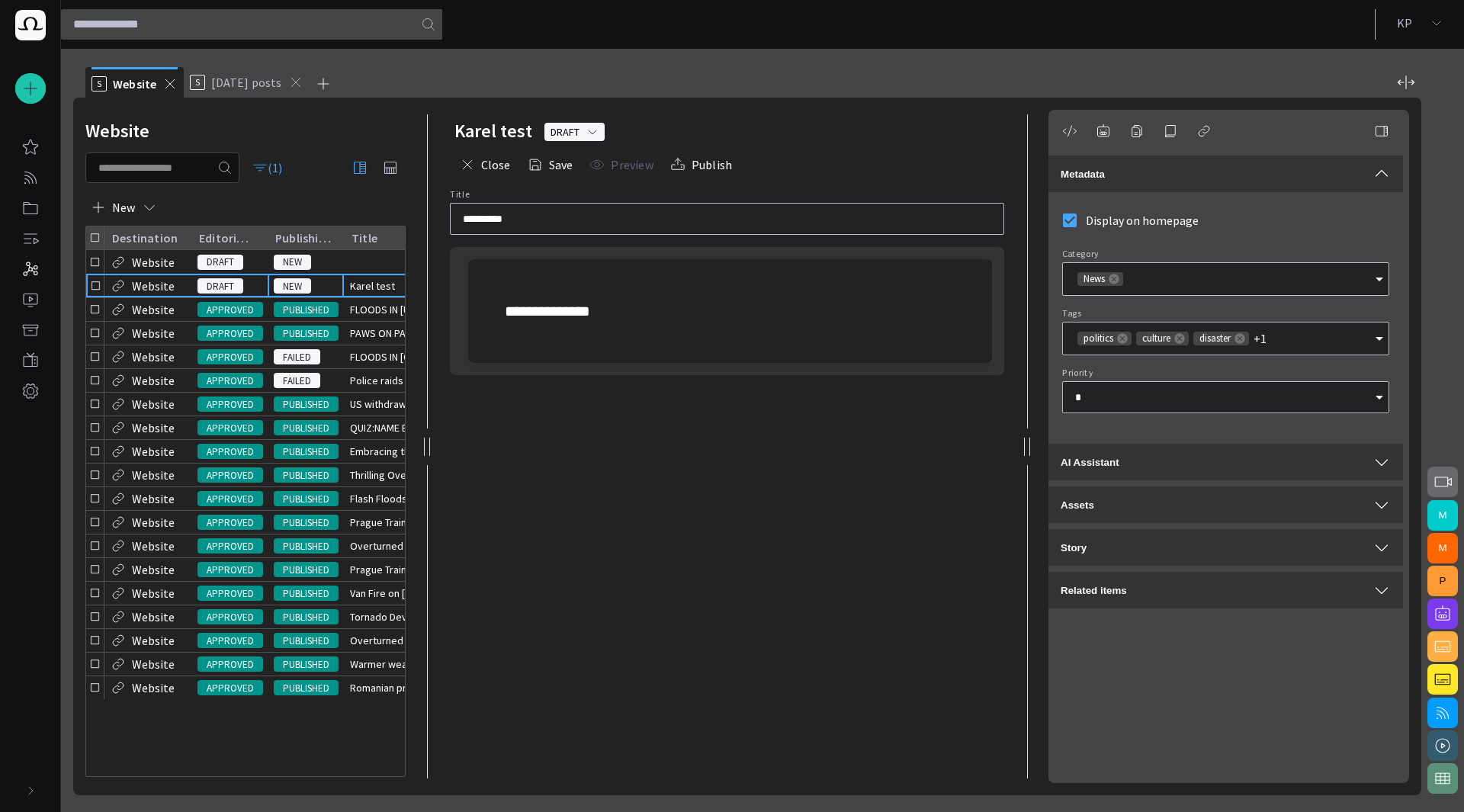
click at [29, 277] on span "Digital Publishing" at bounding box center [30, 269] width 18 height 18
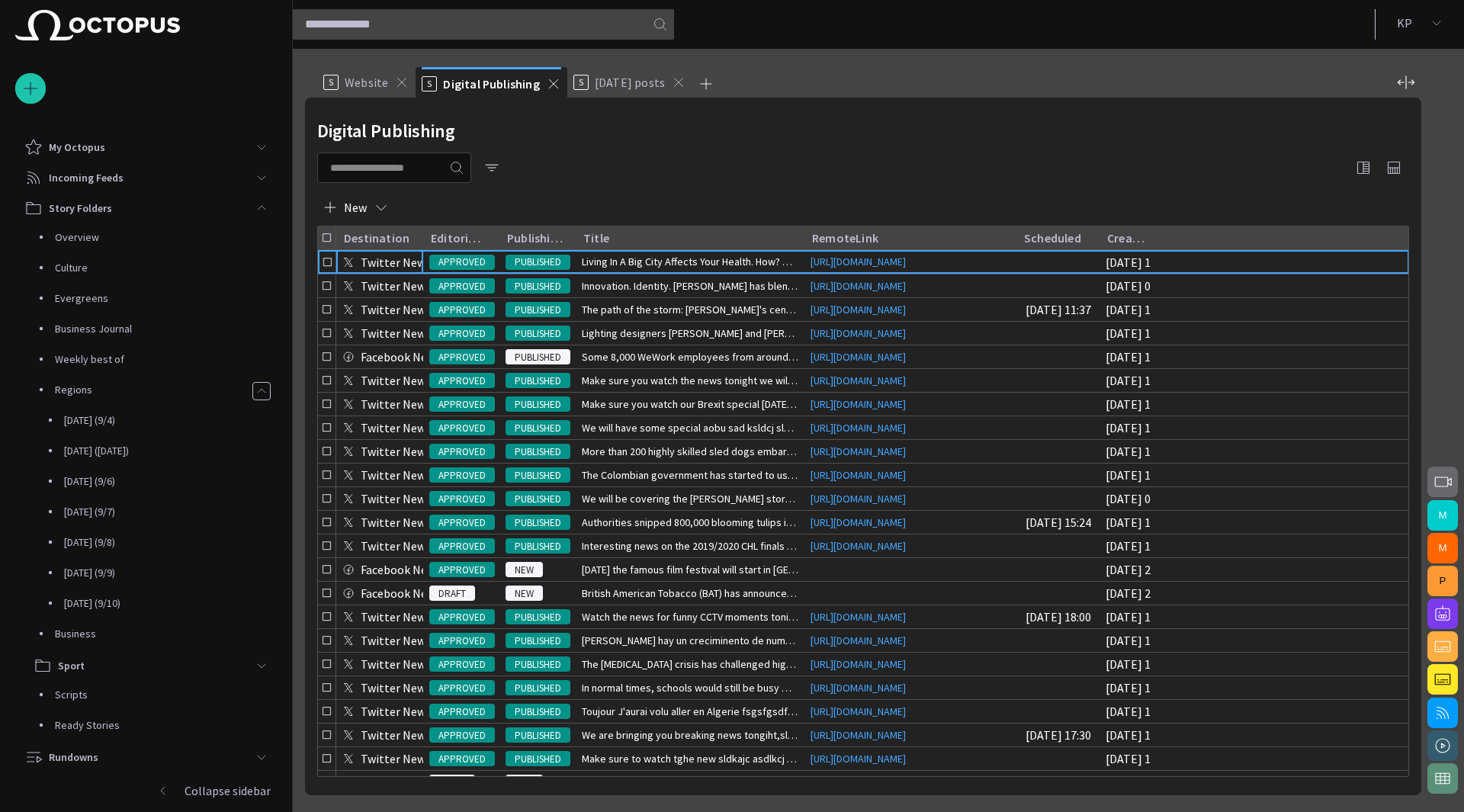
click at [255, 205] on span "main menu" at bounding box center [261, 208] width 12 height 12
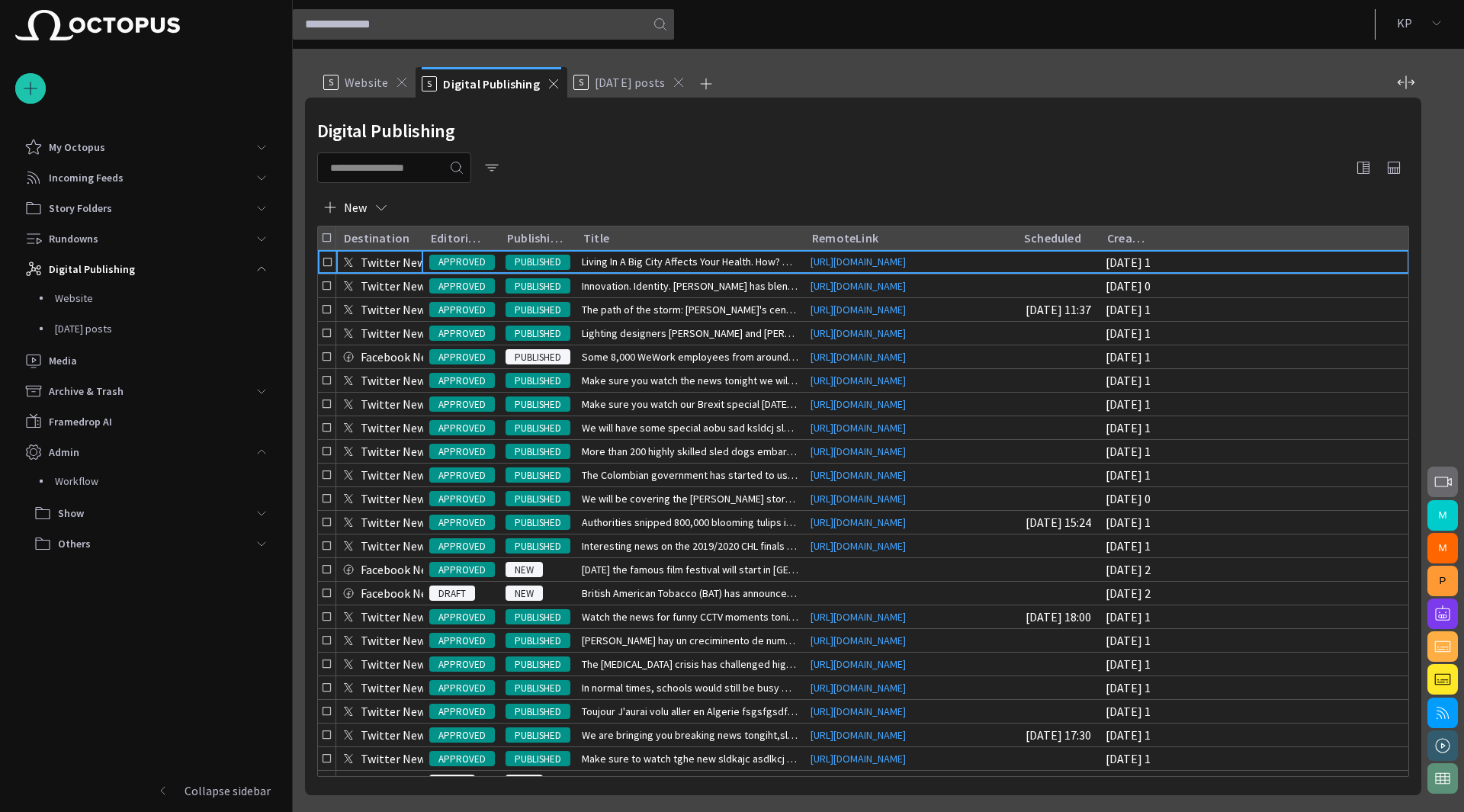
click at [265, 272] on span "main menu" at bounding box center [261, 269] width 12 height 12
click at [265, 394] on span "main menu" at bounding box center [261, 391] width 12 height 12
click at [102, 288] on div "Media" at bounding box center [150, 300] width 252 height 24
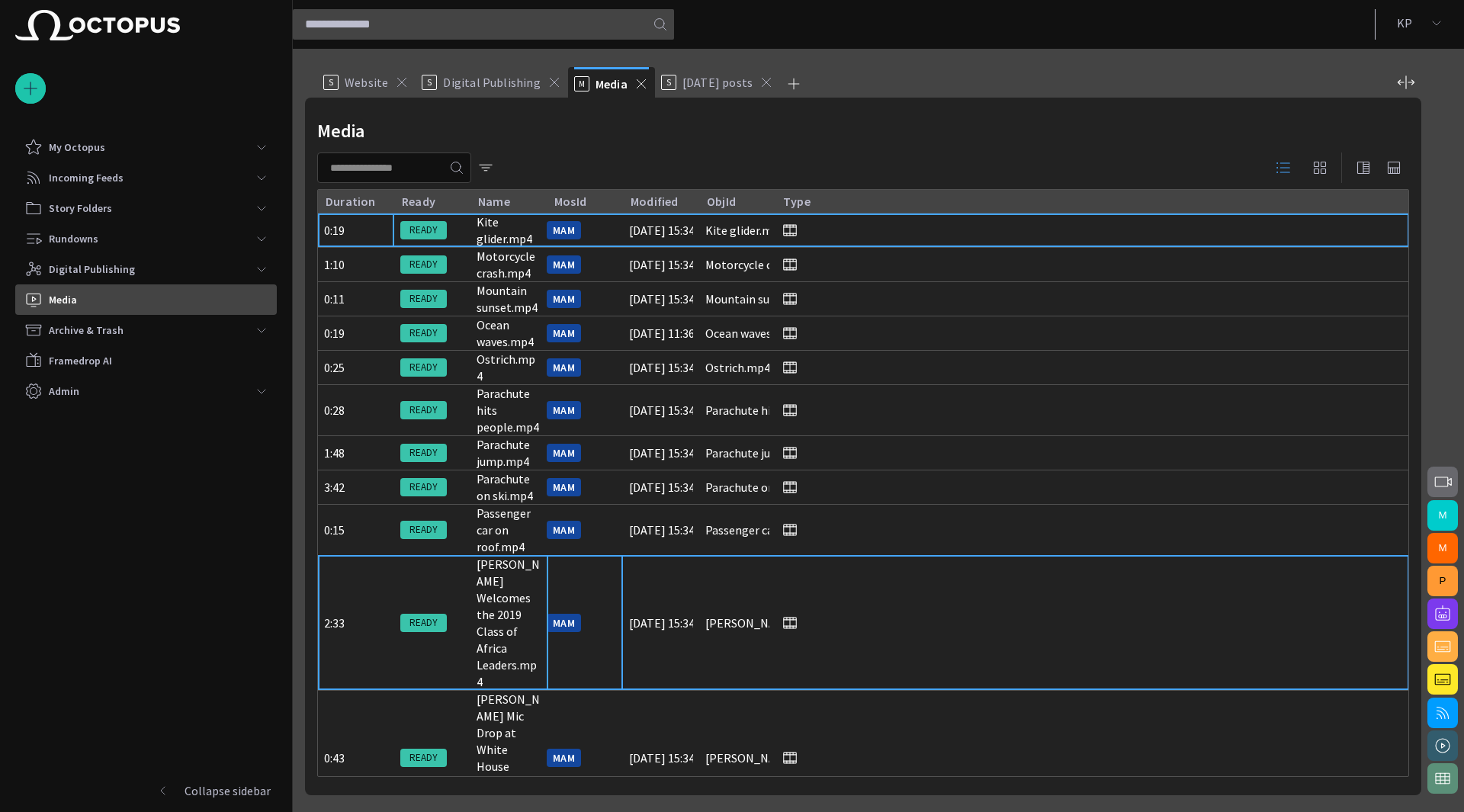
click at [617, 565] on div "MAM" at bounding box center [585, 622] width 76 height 135
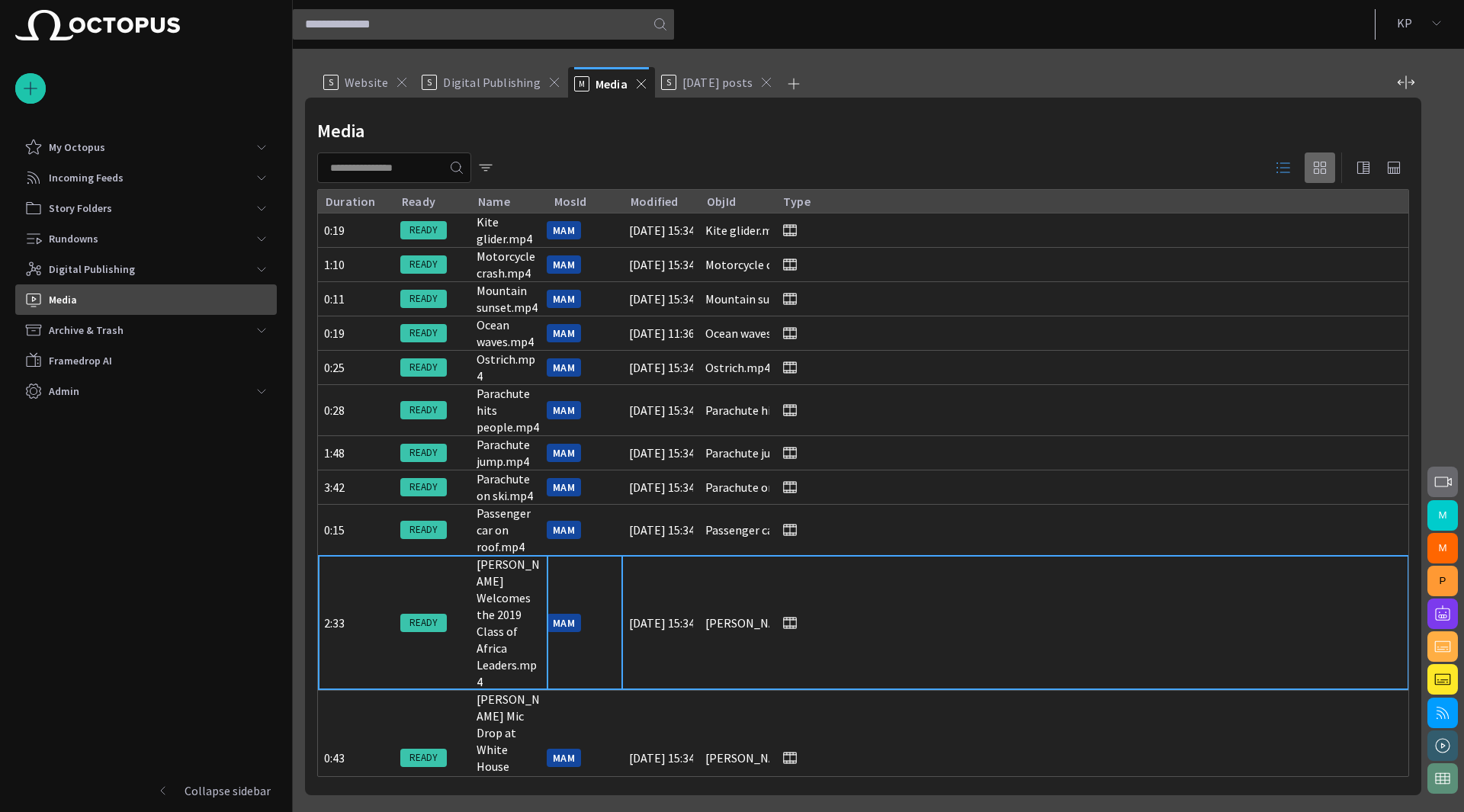
click at [1324, 170] on span "button" at bounding box center [1320, 167] width 18 height 18
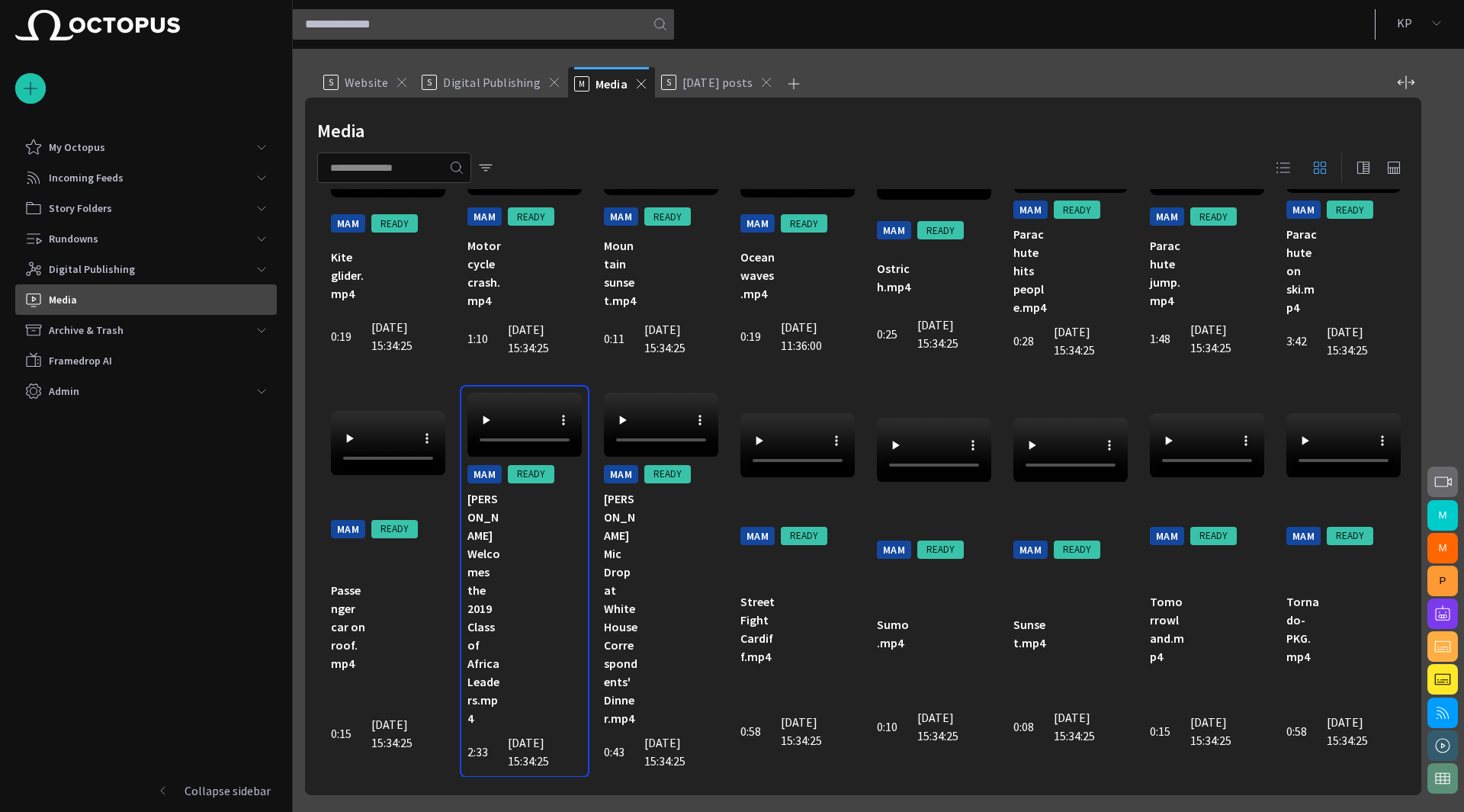
scroll to position [75, 0]
click at [1437, 483] on span "button" at bounding box center [1443, 482] width 18 height 18
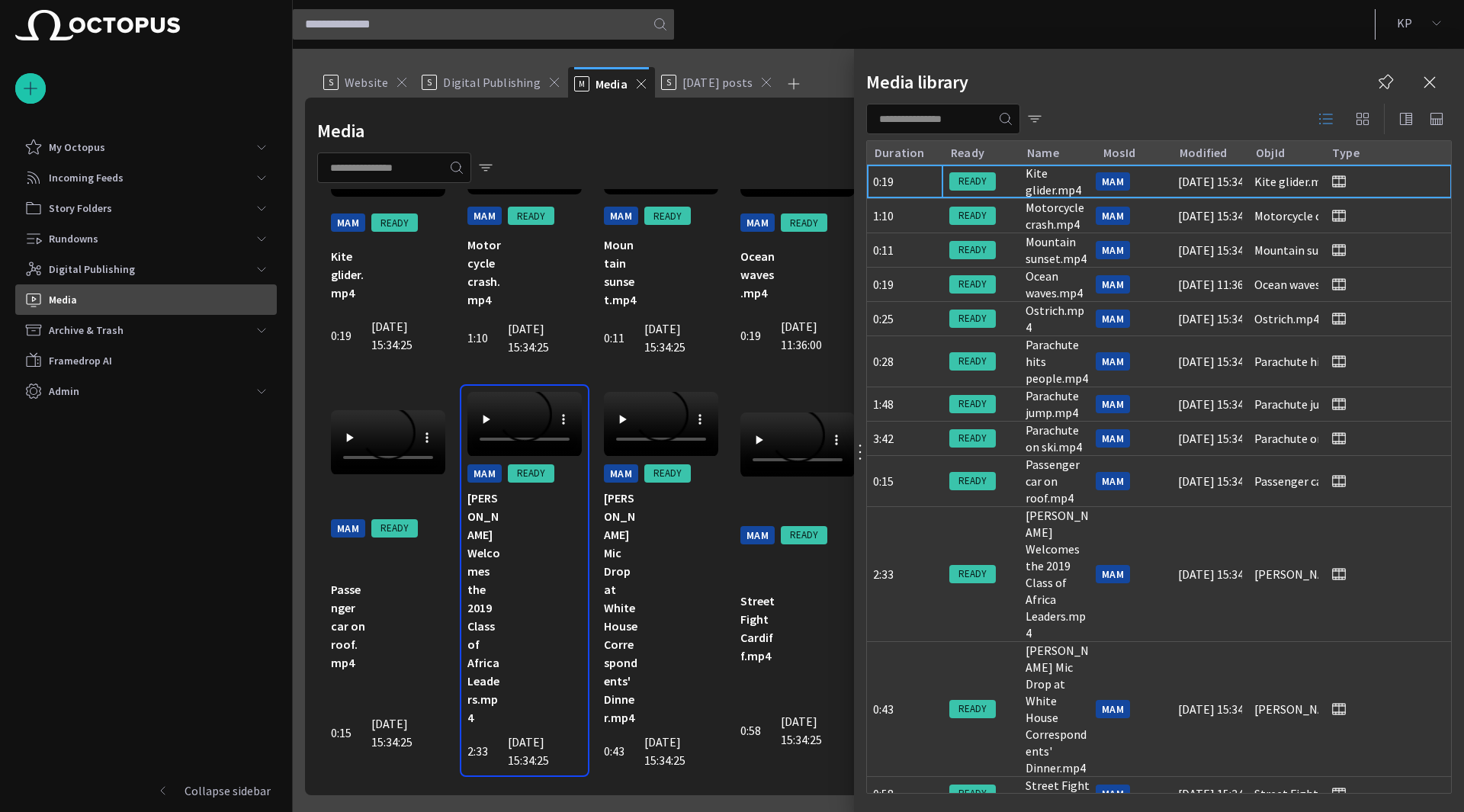
click at [1359, 126] on span "button" at bounding box center [1362, 118] width 18 height 18
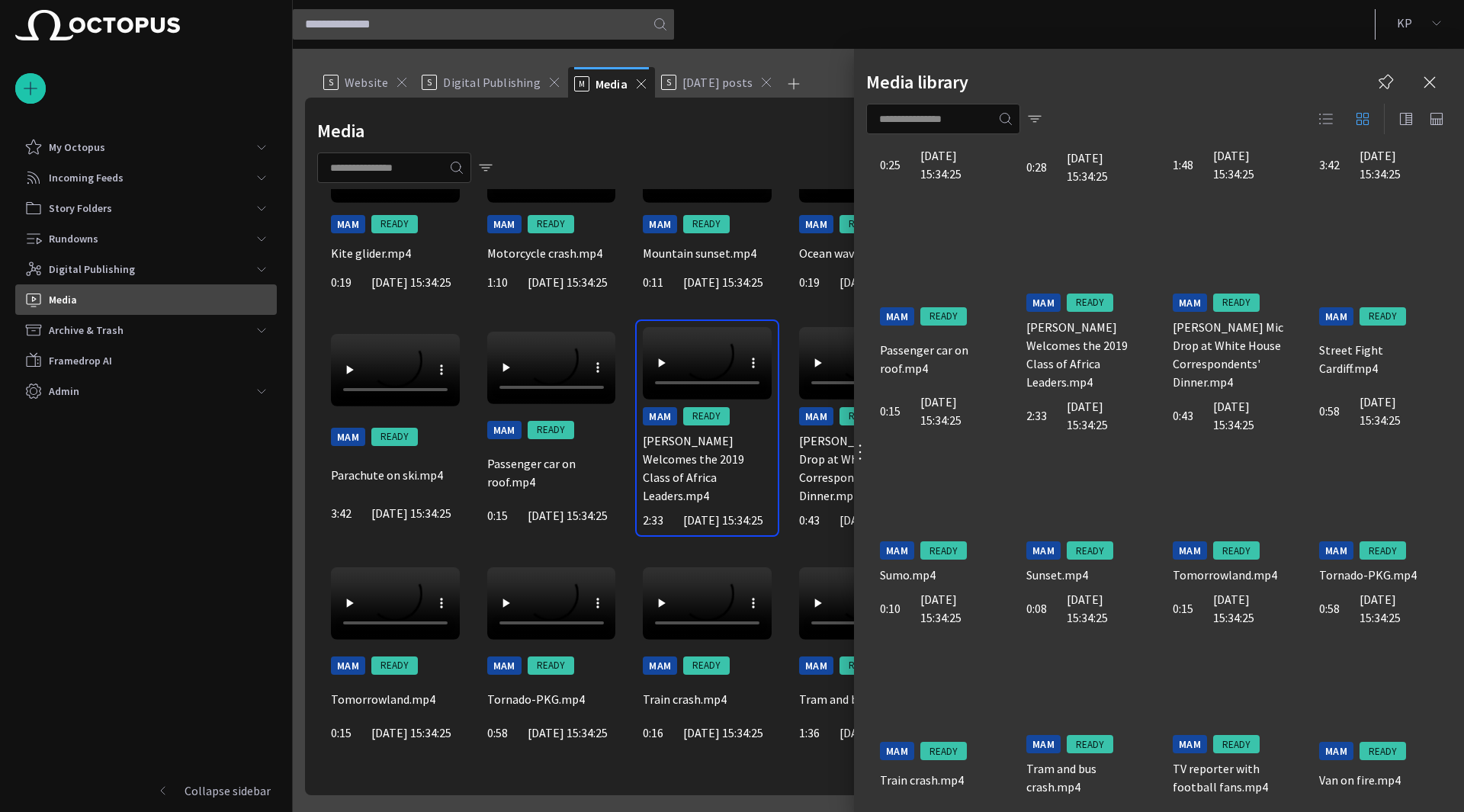
scroll to position [331, 0]
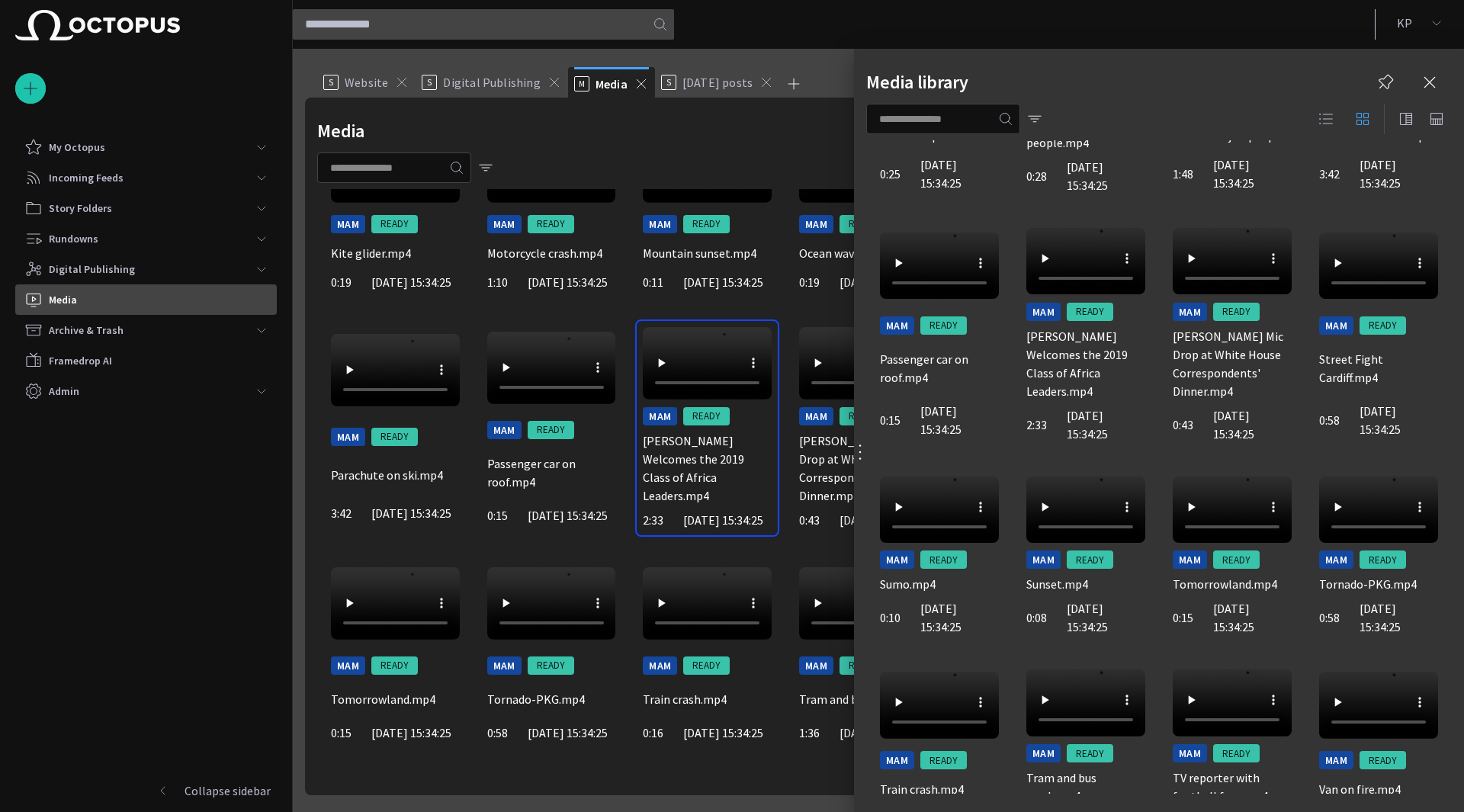
click at [601, 162] on div at bounding box center [732, 406] width 1464 height 812
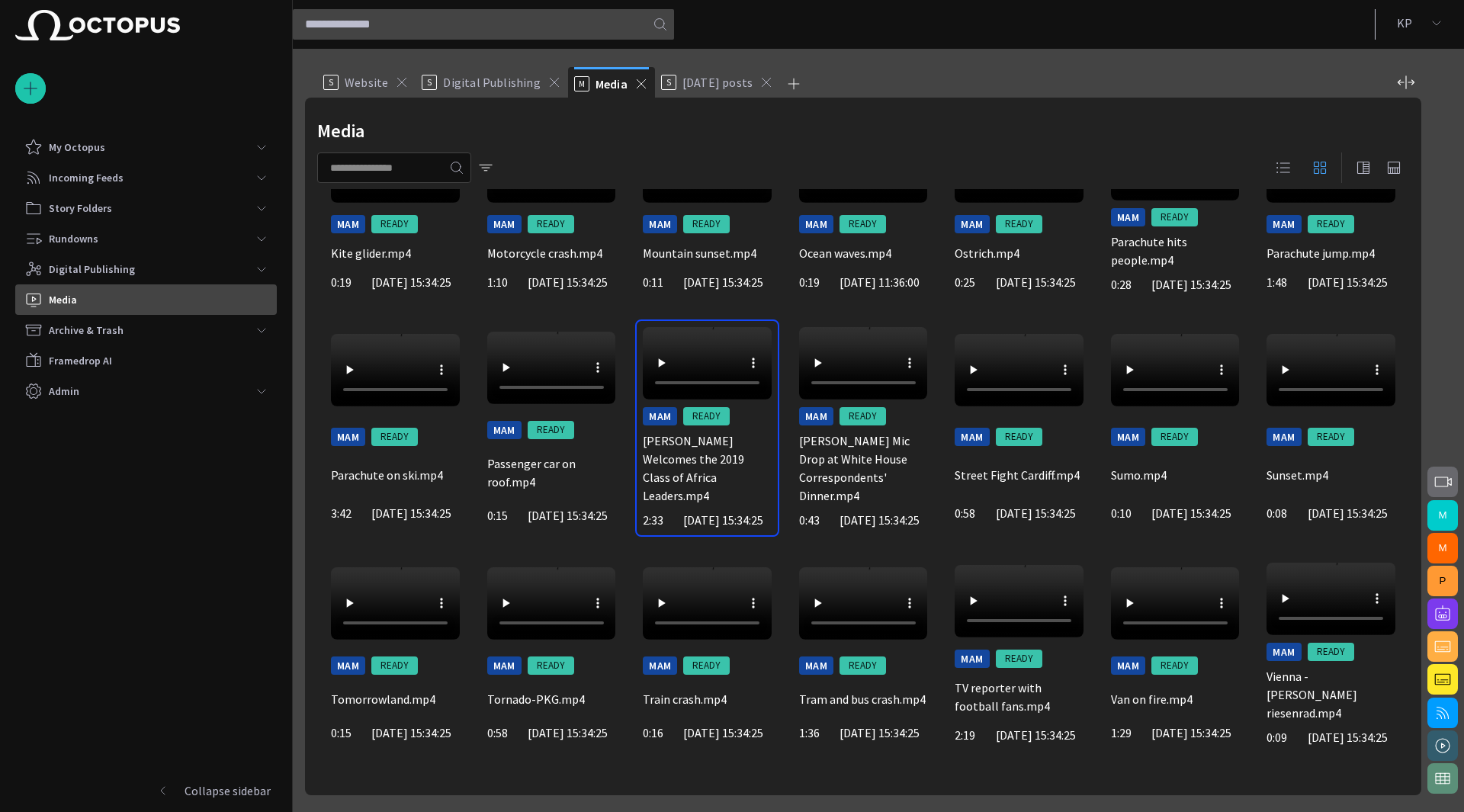
scroll to position [0, 0]
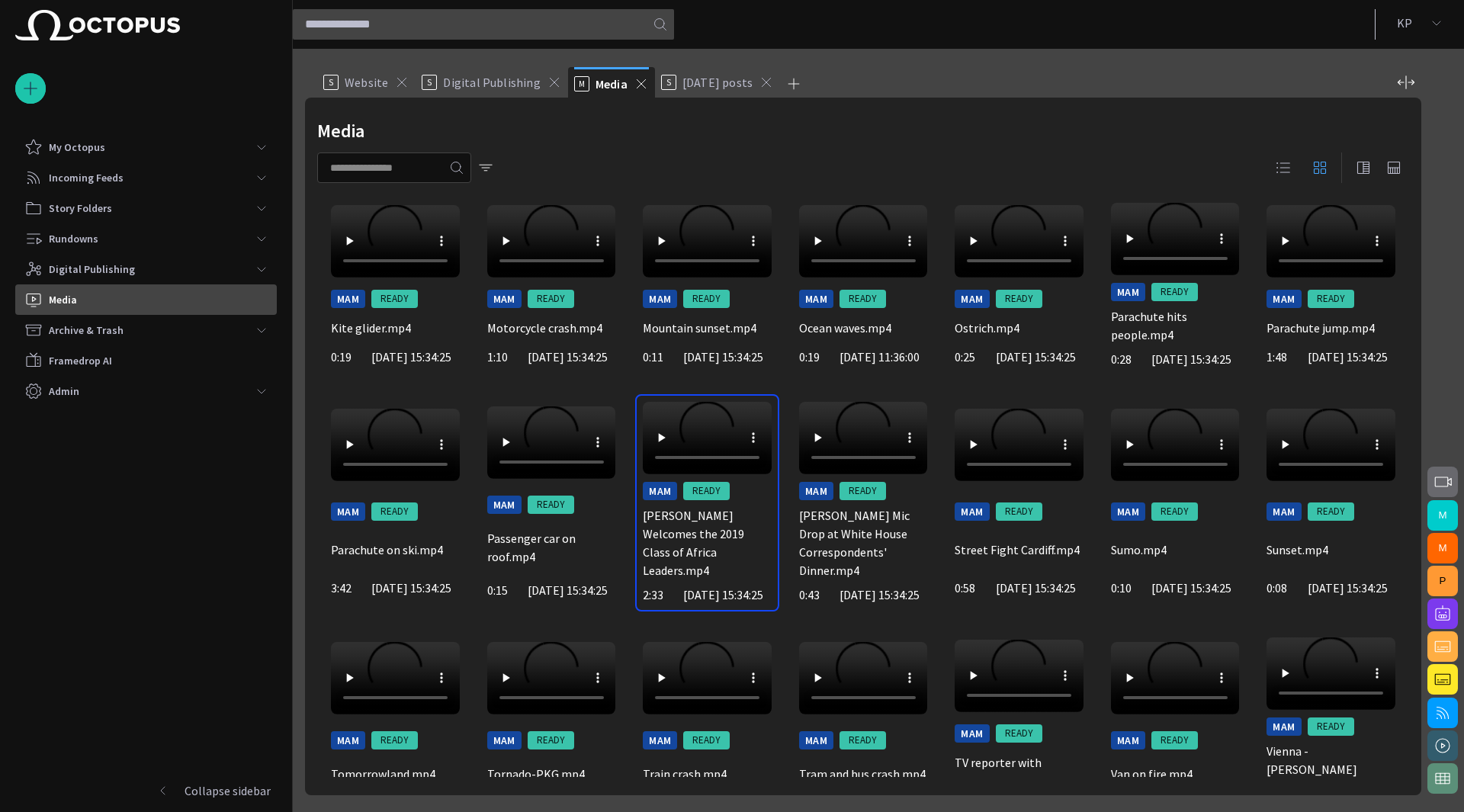
click at [1276, 161] on span "button" at bounding box center [1283, 167] width 18 height 18
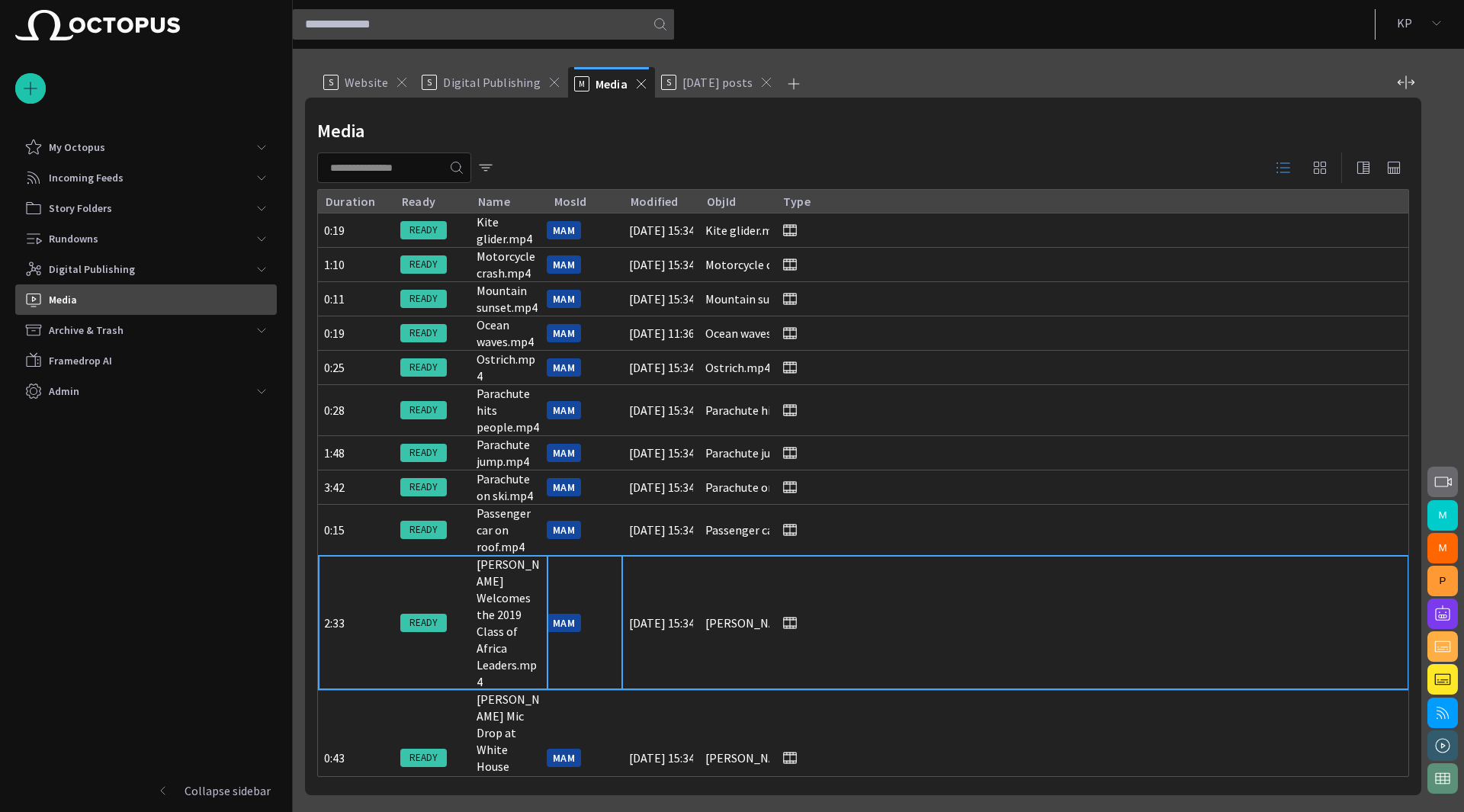
click at [591, 170] on div at bounding box center [863, 168] width 1092 height 31
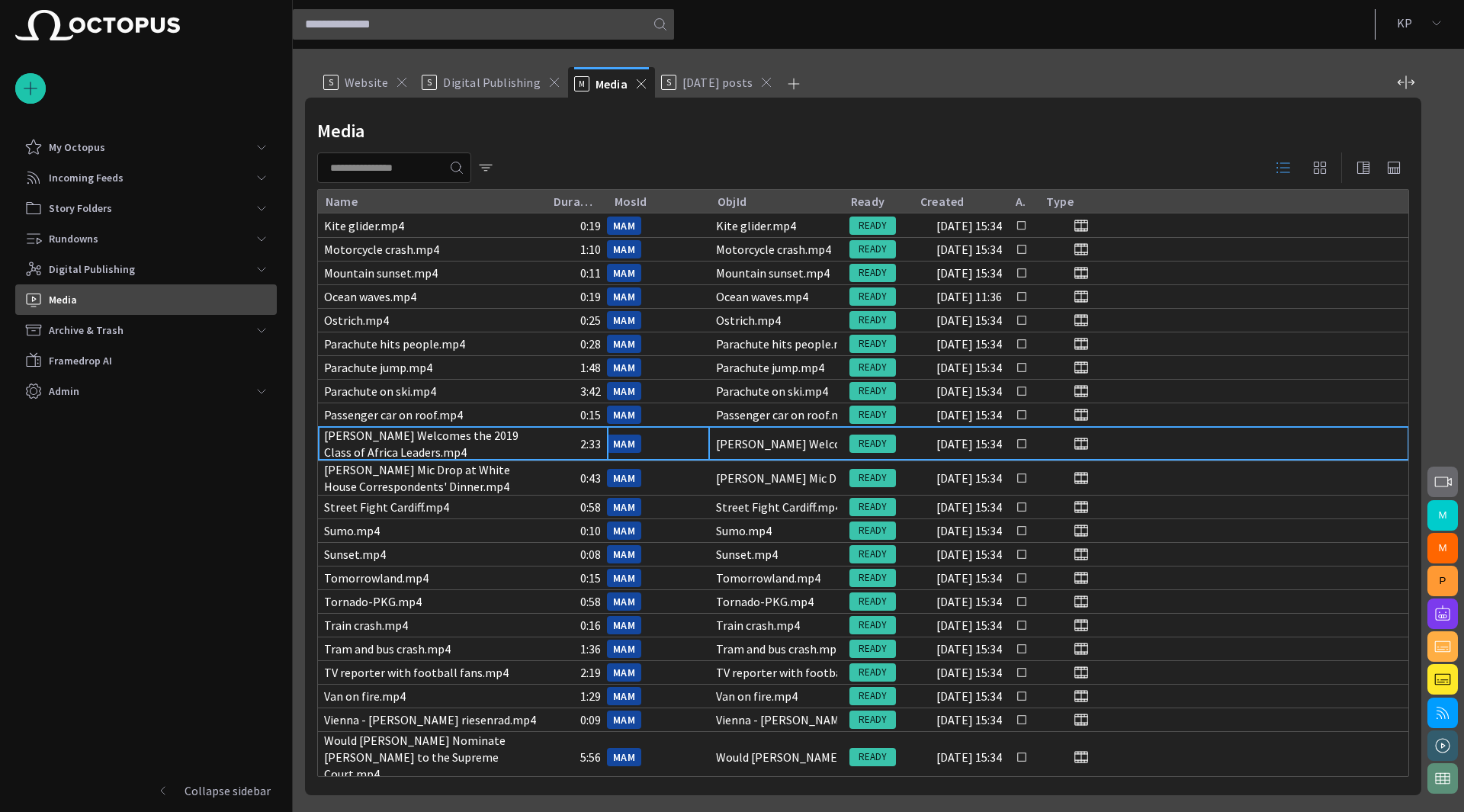
click at [1322, 178] on button "button" at bounding box center [1320, 168] width 31 height 31
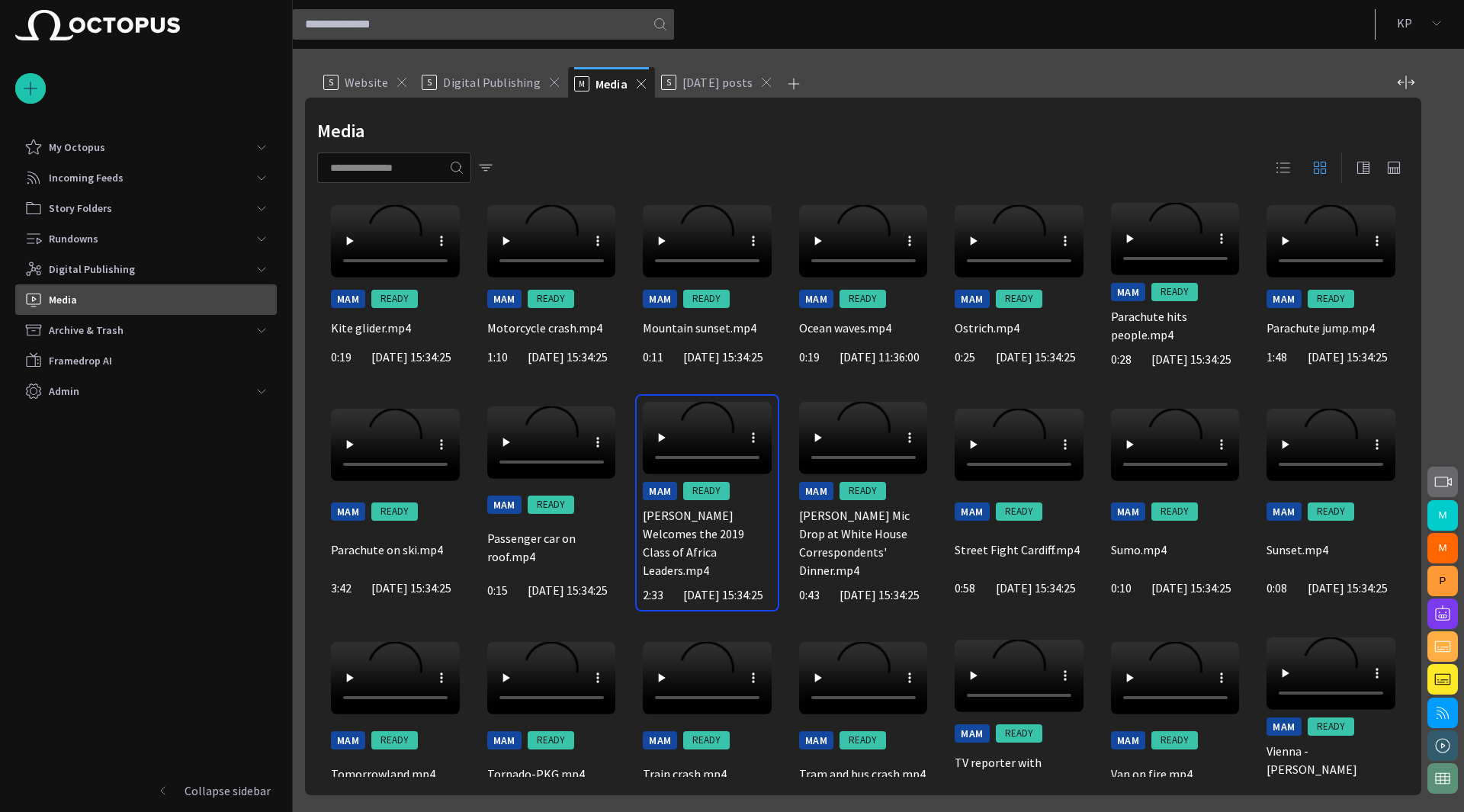
click at [143, 270] on div "Digital Publishing" at bounding box center [135, 269] width 222 height 24
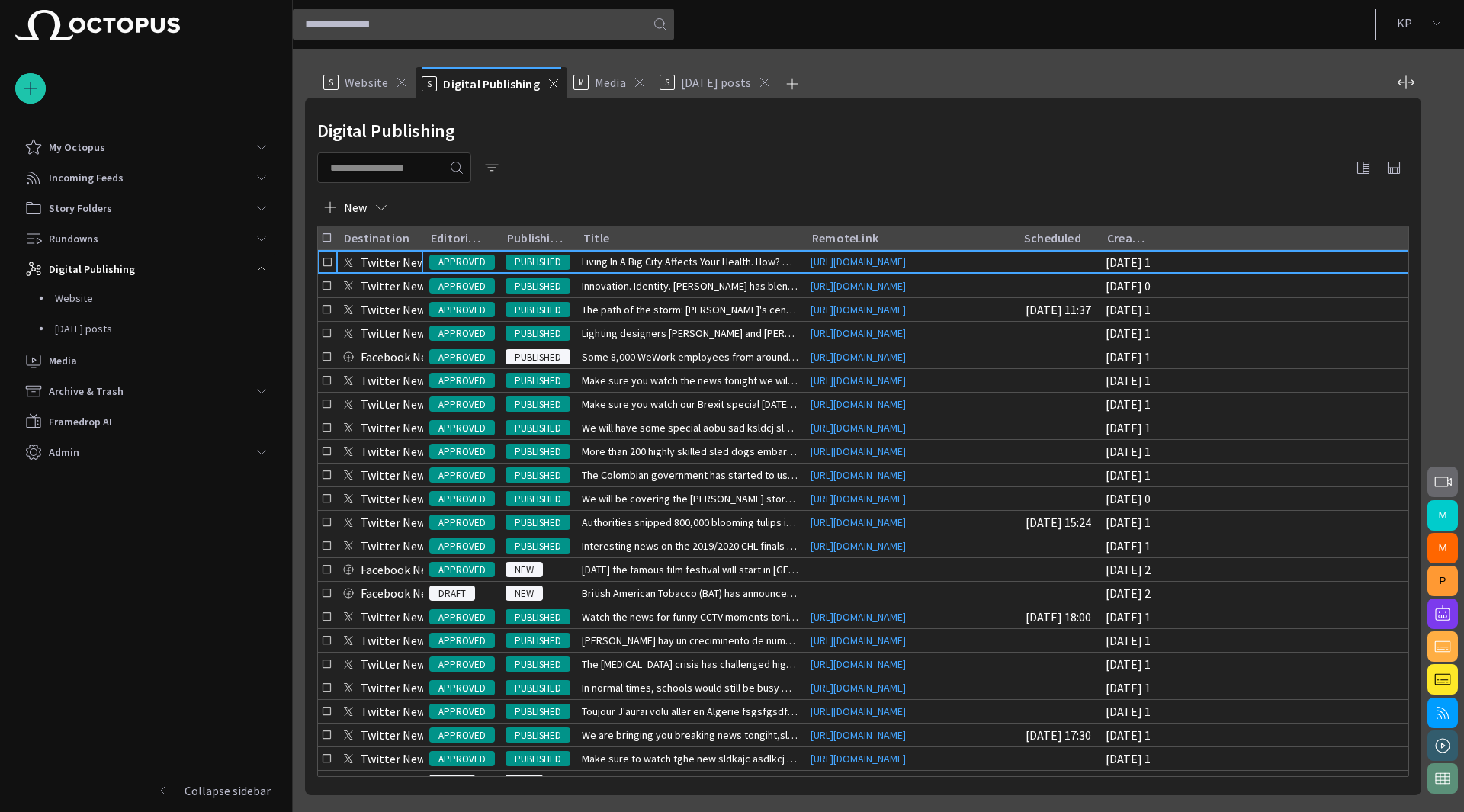
click at [378, 211] on span "button" at bounding box center [381, 208] width 15 height 15
click at [383, 298] on li "Website" at bounding box center [389, 296] width 145 height 27
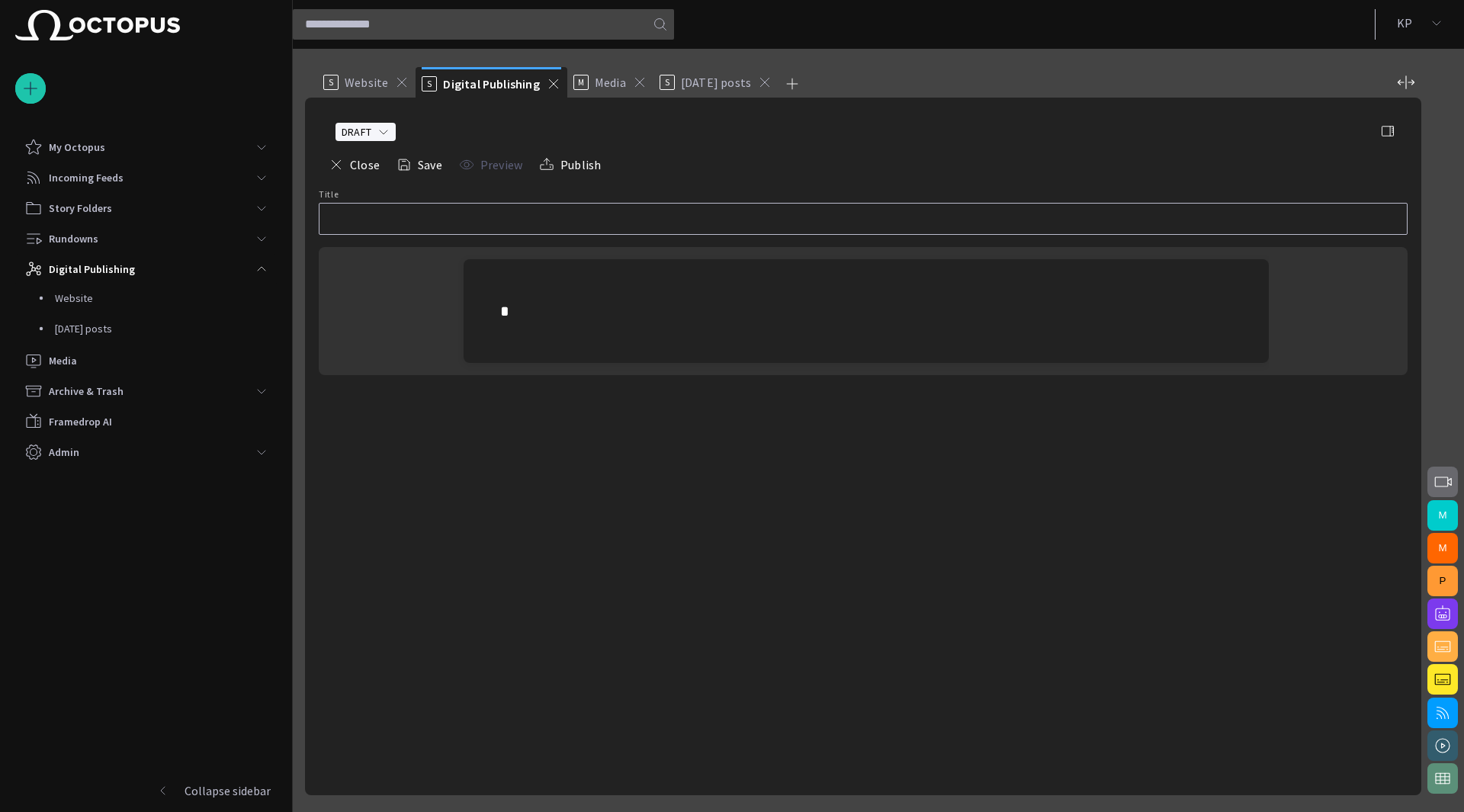
click at [605, 303] on p at bounding box center [866, 311] width 732 height 24
click at [471, 320] on span "button" at bounding box center [463, 315] width 18 height 29
click at [564, 365] on span "MOS Object" at bounding box center [623, 368] width 135 height 15
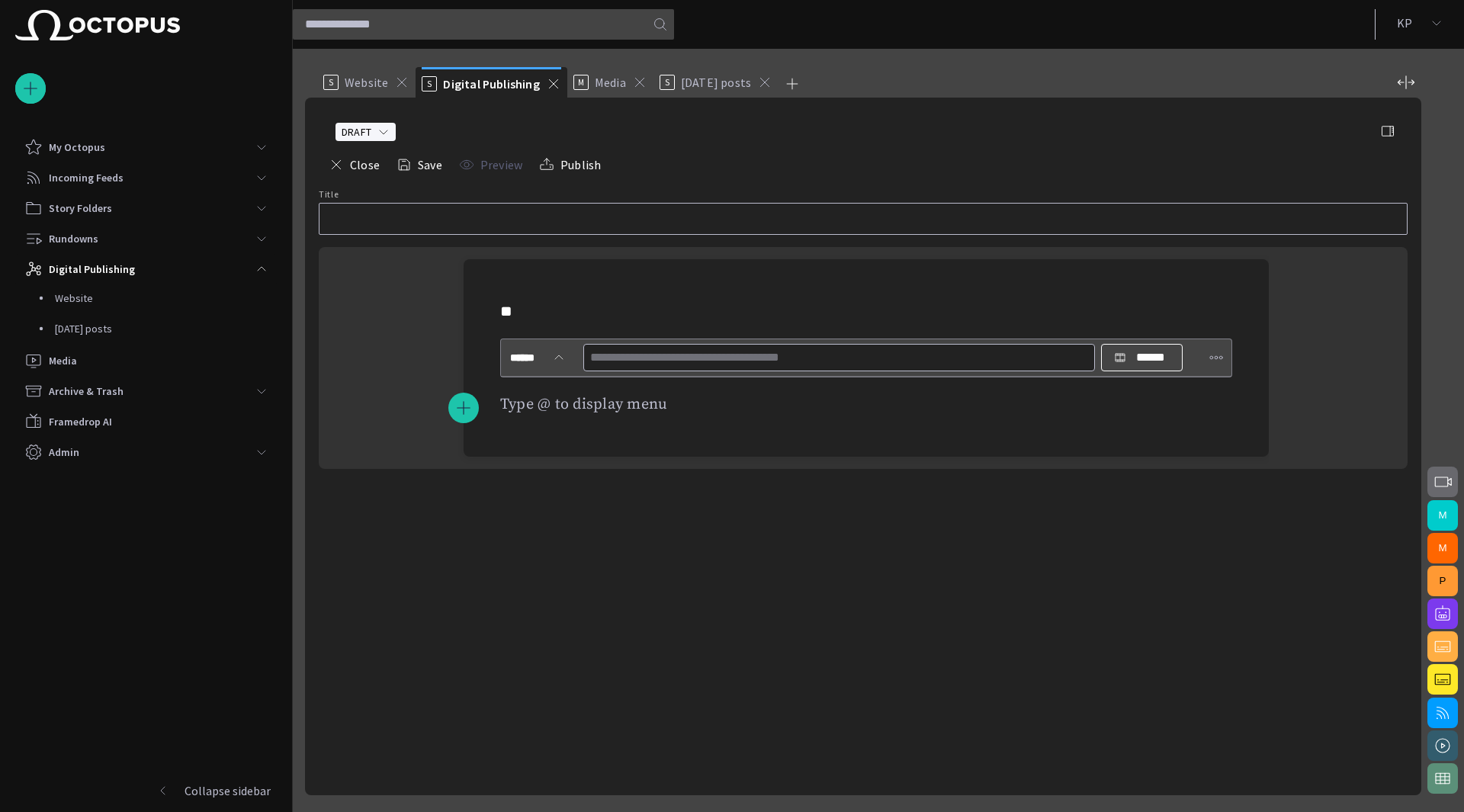
click at [1018, 359] on input "text" at bounding box center [839, 357] width 498 height 24
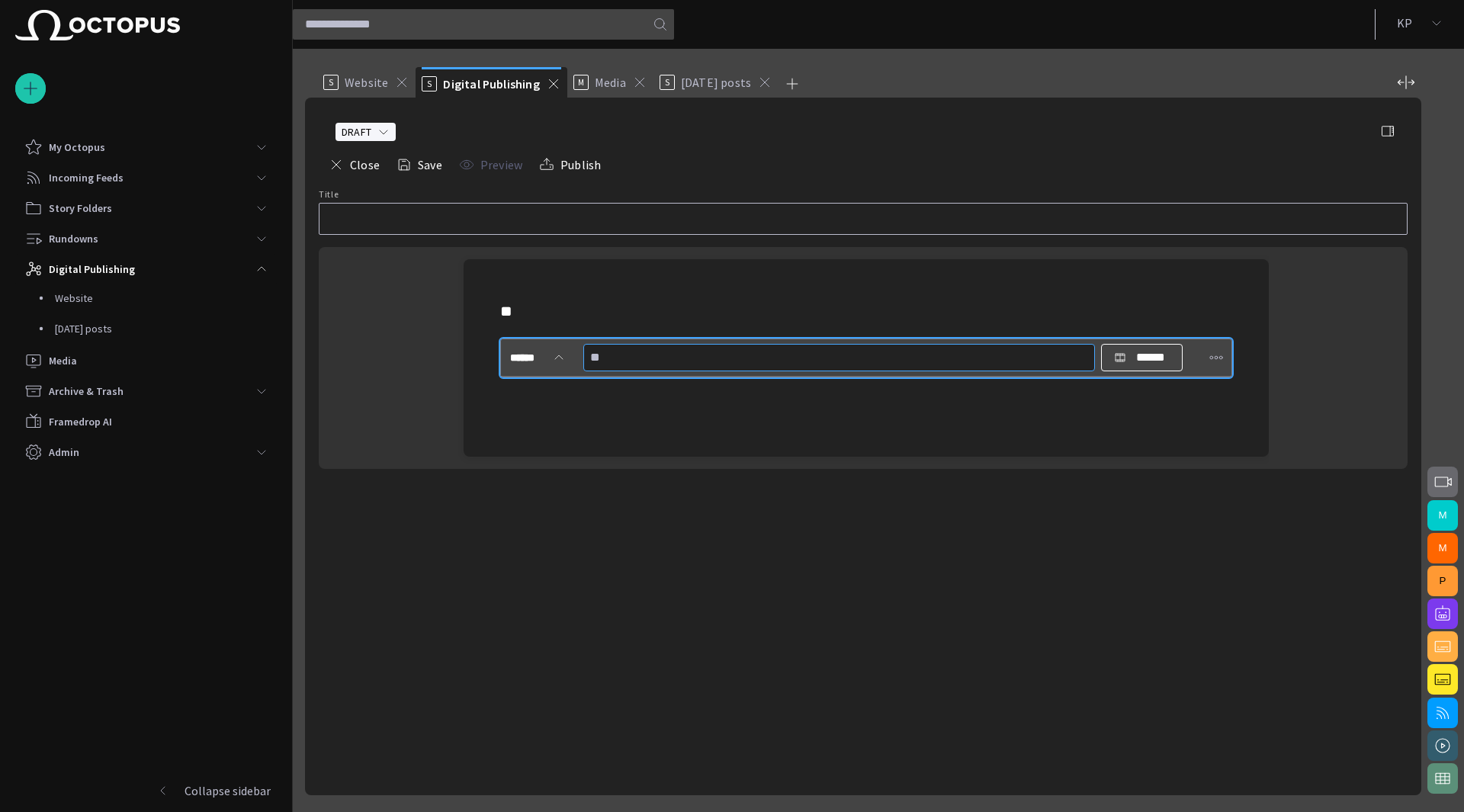
type input "***"
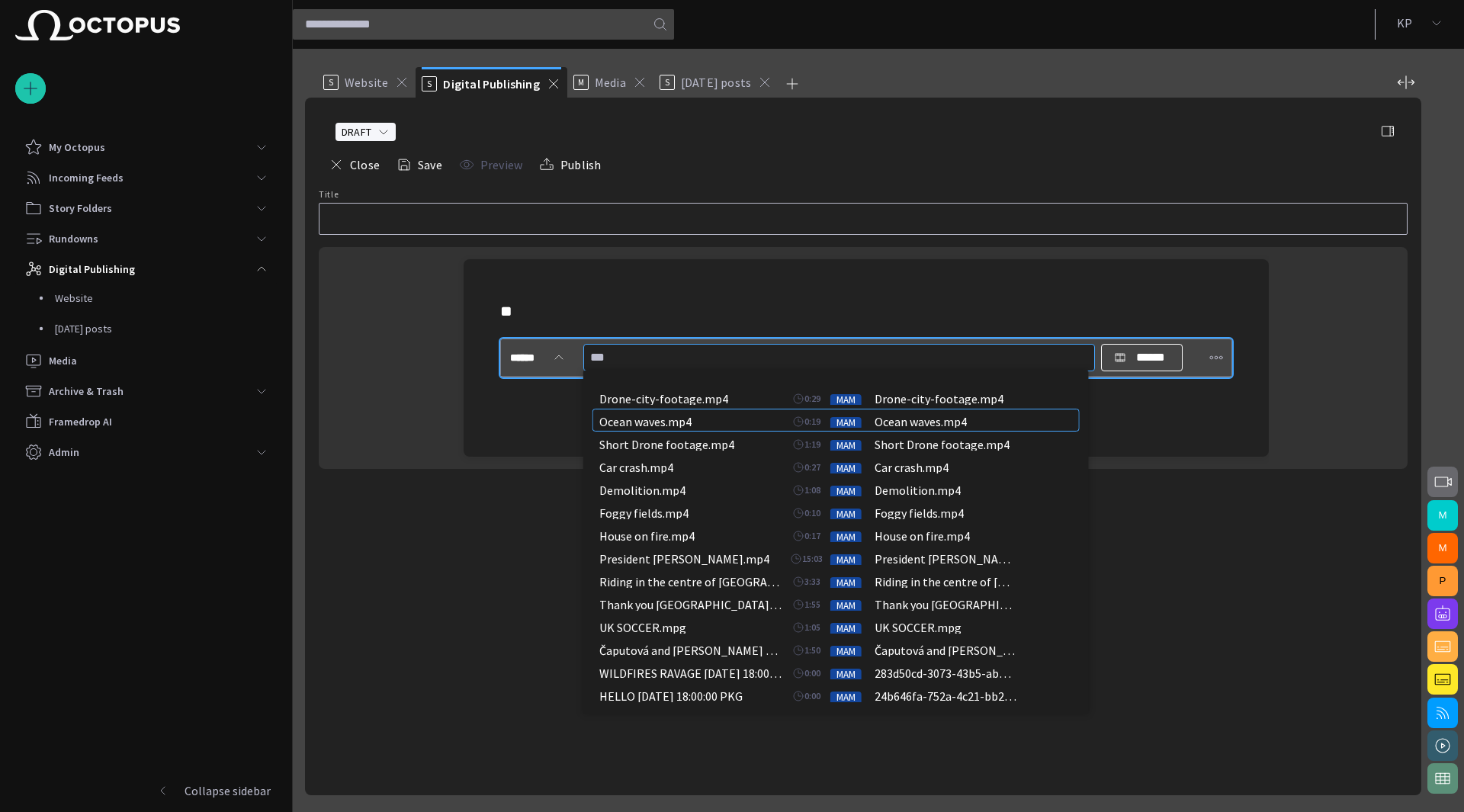
click at [877, 419] on div "Ocean waves.mp4" at bounding box center [945, 420] width 142 height 15
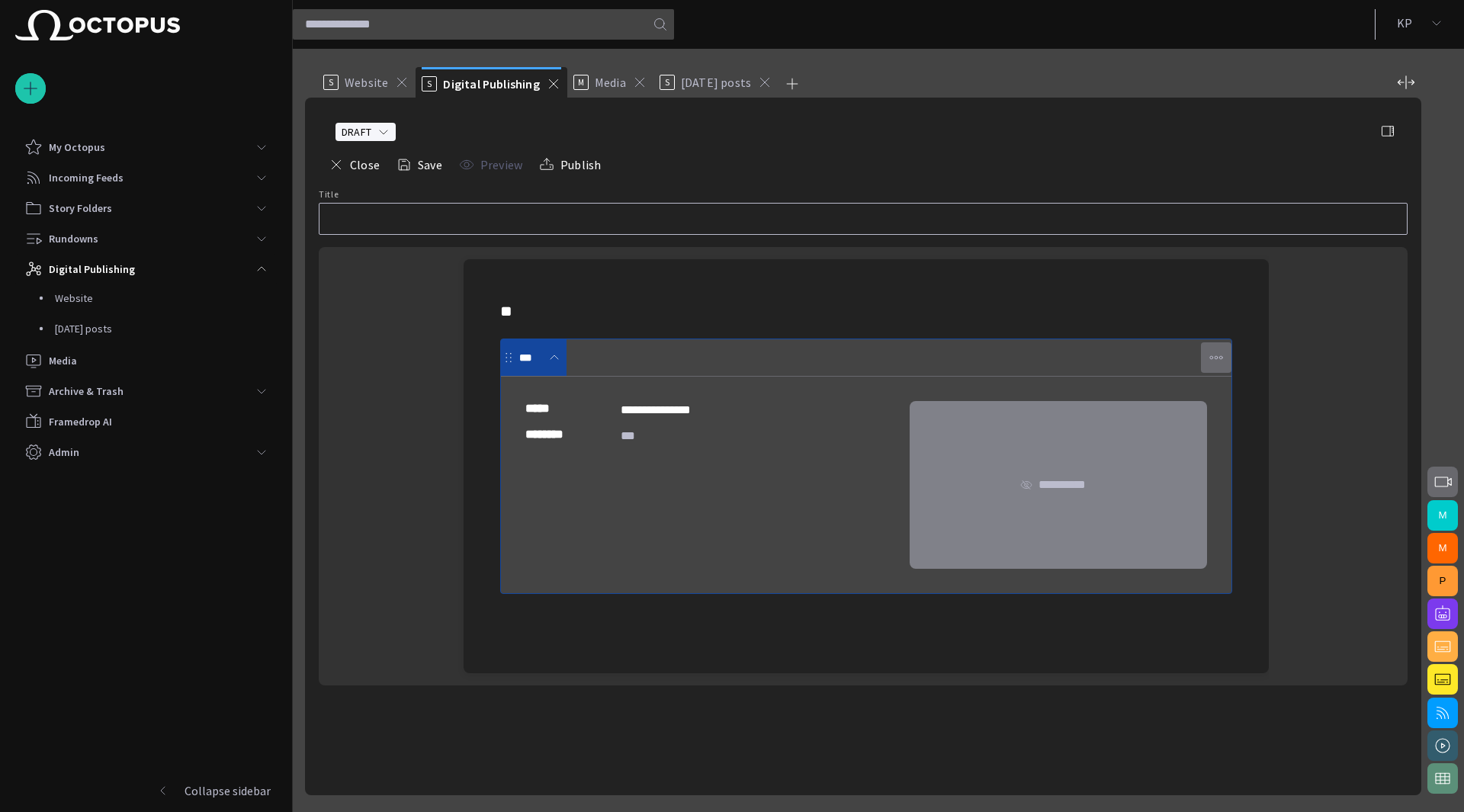
click at [1217, 359] on span "button" at bounding box center [1217, 358] width 15 height 15
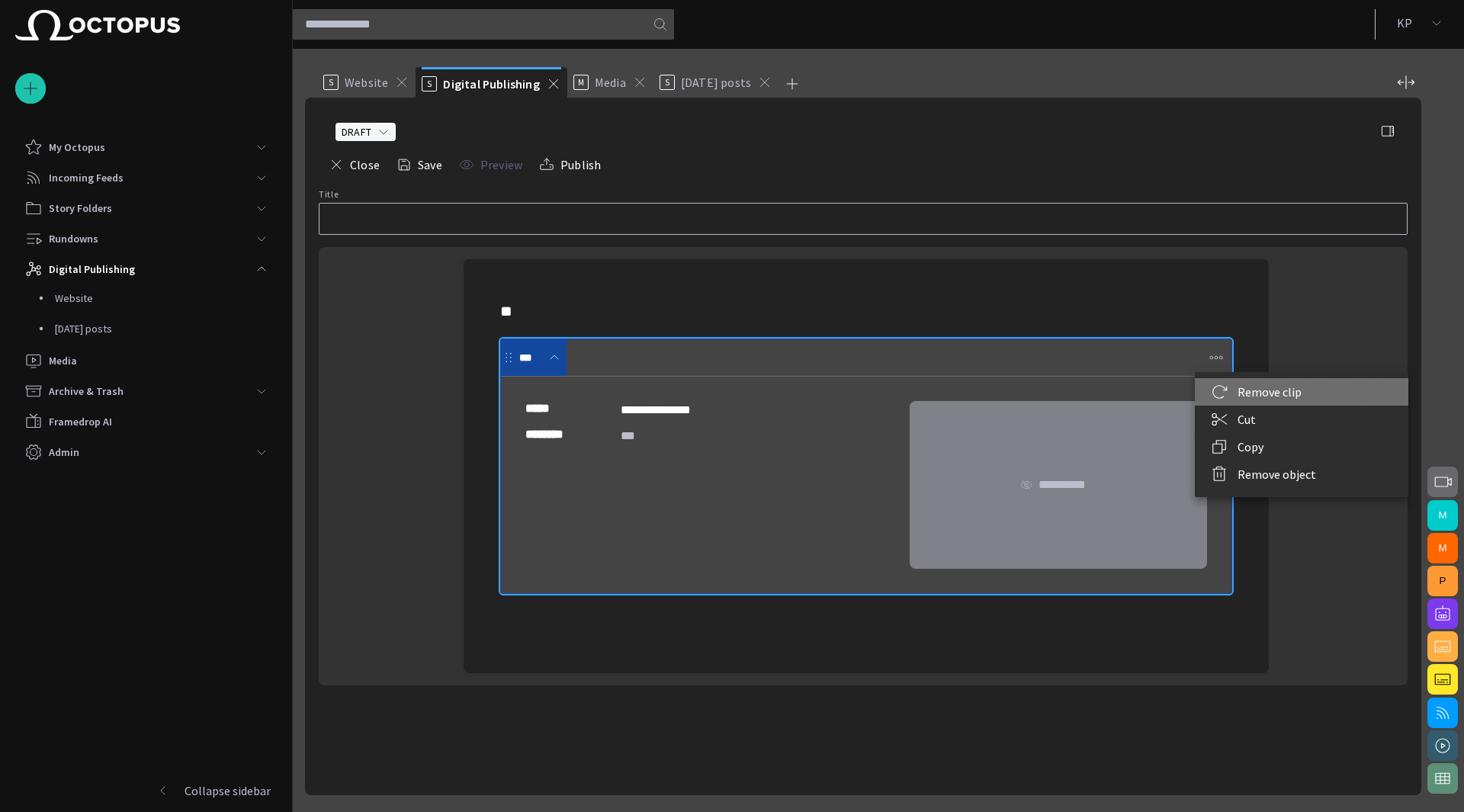
click at [1218, 391] on li "Remove clip" at bounding box center [1302, 391] width 214 height 27
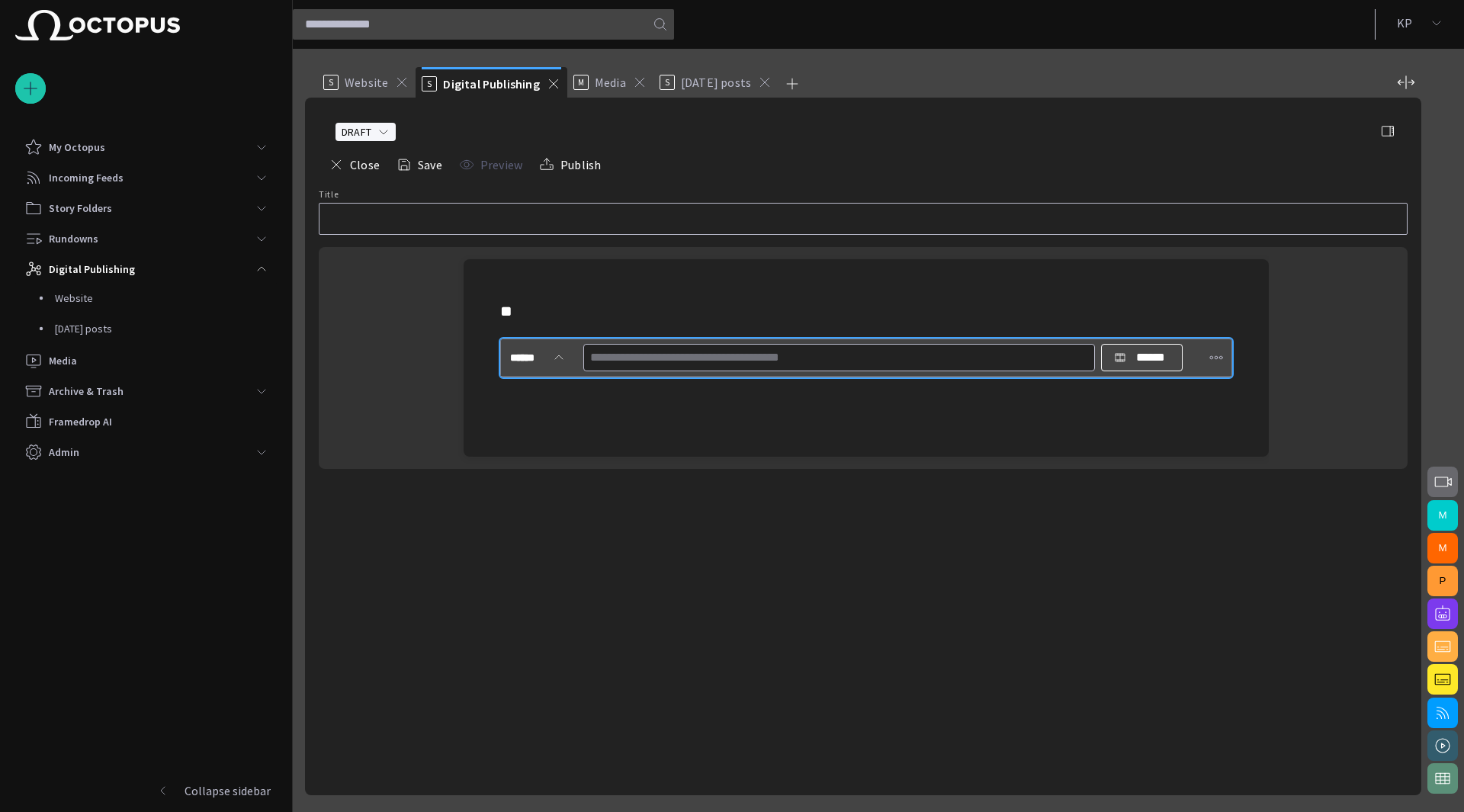
click at [1434, 480] on span "button" at bounding box center [1443, 482] width 18 height 18
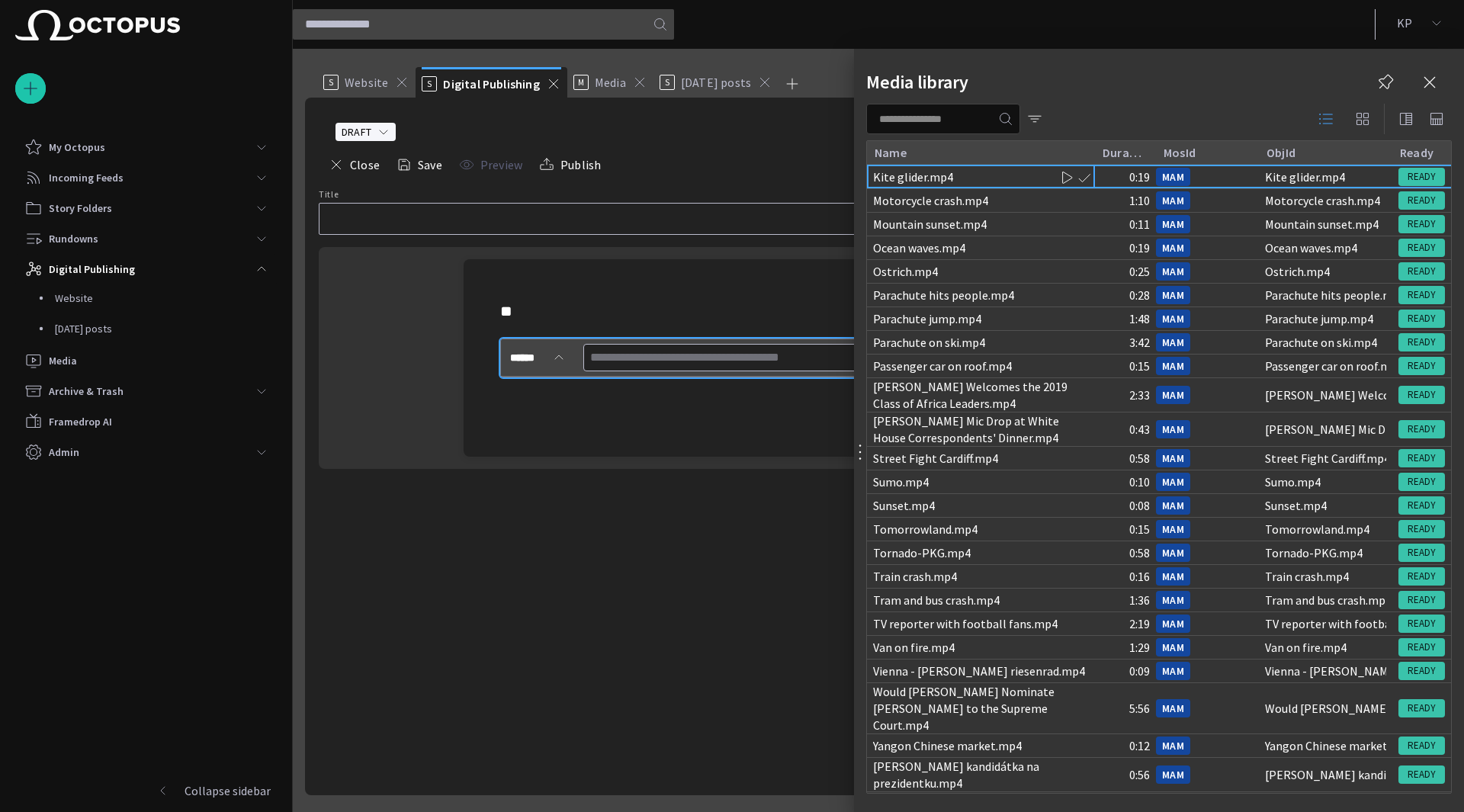
click at [1361, 117] on span "button" at bounding box center [1362, 118] width 18 height 18
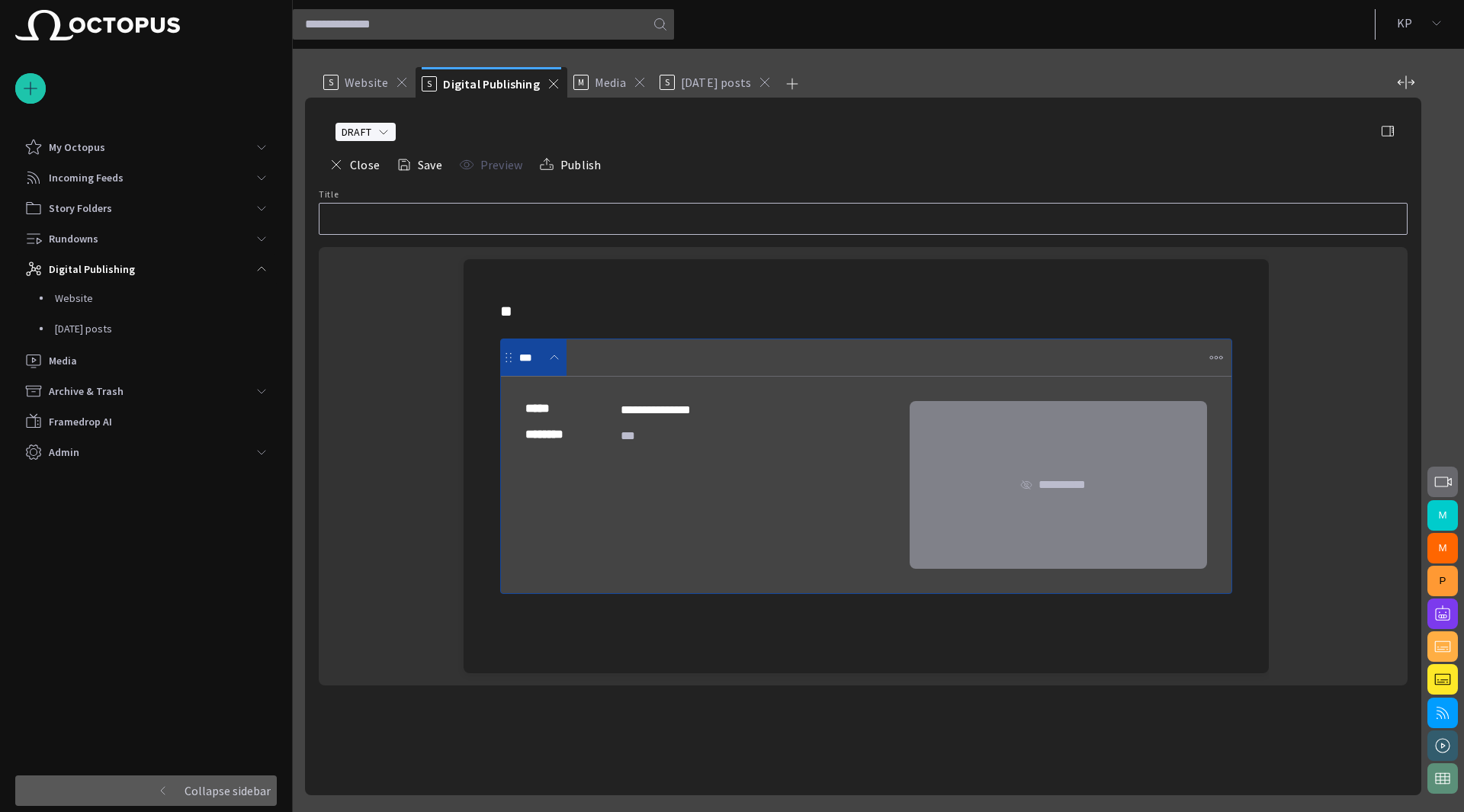
click at [210, 791] on p "Collapse sidebar" at bounding box center [228, 790] width 86 height 18
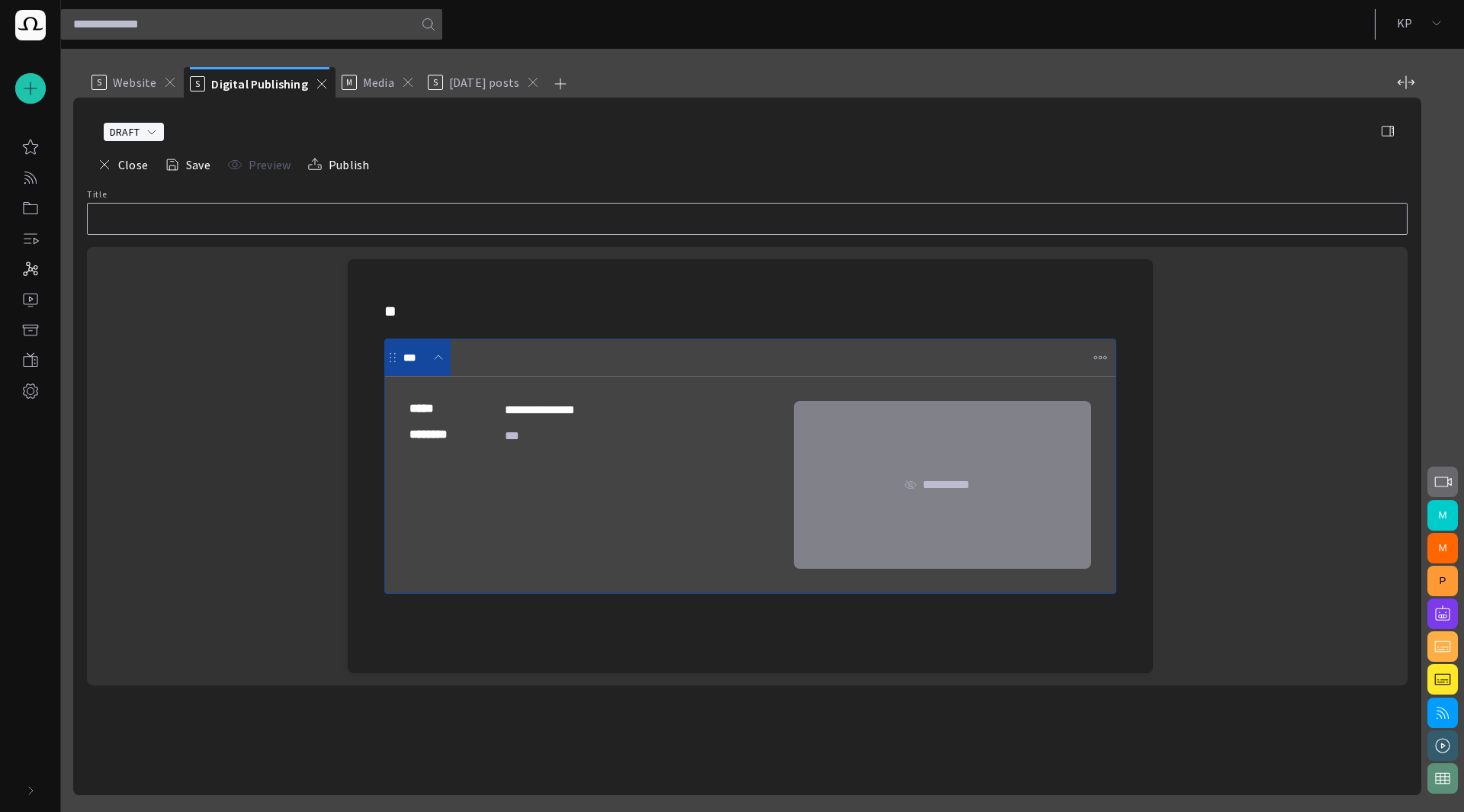
click at [1388, 141] on button "button" at bounding box center [1388, 131] width 31 height 31
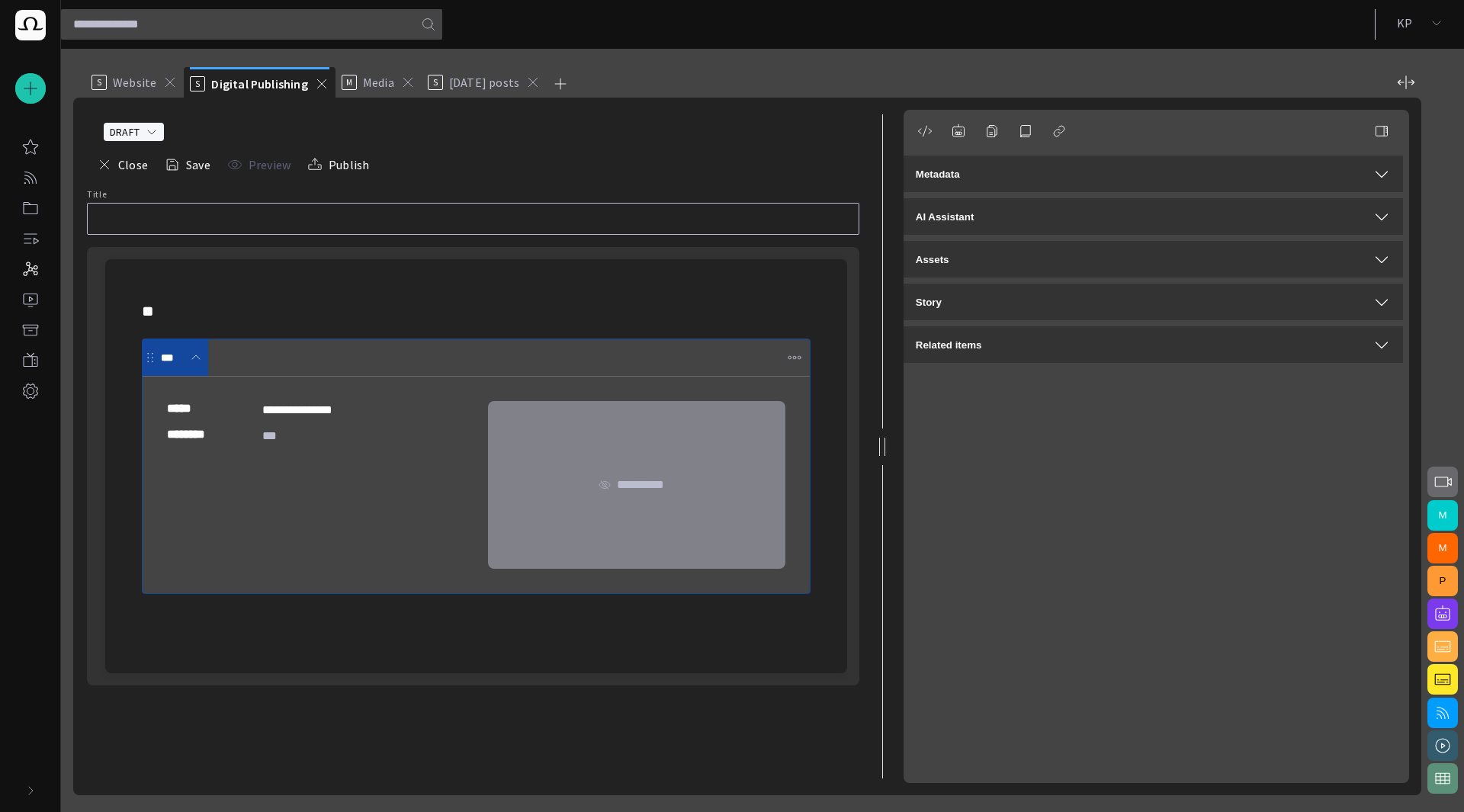
click at [1445, 479] on span "button" at bounding box center [1443, 482] width 18 height 18
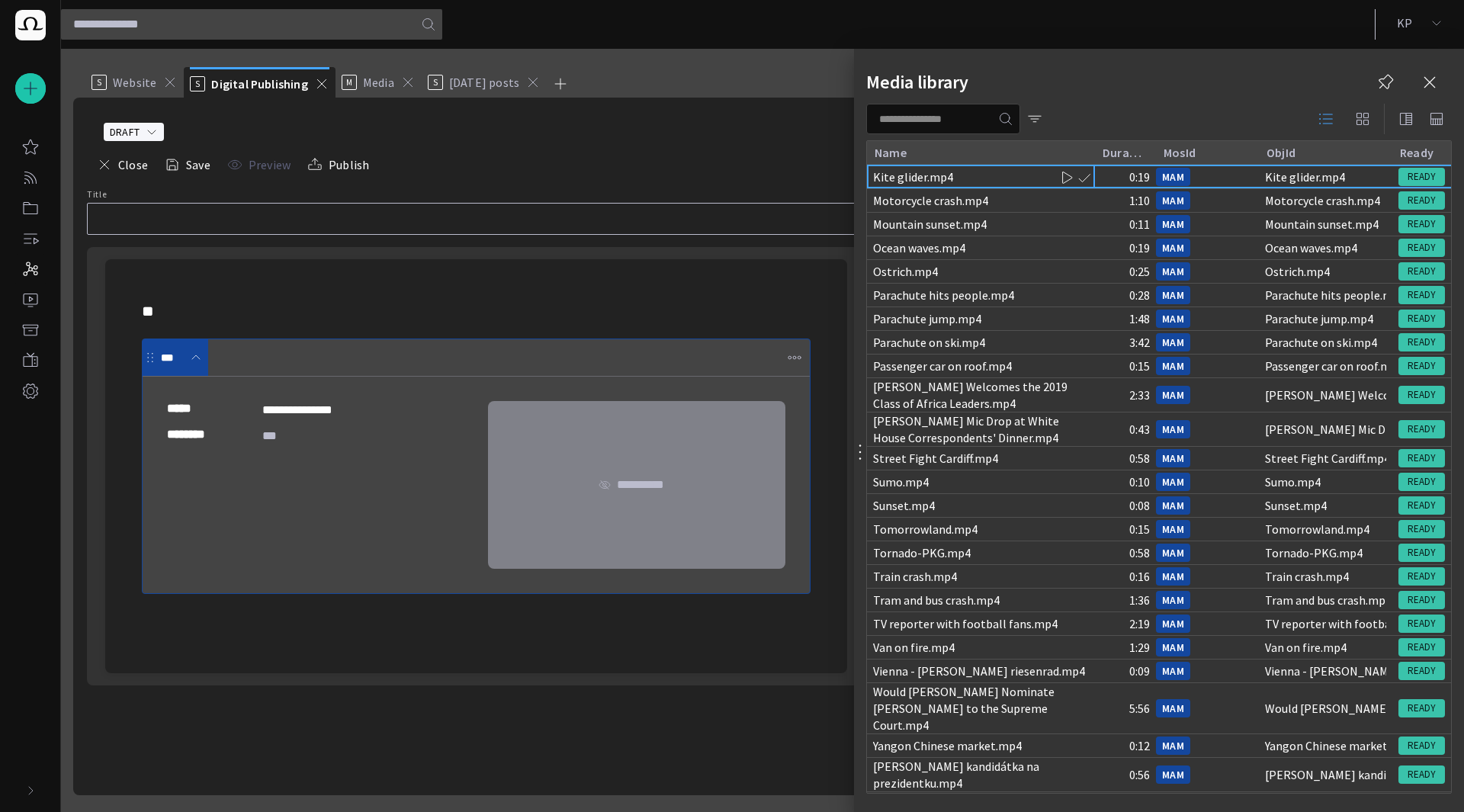
click at [1364, 121] on span "button" at bounding box center [1362, 118] width 18 height 18
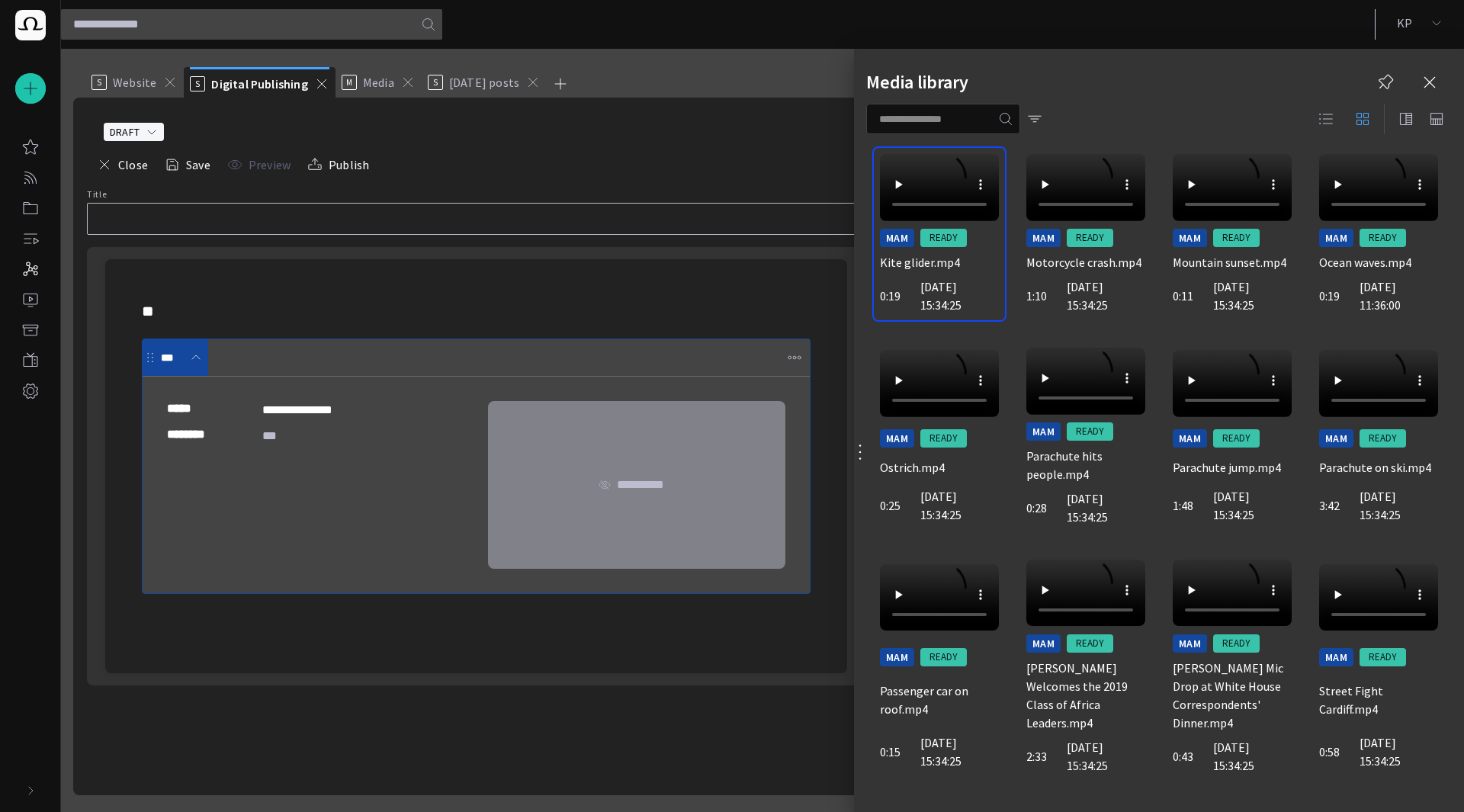
click at [266, 439] on div at bounding box center [732, 406] width 1464 height 812
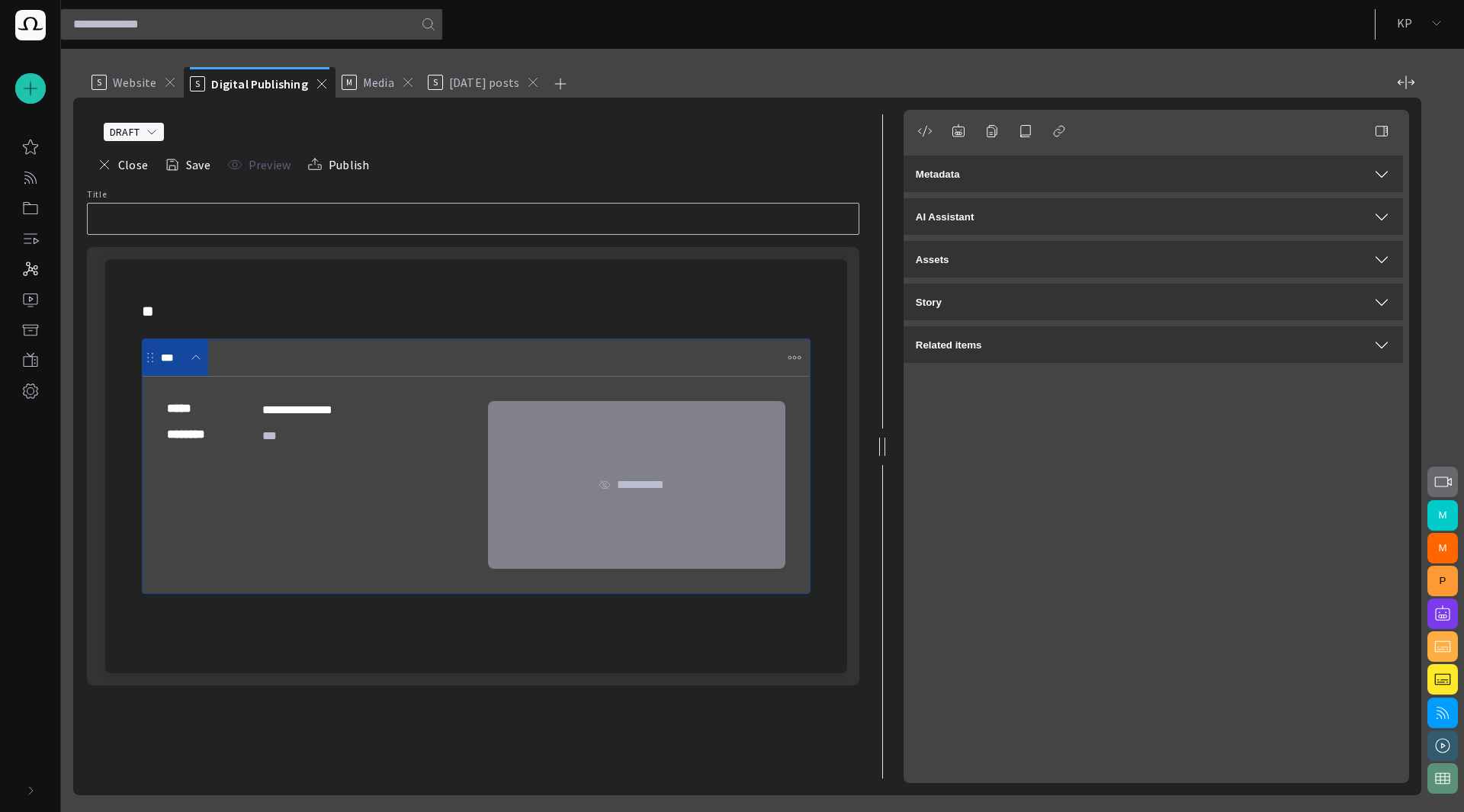
click at [1151, 179] on div "Metadata" at bounding box center [1153, 173] width 475 height 18
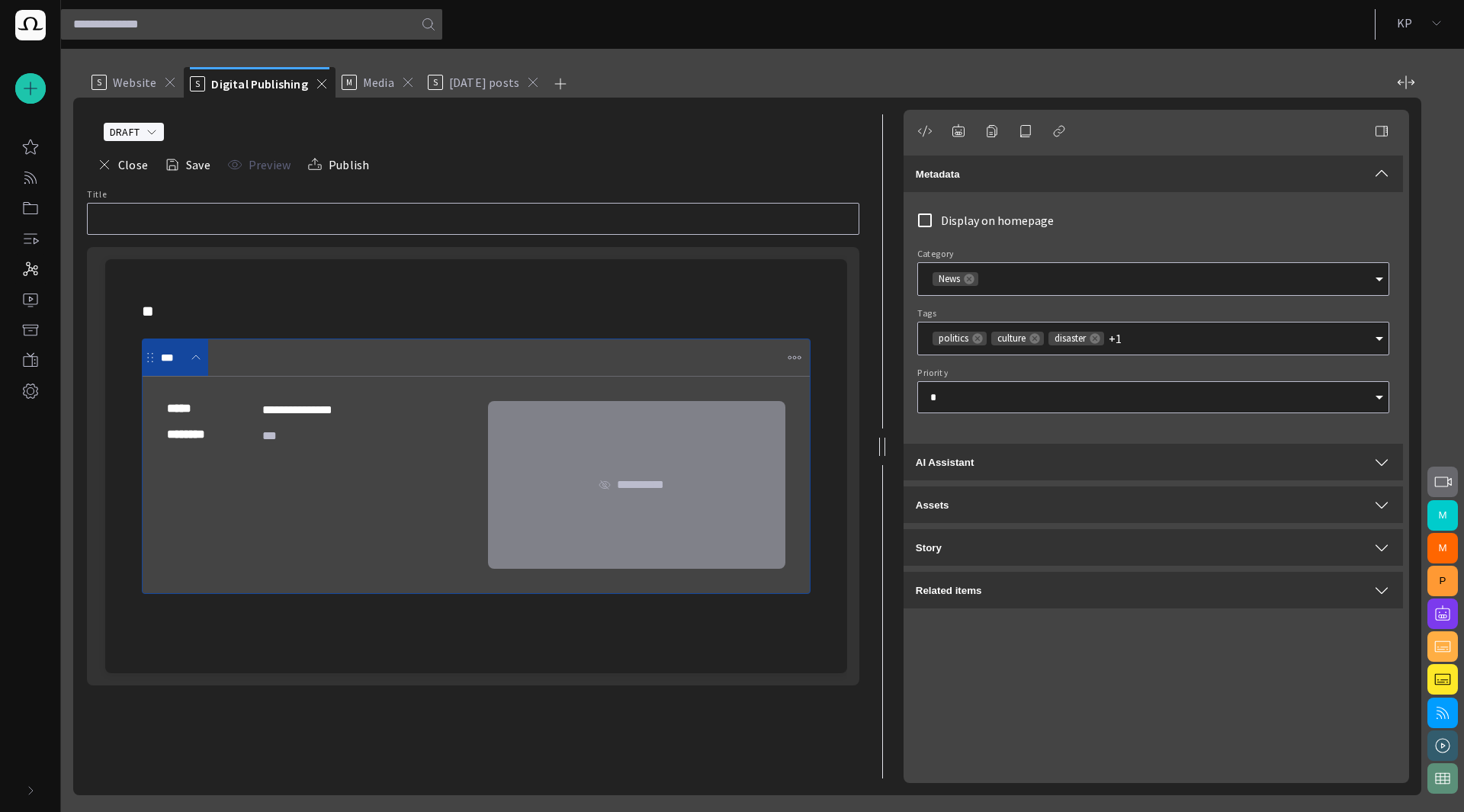
drag, startPoint x: 185, startPoint y: 233, endPoint x: 169, endPoint y: 224, distance: 18.4
click at [169, 224] on input "Title" at bounding box center [472, 219] width 746 height 15
type input "****"
click at [194, 167] on button "Save" at bounding box center [188, 165] width 57 height 27
click at [120, 164] on button "Close" at bounding box center [123, 165] width 62 height 27
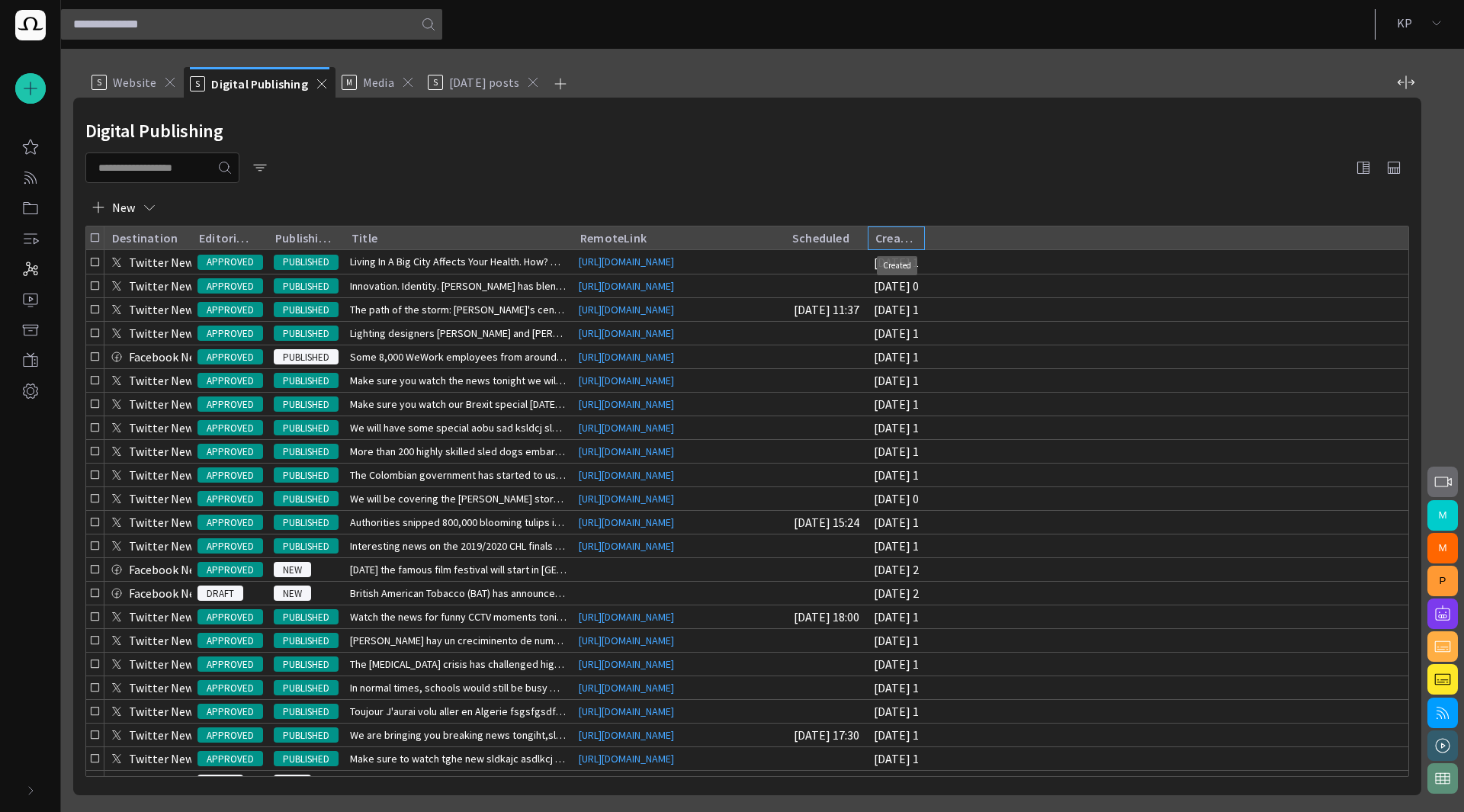
click at [901, 238] on div "Created" at bounding box center [894, 238] width 38 height 15
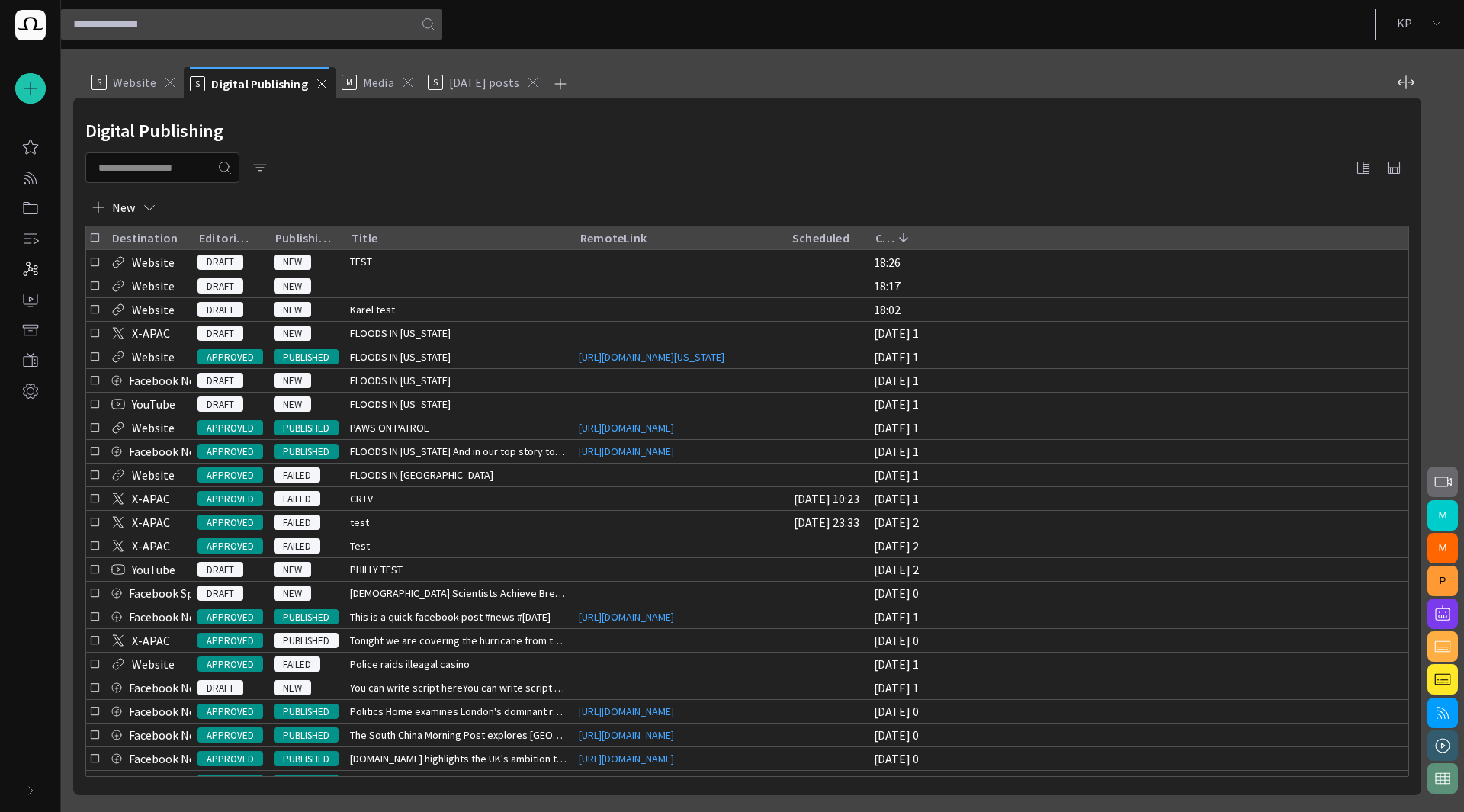
click at [424, 181] on div at bounding box center [747, 168] width 1324 height 31
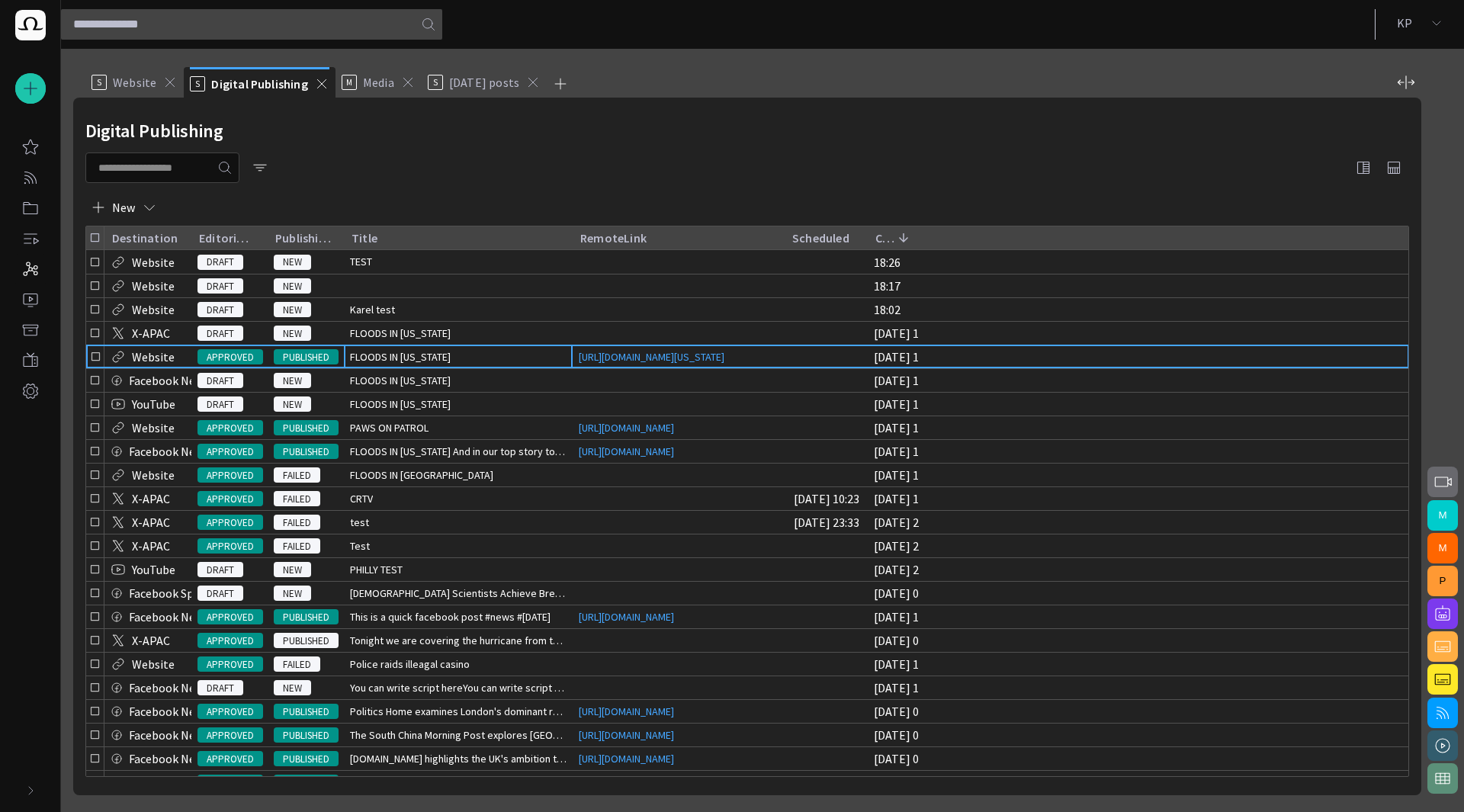
click at [416, 364] on span "FLOODS IN [US_STATE]" at bounding box center [400, 357] width 100 height 15
click at [1358, 166] on span "button" at bounding box center [1363, 167] width 18 height 18
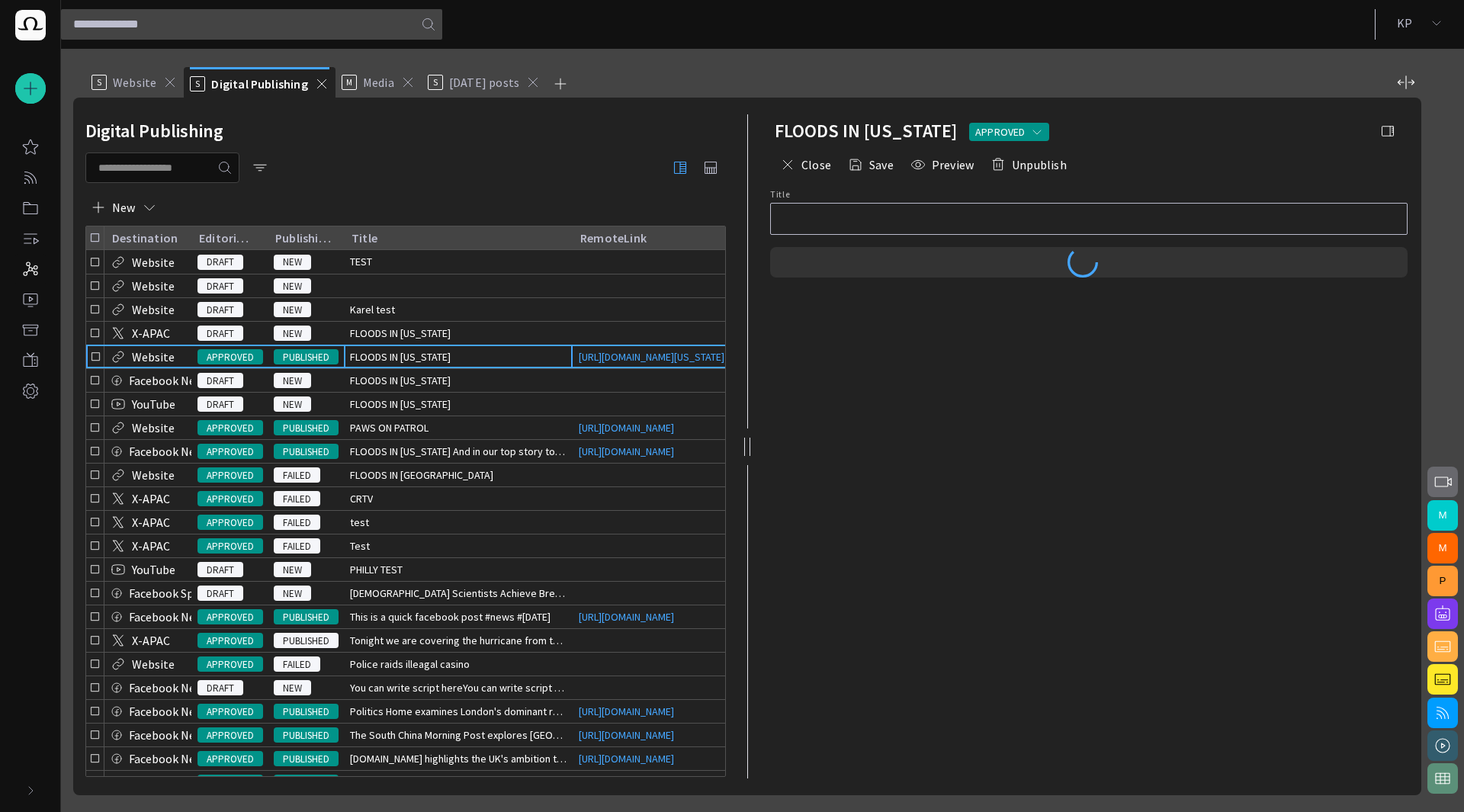
type input "**********"
click at [1386, 138] on span "button" at bounding box center [1388, 131] width 15 height 15
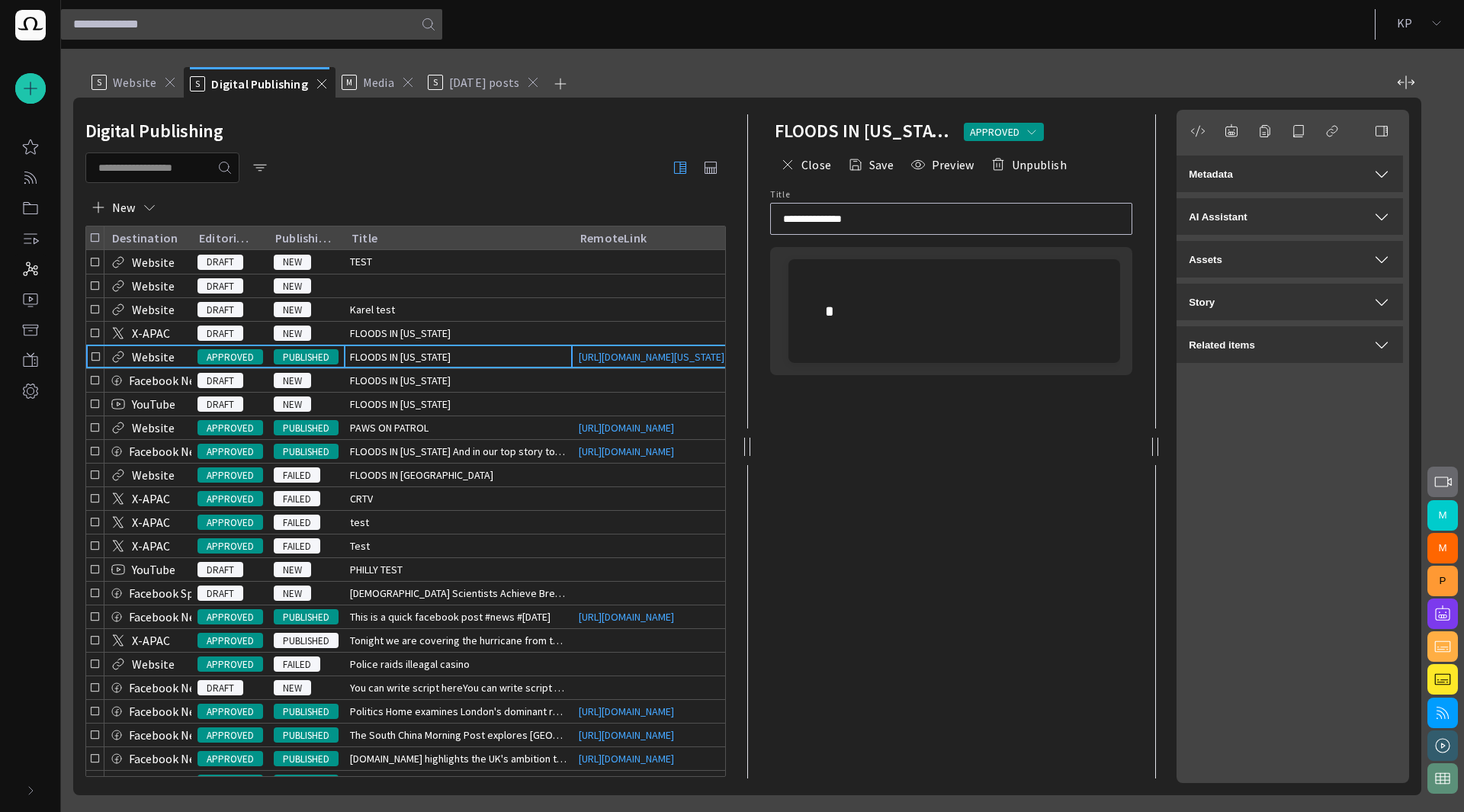
click at [865, 315] on p at bounding box center [954, 311] width 258 height 24
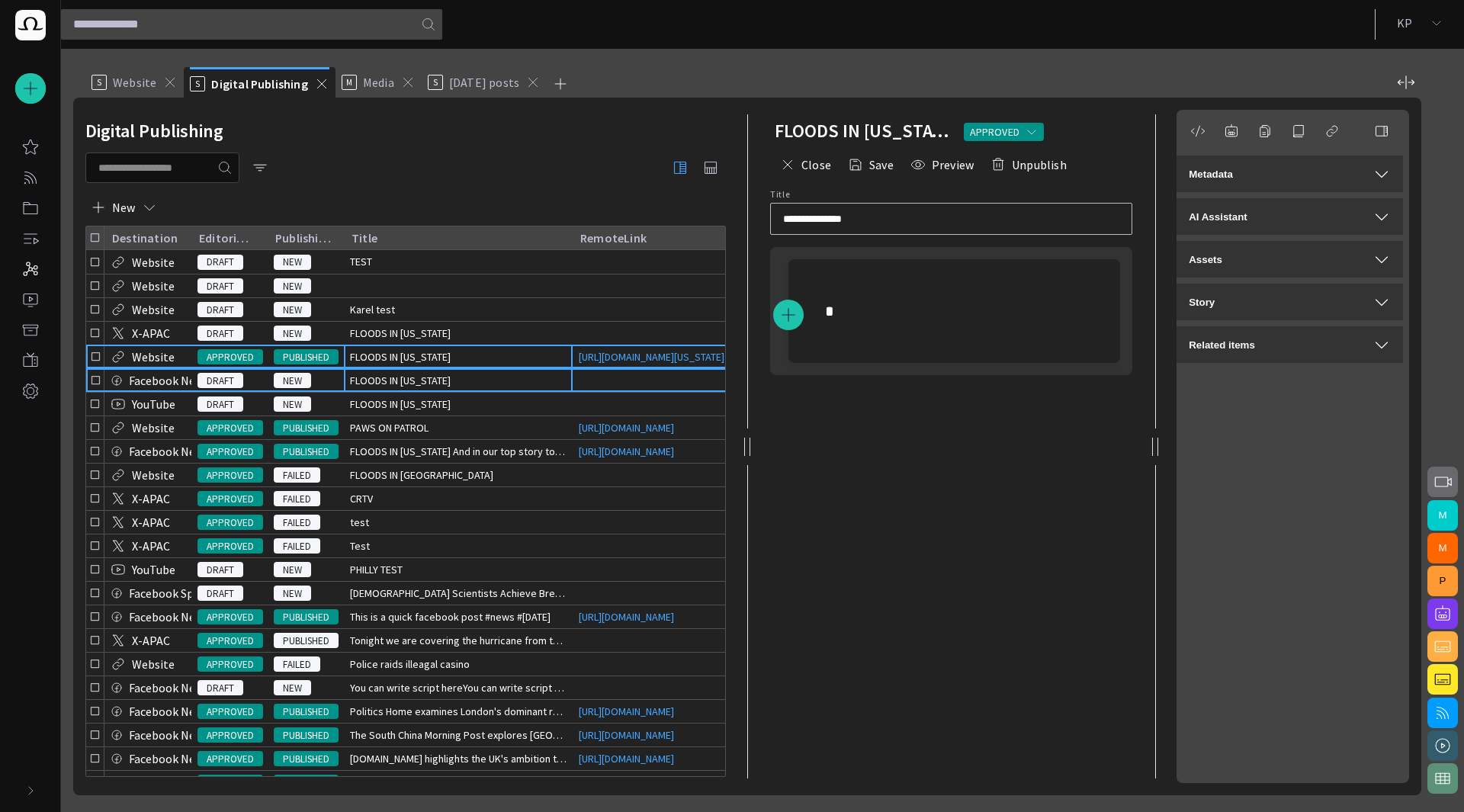
click at [424, 388] on span "FLOODS IN [US_STATE]" at bounding box center [400, 380] width 100 height 15
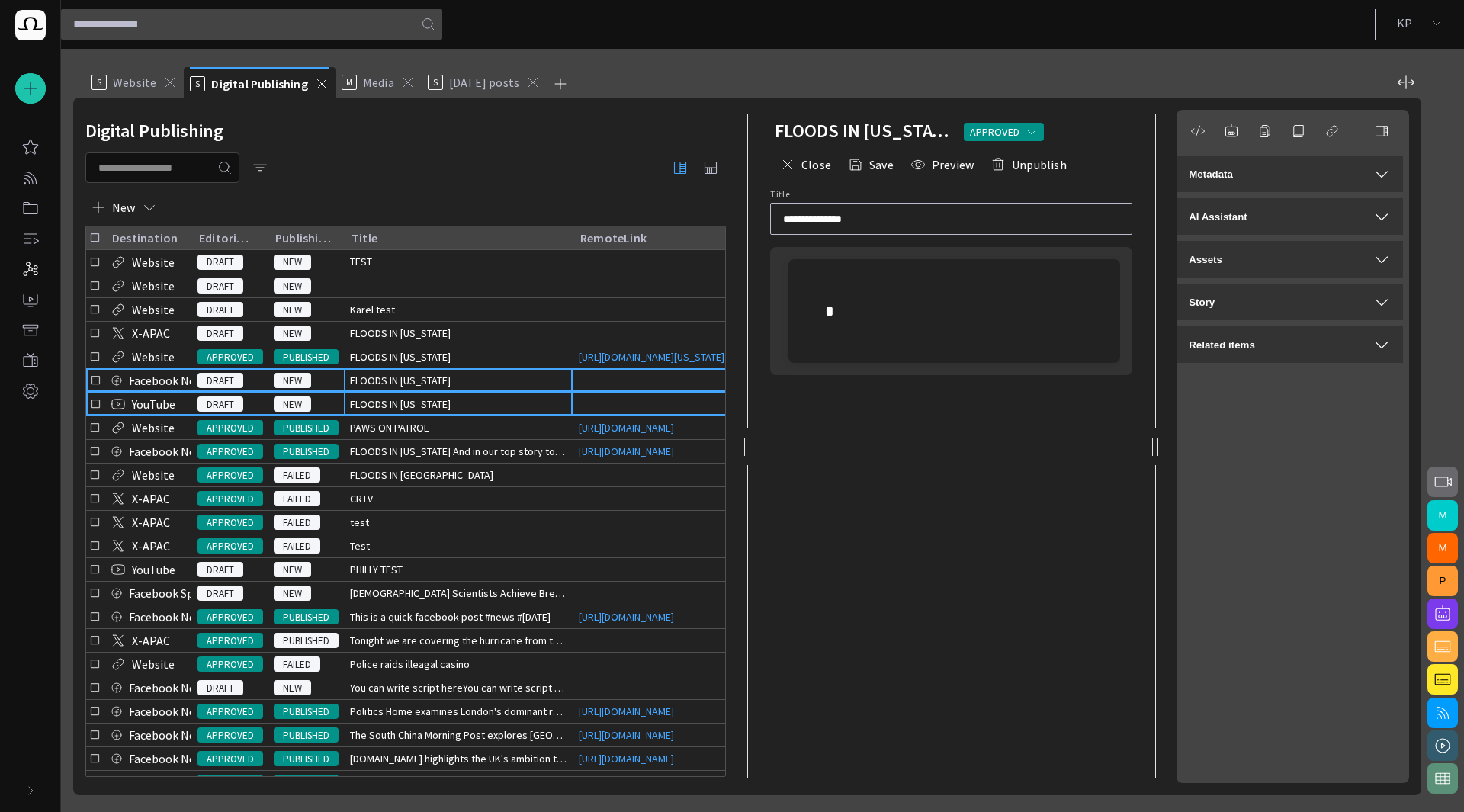
click at [398, 412] on span "FLOODS IN [US_STATE]" at bounding box center [400, 404] width 100 height 15
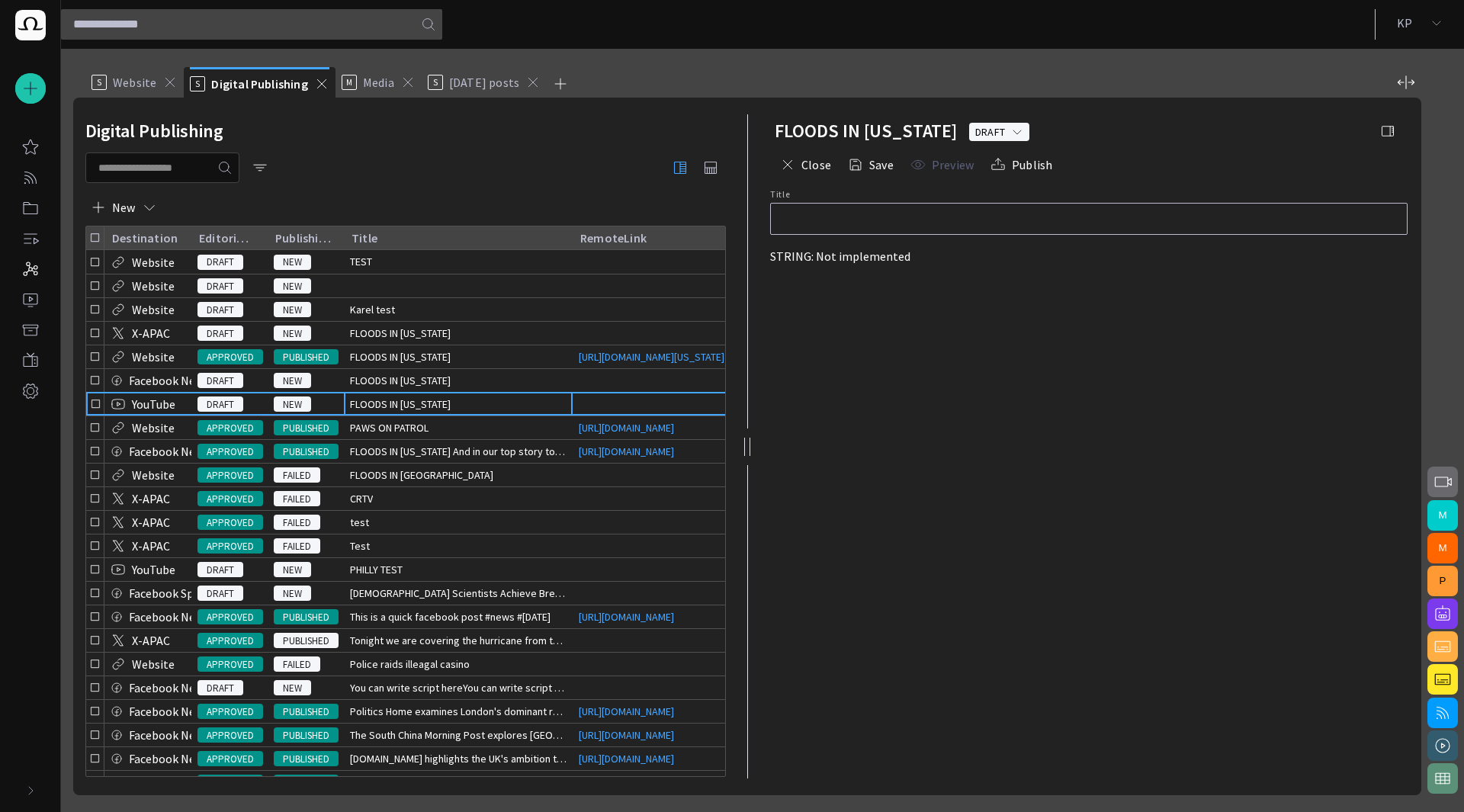
type input "**********"
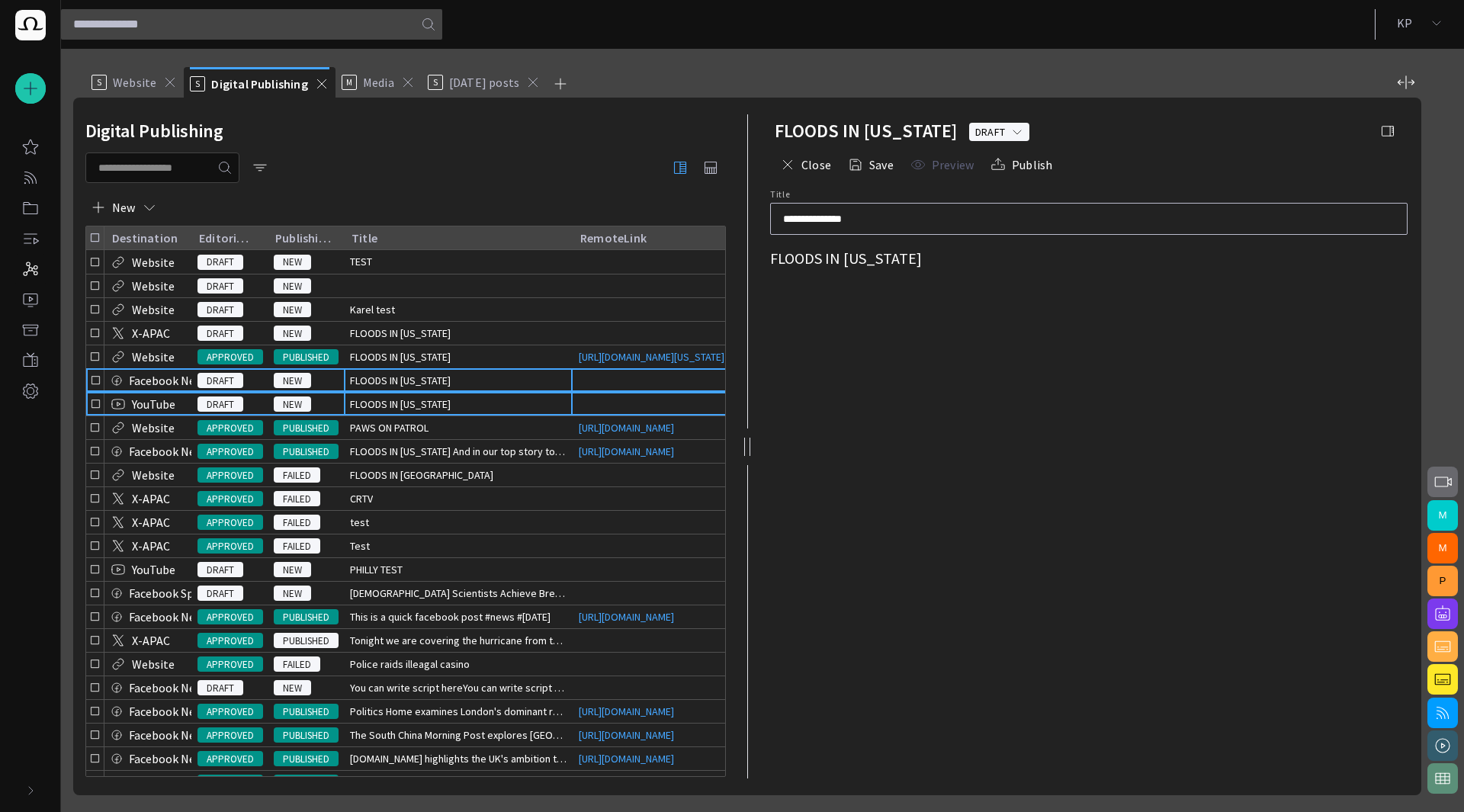
click at [399, 388] on span "FLOODS IN [US_STATE]" at bounding box center [400, 380] width 100 height 15
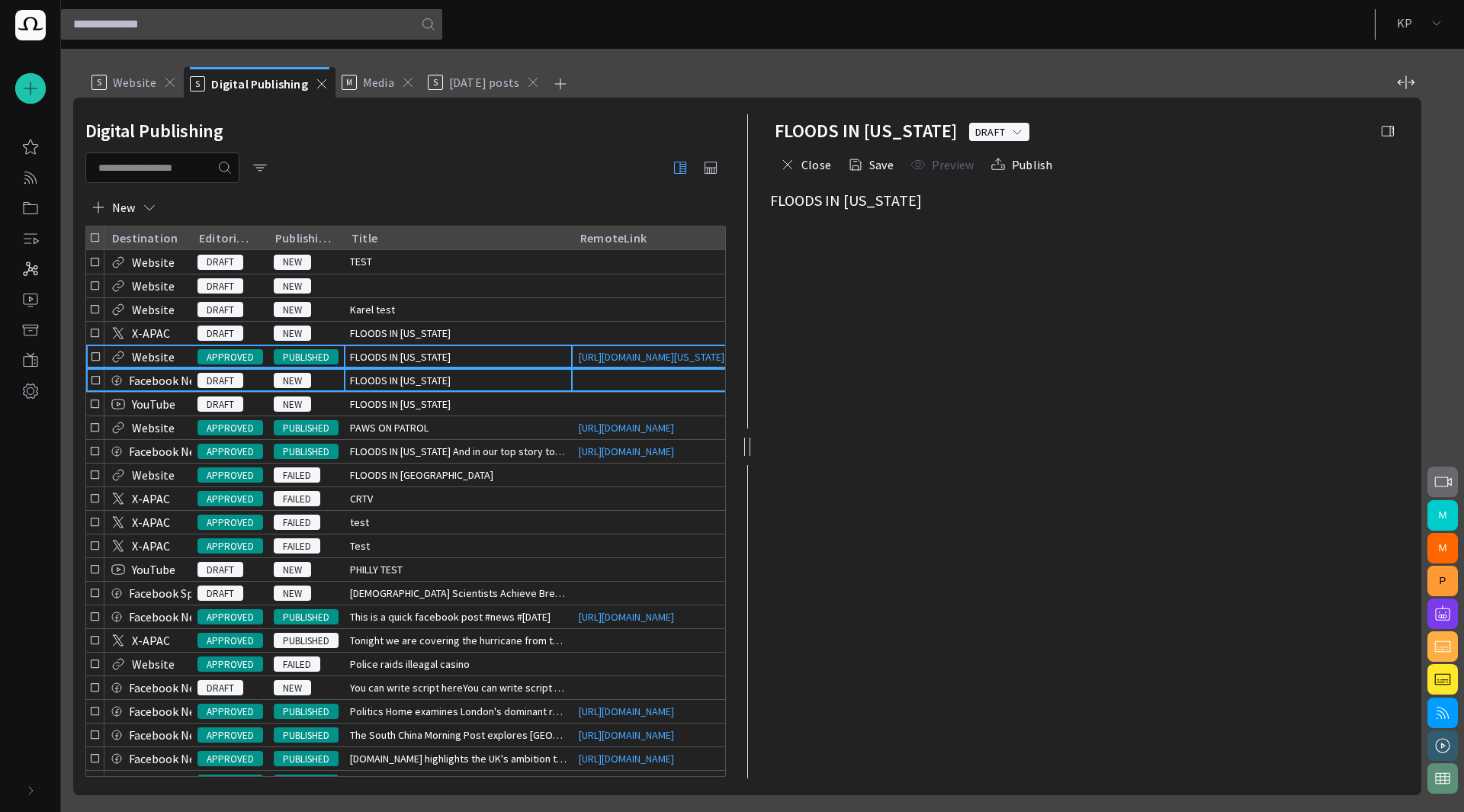
click at [378, 361] on span "FLOODS IN [US_STATE]" at bounding box center [400, 357] width 100 height 15
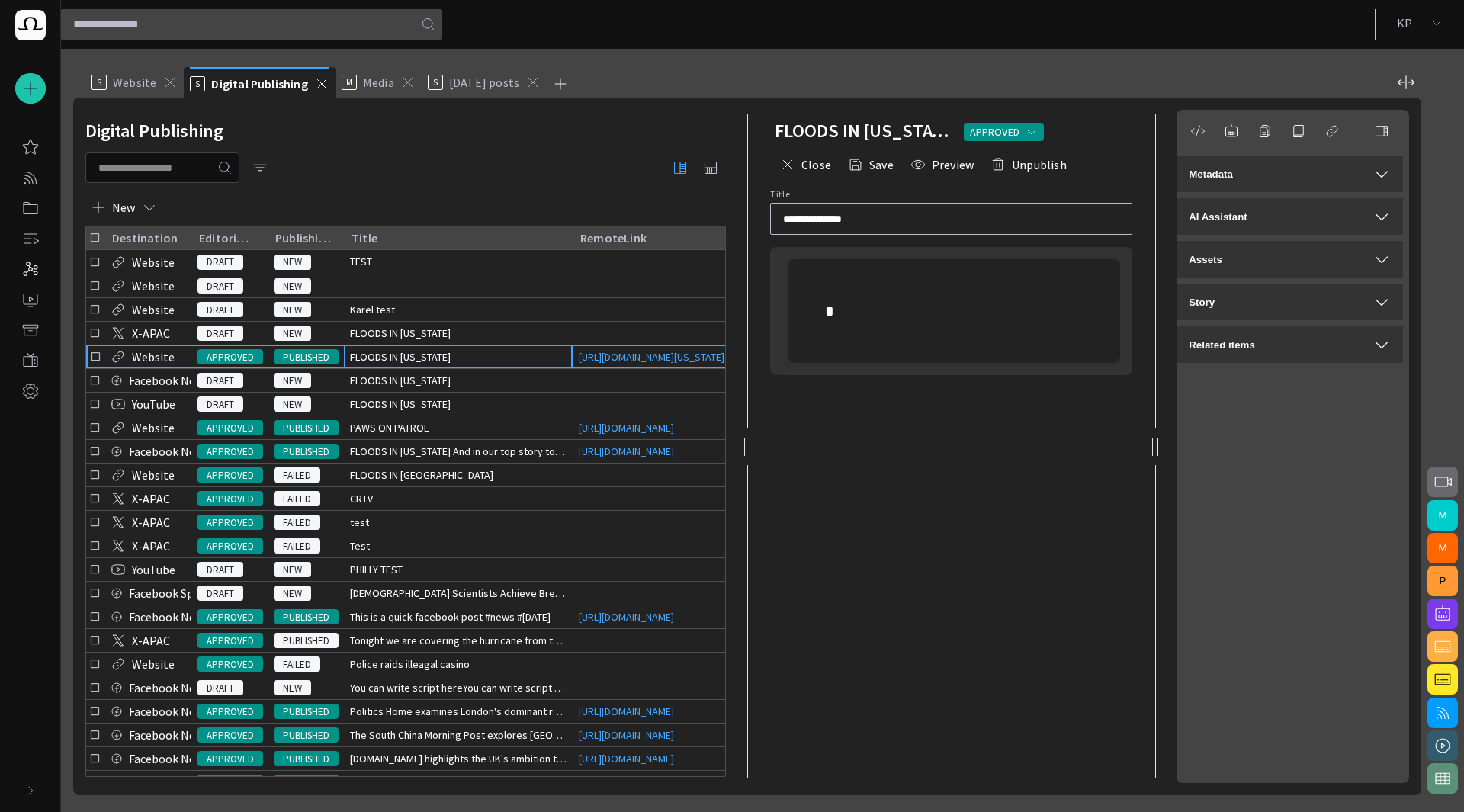
click at [914, 288] on div at bounding box center [954, 311] width 307 height 104
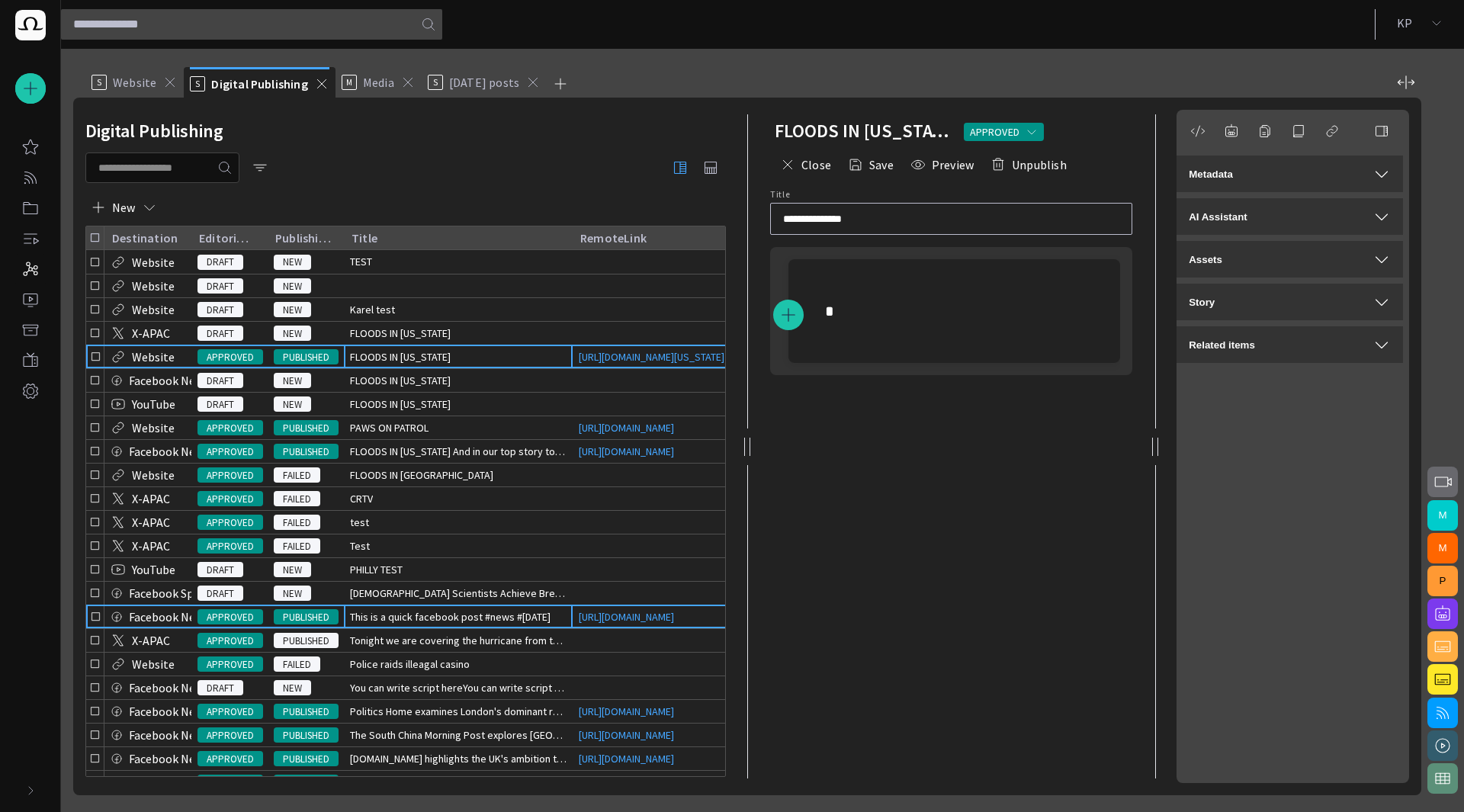
click at [473, 624] on span "This is a quick facebook post #news #[DATE]" at bounding box center [451, 617] width 201 height 15
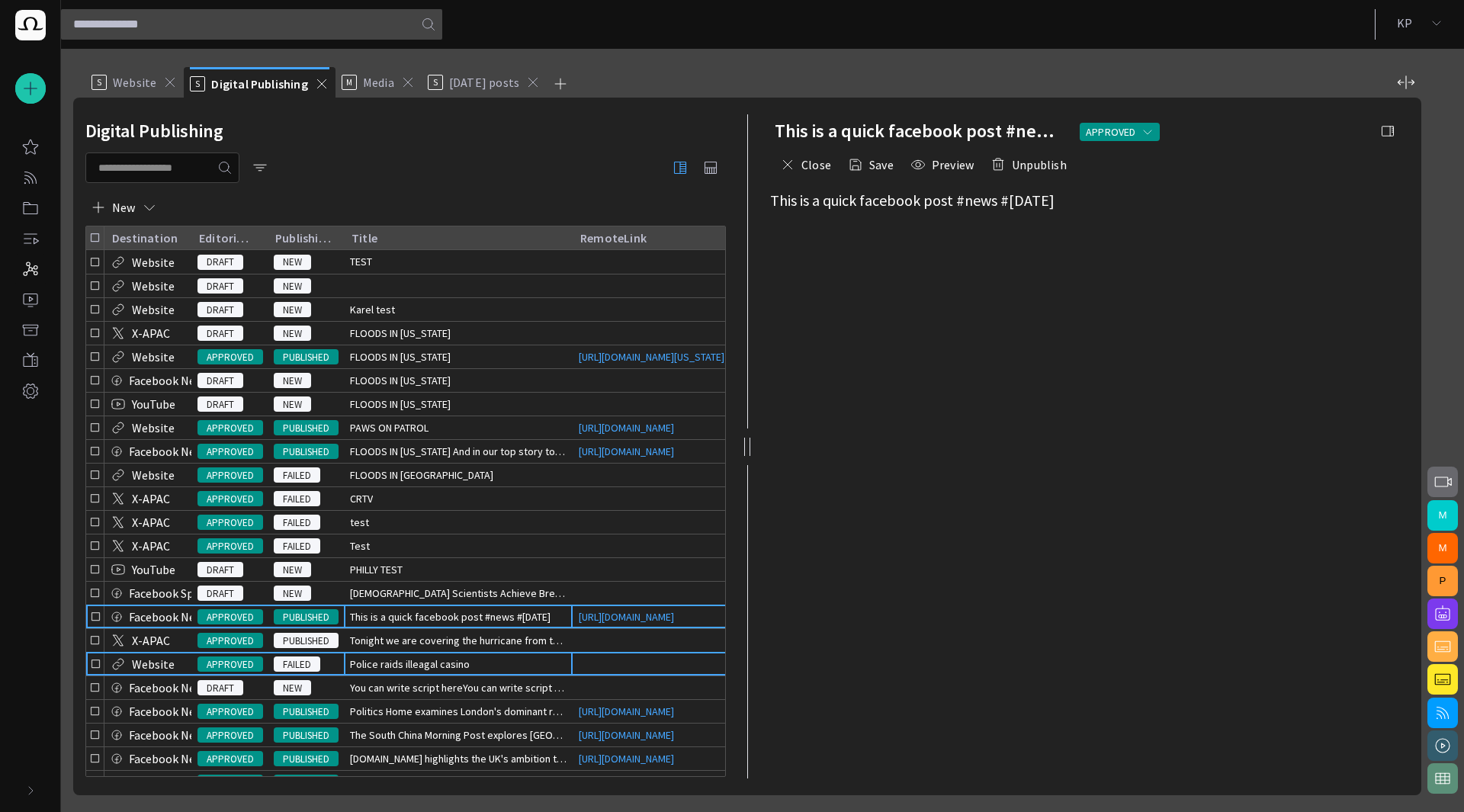
click at [405, 676] on div "Police raids illeagal casino" at bounding box center [459, 664] width 228 height 23
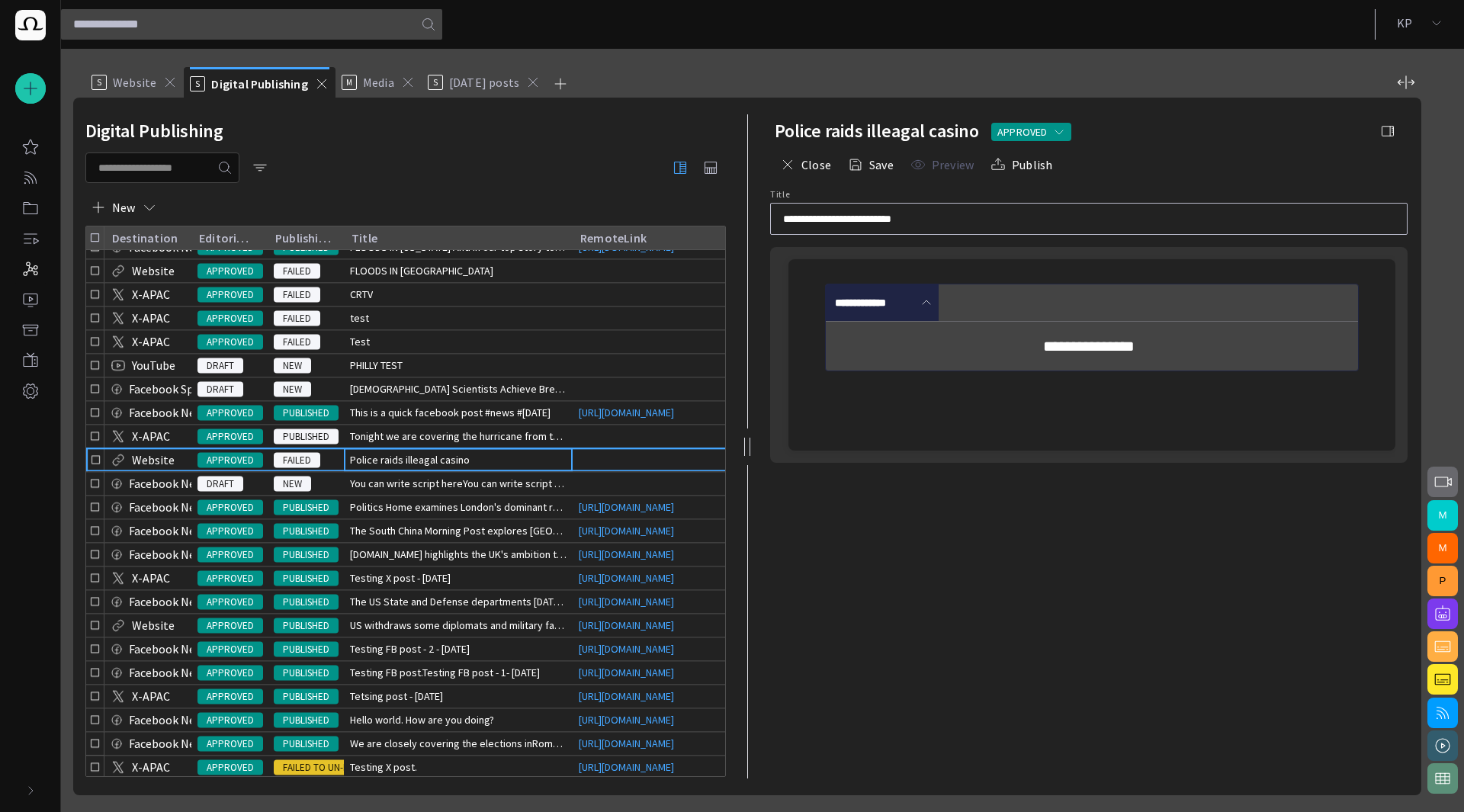
scroll to position [205, 0]
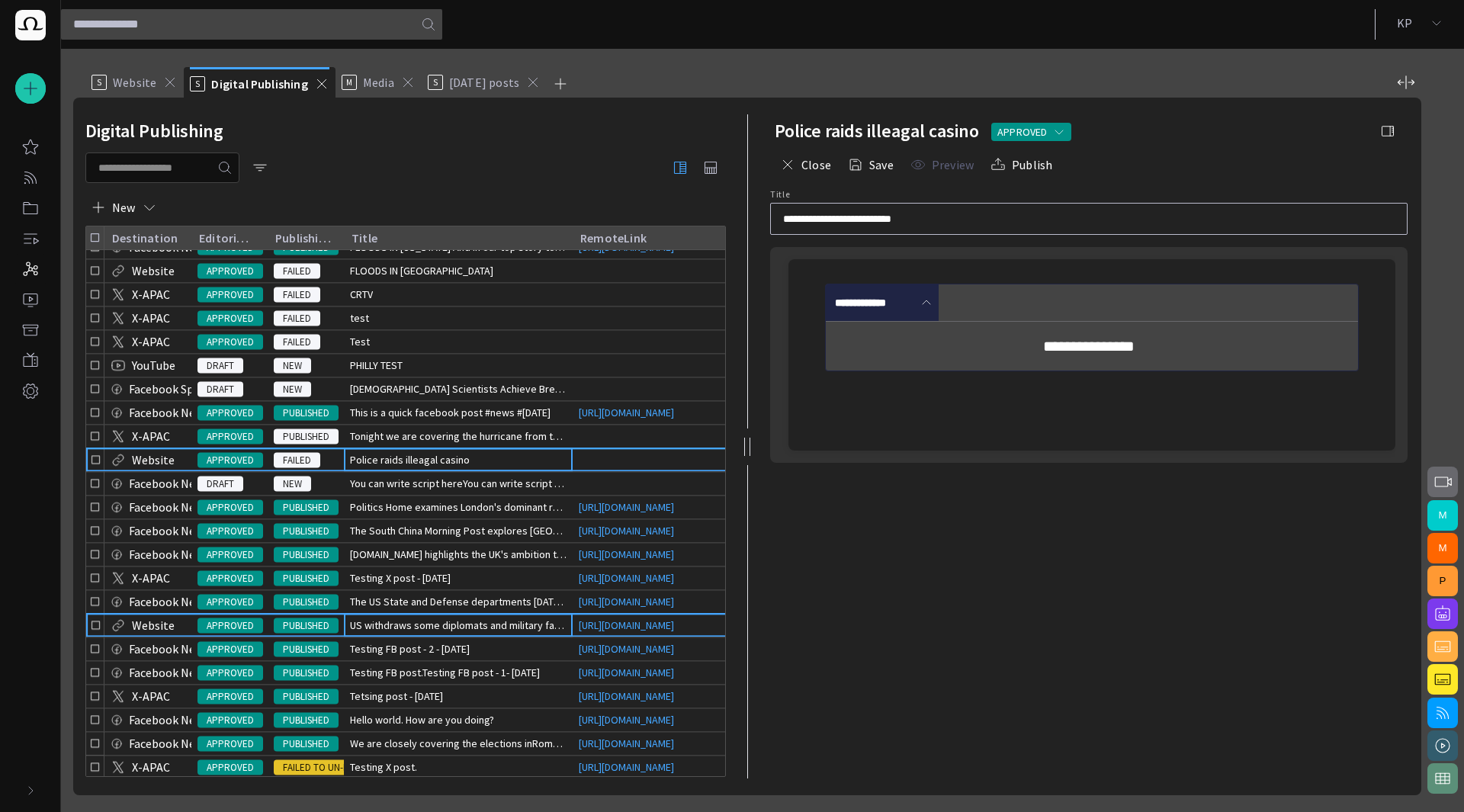
click at [471, 633] on span "US withdraws some diplomats and military families from [GEOGRAPHIC_DATA]" at bounding box center [459, 625] width 216 height 15
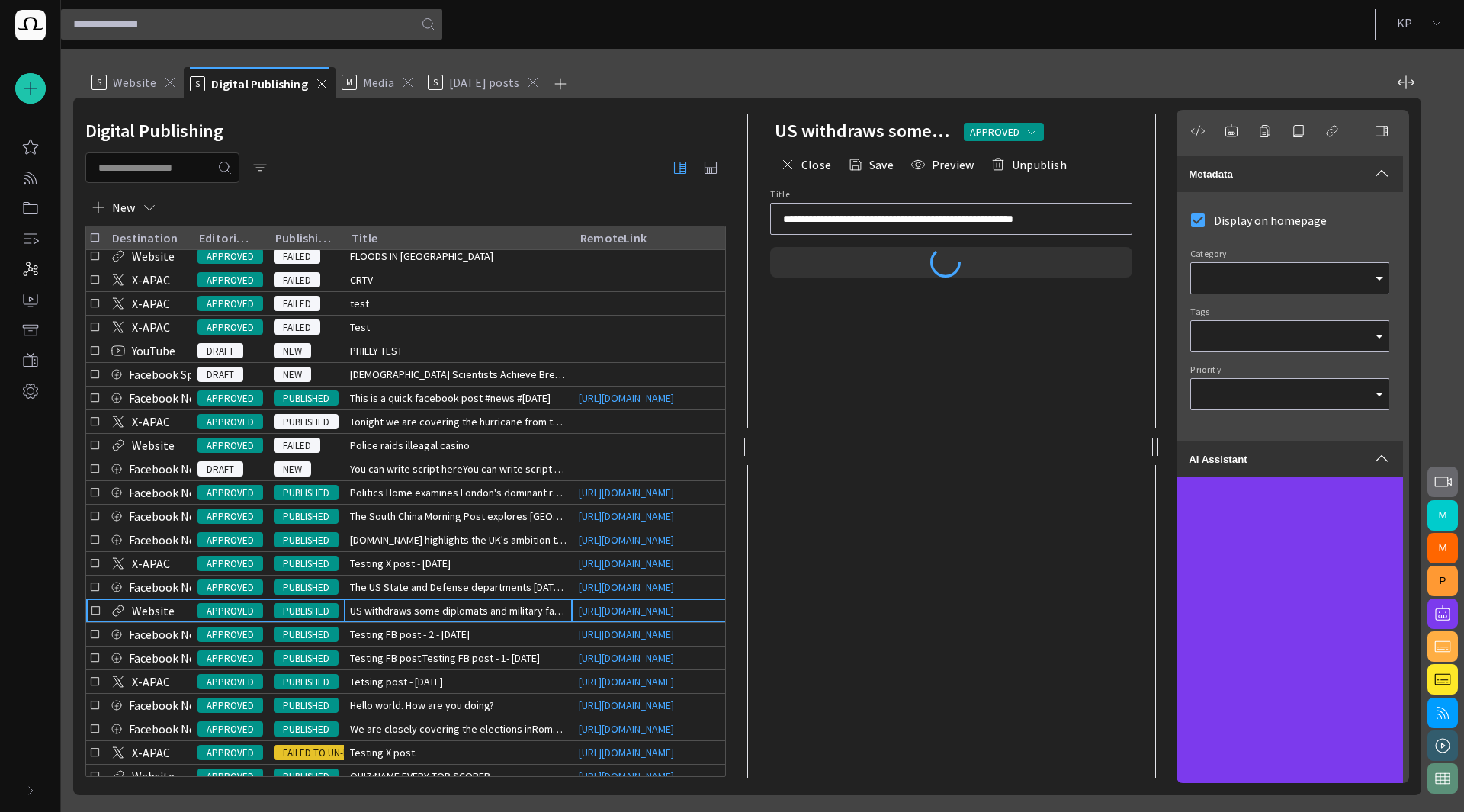
type input "**********"
type input "*"
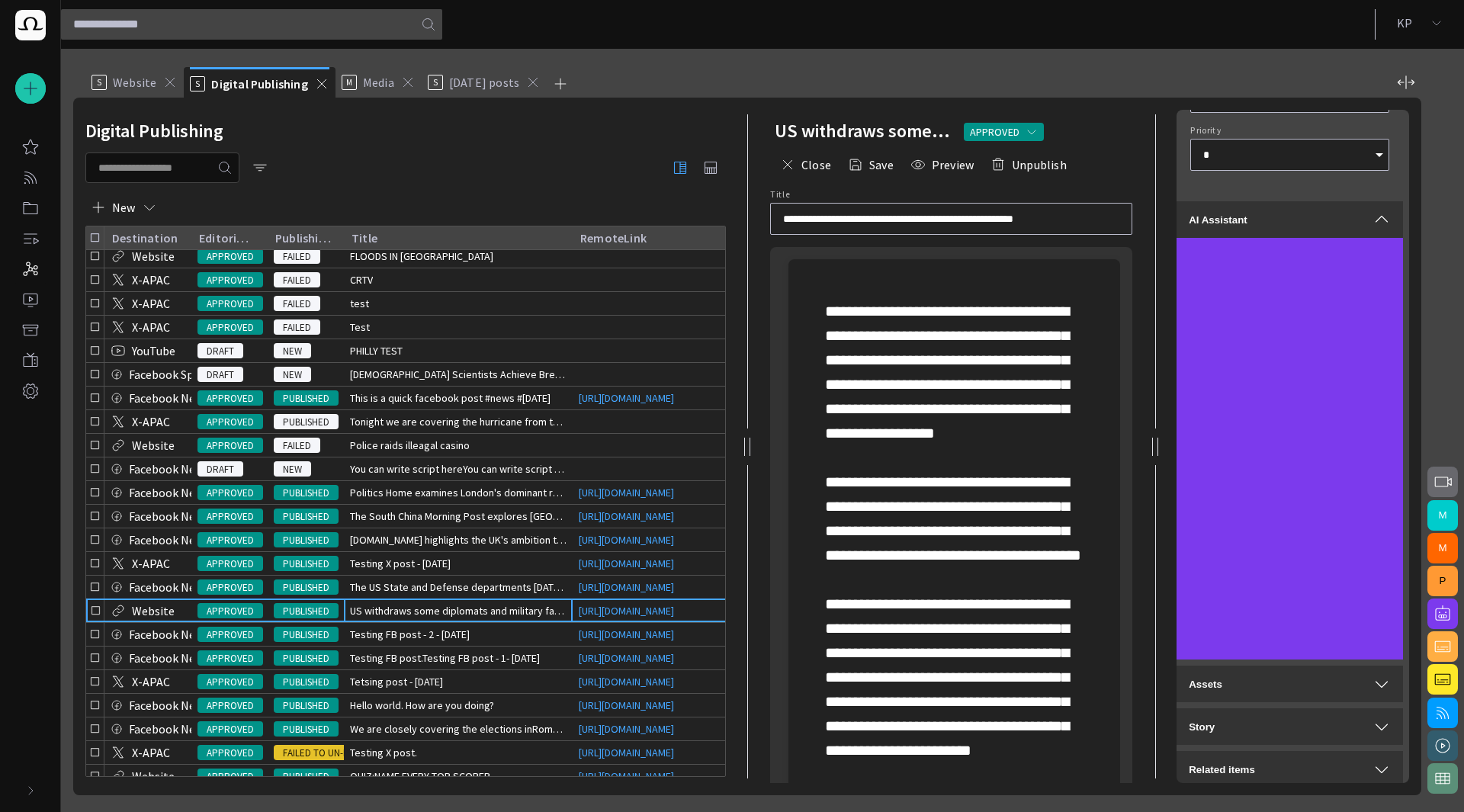
scroll to position [0, 0]
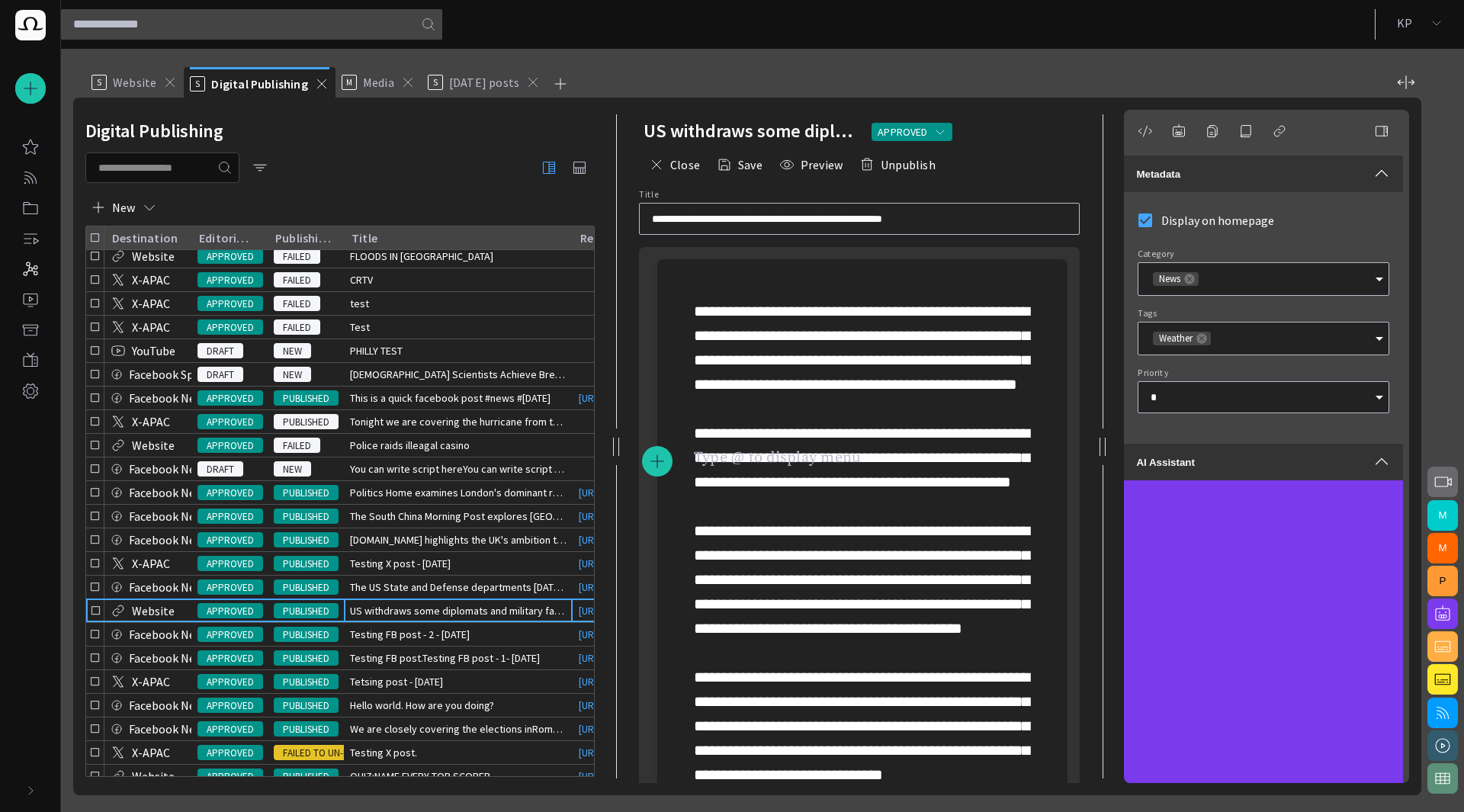
drag, startPoint x: 742, startPoint y: 452, endPoint x: 617, endPoint y: 455, distance: 125.0
click at [617, 455] on div at bounding box center [616, 446] width 18 height 698
click at [726, 284] on div at bounding box center [862, 689] width 386 height 860
click at [696, 307] on span at bounding box center [861, 688] width 336 height 772
click at [755, 431] on p at bounding box center [862, 688] width 337 height 780
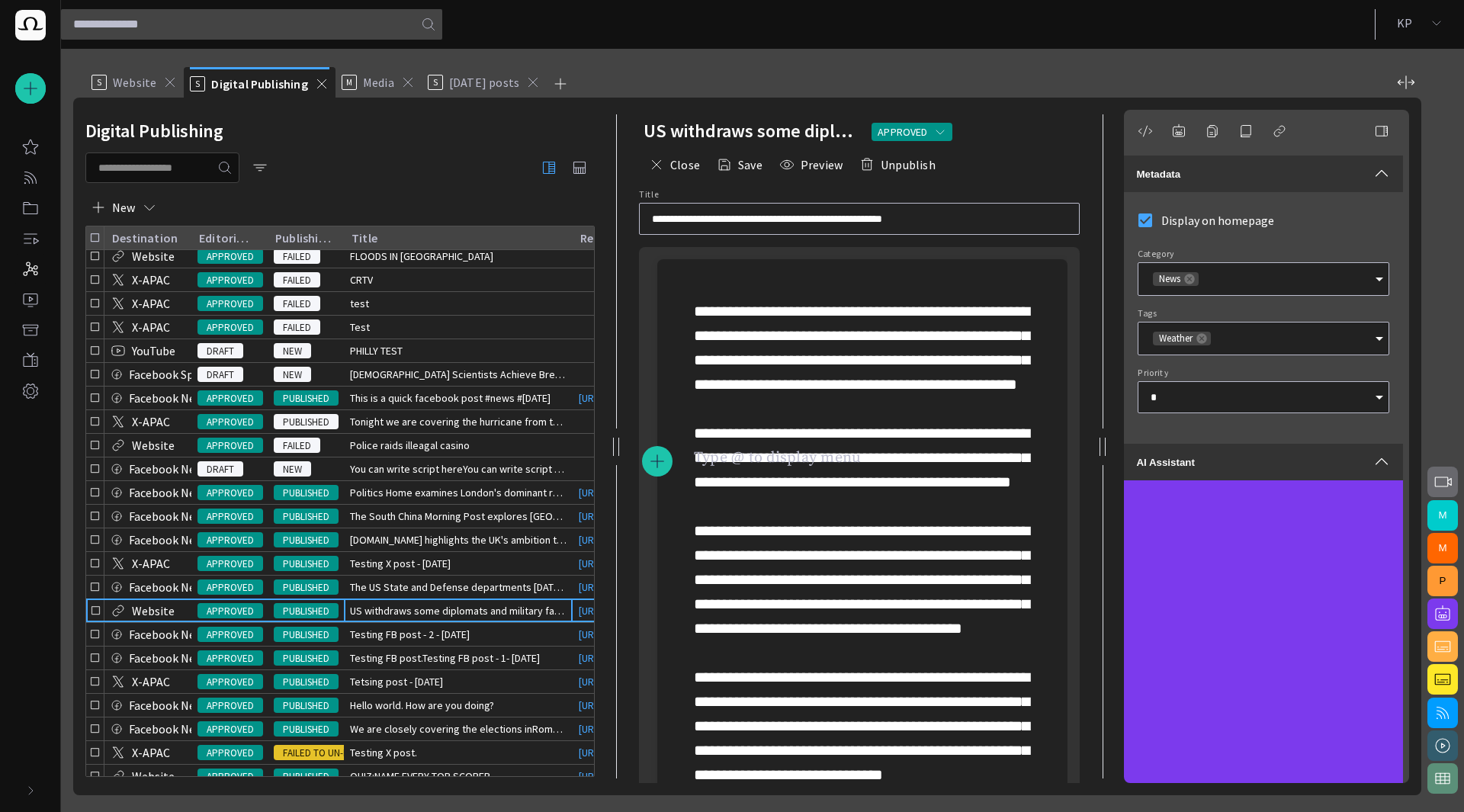
click at [692, 313] on div at bounding box center [862, 689] width 386 height 860
click at [705, 579] on p at bounding box center [862, 688] width 337 height 780
click at [696, 308] on span at bounding box center [861, 688] width 336 height 772
click at [832, 432] on p at bounding box center [862, 688] width 337 height 780
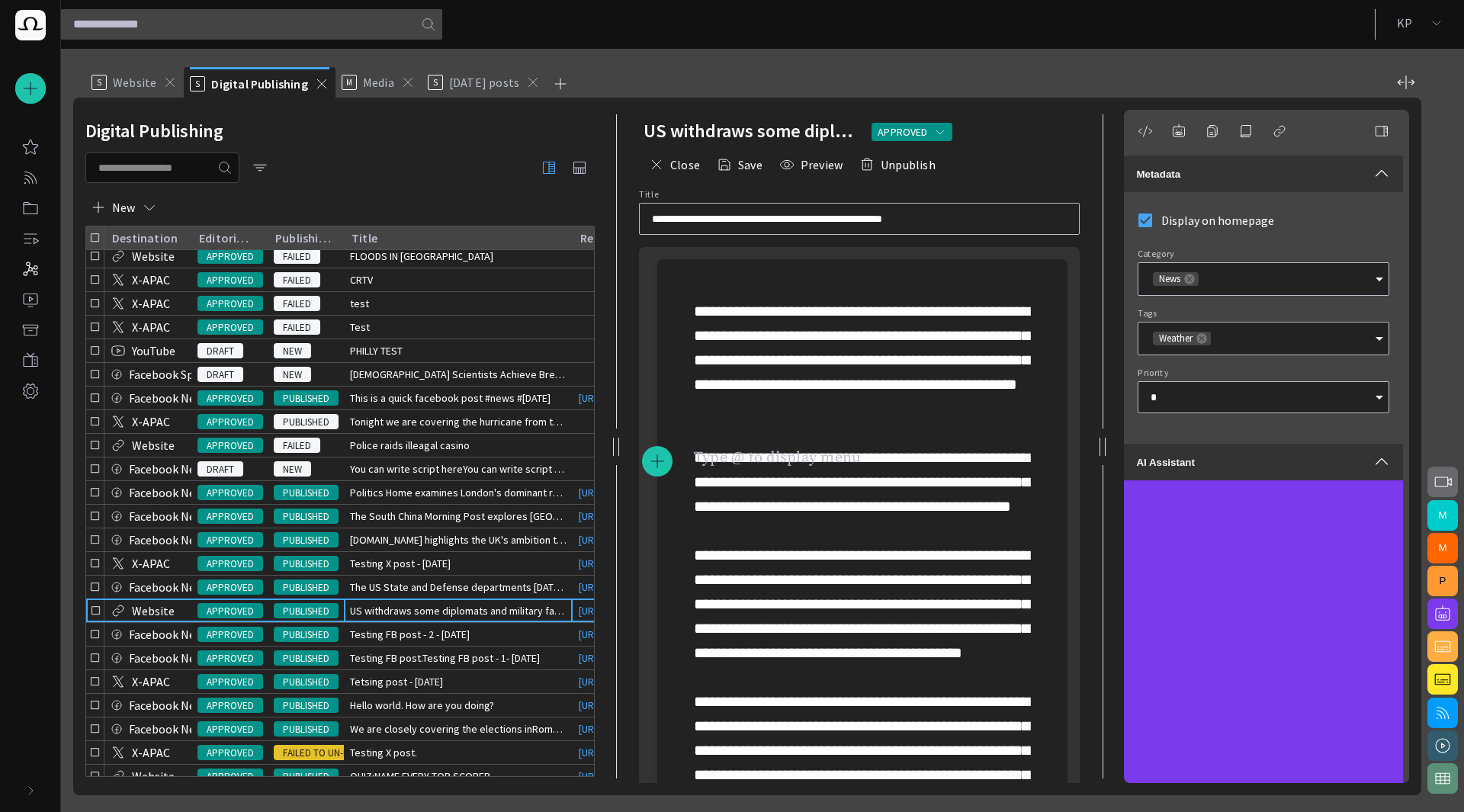
click at [670, 464] on button "button" at bounding box center [658, 462] width 31 height 31
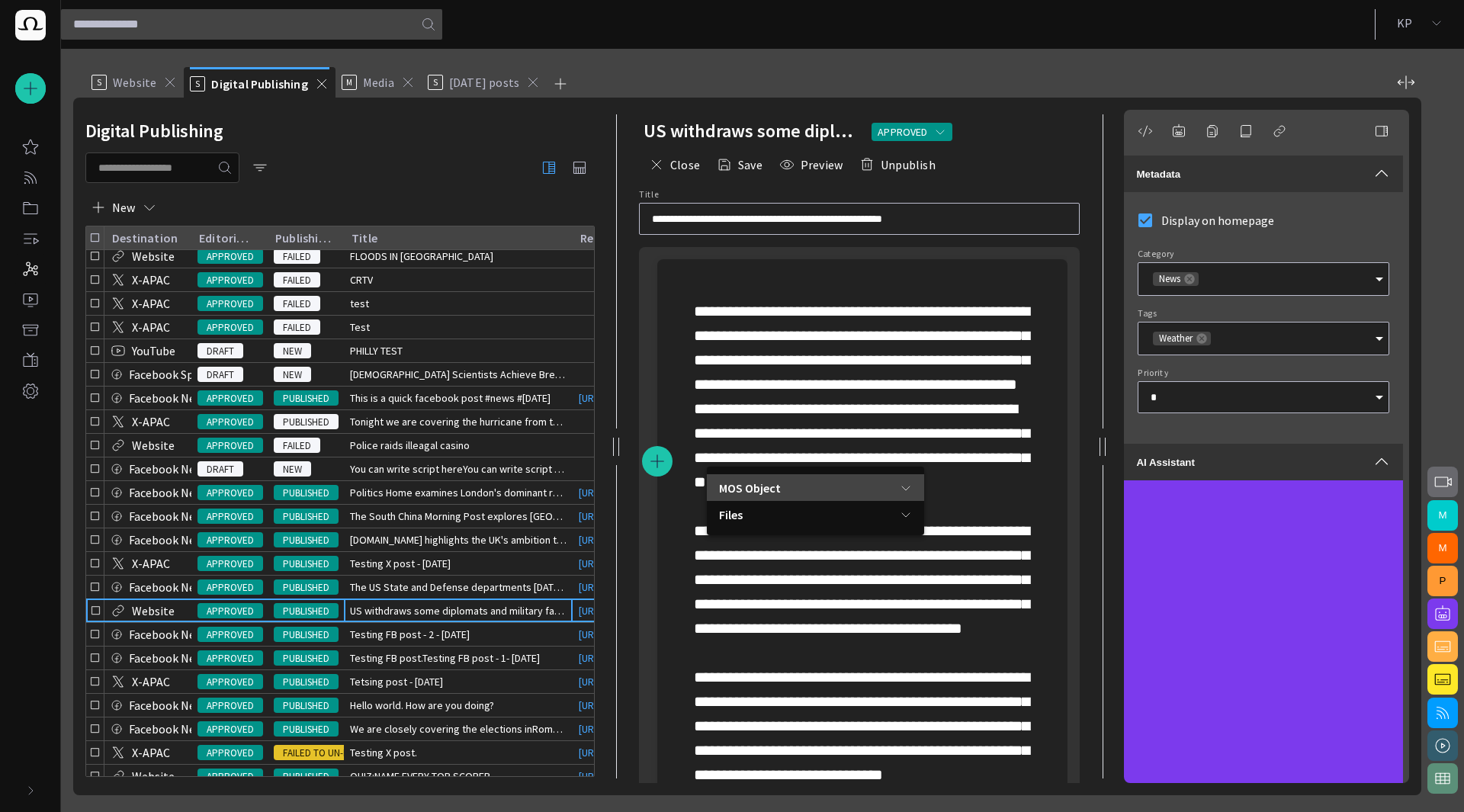
click at [775, 488] on p "MOS Object" at bounding box center [750, 488] width 62 height 18
click at [764, 512] on span "MOS Object" at bounding box center [821, 515] width 135 height 15
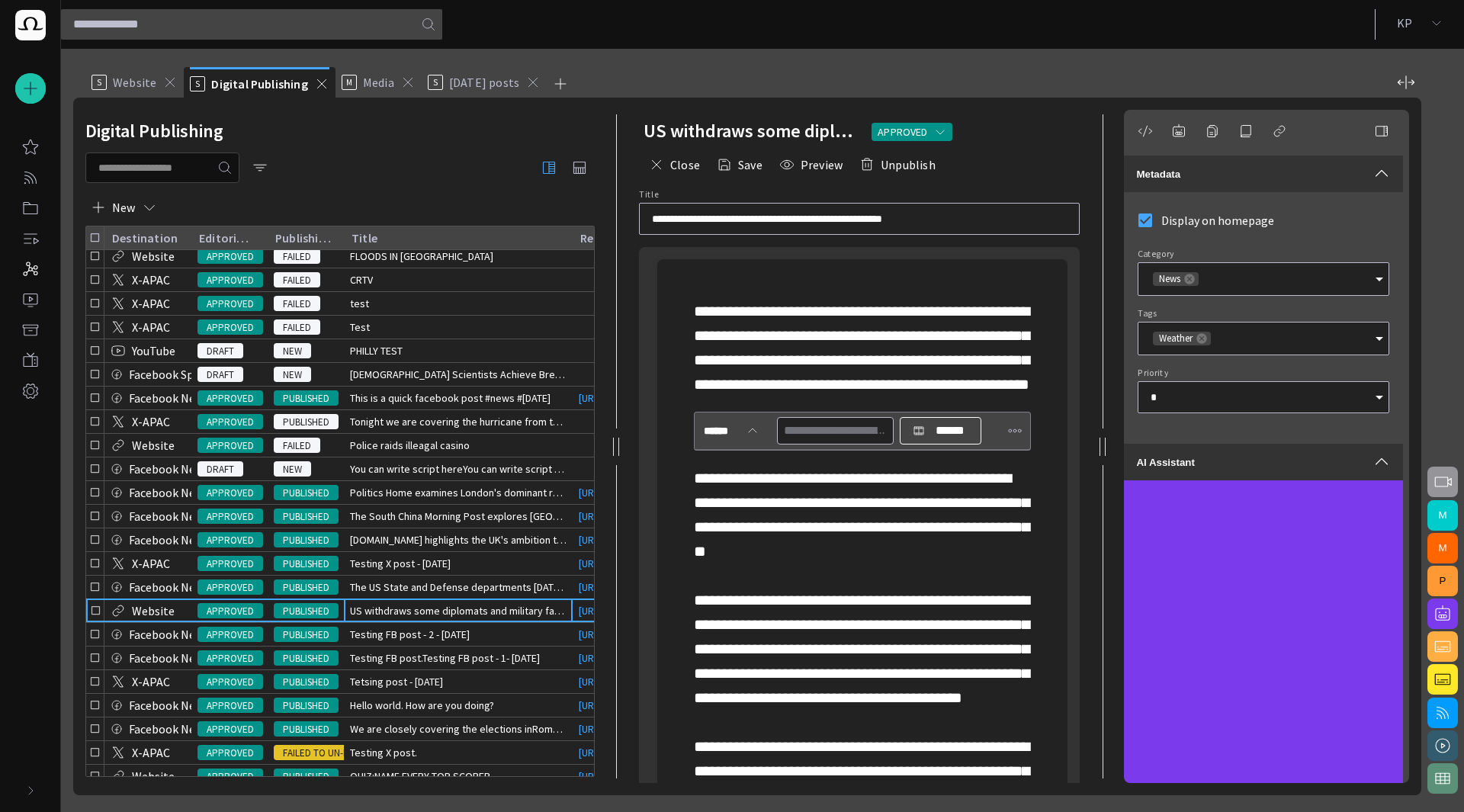
click at [1447, 480] on span "button" at bounding box center [1443, 482] width 18 height 18
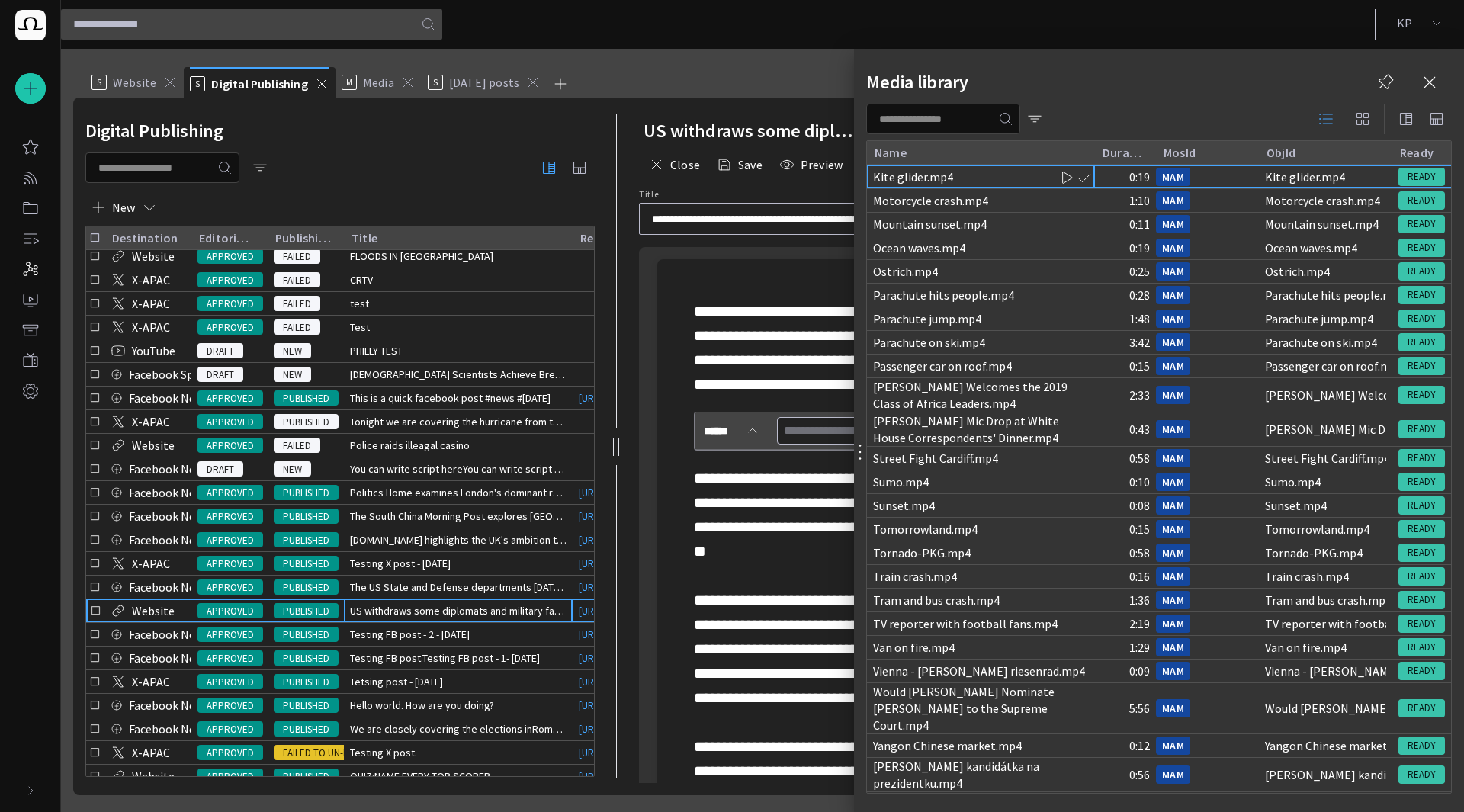
click at [930, 117] on input "text" at bounding box center [932, 119] width 106 height 15
type input "******"
click at [1013, 119] on span "button" at bounding box center [1005, 119] width 15 height 15
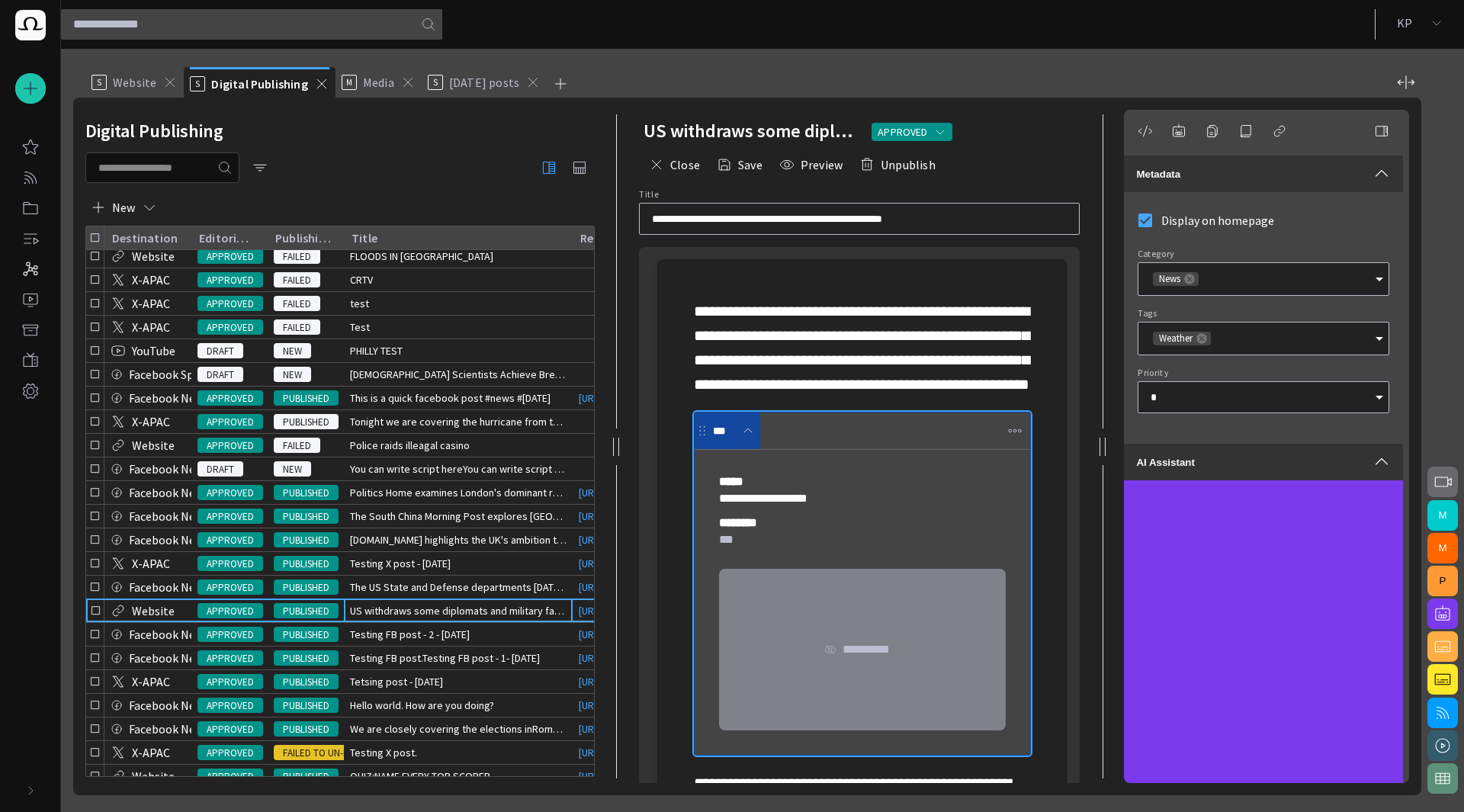
click at [743, 437] on span at bounding box center [748, 431] width 12 height 12
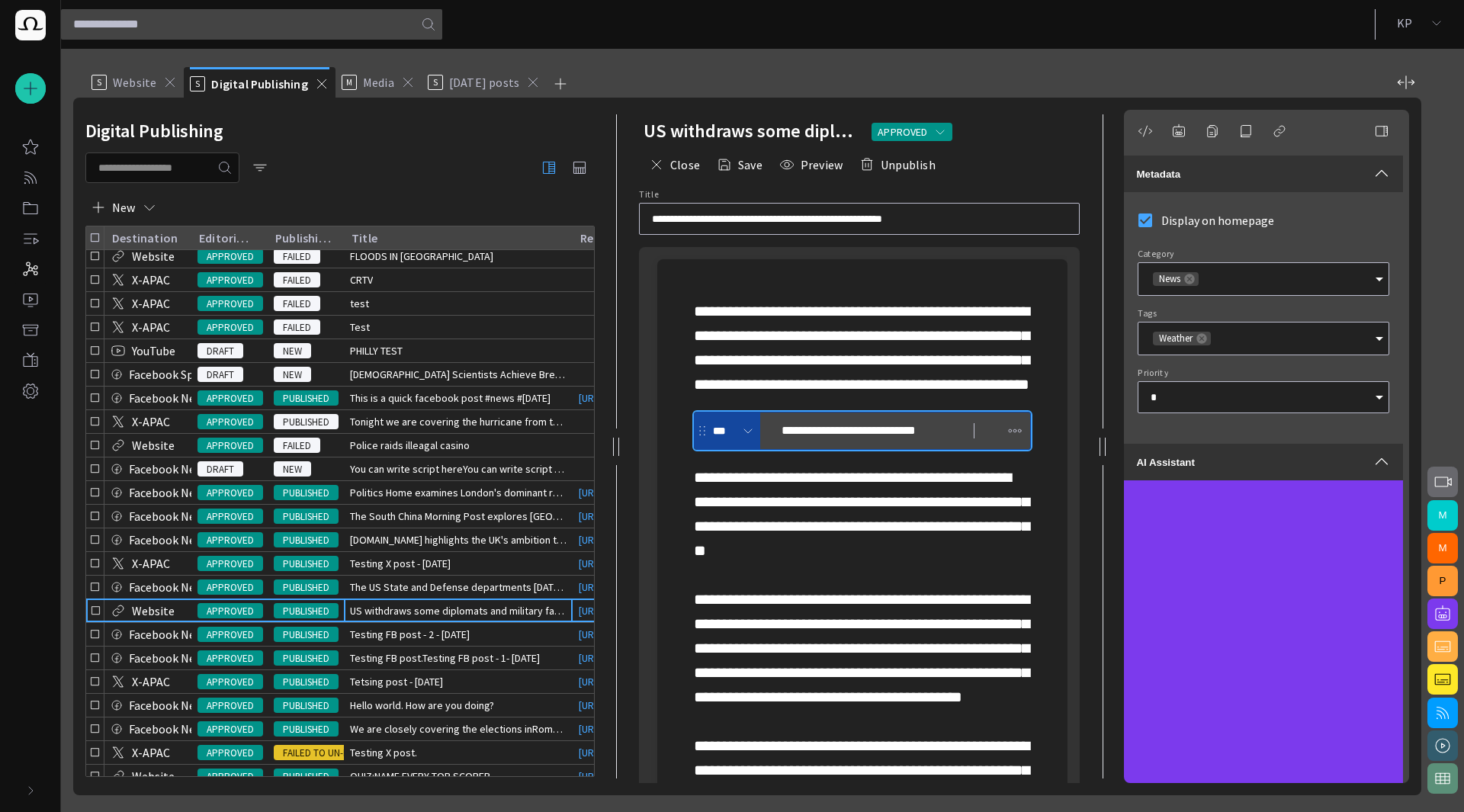
click at [805, 568] on p at bounding box center [862, 807] width 337 height 683
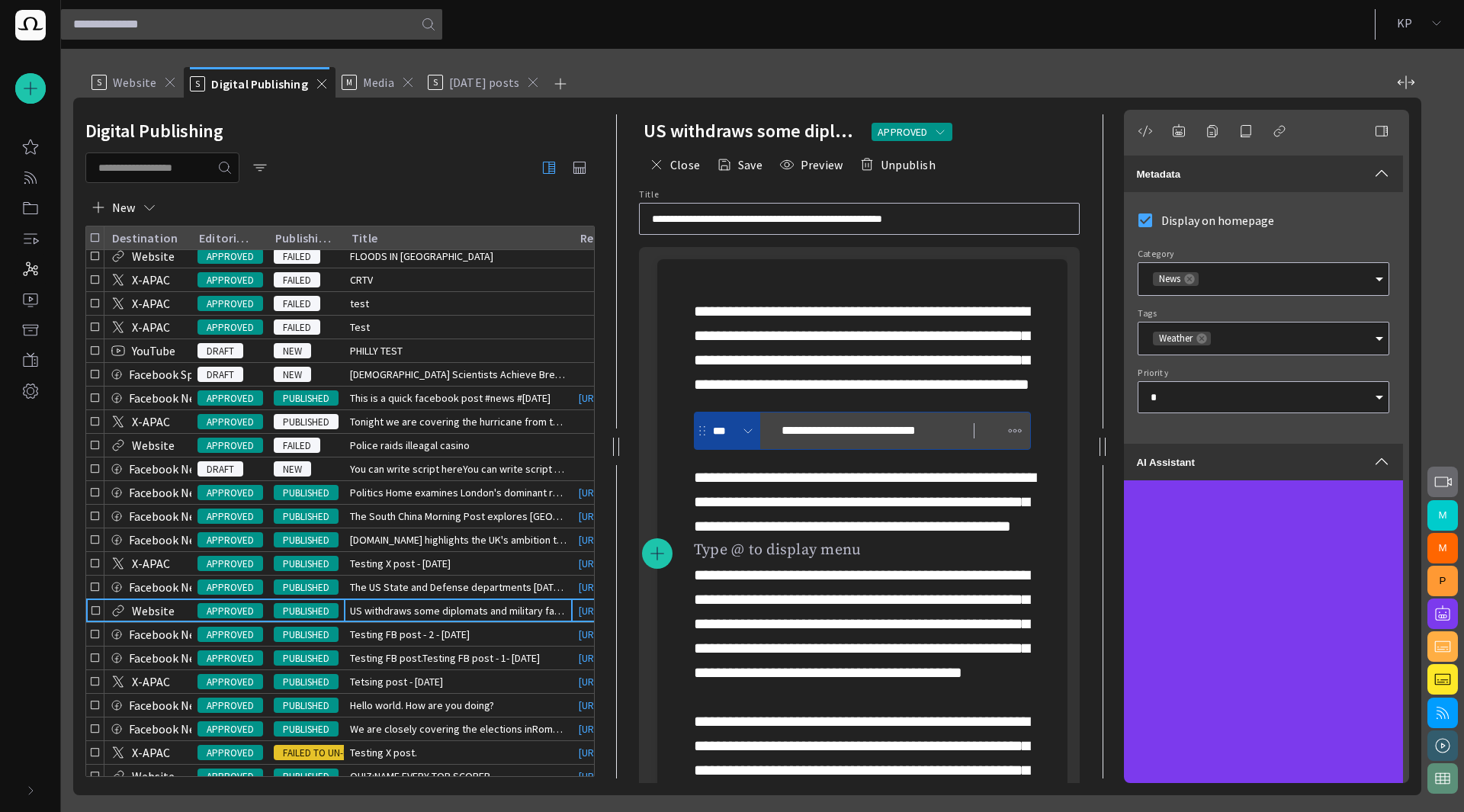
click at [752, 397] on p "**********" at bounding box center [862, 348] width 337 height 98
click at [756, 513] on p at bounding box center [862, 794] width 337 height 658
click at [957, 439] on div "**********" at bounding box center [869, 431] width 192 height 15
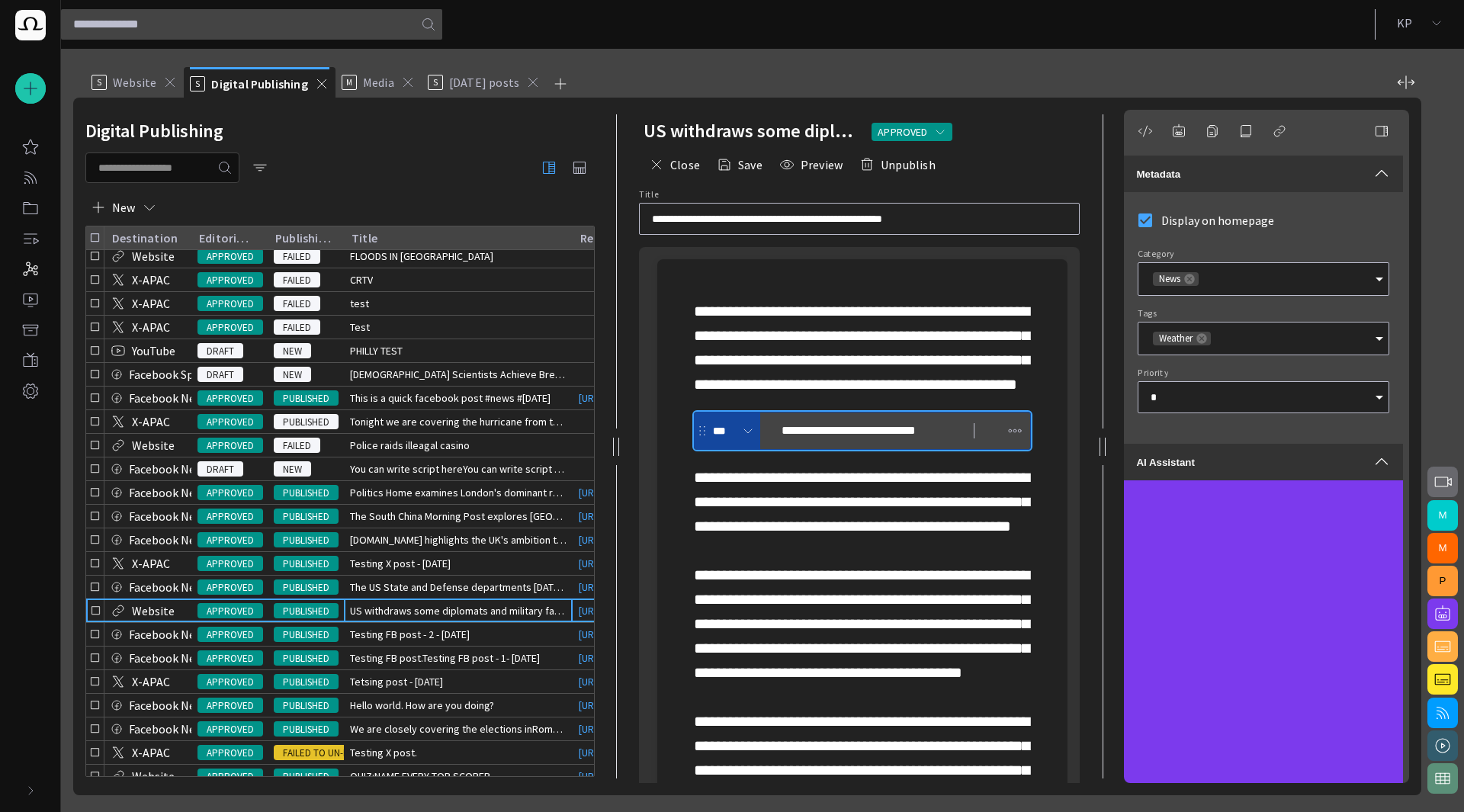
click at [1014, 439] on span "button" at bounding box center [1015, 431] width 15 height 15
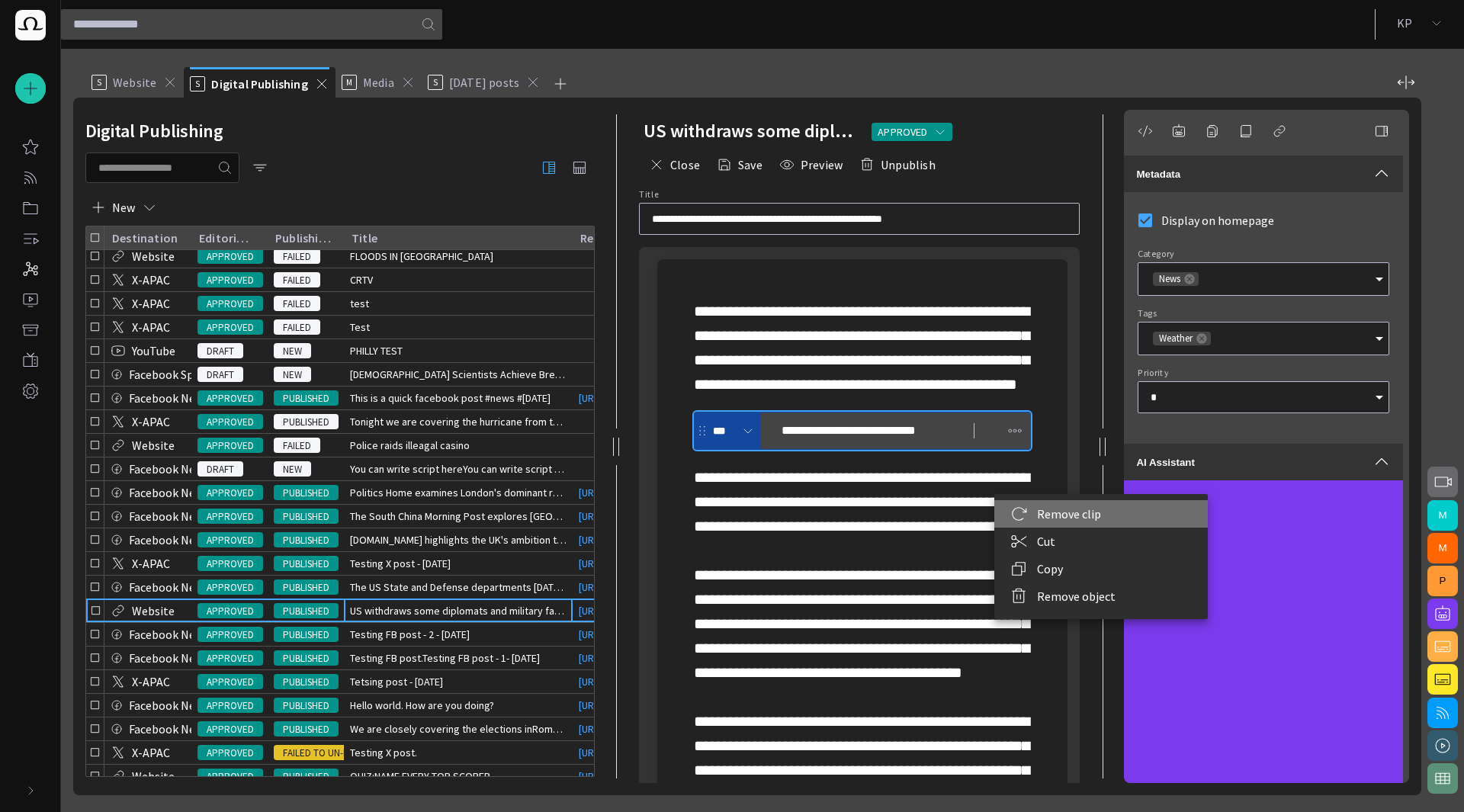
click at [1039, 511] on li "Remove clip" at bounding box center [1101, 514] width 214 height 27
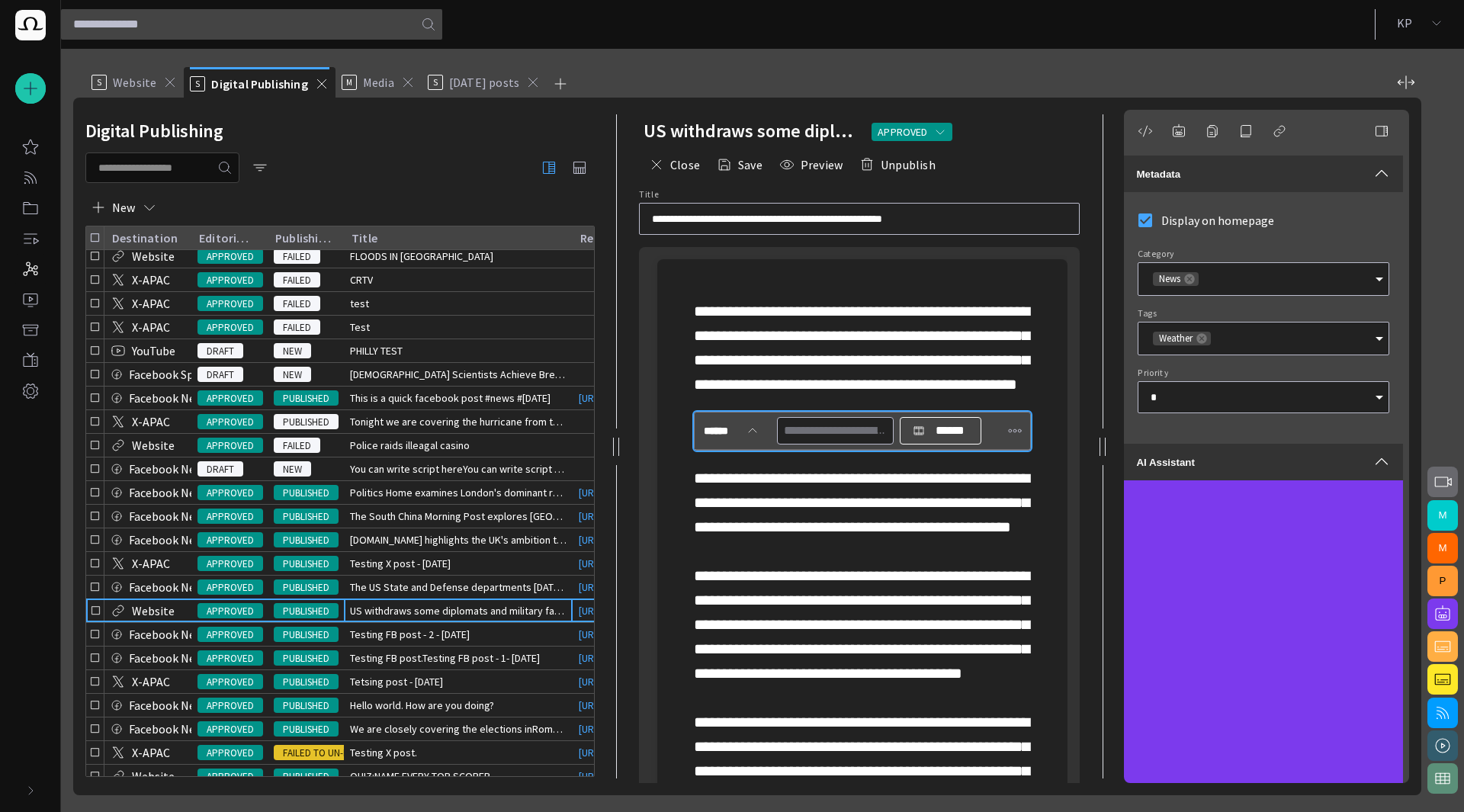
click at [839, 443] on input "text" at bounding box center [835, 431] width 103 height 24
type input "*"
type input "**"
click at [1007, 439] on span "button" at bounding box center [1015, 431] width 15 height 15
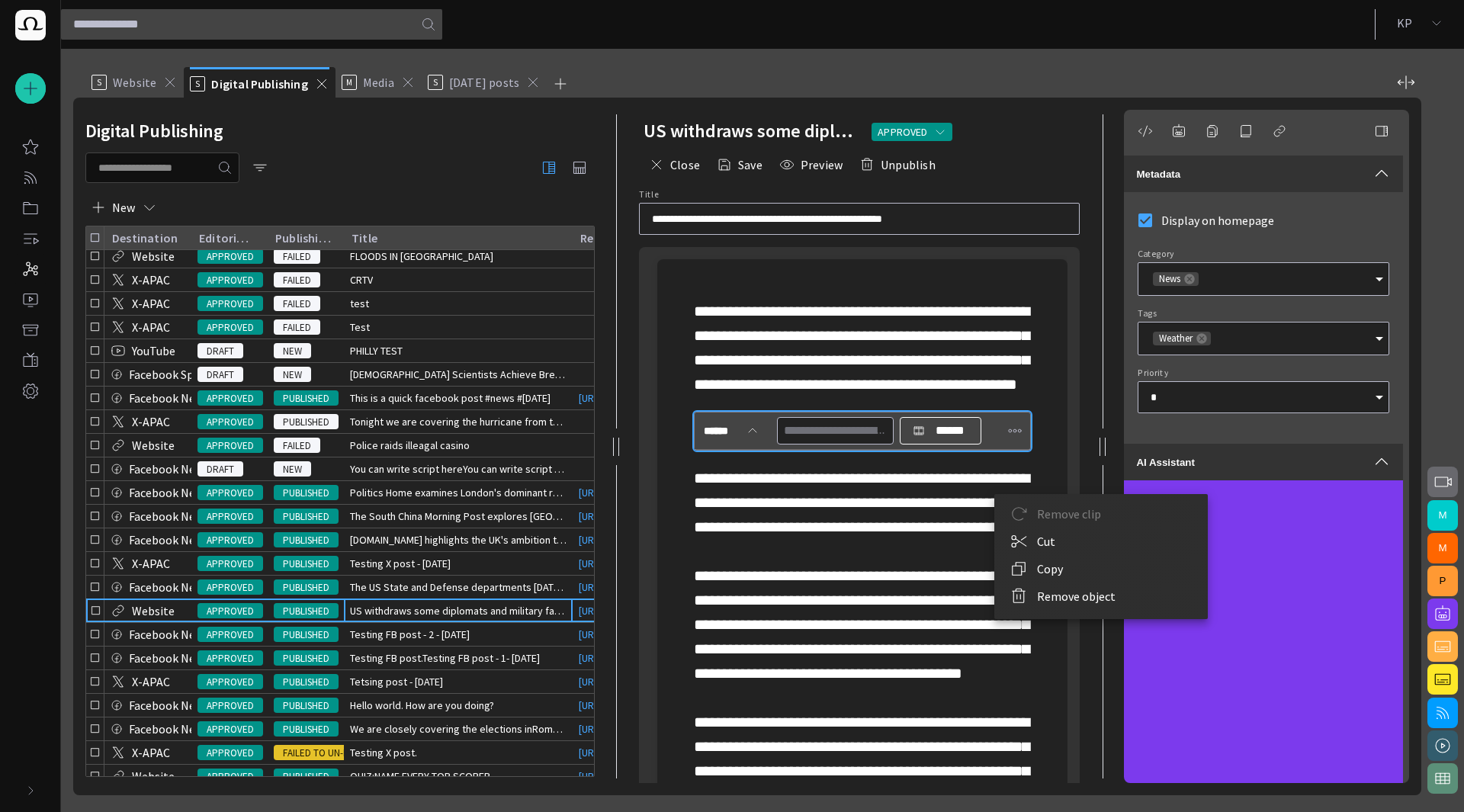
click at [839, 490] on div at bounding box center [732, 406] width 1464 height 812
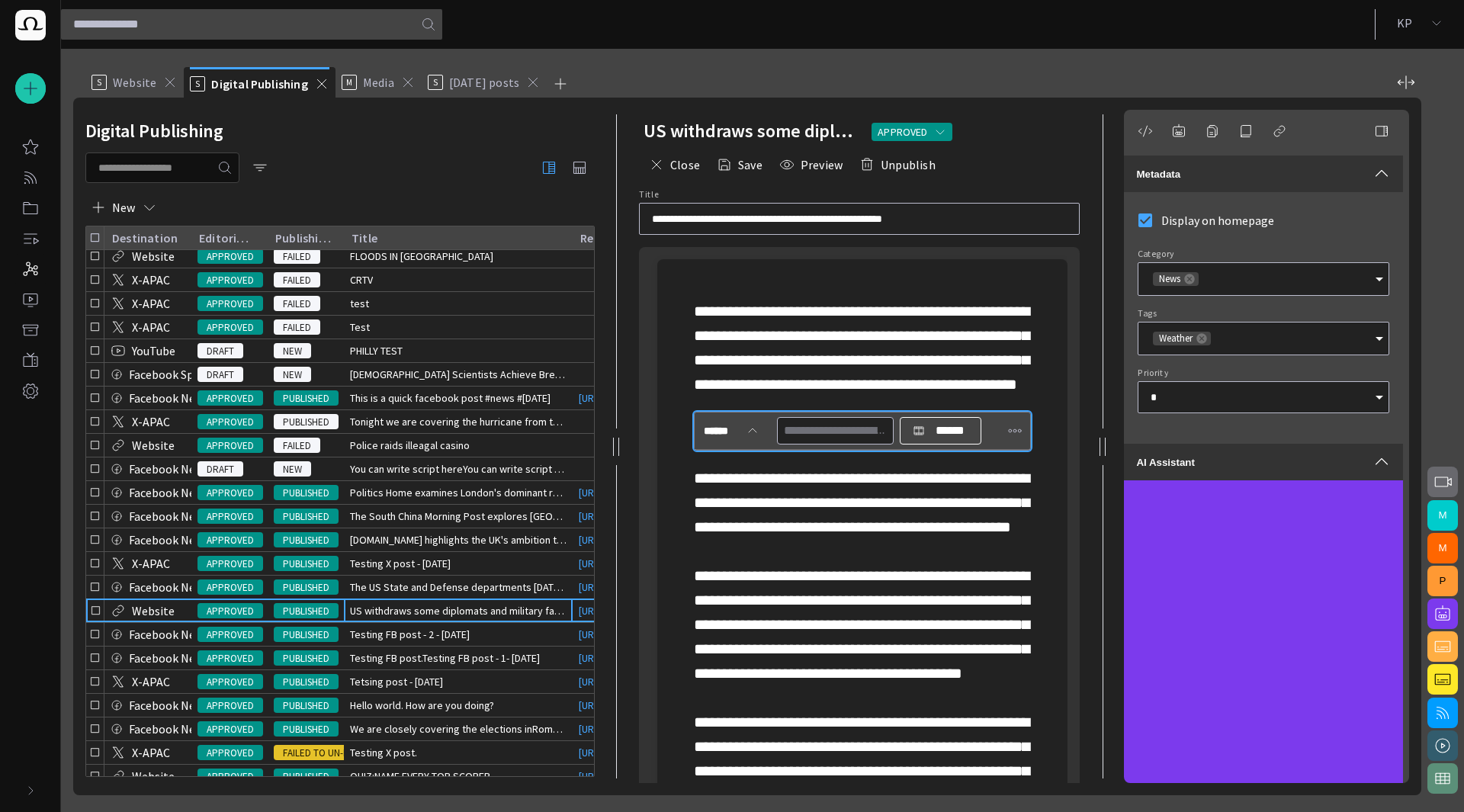
click at [839, 484] on div "Remove clip Cut Copy Remove object" at bounding box center [732, 406] width 1464 height 812
click at [839, 443] on input "text" at bounding box center [835, 431] width 103 height 24
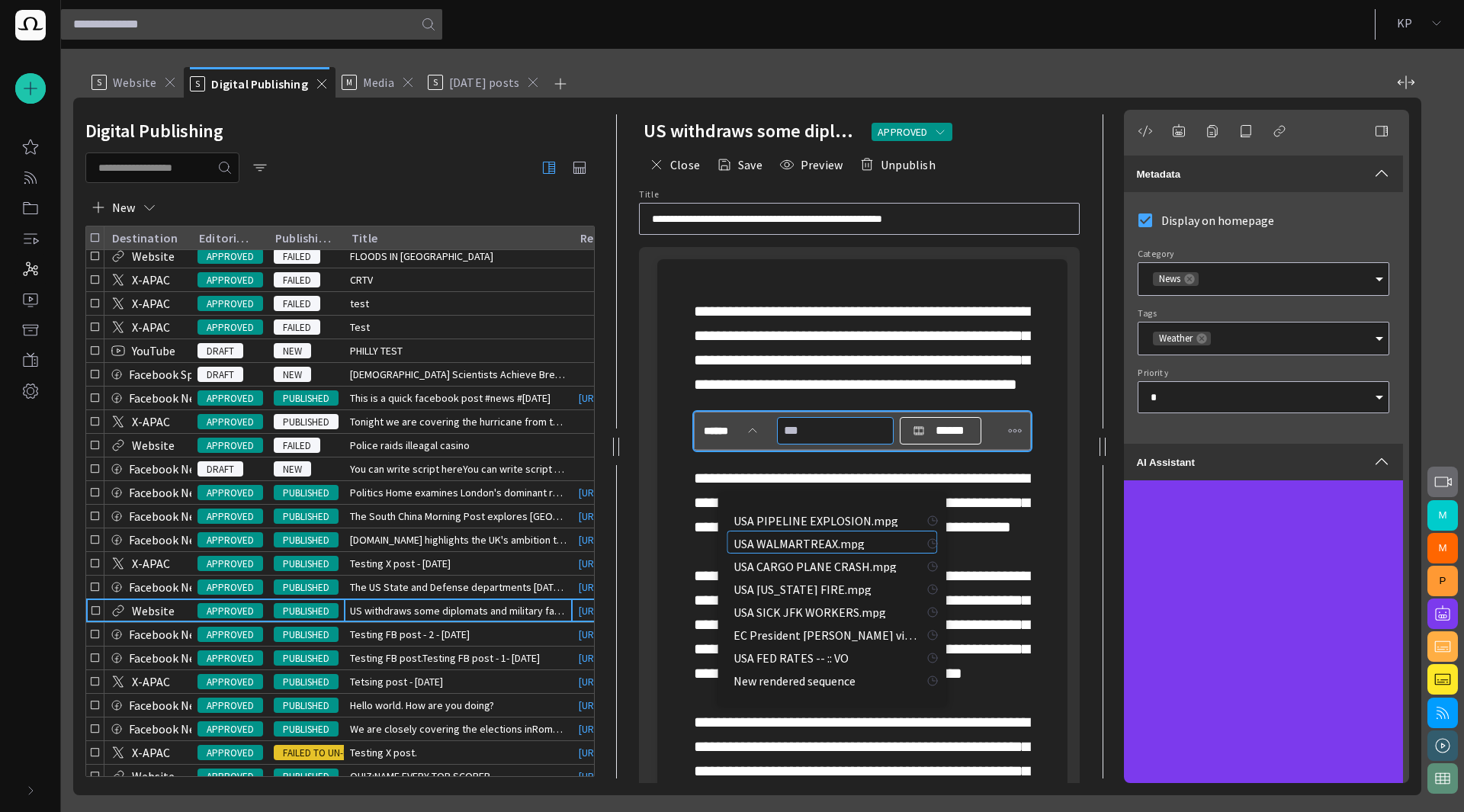
drag, startPoint x: 817, startPoint y: 477, endPoint x: 748, endPoint y: 464, distance: 70.2
click at [748, 449] on div "****** *** ******" at bounding box center [862, 430] width 336 height 37
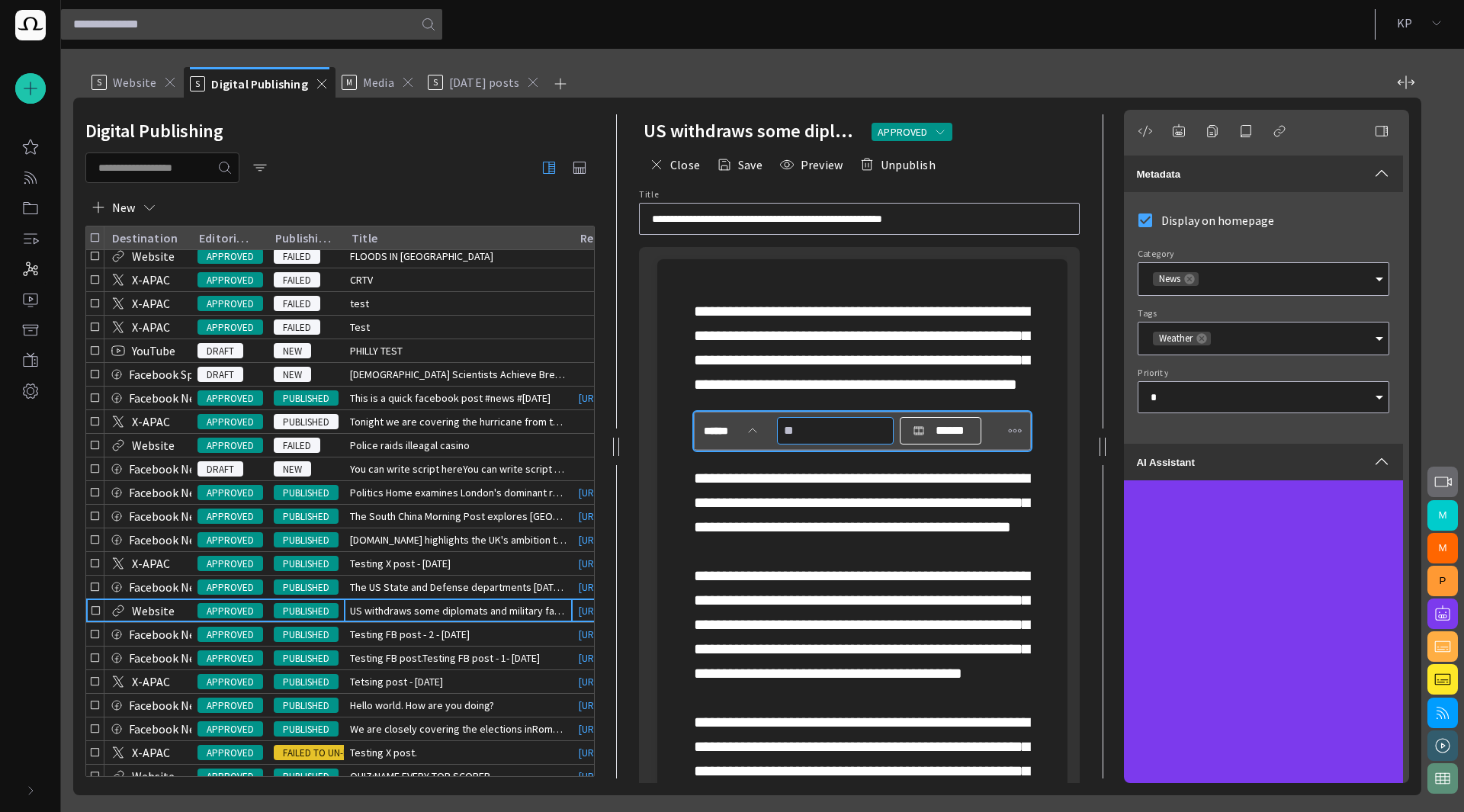
type input "*"
type input "***"
click at [772, 527] on div "MIDEAST VIOLENCE.mpg 0:59 MAM MIDEAST VIOLENCE.mpg" at bounding box center [831, 518] width 210 height 23
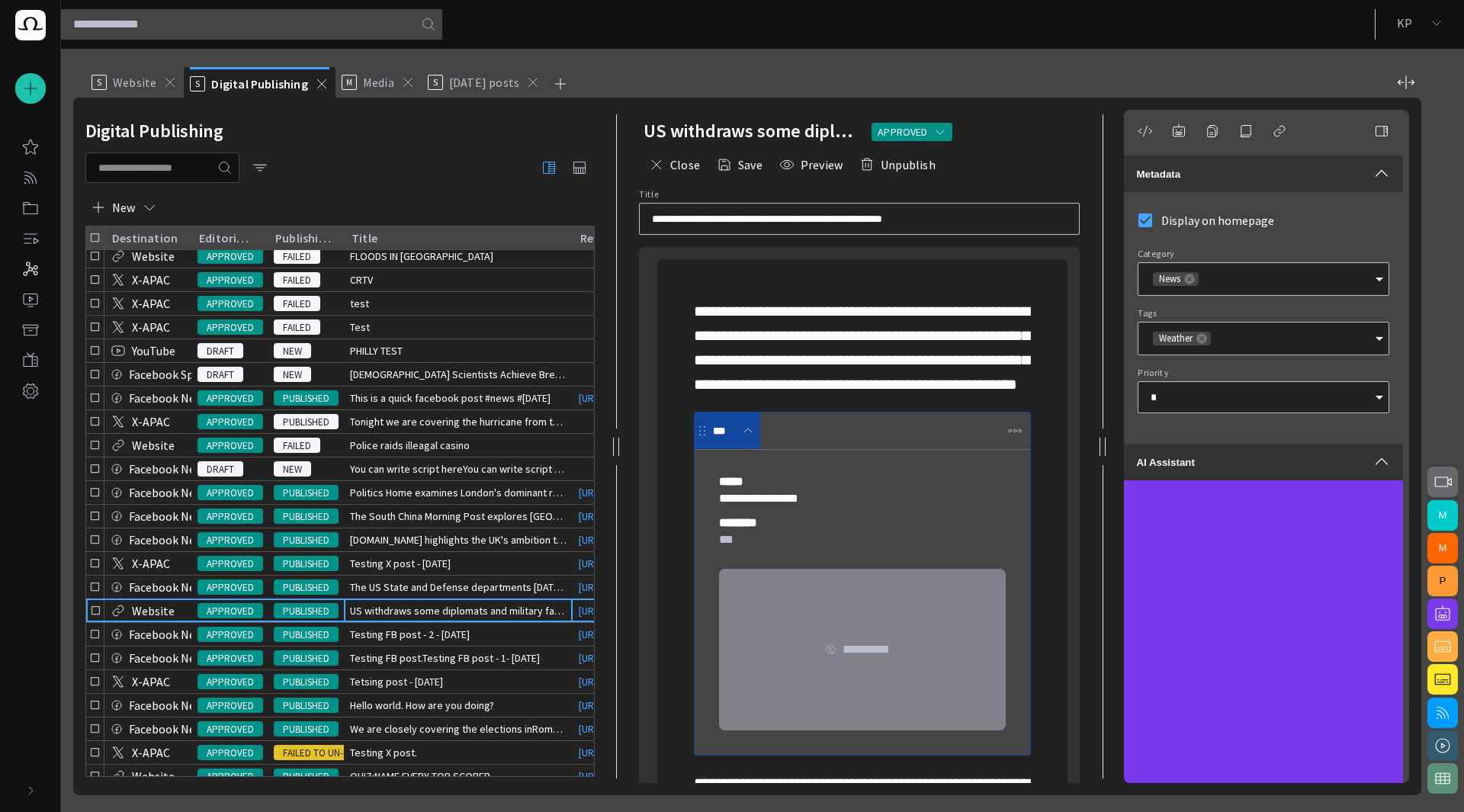
click at [749, 449] on div "***" at bounding box center [727, 430] width 65 height 37
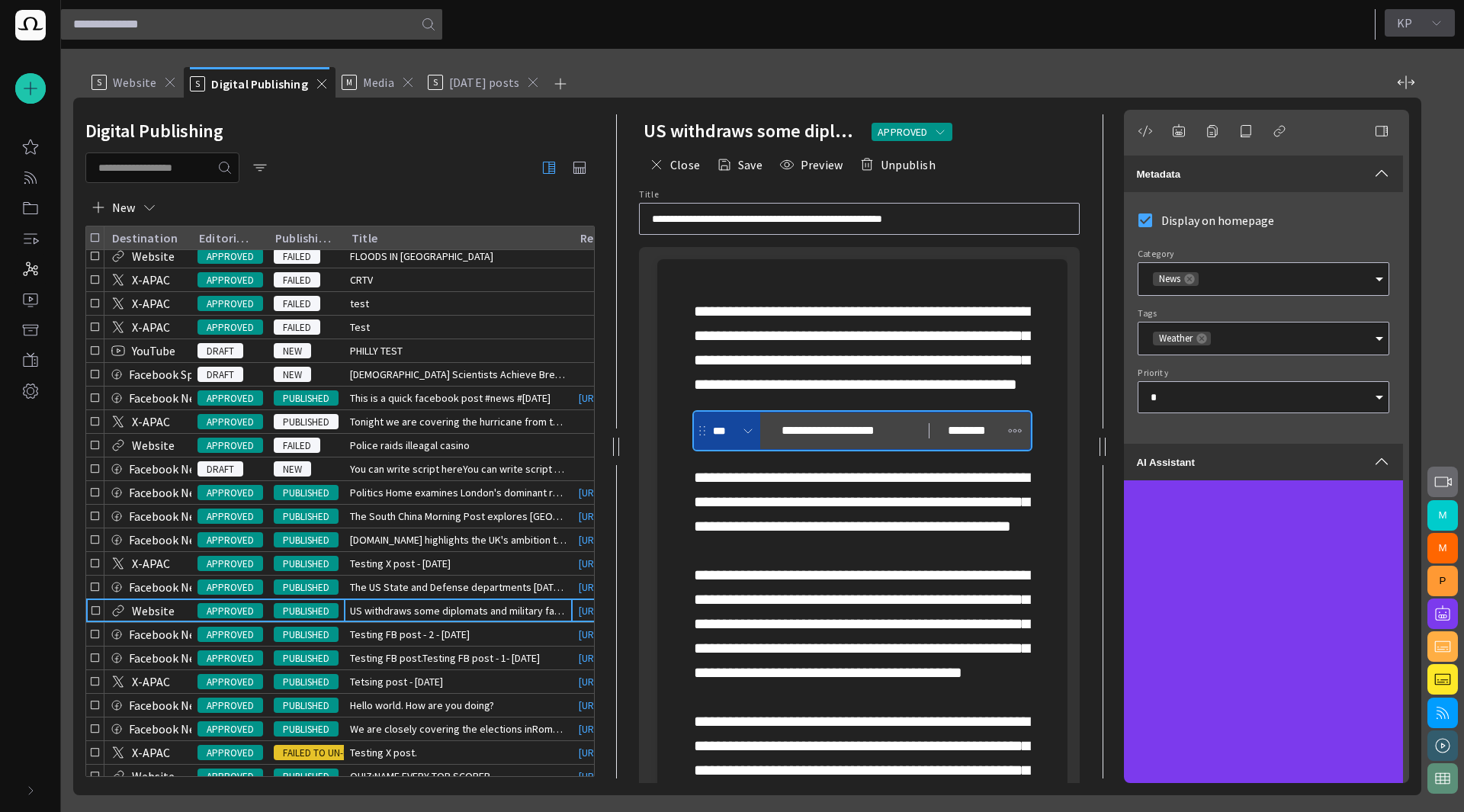
click at [1448, 34] on button "K P" at bounding box center [1420, 23] width 70 height 27
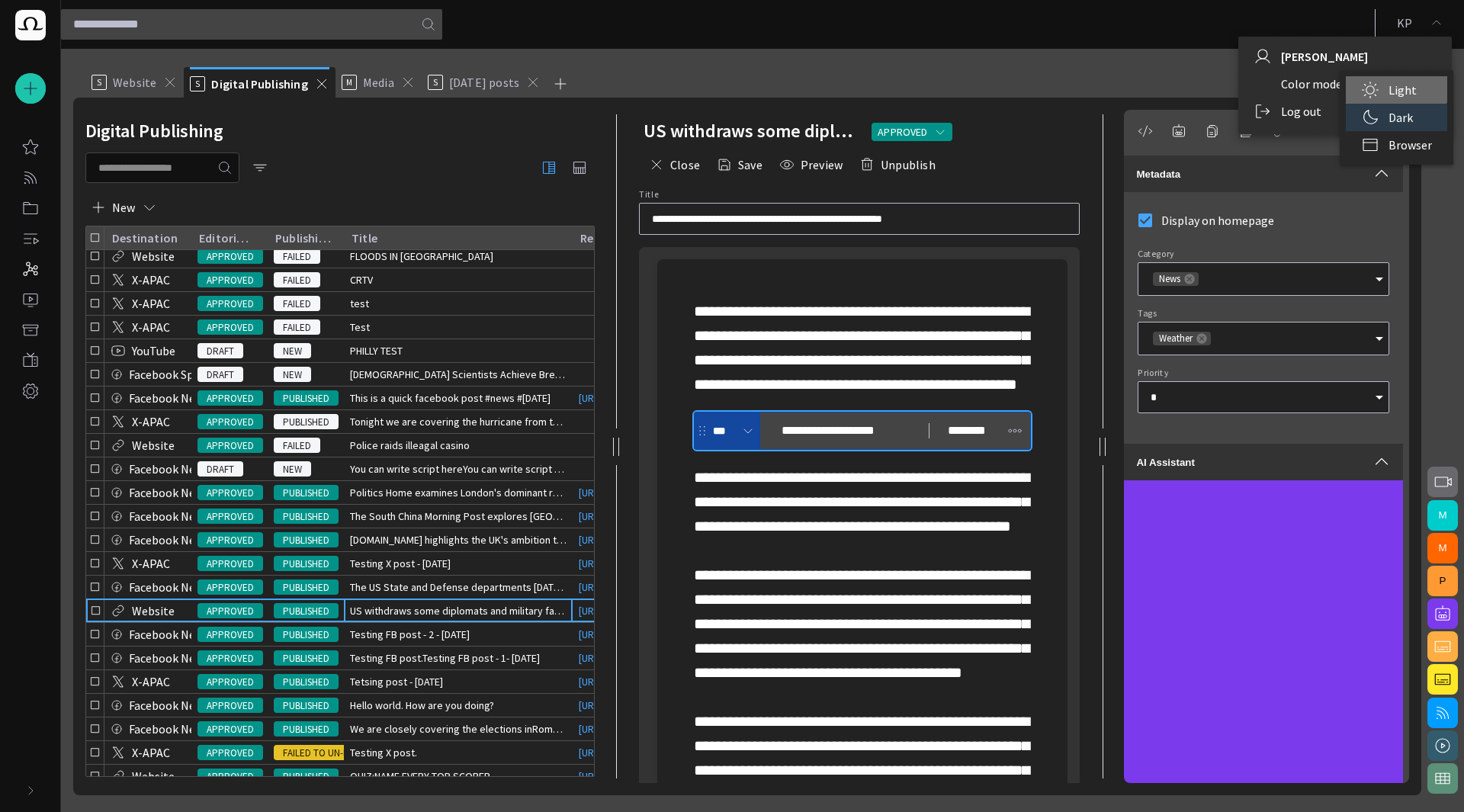
click at [1386, 88] on li "Light" at bounding box center [1396, 90] width 101 height 27
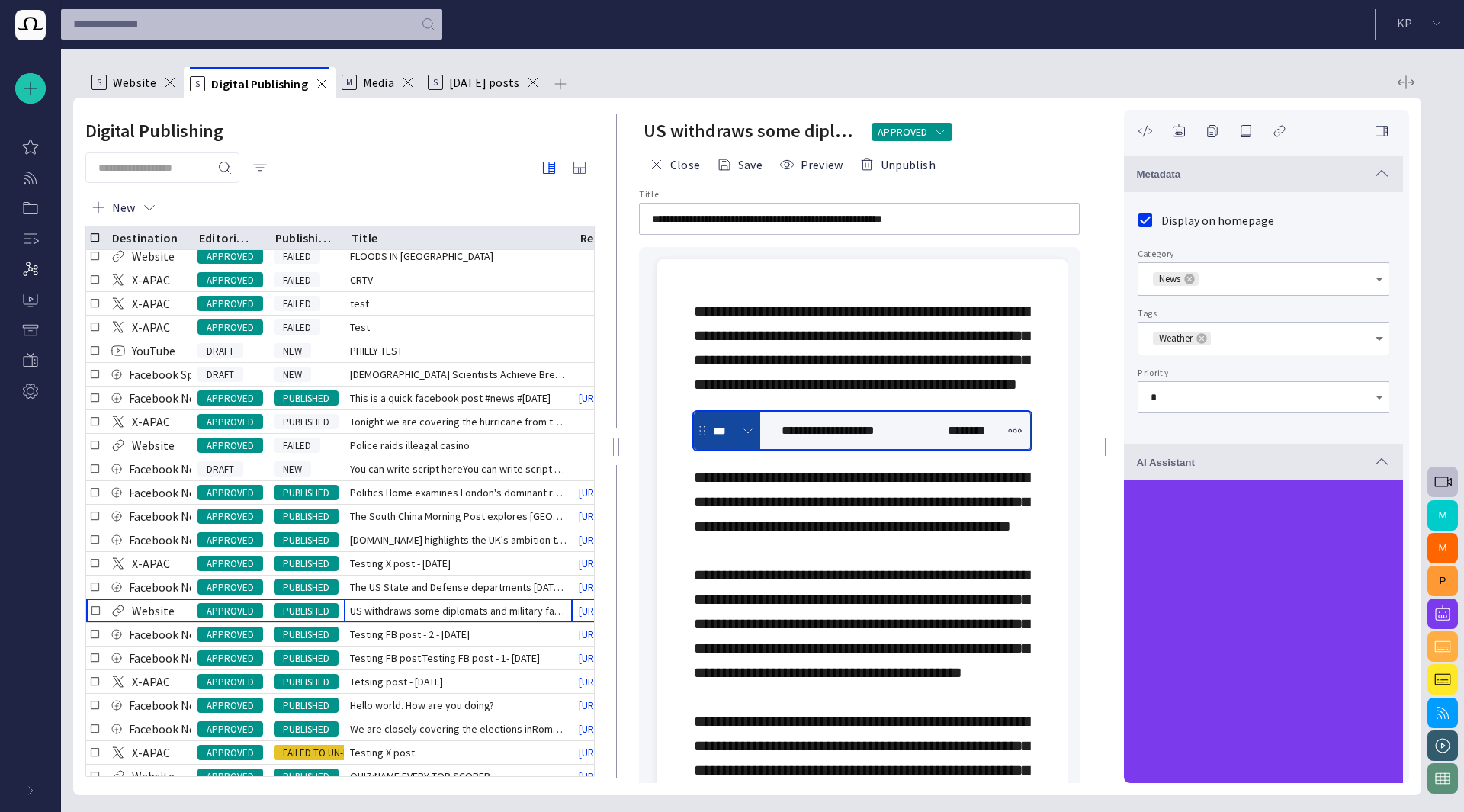
click at [1379, 458] on span "button" at bounding box center [1381, 462] width 18 height 18
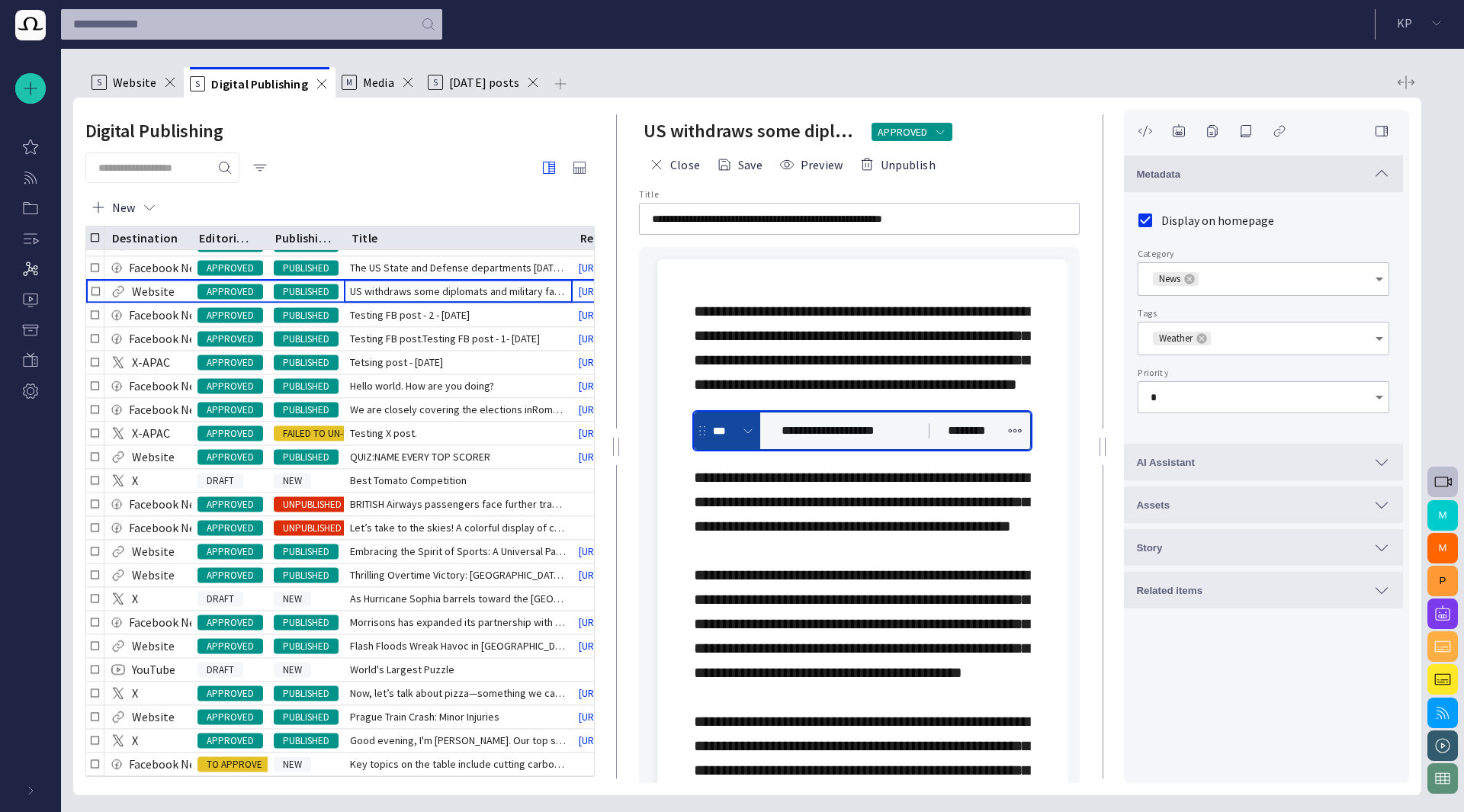
scroll to position [518, 0]
click at [750, 437] on span at bounding box center [748, 431] width 12 height 12
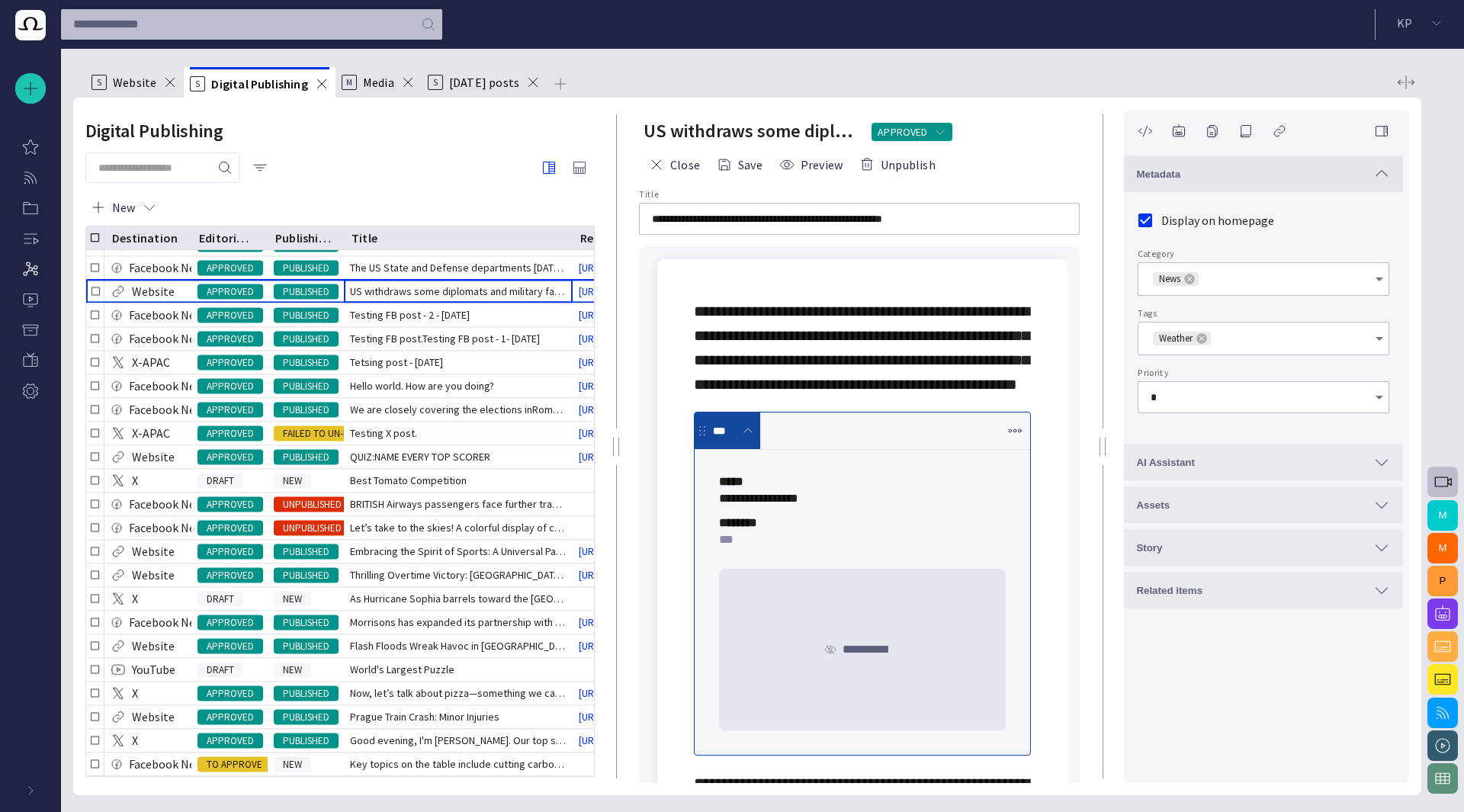
click at [431, 160] on div at bounding box center [339, 168] width 509 height 31
click at [428, 139] on div "Digital Publishing" at bounding box center [339, 131] width 509 height 31
click at [1207, 341] on icon at bounding box center [1201, 338] width 12 height 12
click at [1207, 341] on input "Tags" at bounding box center [1258, 338] width 215 height 15
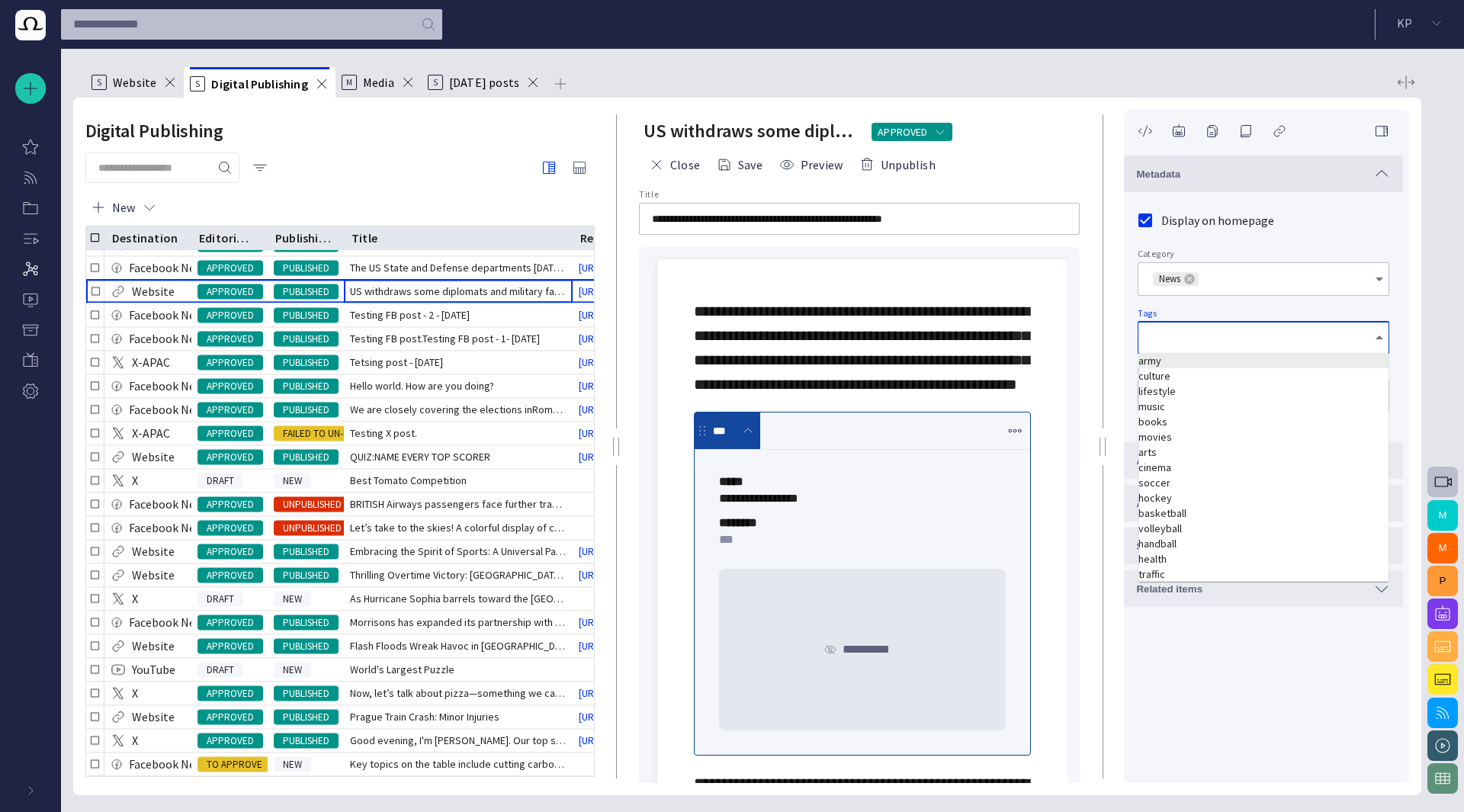
click at [1194, 360] on td "army" at bounding box center [1263, 361] width 250 height 15
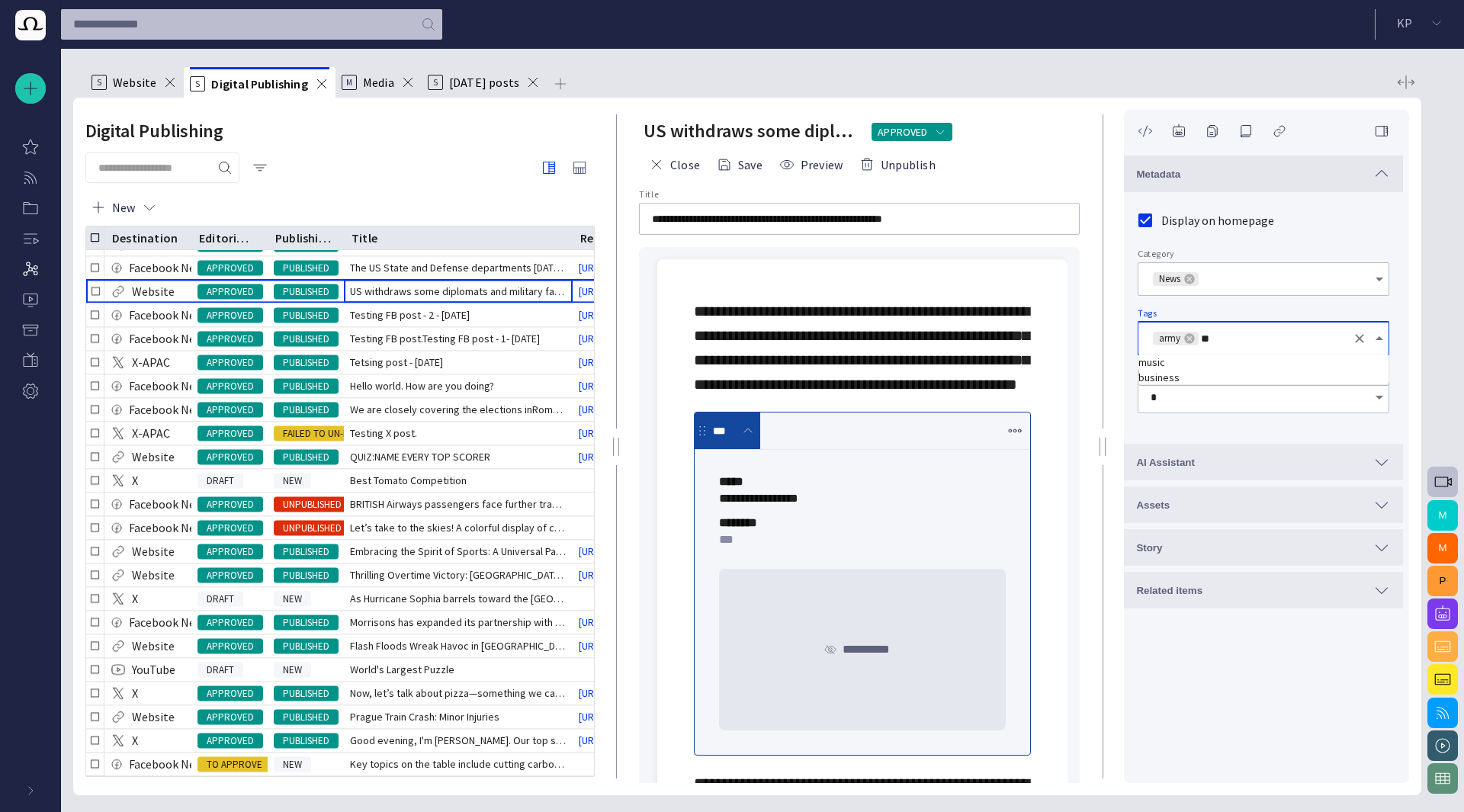
type input "*"
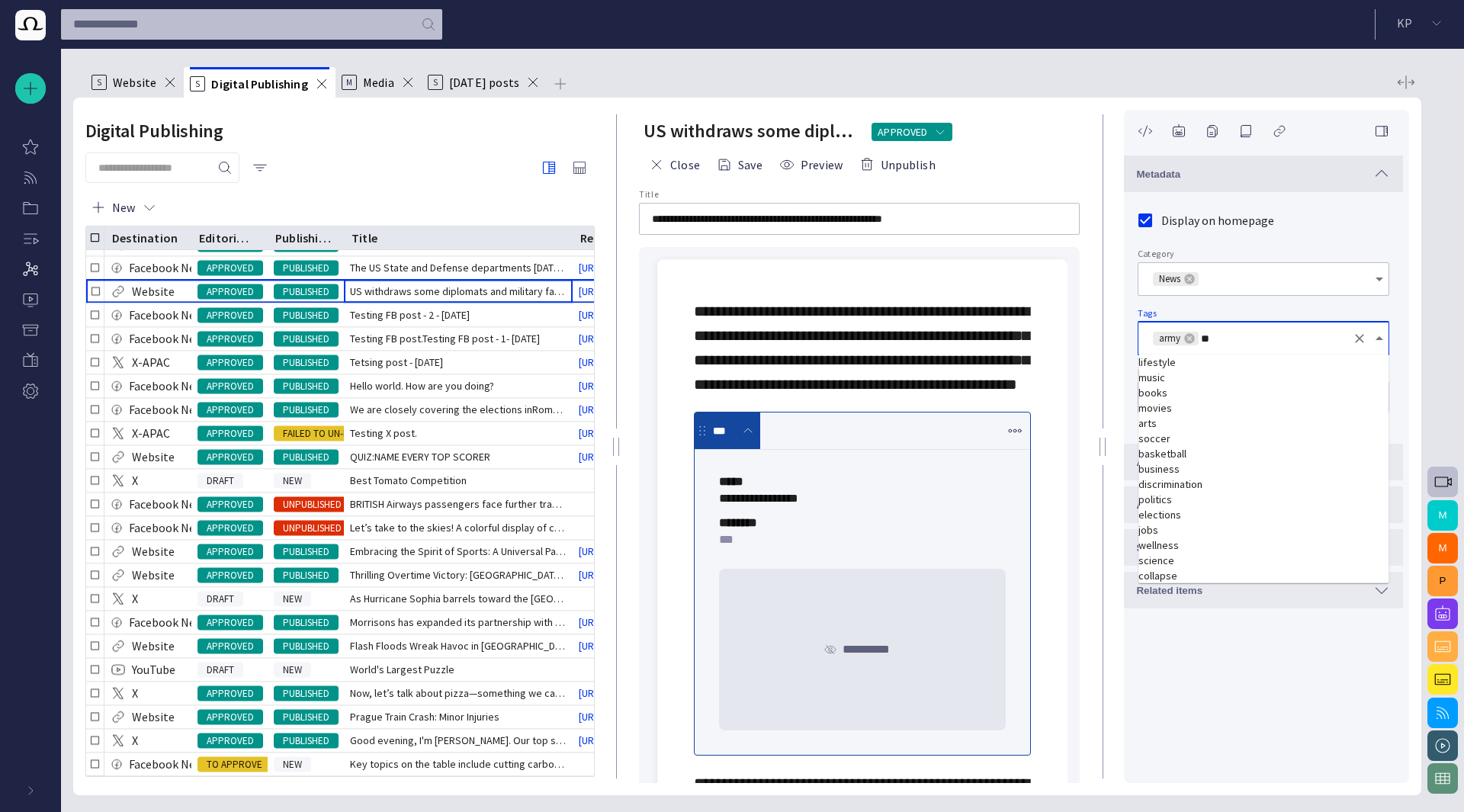
type input "***"
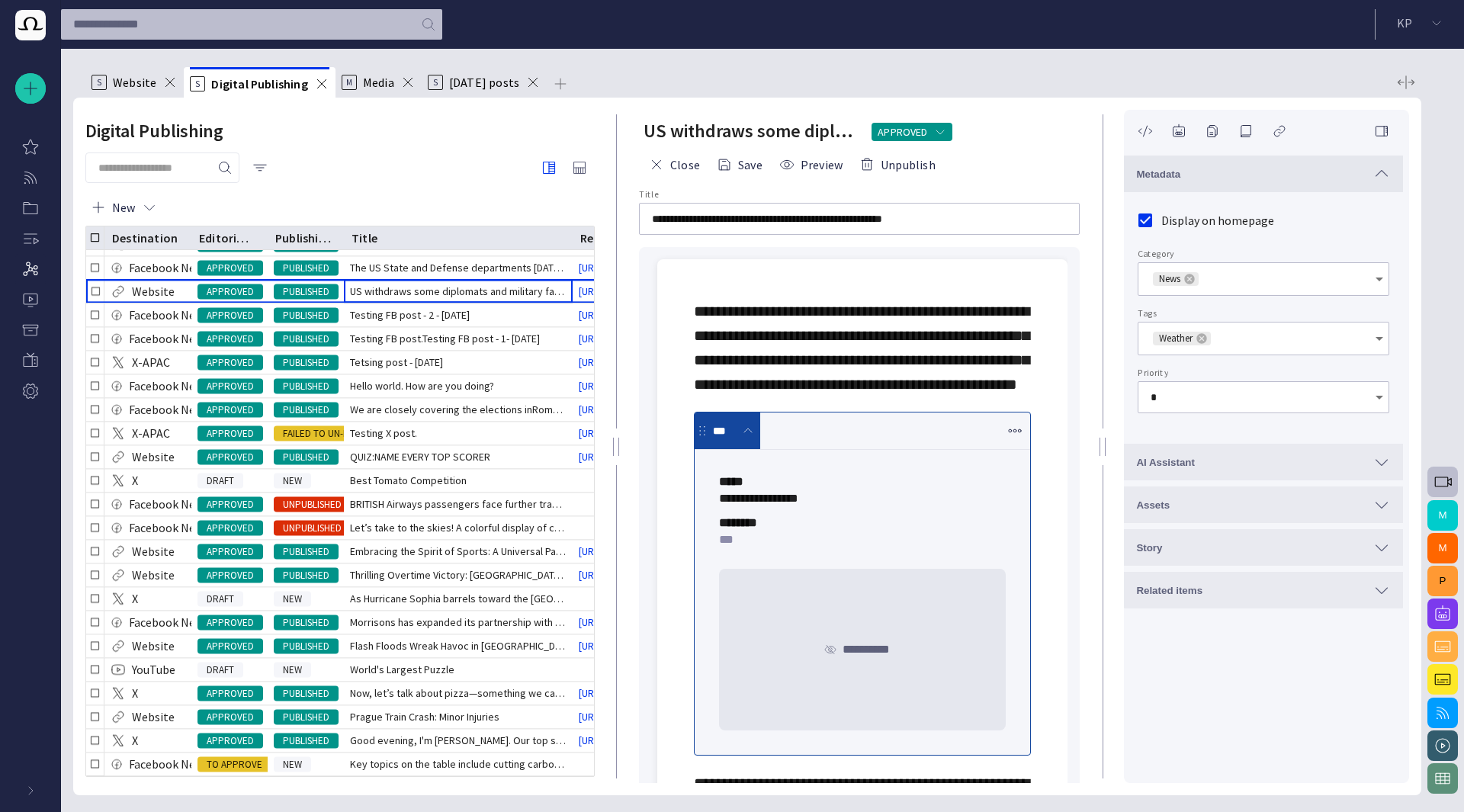
click at [1217, 337] on input "Tags" at bounding box center [1279, 338] width 133 height 15
type input "***"
click at [1160, 361] on td "soldiers" at bounding box center [1263, 362] width 250 height 15
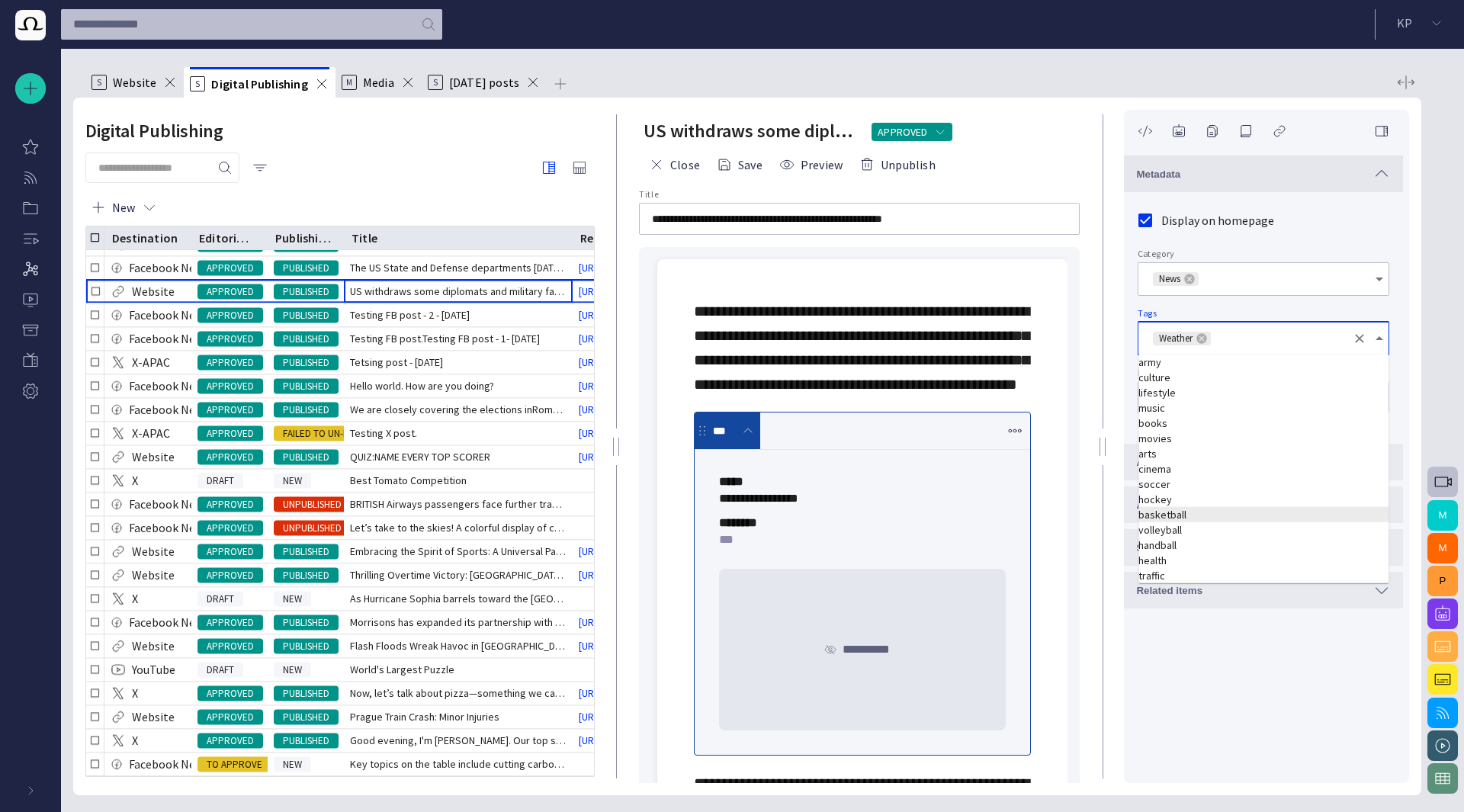
click at [1223, 514] on td "basketball" at bounding box center [1263, 515] width 250 height 15
click at [1212, 514] on td "basketball" at bounding box center [1263, 515] width 250 height 15
click at [1246, 312] on div "Tags Weather basketball" at bounding box center [1263, 331] width 252 height 47
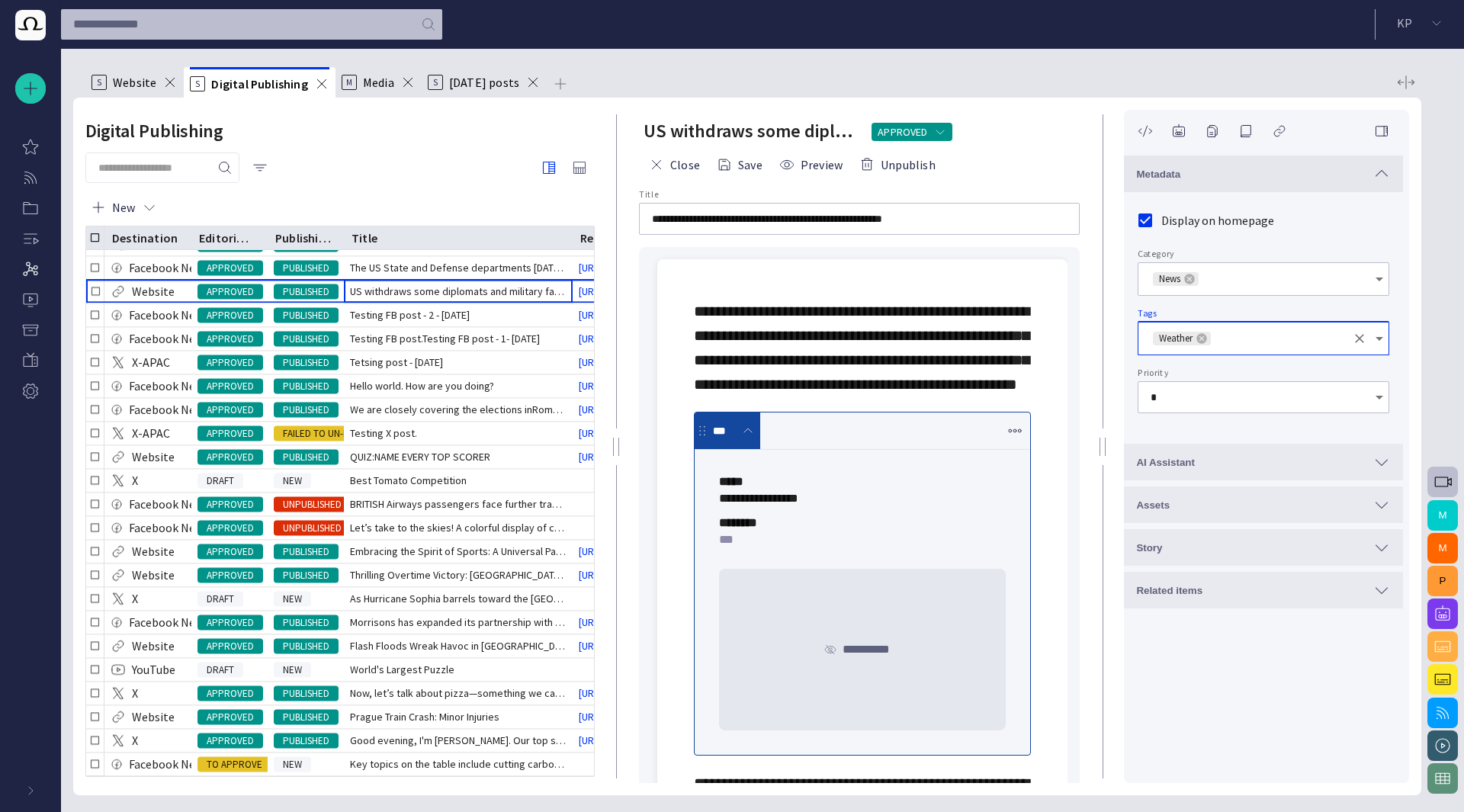
click at [1274, 337] on input "Tags" at bounding box center [1279, 338] width 133 height 15
click at [1206, 338] on icon at bounding box center [1202, 338] width 10 height 10
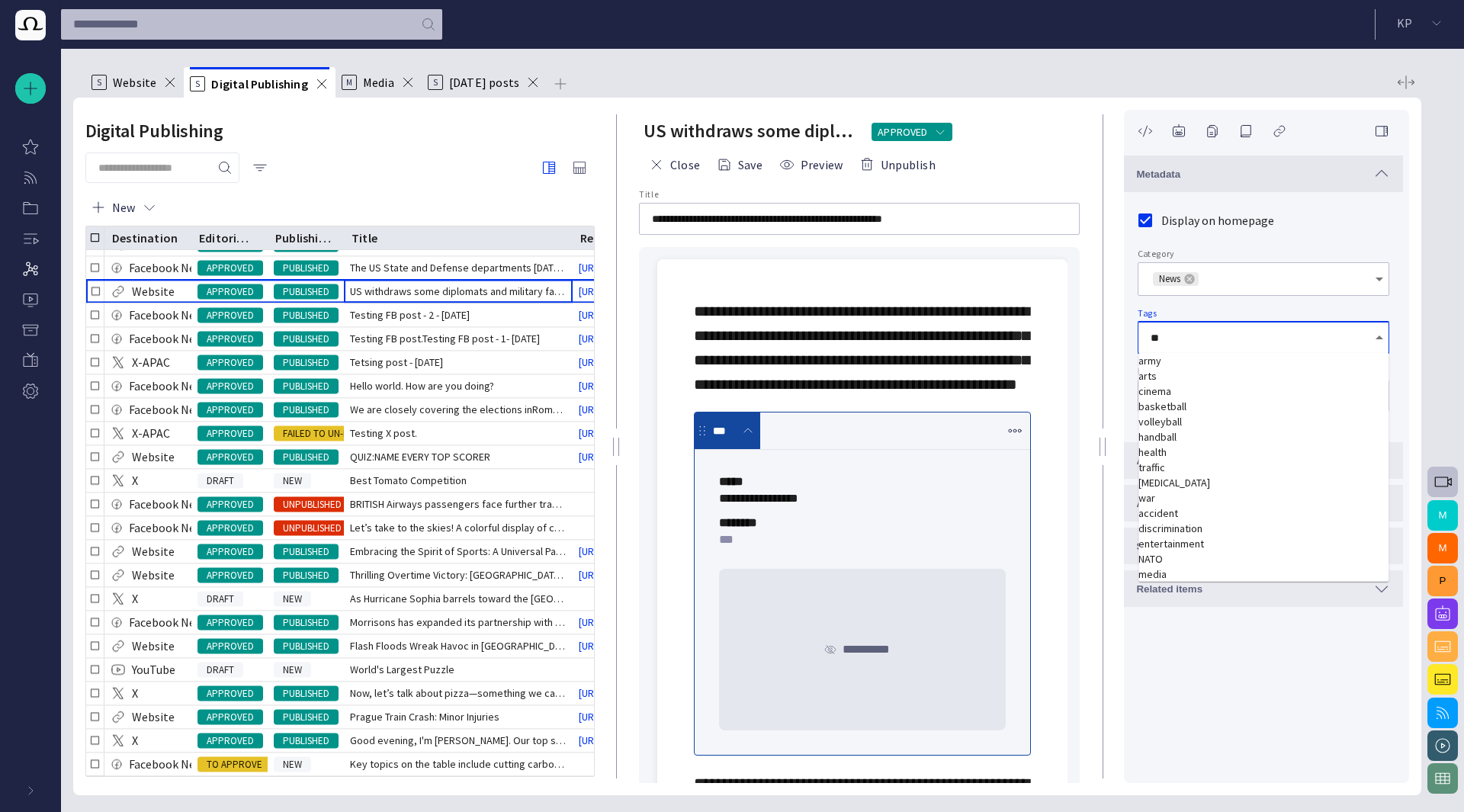
type input "***"
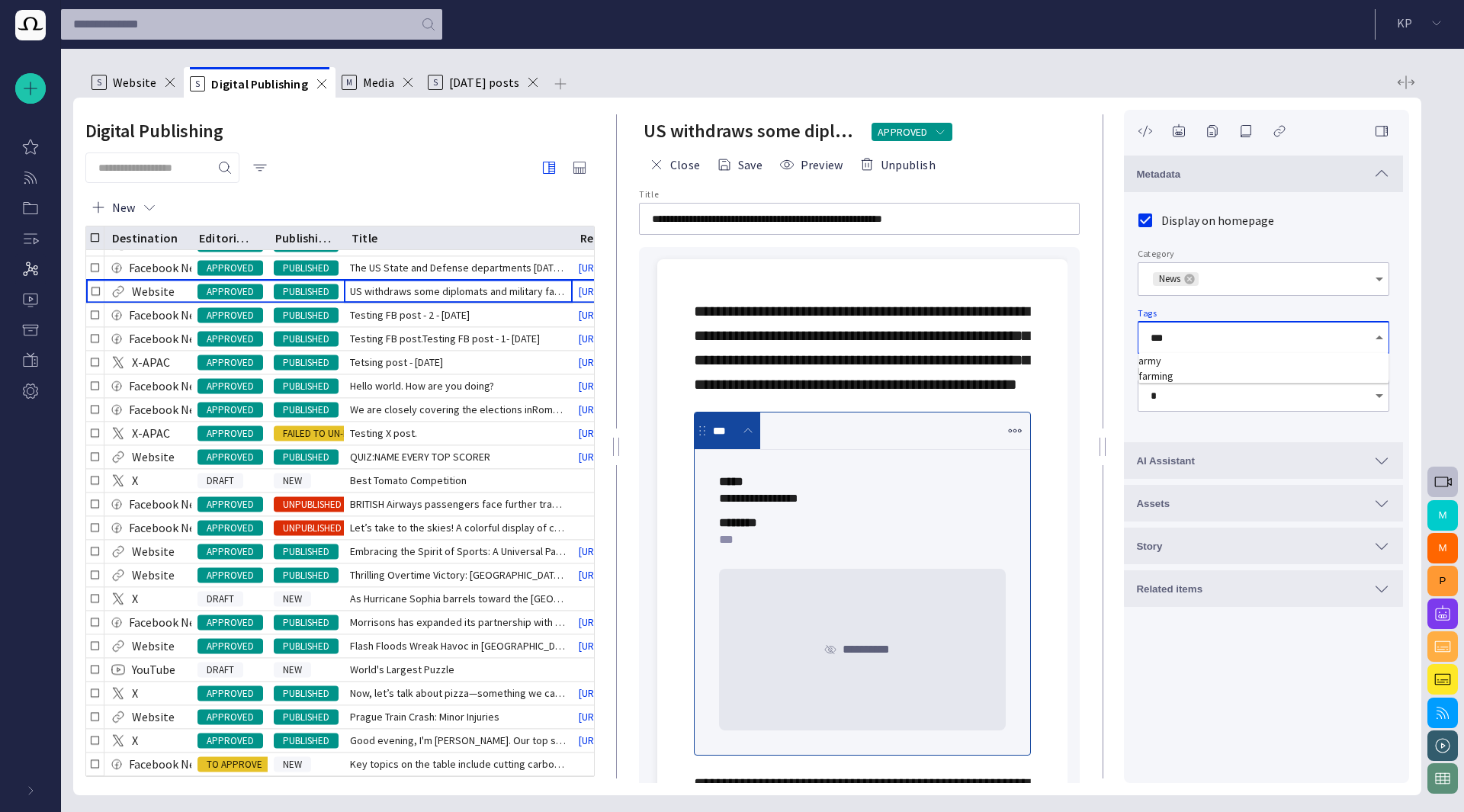
click at [1156, 363] on td "army" at bounding box center [1263, 361] width 250 height 15
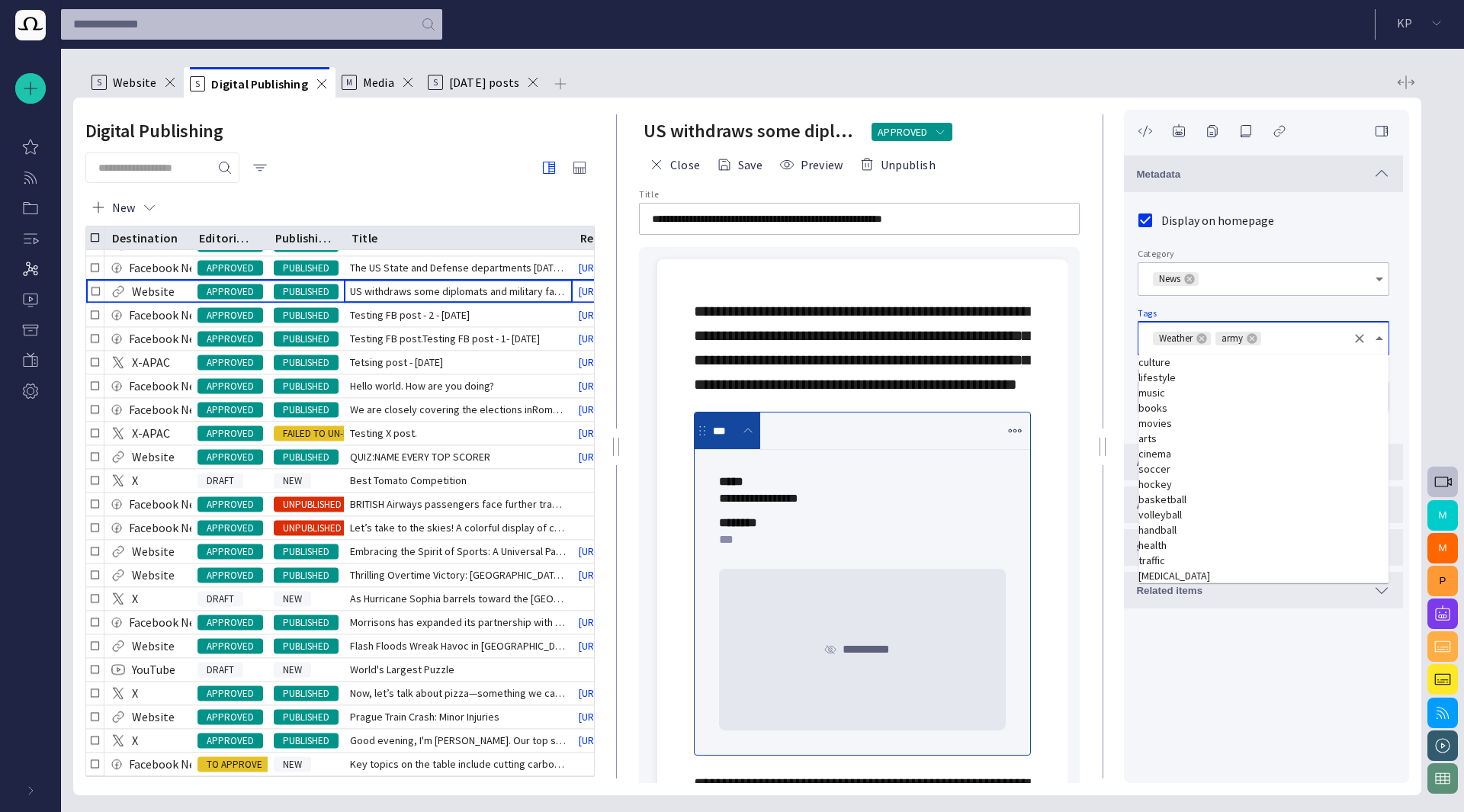
click at [1205, 336] on icon at bounding box center [1202, 338] width 10 height 10
click at [1186, 693] on div "Metadata Display on homepage Category News Tags Weather Priority * AI Assistant…" at bounding box center [1267, 446] width 285 height 673
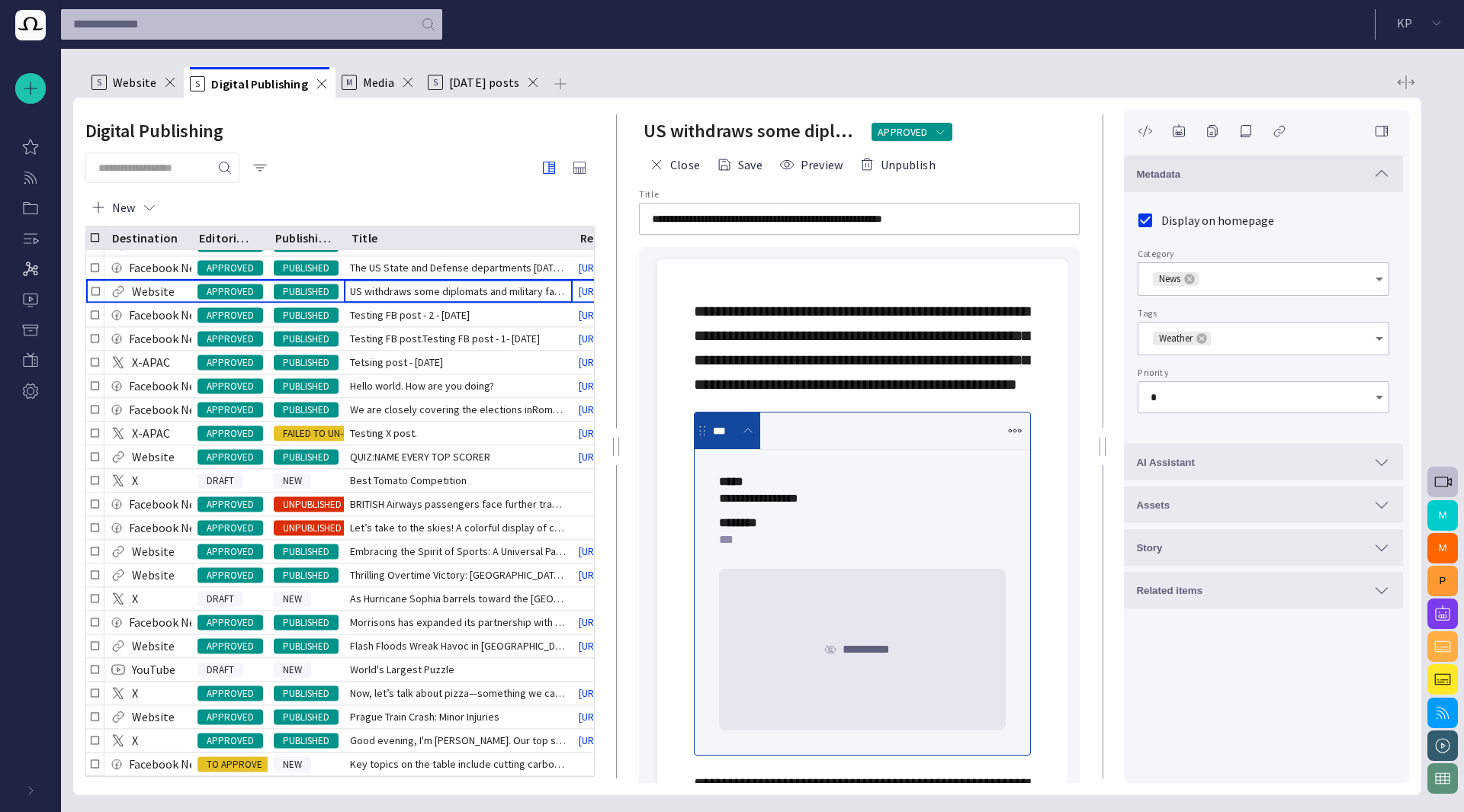
click at [1202, 339] on icon at bounding box center [1202, 338] width 10 height 10
click at [1198, 337] on icon at bounding box center [1202, 338] width 10 height 10
click at [412, 149] on div "Digital Publishing New Destination Editorial status Publishing status Title Rem…" at bounding box center [340, 446] width 534 height 698
click at [467, 190] on div "New" at bounding box center [339, 207] width 509 height 37
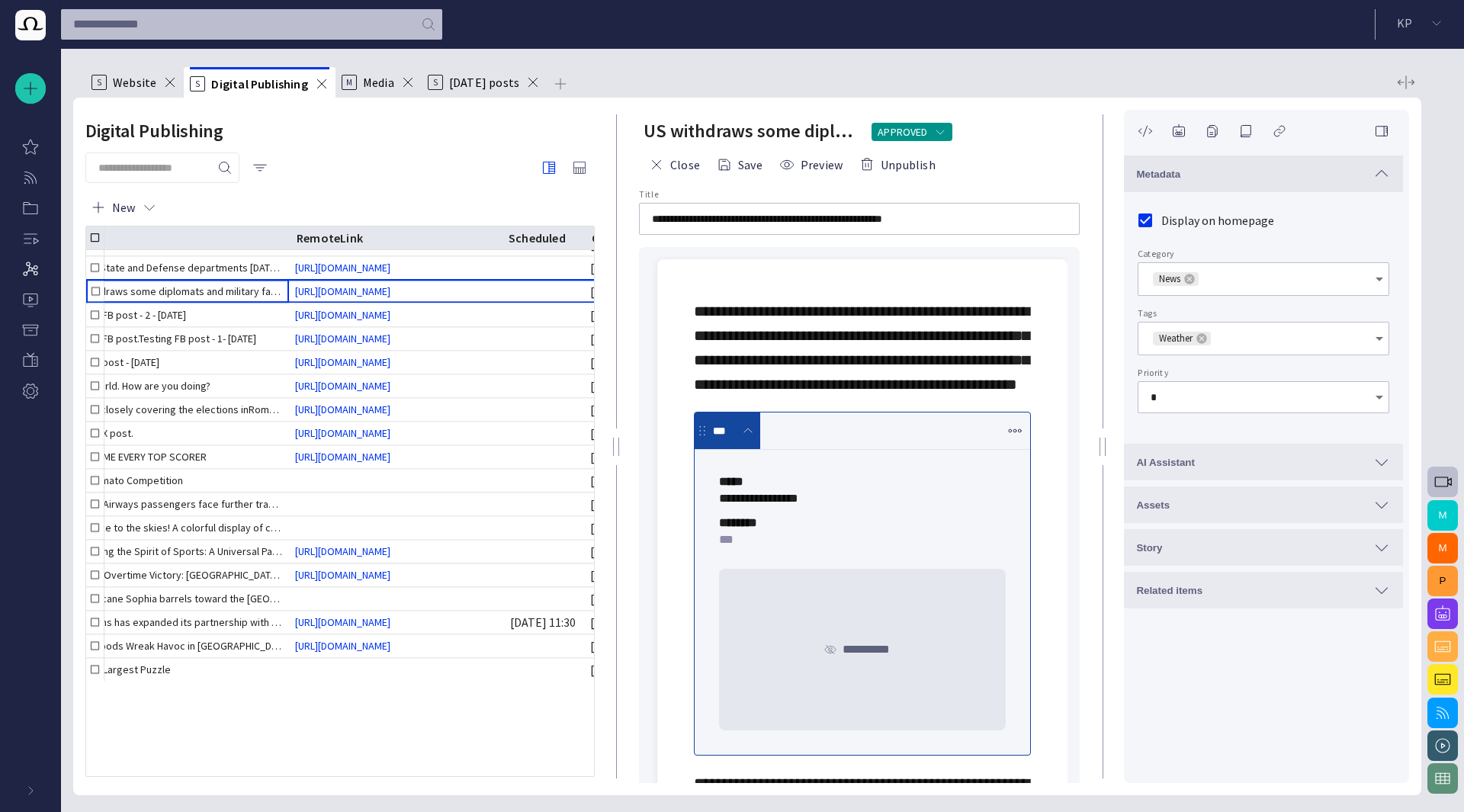
scroll to position [0, 281]
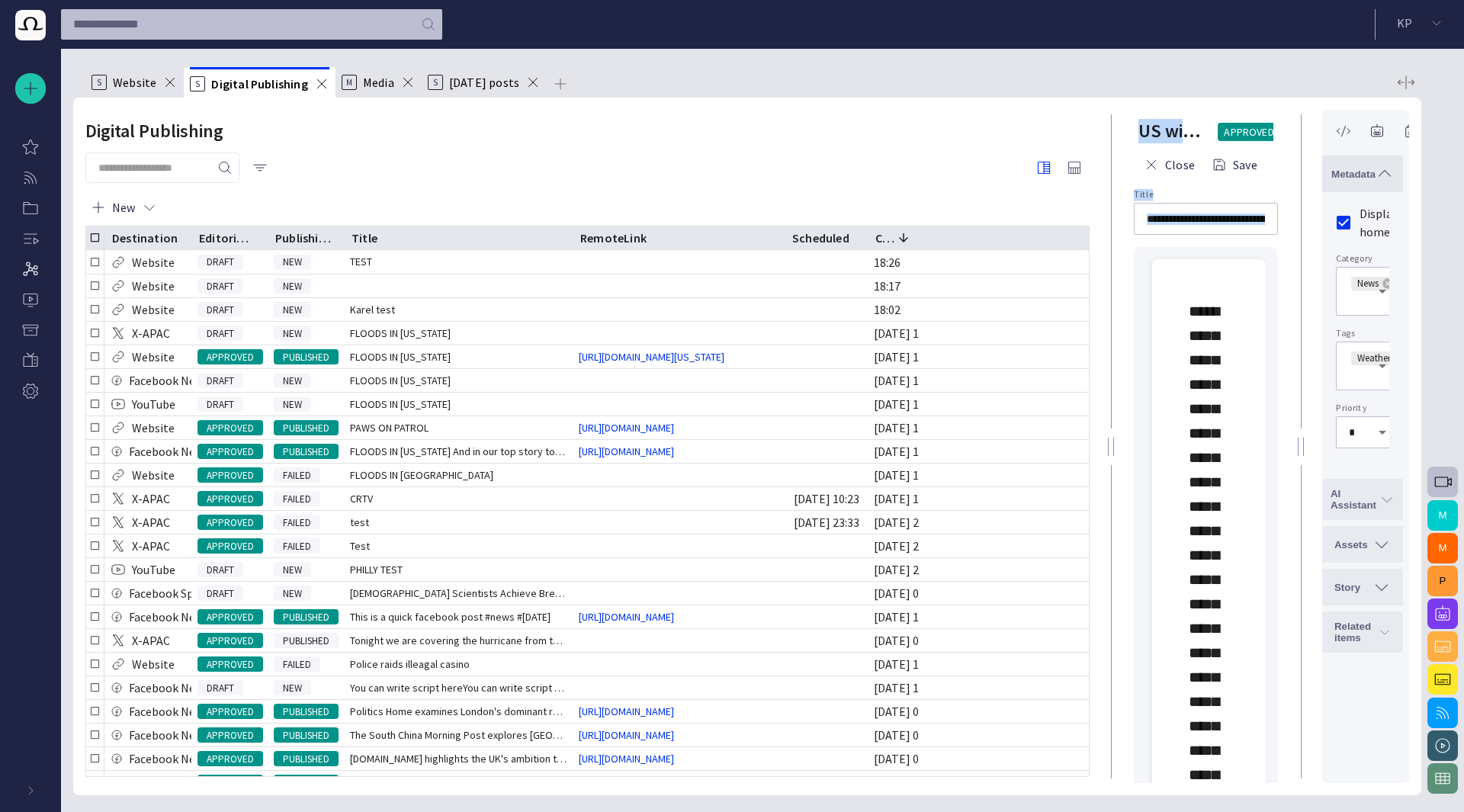
drag, startPoint x: 617, startPoint y: 439, endPoint x: 1111, endPoint y: 439, distance: 494.0
click at [1111, 439] on div at bounding box center [1110, 446] width 6 height 18
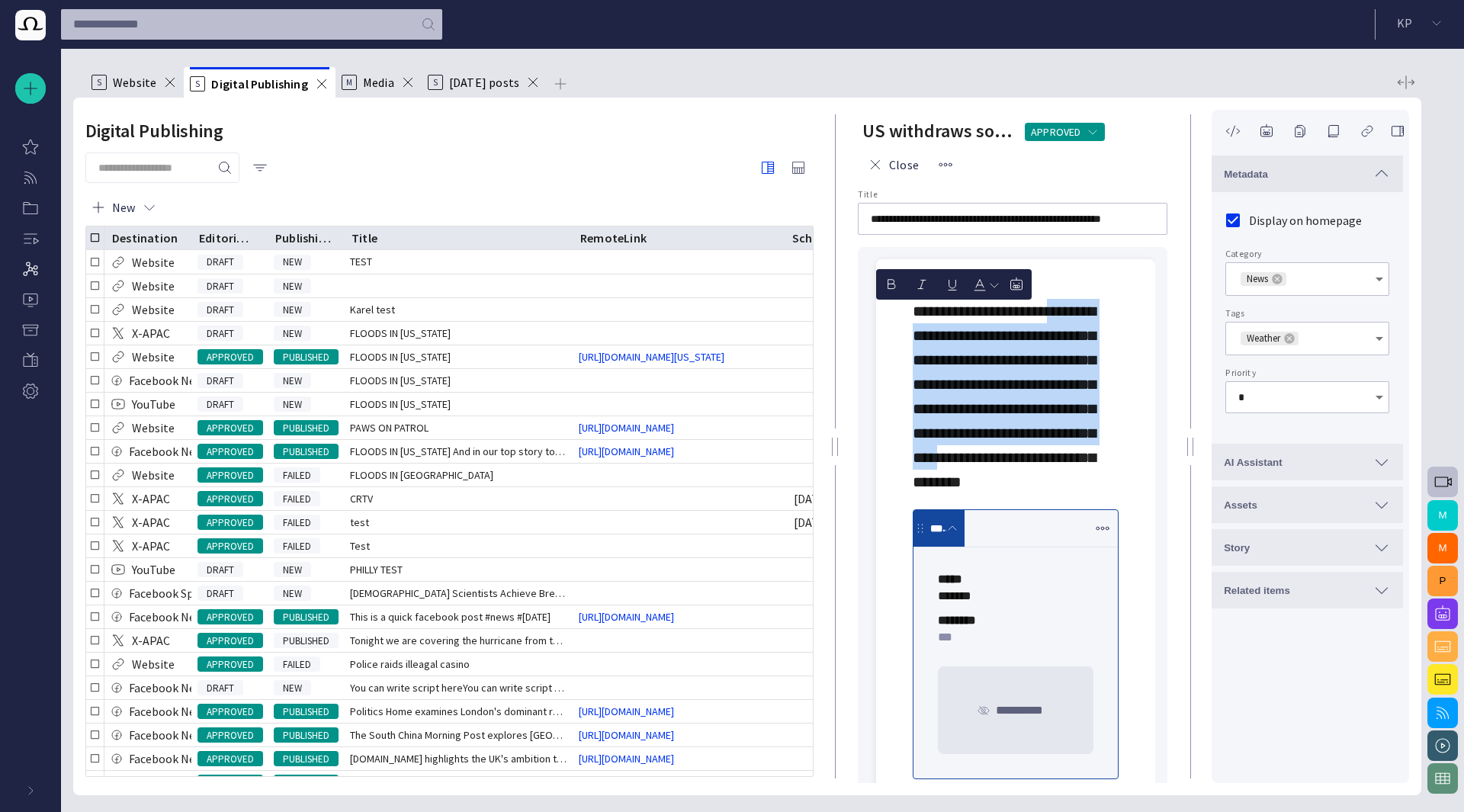
drag, startPoint x: 1109, startPoint y: 435, endPoint x: 835, endPoint y: 475, distance: 276.9
click at [835, 475] on div at bounding box center [835, 446] width 18 height 698
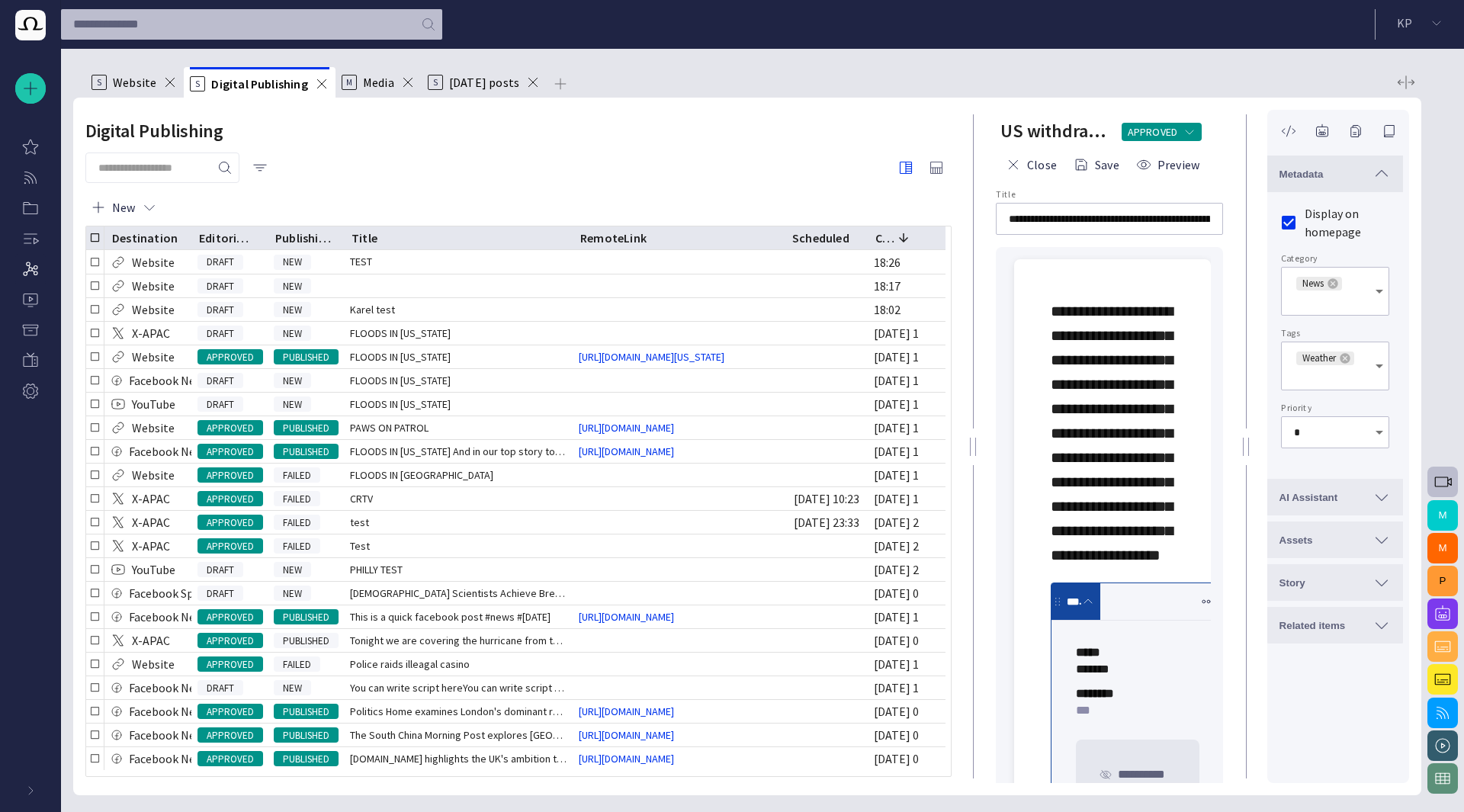
drag, startPoint x: 835, startPoint y: 431, endPoint x: 973, endPoint y: 426, distance: 138.1
click at [973, 426] on div at bounding box center [972, 446] width 18 height 698
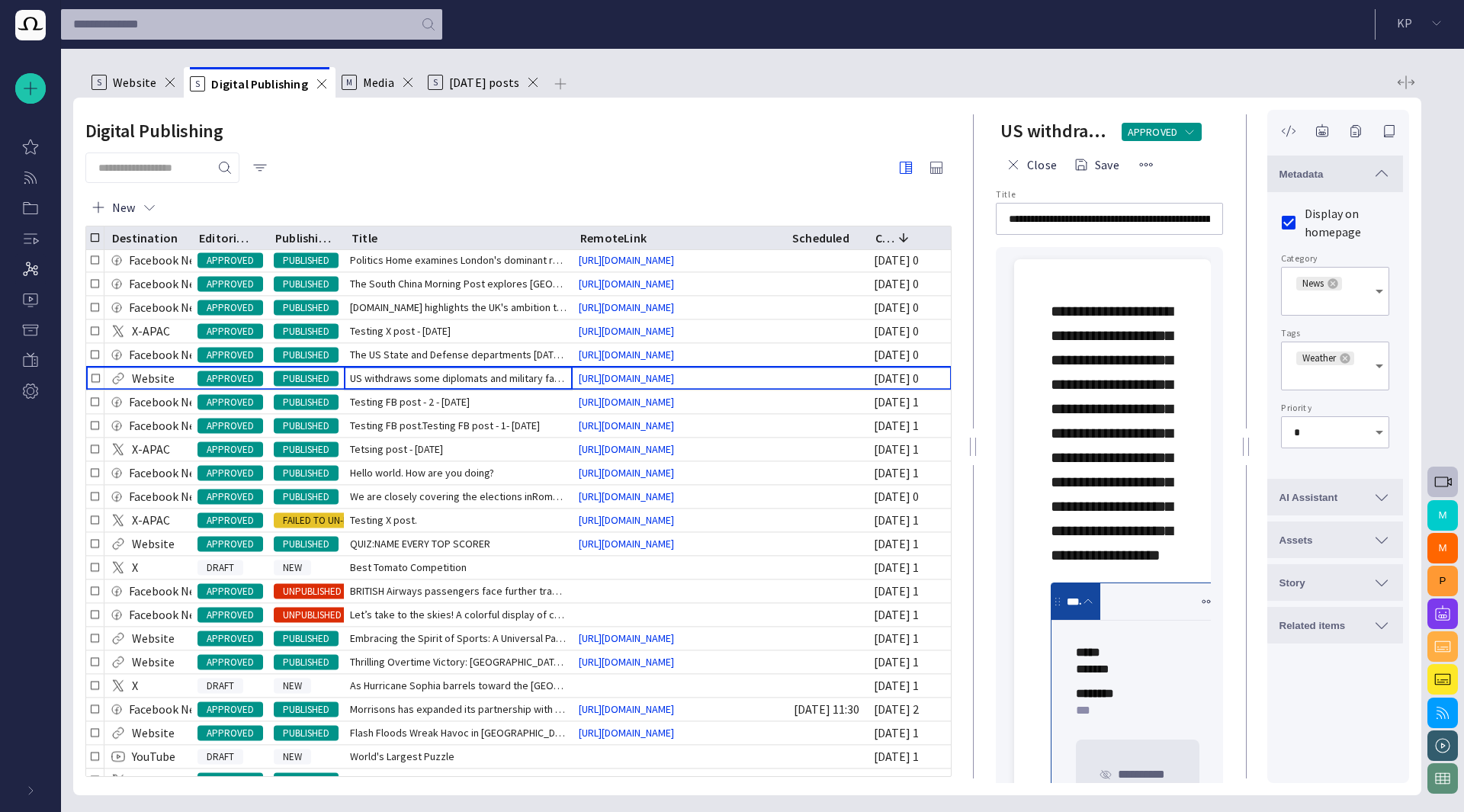
drag, startPoint x: 787, startPoint y: 239, endPoint x: 827, endPoint y: 240, distance: 40.0
click at [788, 240] on div at bounding box center [784, 239] width 8 height 24
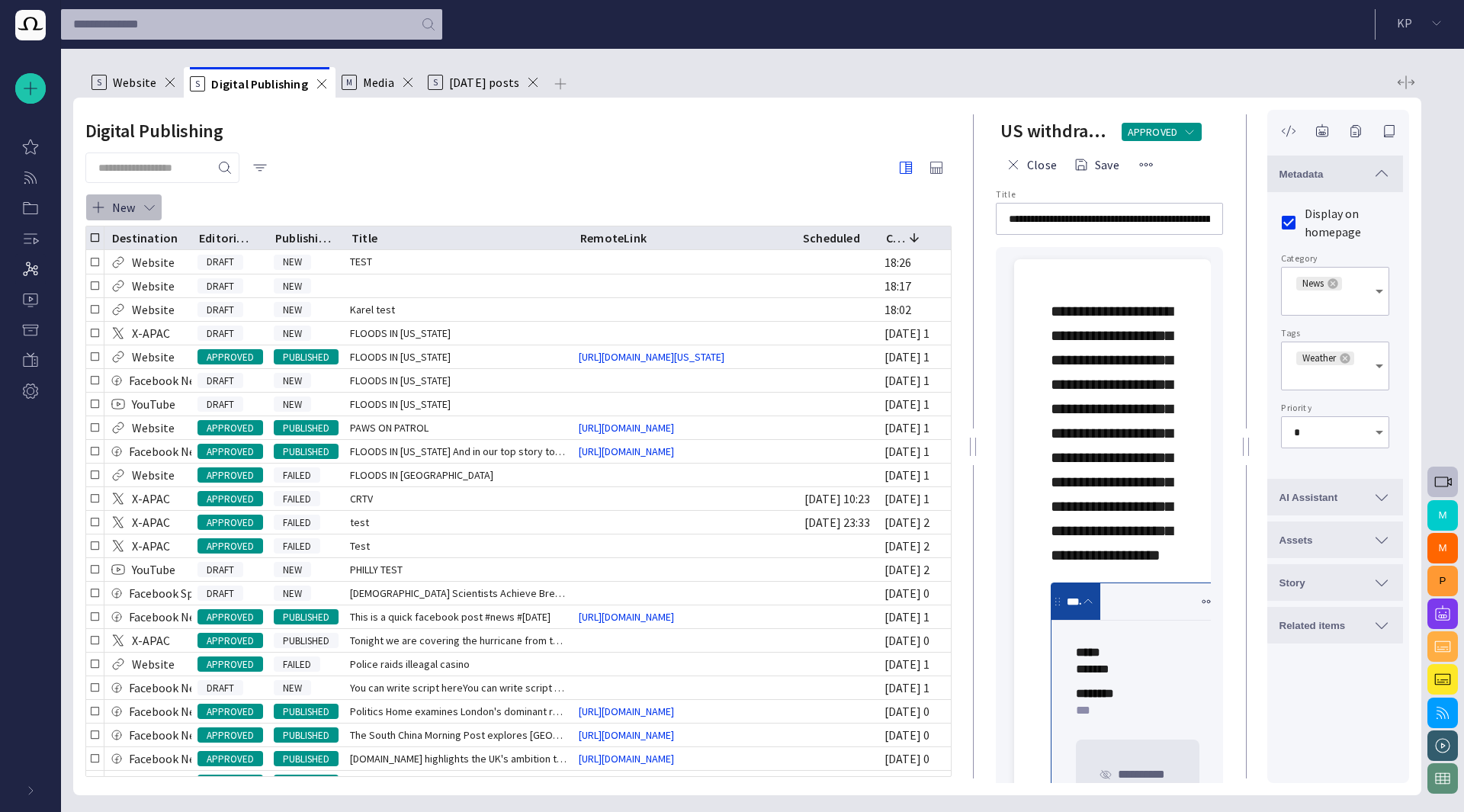
click at [145, 208] on span "button" at bounding box center [149, 208] width 15 height 15
click at [157, 297] on li "Website" at bounding box center [157, 296] width 145 height 27
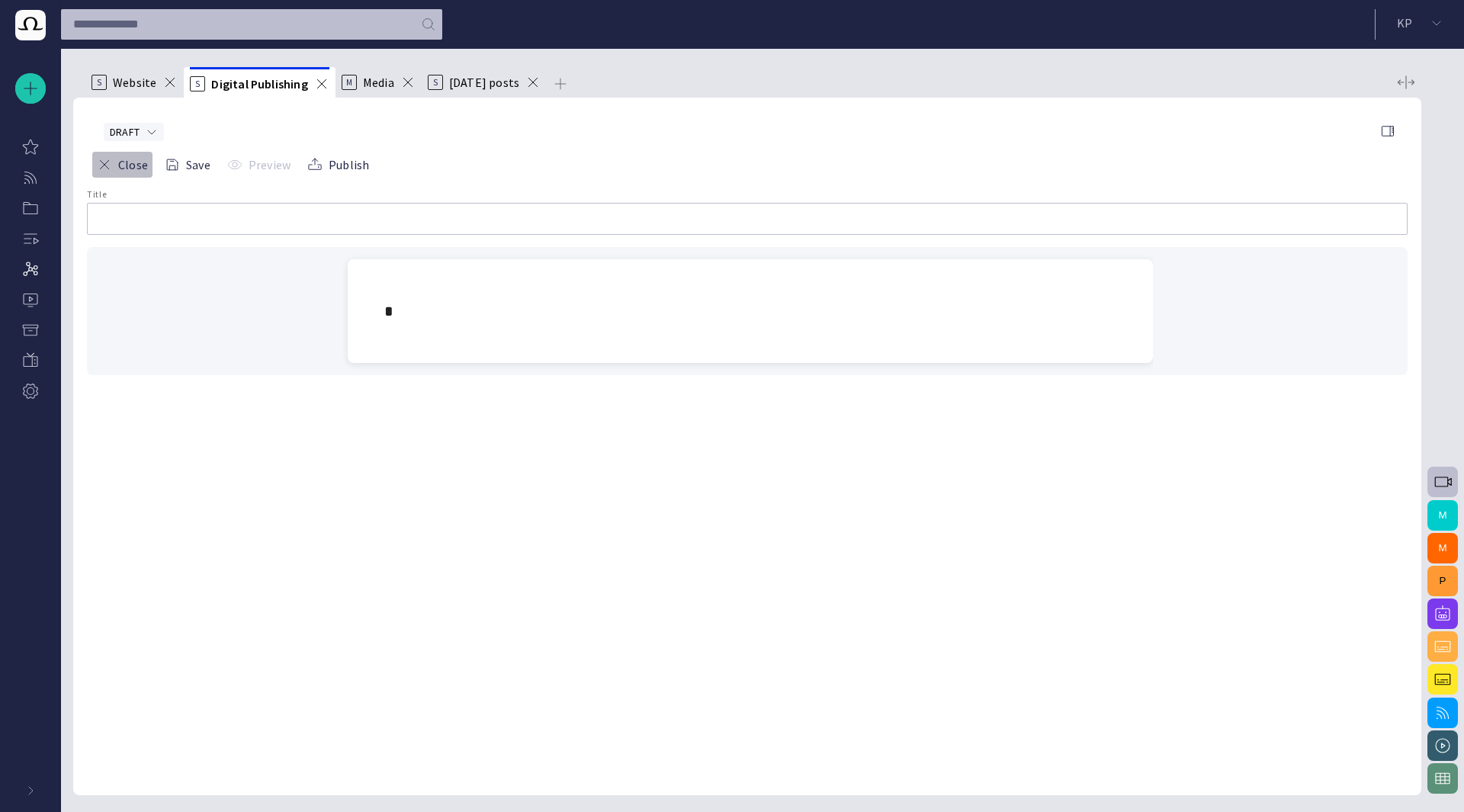
click at [137, 167] on button "Close" at bounding box center [123, 165] width 62 height 27
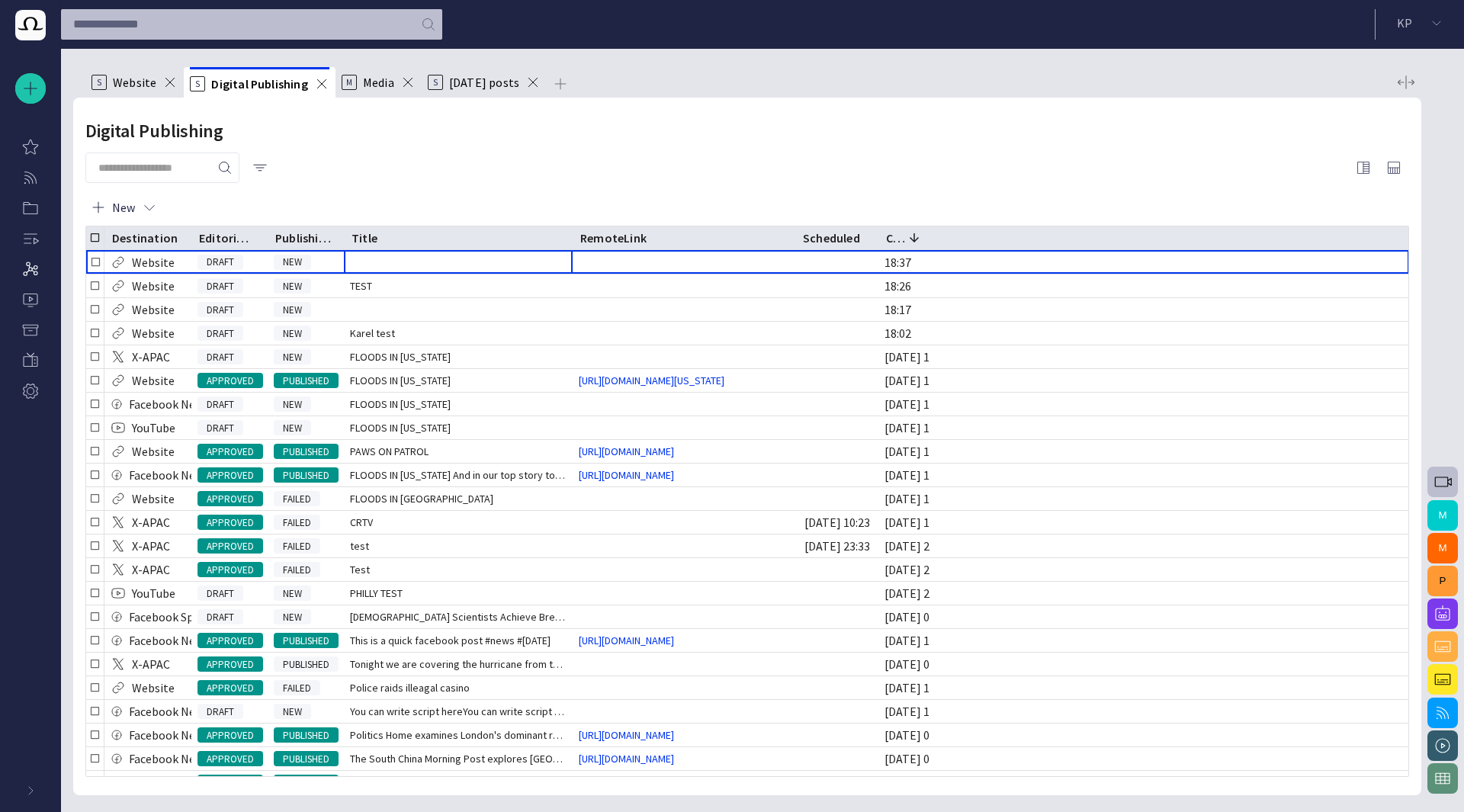
click at [0, 0] on span "button" at bounding box center [0, 0] width 0 height 0
click at [541, 282] on li "Delete" at bounding box center [525, 285] width 88 height 30
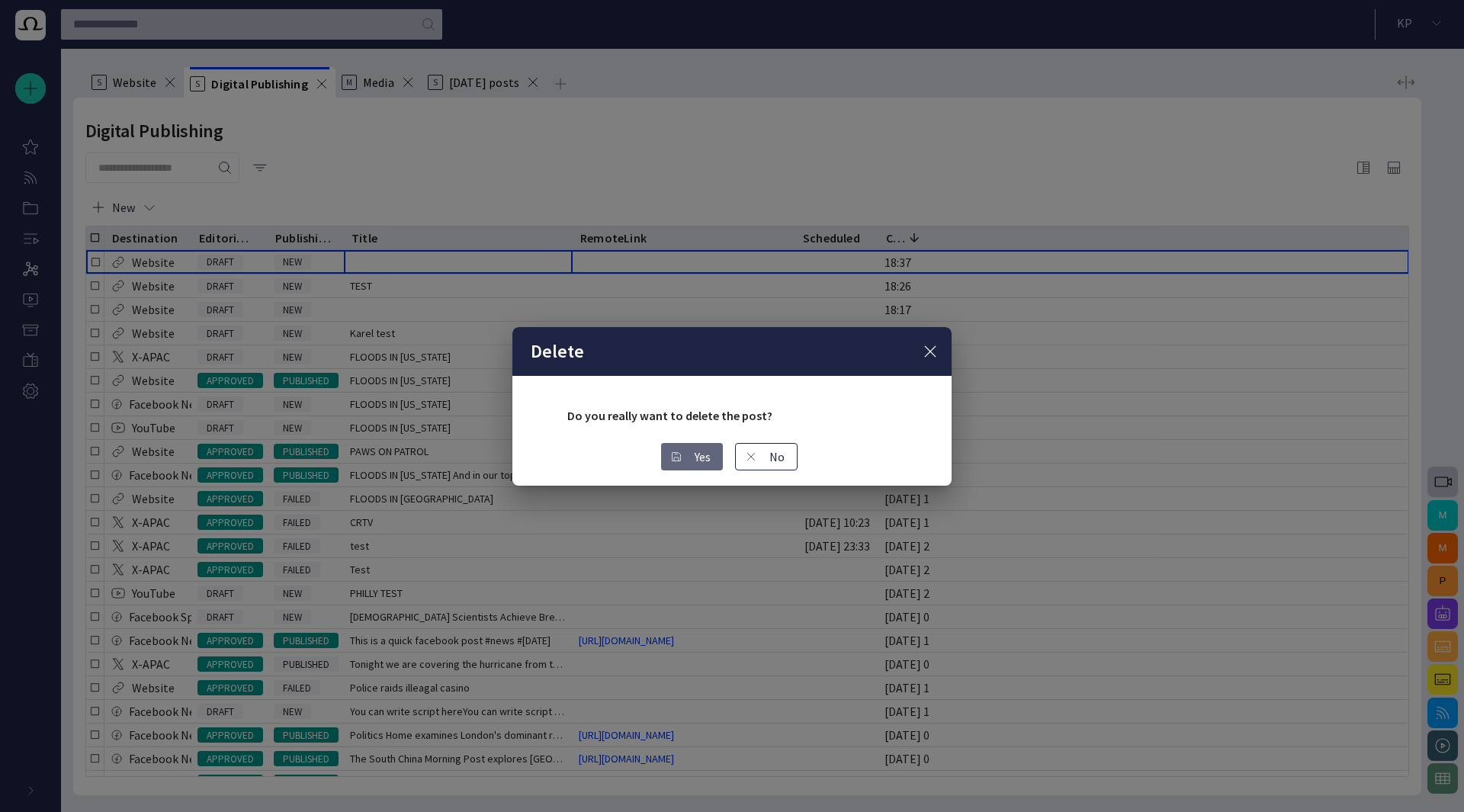
click at [683, 456] on button "Yes" at bounding box center [692, 457] width 62 height 27
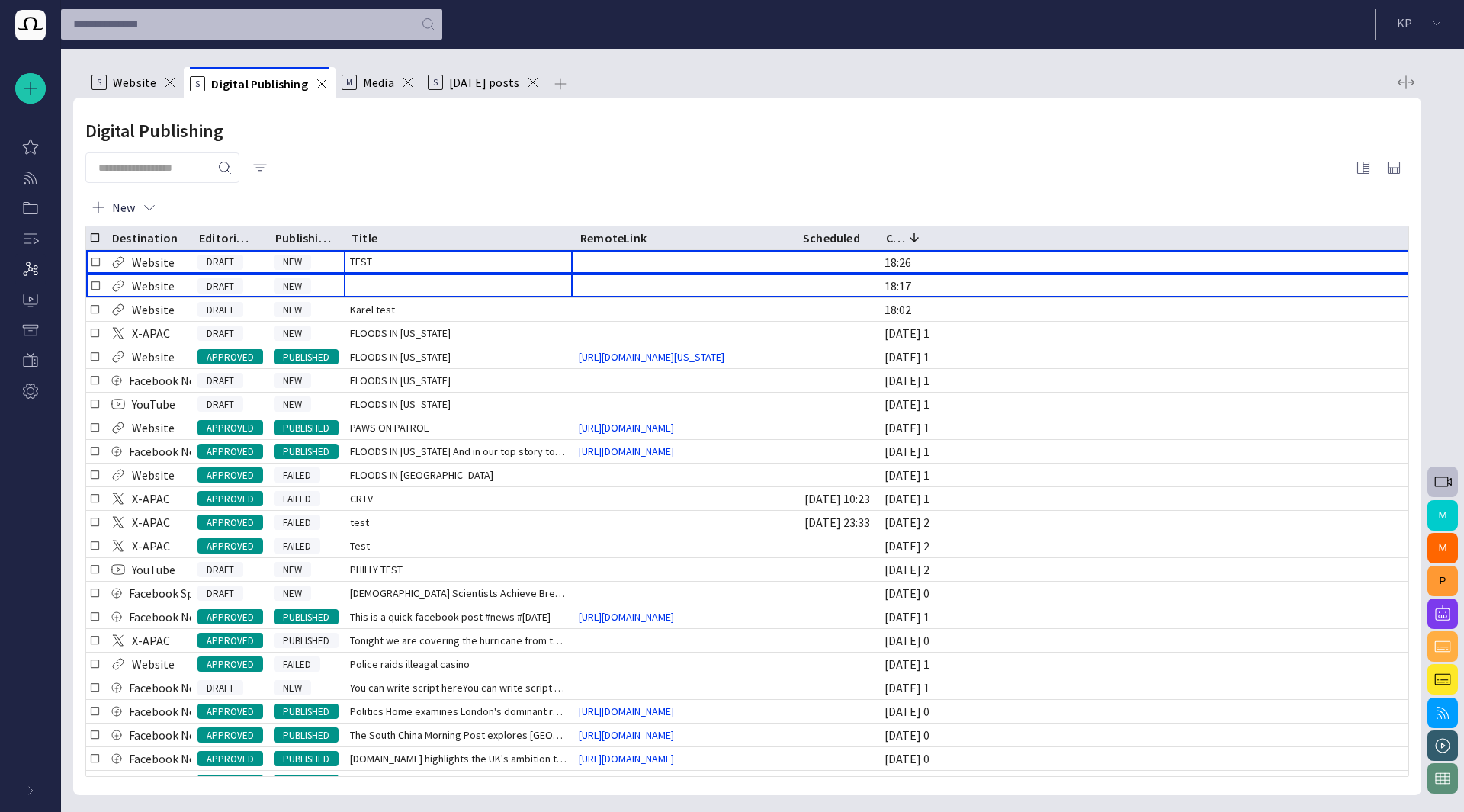
click at [0, 0] on span "button" at bounding box center [0, 0] width 0 height 0
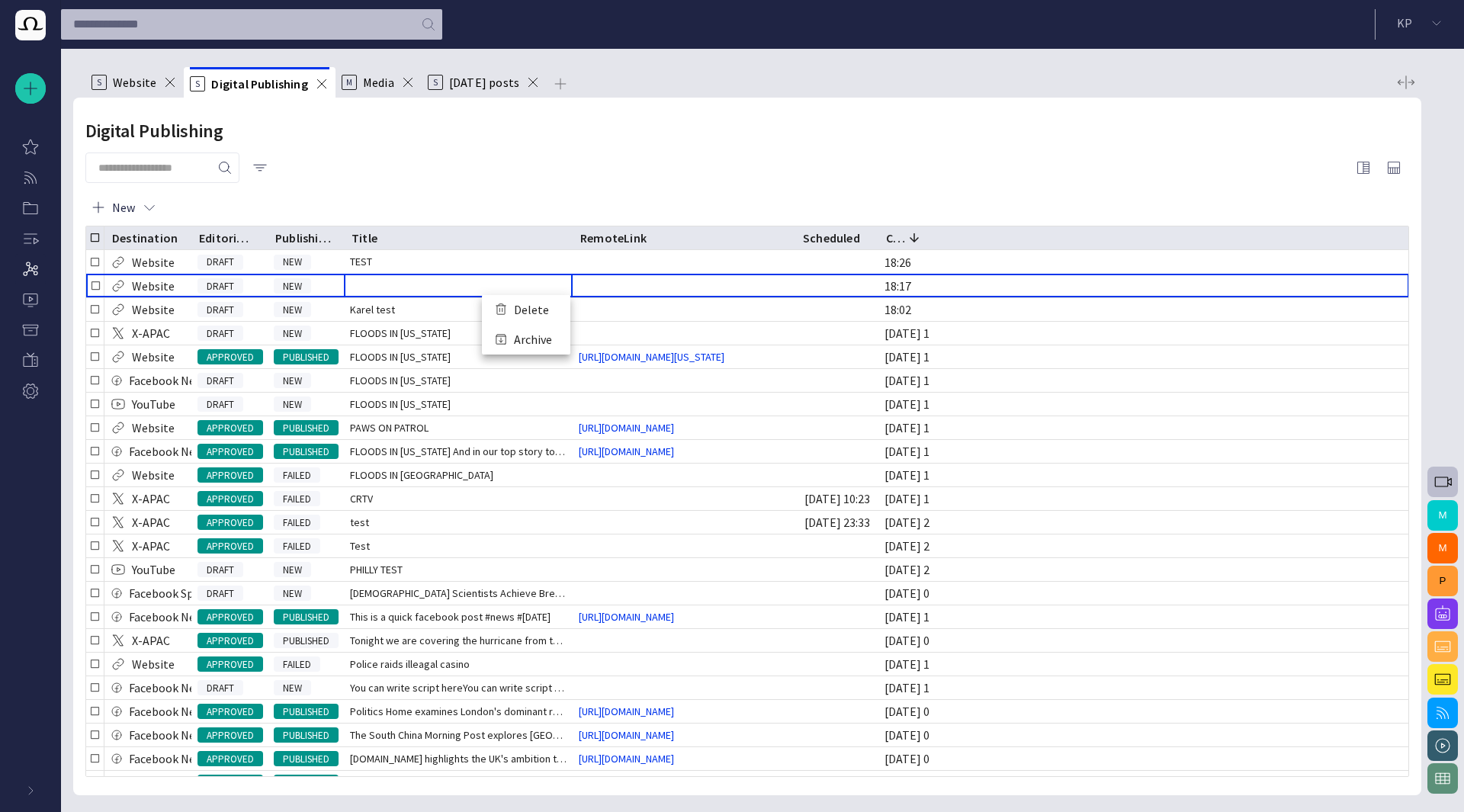
click at [542, 309] on li "Delete" at bounding box center [525, 310] width 88 height 30
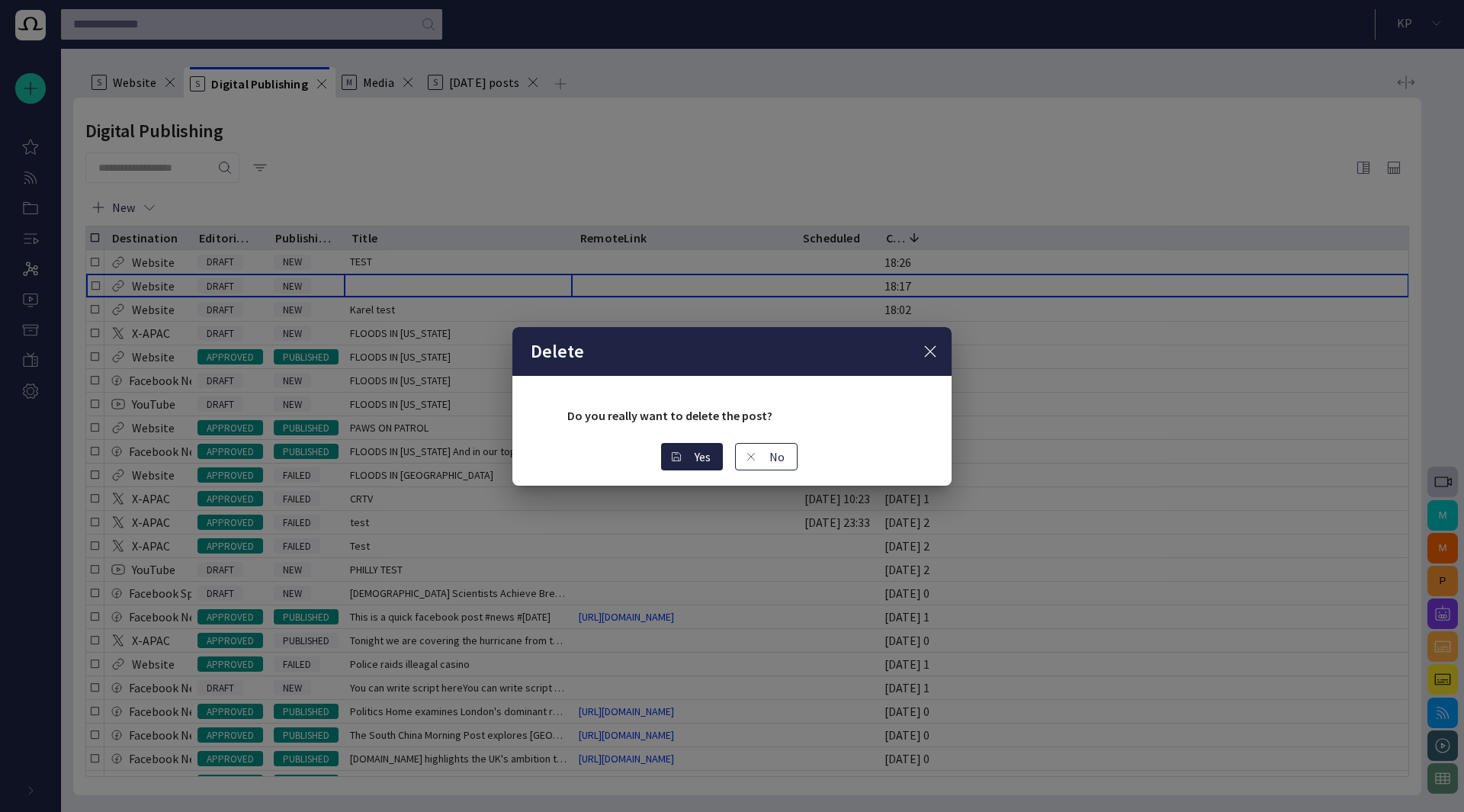
click at [684, 457] on button "Yes" at bounding box center [692, 457] width 62 height 27
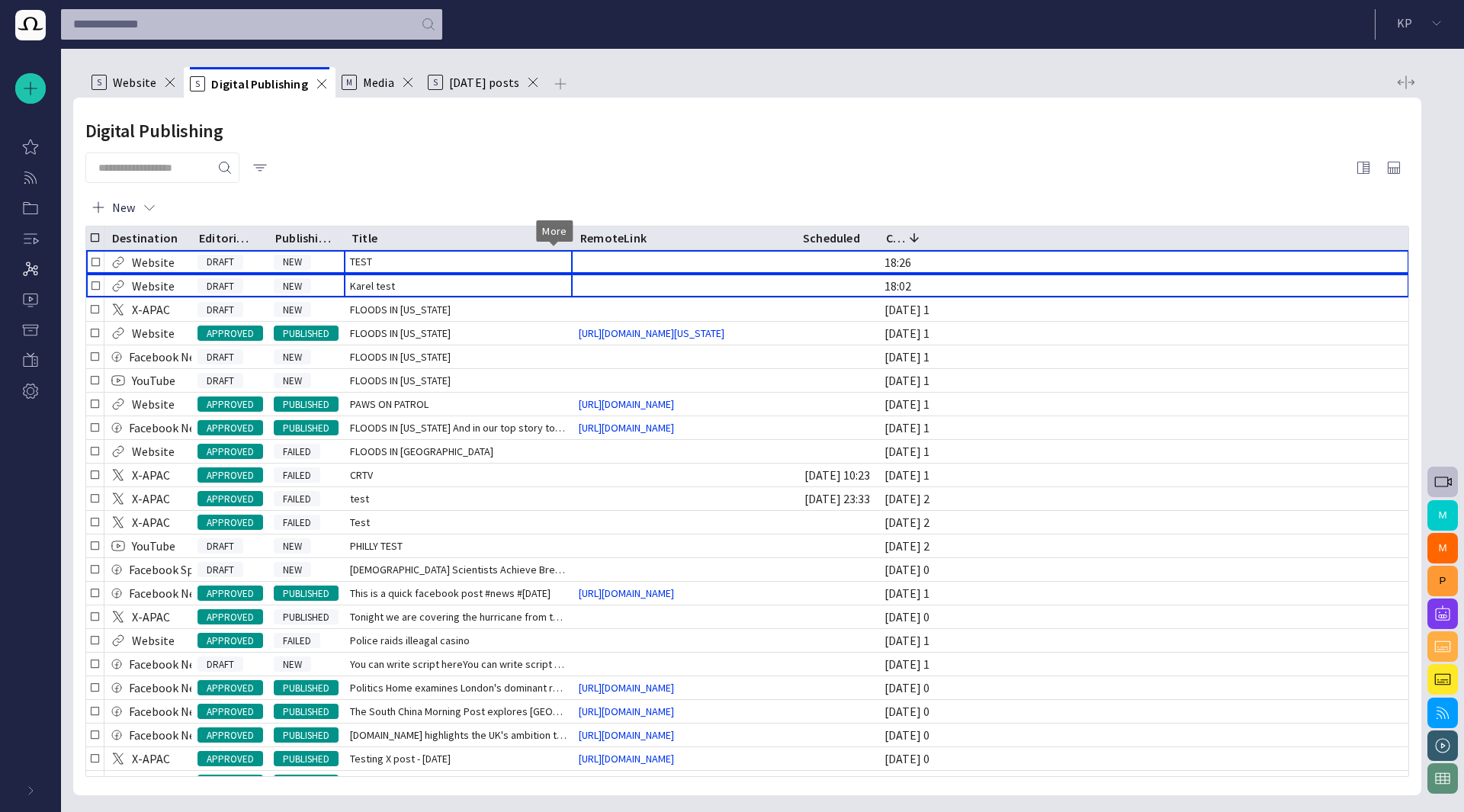
click at [0, 0] on span "button" at bounding box center [0, 0] width 0 height 0
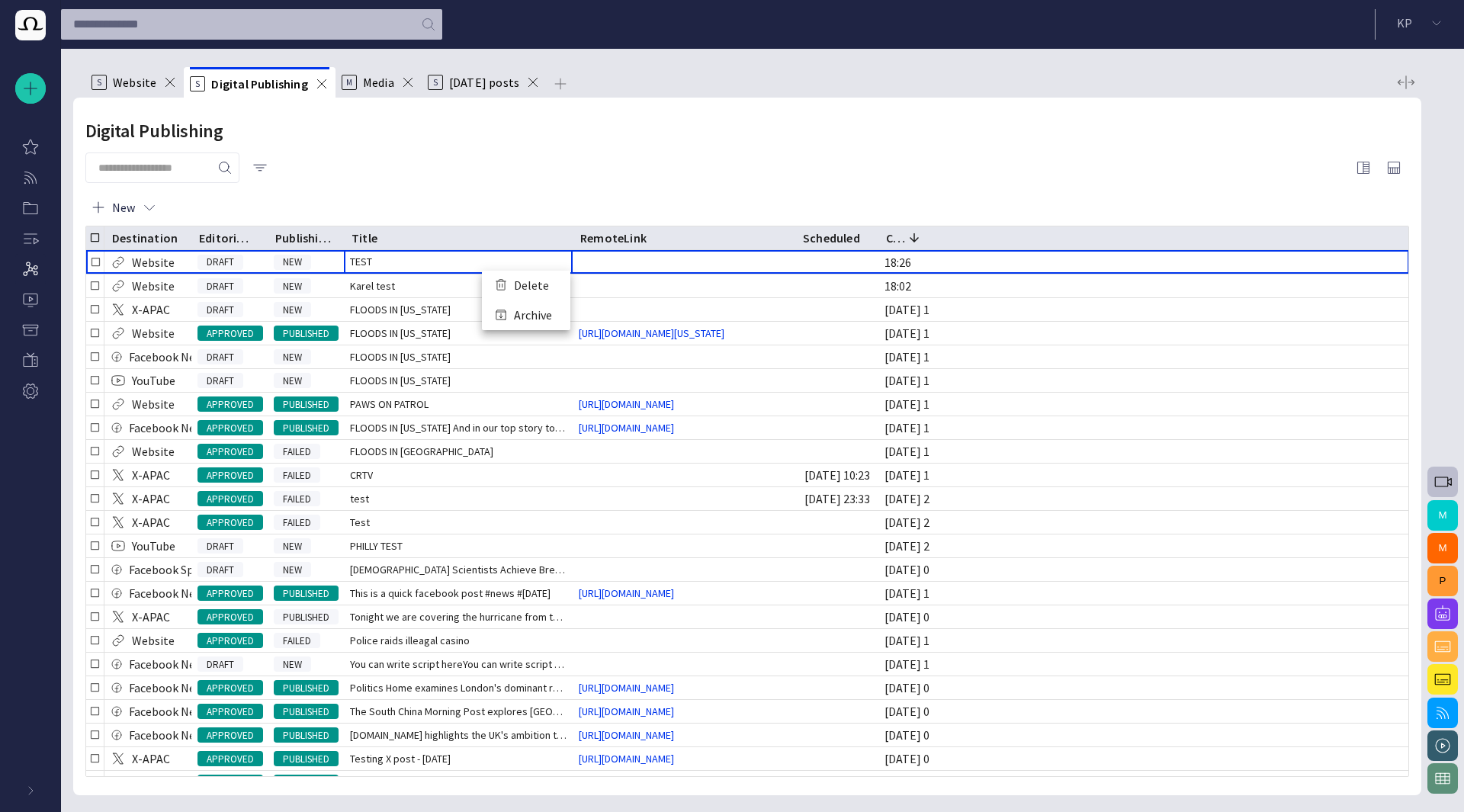
click at [528, 282] on li "Delete" at bounding box center [525, 285] width 88 height 30
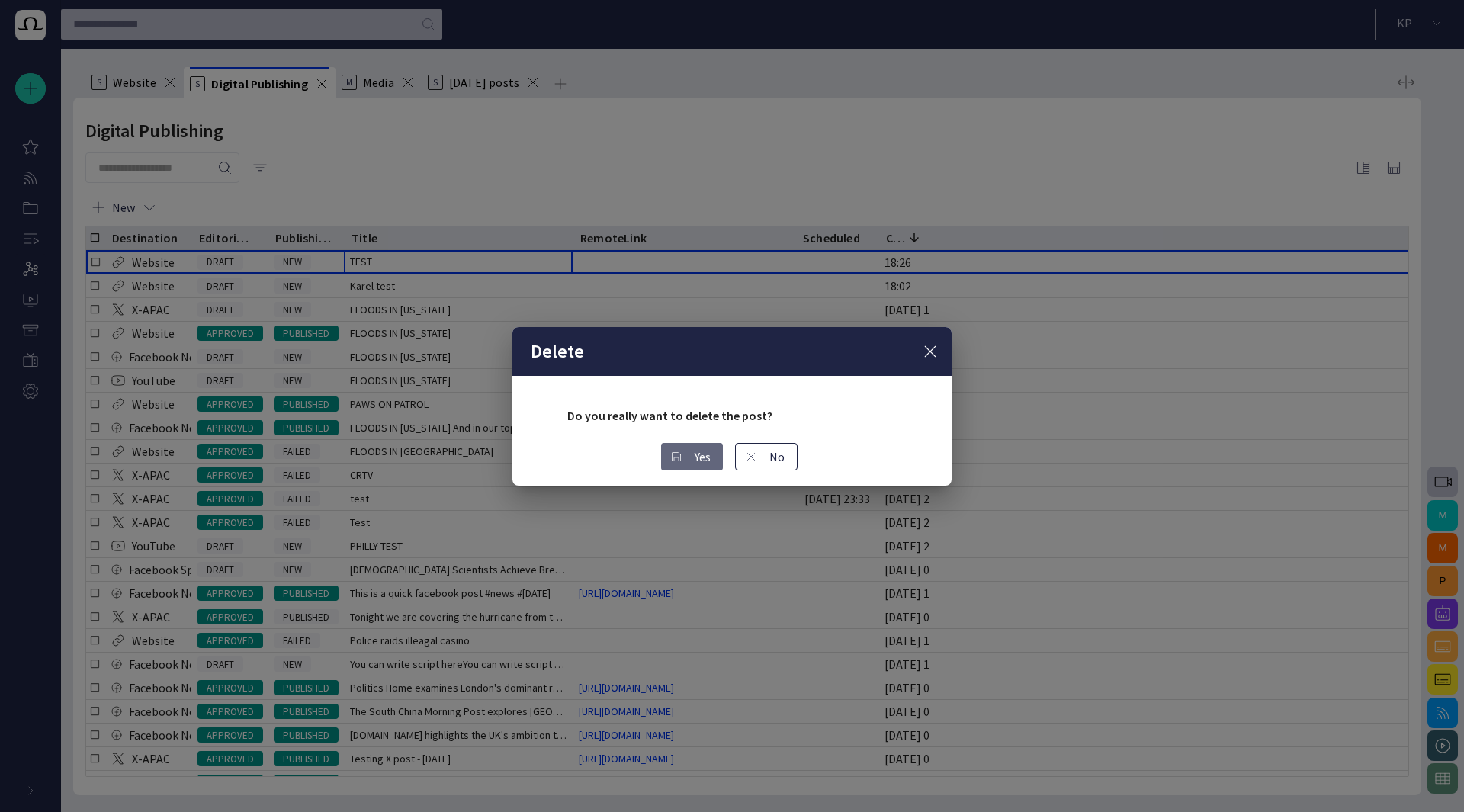
click at [672, 454] on span "button" at bounding box center [677, 457] width 12 height 12
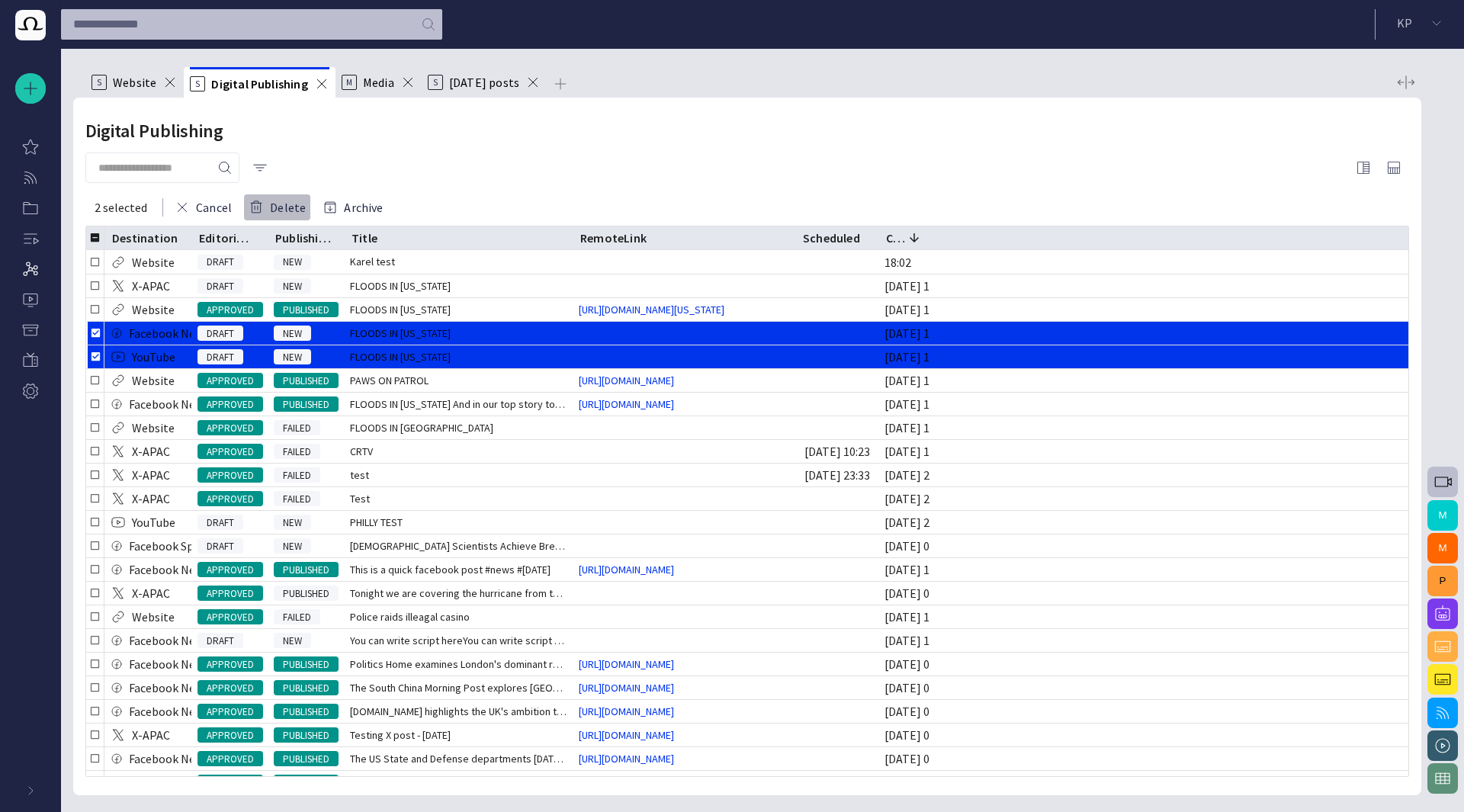
click at [287, 212] on button "Delete" at bounding box center [276, 208] width 68 height 27
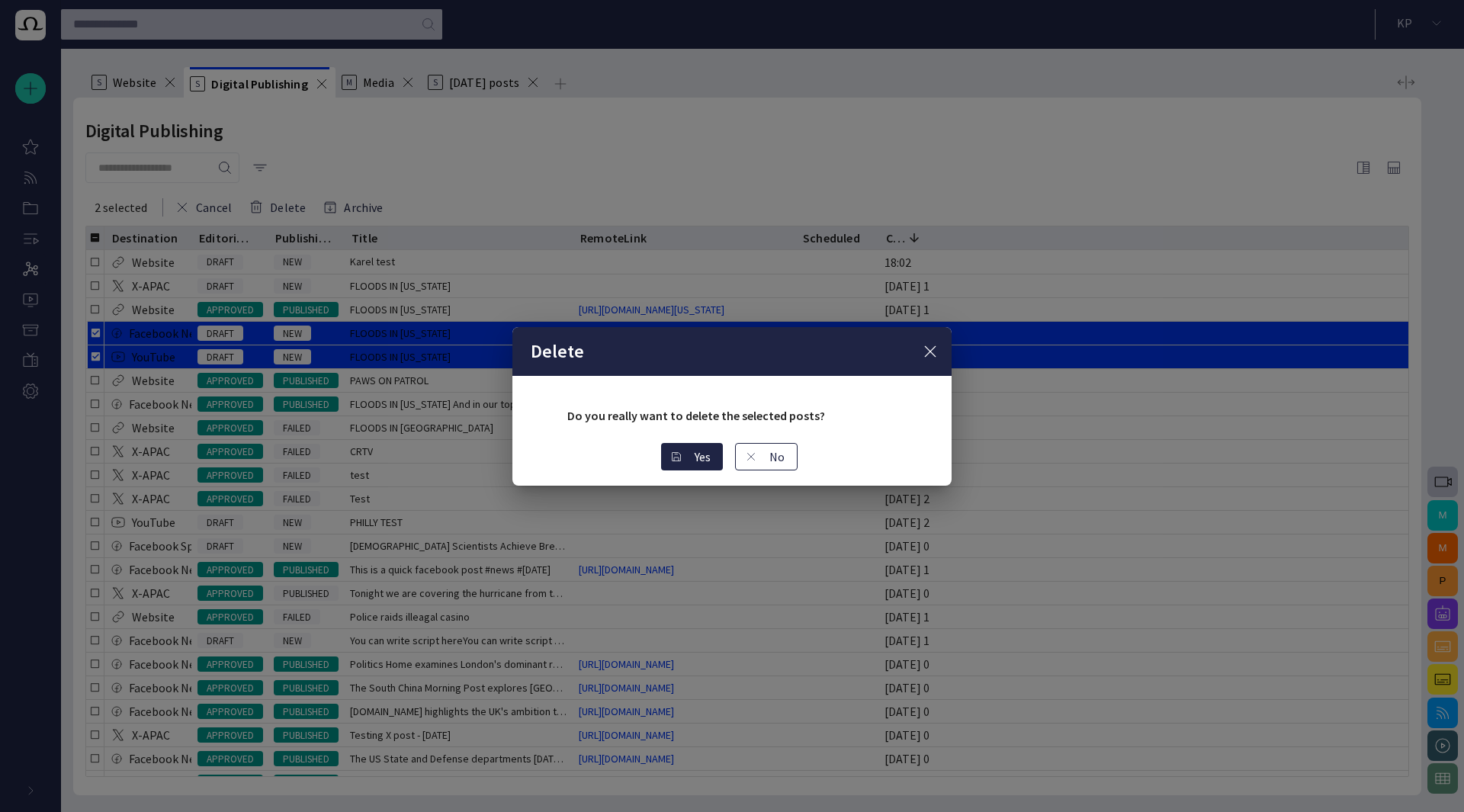
click at [683, 450] on button "Yes" at bounding box center [692, 457] width 62 height 27
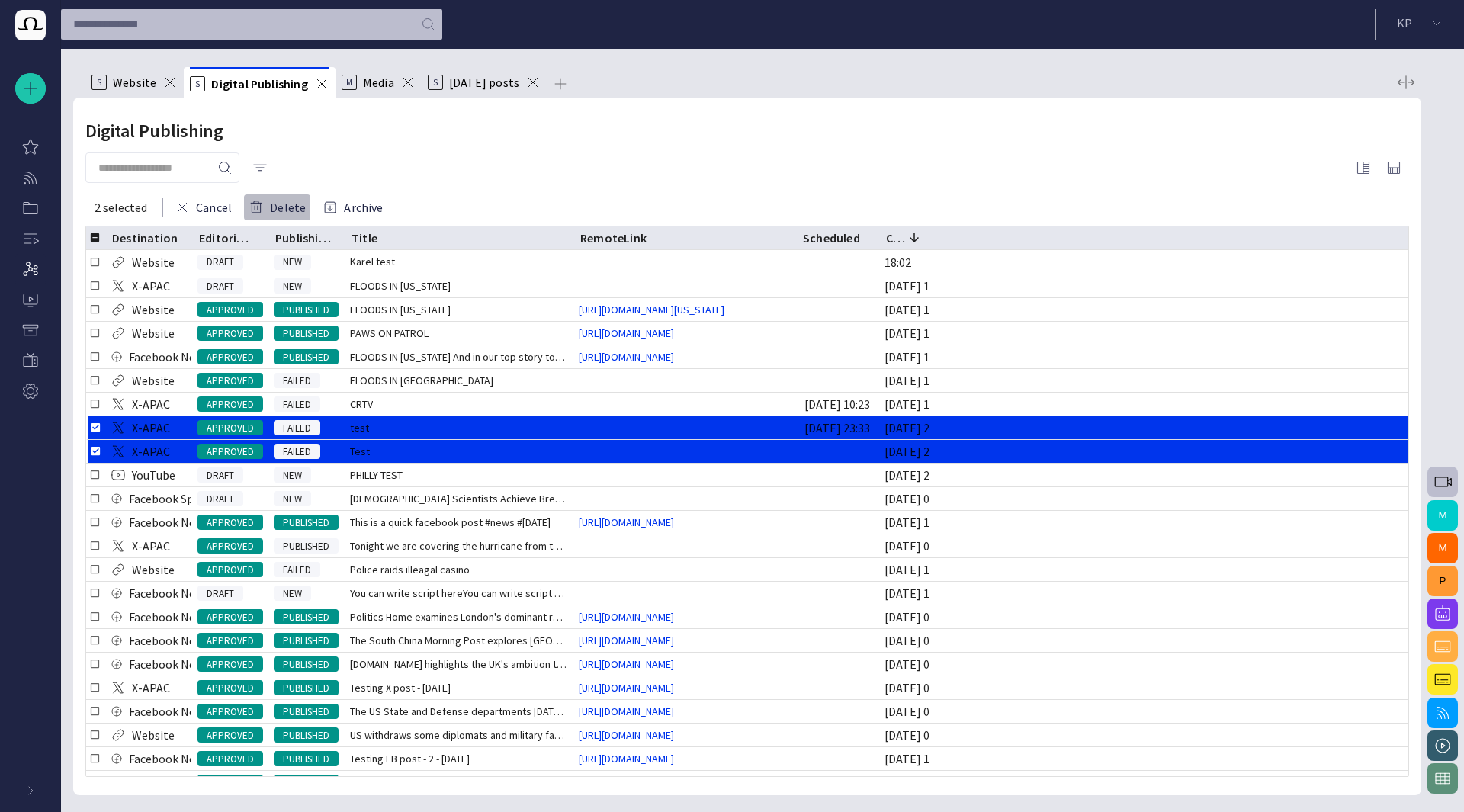
click at [269, 207] on button "Delete" at bounding box center [276, 208] width 68 height 27
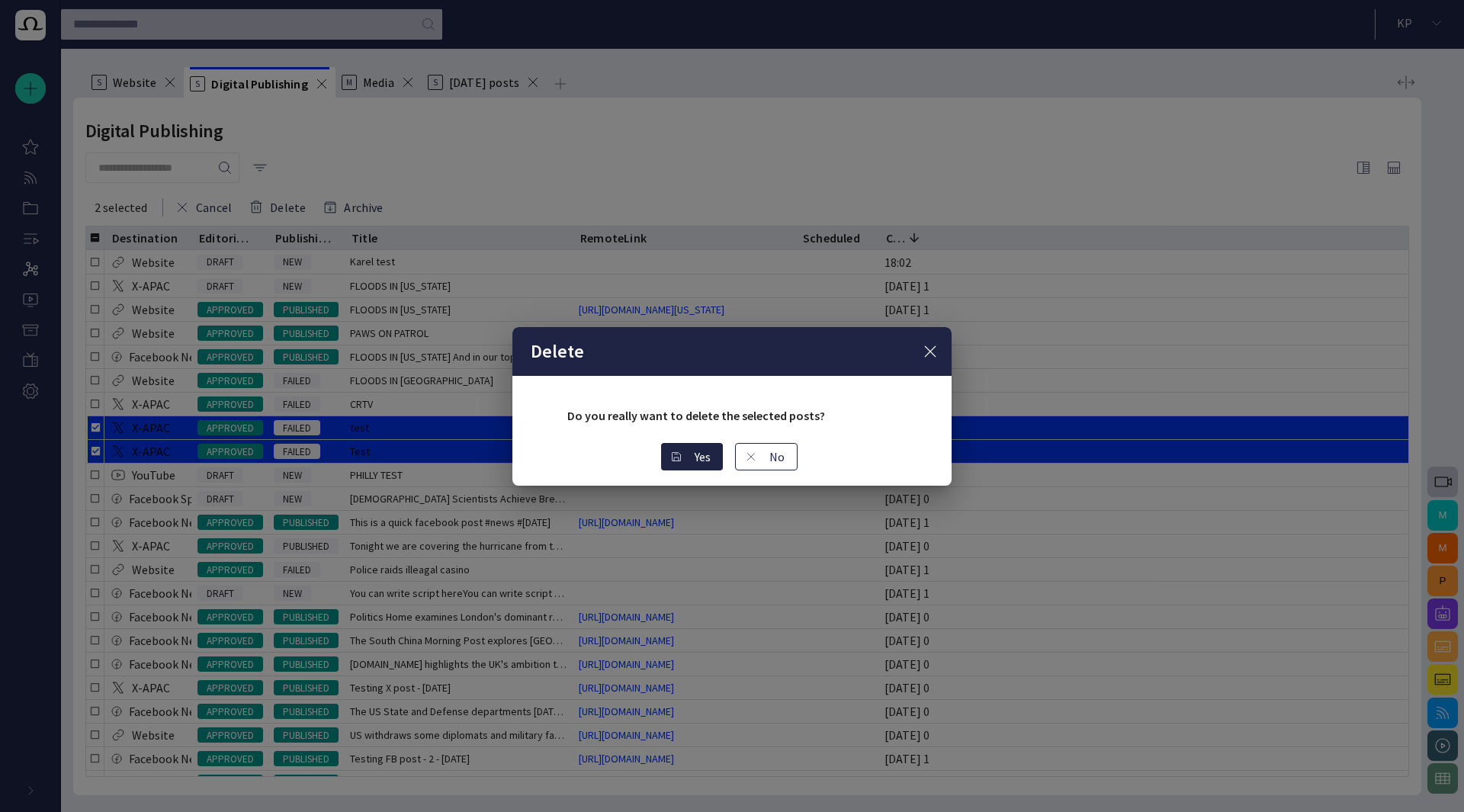
click at [668, 448] on button "Yes" at bounding box center [692, 457] width 62 height 27
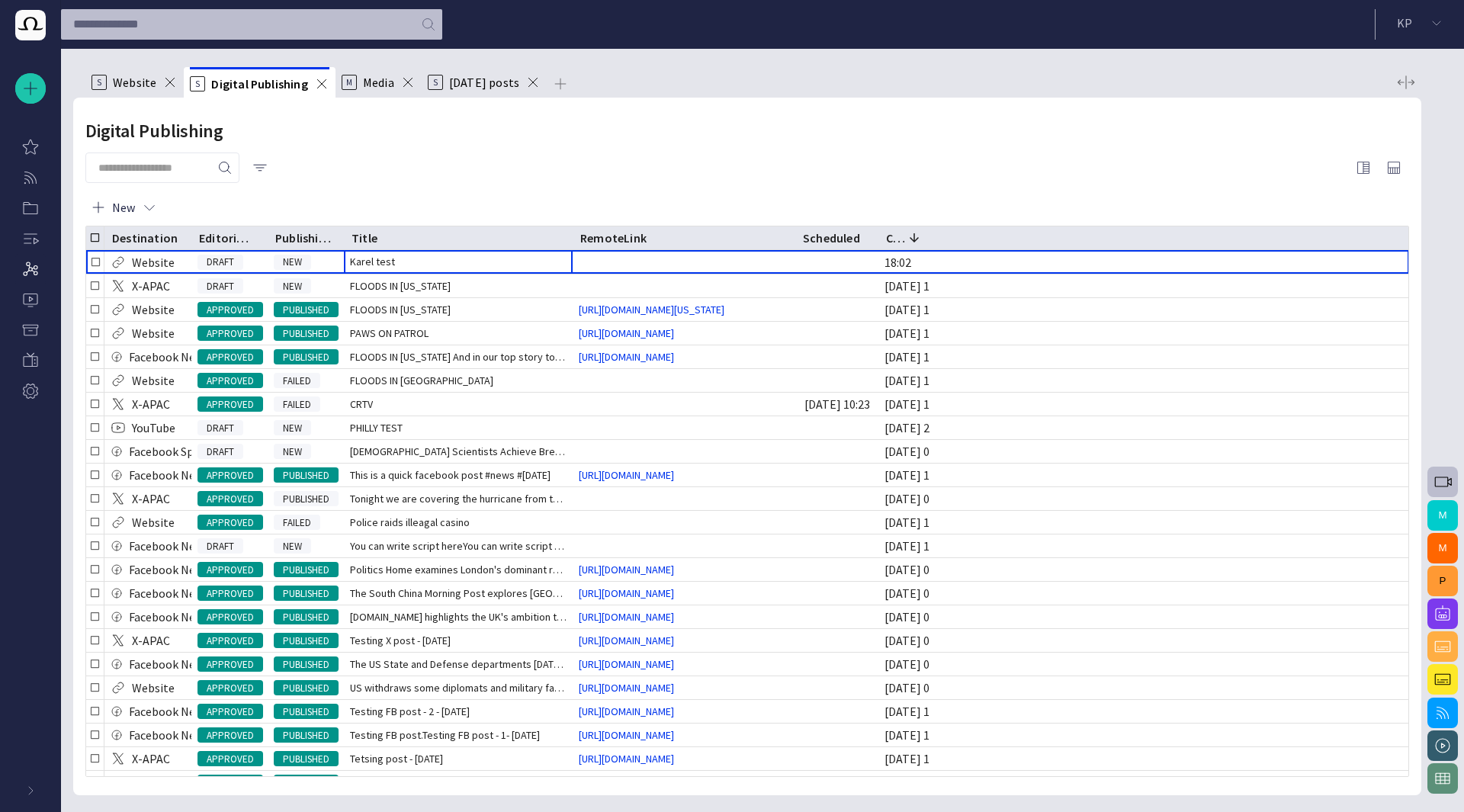
click at [378, 263] on span "Karel test" at bounding box center [373, 262] width 45 height 15
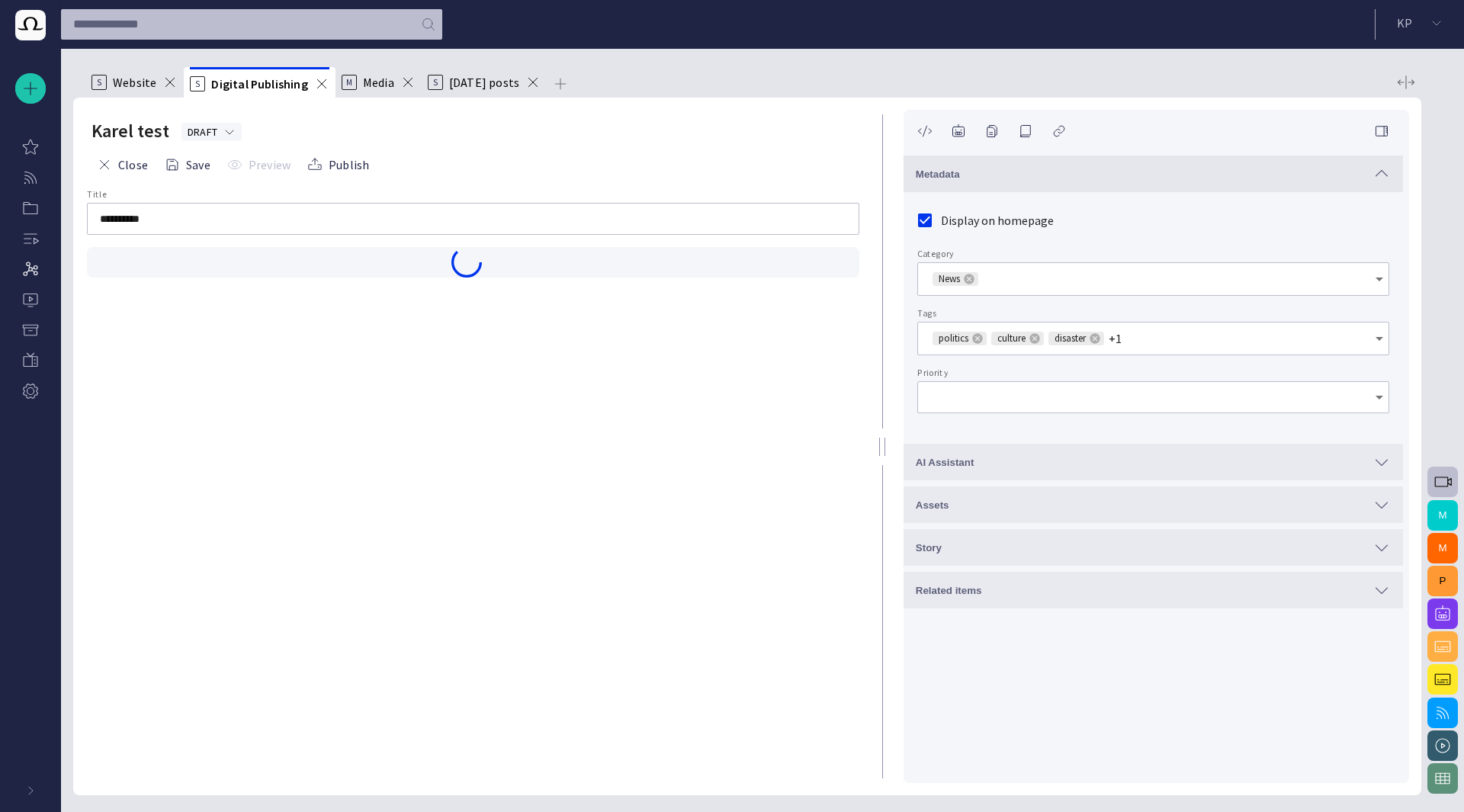
type input "*"
click at [558, 394] on div "**********" at bounding box center [472, 486] width 775 height 594
click at [343, 173] on button "Publish" at bounding box center [338, 165] width 72 height 27
click at [116, 167] on button "Close" at bounding box center [123, 165] width 62 height 27
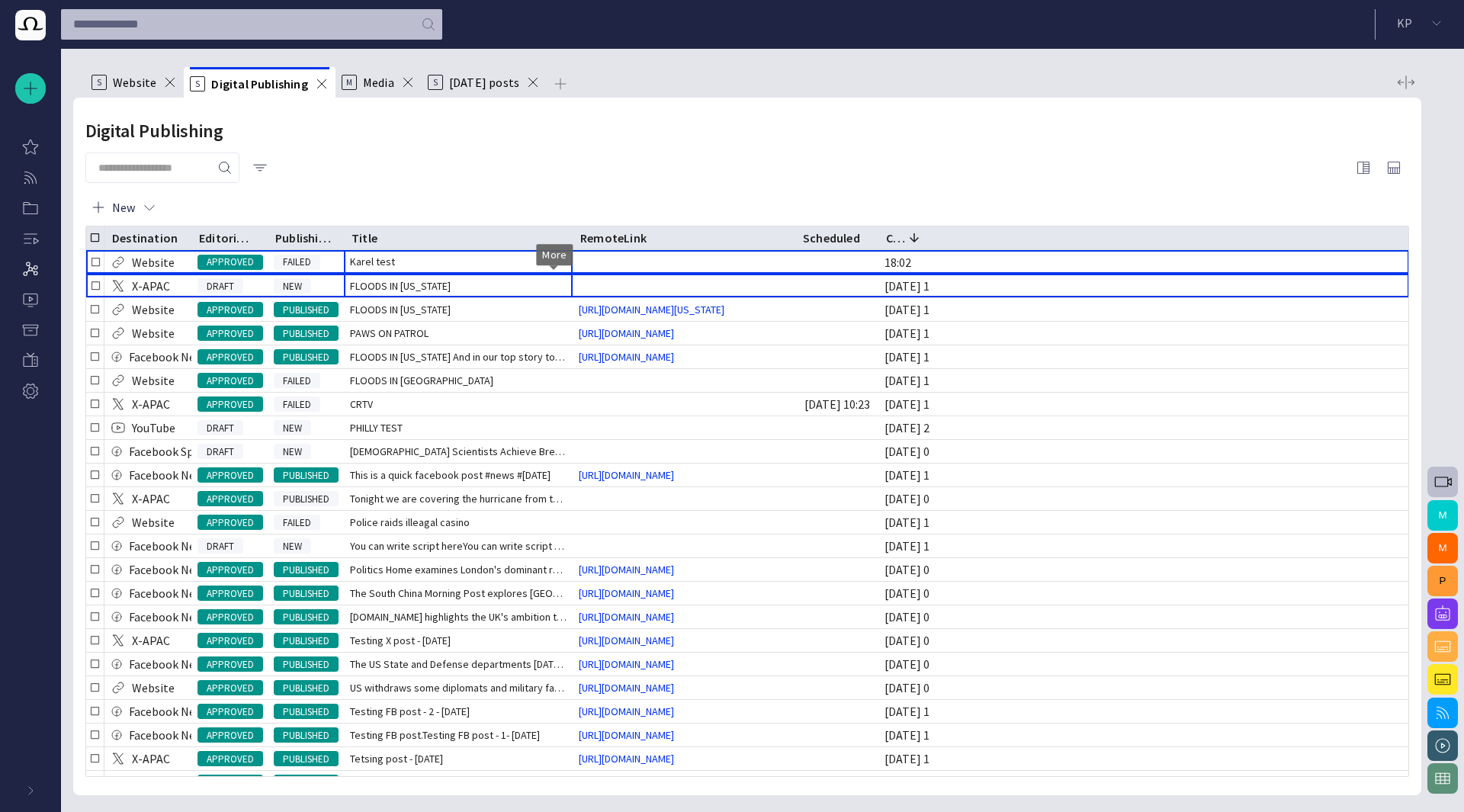
click at [0, 0] on span "button" at bounding box center [0, 0] width 0 height 0
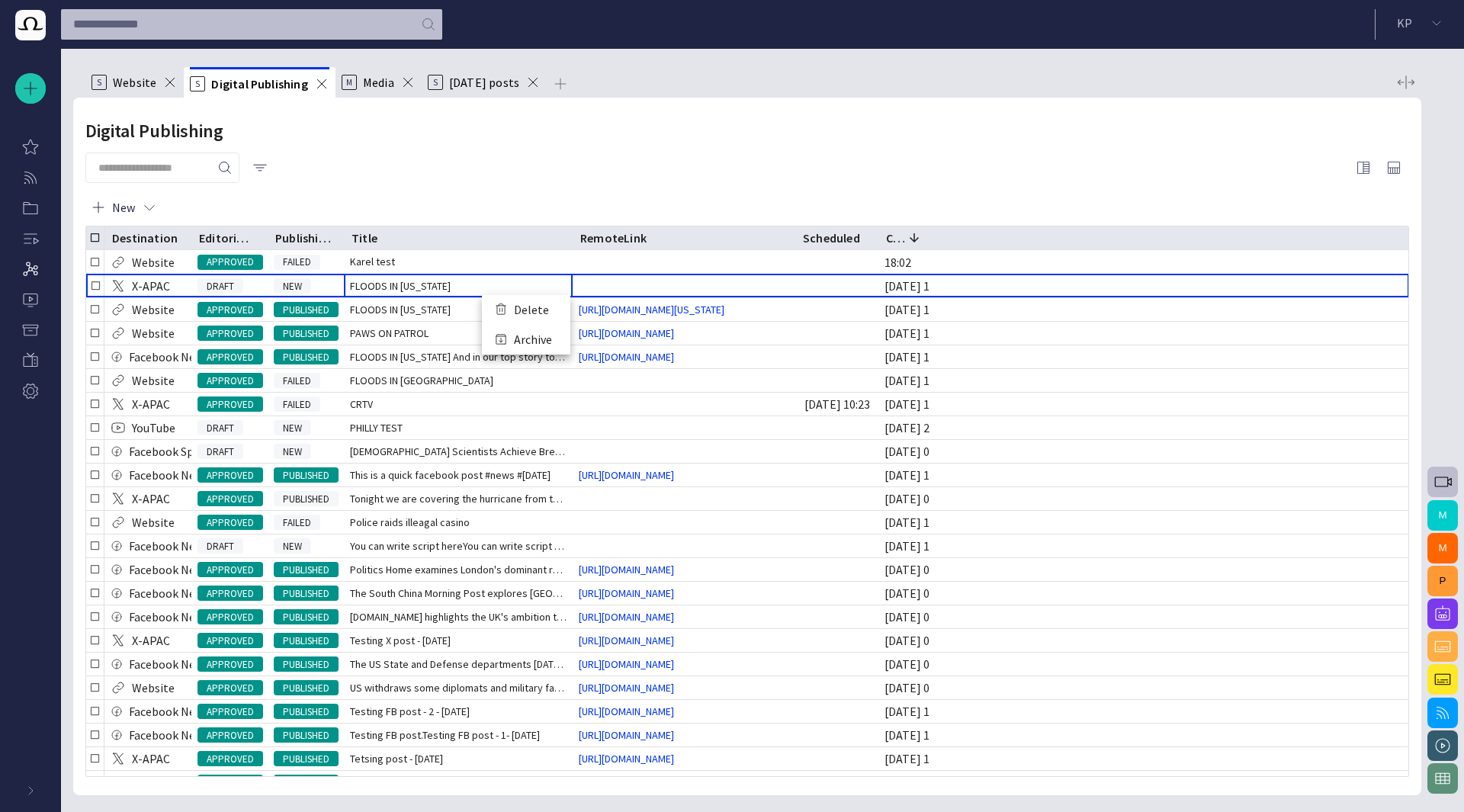
click at [532, 311] on li "Delete" at bounding box center [525, 310] width 88 height 30
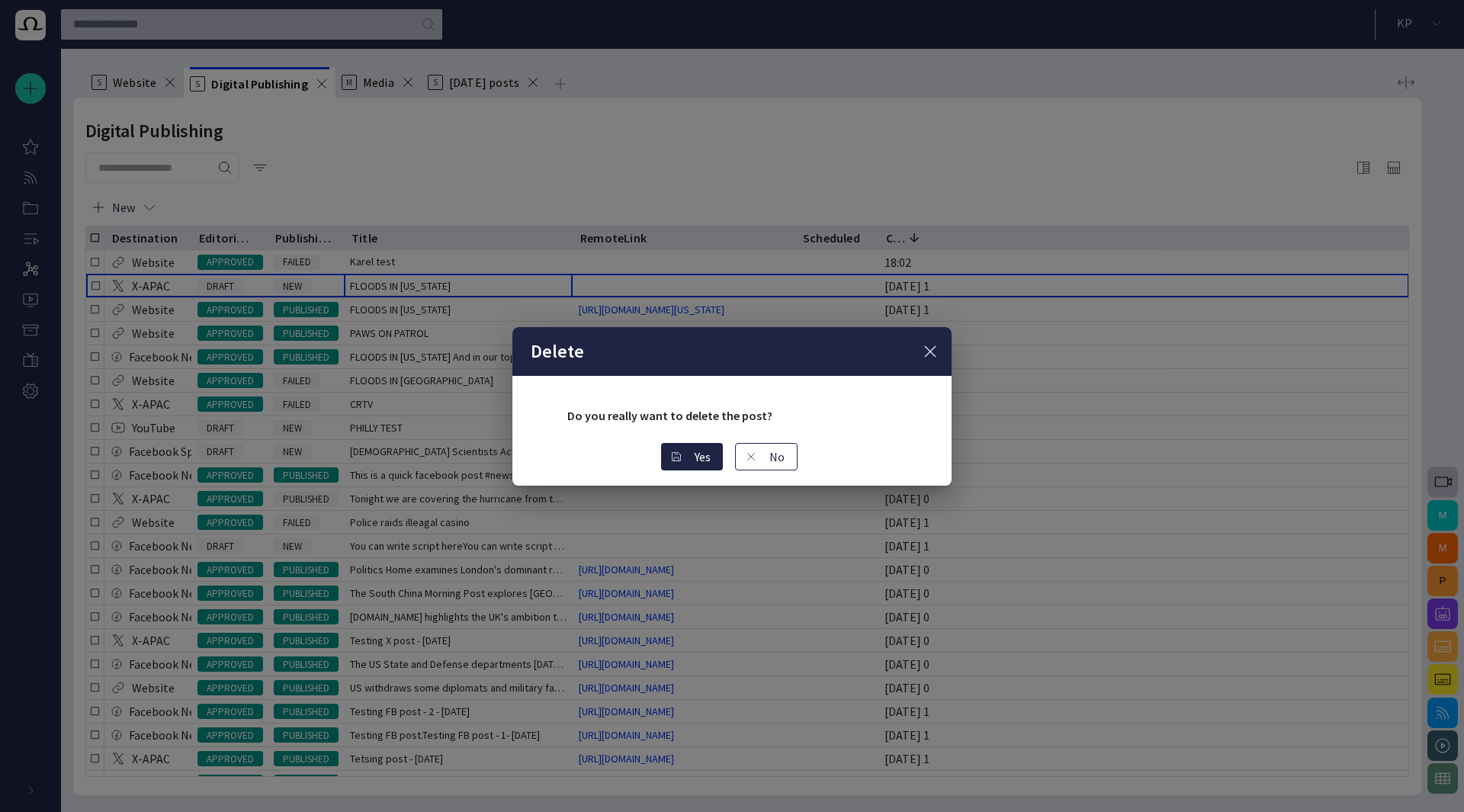
click at [682, 452] on span "button" at bounding box center [677, 457] width 12 height 12
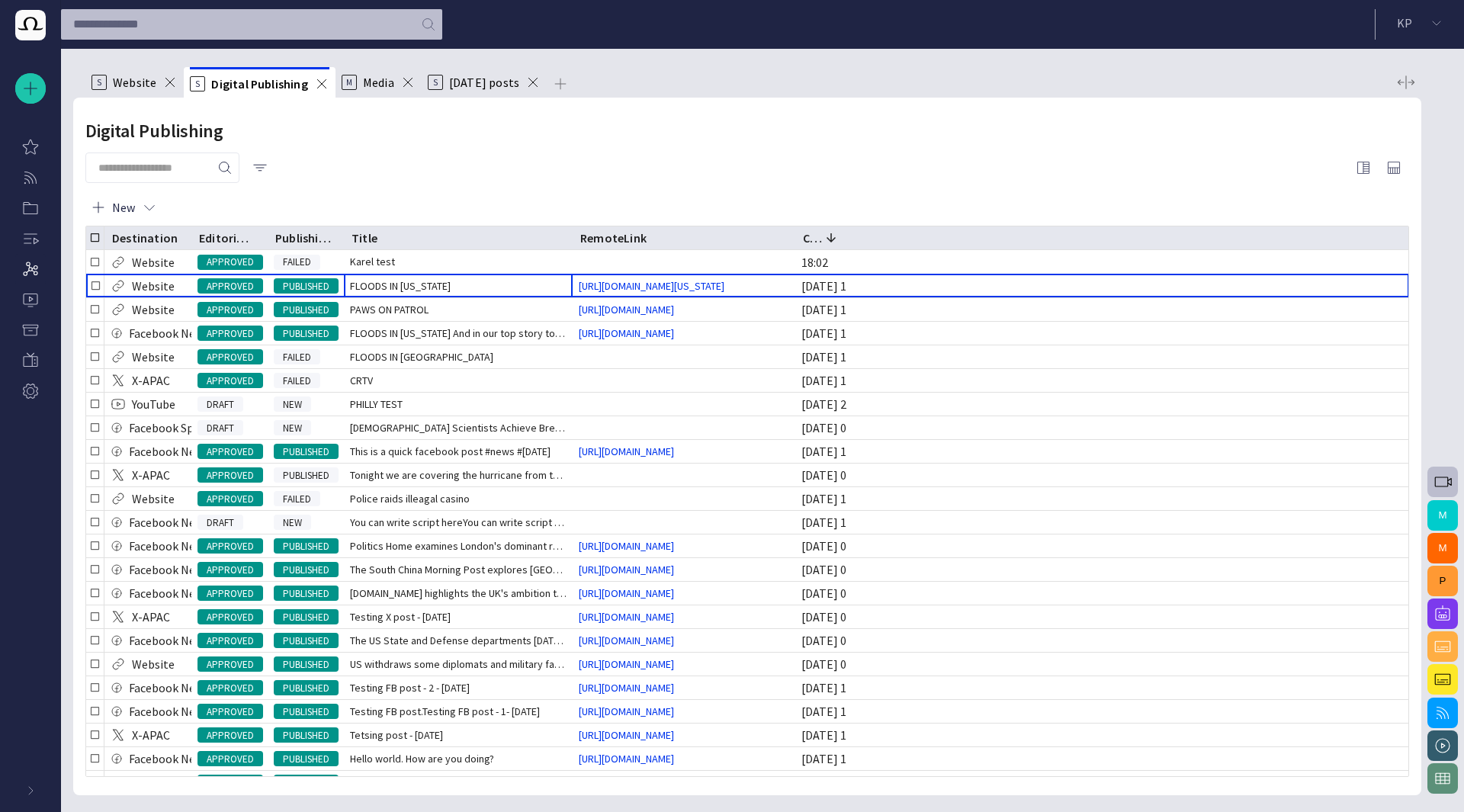
click at [534, 194] on div "New" at bounding box center [747, 207] width 1324 height 37
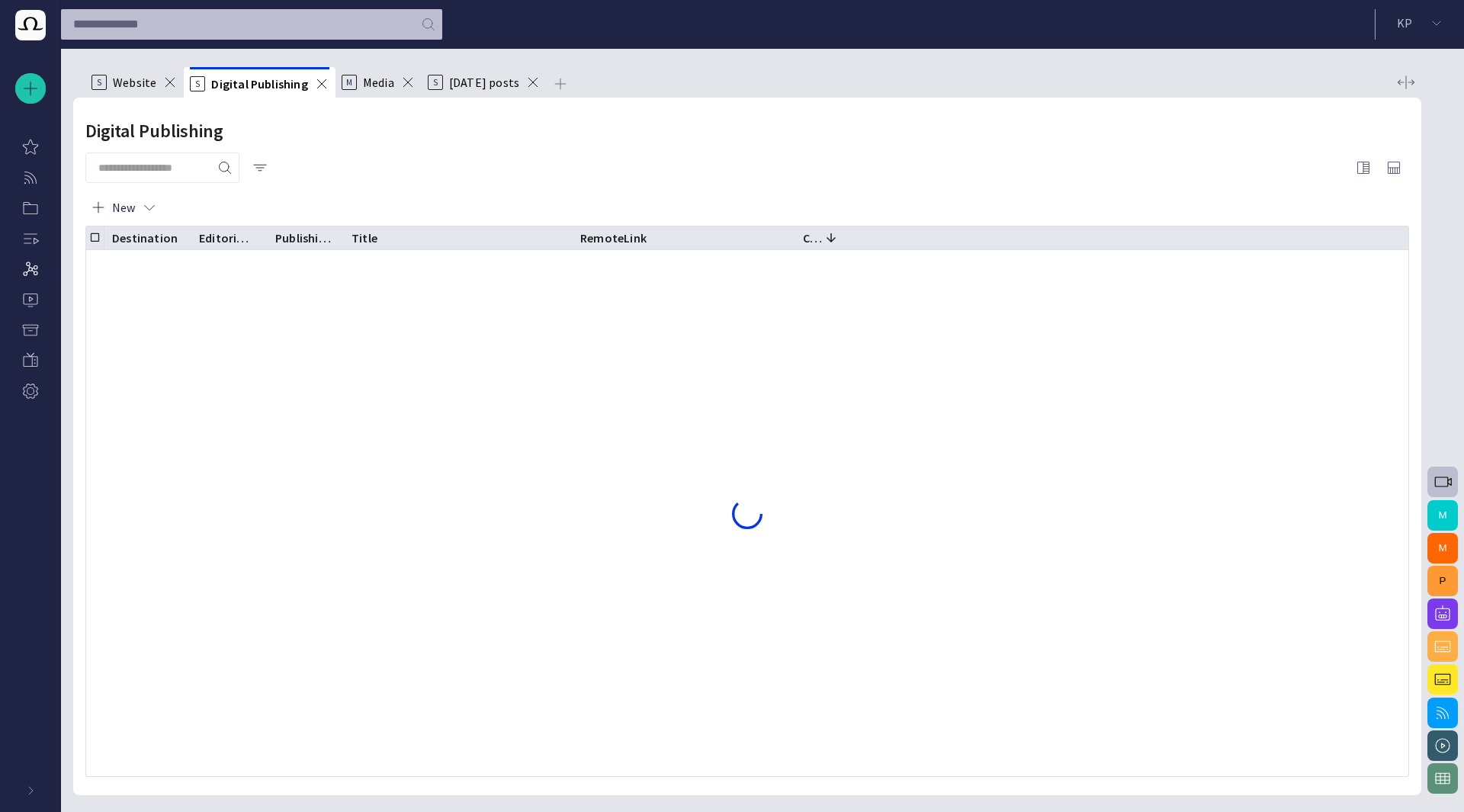
click at [368, 118] on div "Digital Publishing" at bounding box center [747, 131] width 1324 height 31
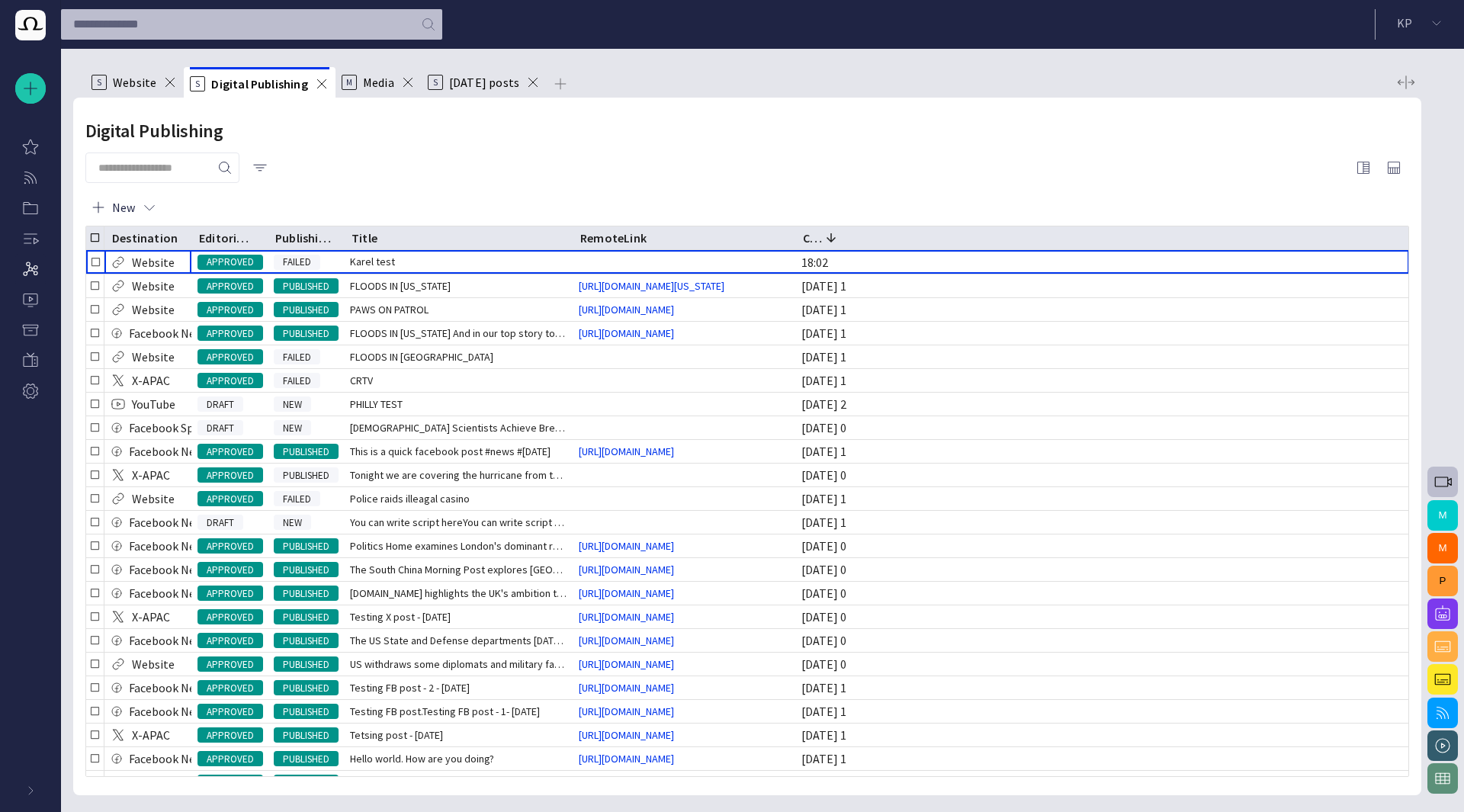
click at [1362, 168] on span "button" at bounding box center [1363, 167] width 18 height 18
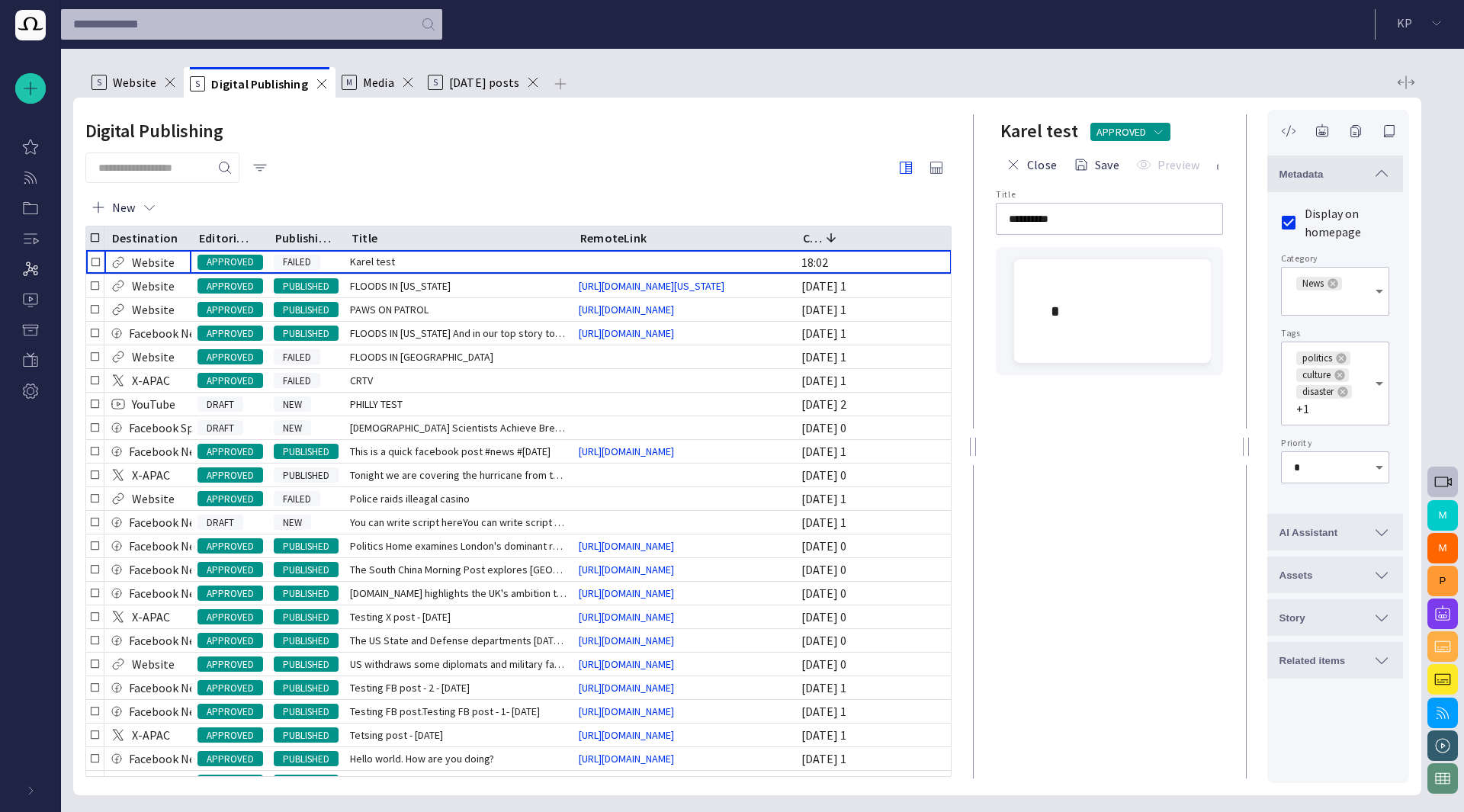
type input "*"
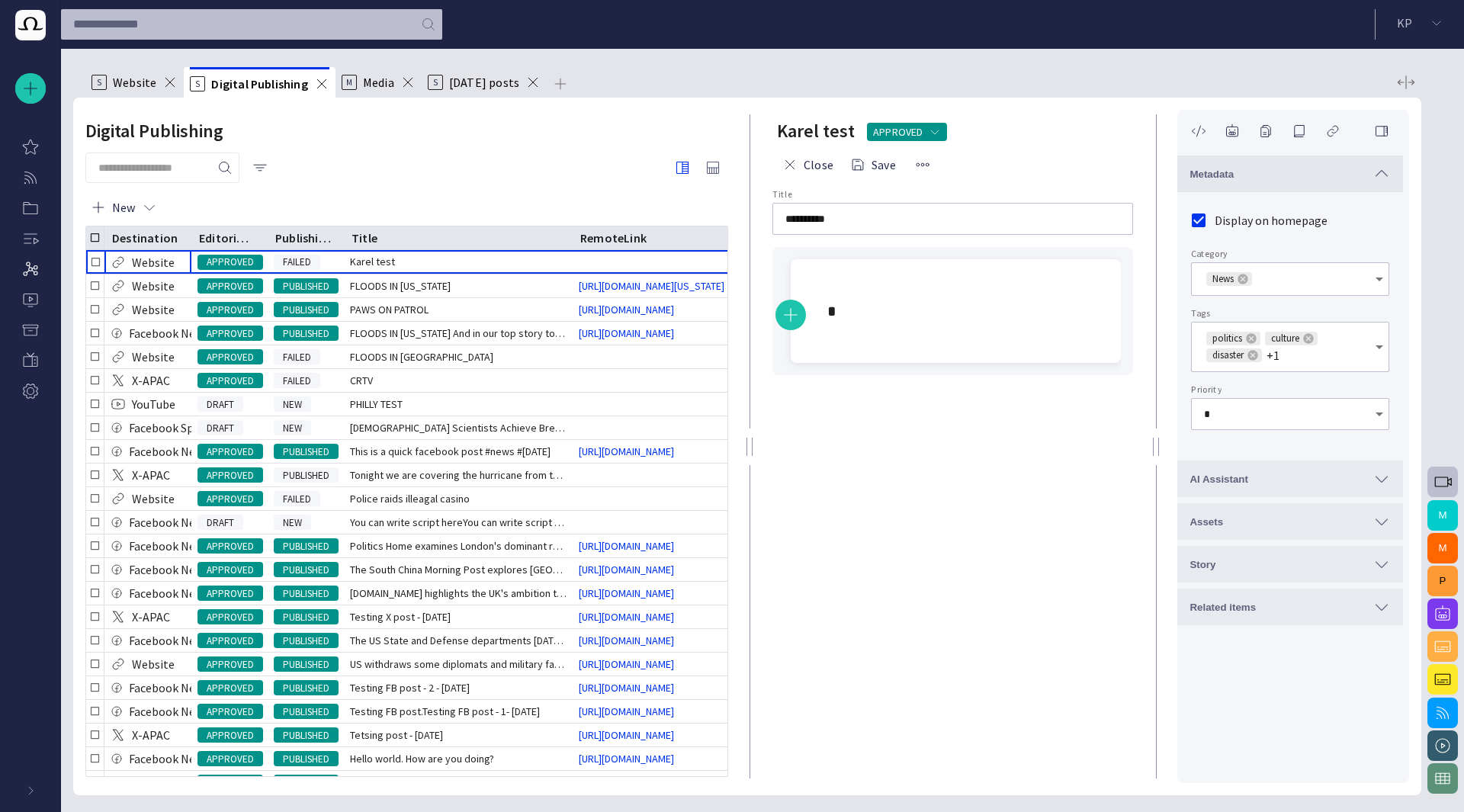
drag, startPoint x: 975, startPoint y: 393, endPoint x: 691, endPoint y: 411, distance: 284.6
click at [740, 411] on div at bounding box center [749, 446] width 18 height 698
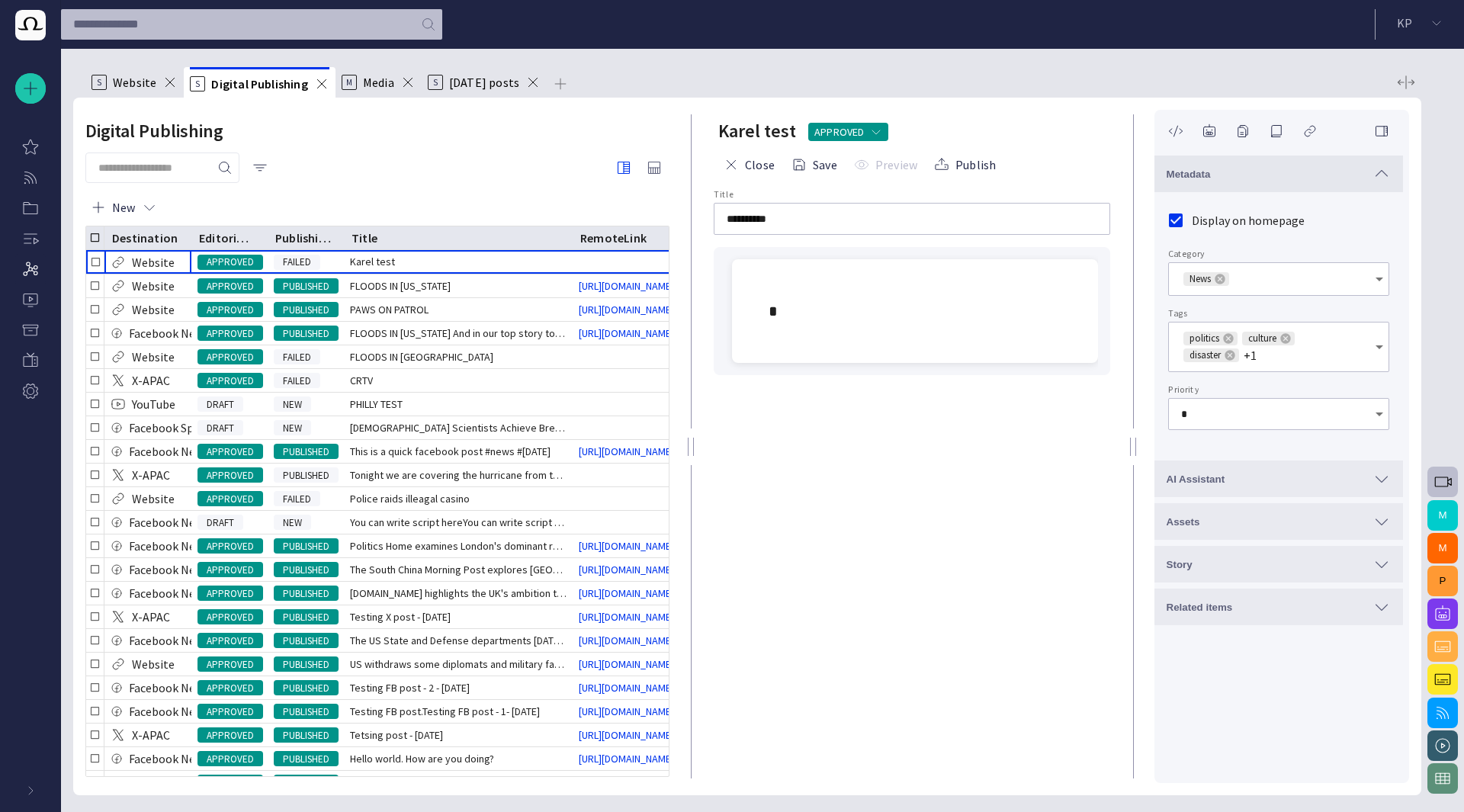
click at [407, 119] on div "Digital Publishing" at bounding box center [377, 131] width 584 height 31
click at [1447, 34] on button "K P" at bounding box center [1420, 23] width 70 height 27
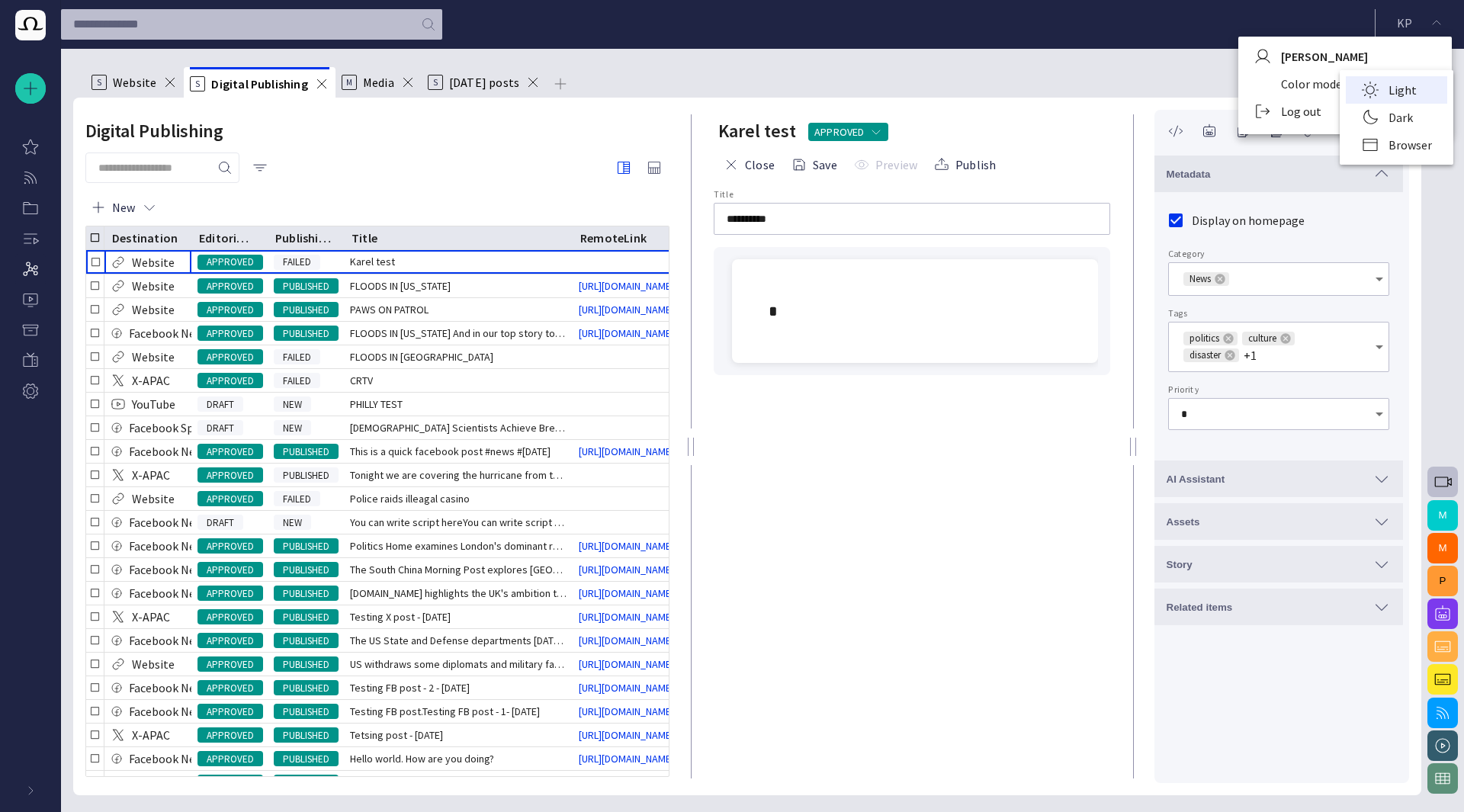
click at [1382, 118] on li "Dark" at bounding box center [1396, 118] width 101 height 27
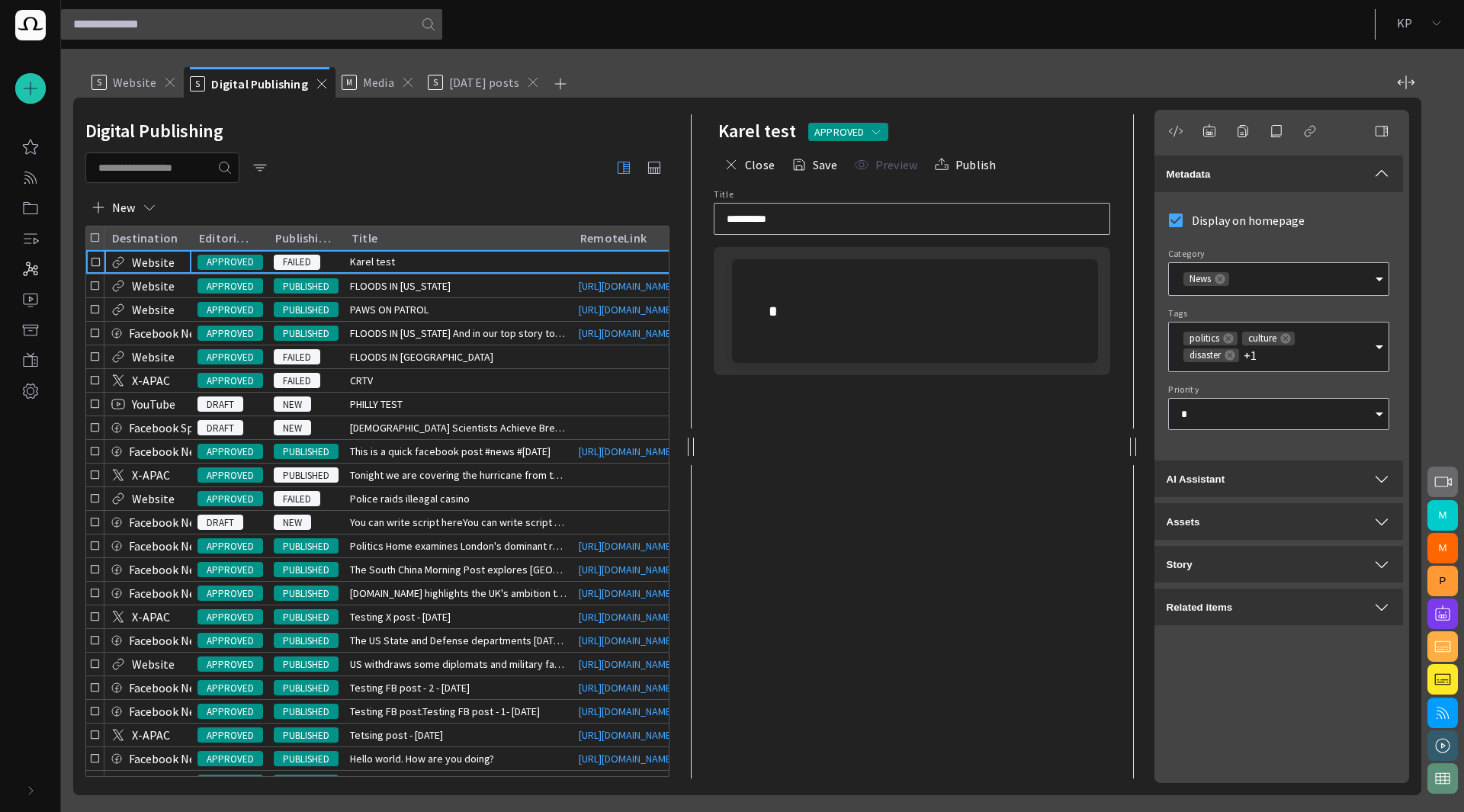
click at [1303, 482] on div "AI Assistant" at bounding box center [1279, 478] width 224 height 18
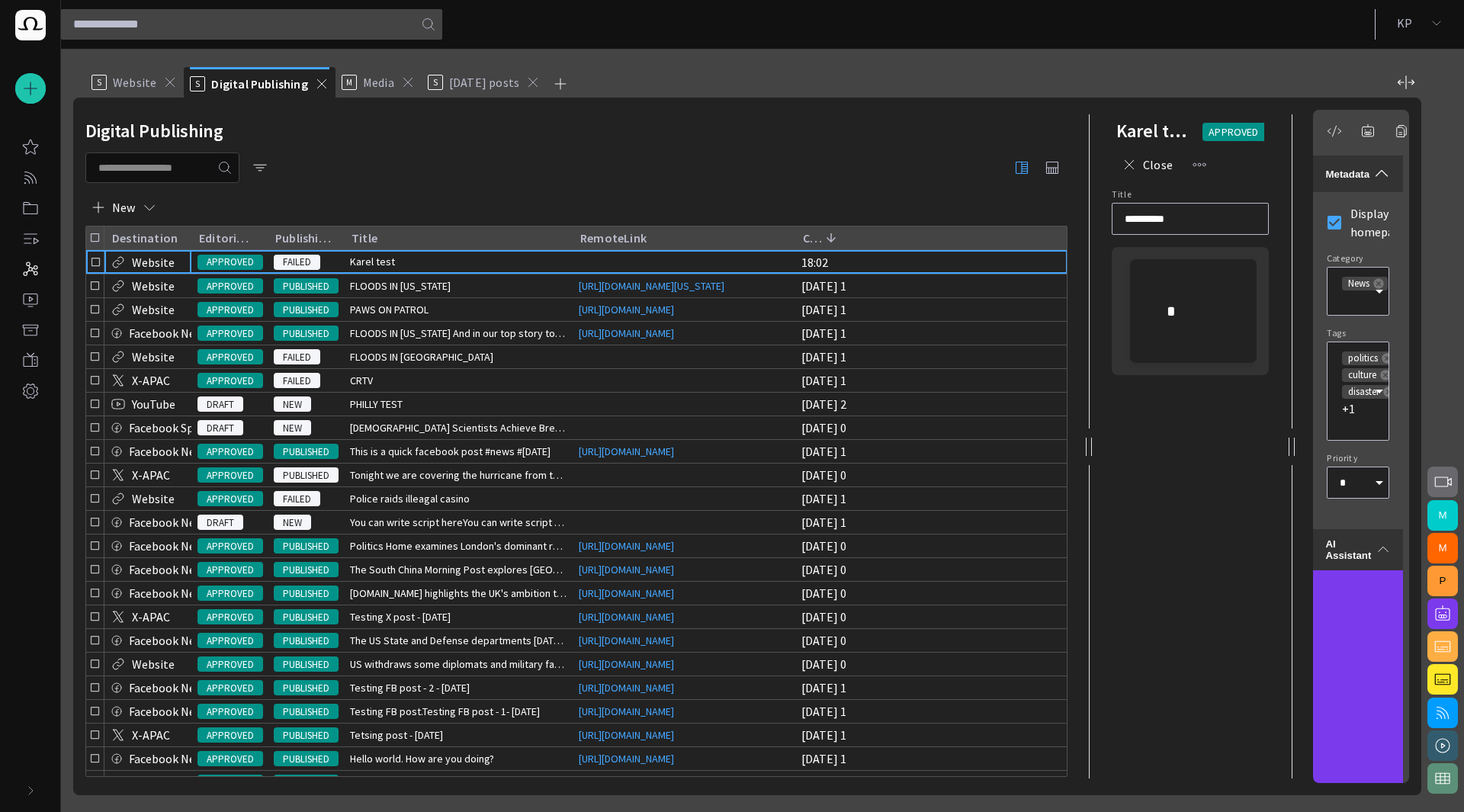
drag, startPoint x: 694, startPoint y: 443, endPoint x: 1089, endPoint y: 477, distance: 396.5
click at [1089, 477] on div at bounding box center [1088, 446] width 18 height 698
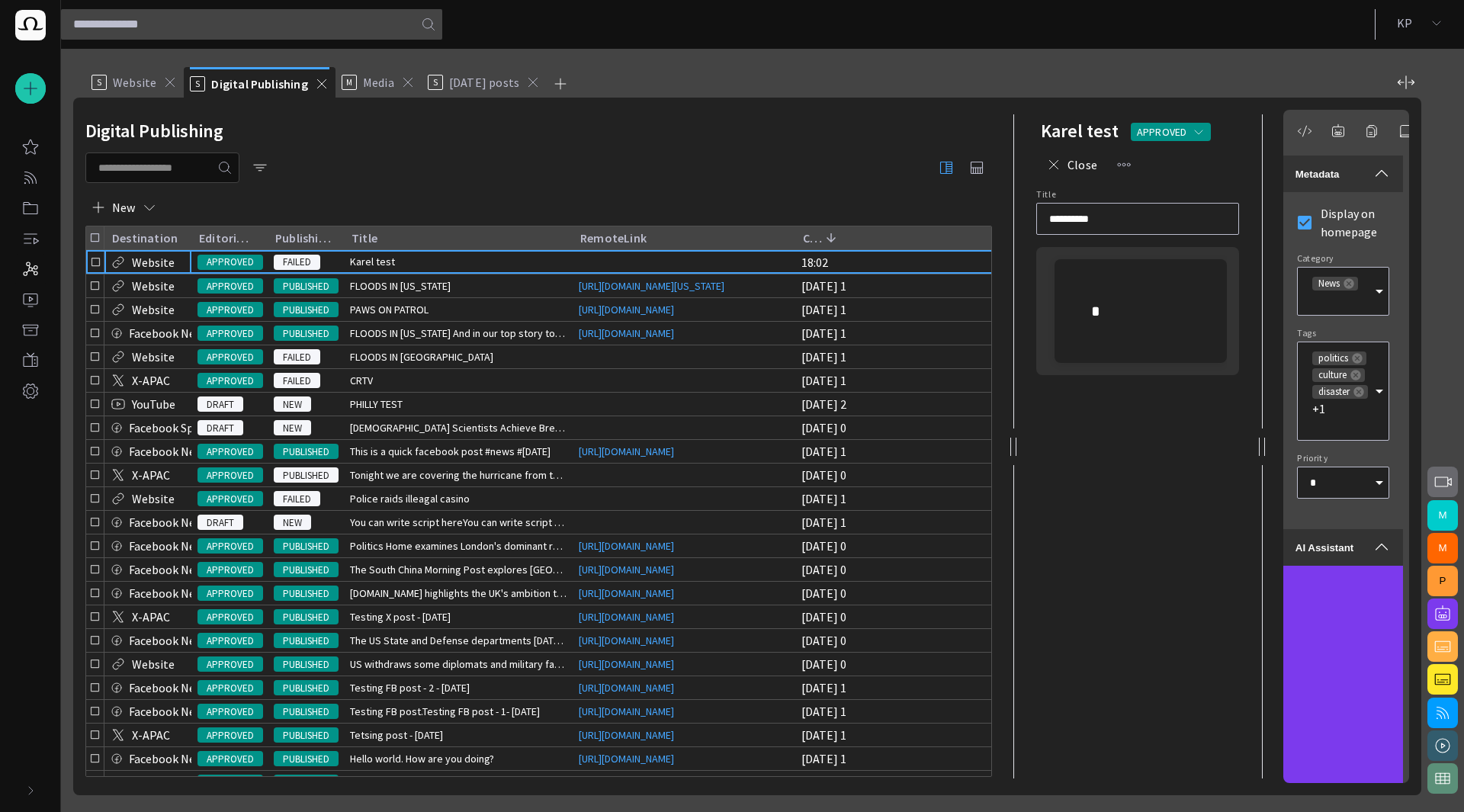
drag, startPoint x: 1013, startPoint y: 306, endPoint x: 782, endPoint y: 335, distance: 232.8
click at [1005, 335] on div at bounding box center [1013, 446] width 18 height 698
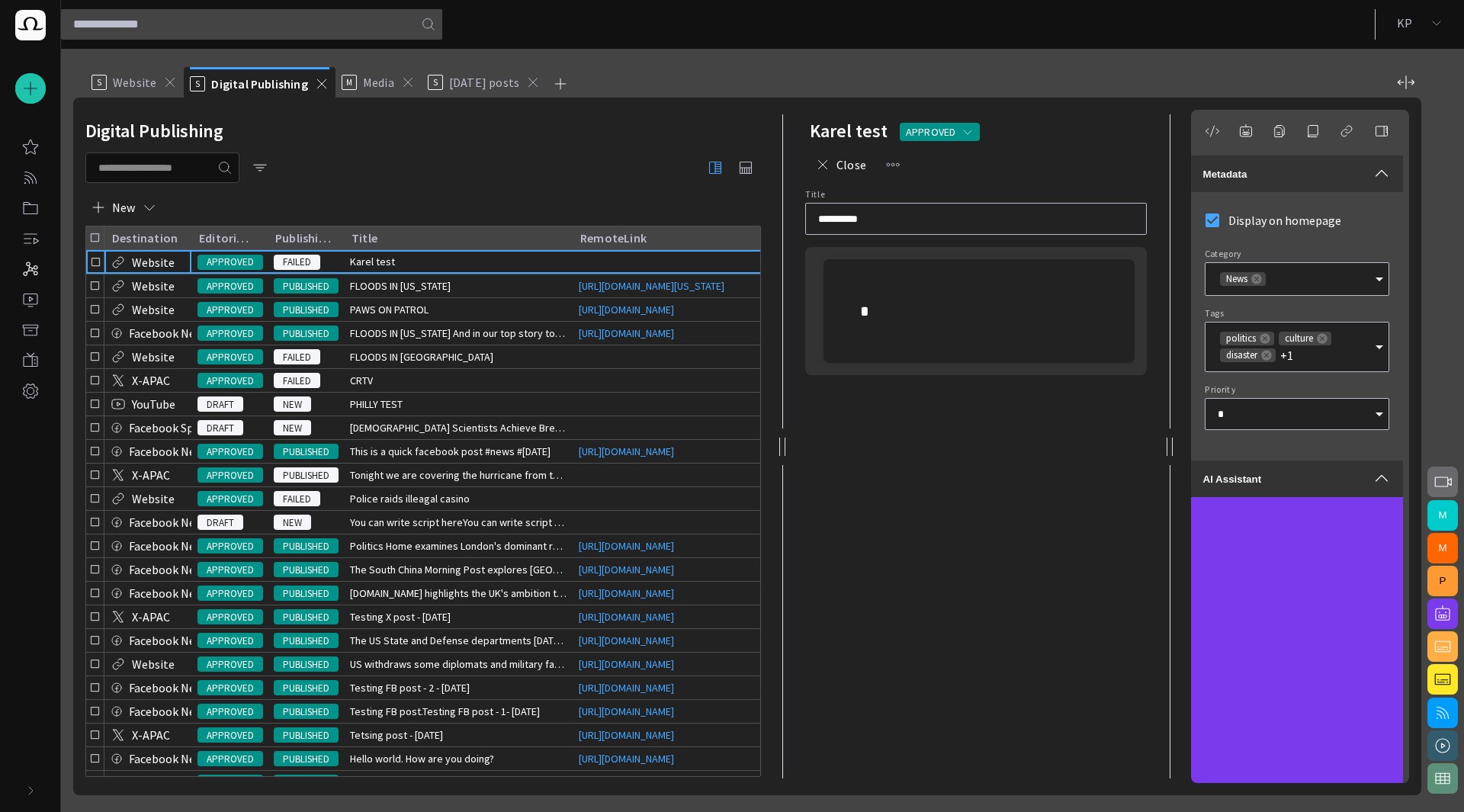
click at [926, 322] on p at bounding box center [979, 311] width 238 height 24
click at [1318, 358] on div "politics culture disaster +1" at bounding box center [1297, 347] width 185 height 51
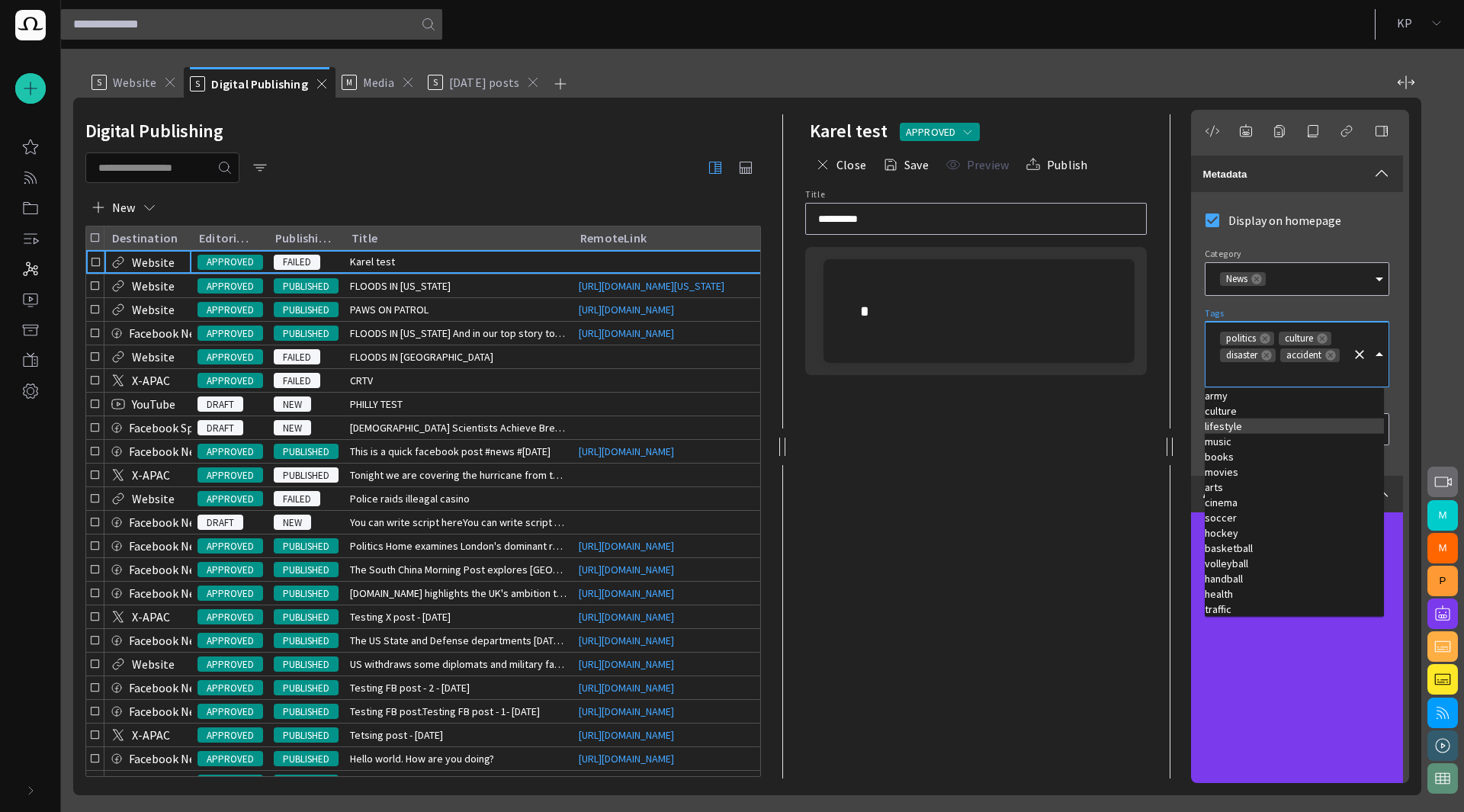
click at [1251, 426] on td "lifestyle" at bounding box center [1294, 427] width 179 height 15
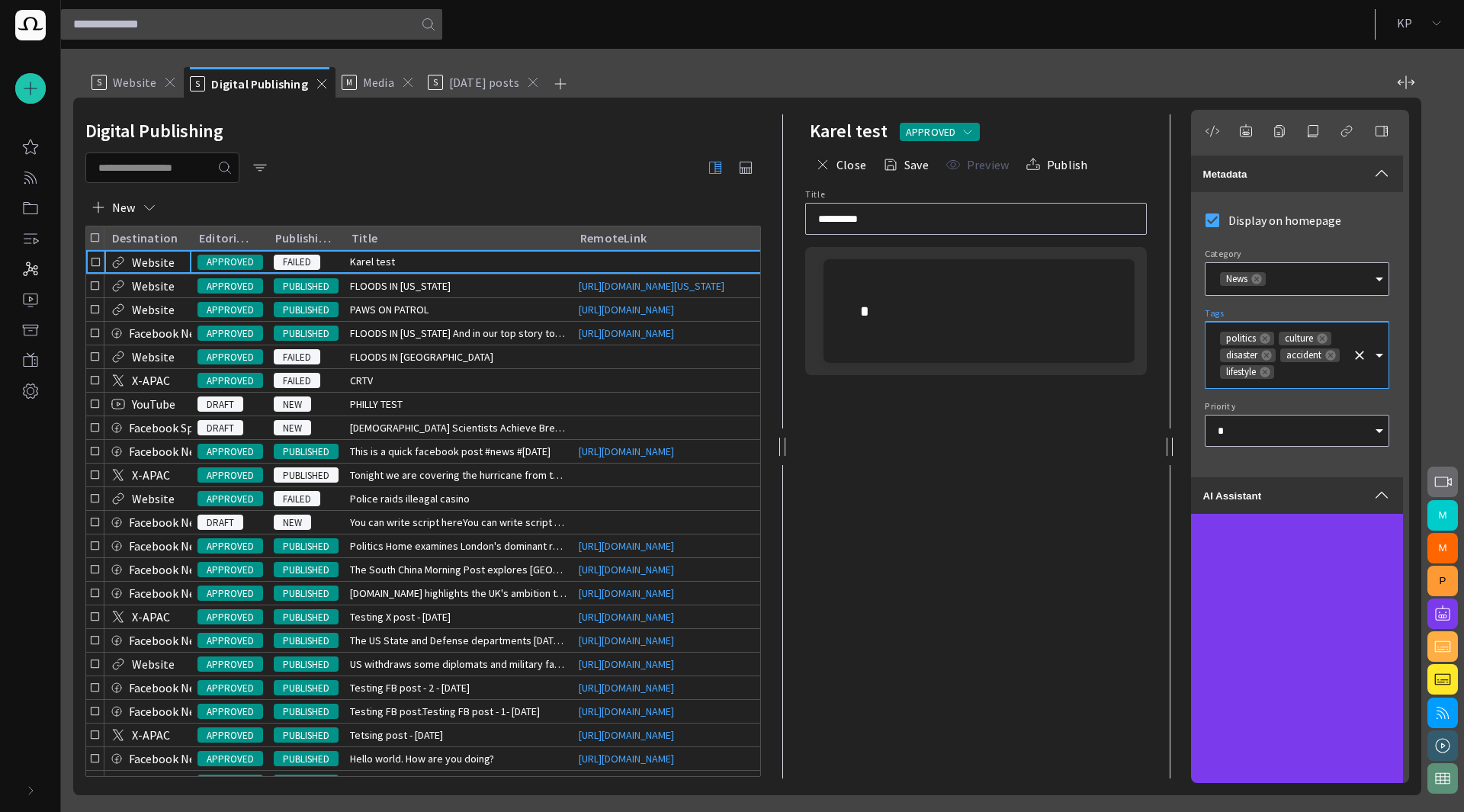
click at [1327, 377] on div "politics culture disaster accident lifestyle" at bounding box center [1297, 355] width 185 height 67
click at [1305, 379] on input "Tags" at bounding box center [1311, 372] width 70 height 15
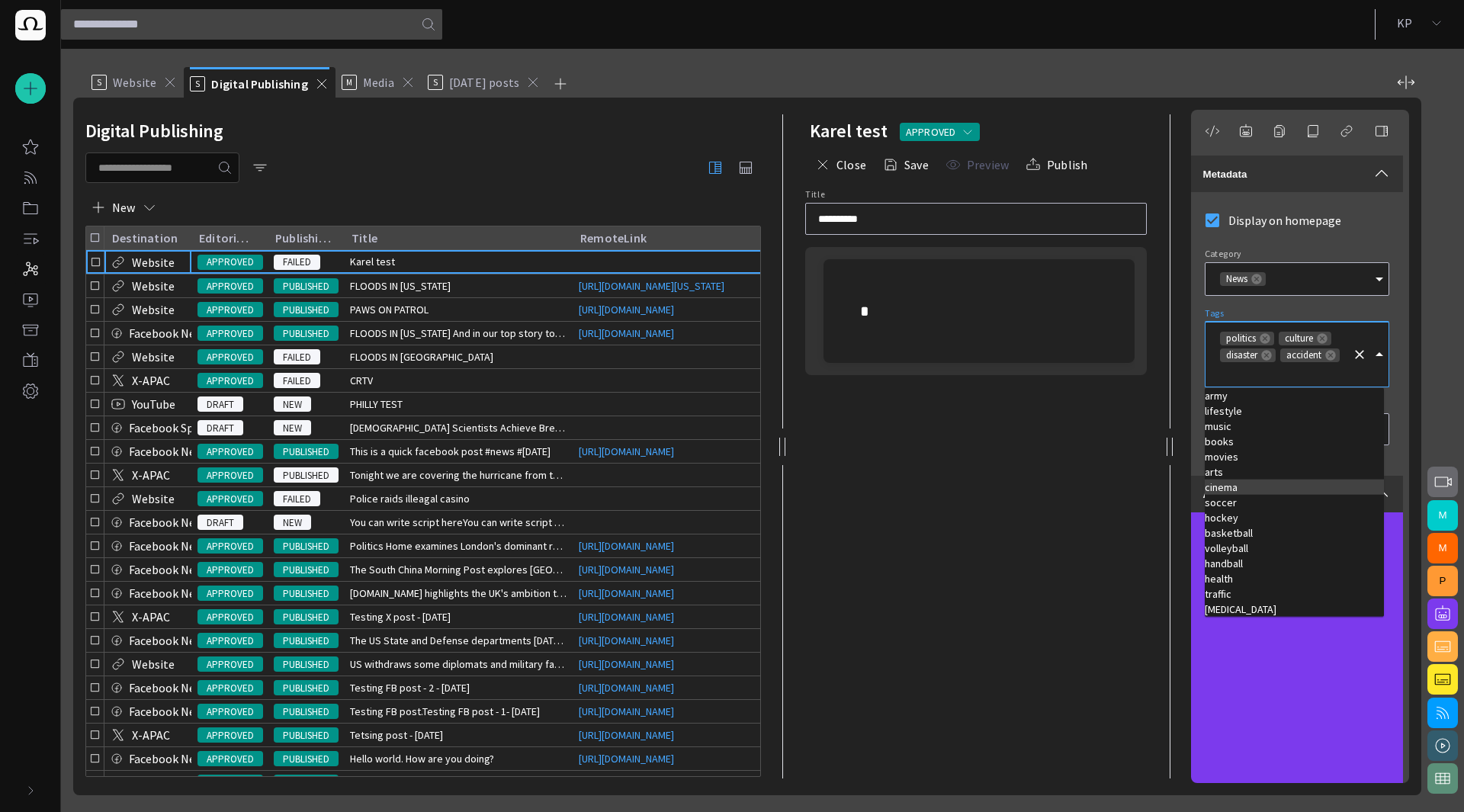
click at [1236, 487] on td "cinema" at bounding box center [1294, 488] width 179 height 15
click at [1320, 379] on input "Tags" at bounding box center [1281, 372] width 128 height 15
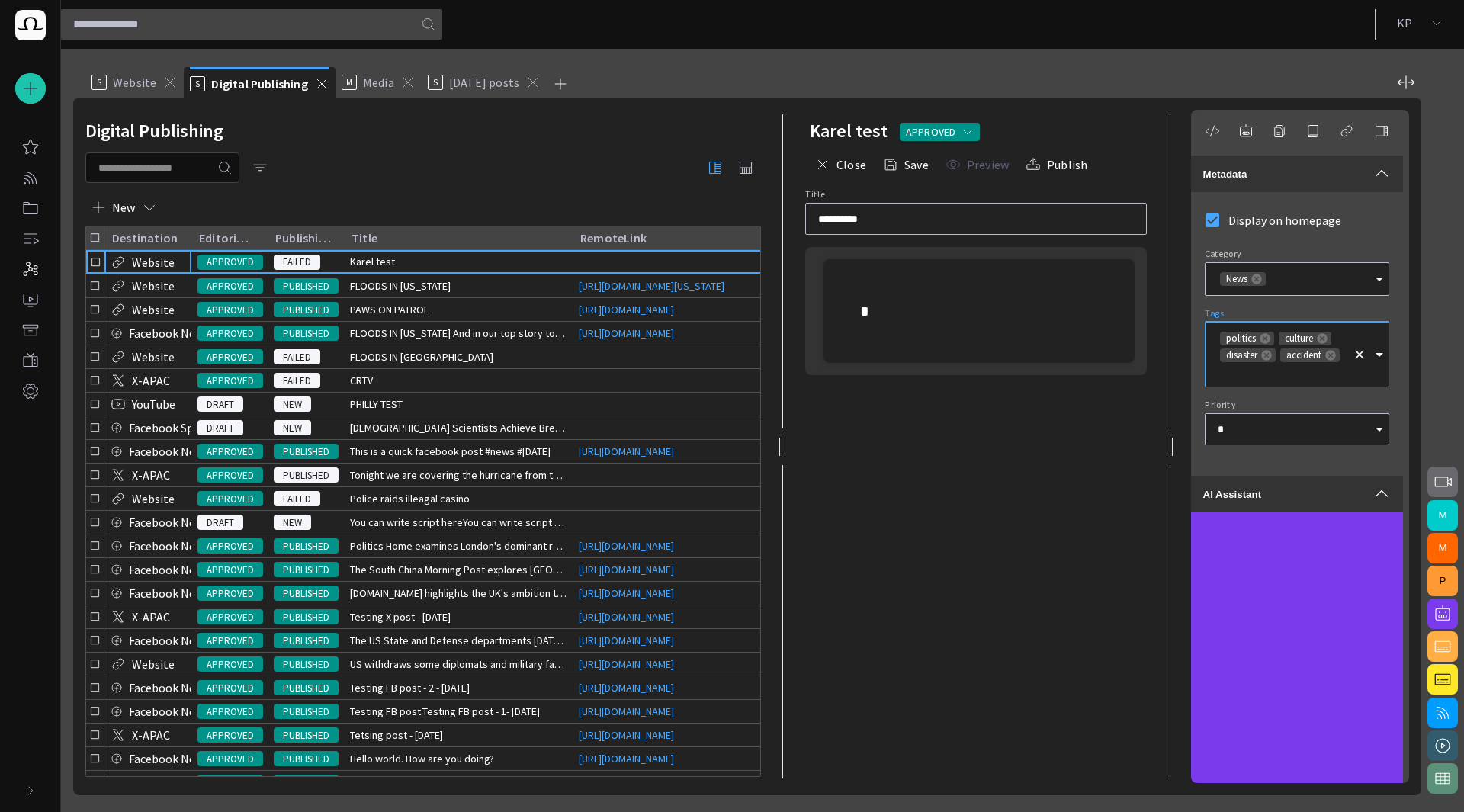
click at [1305, 371] on input "Tags" at bounding box center [1281, 372] width 128 height 15
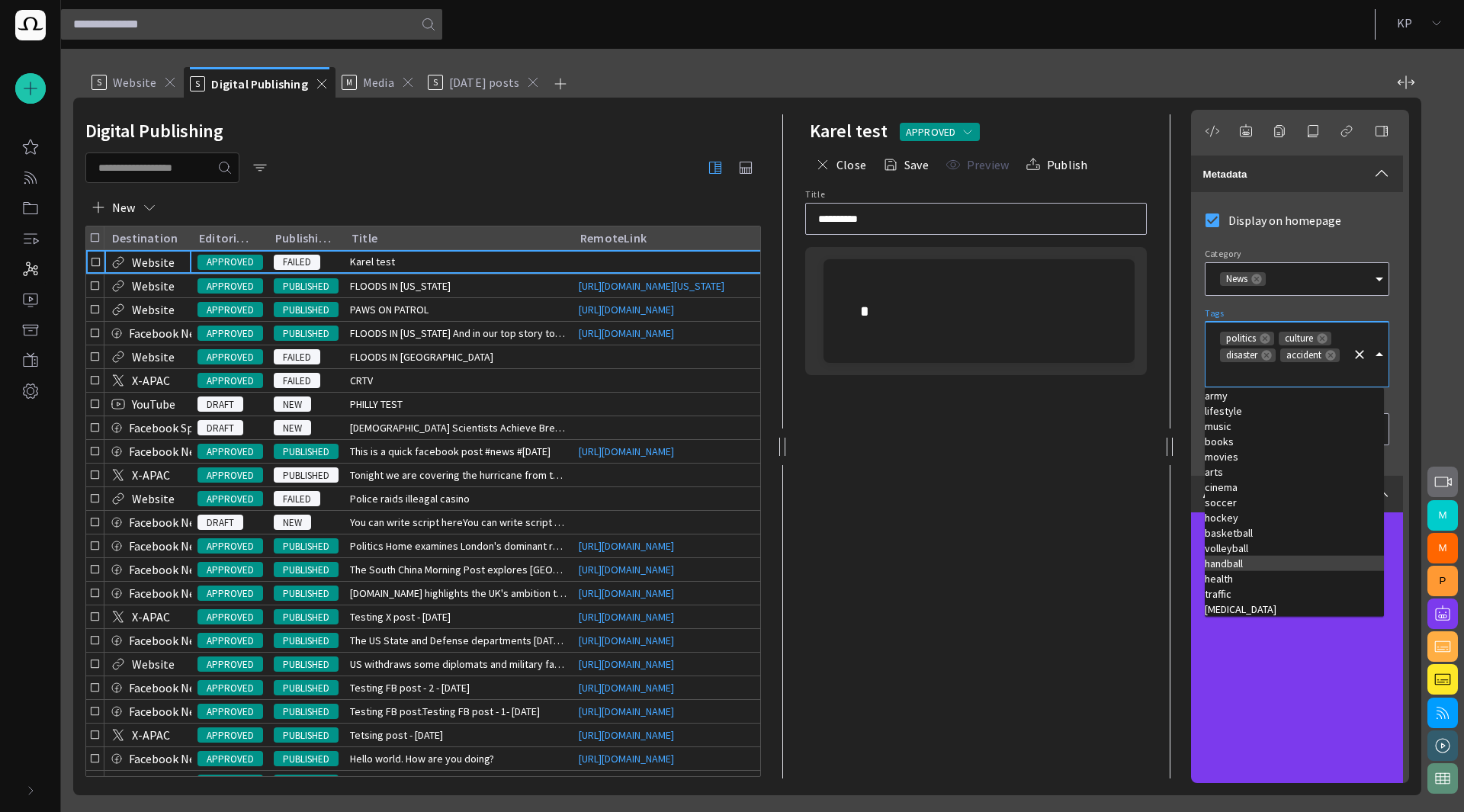
click at [1254, 558] on td "handball" at bounding box center [1294, 563] width 179 height 15
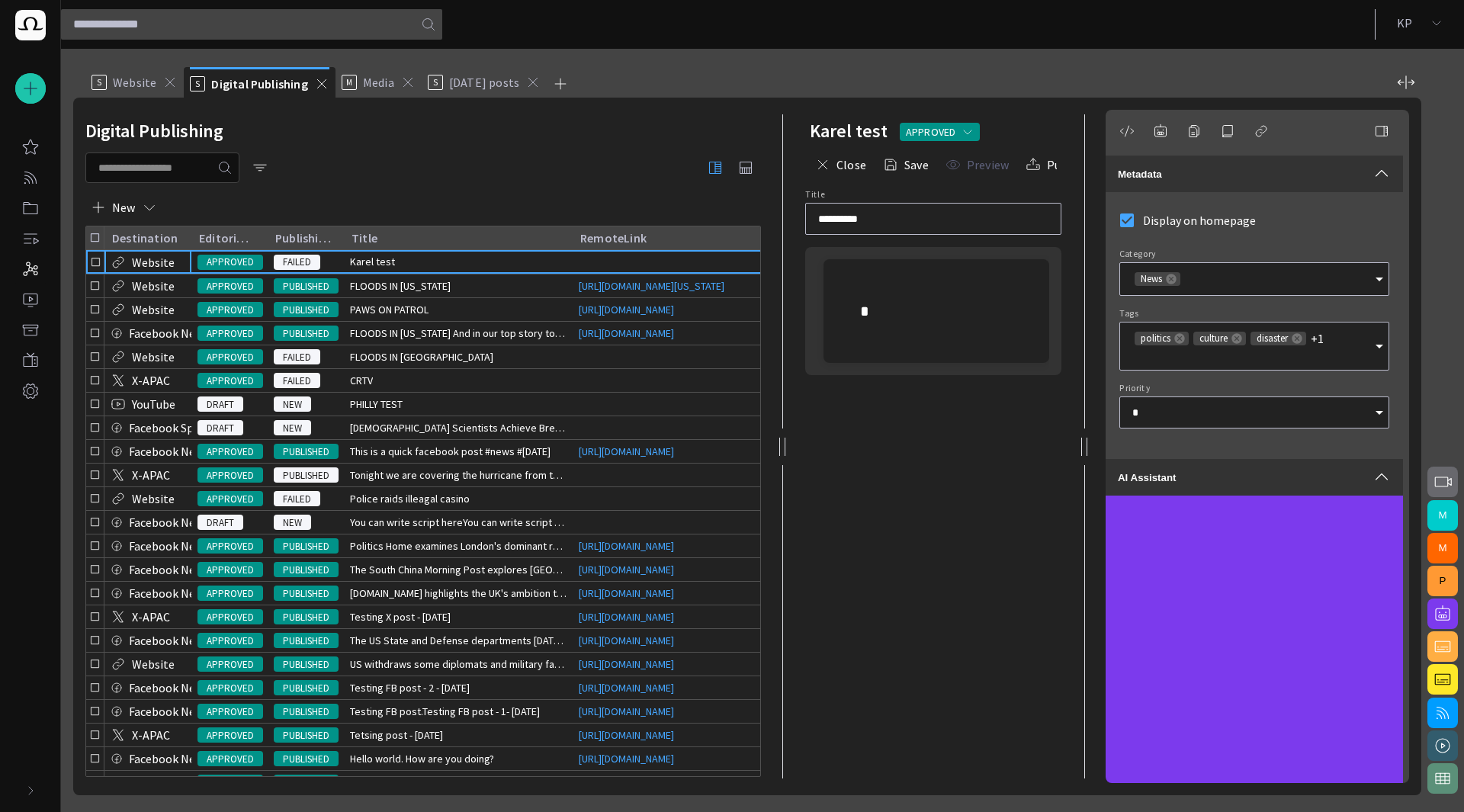
drag, startPoint x: 1163, startPoint y: 463, endPoint x: 1209, endPoint y: 390, distance: 86.3
click at [898, 490] on div "**********" at bounding box center [1107, 446] width 630 height 698
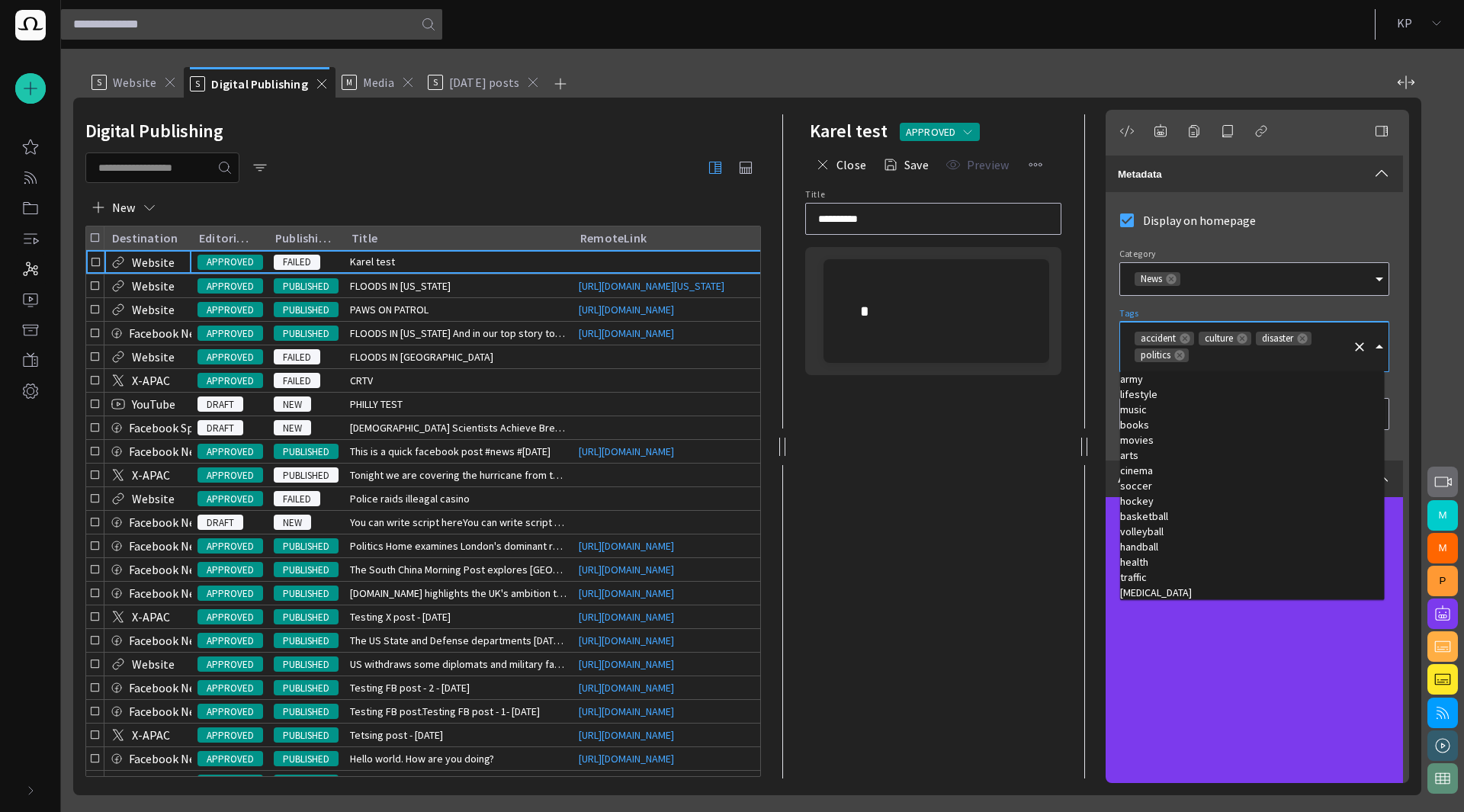
click at [1336, 348] on input "Tags" at bounding box center [1268, 355] width 155 height 15
click at [1147, 488] on td "soccer" at bounding box center [1253, 486] width 264 height 15
click at [1148, 502] on td "hockey" at bounding box center [1253, 501] width 264 height 15
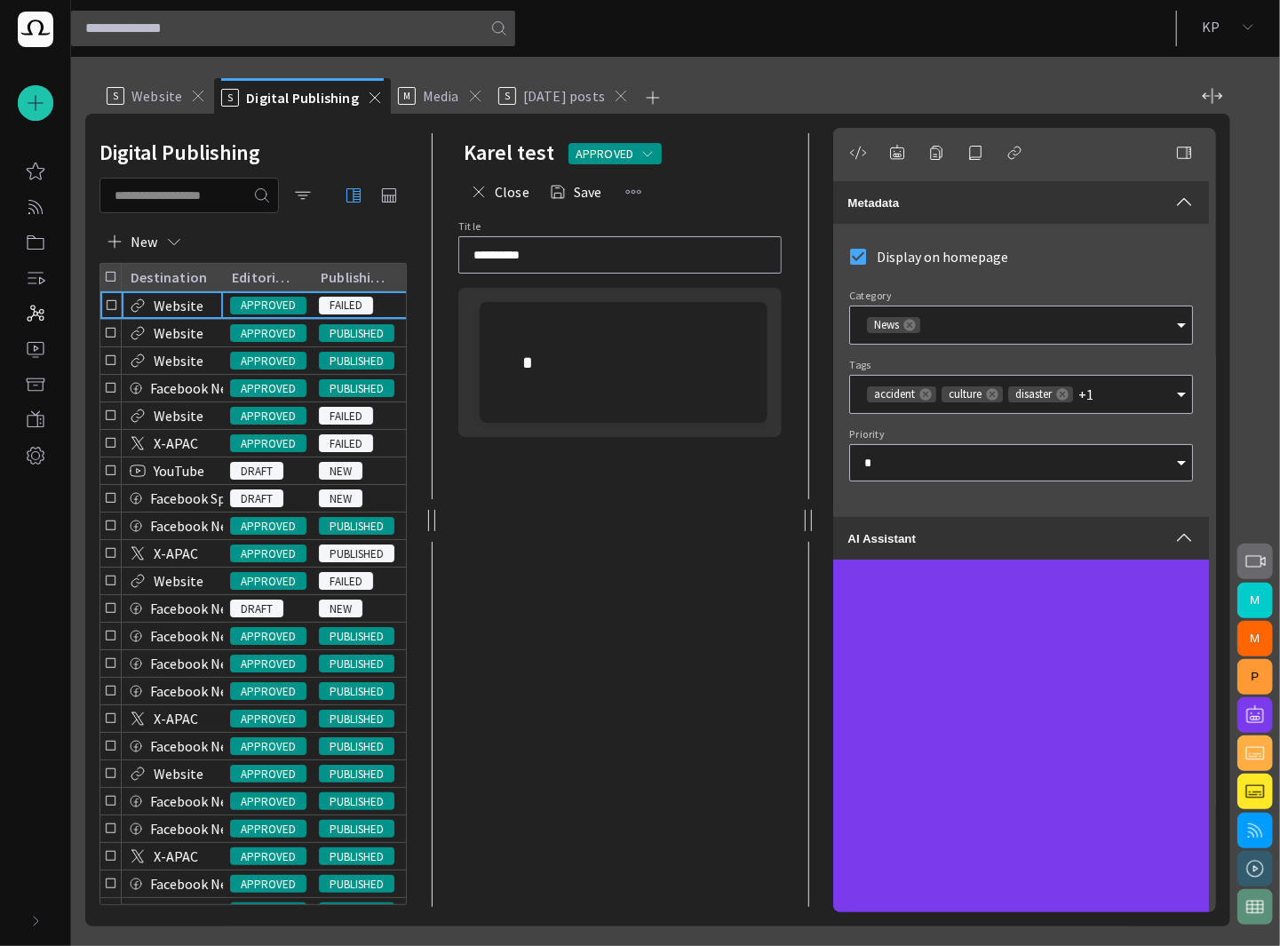
drag, startPoint x: 506, startPoint y: 548, endPoint x: 492, endPoint y: 521, distance: 30.2
click at [428, 531] on div at bounding box center [431, 520] width 7 height 21
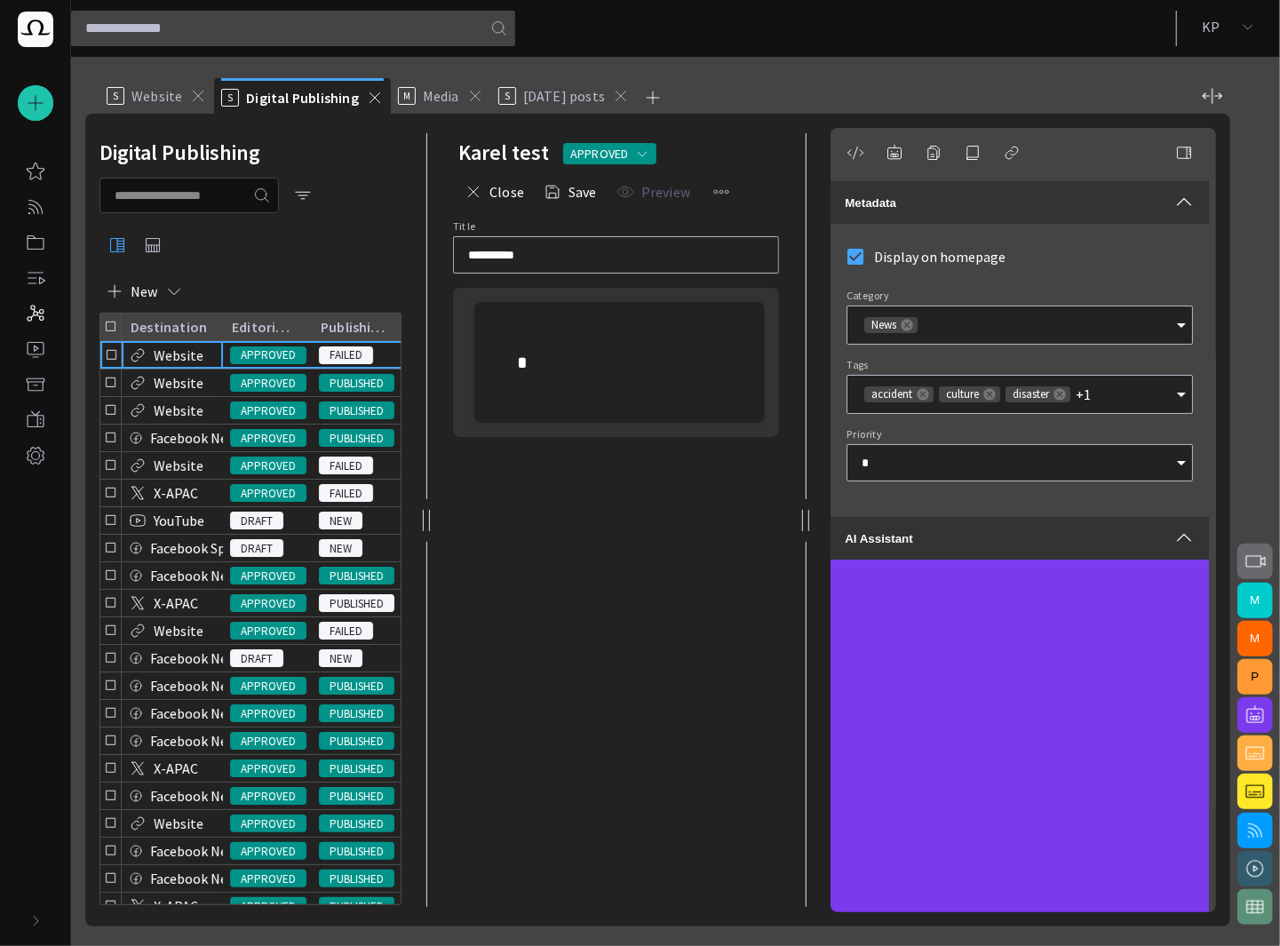
click at [1179, 388] on icon "Open" at bounding box center [1180, 394] width 21 height 21
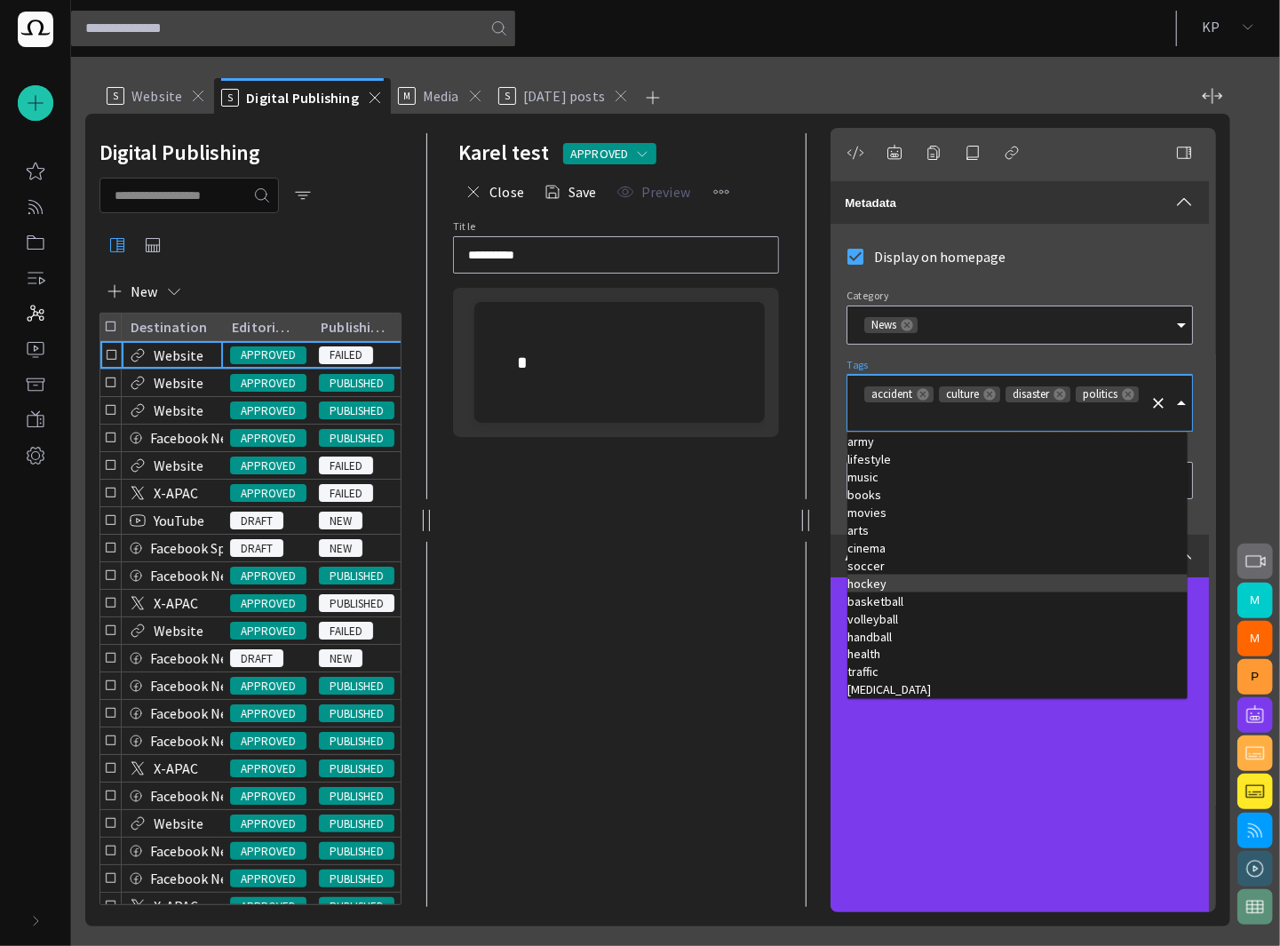
click at [1057, 585] on td "hockey" at bounding box center [1017, 584] width 340 height 18
